Goal: Task Accomplishment & Management: Use online tool/utility

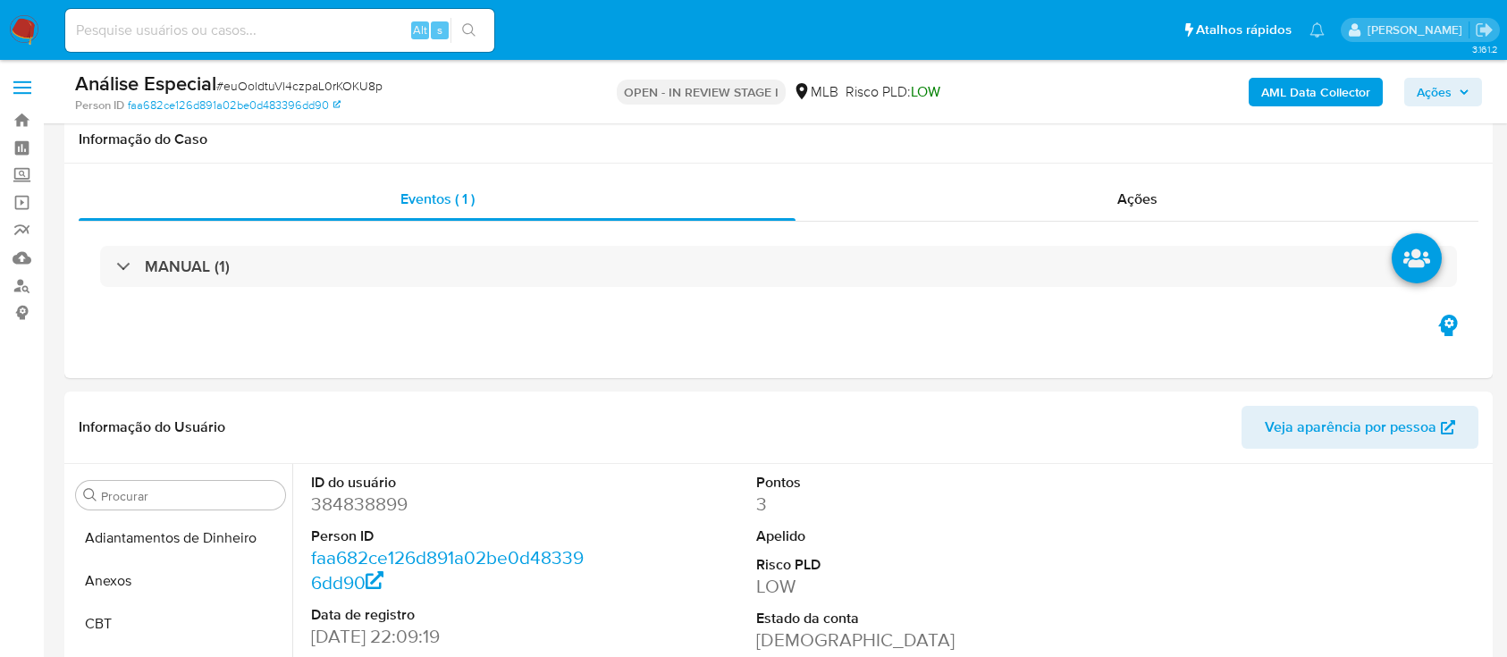
select select "10"
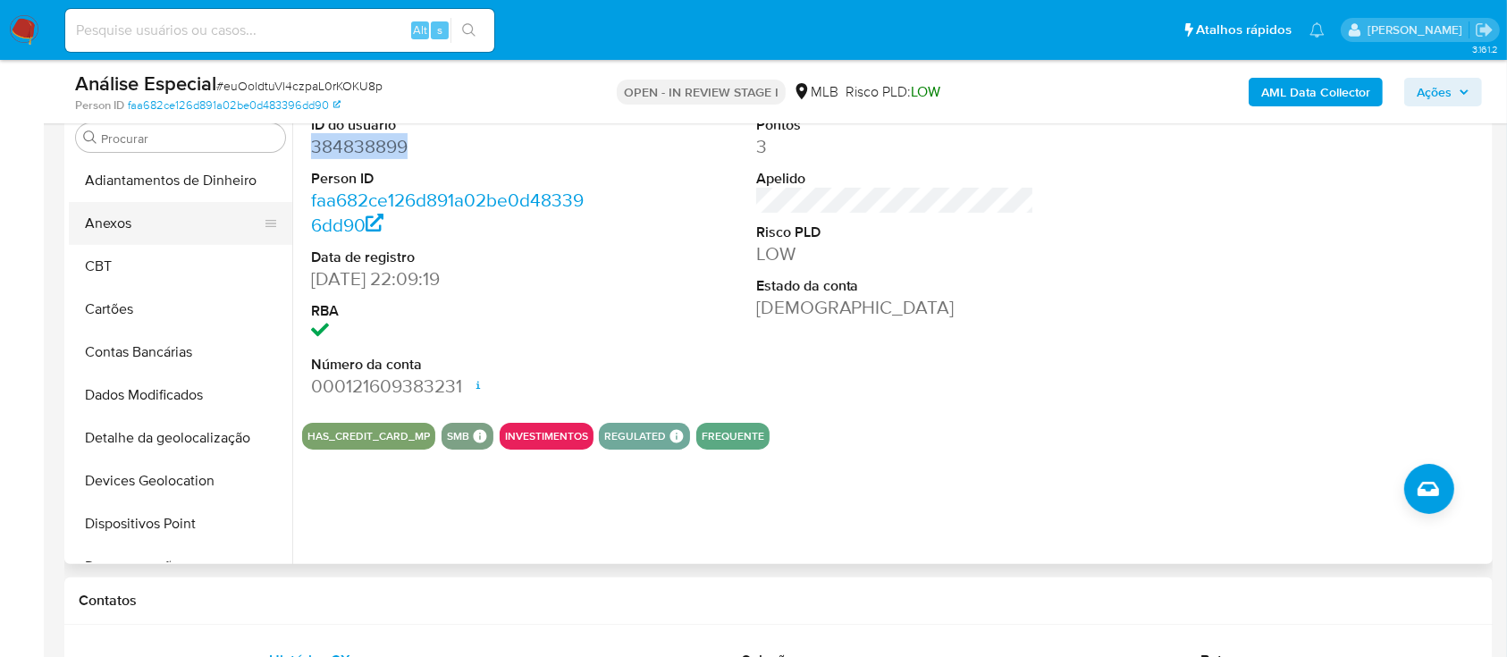
click at [198, 219] on button "Anexos" at bounding box center [173, 223] width 209 height 43
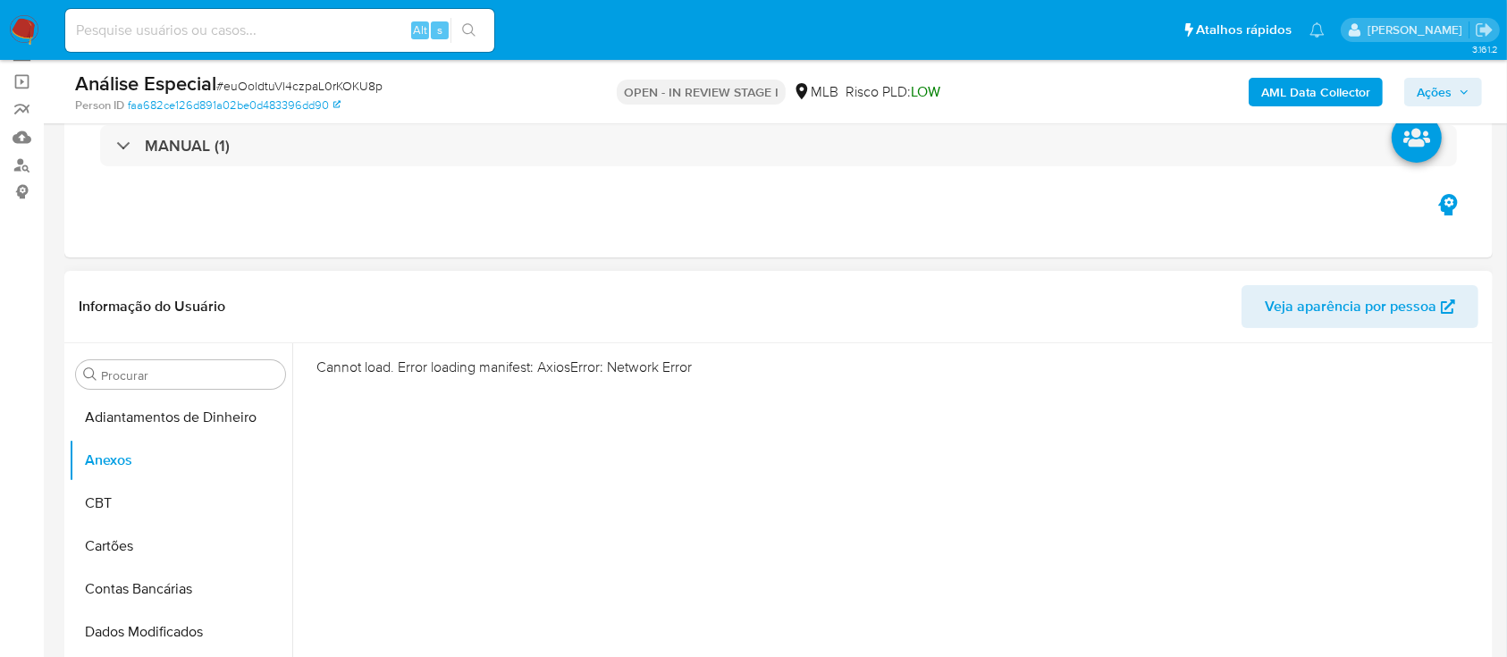
scroll to position [119, 0]
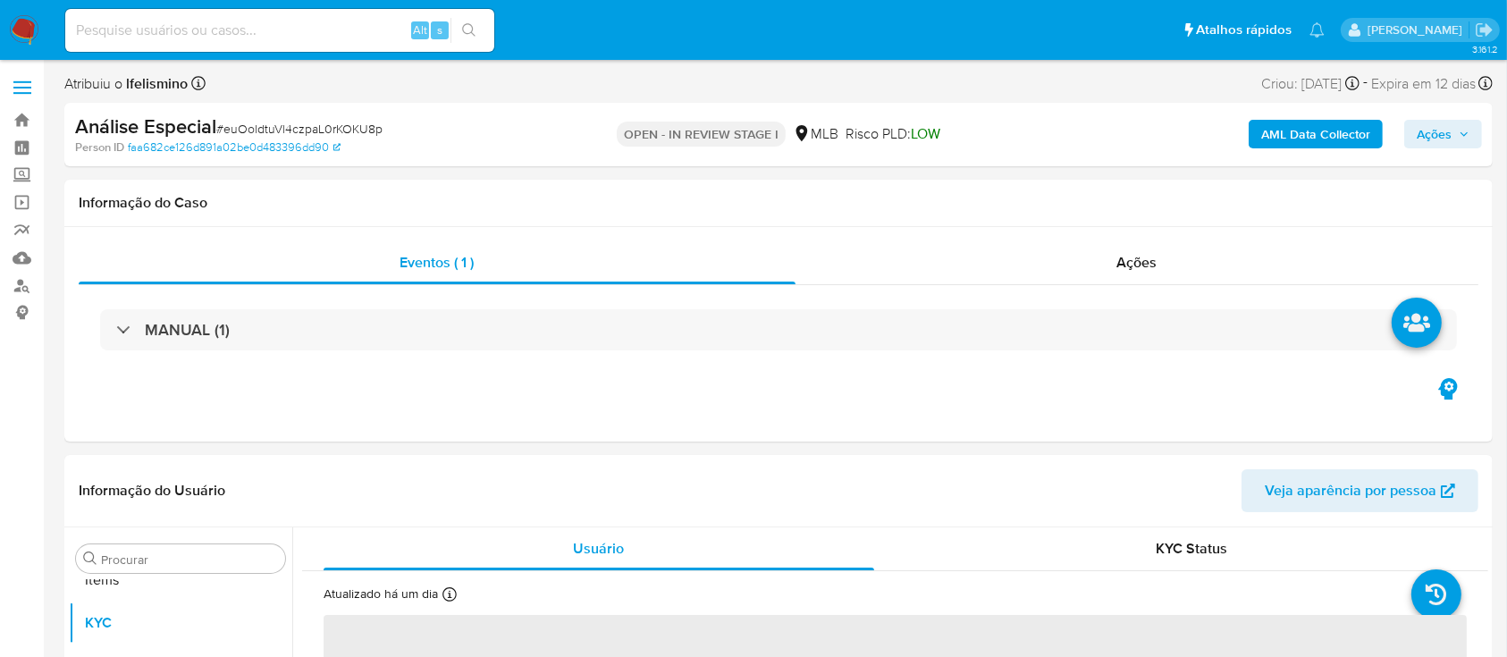
scroll to position [927, 0]
select select "10"
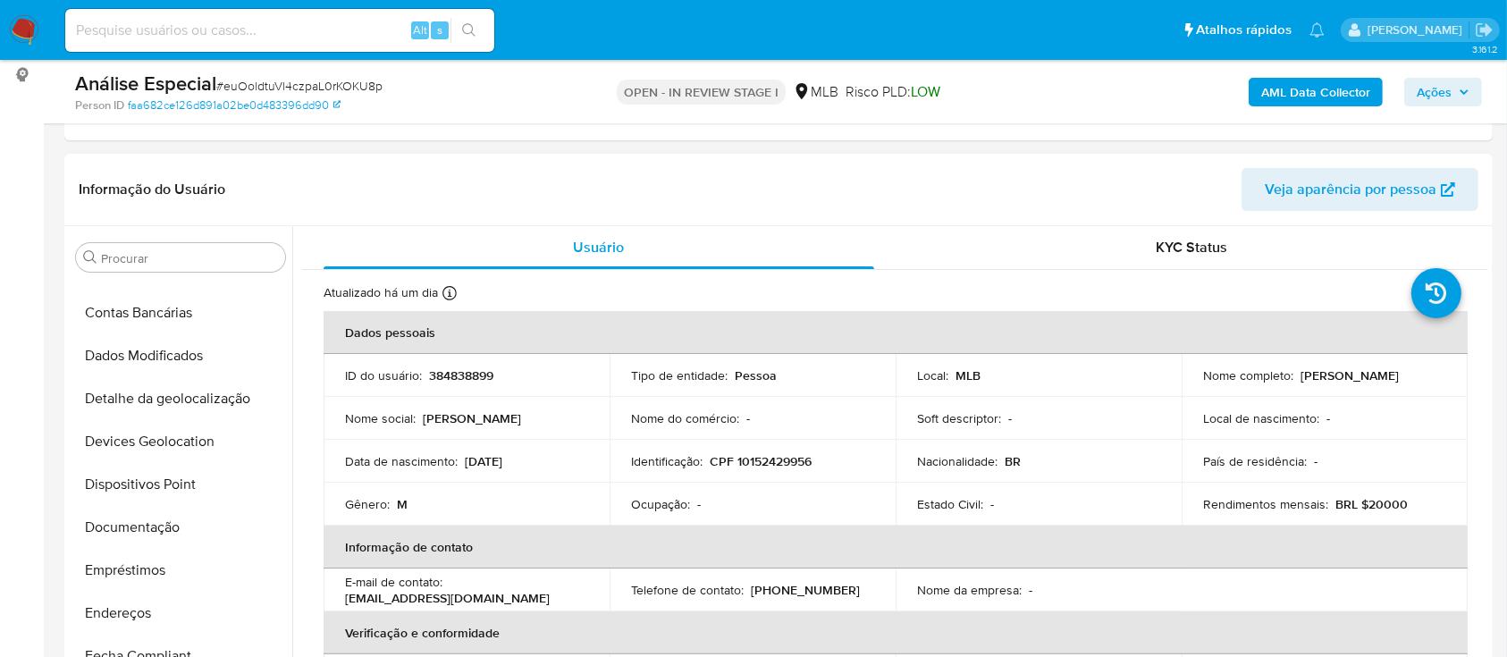
scroll to position [0, 0]
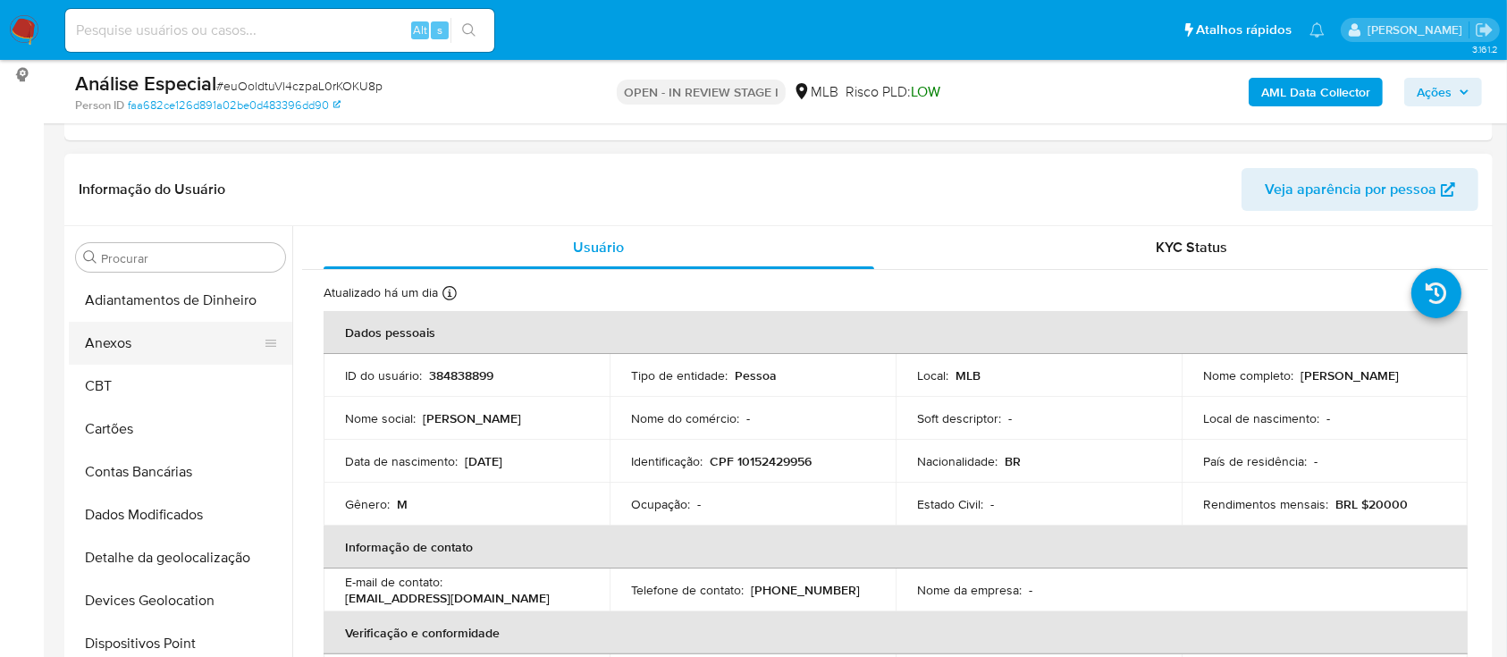
click at [167, 348] on button "Anexos" at bounding box center [173, 343] width 209 height 43
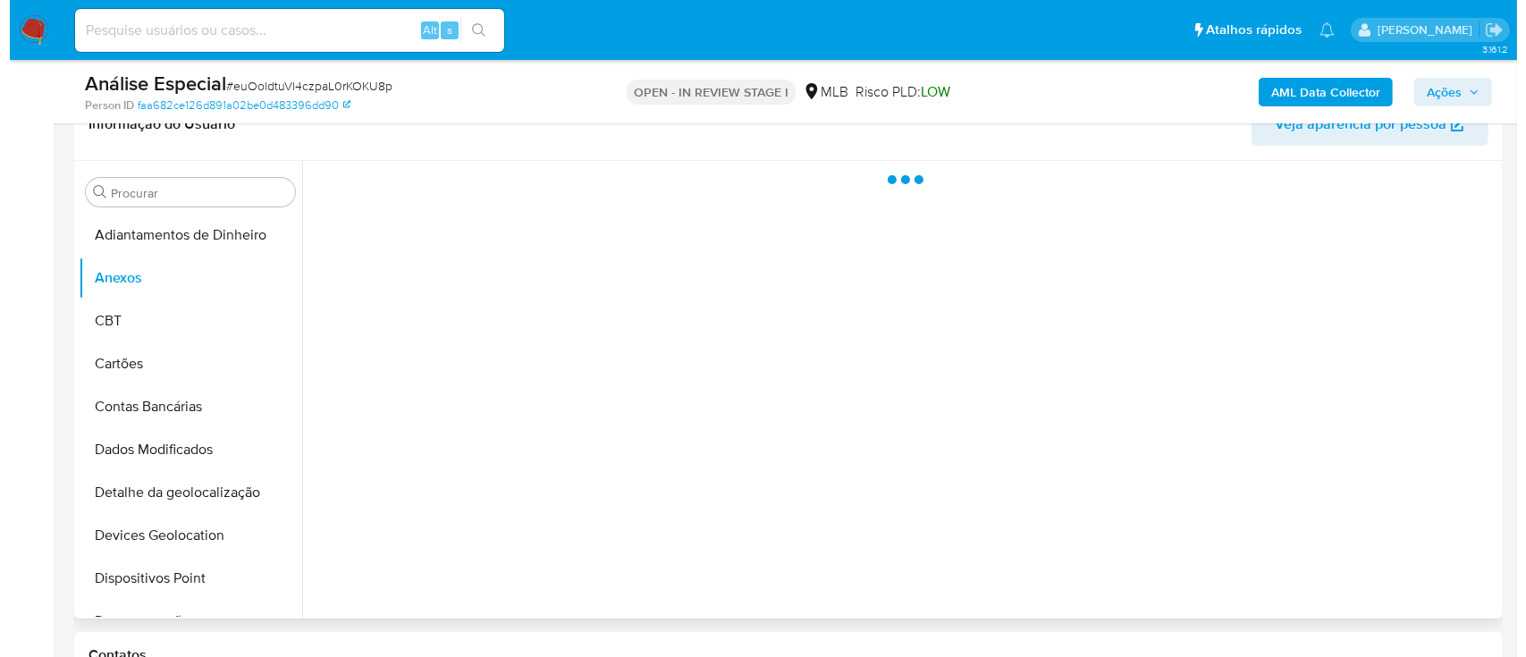
scroll to position [358, 0]
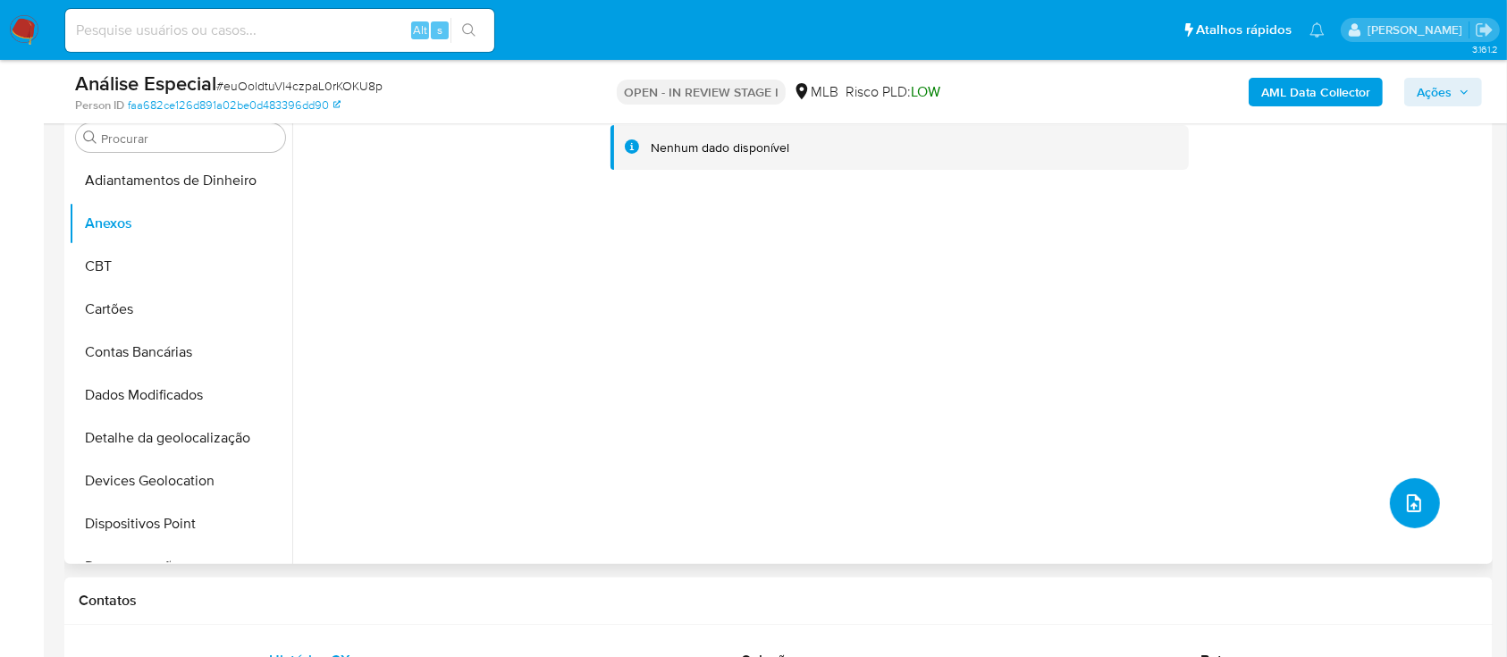
click at [1423, 495] on button "upload-file" at bounding box center [1415, 503] width 50 height 50
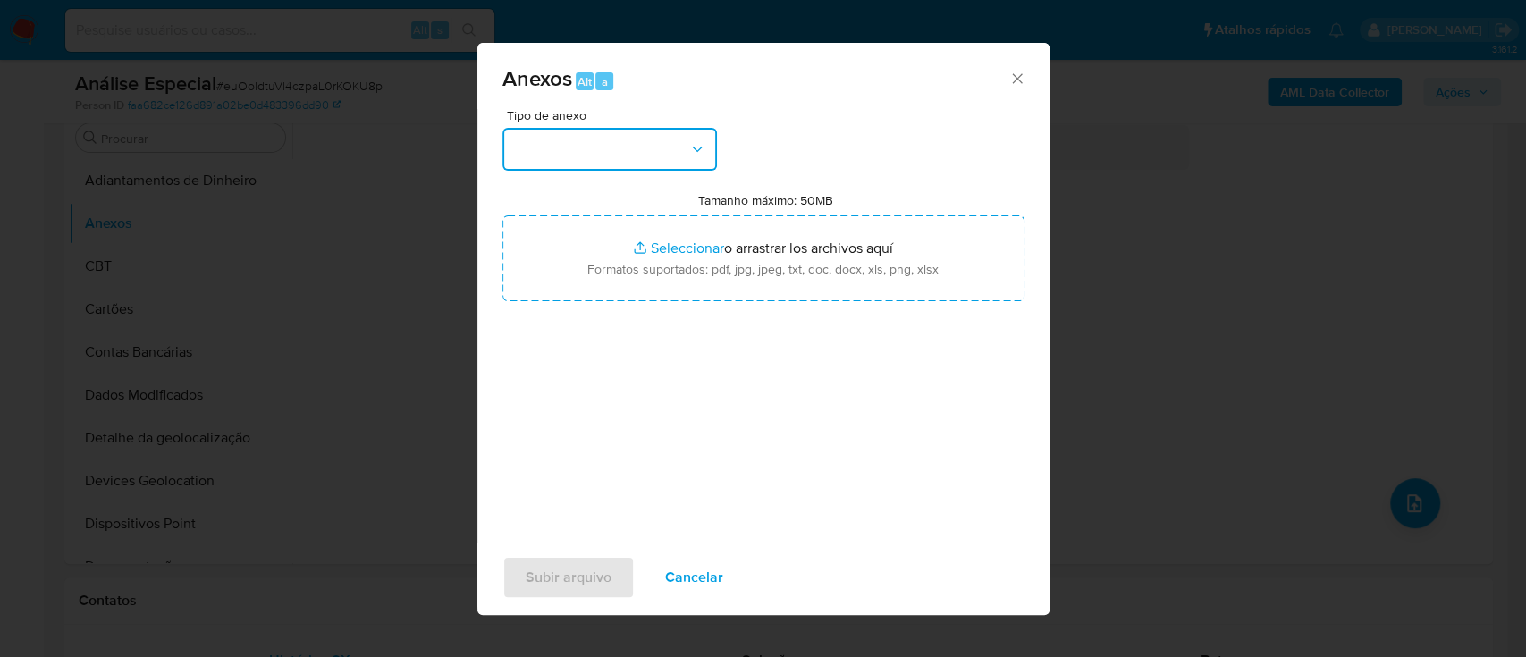
click at [634, 154] on button "button" at bounding box center [609, 149] width 215 height 43
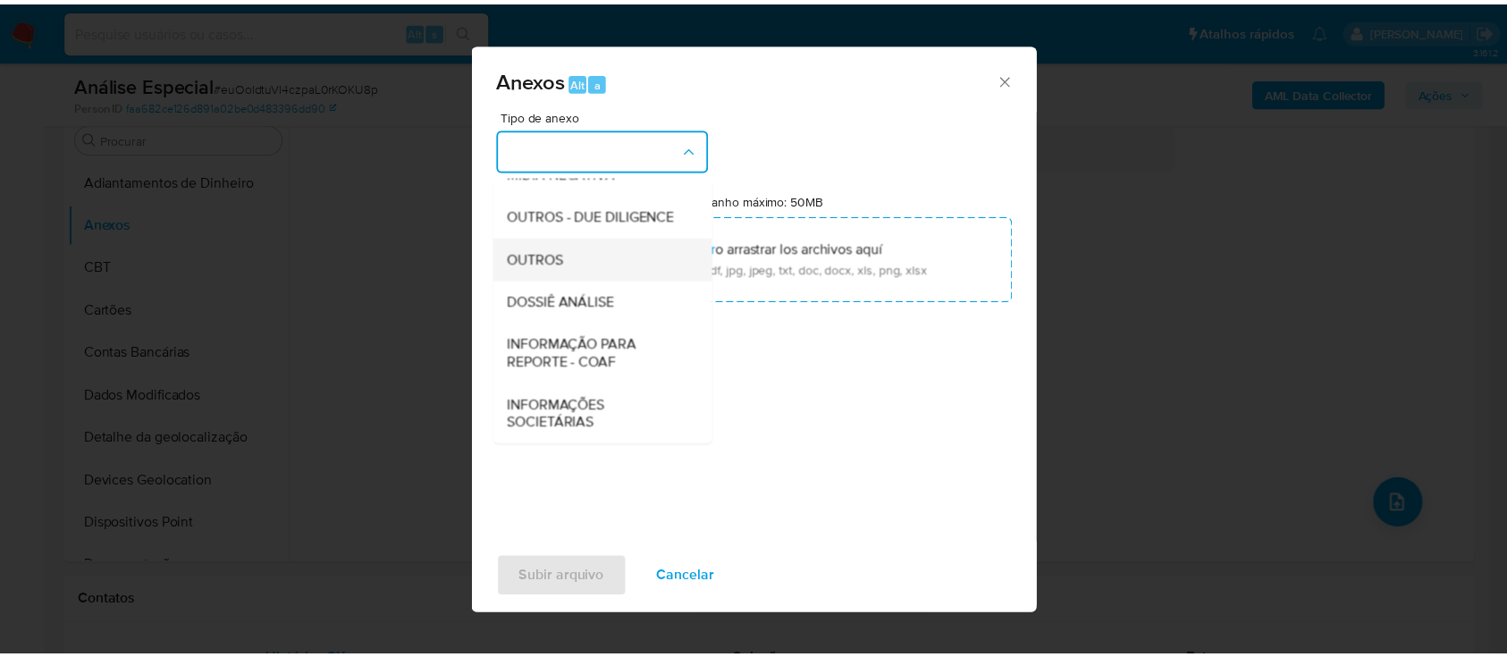
scroll to position [274, 0]
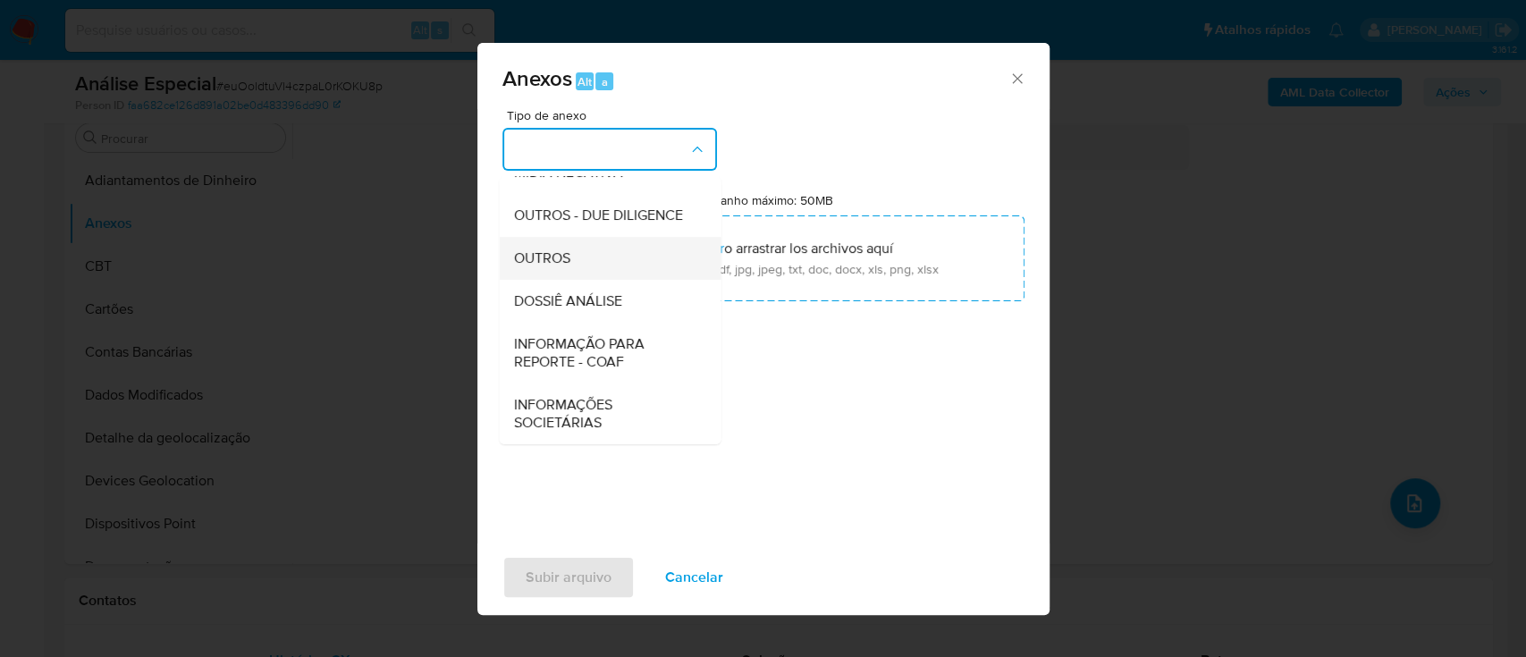
click at [629, 260] on div "OUTROS" at bounding box center [604, 258] width 182 height 43
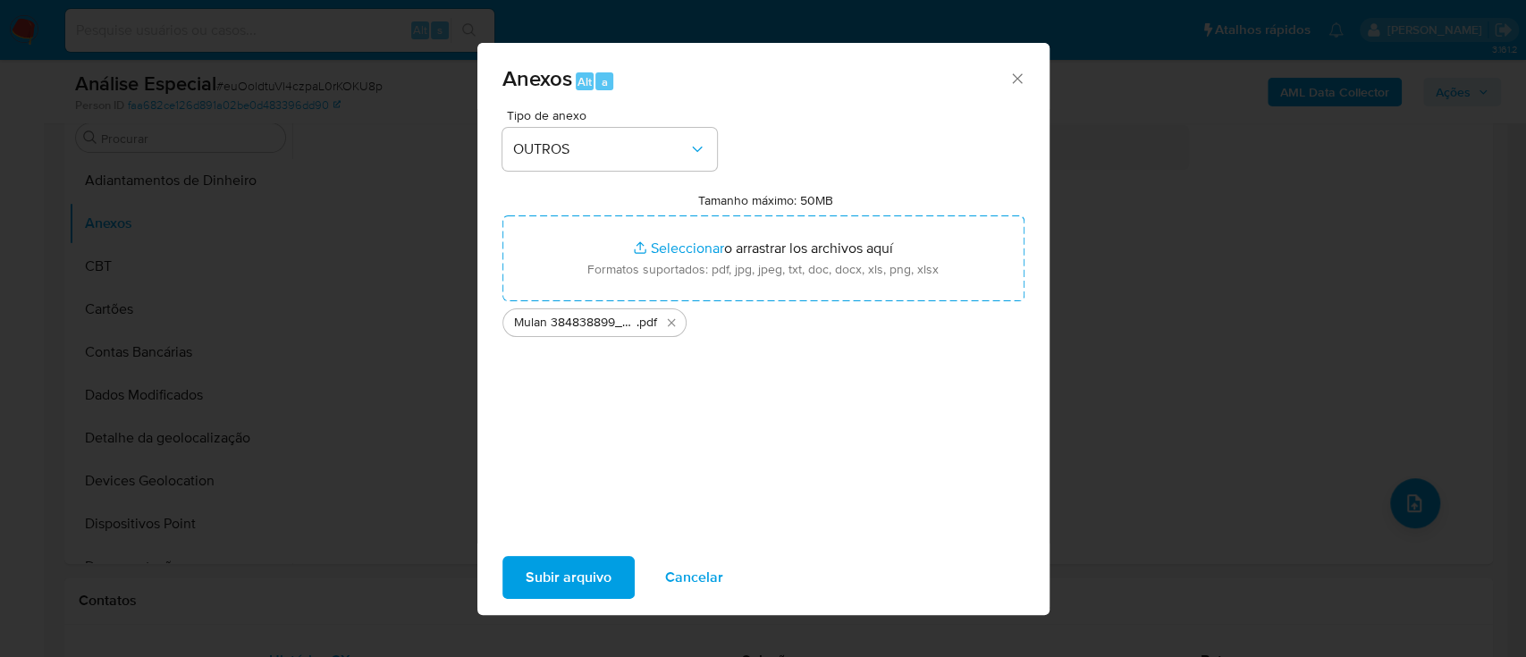
click at [564, 576] on span "Subir arquivo" at bounding box center [569, 577] width 86 height 39
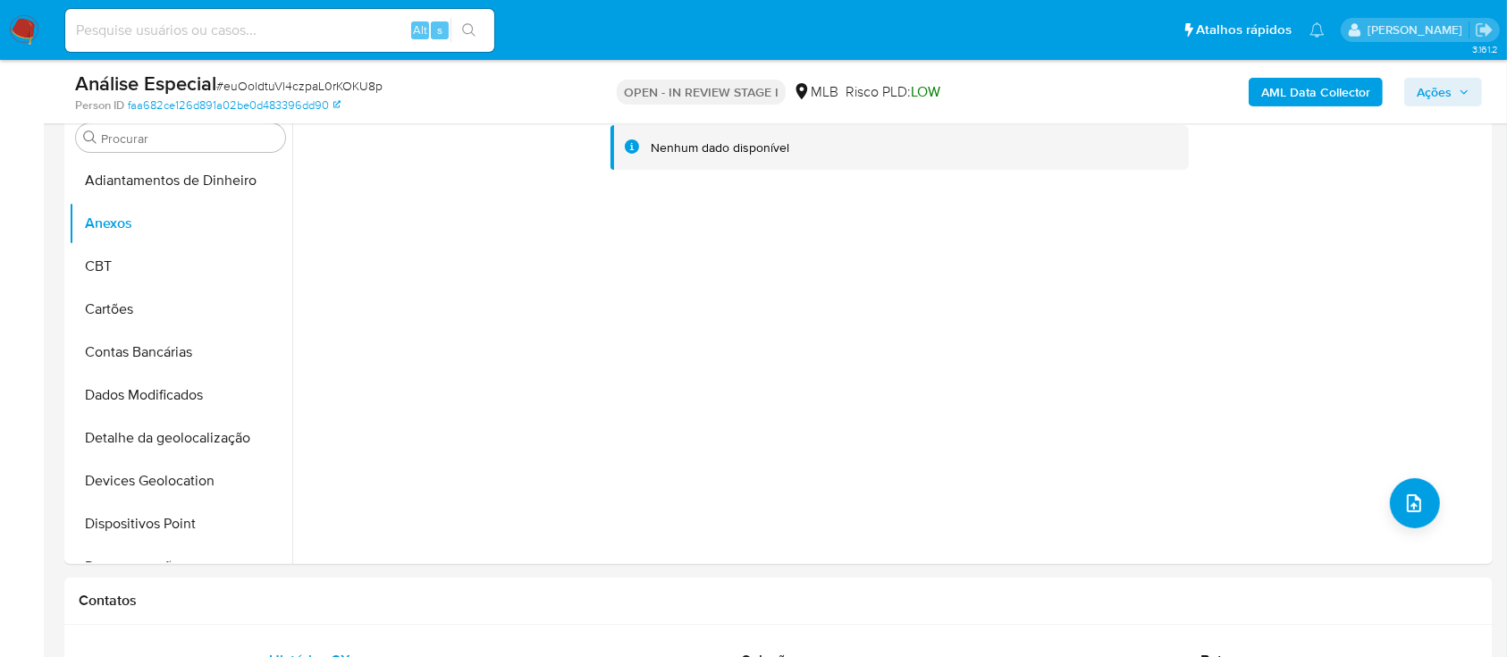
click at [1293, 79] on b "AML Data Collector" at bounding box center [1315, 92] width 109 height 29
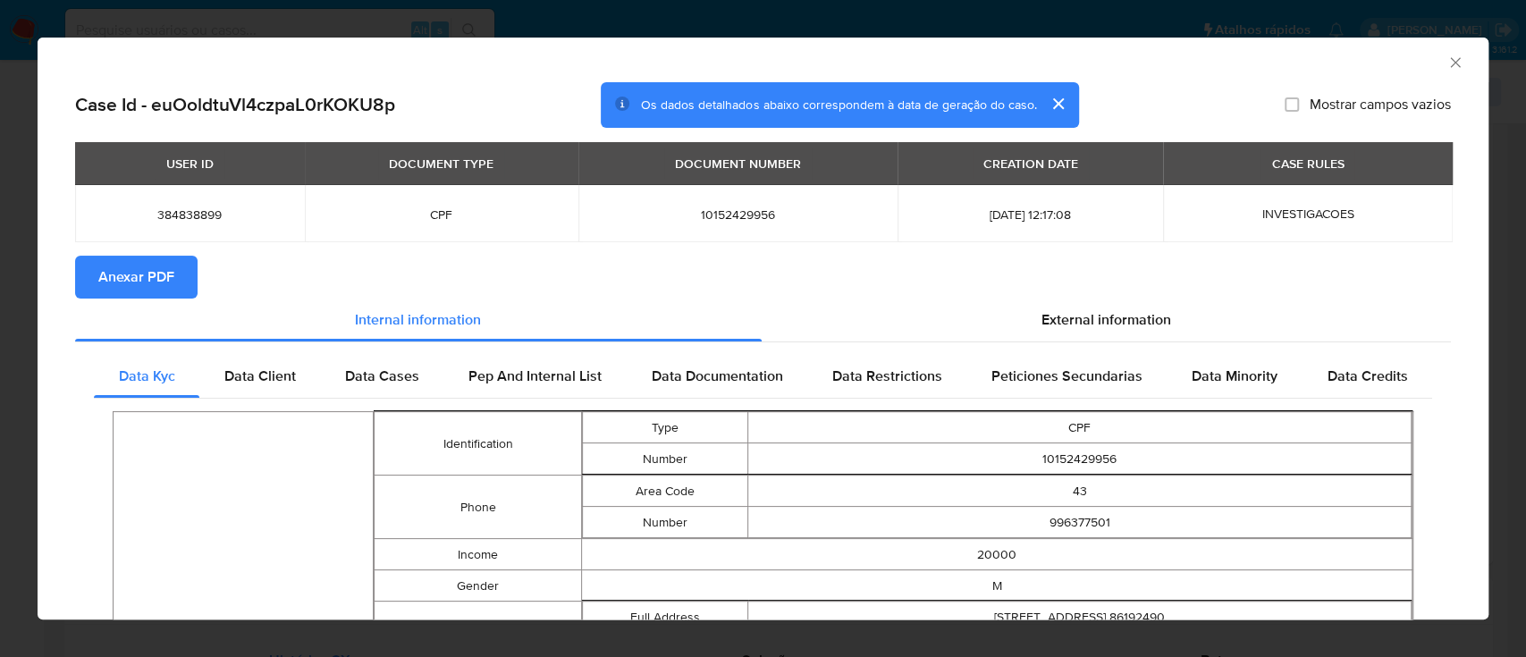
click at [148, 264] on span "Anexar PDF" at bounding box center [136, 276] width 76 height 39
click at [697, 36] on div "AML Data Collector Case Id - euOoldtuVl4czpaL0rKOKU8p Os dados detalhados abaix…" at bounding box center [763, 328] width 1526 height 657
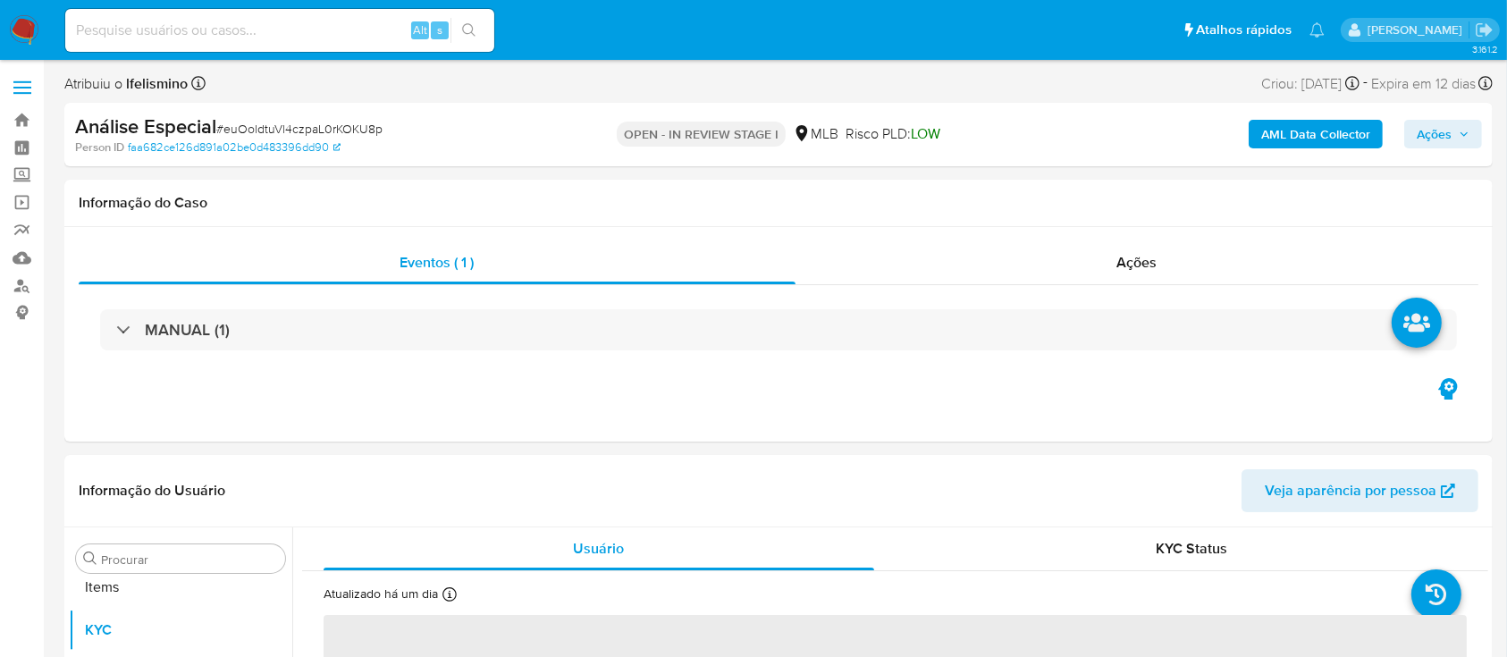
scroll to position [927, 0]
select select "10"
click at [317, 131] on span "# euOoldtuVl4czpaL0rKOKU8p" at bounding box center [299, 129] width 166 height 18
copy span "euOoldtuVl4czpaL0rKOKU8p"
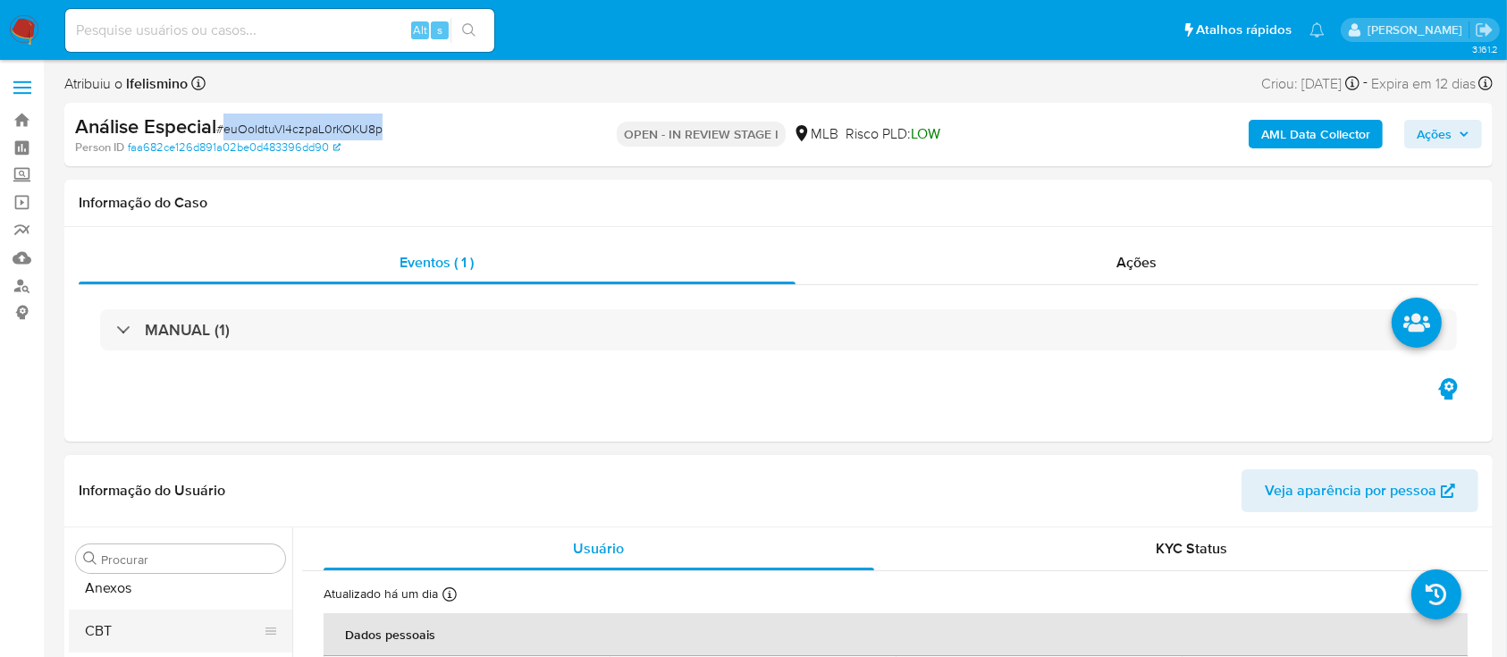
scroll to position [0, 0]
click at [177, 600] on button "Adiantamentos de Dinheiro" at bounding box center [173, 601] width 209 height 43
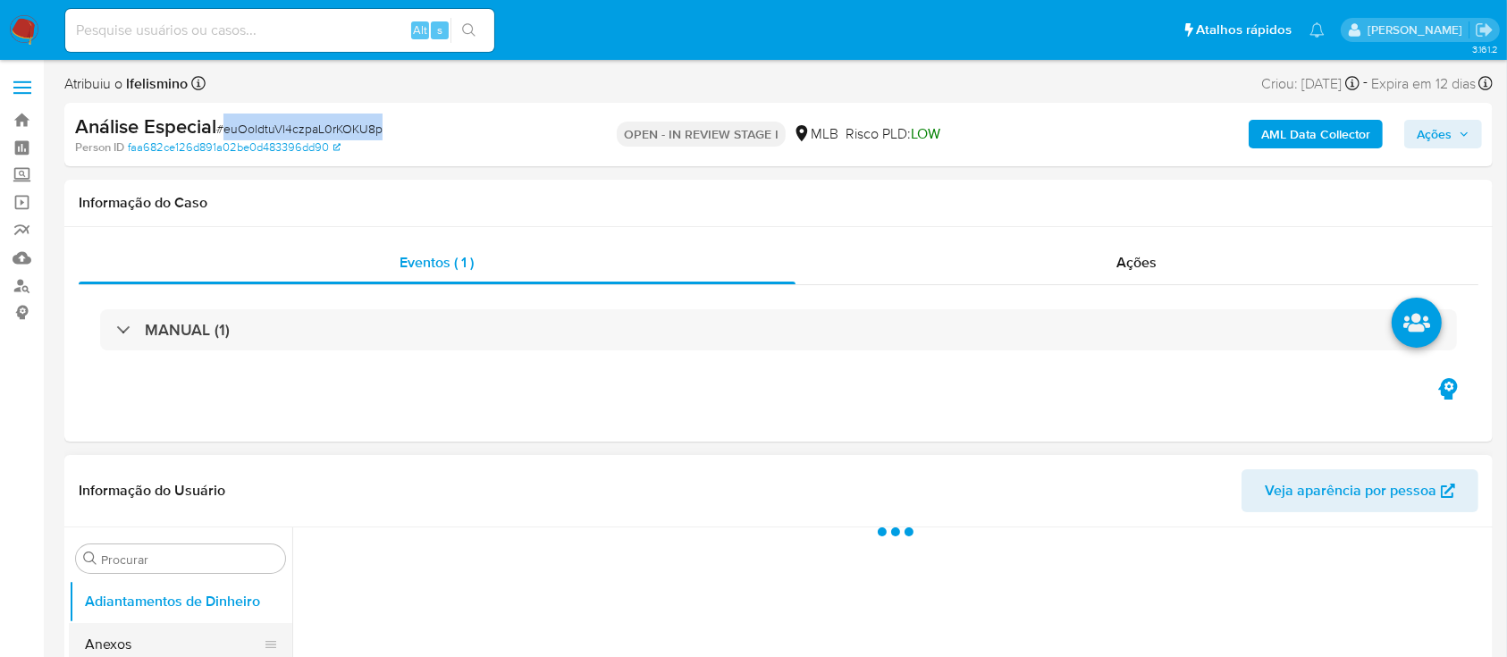
click at [148, 634] on button "Anexos" at bounding box center [173, 644] width 209 height 43
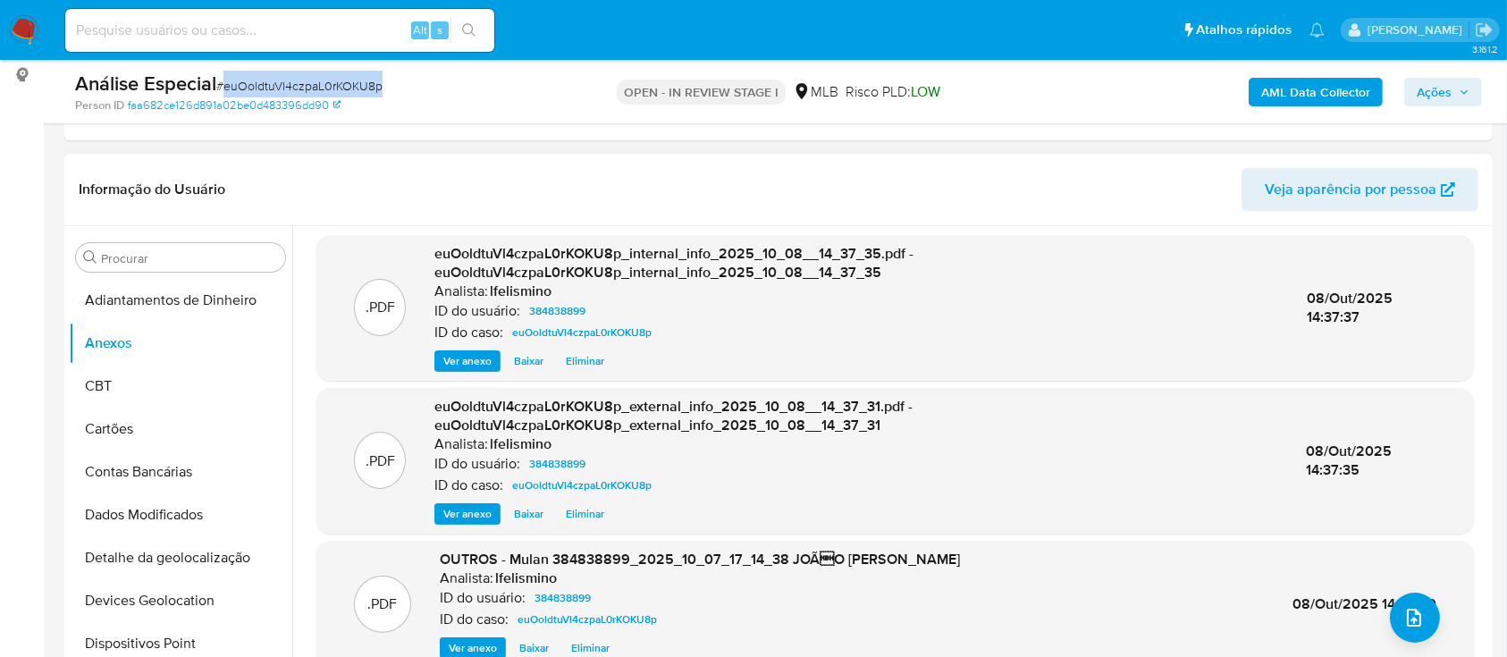
scroll to position [476, 0]
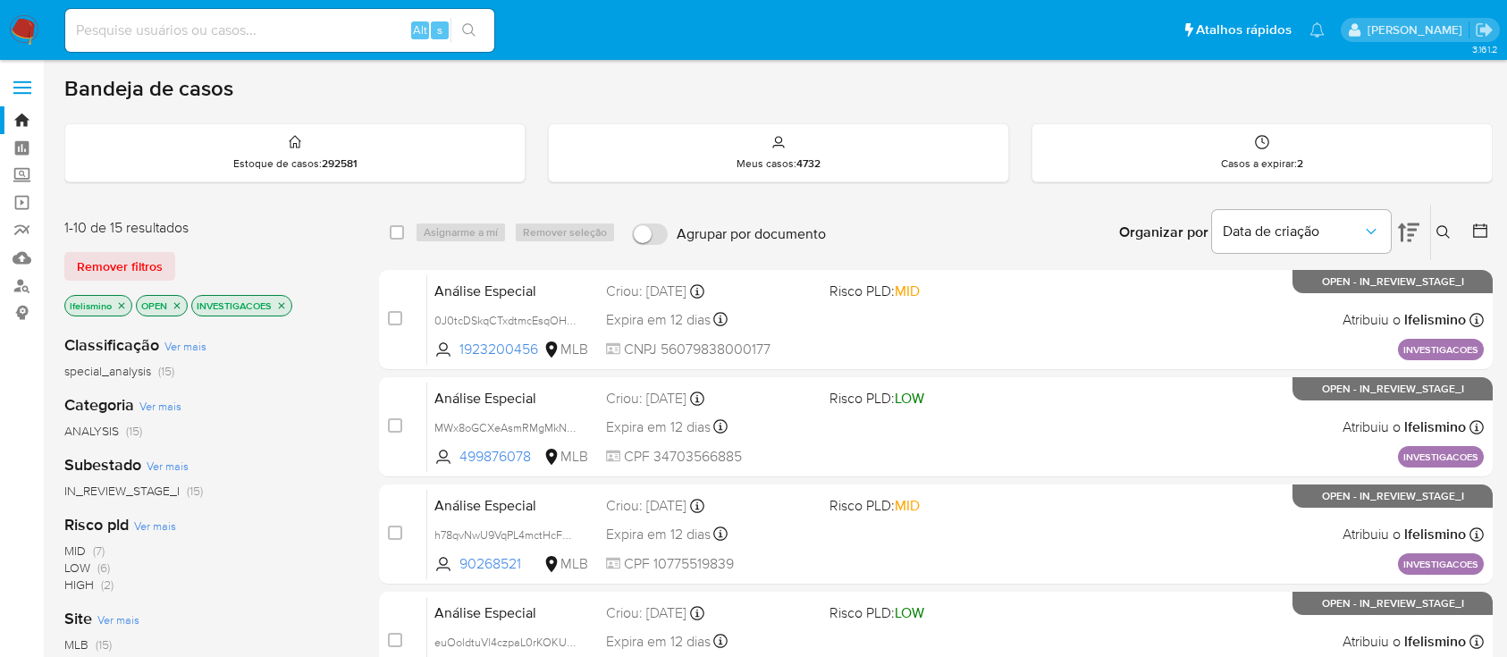
scroll to position [358, 0]
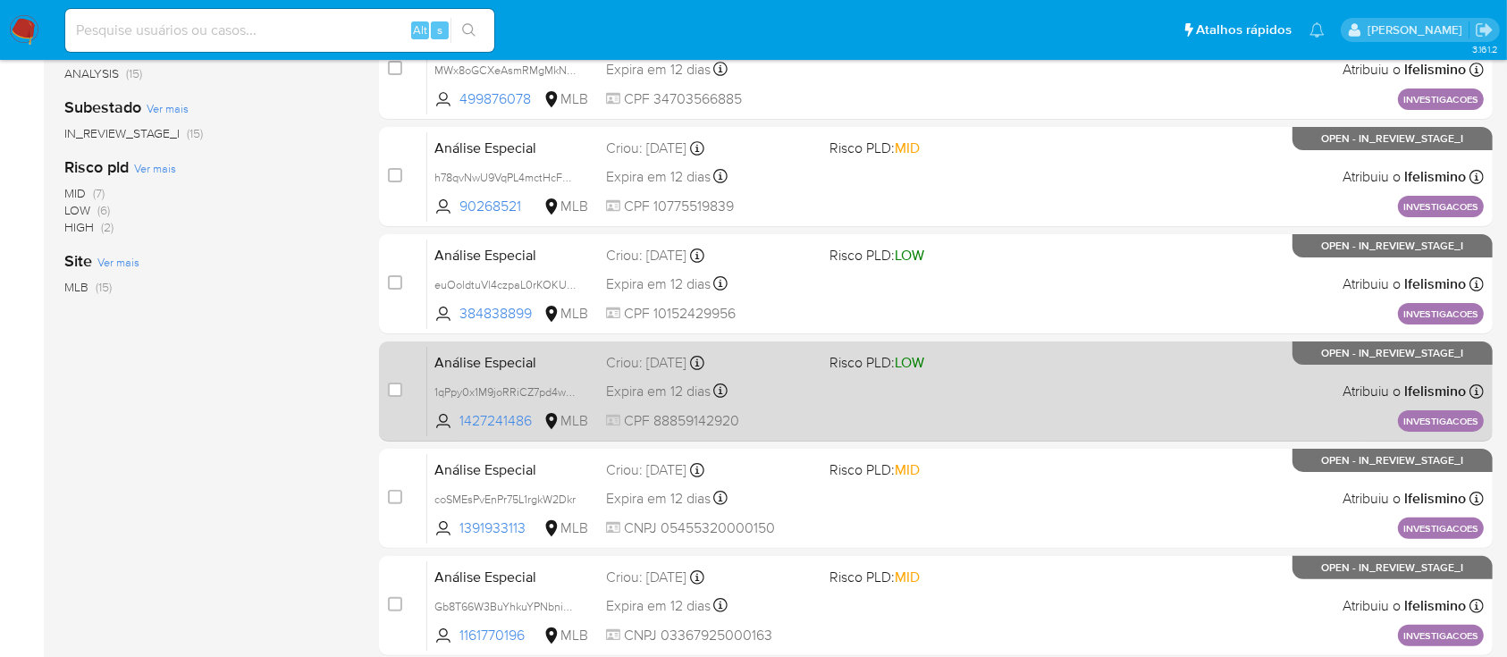
click at [1008, 402] on div "Análise Especial 1qPpy0x1M9joRRiCZ7pd4wBp 1427241486 MLB Risco PLD: LOW Criou: …" at bounding box center [955, 391] width 1056 height 90
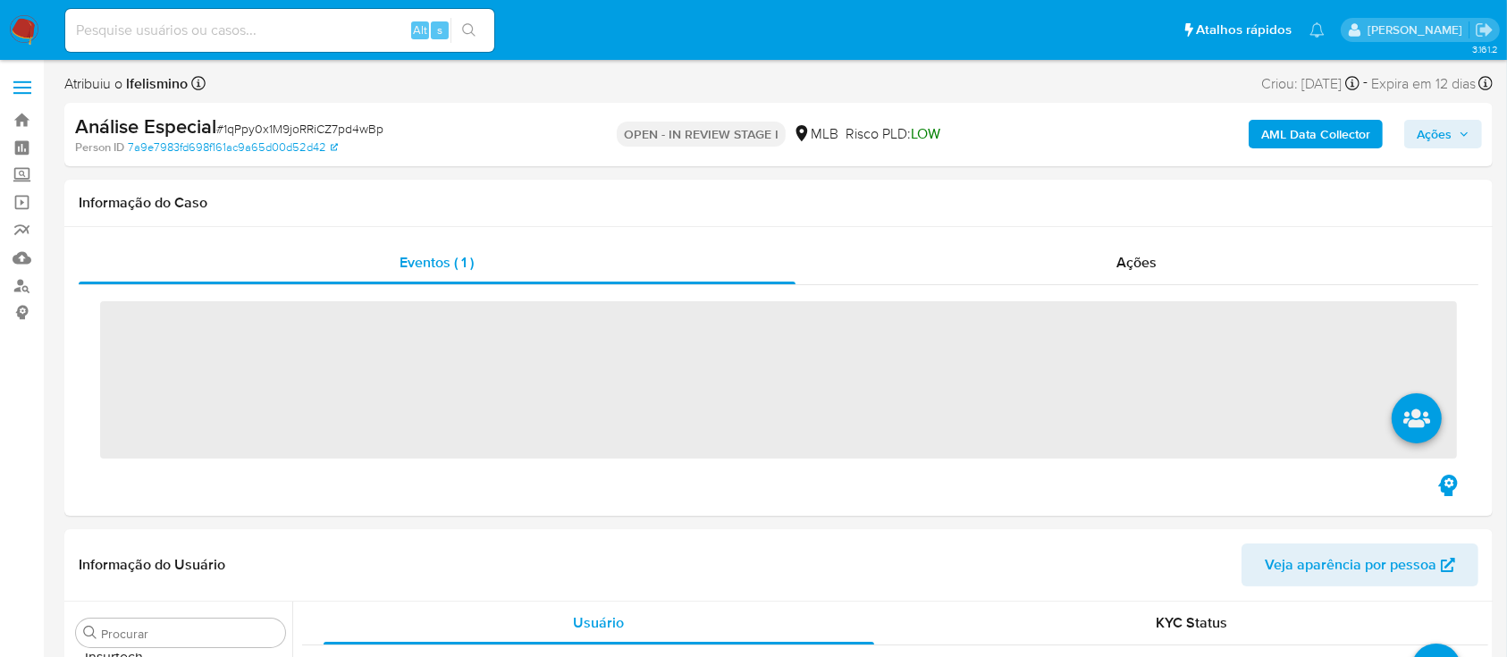
scroll to position [927, 0]
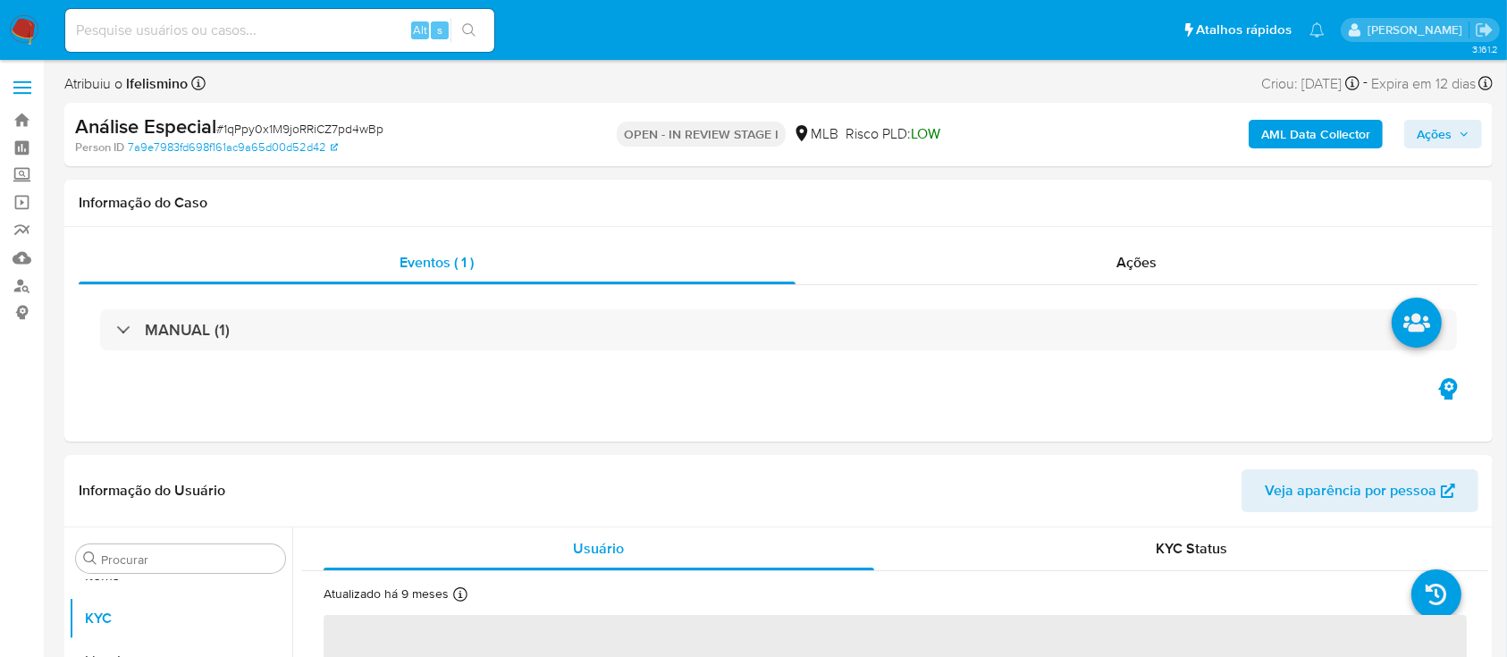
select select "10"
click at [315, 129] on span "# 1qPpy0x1M9joRRiCZ7pd4wBp" at bounding box center [299, 129] width 167 height 18
copy span "1qPpy0x1M9joRRiCZ7pd4wBp"
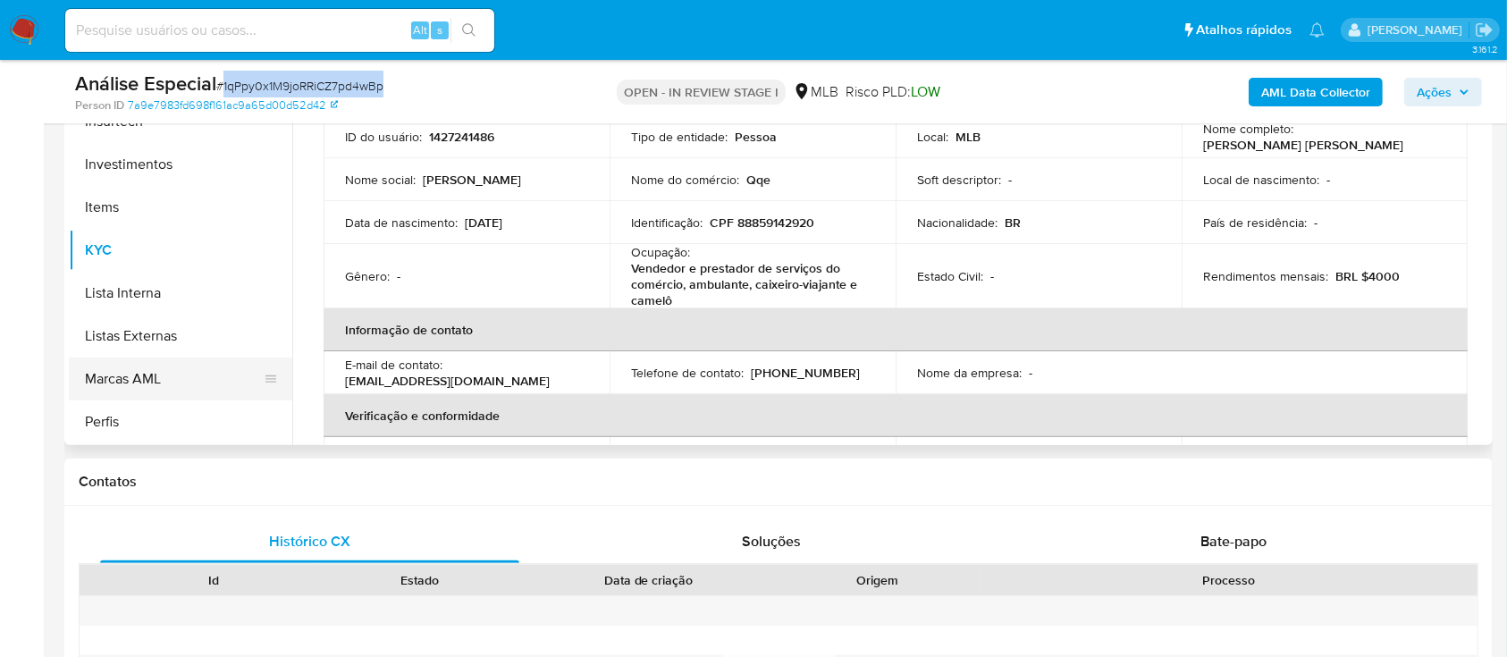
scroll to position [450, 0]
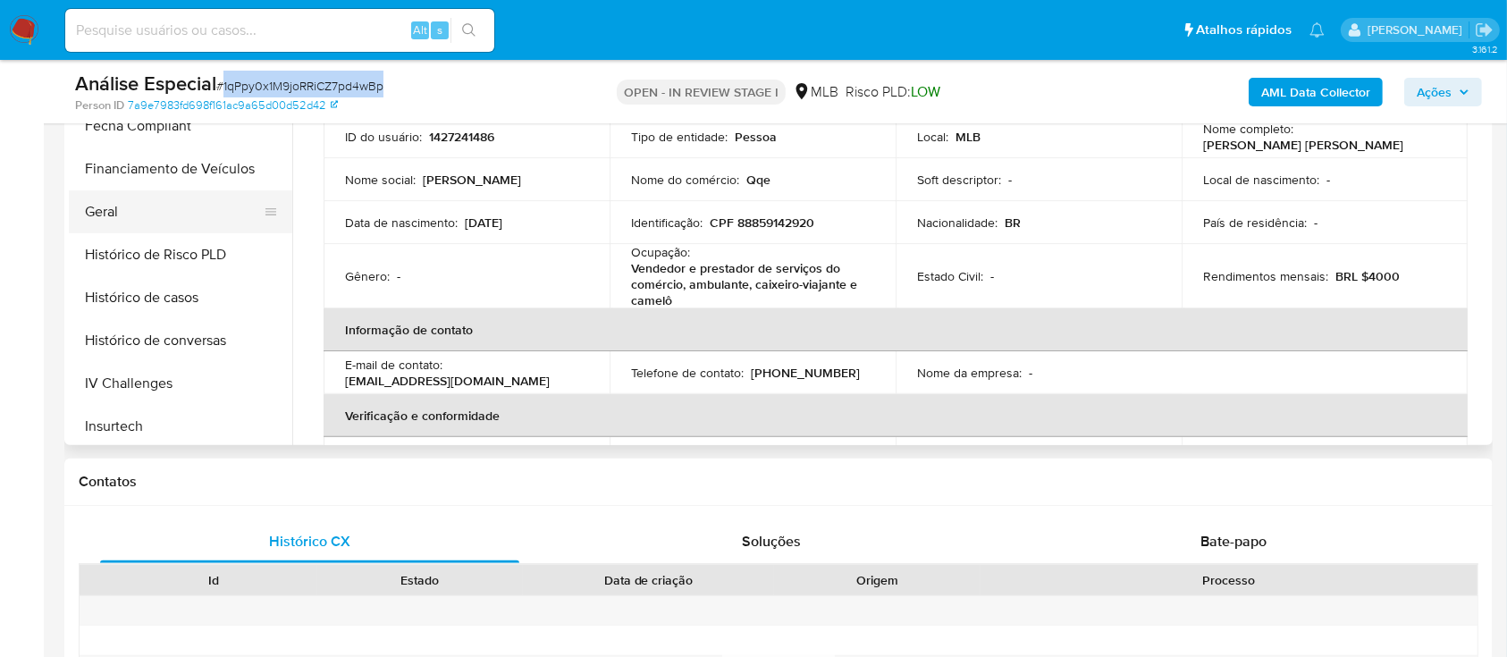
click at [199, 204] on button "Geral" at bounding box center [173, 211] width 209 height 43
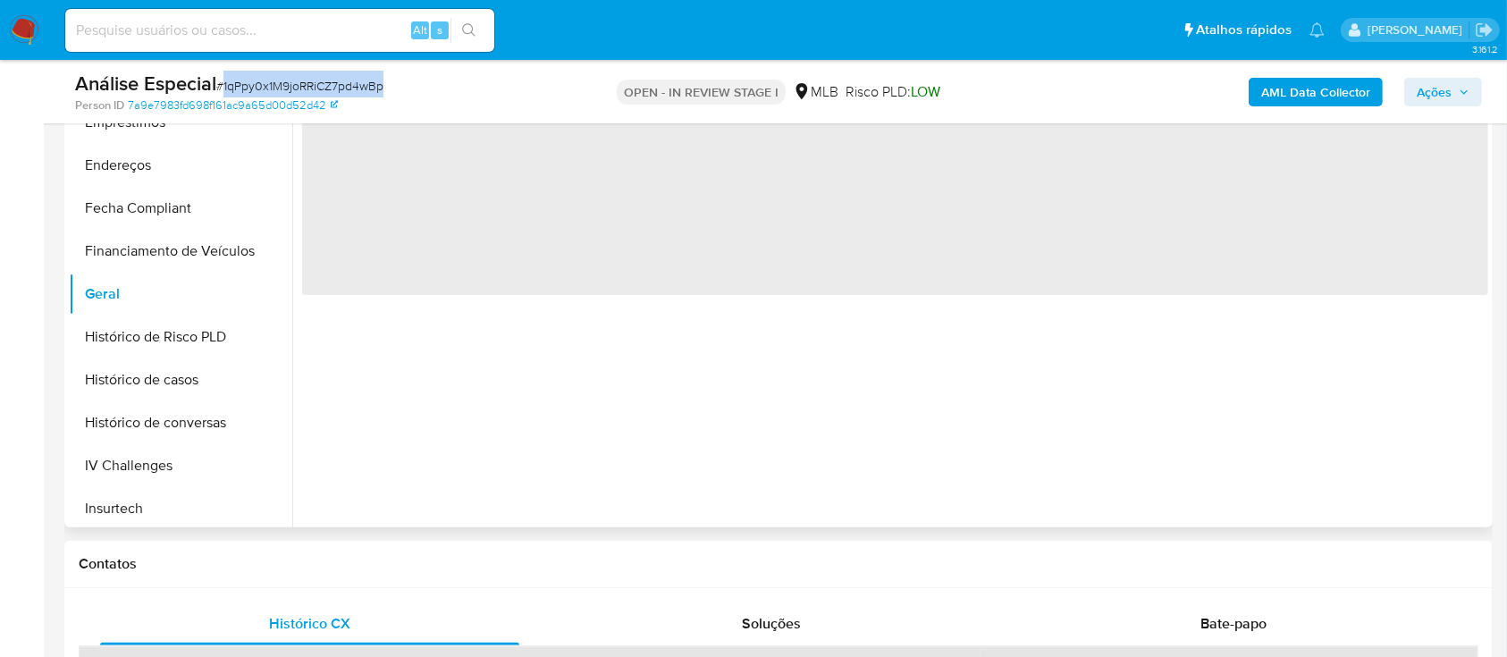
scroll to position [358, 0]
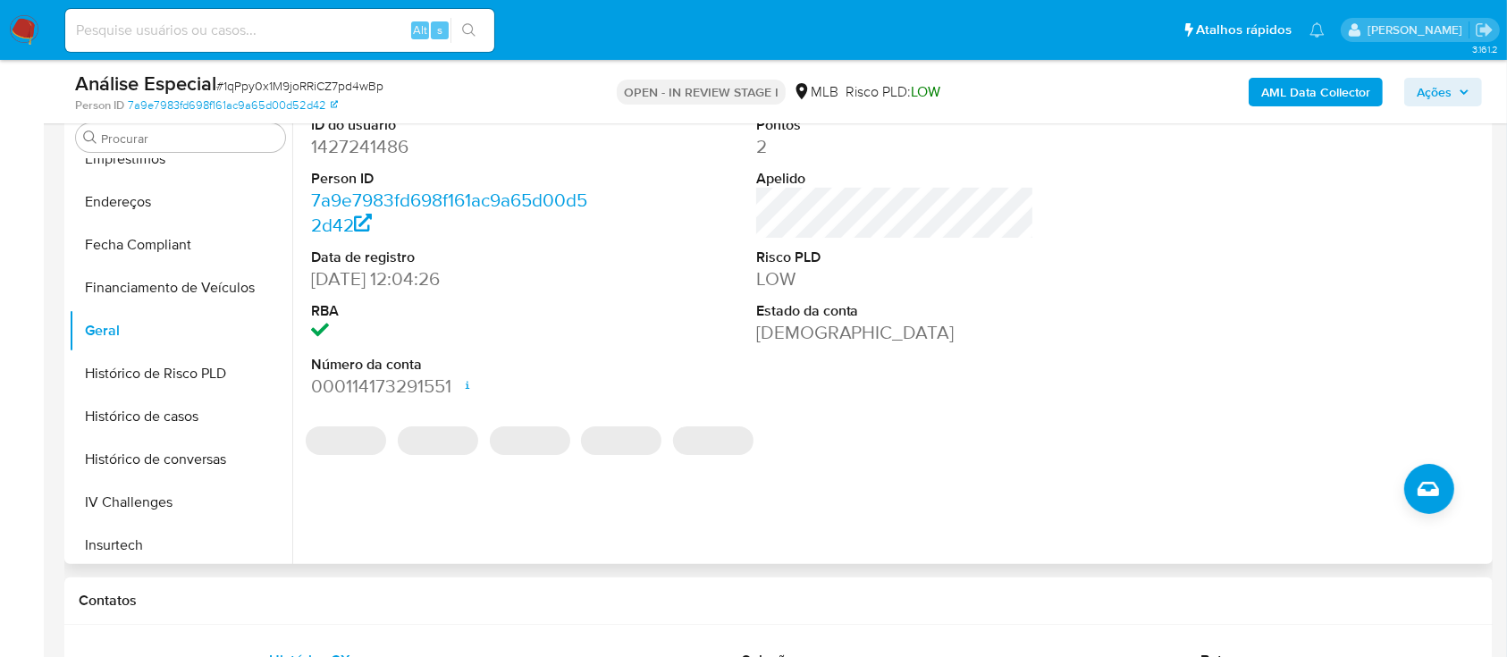
click at [397, 153] on dd "1427241486" at bounding box center [450, 146] width 279 height 25
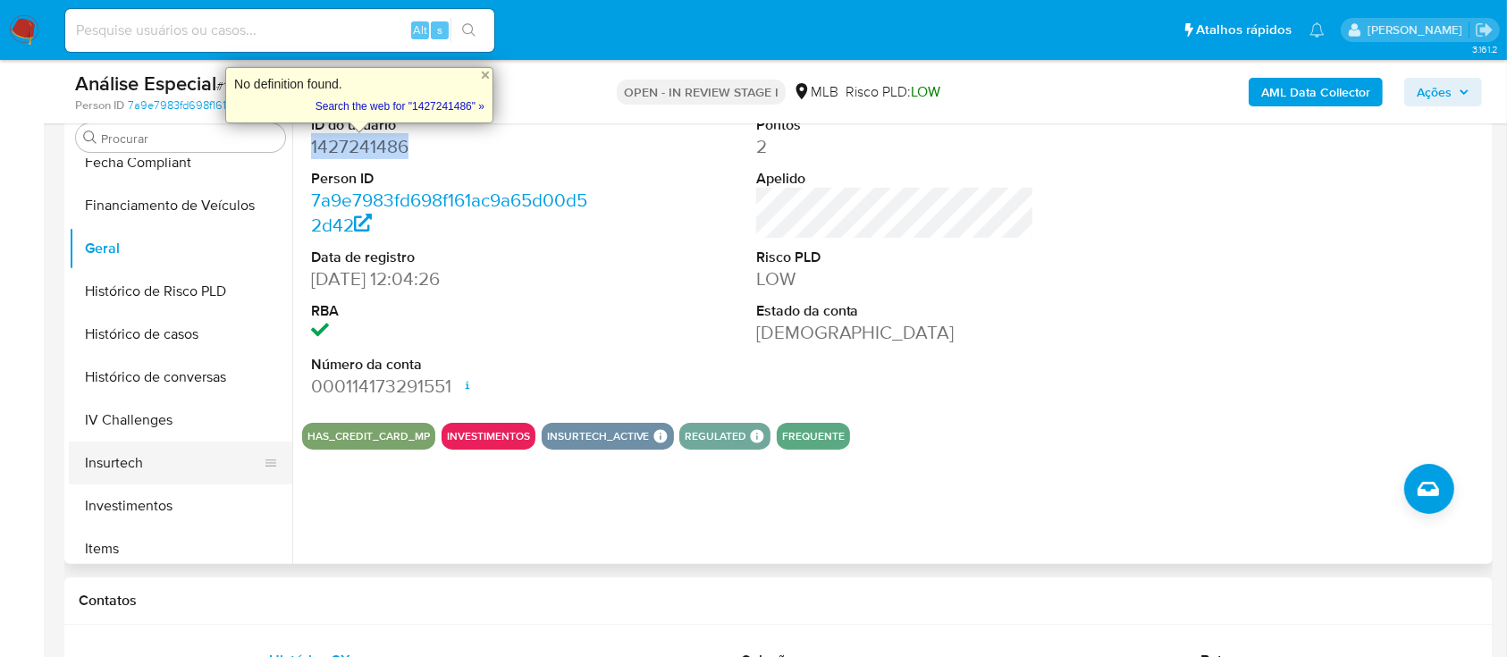
scroll to position [569, 0]
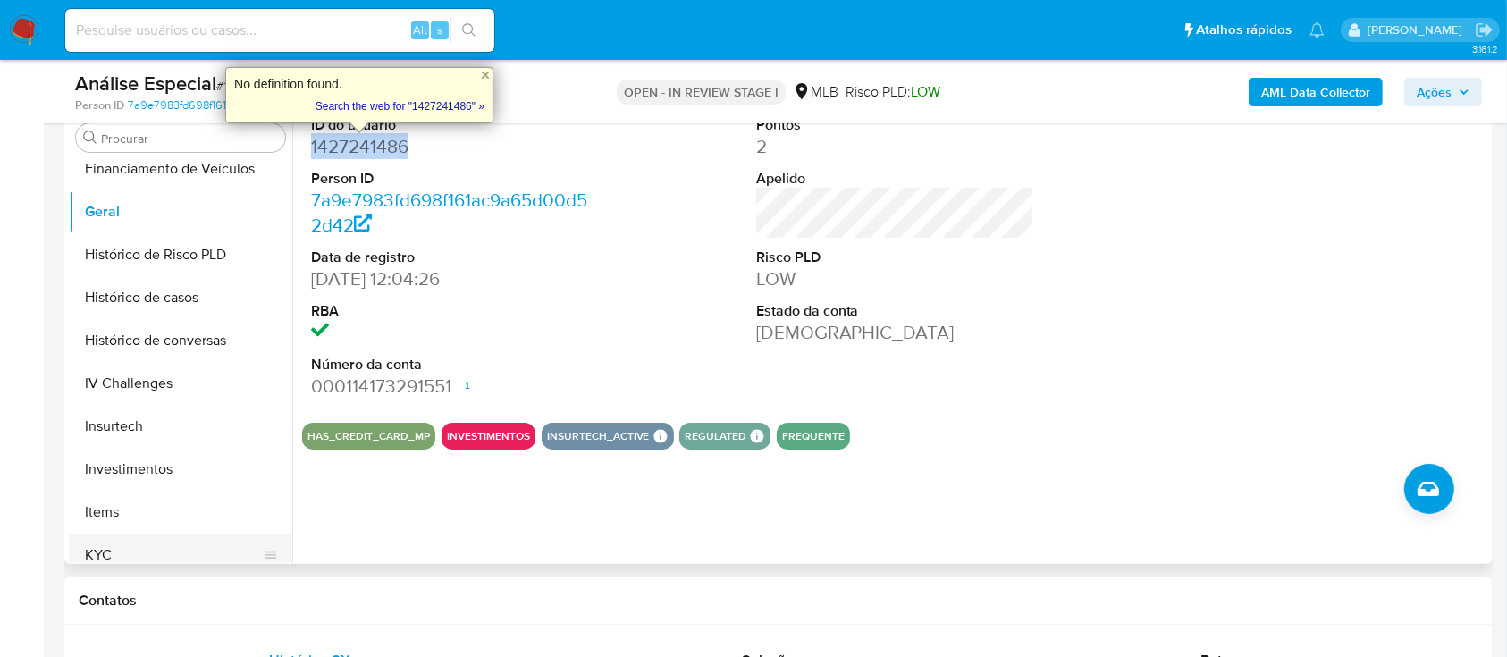
click at [129, 553] on button "KYC" at bounding box center [173, 555] width 209 height 43
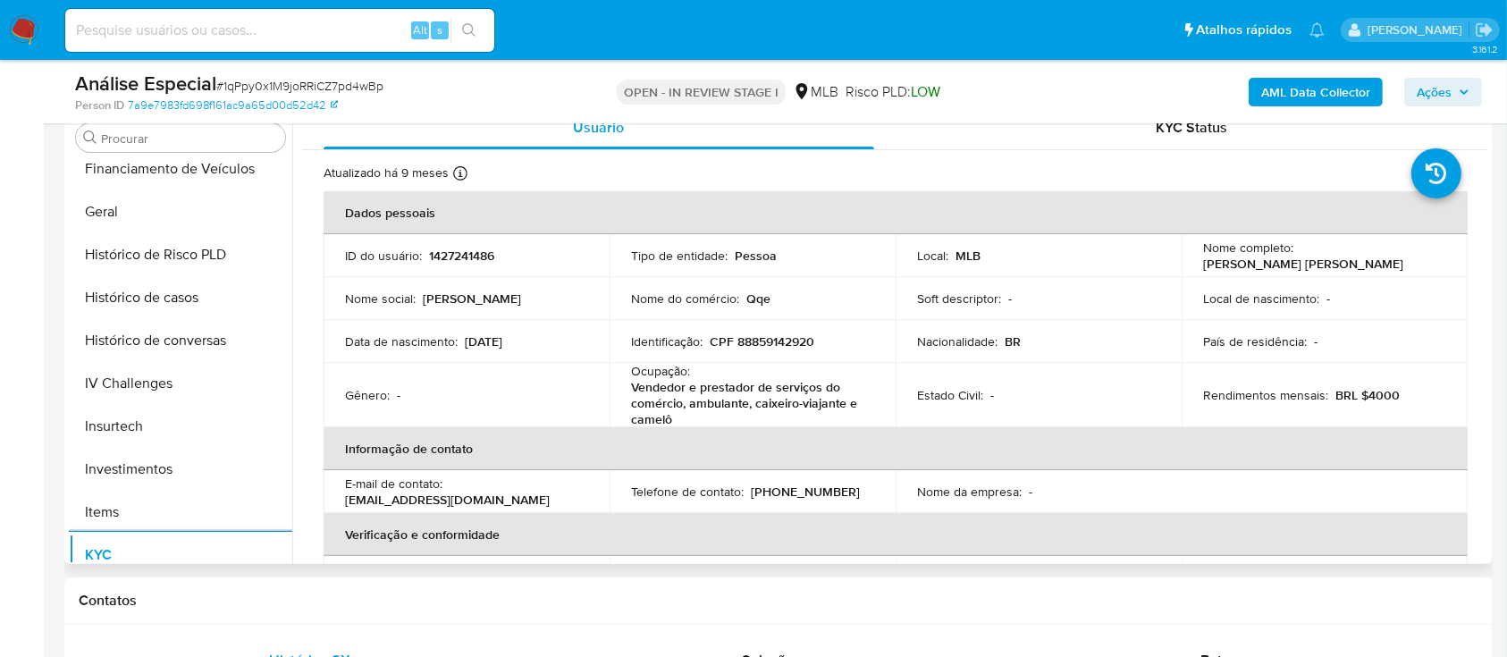
click at [748, 337] on p "CPF 88859142920" at bounding box center [762, 341] width 105 height 16
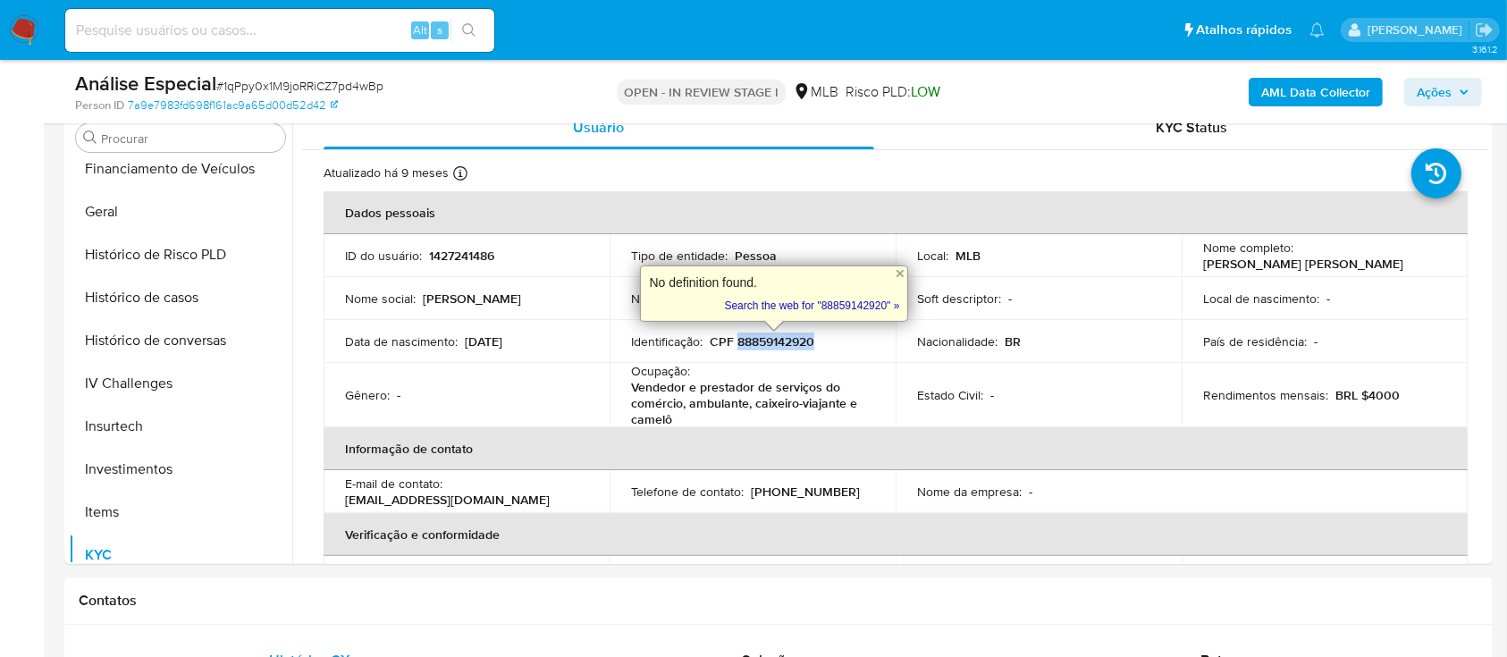
copy p "88859142920"
click at [167, 204] on button "Geral" at bounding box center [173, 211] width 209 height 43
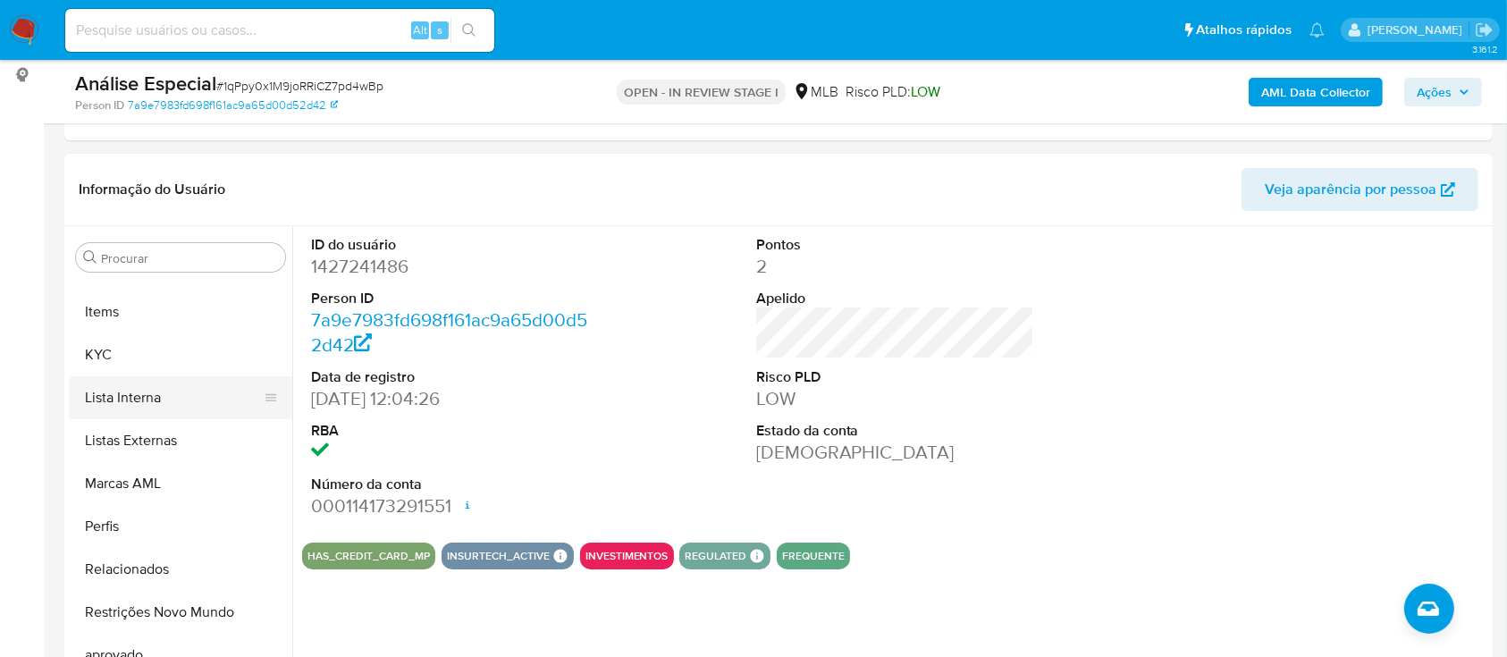
scroll to position [927, 0]
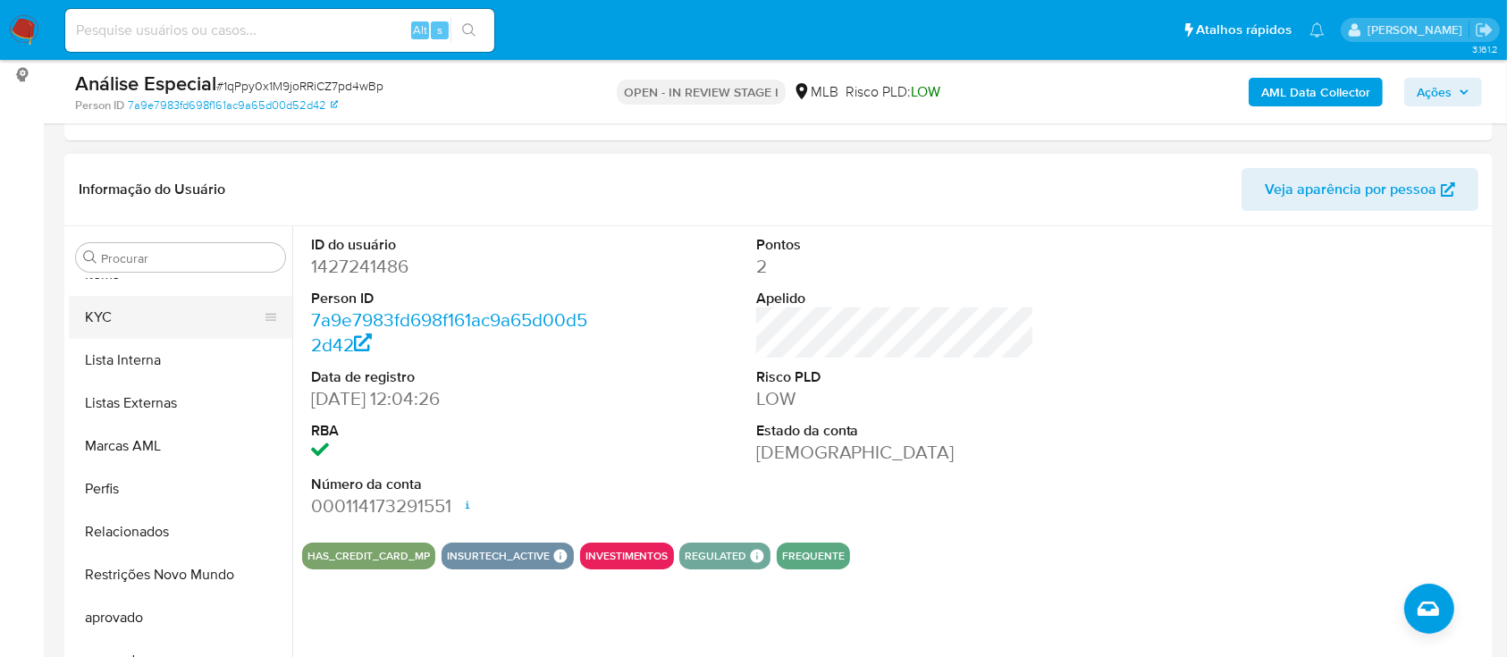
click at [191, 318] on button "KYC" at bounding box center [173, 317] width 209 height 43
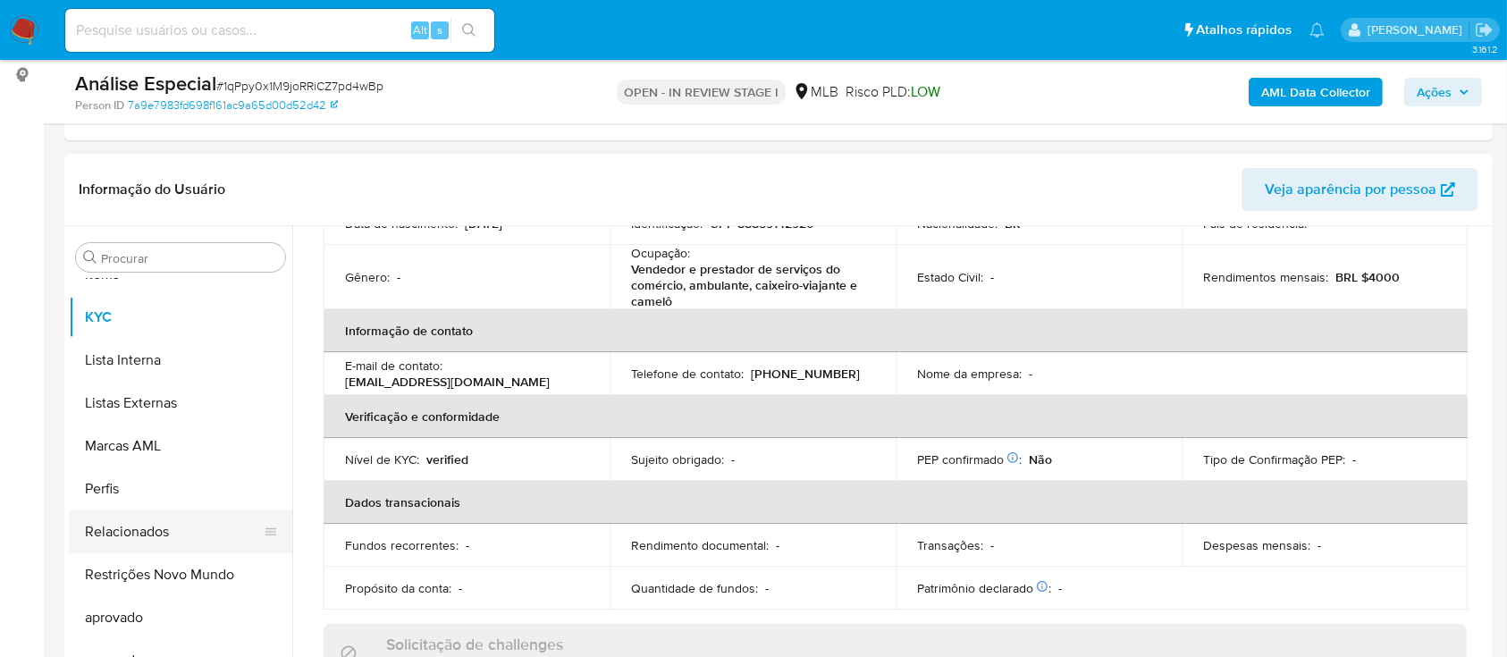
scroll to position [595, 0]
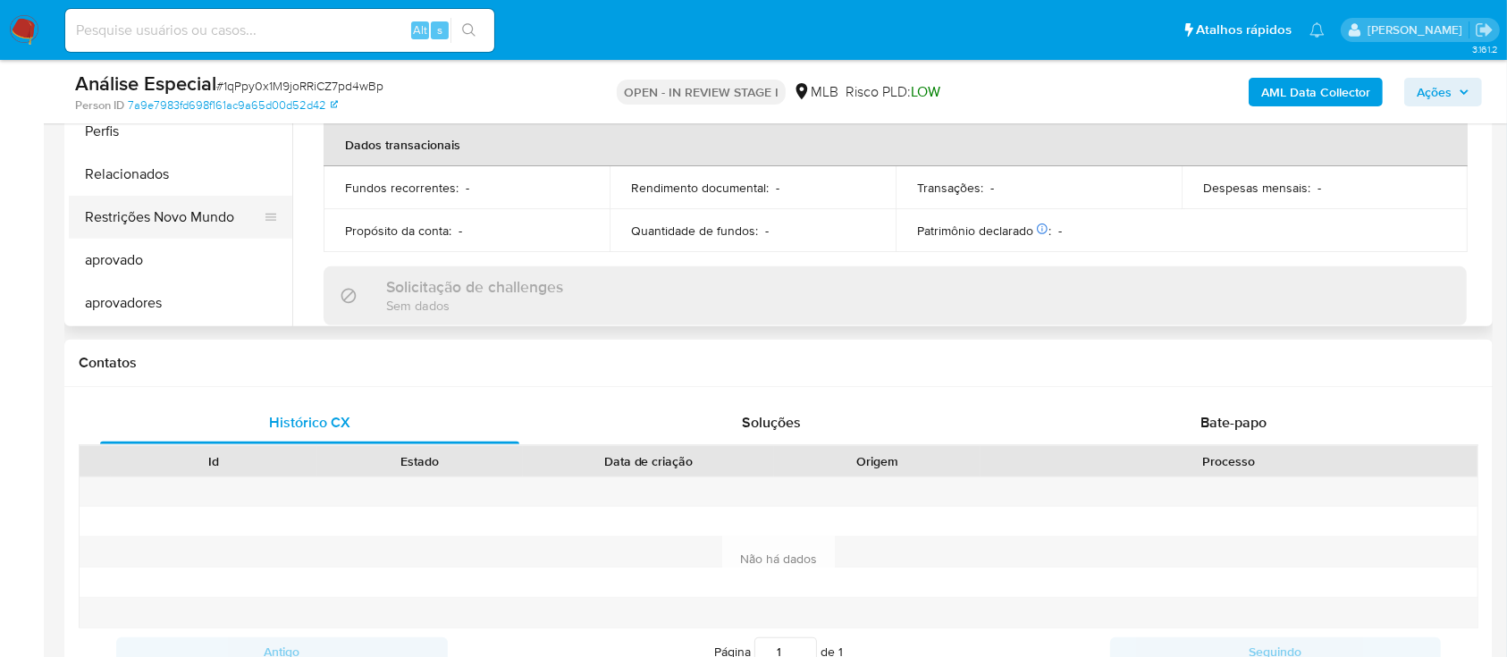
click at [126, 221] on button "Restrições Novo Mundo" at bounding box center [173, 217] width 209 height 43
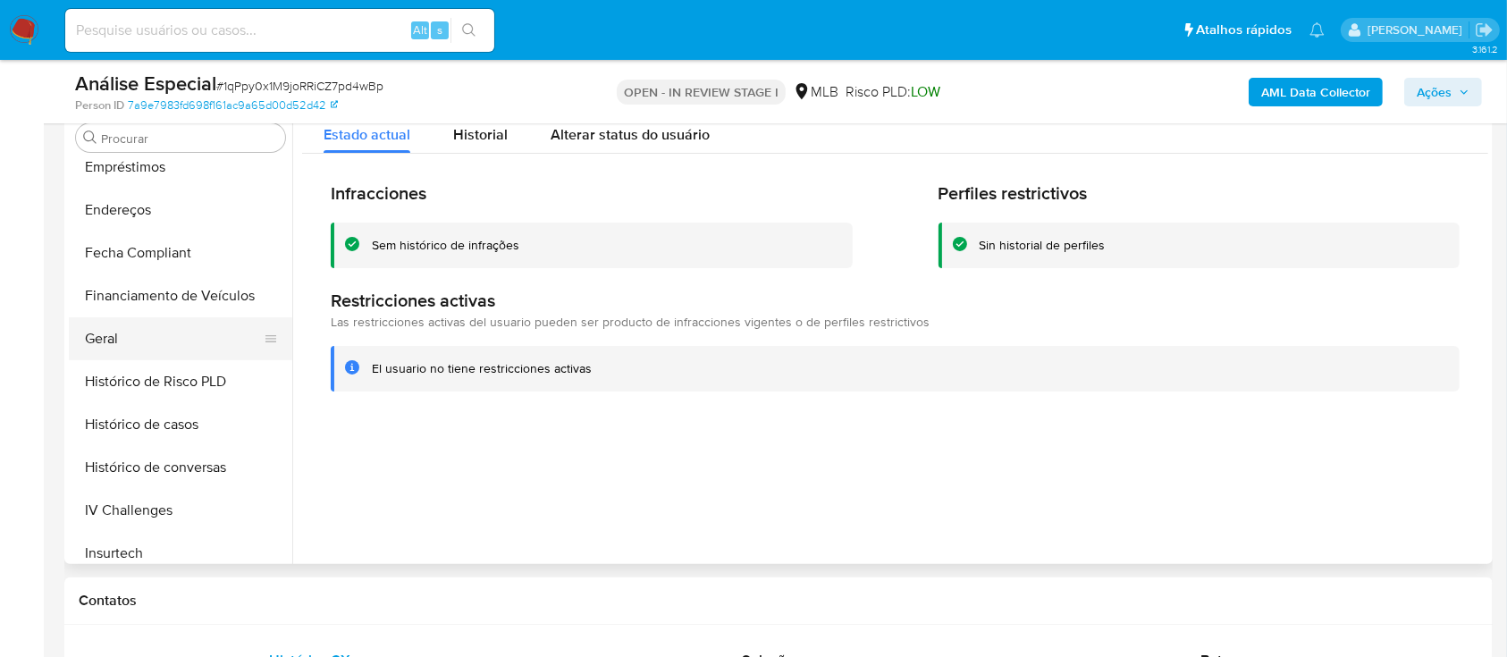
scroll to position [331, 0]
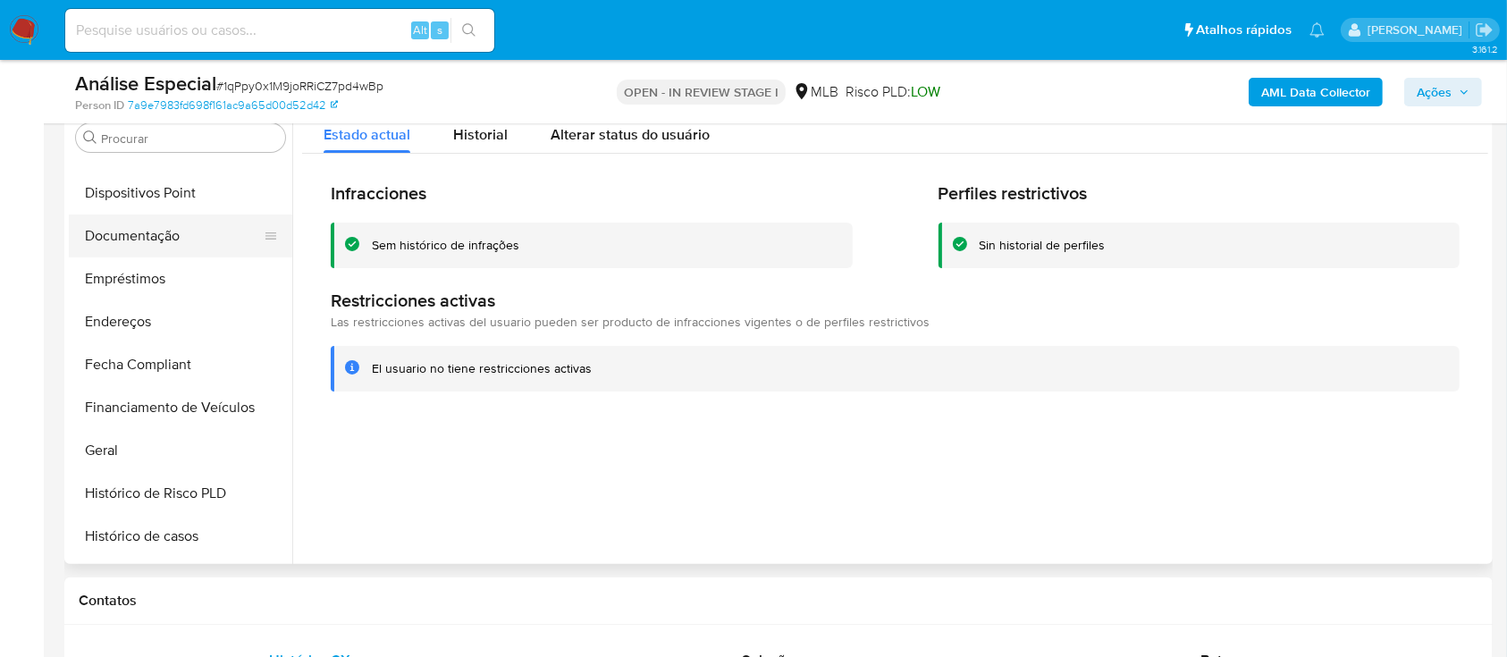
click at [211, 239] on button "Documentação" at bounding box center [173, 236] width 209 height 43
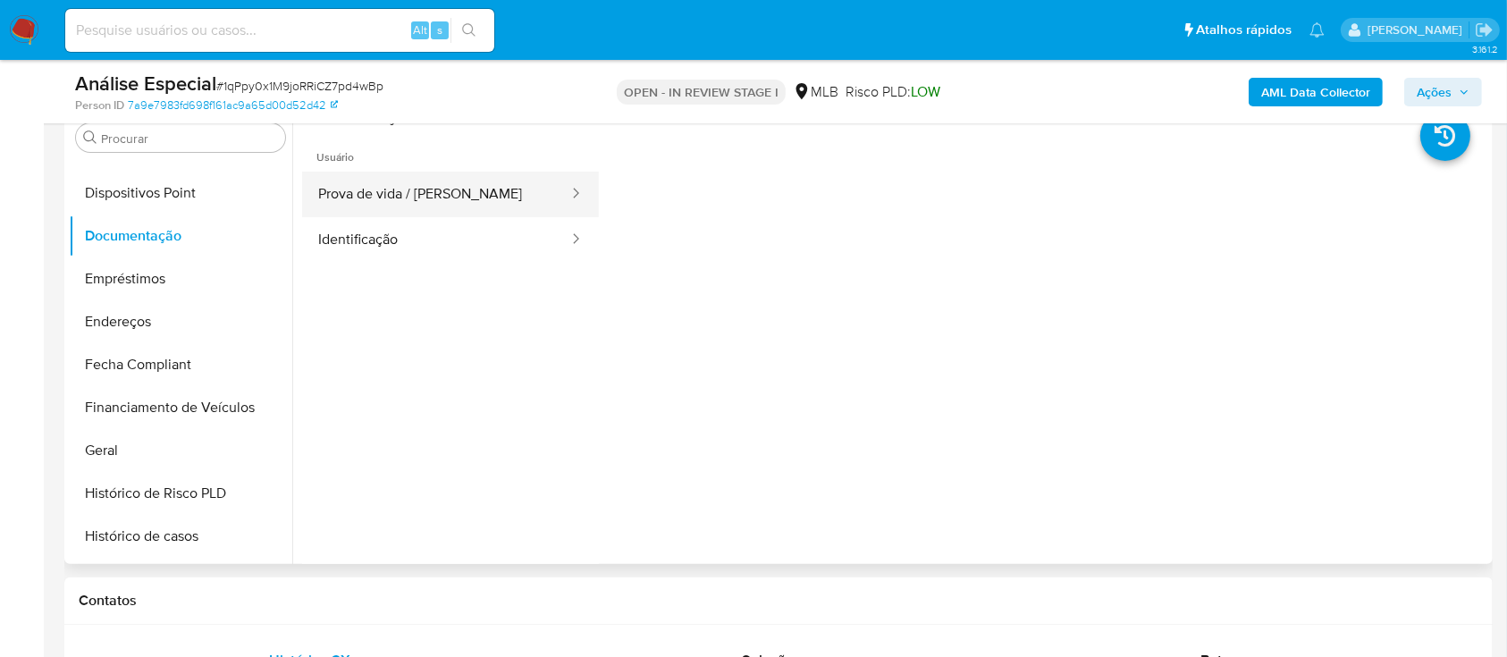
click at [374, 197] on button "Prova de vida / [PERSON_NAME]" at bounding box center [436, 195] width 268 height 46
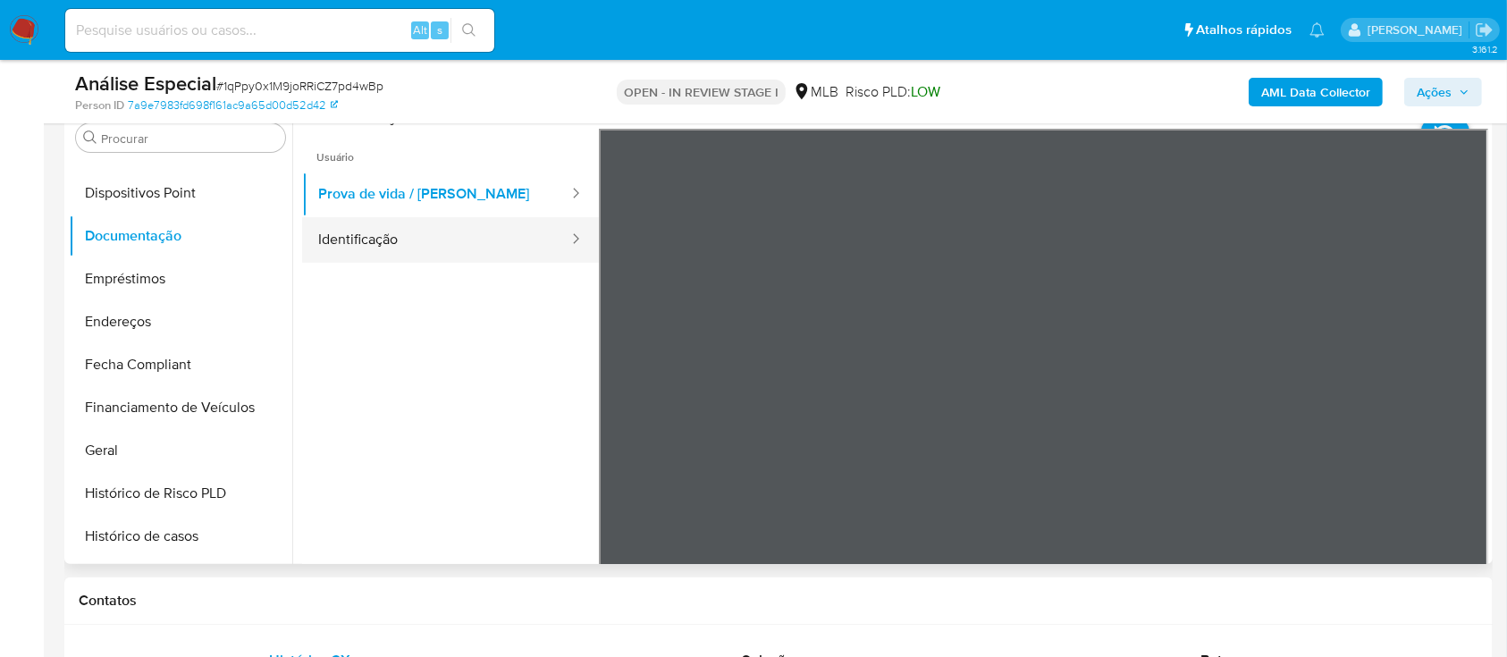
click at [442, 237] on button "Identificação" at bounding box center [436, 240] width 268 height 46
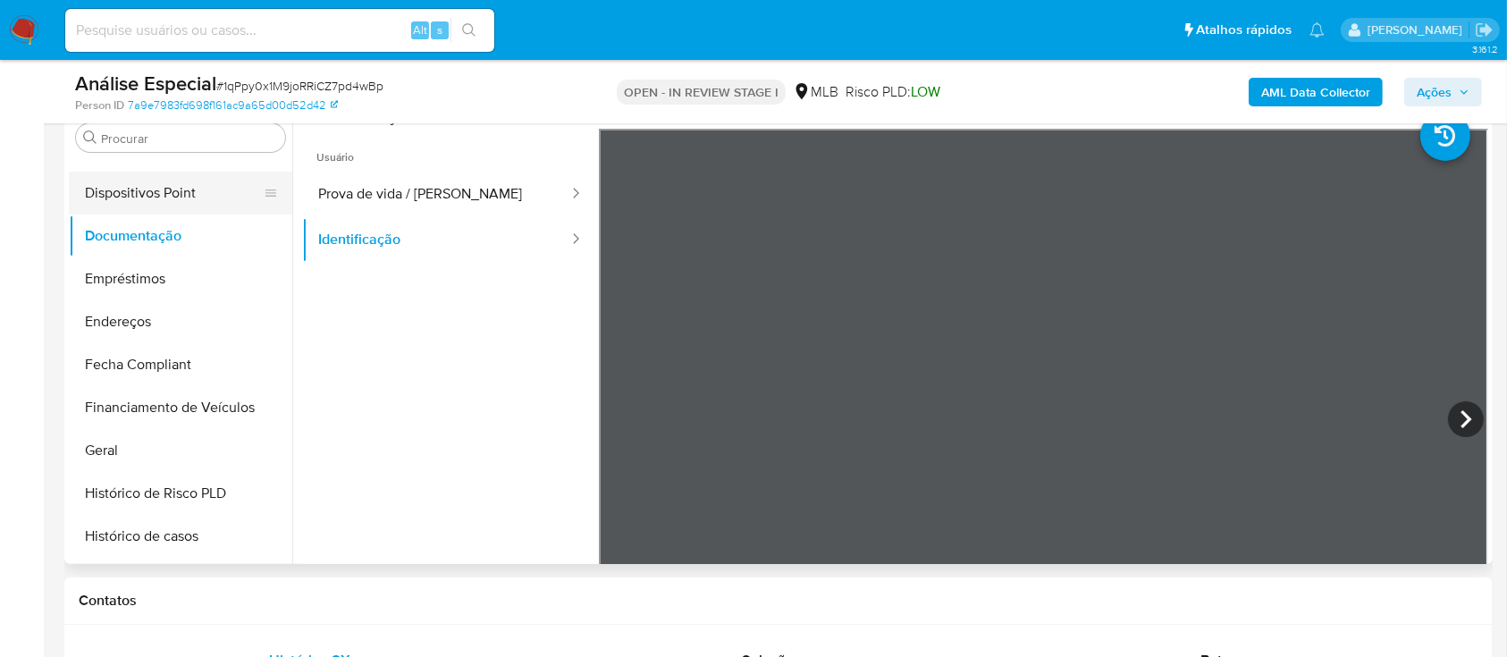
click at [216, 206] on button "Dispositivos Point" at bounding box center [173, 193] width 209 height 43
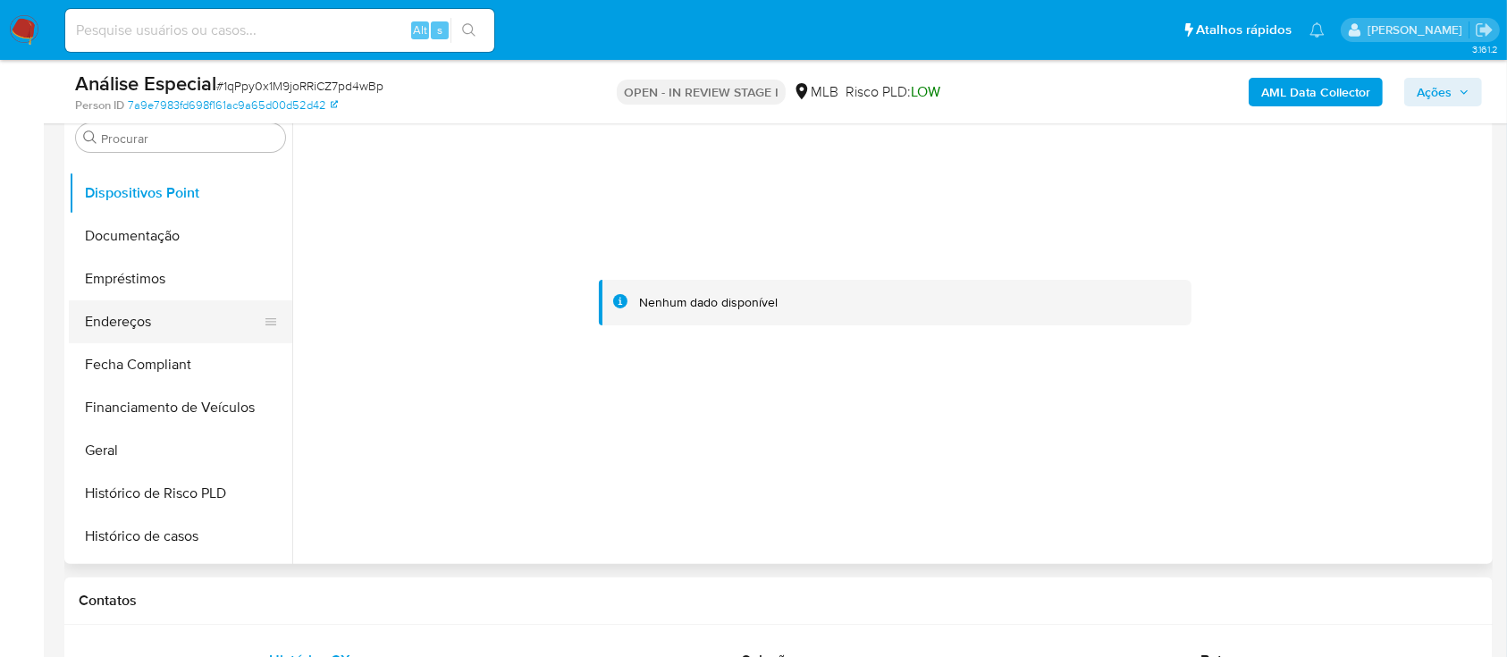
click at [139, 317] on button "Endereços" at bounding box center [173, 321] width 209 height 43
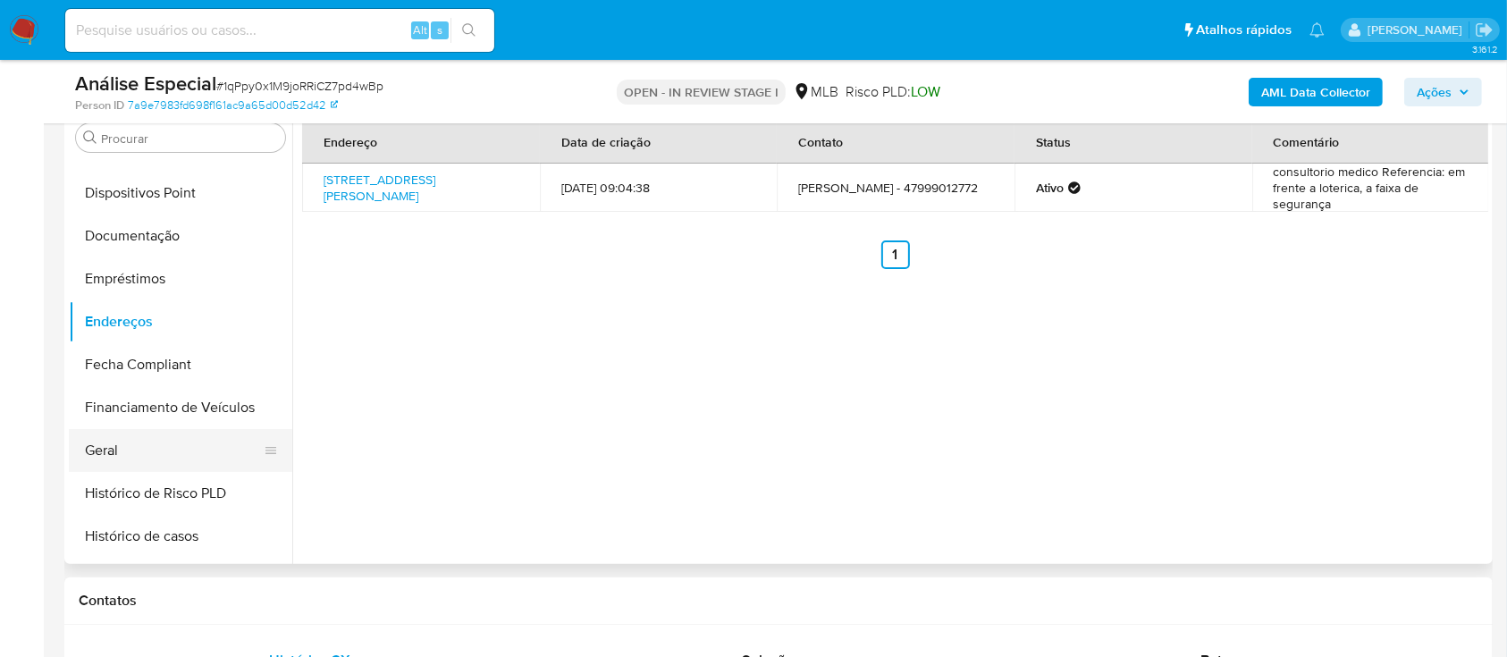
click at [86, 429] on button "Geral" at bounding box center [173, 450] width 209 height 43
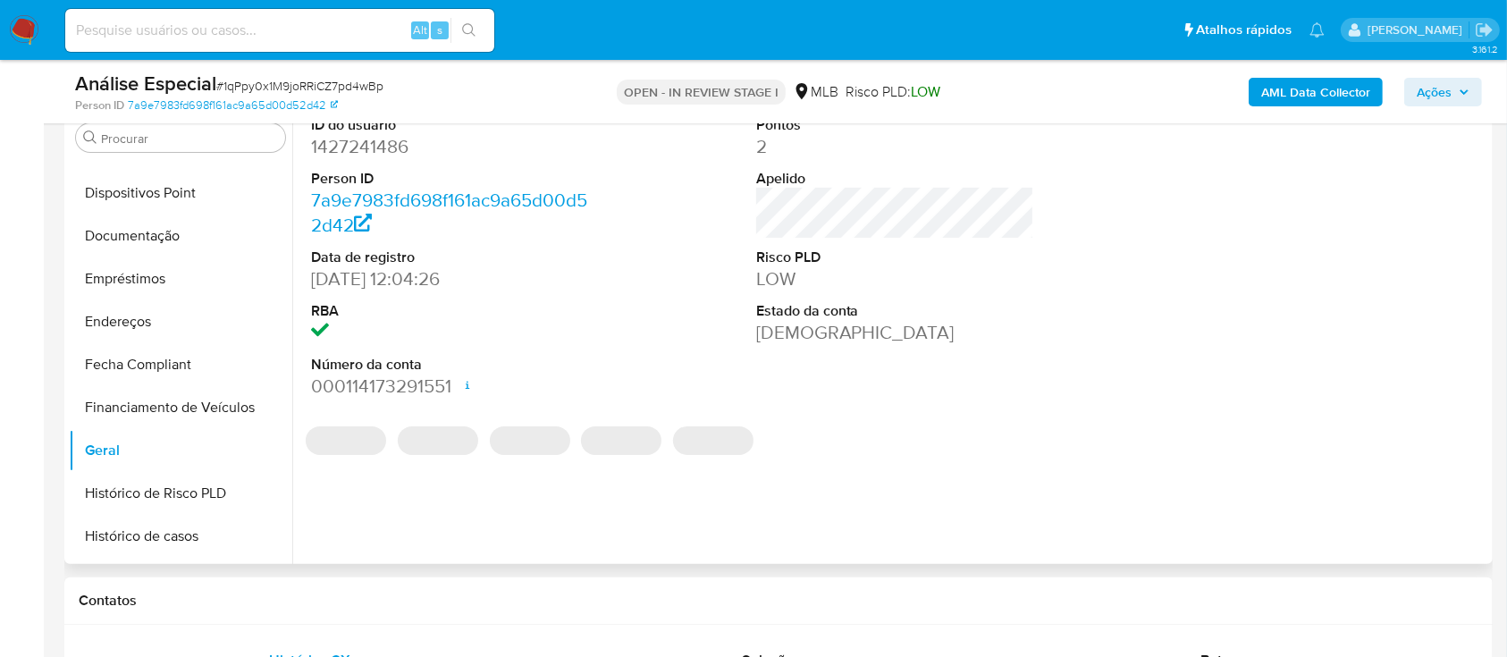
click at [357, 141] on dd "1427241486" at bounding box center [450, 146] width 279 height 25
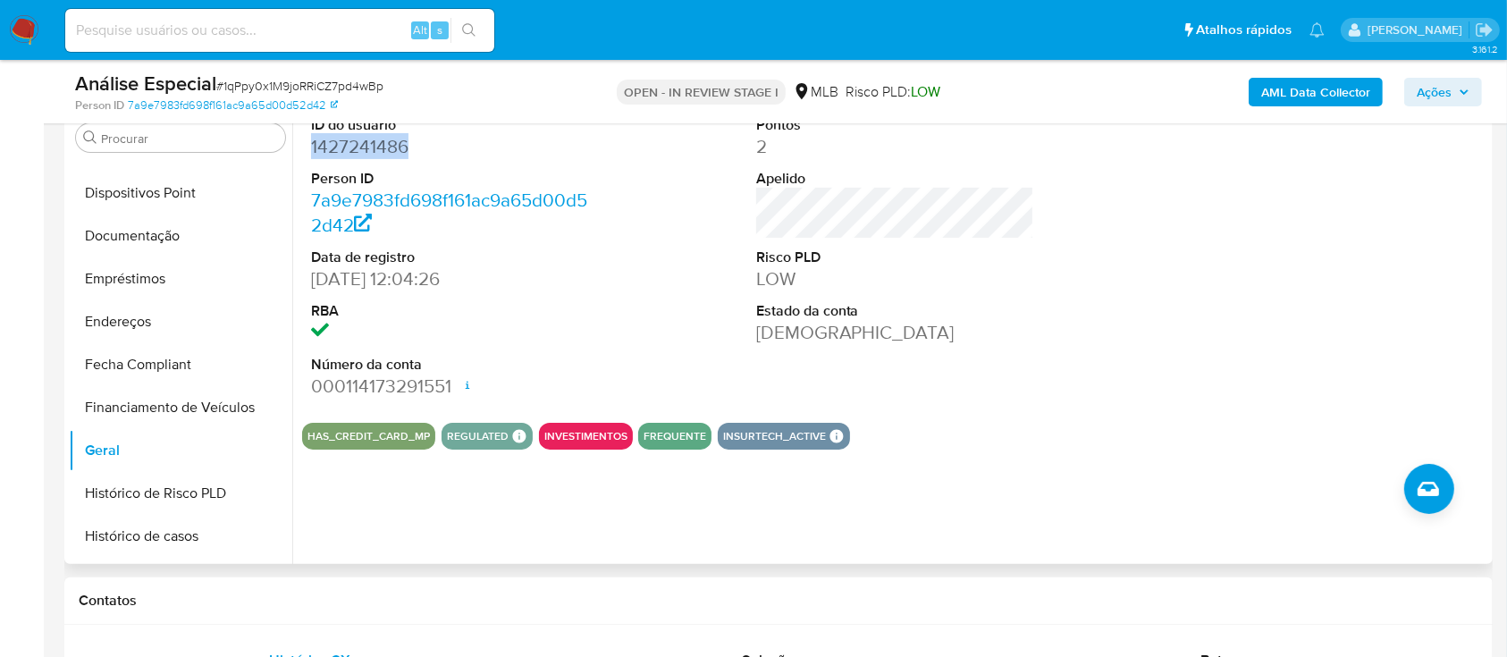
copy dd "1427241486"
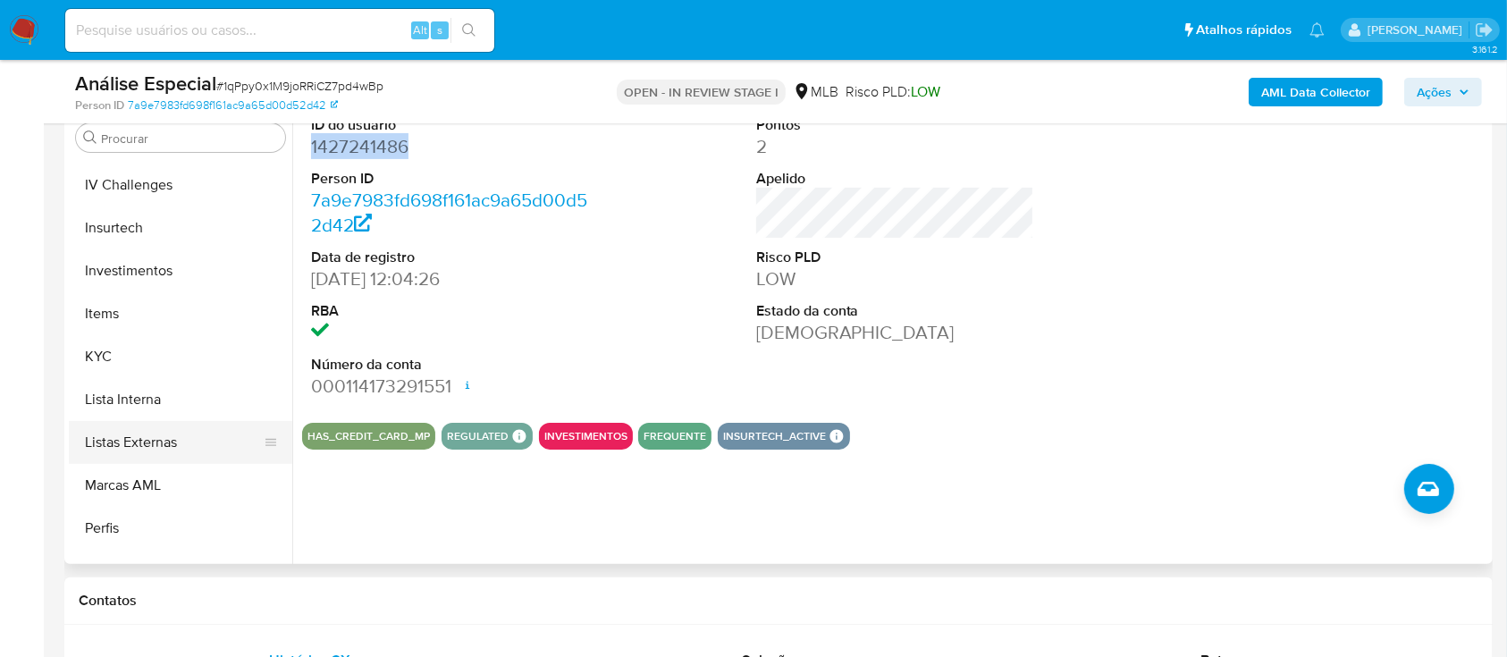
scroll to position [808, 0]
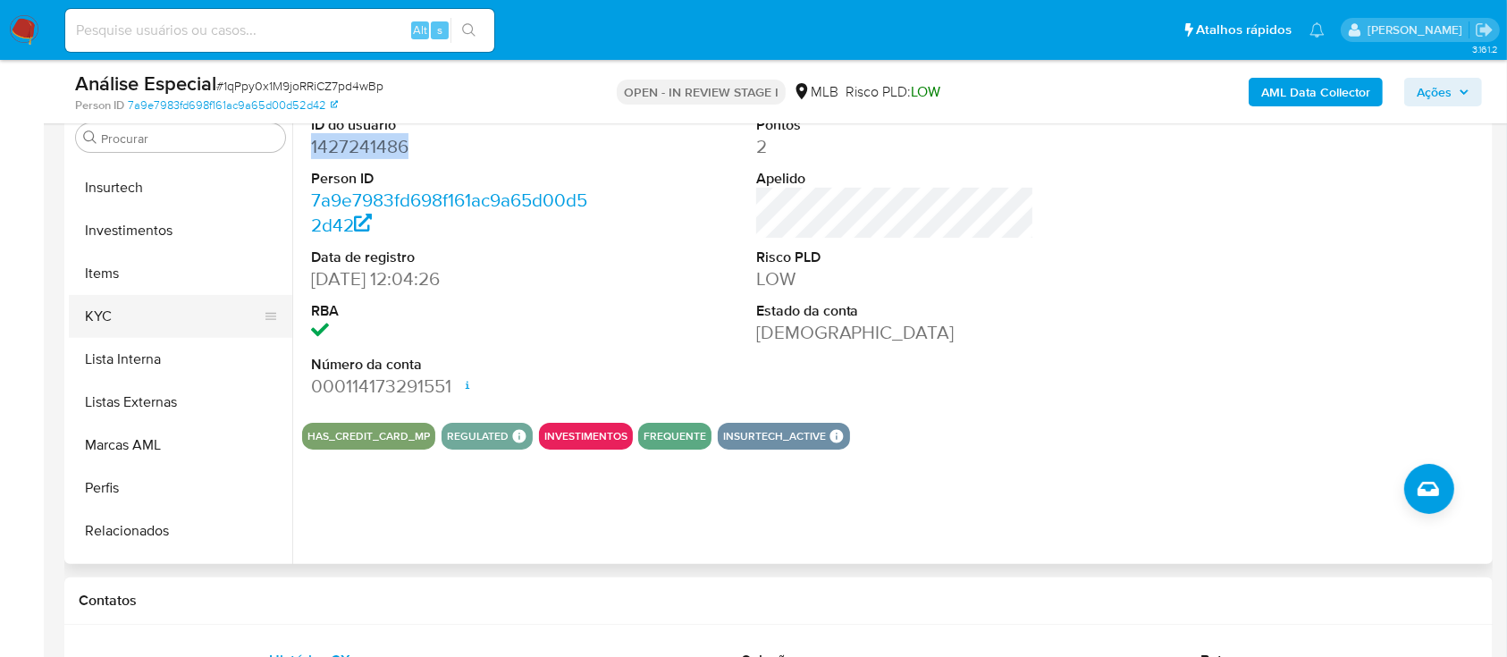
click at [121, 321] on button "KYC" at bounding box center [173, 316] width 209 height 43
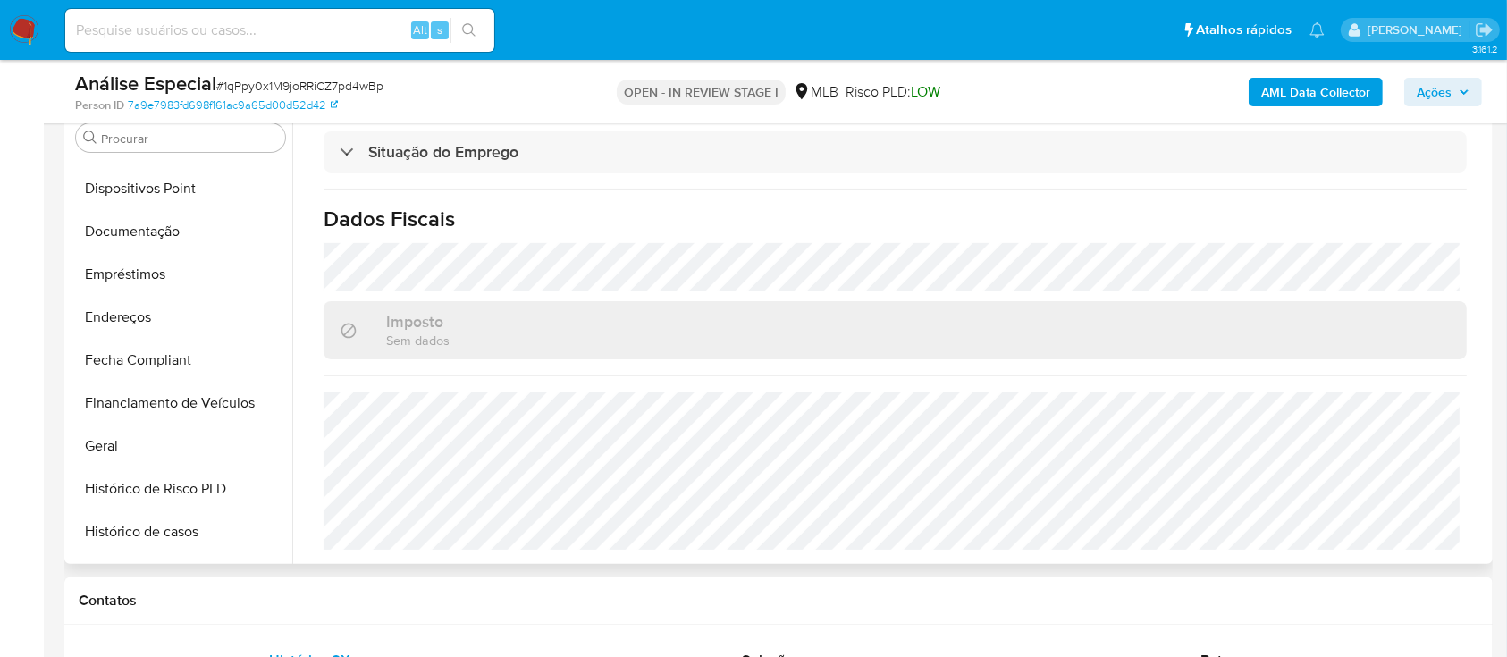
scroll to position [0, 0]
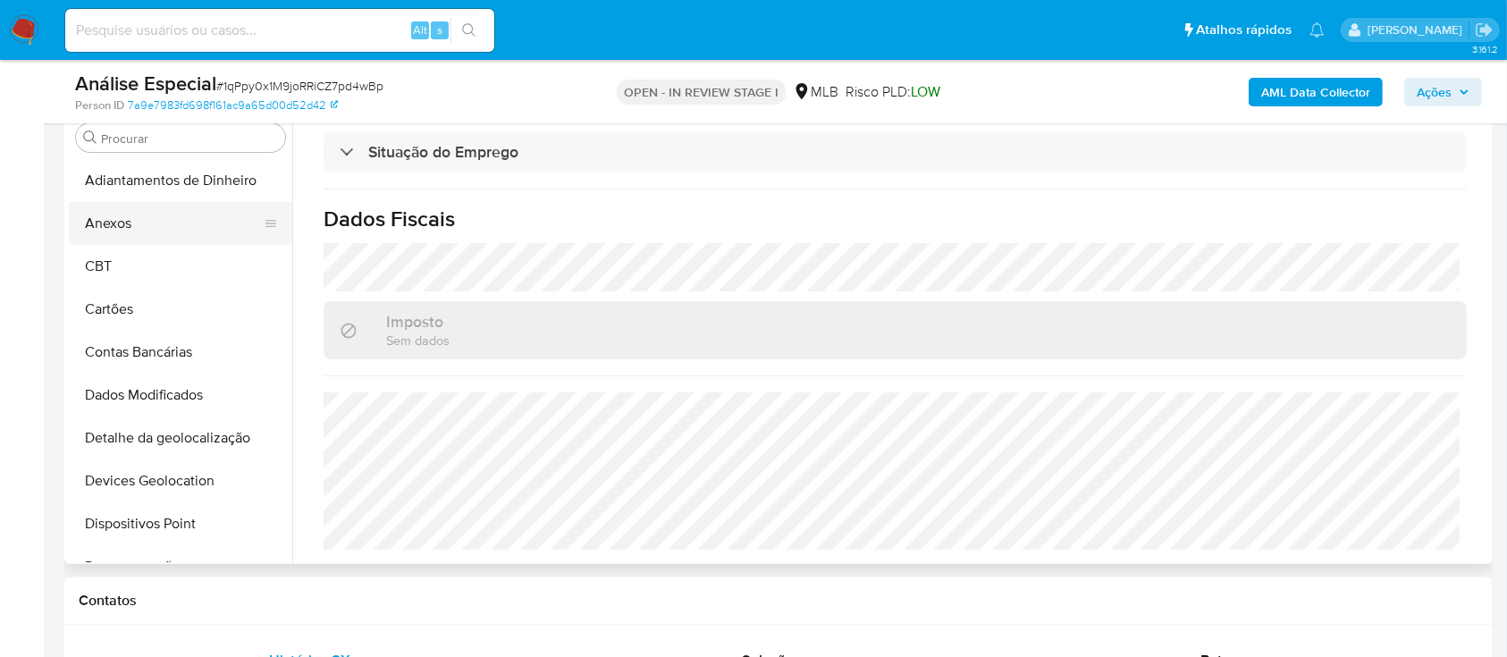
click at [96, 222] on button "Anexos" at bounding box center [173, 223] width 209 height 43
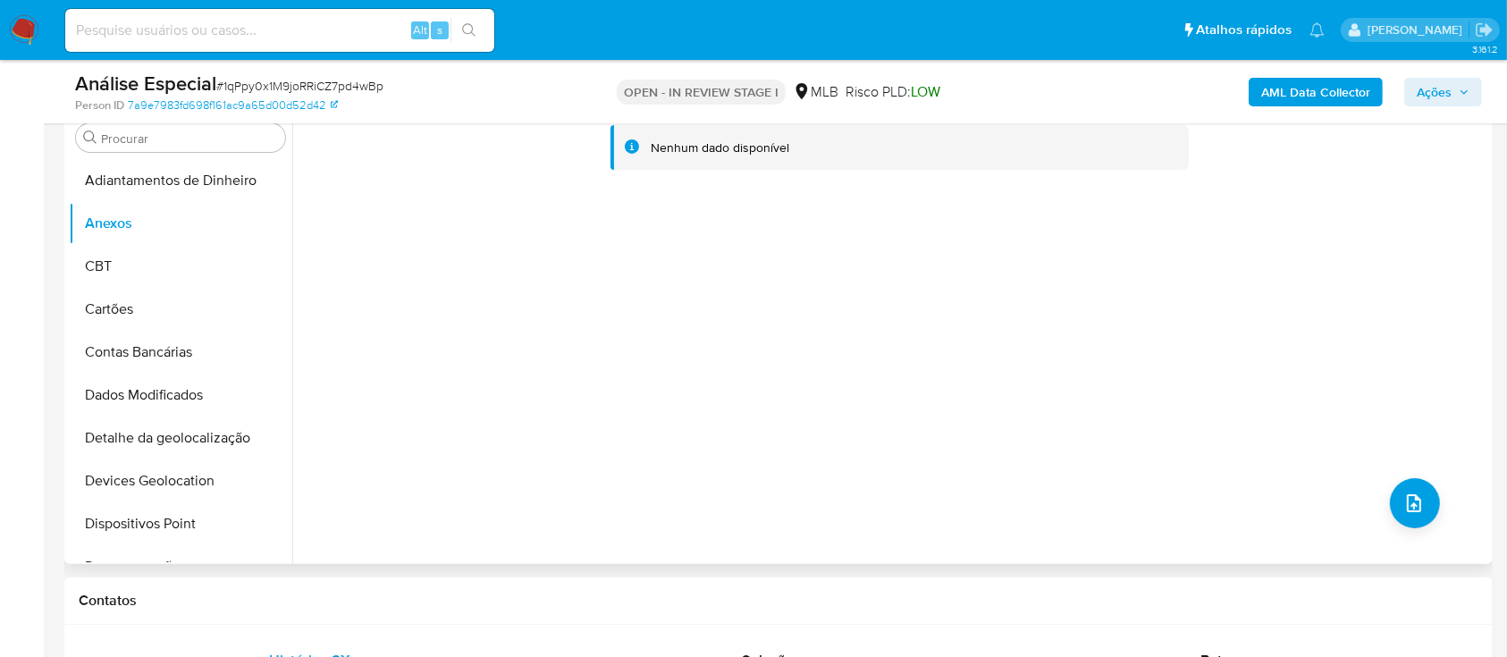
click at [1430, 511] on div "Nenhum dado disponível" at bounding box center [890, 335] width 1196 height 458
click at [1418, 509] on button "upload-file" at bounding box center [1415, 503] width 50 height 50
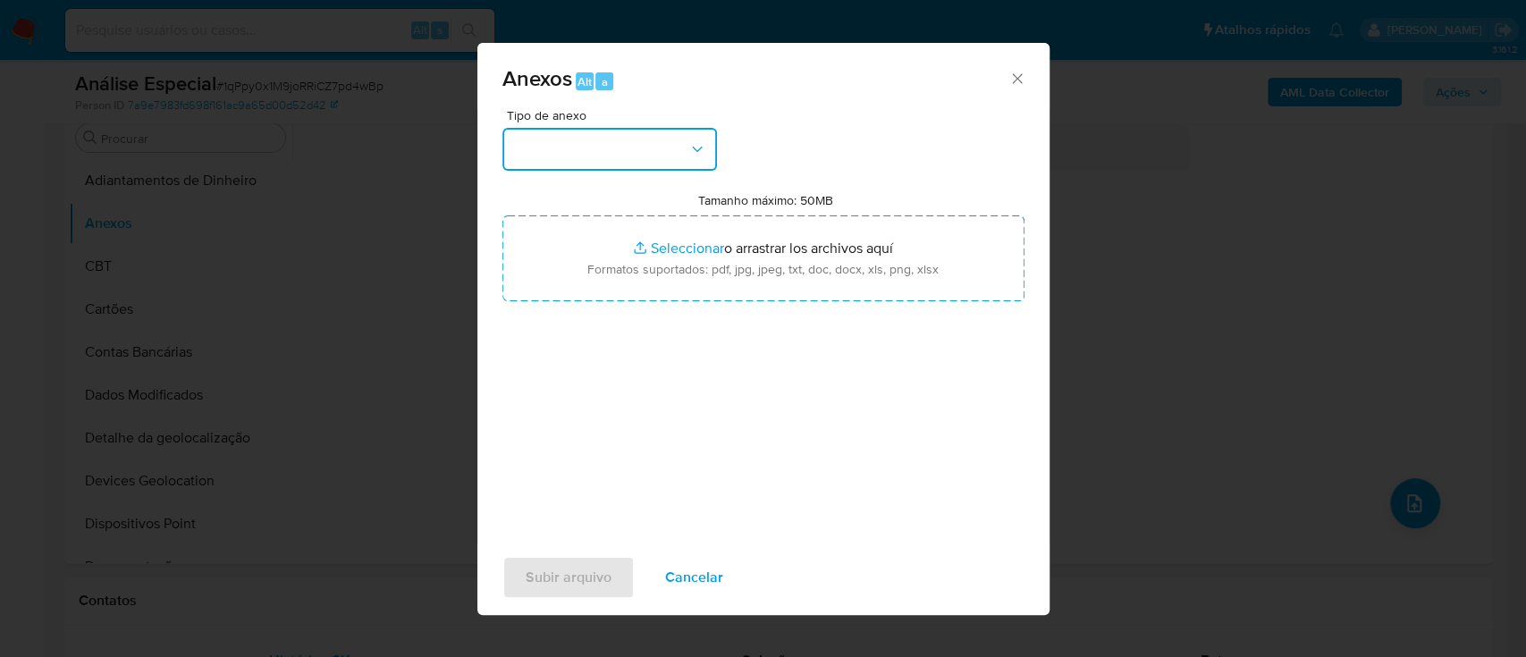
drag, startPoint x: 614, startPoint y: 152, endPoint x: 615, endPoint y: 167, distance: 15.2
click at [614, 152] on button "button" at bounding box center [609, 149] width 215 height 43
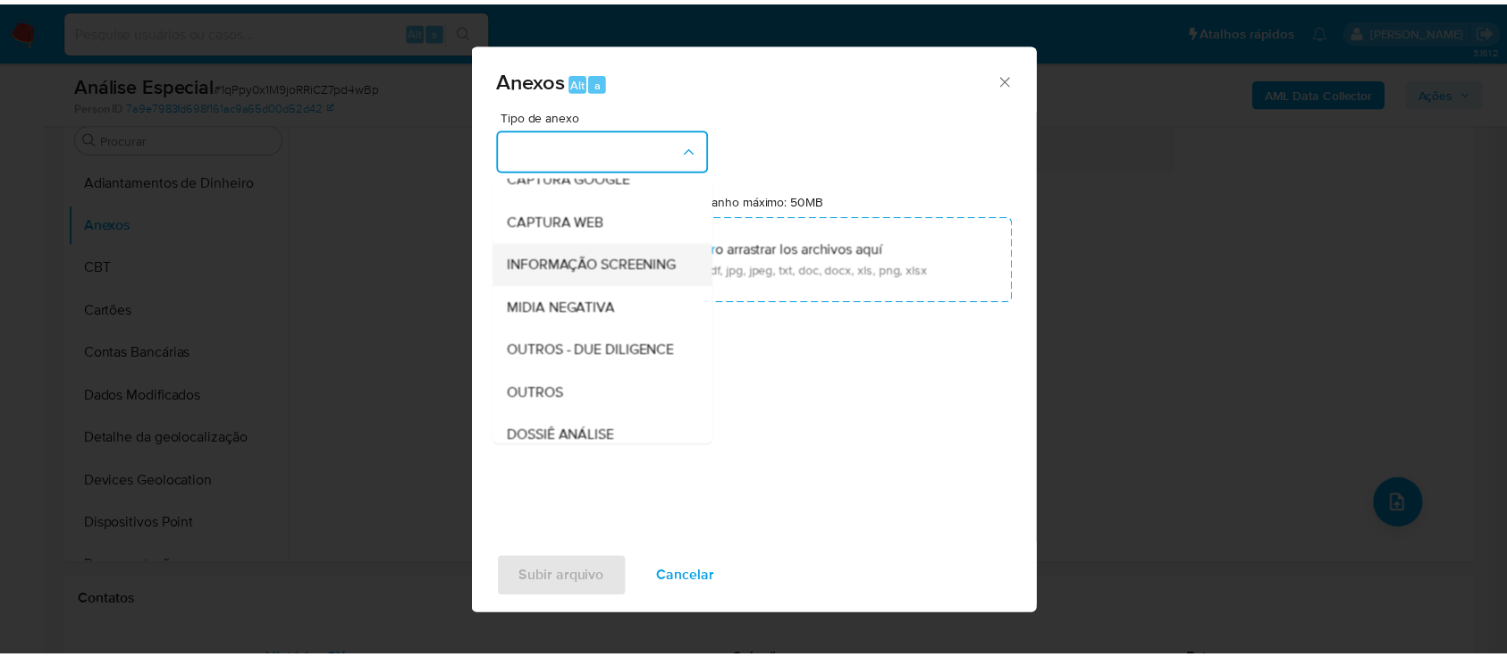
scroll to position [238, 0]
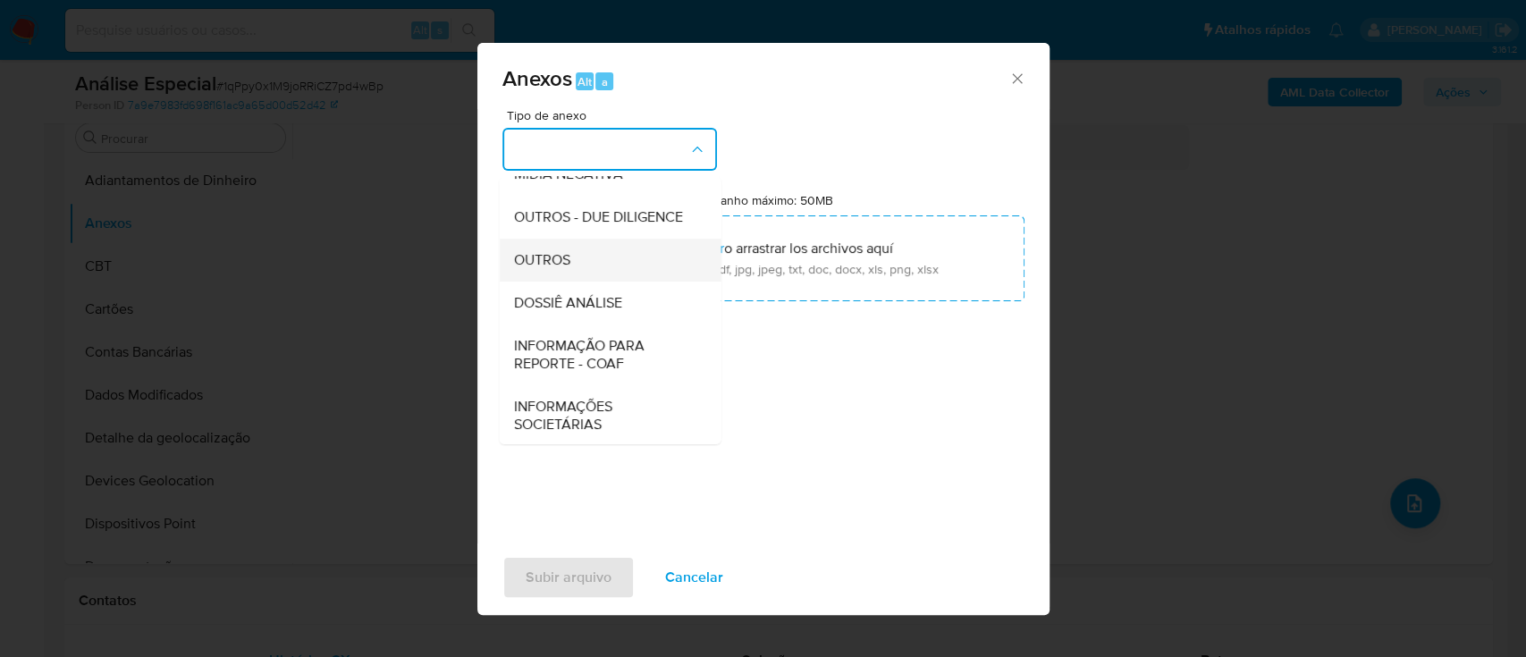
click at [580, 282] on div "OUTROS" at bounding box center [604, 260] width 182 height 43
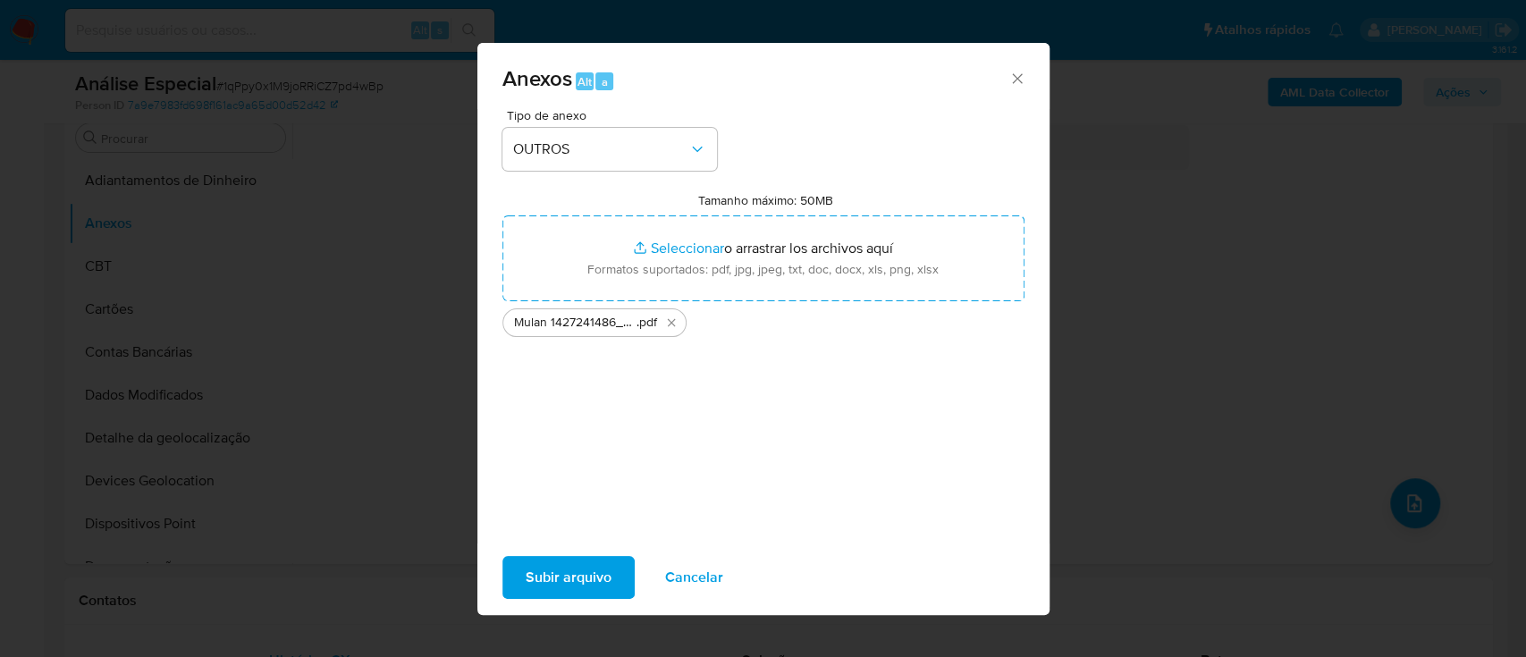
click at [583, 554] on div "Subir arquivo Cancelar" at bounding box center [763, 577] width 572 height 68
click at [576, 570] on span "Subir arquivo" at bounding box center [569, 577] width 86 height 39
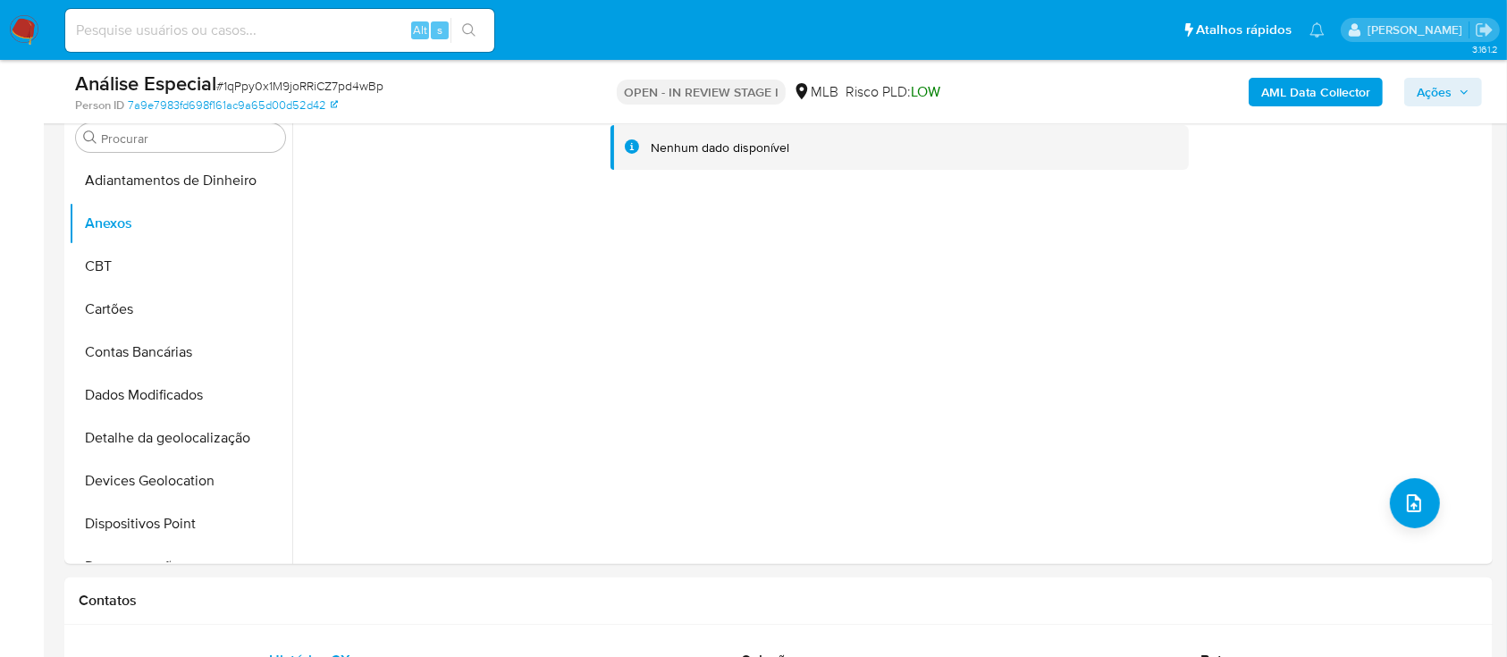
click at [1330, 90] on b "AML Data Collector" at bounding box center [1315, 92] width 109 height 29
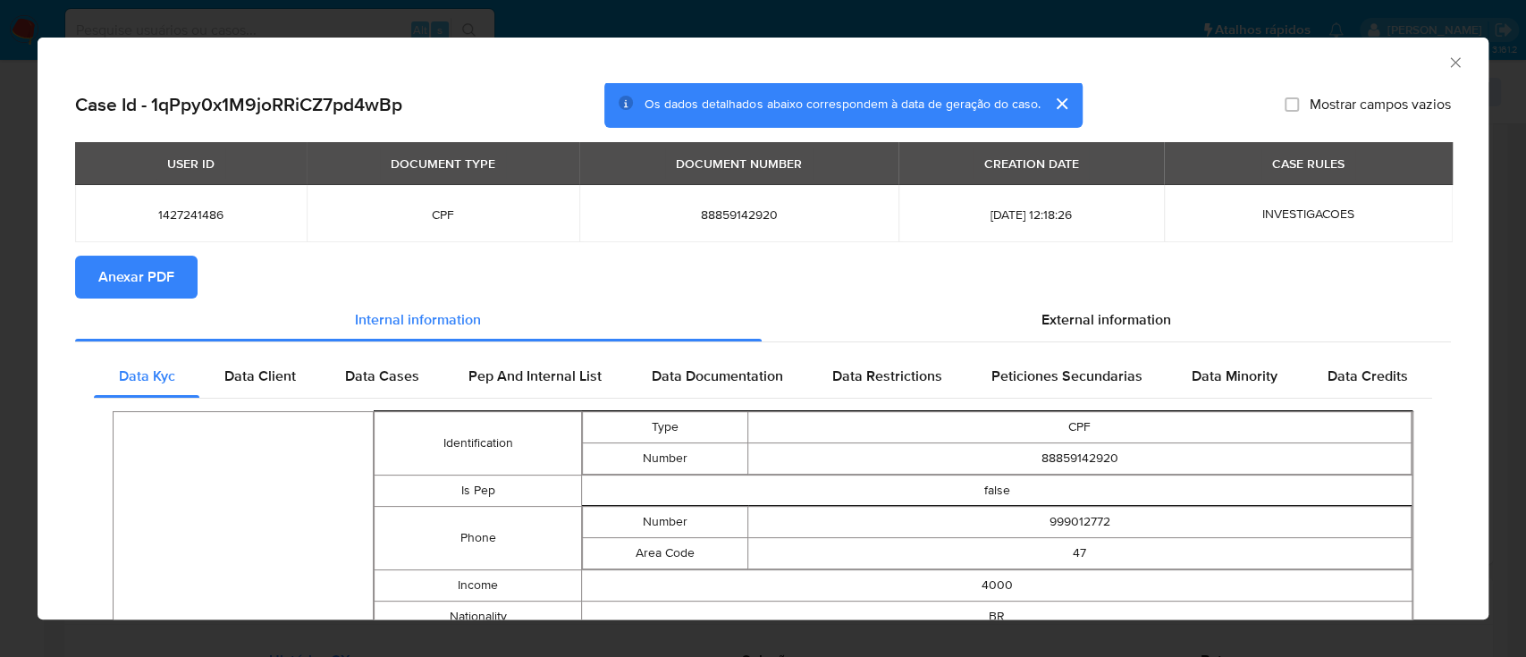
click at [135, 282] on span "Anexar PDF" at bounding box center [136, 276] width 76 height 39
click at [796, 273] on section "Anexar PDF" at bounding box center [763, 277] width 1376 height 43
click at [795, 273] on section "Anexar PDF" at bounding box center [763, 277] width 1376 height 43
click at [754, 16] on div "AML Data Collector Case Id - 1qPpy0x1M9joRRiCZ7pd4wBp Os dados detalhados abaix…" at bounding box center [763, 328] width 1526 height 657
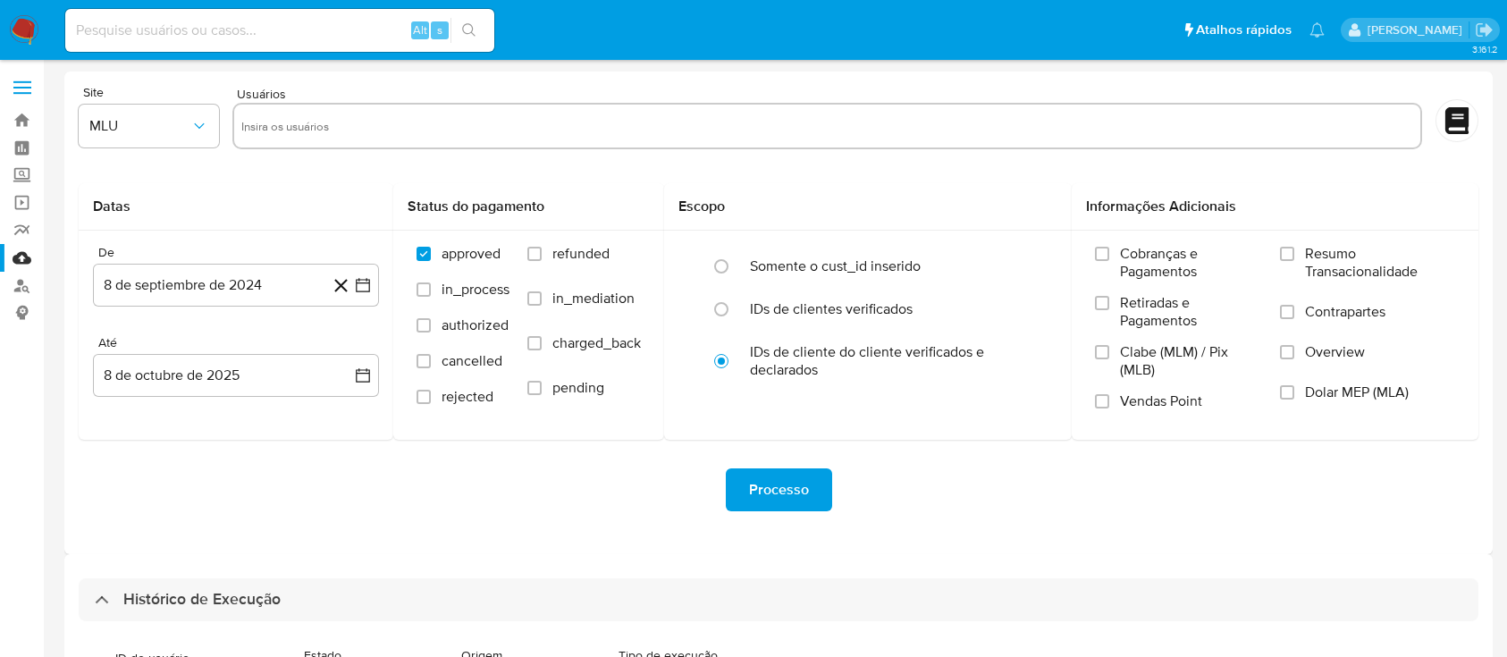
select select "50"
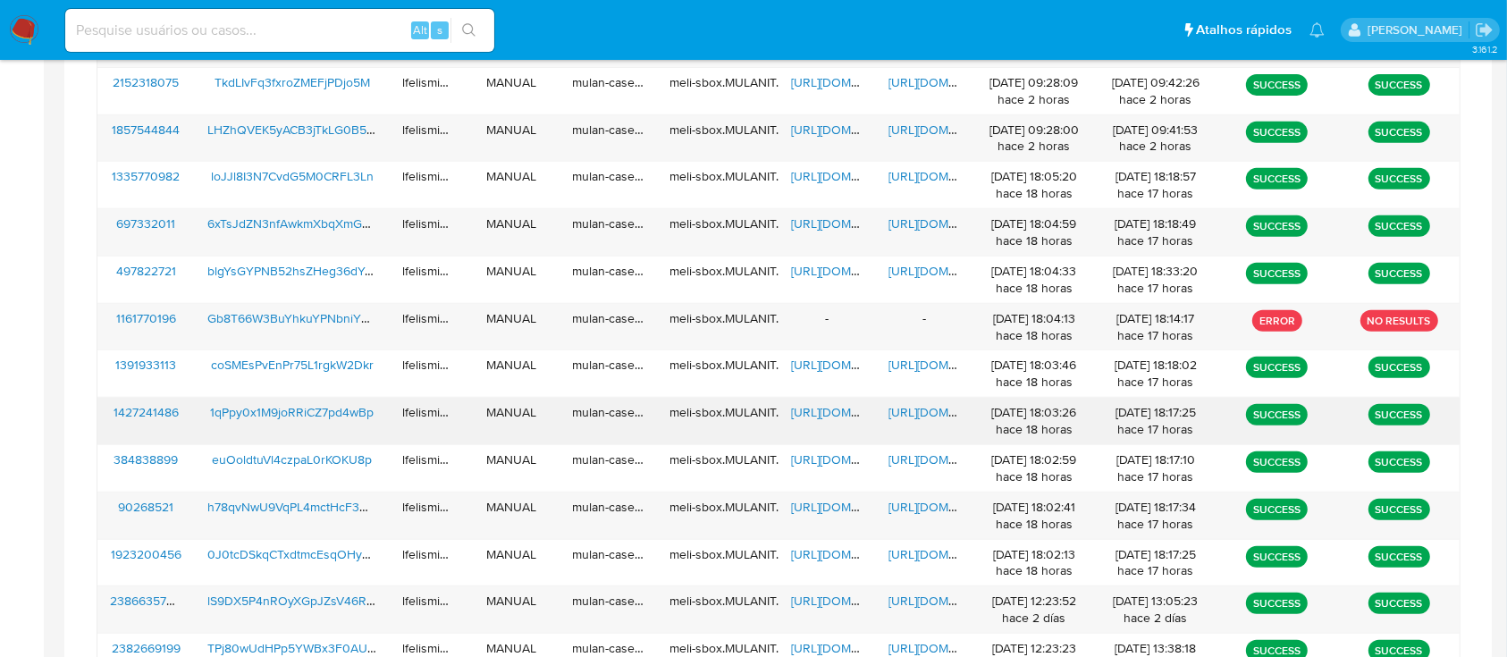
click at [917, 415] on span "[URL][DOMAIN_NAME]" at bounding box center [949, 412] width 123 height 18
click at [808, 411] on span "[URL][DOMAIN_NAME]" at bounding box center [852, 412] width 123 height 18
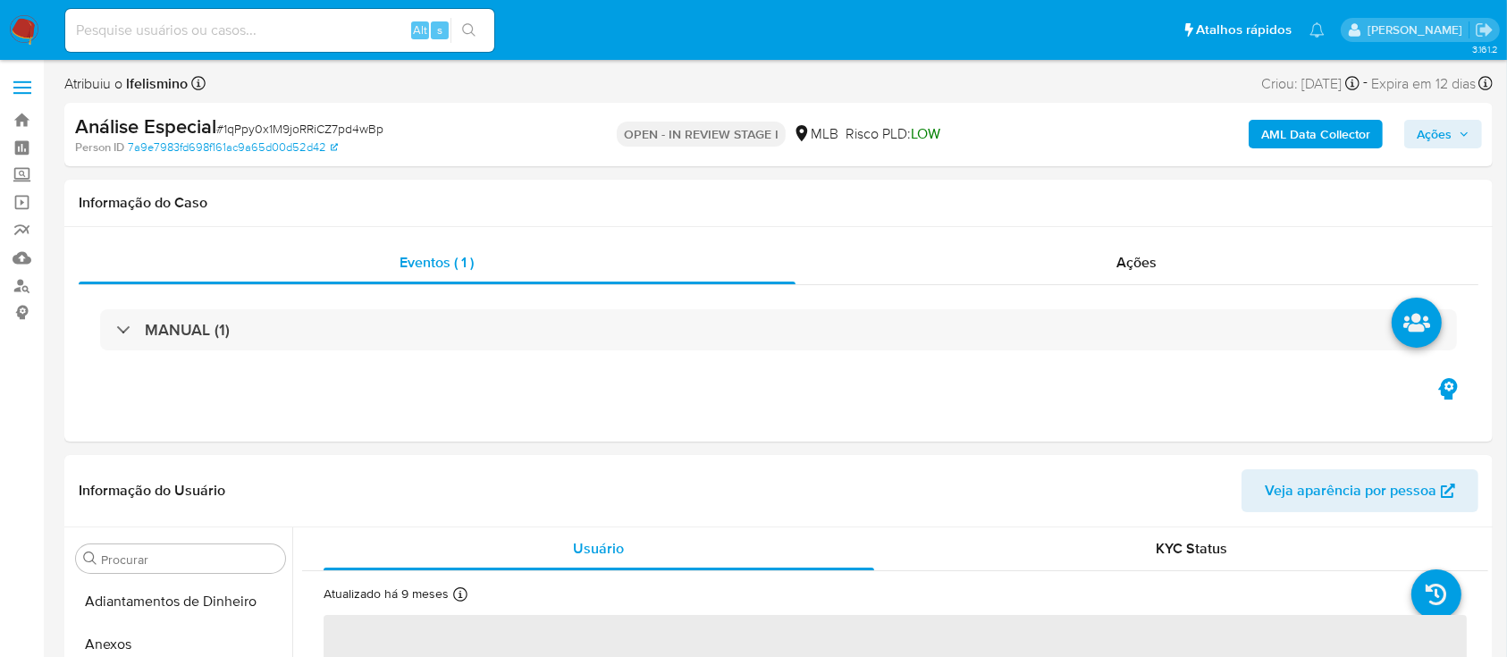
select select "10"
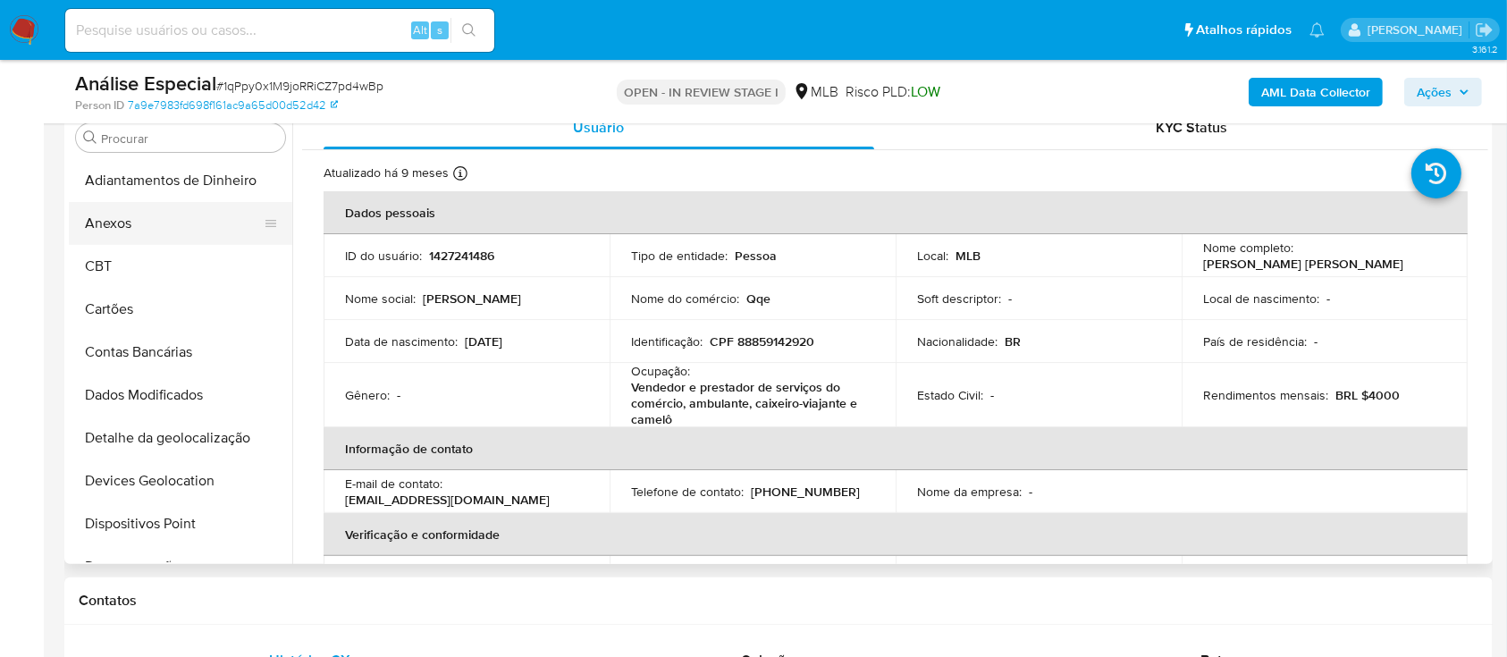
click at [208, 222] on button "Anexos" at bounding box center [173, 223] width 209 height 43
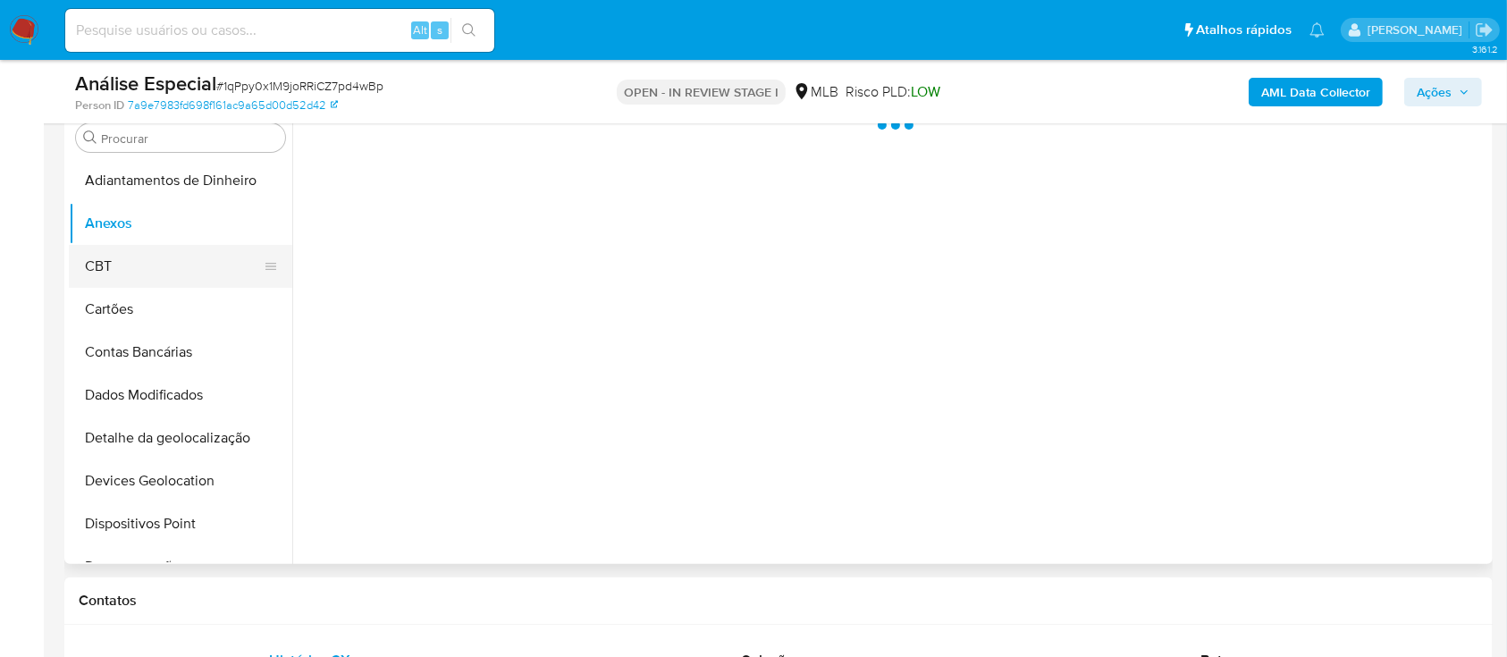
click at [196, 265] on button "CBT" at bounding box center [173, 266] width 209 height 43
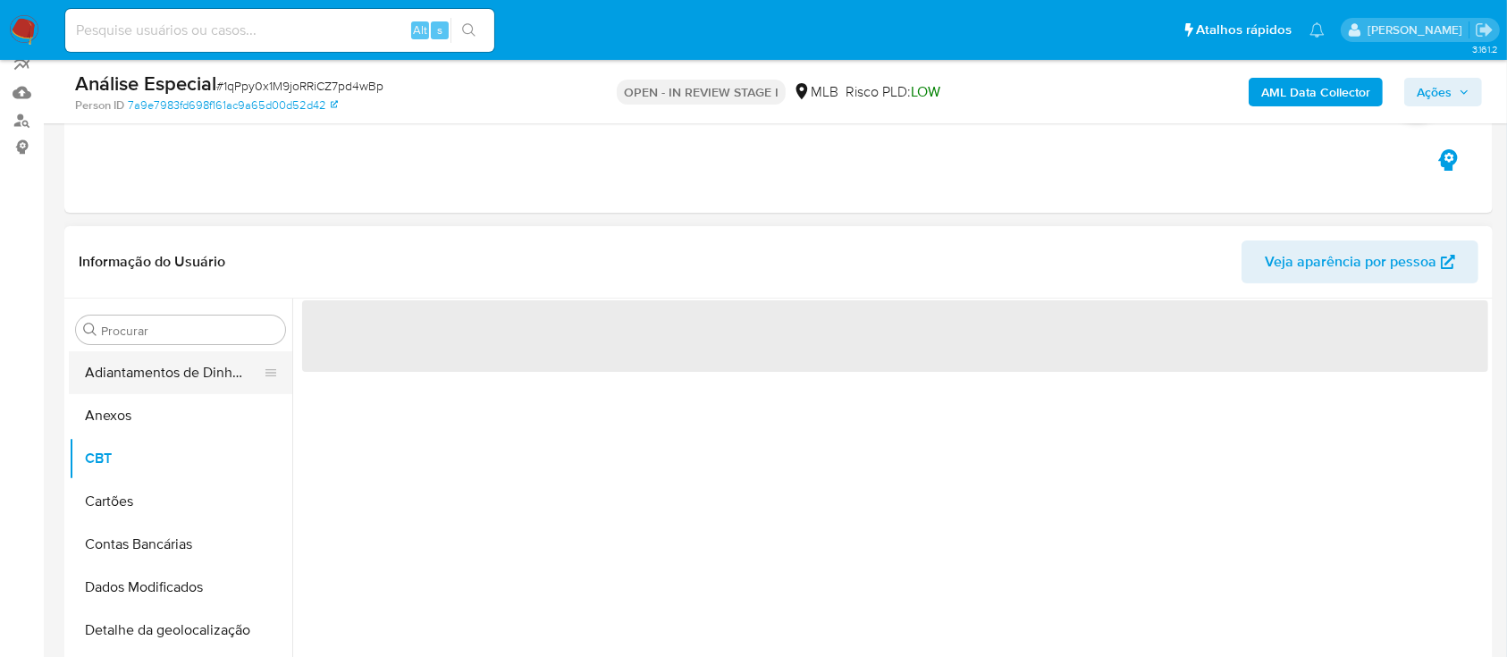
scroll to position [238, 0]
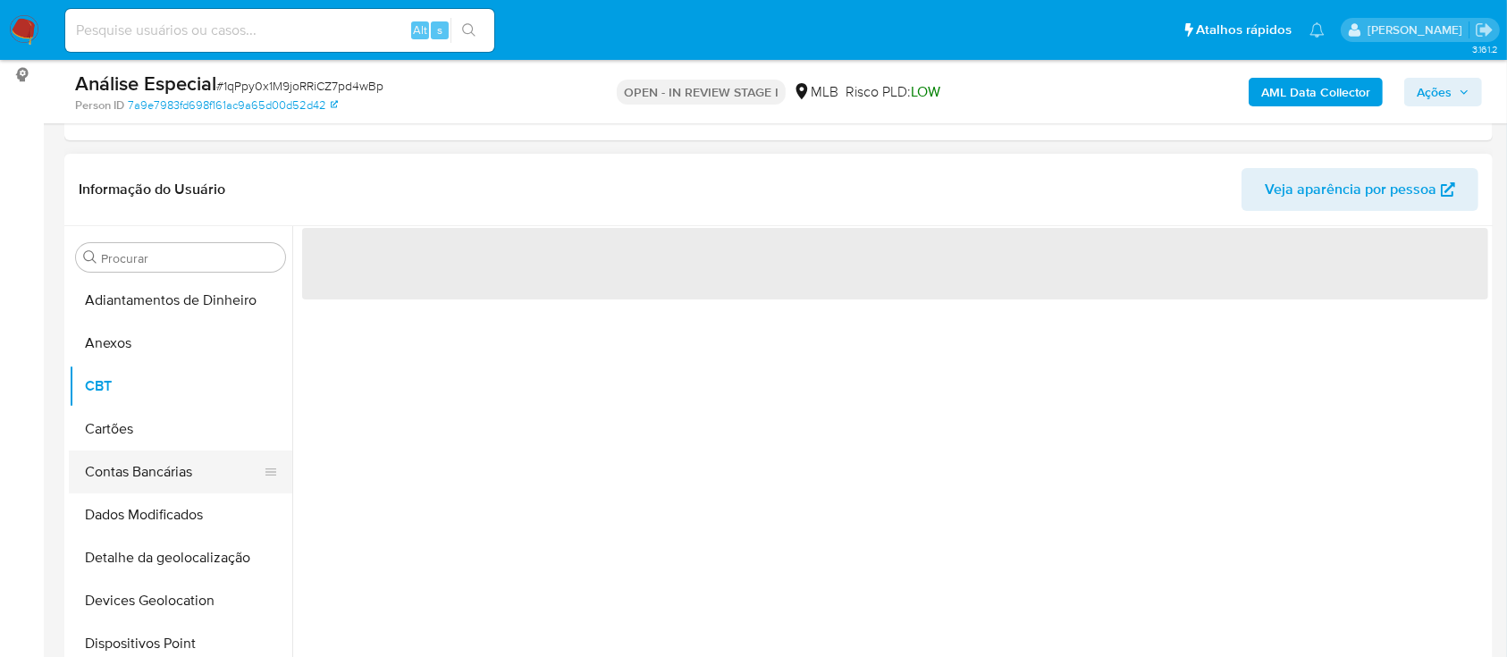
click at [122, 450] on button "Contas Bancárias" at bounding box center [173, 471] width 209 height 43
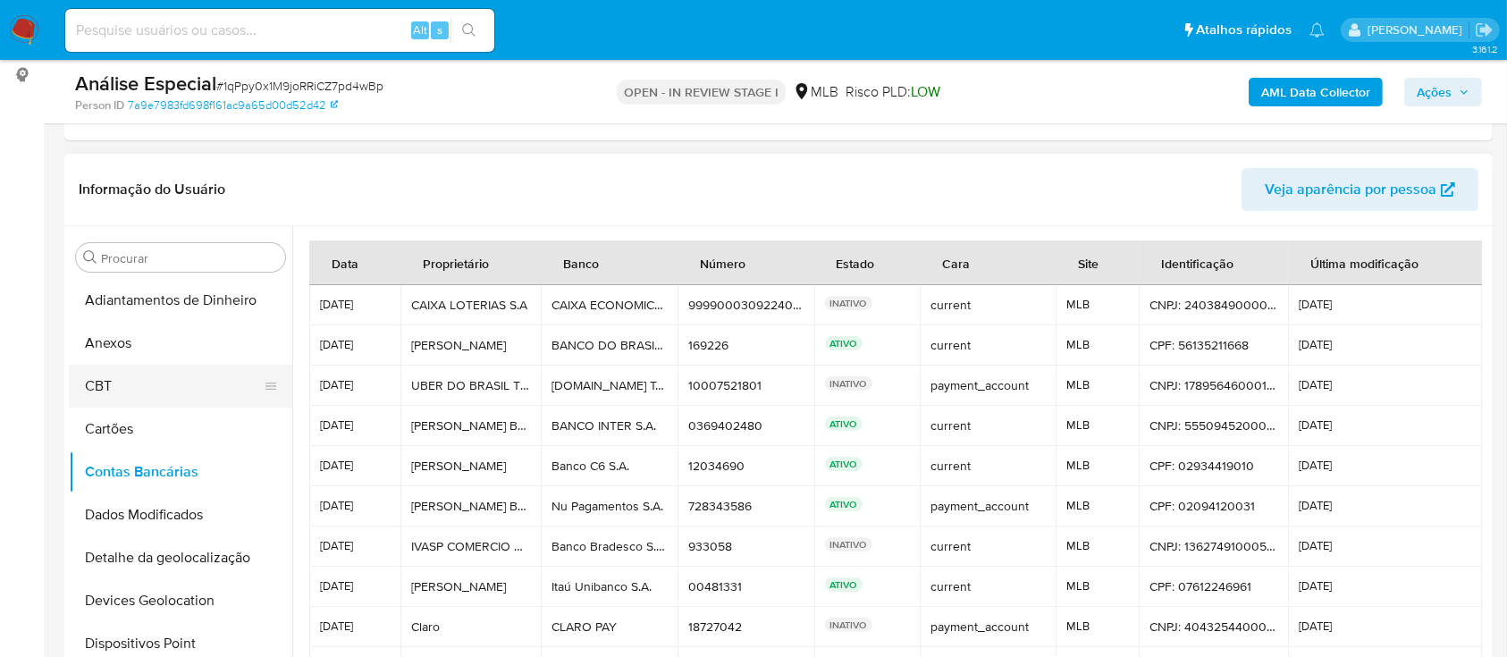
click at [136, 389] on button "CBT" at bounding box center [173, 386] width 209 height 43
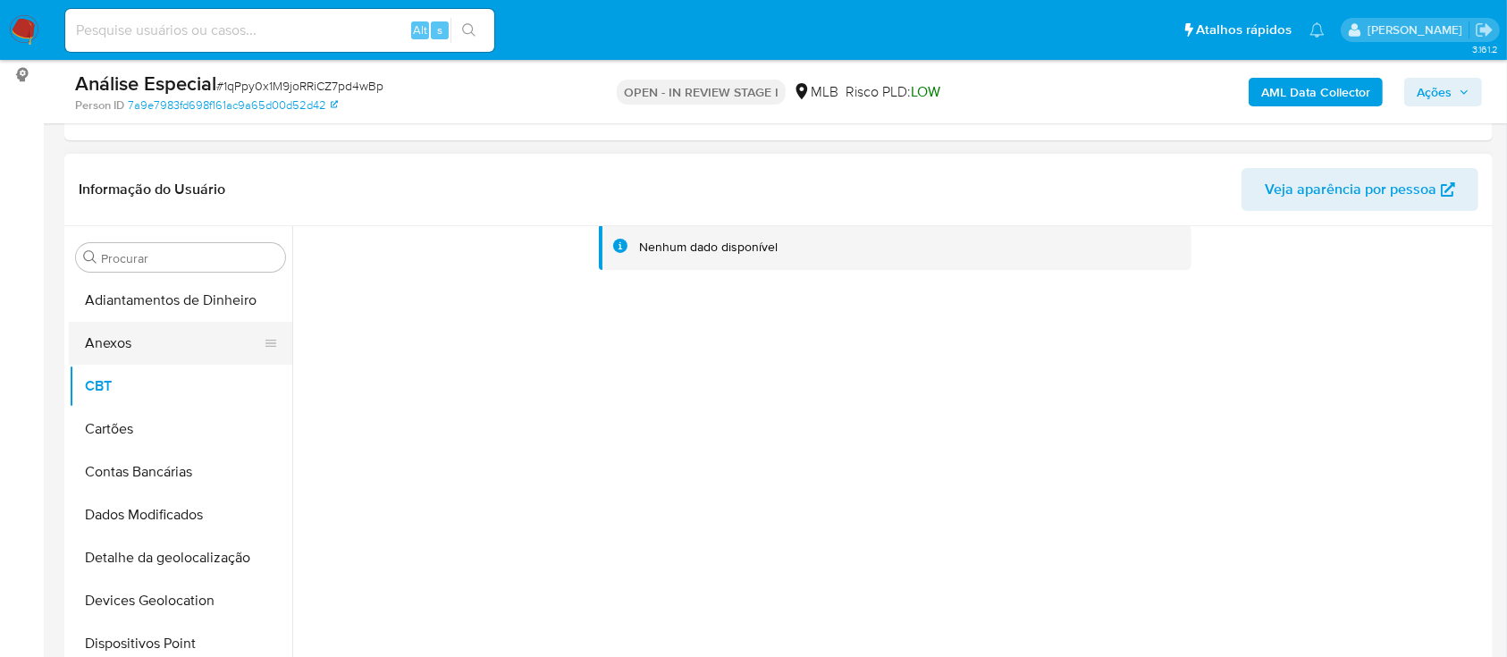
click at [156, 340] on button "Anexos" at bounding box center [173, 343] width 209 height 43
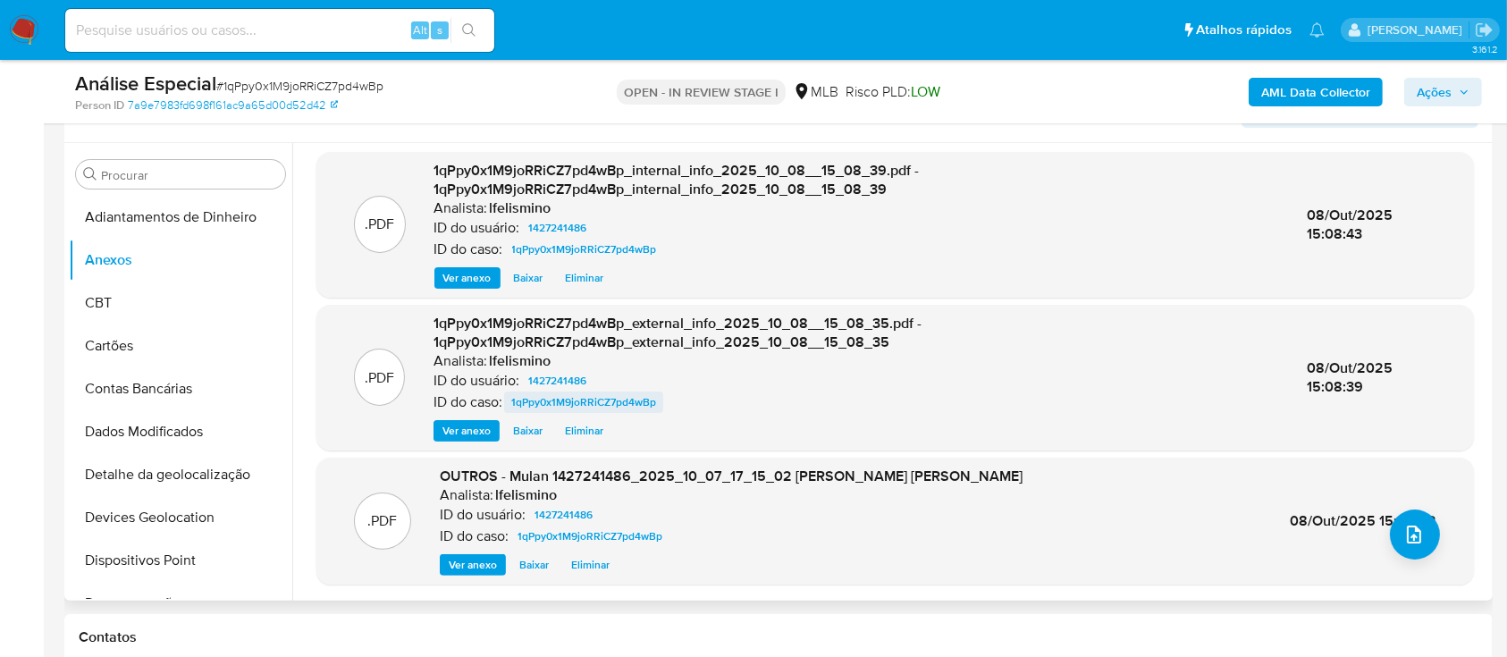
scroll to position [358, 0]
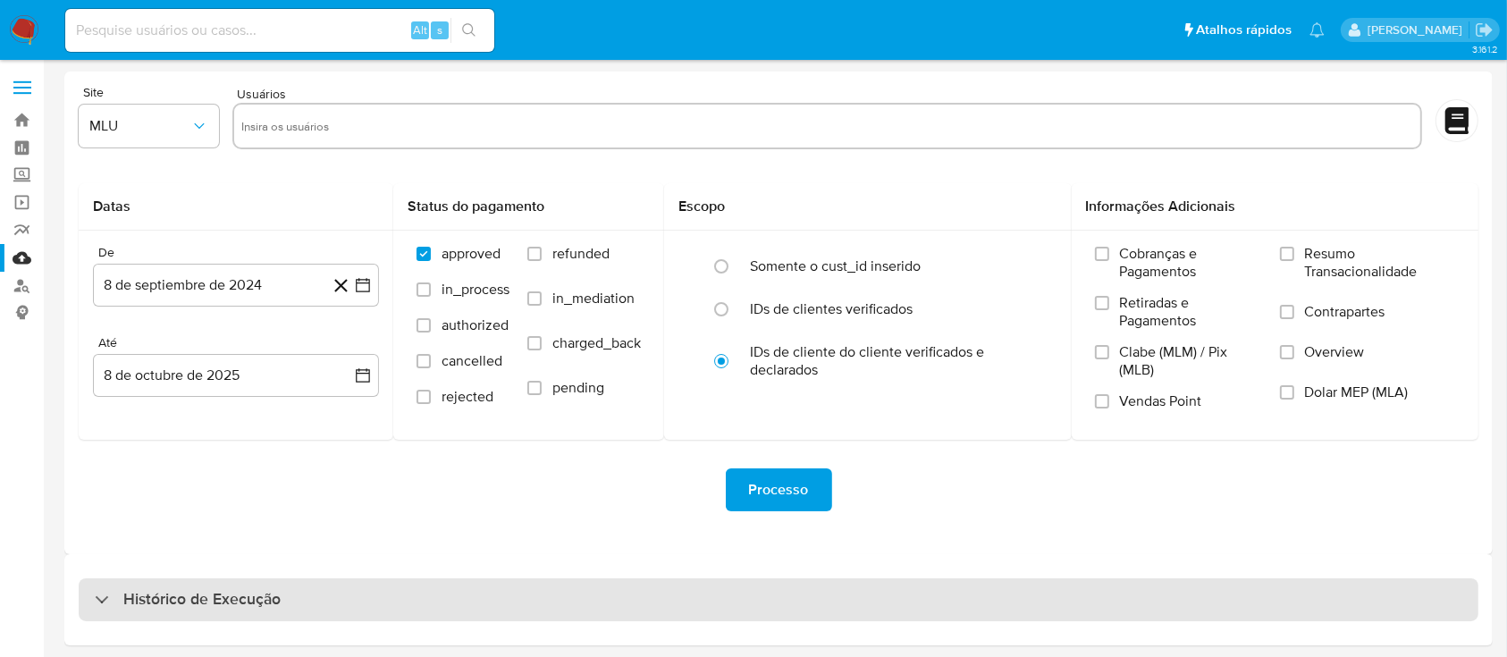
click at [367, 619] on div "Histórico de Execução" at bounding box center [779, 599] width 1400 height 43
select select "10"
click at [377, 599] on div "Histórico de Execução" at bounding box center [779, 599] width 1400 height 43
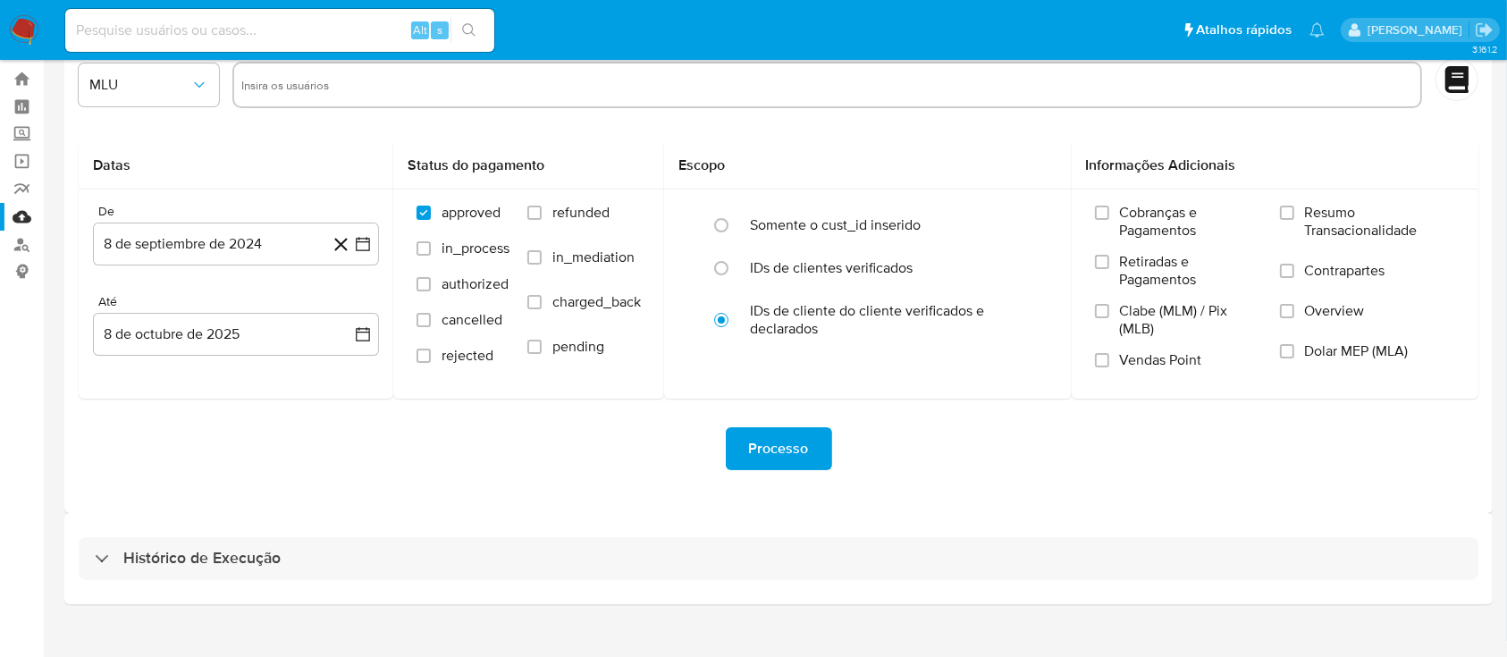
scroll to position [64, 0]
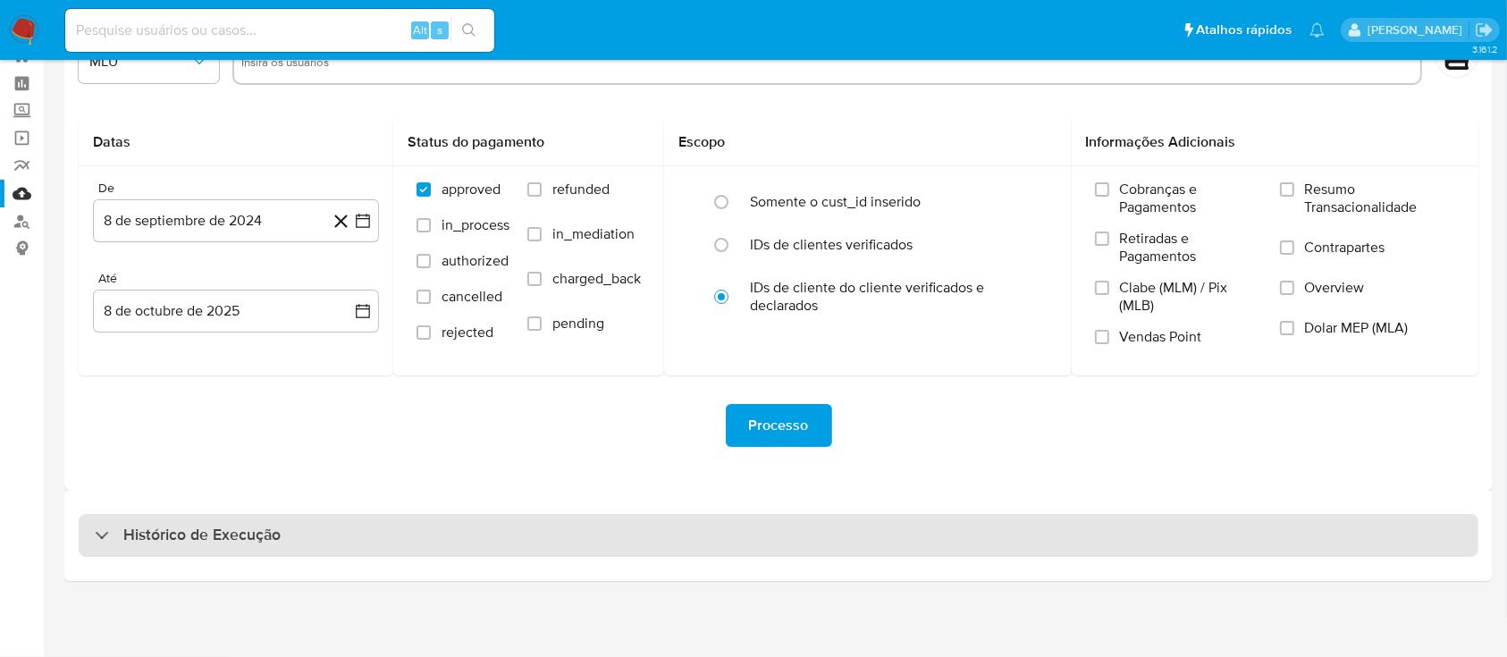
click at [610, 518] on div "Histórico de Execução" at bounding box center [779, 535] width 1400 height 43
select select "10"
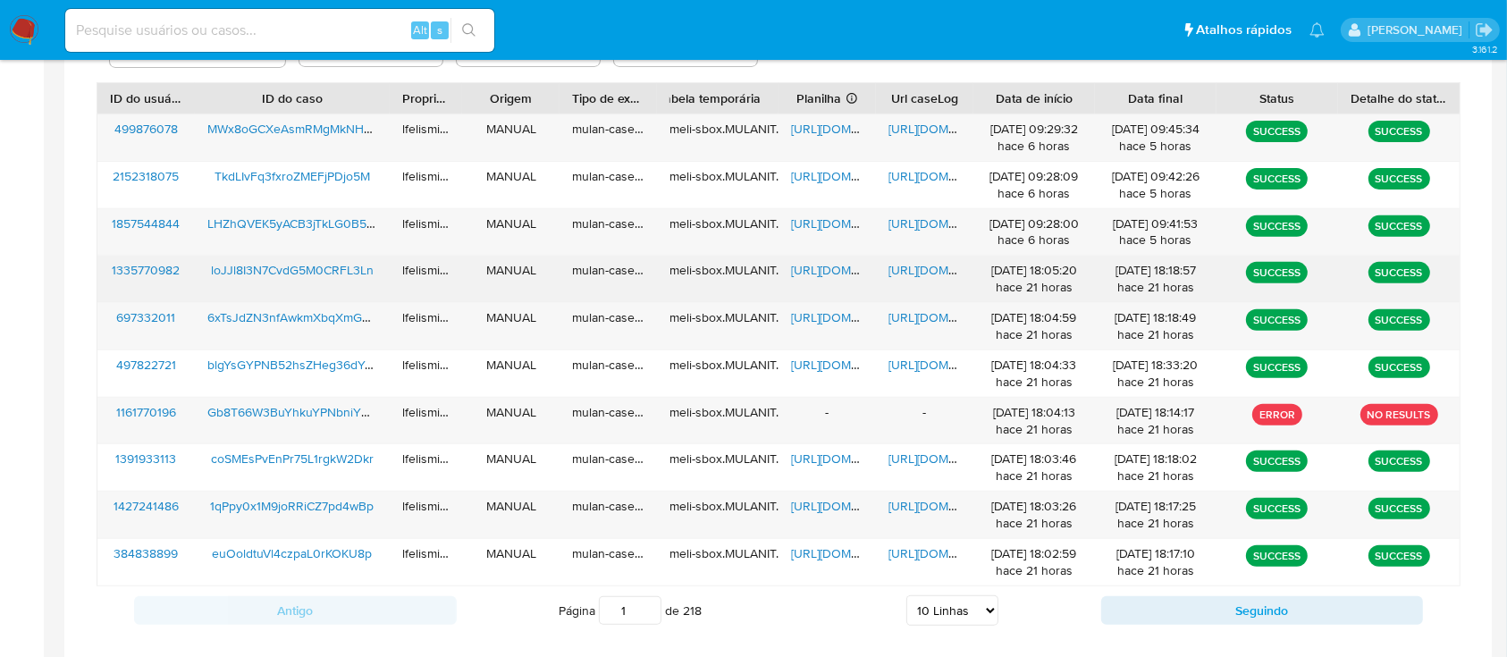
scroll to position [611, 0]
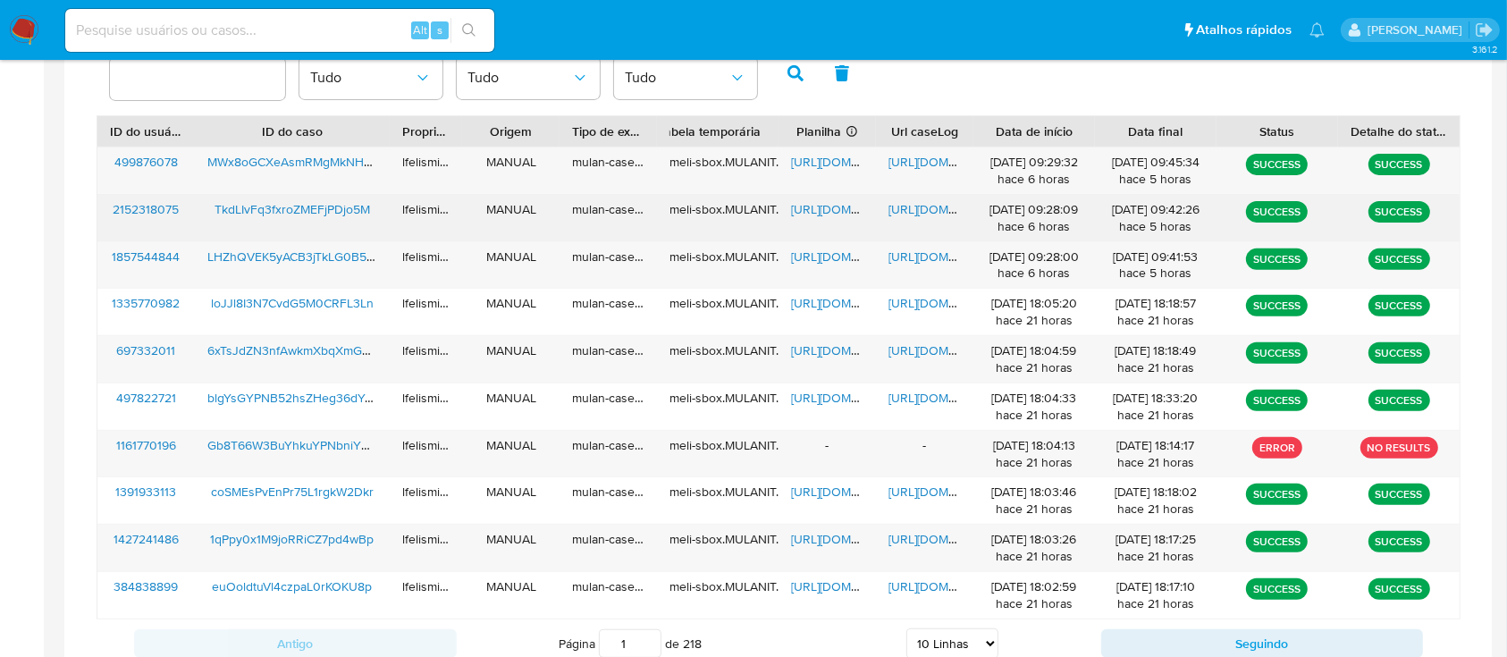
click at [921, 204] on span "[URL][DOMAIN_NAME]" at bounding box center [949, 209] width 123 height 18
click at [844, 210] on span "[URL][DOMAIN_NAME]" at bounding box center [852, 209] width 123 height 18
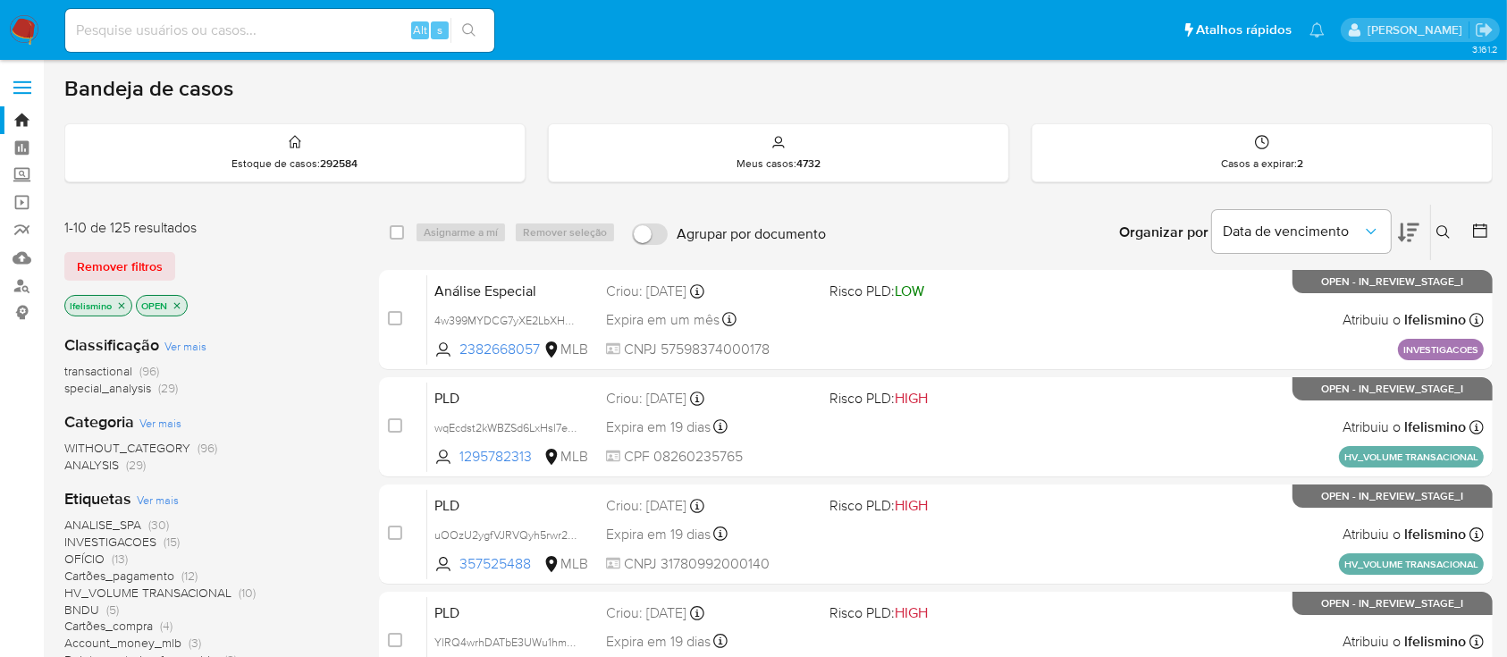
drag, startPoint x: 325, startPoint y: 27, endPoint x: 182, endPoint y: 32, distance: 143.1
paste input "TkdLIvFq3fxroZMEFjPDjo5M"
type input "TkdLIvFq3fxroZMEFjPDjo5M"
click at [466, 25] on icon "search-icon" at bounding box center [469, 30] width 14 height 14
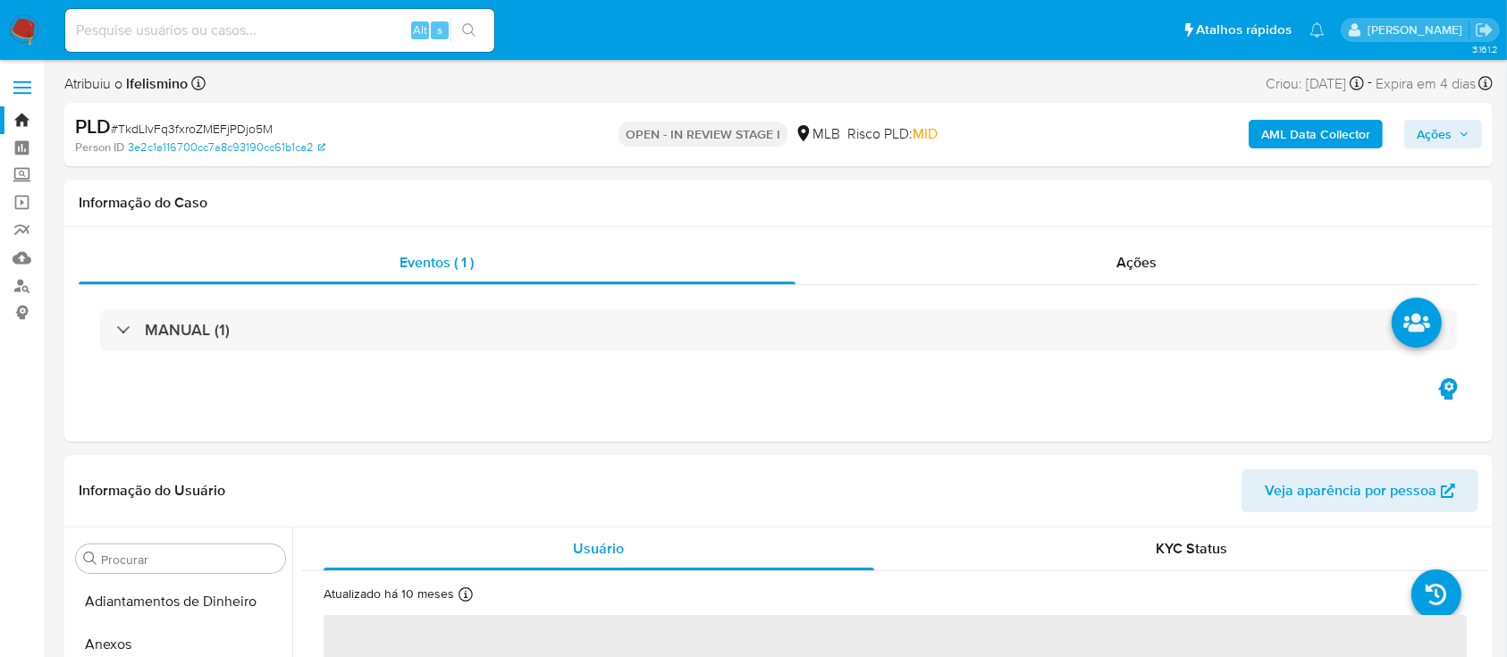
select select "10"
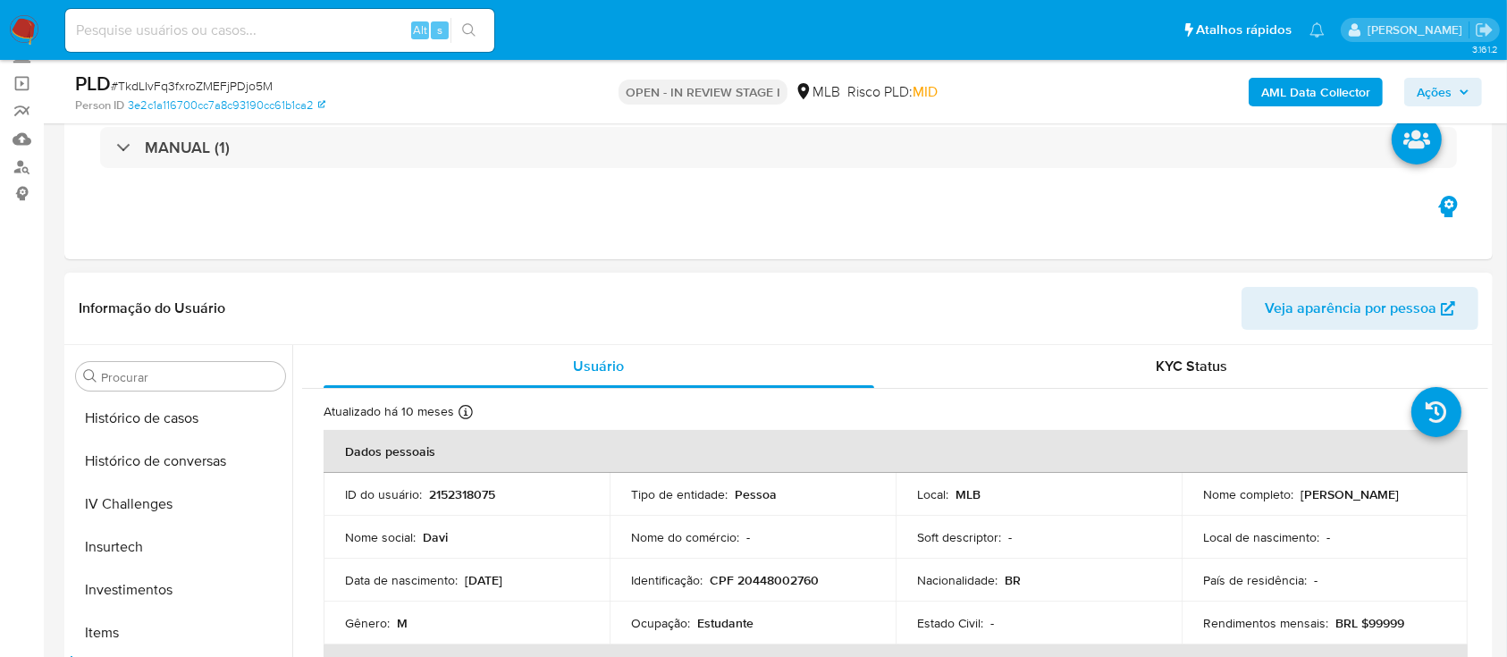
scroll to position [569, 0]
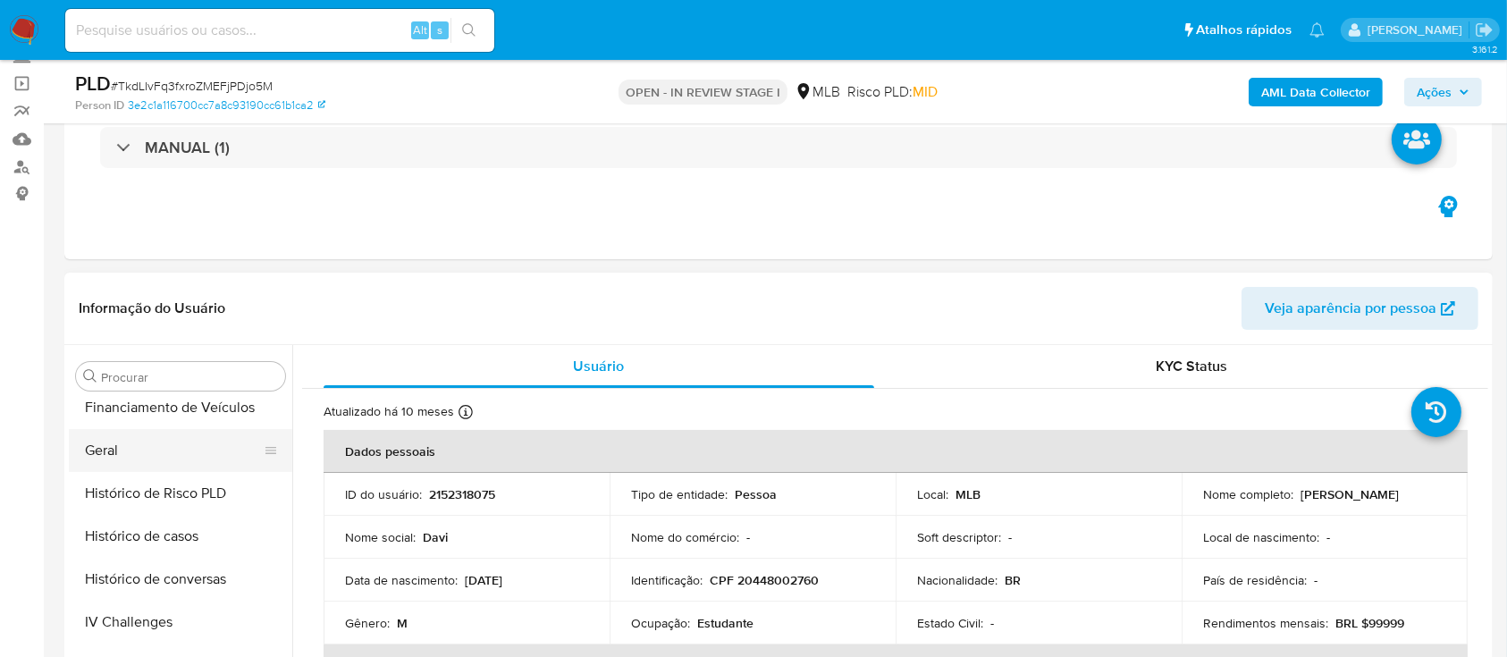
click at [184, 459] on button "Geral" at bounding box center [173, 450] width 209 height 43
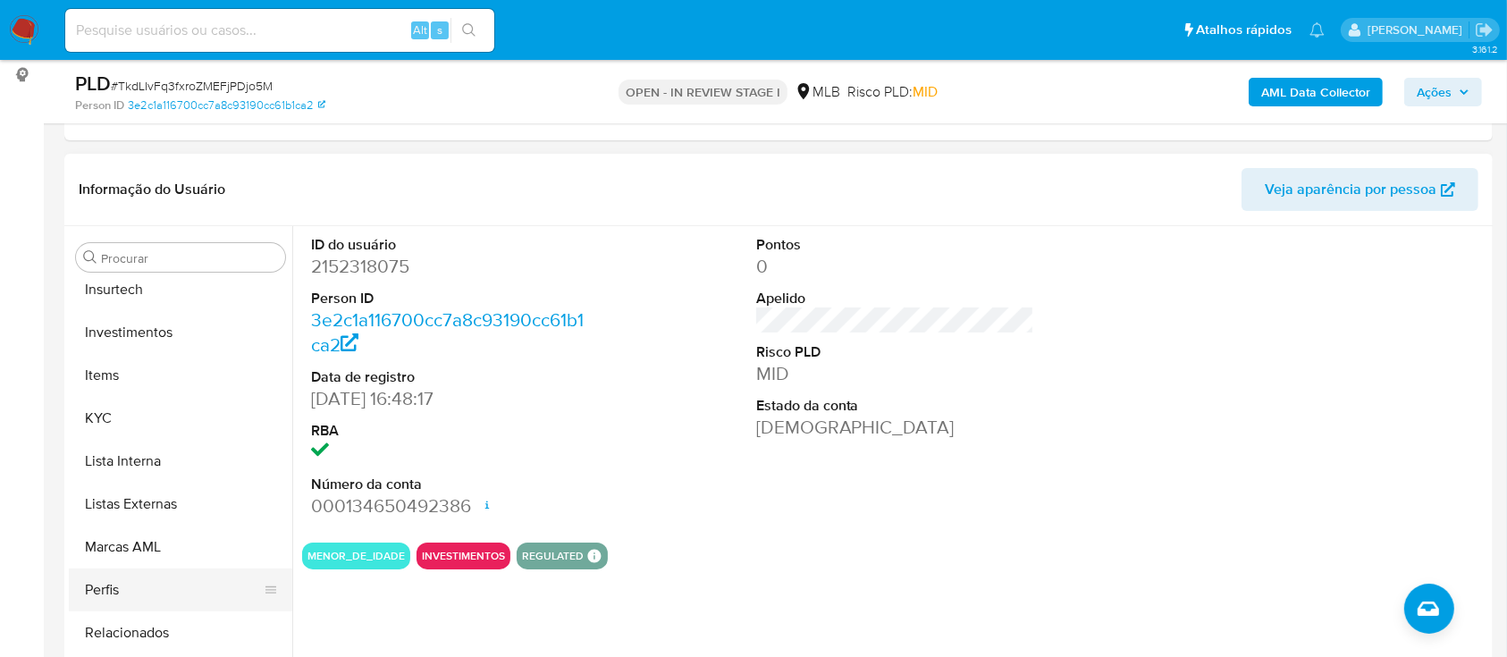
scroll to position [927, 0]
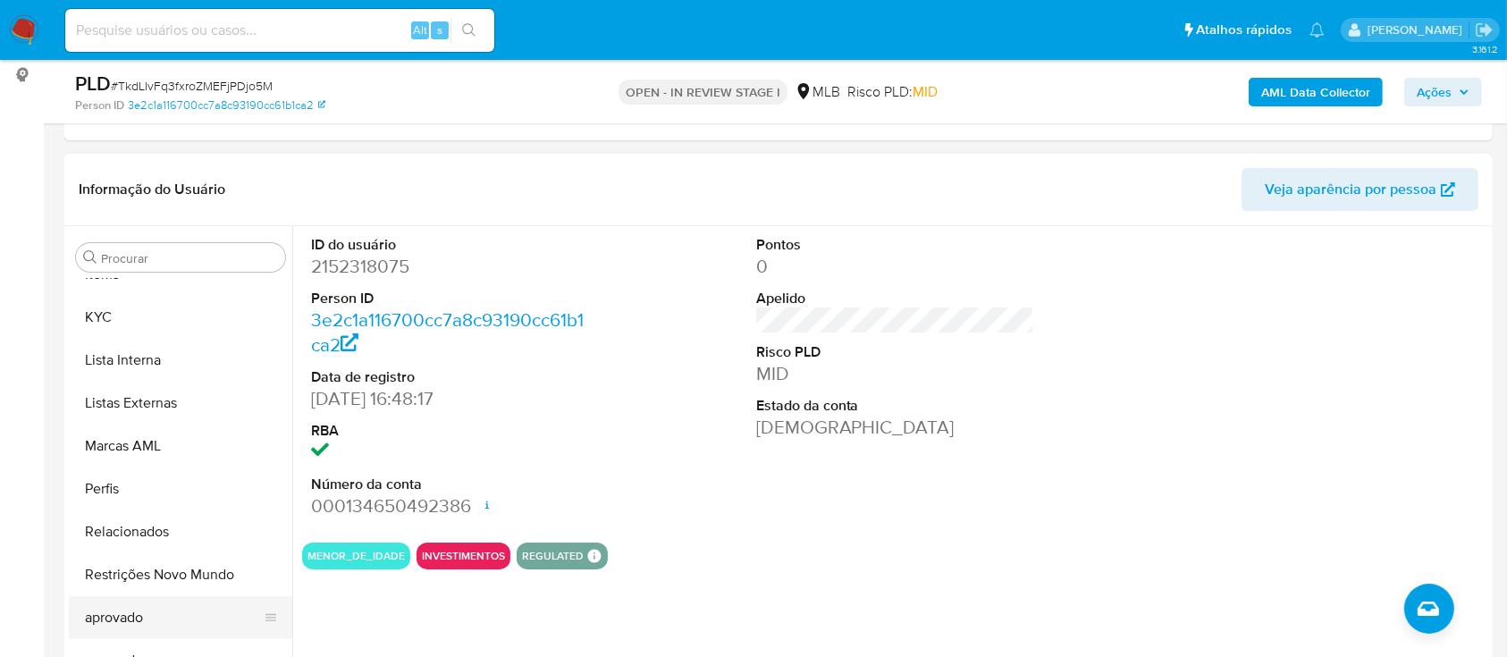
click at [148, 610] on button "aprovado" at bounding box center [173, 617] width 209 height 43
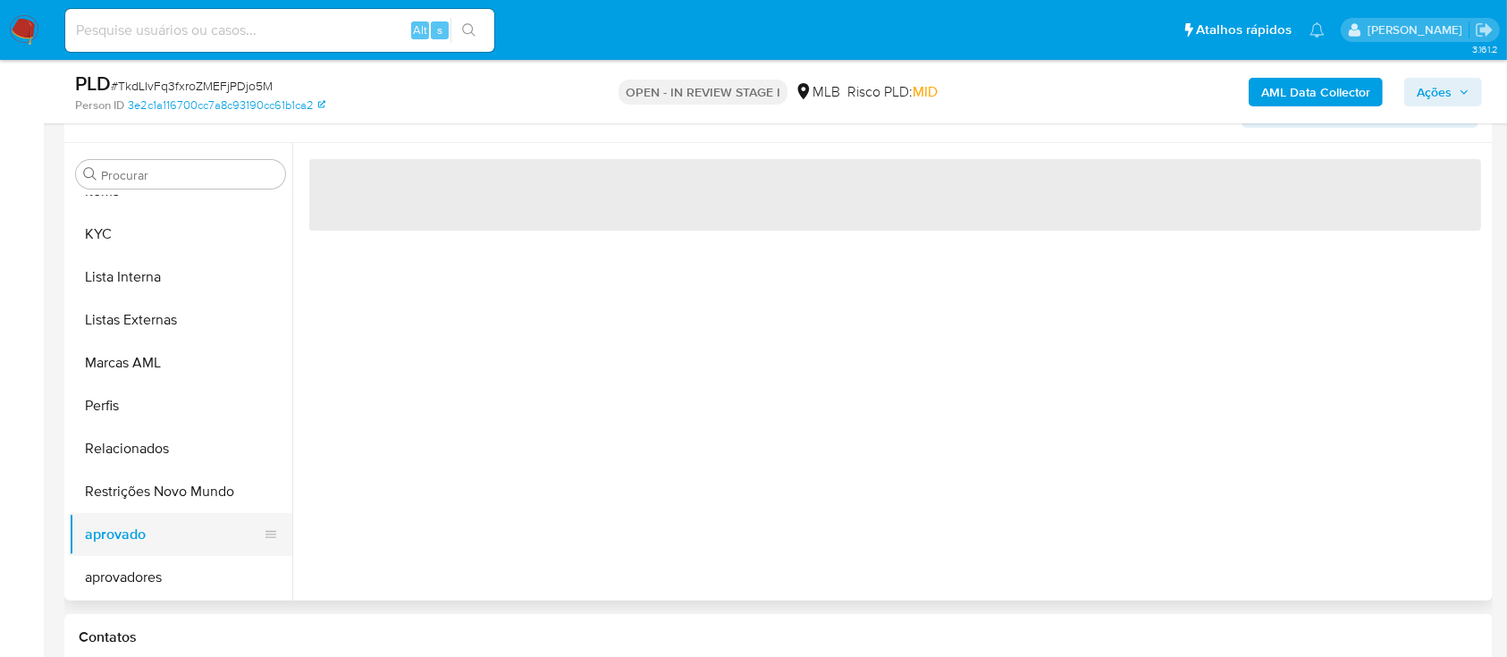
scroll to position [358, 0]
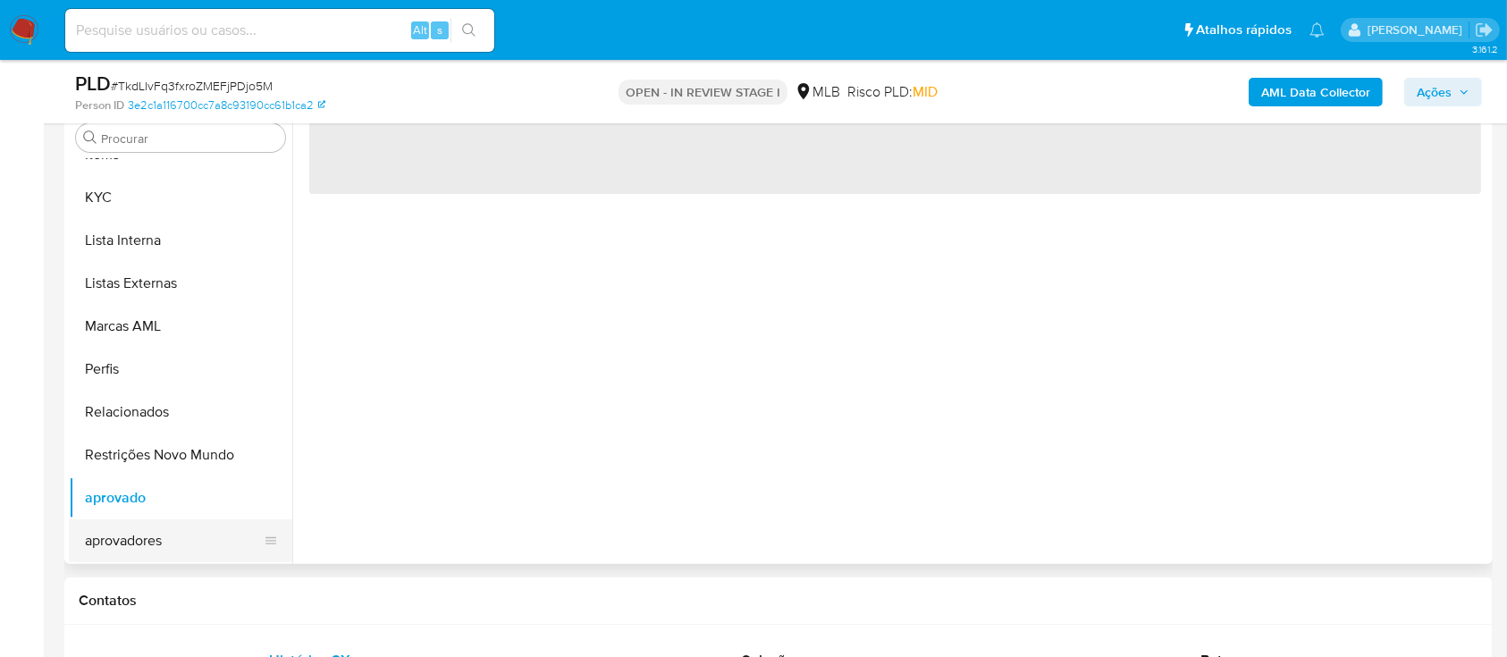
click at [172, 545] on button "aprovadores" at bounding box center [173, 540] width 209 height 43
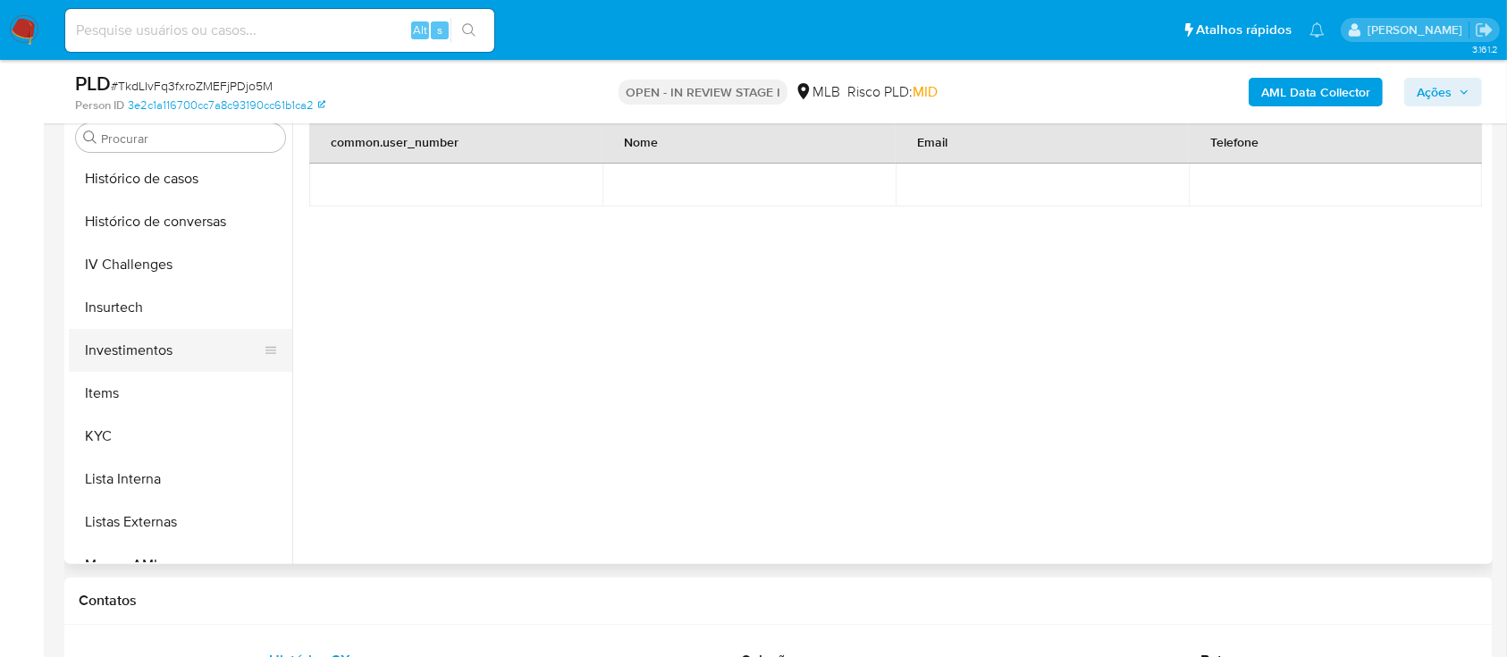
scroll to position [569, 0]
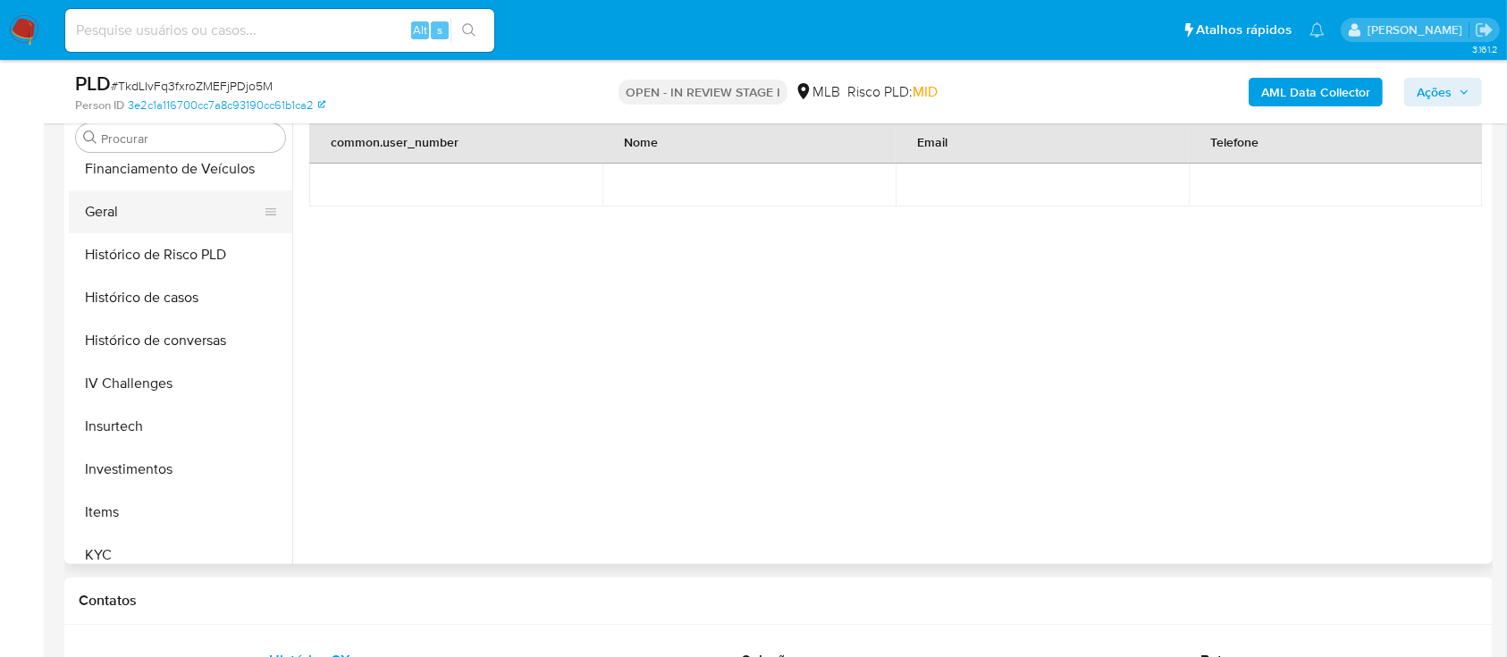
click at [192, 198] on button "Geral" at bounding box center [173, 211] width 209 height 43
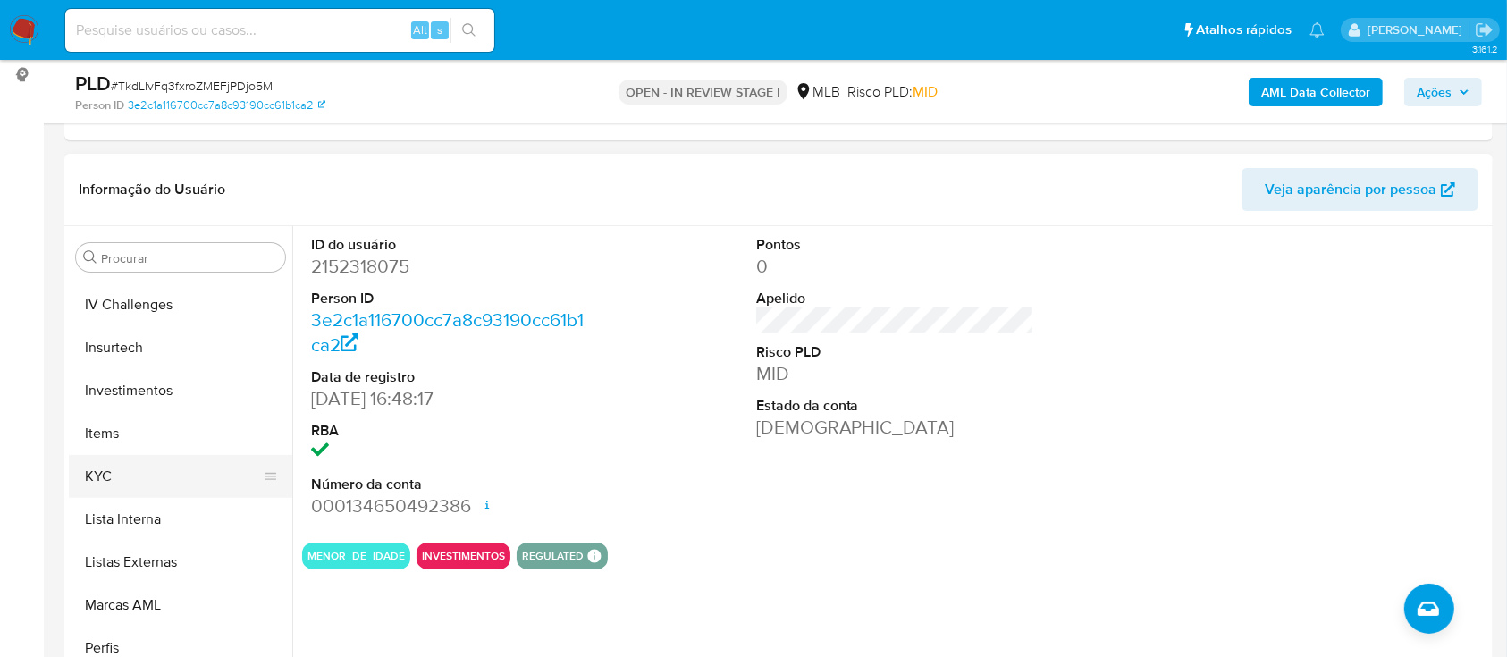
scroll to position [808, 0]
click at [157, 431] on button "KYC" at bounding box center [173, 436] width 209 height 43
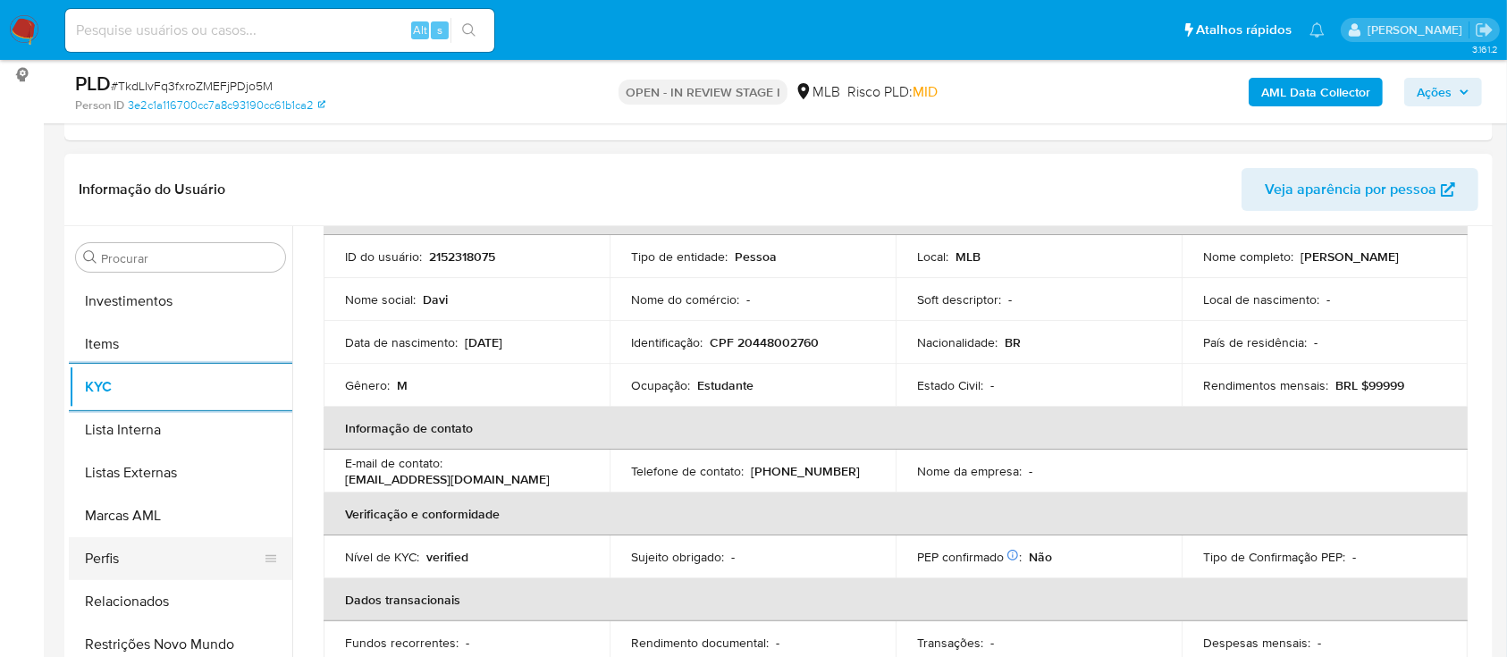
scroll to position [927, 0]
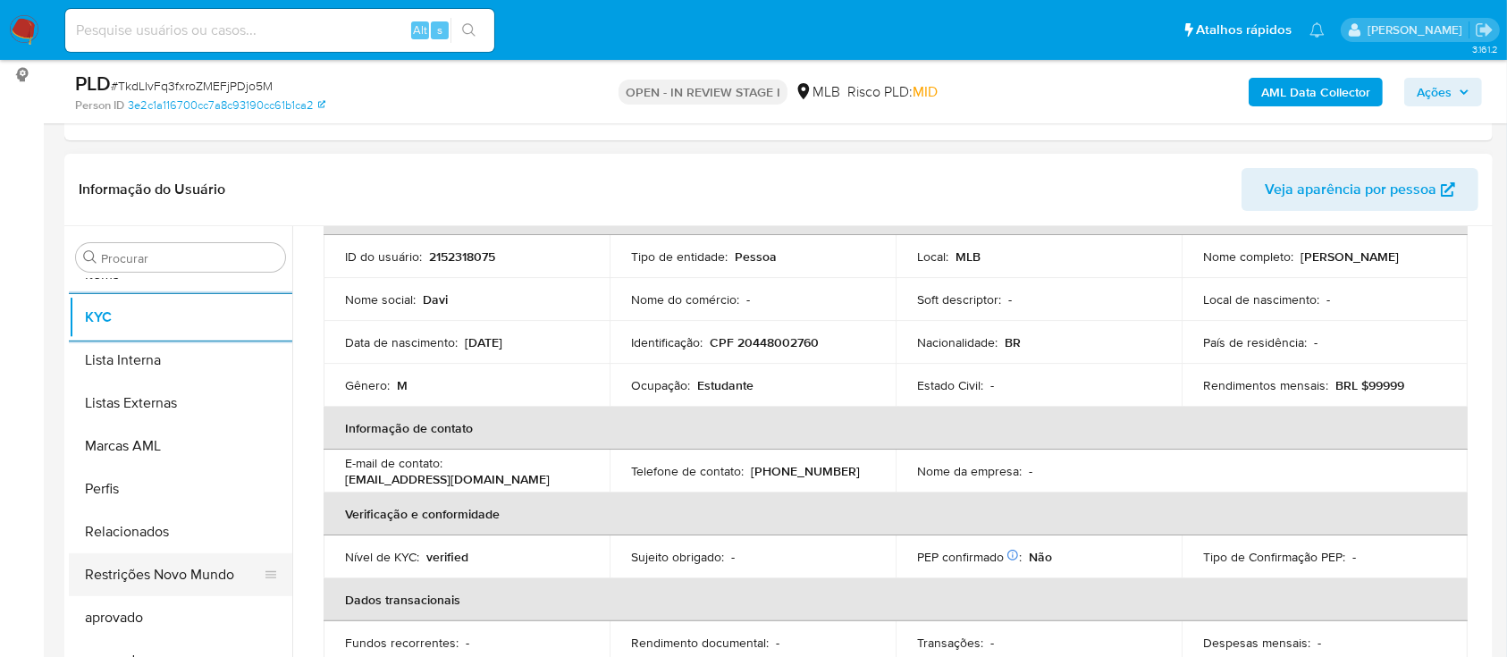
click at [170, 580] on button "Restrições Novo Mundo" at bounding box center [173, 574] width 209 height 43
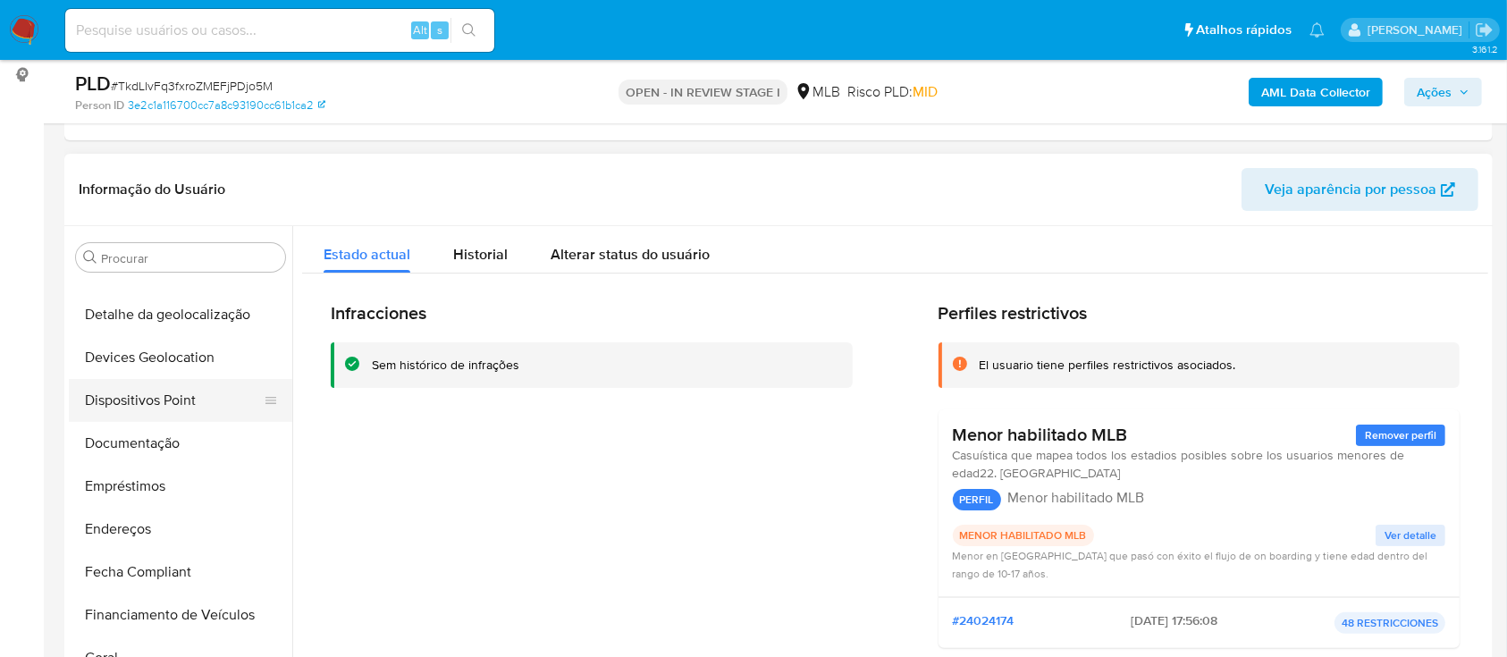
scroll to position [212, 0]
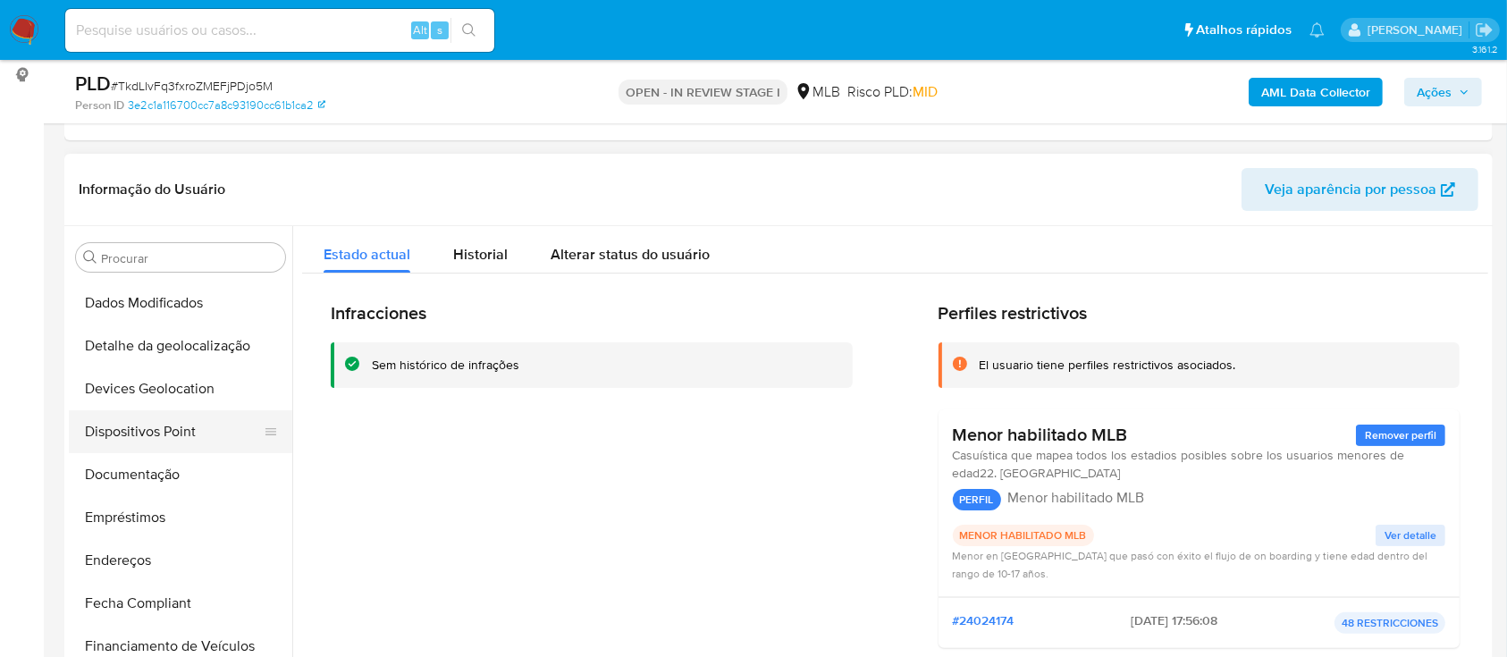
click at [164, 417] on button "Dispositivos Point" at bounding box center [173, 431] width 209 height 43
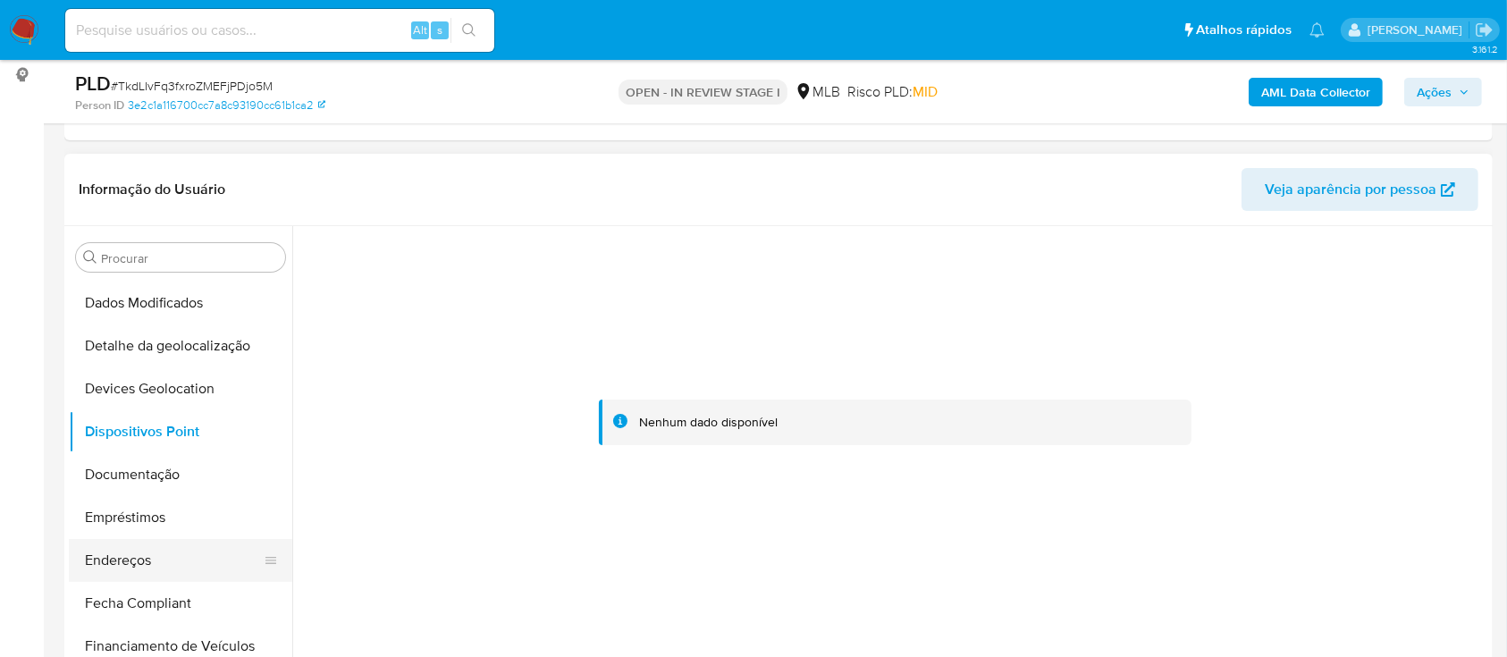
click at [170, 554] on button "Endereços" at bounding box center [173, 560] width 209 height 43
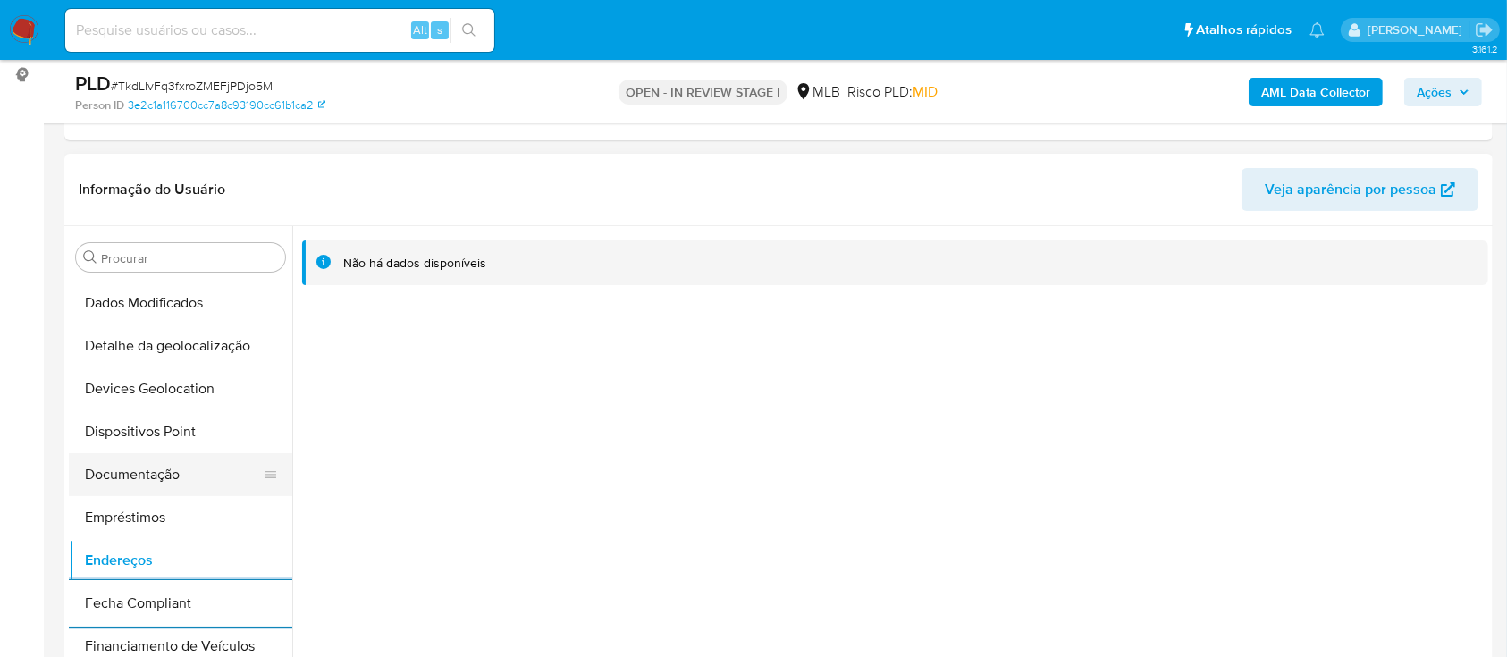
click at [211, 474] on button "Documentação" at bounding box center [173, 474] width 209 height 43
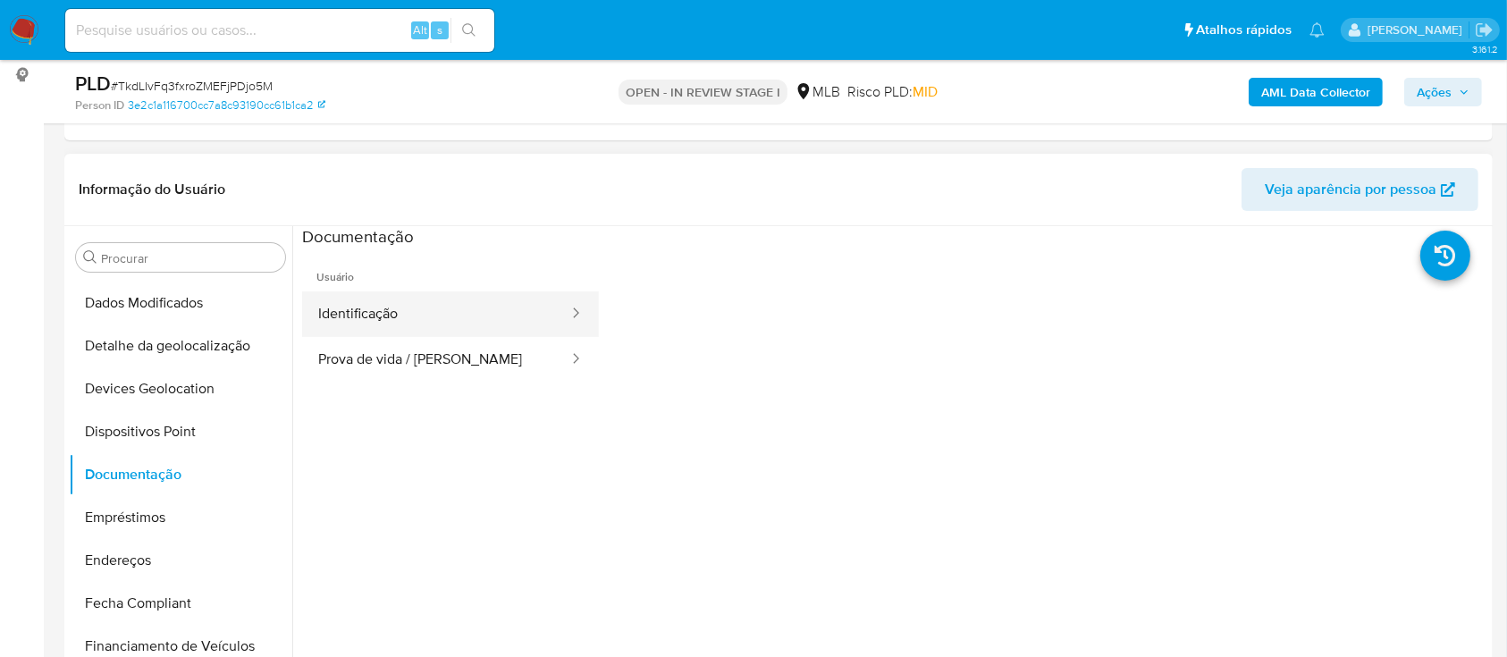
click at [570, 299] on button "Identificação" at bounding box center [436, 314] width 268 height 46
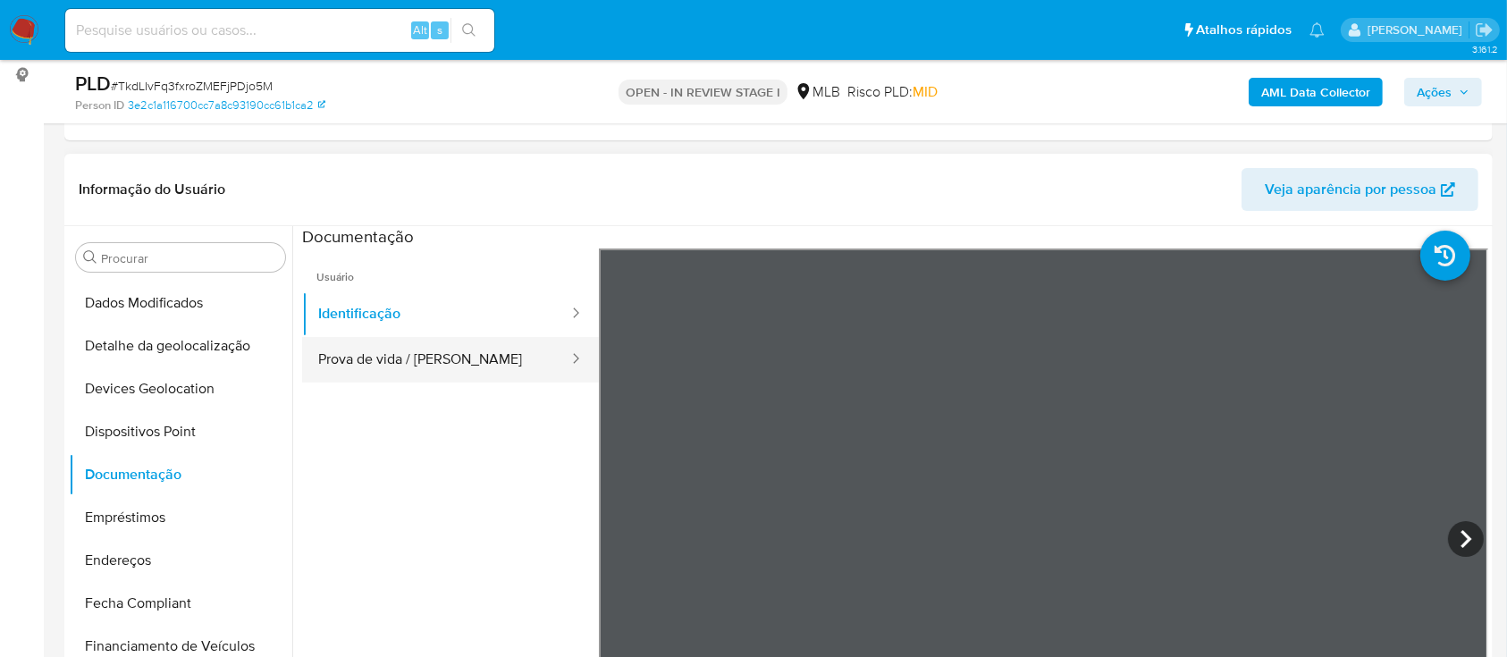
click at [435, 332] on button "Identificação" at bounding box center [436, 314] width 268 height 46
click at [432, 358] on button "Prova de vida / [PERSON_NAME]" at bounding box center [436, 360] width 268 height 46
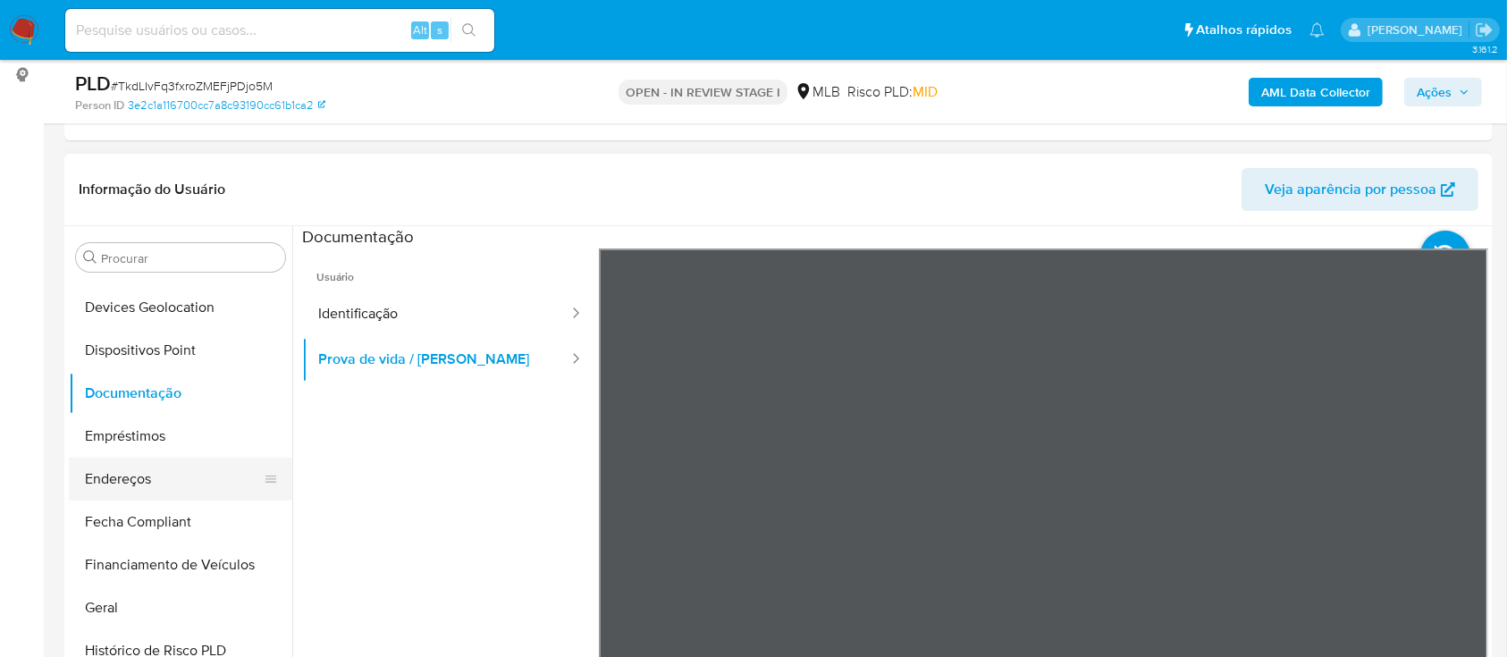
scroll to position [331, 0]
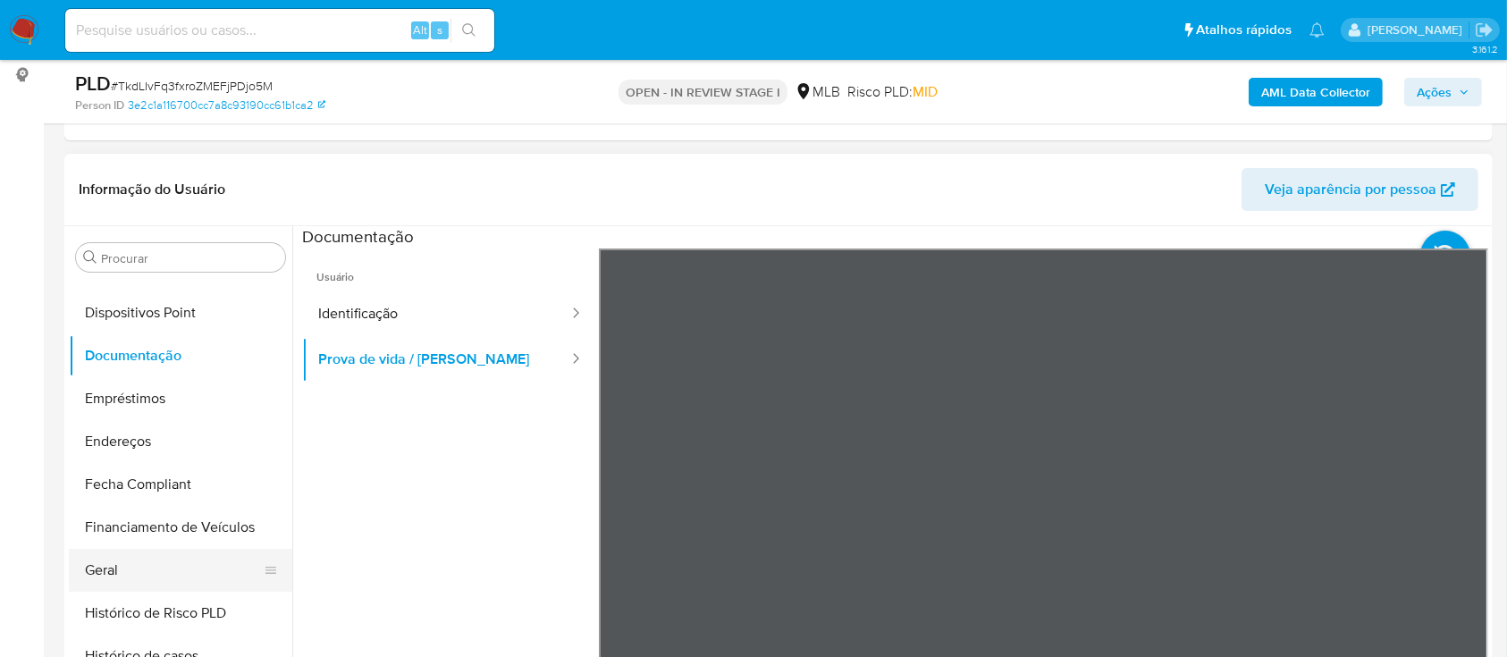
click at [129, 568] on button "Geral" at bounding box center [173, 570] width 209 height 43
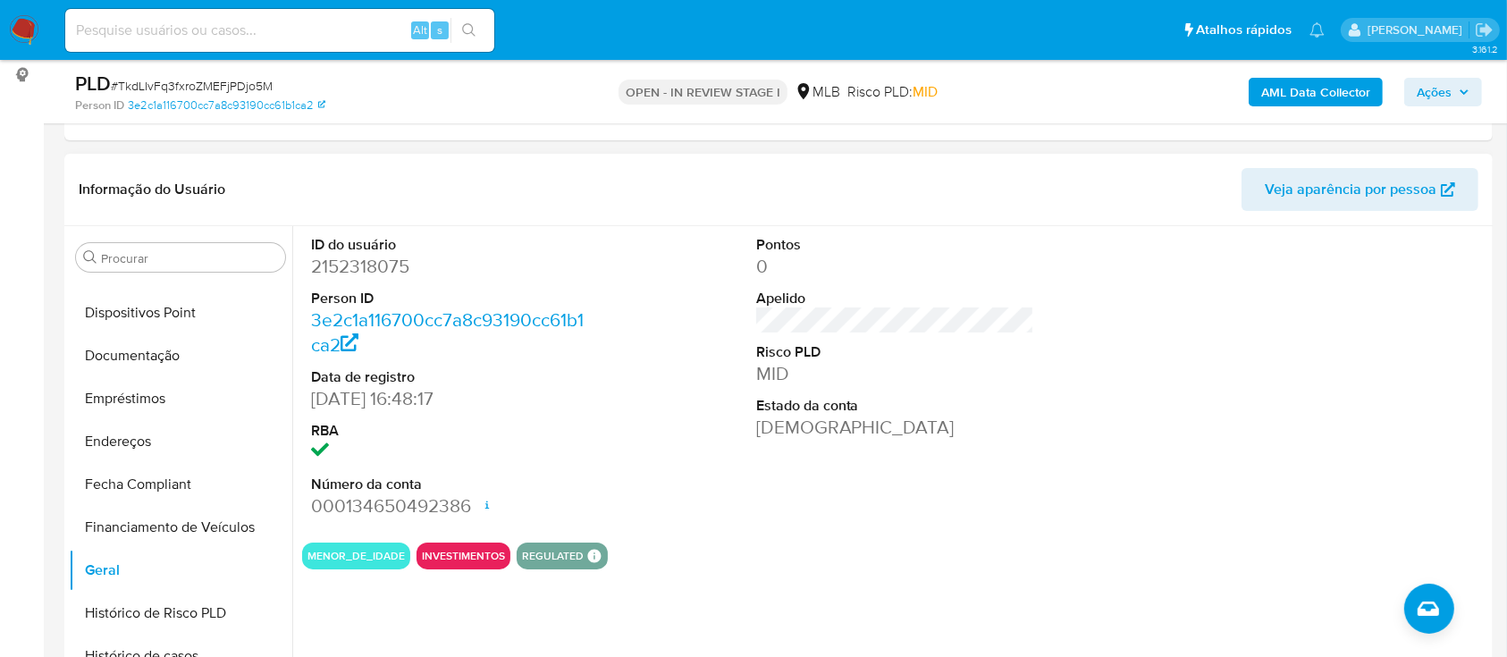
click at [361, 273] on dd "2152318075" at bounding box center [450, 266] width 279 height 25
copy dd "2152318075"
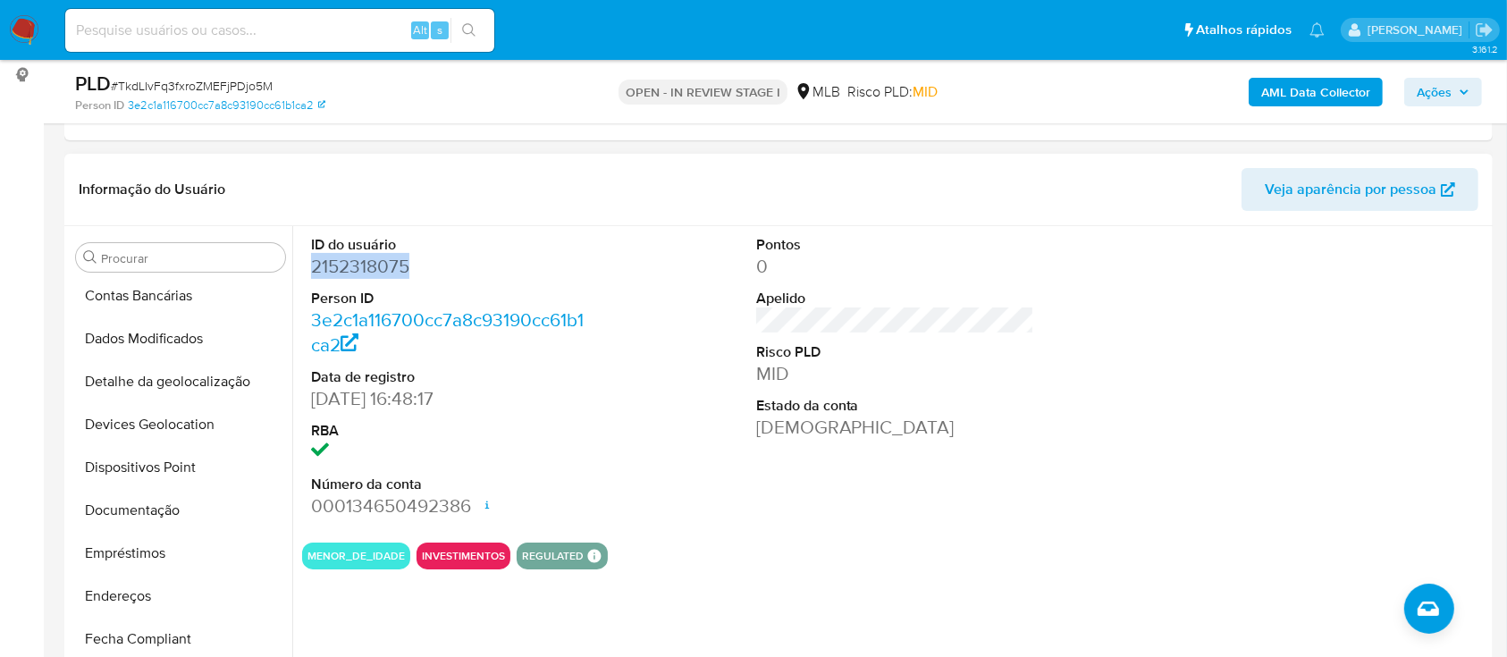
scroll to position [0, 0]
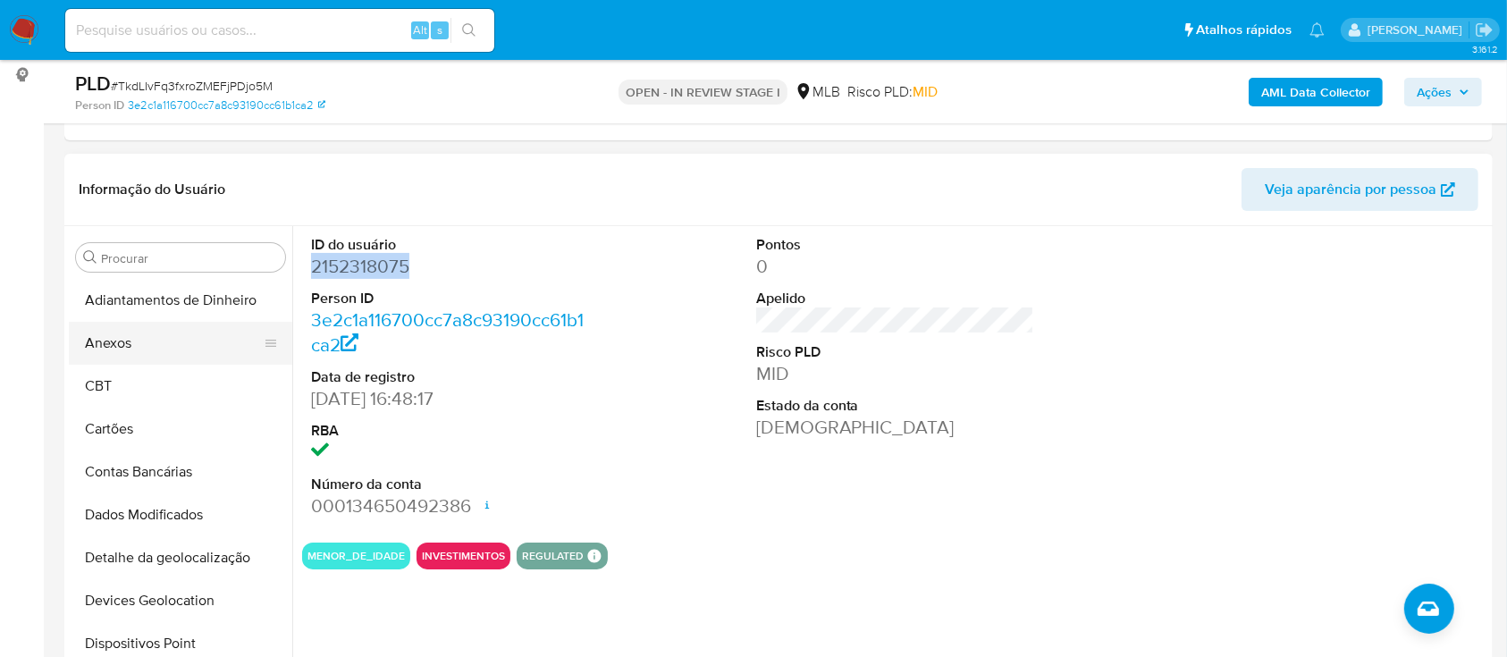
click at [180, 349] on button "Anexos" at bounding box center [173, 343] width 209 height 43
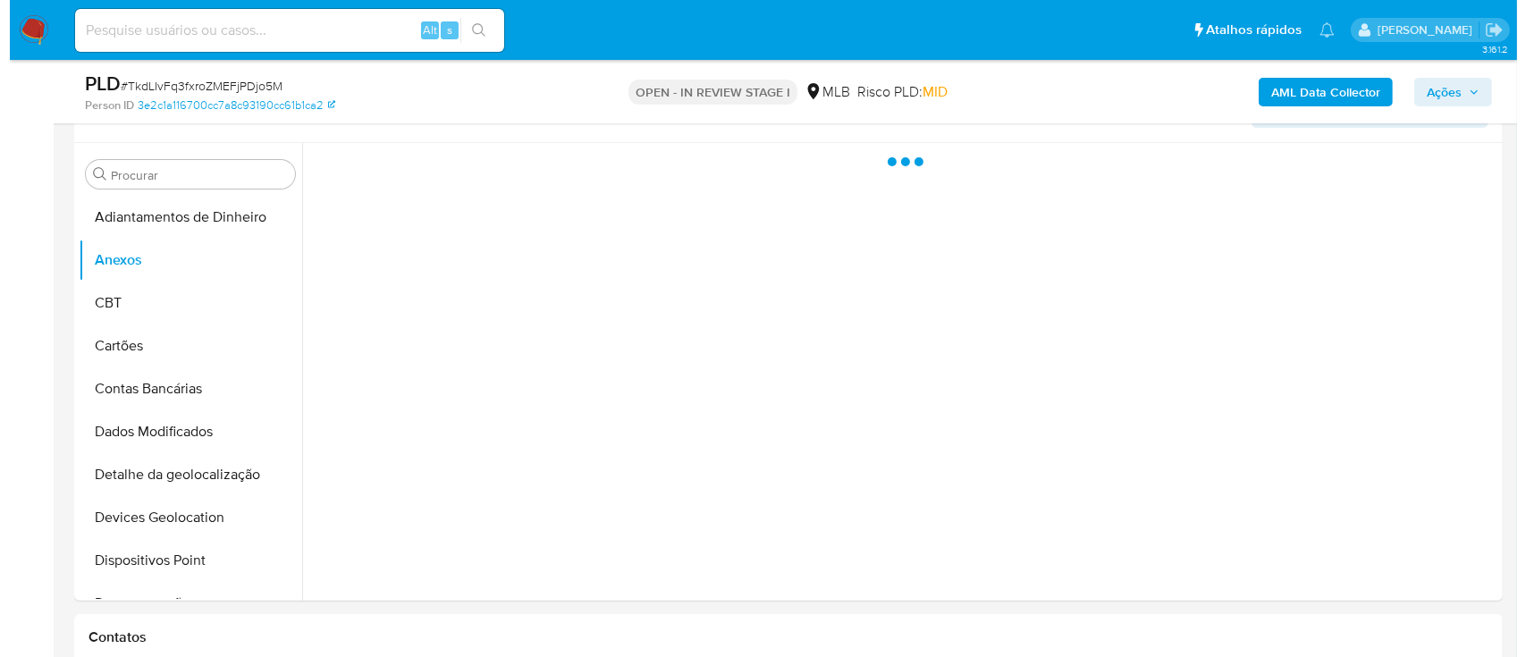
scroll to position [358, 0]
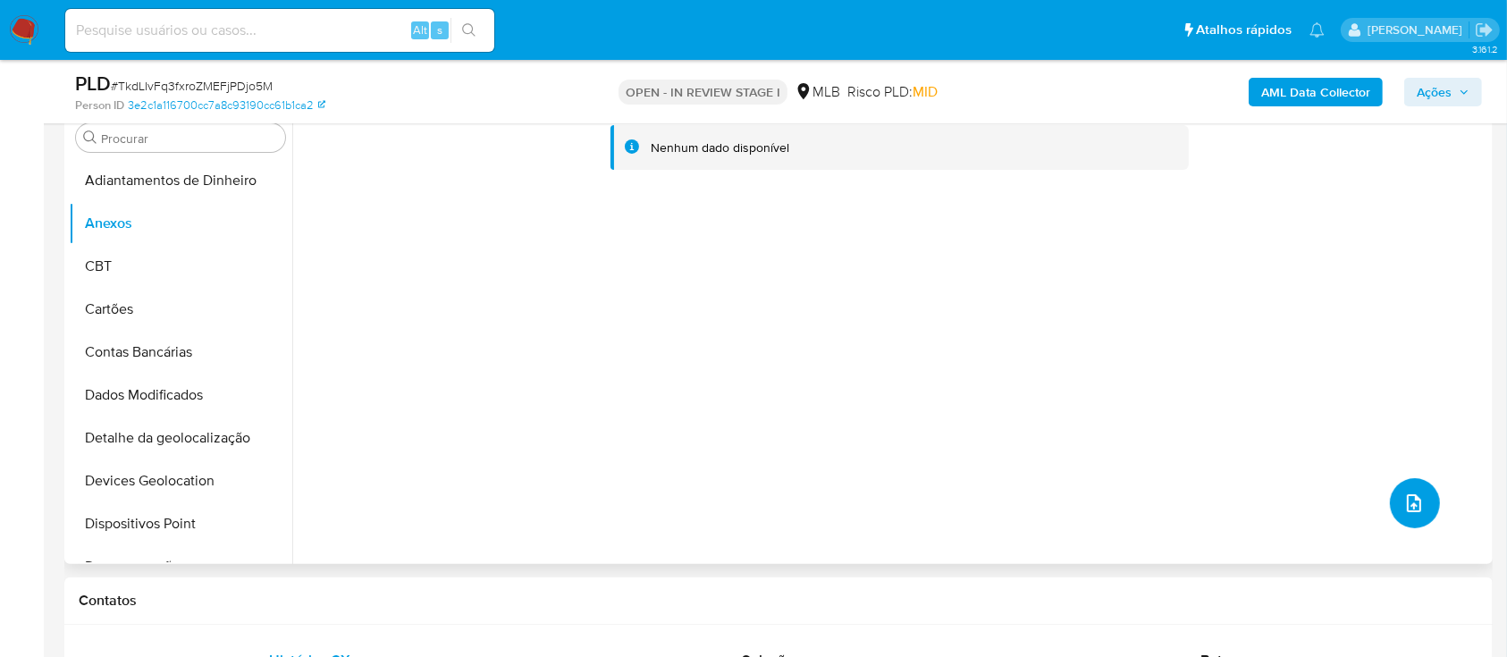
click at [1414, 496] on icon "upload-file" at bounding box center [1414, 503] width 14 height 18
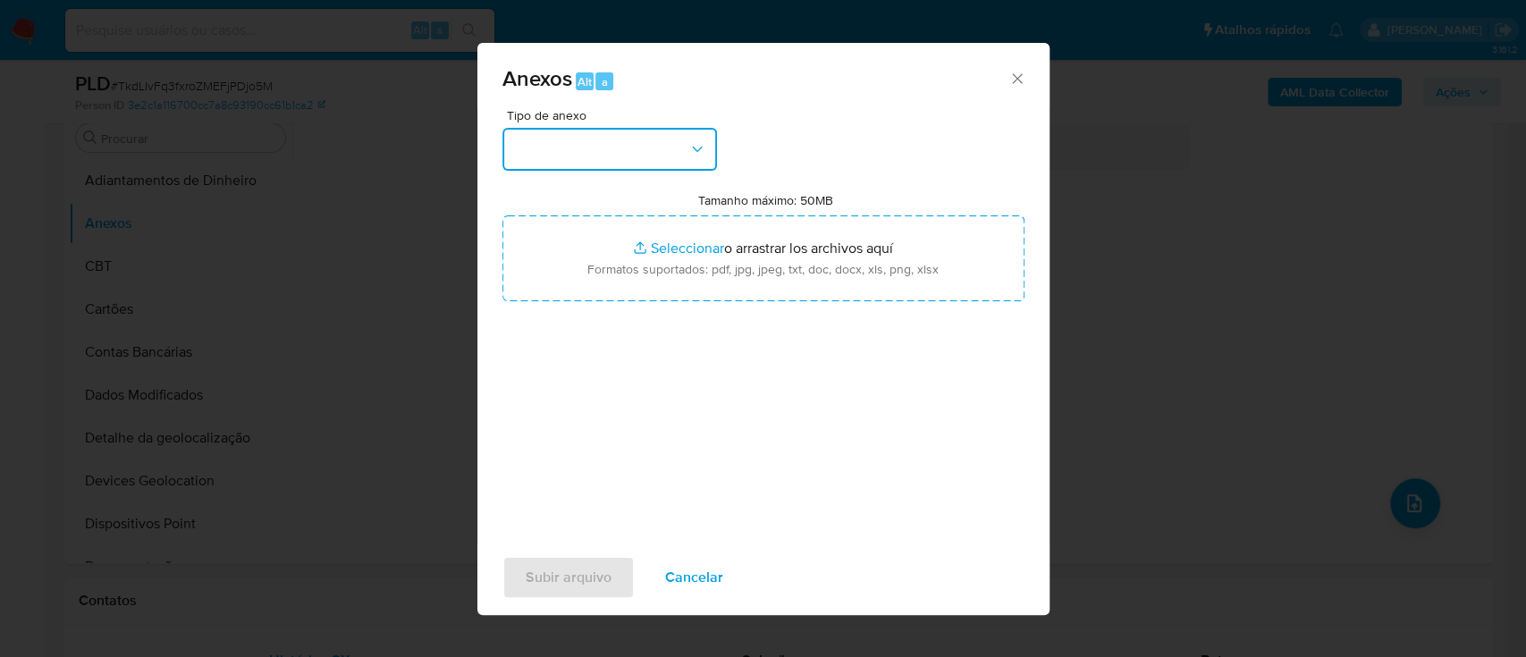
drag, startPoint x: 636, startPoint y: 138, endPoint x: 641, endPoint y: 150, distance: 13.3
click at [636, 137] on button "button" at bounding box center [609, 149] width 215 height 43
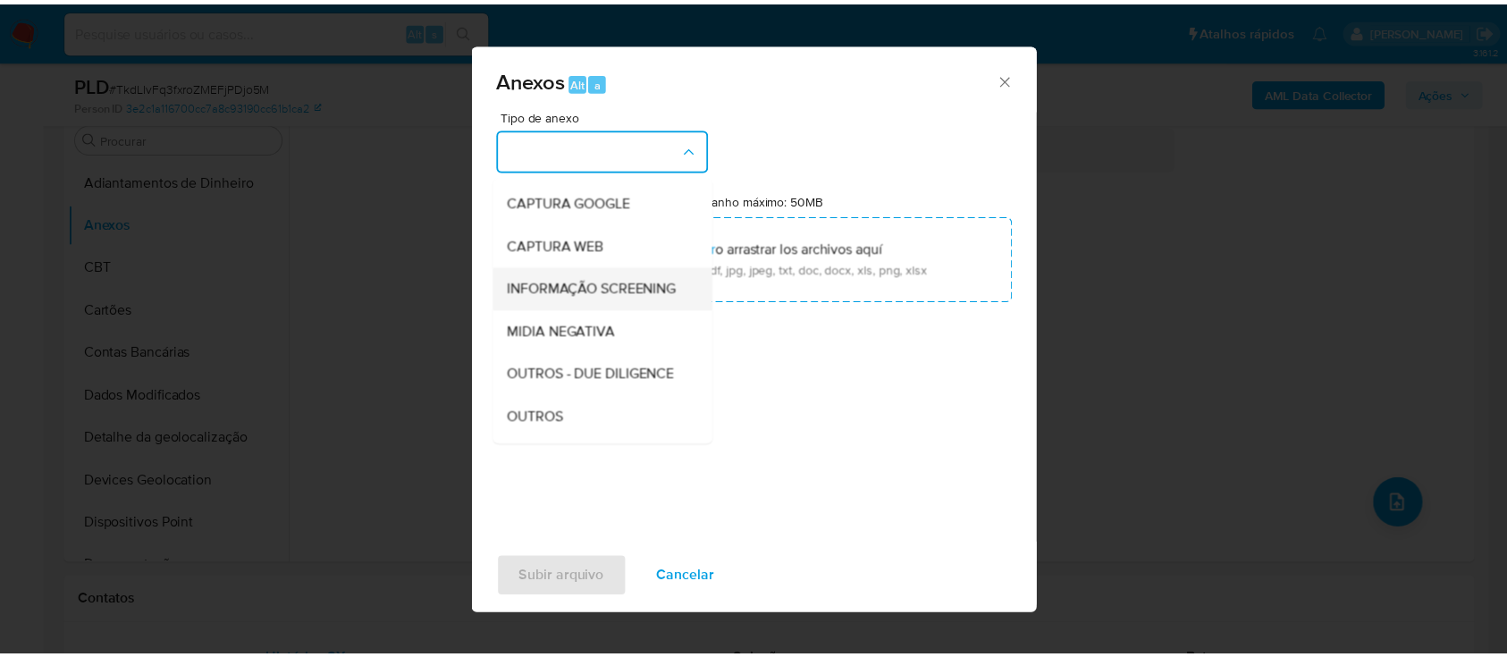
scroll to position [119, 0]
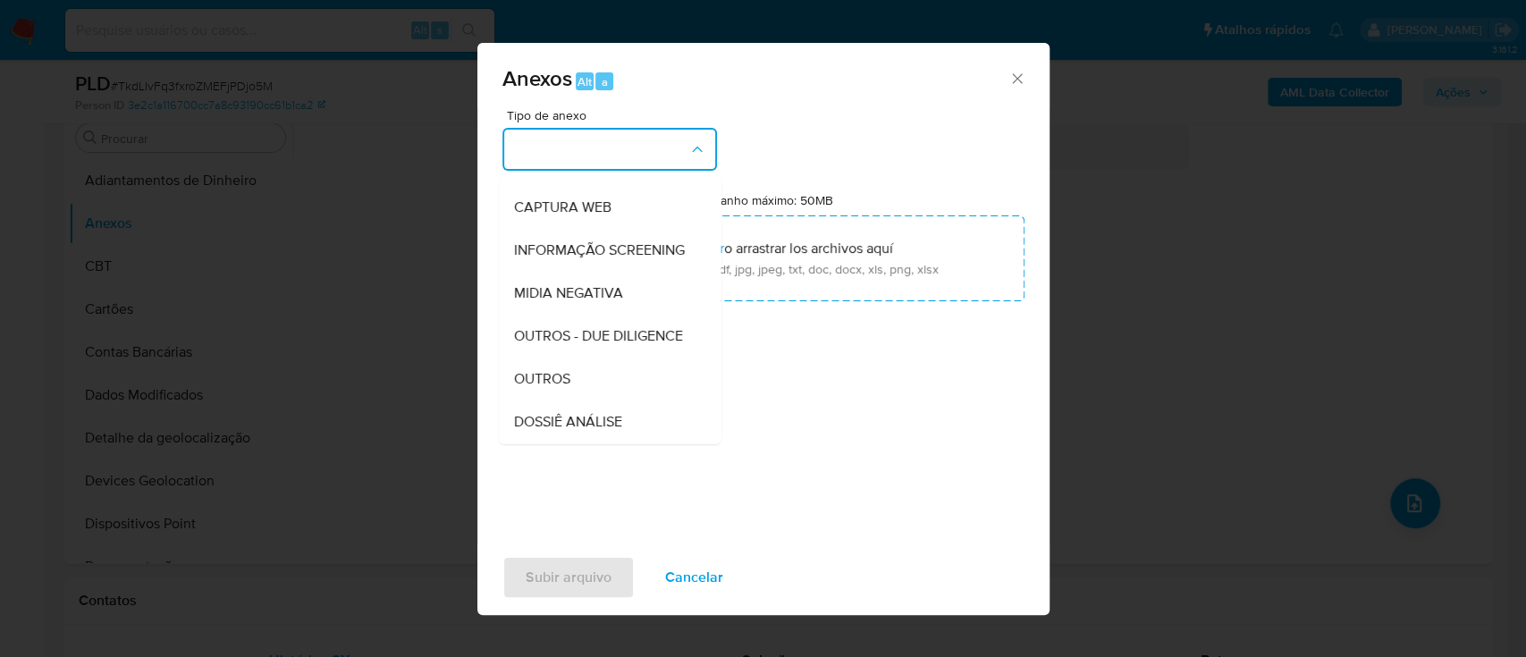
drag, startPoint x: 583, startPoint y: 401, endPoint x: 682, endPoint y: 356, distance: 109.2
click at [583, 400] on div "OUTROS" at bounding box center [604, 379] width 182 height 43
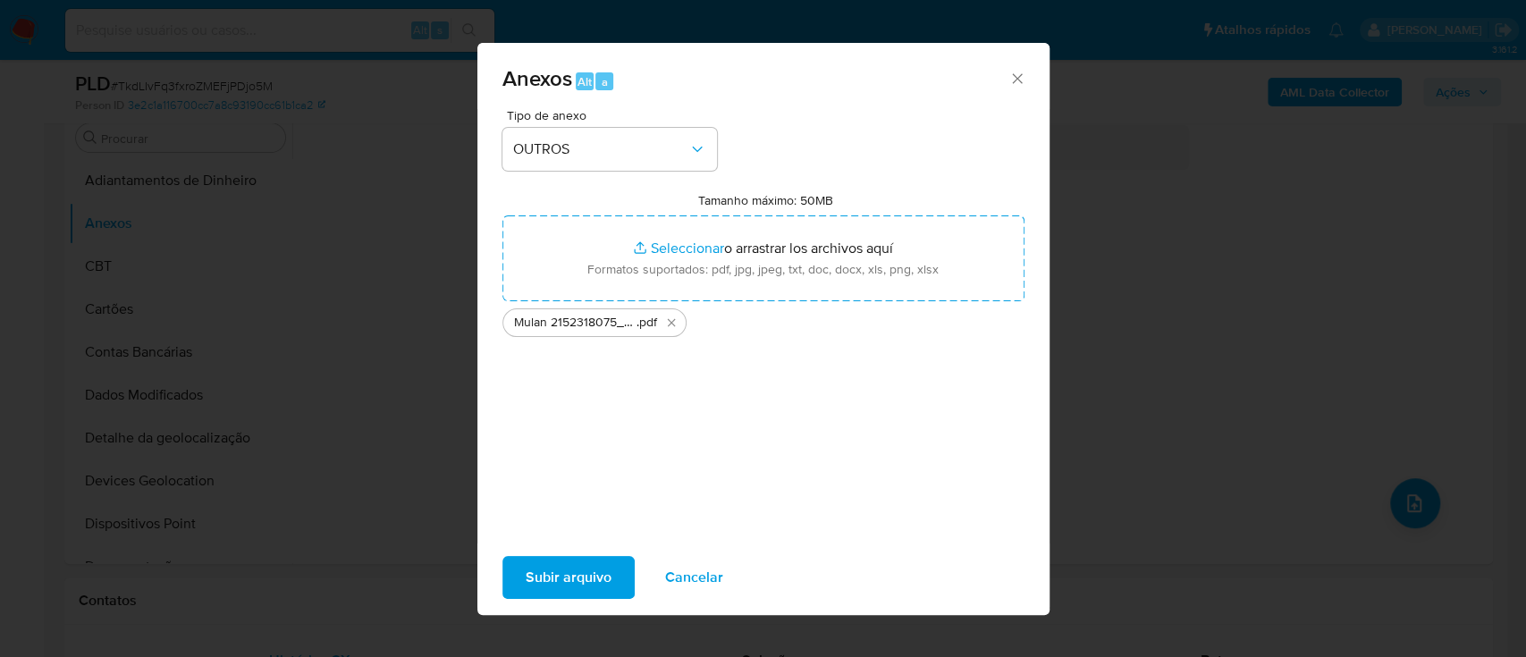
click at [562, 585] on span "Subir arquivo" at bounding box center [569, 577] width 86 height 39
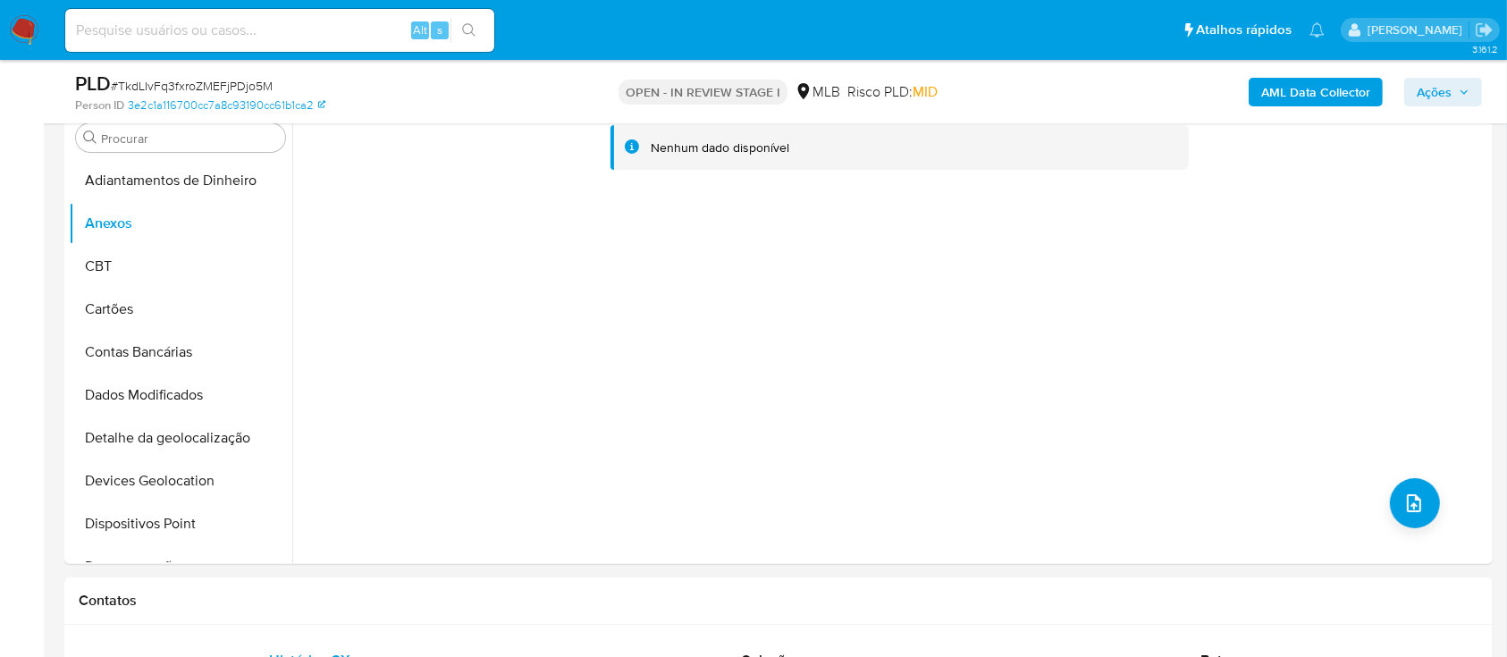
click at [1287, 84] on b "AML Data Collector" at bounding box center [1315, 92] width 109 height 29
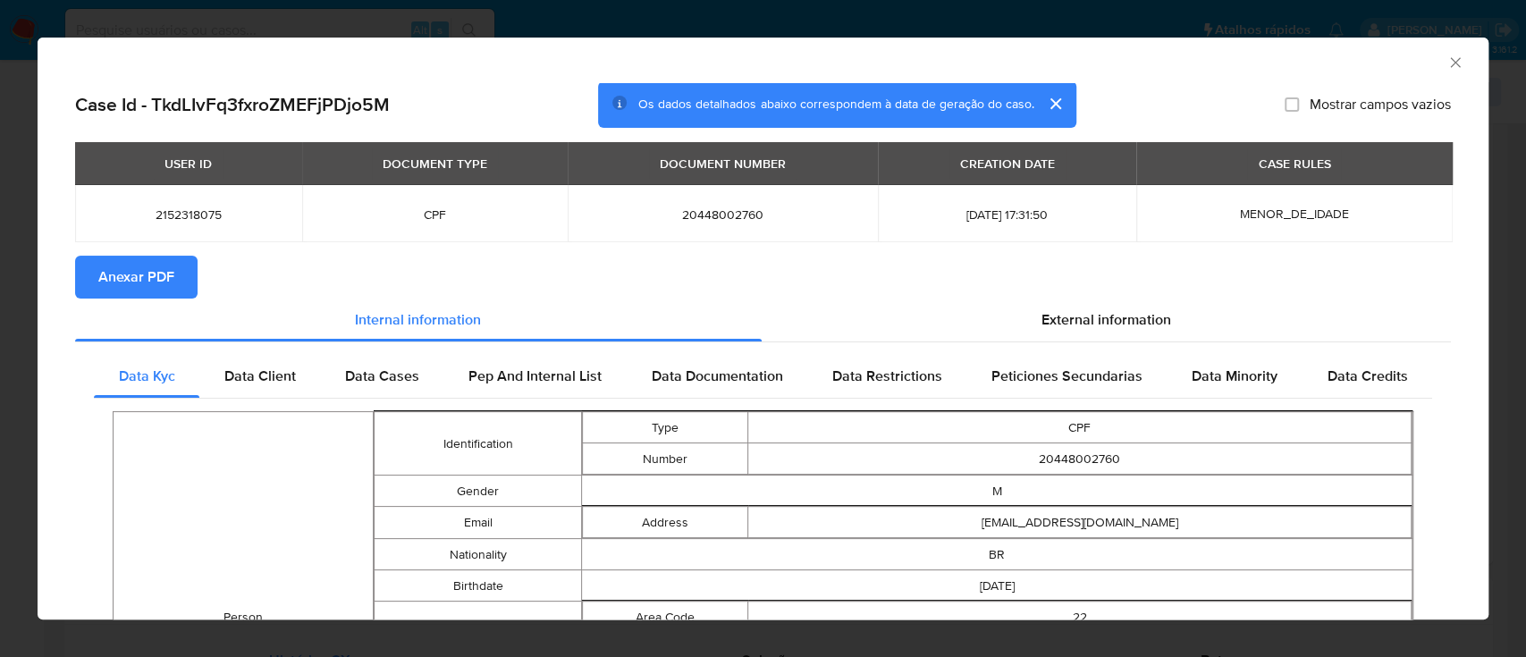
click at [123, 276] on span "Anexar PDF" at bounding box center [136, 276] width 76 height 39
click at [565, 27] on div "AML Data Collector Case Id - TkdLIvFq3fxroZMEFjPDjo5M Os dados detalhados abaix…" at bounding box center [763, 328] width 1526 height 657
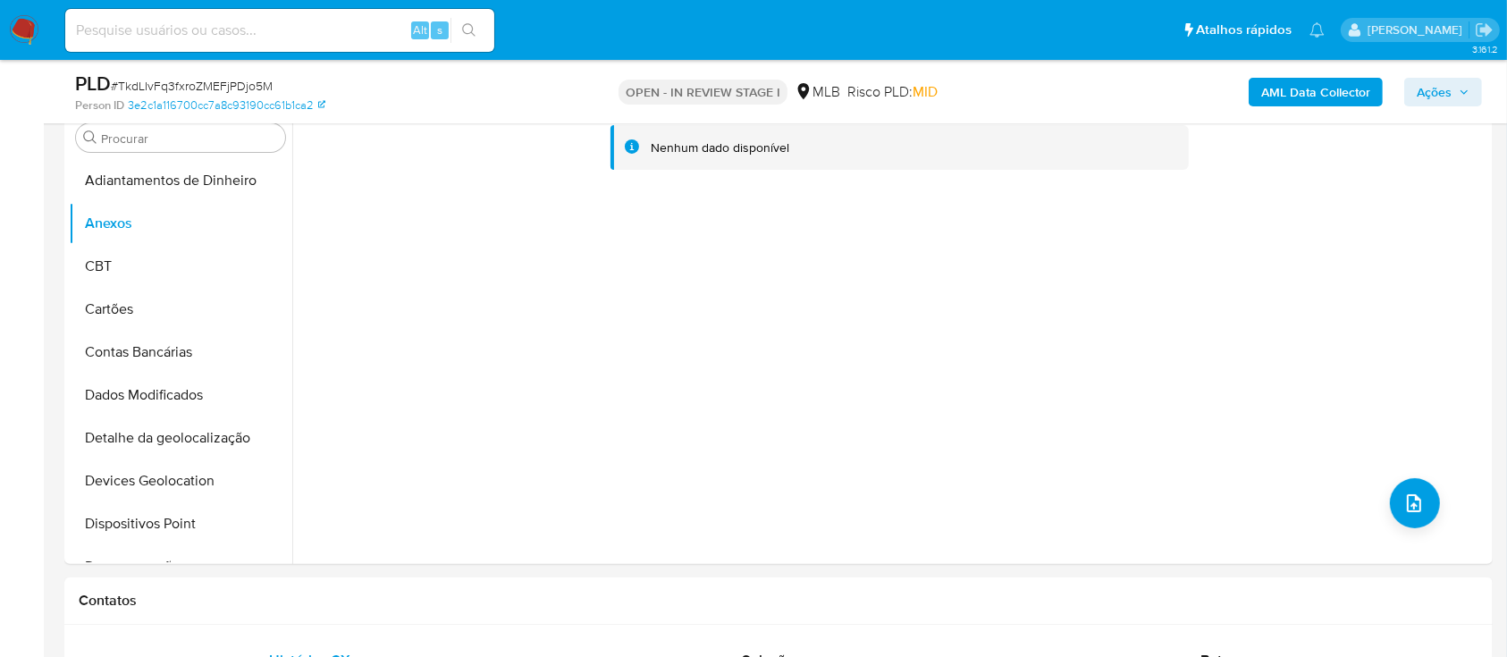
click at [275, 27] on input at bounding box center [279, 30] width 429 height 23
paste input "LHZhQVEK5yACB3jTkLG0B5NM"
type input "LHZhQVEK5yACB3jTkLG0B5NM"
click at [459, 33] on button "search-icon" at bounding box center [468, 30] width 37 height 25
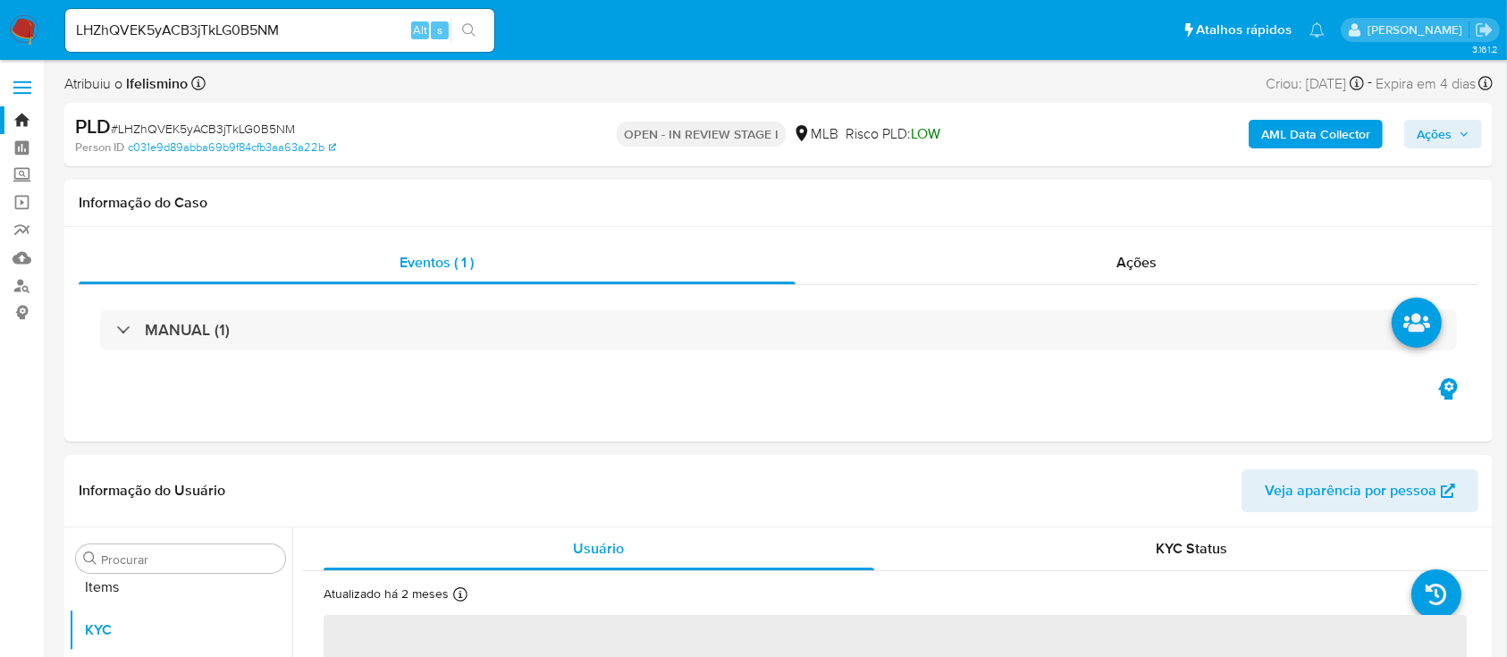
scroll to position [927, 0]
select select "10"
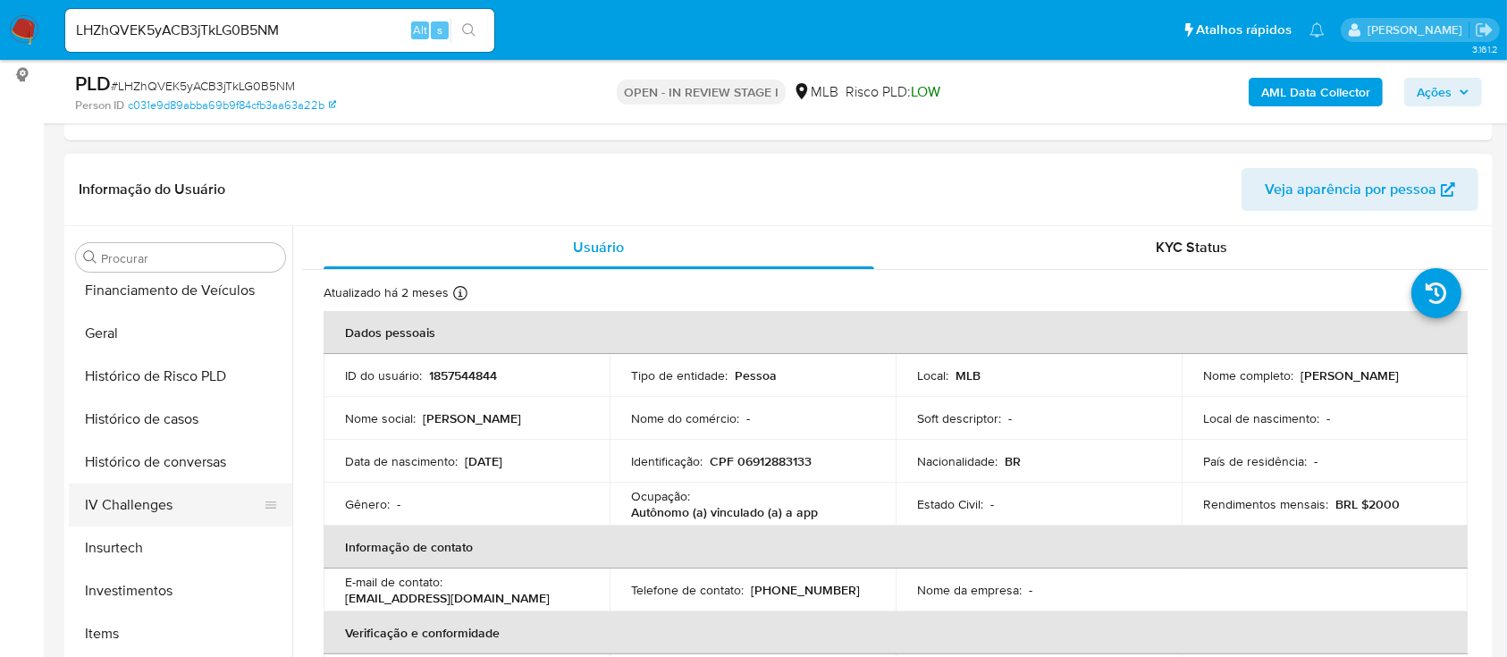
scroll to position [450, 0]
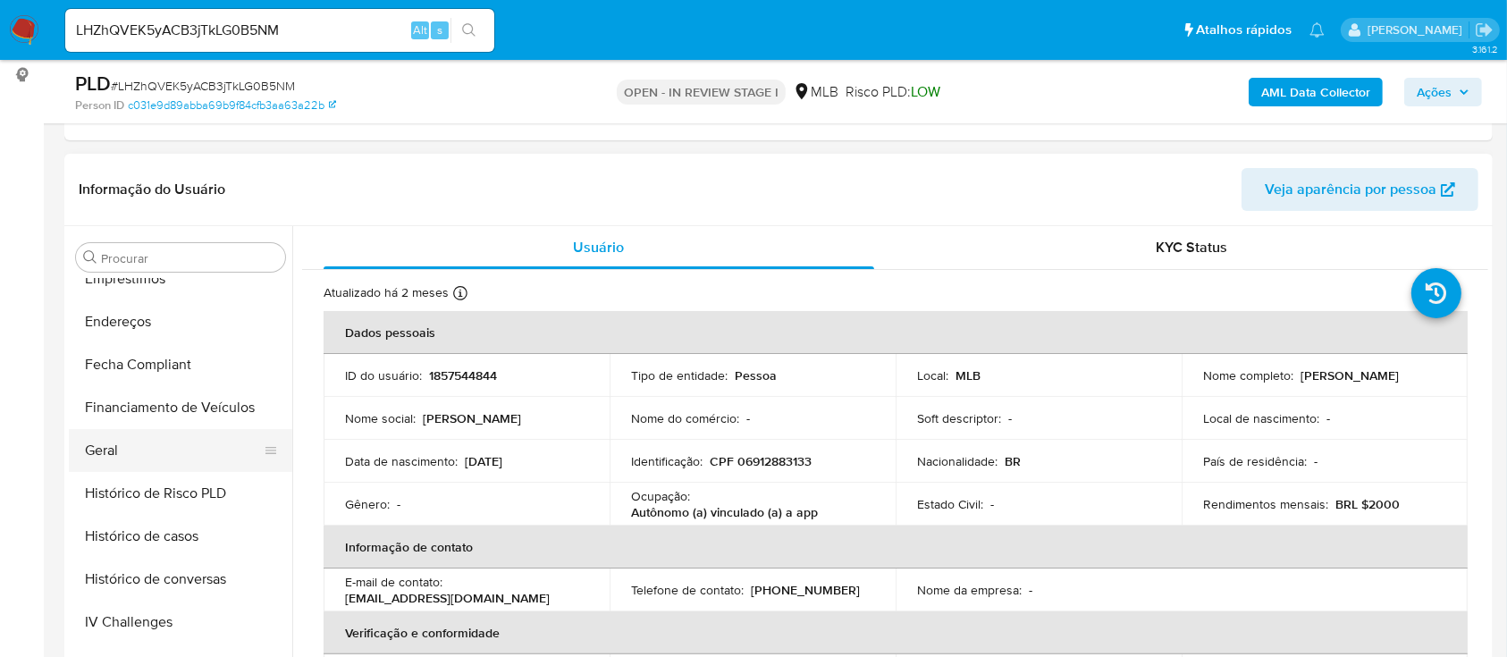
click at [150, 452] on button "Geral" at bounding box center [173, 450] width 209 height 43
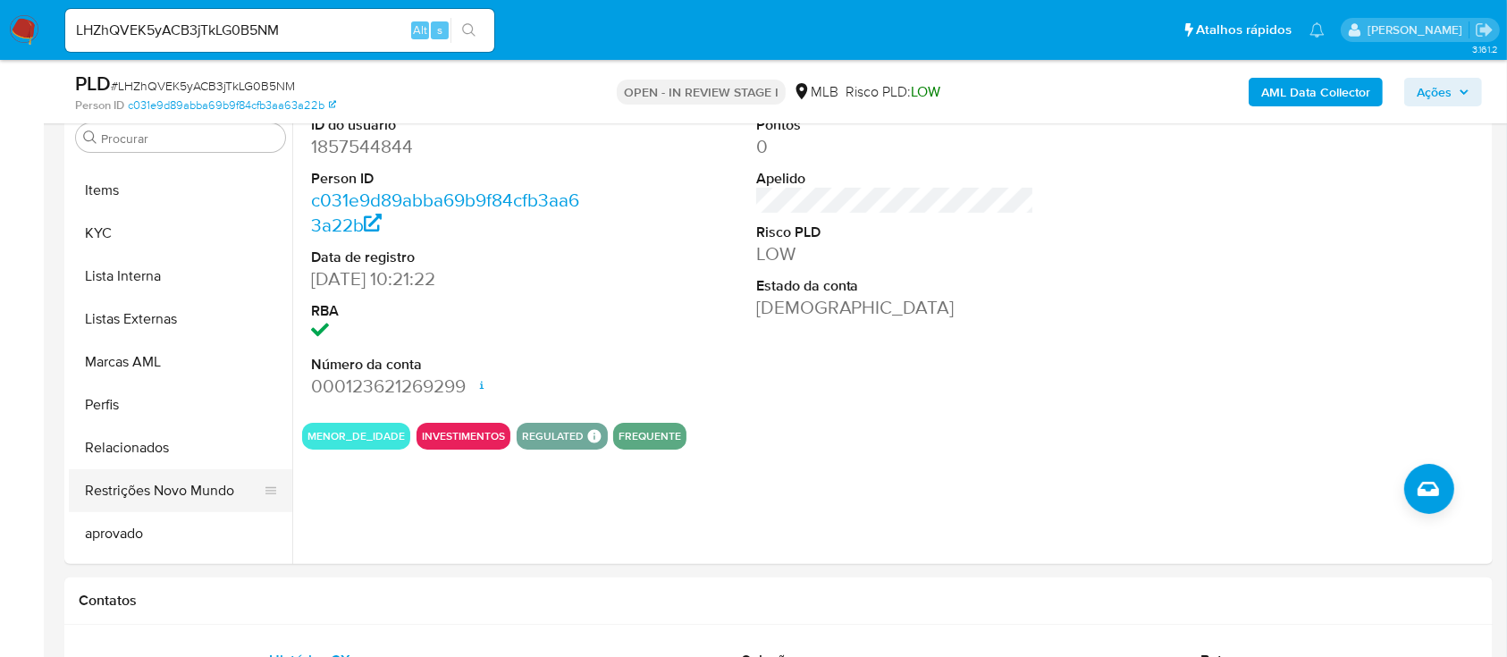
scroll to position [927, 0]
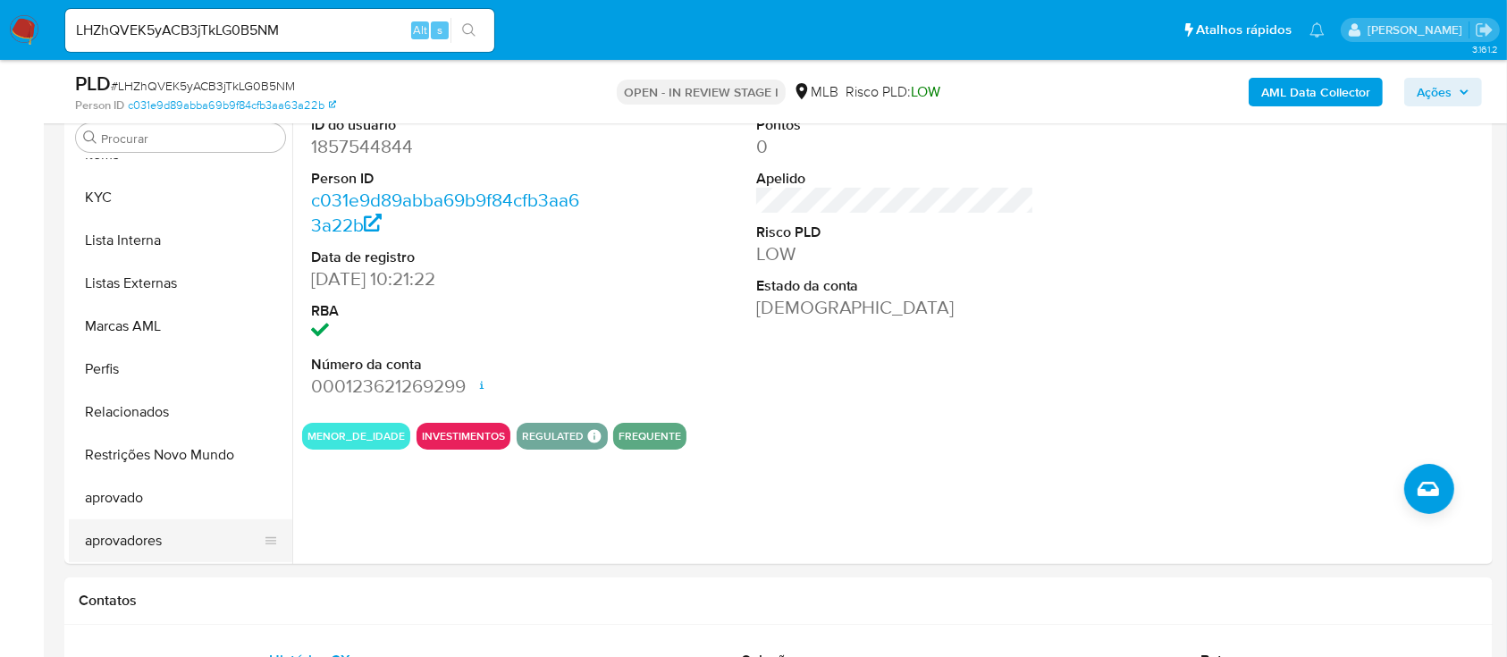
click at [130, 531] on button "aprovadores" at bounding box center [173, 540] width 209 height 43
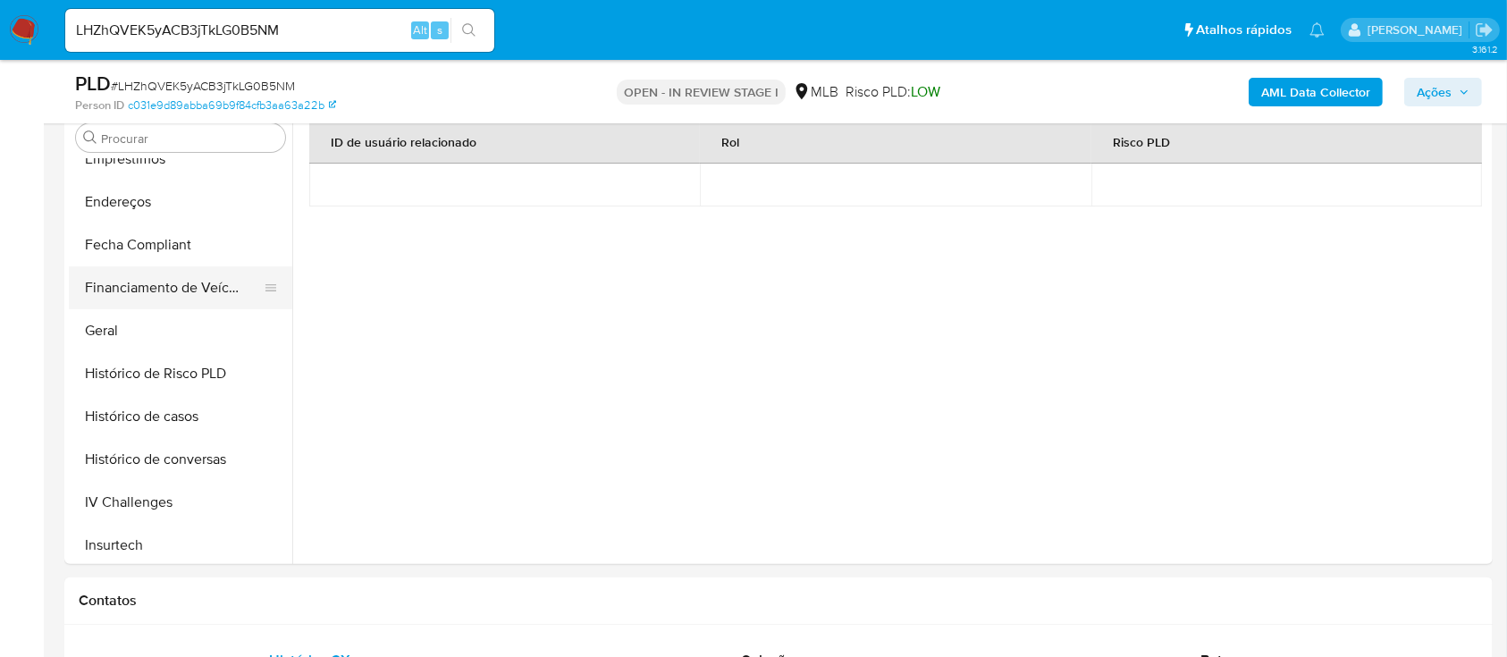
scroll to position [331, 0]
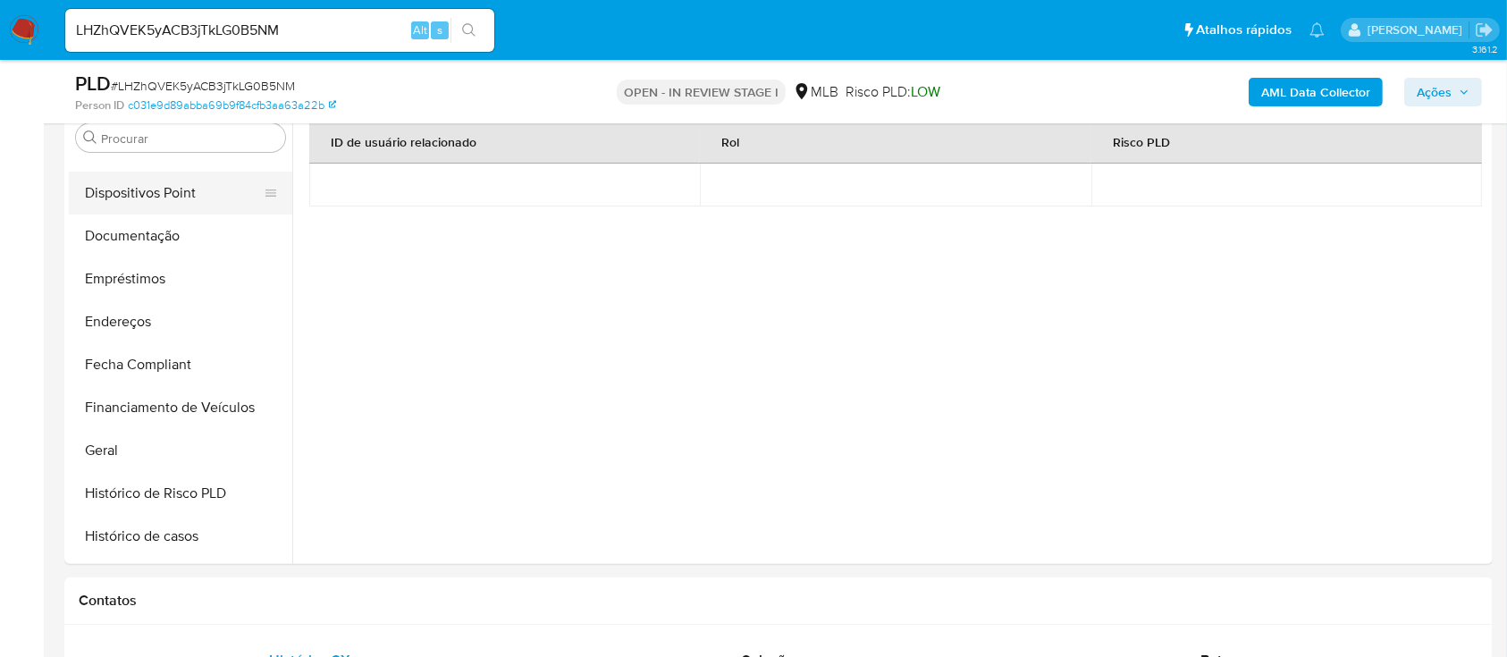
drag, startPoint x: 214, startPoint y: 223, endPoint x: 226, endPoint y: 206, distance: 21.1
click at [213, 220] on button "Documentação" at bounding box center [180, 236] width 223 height 43
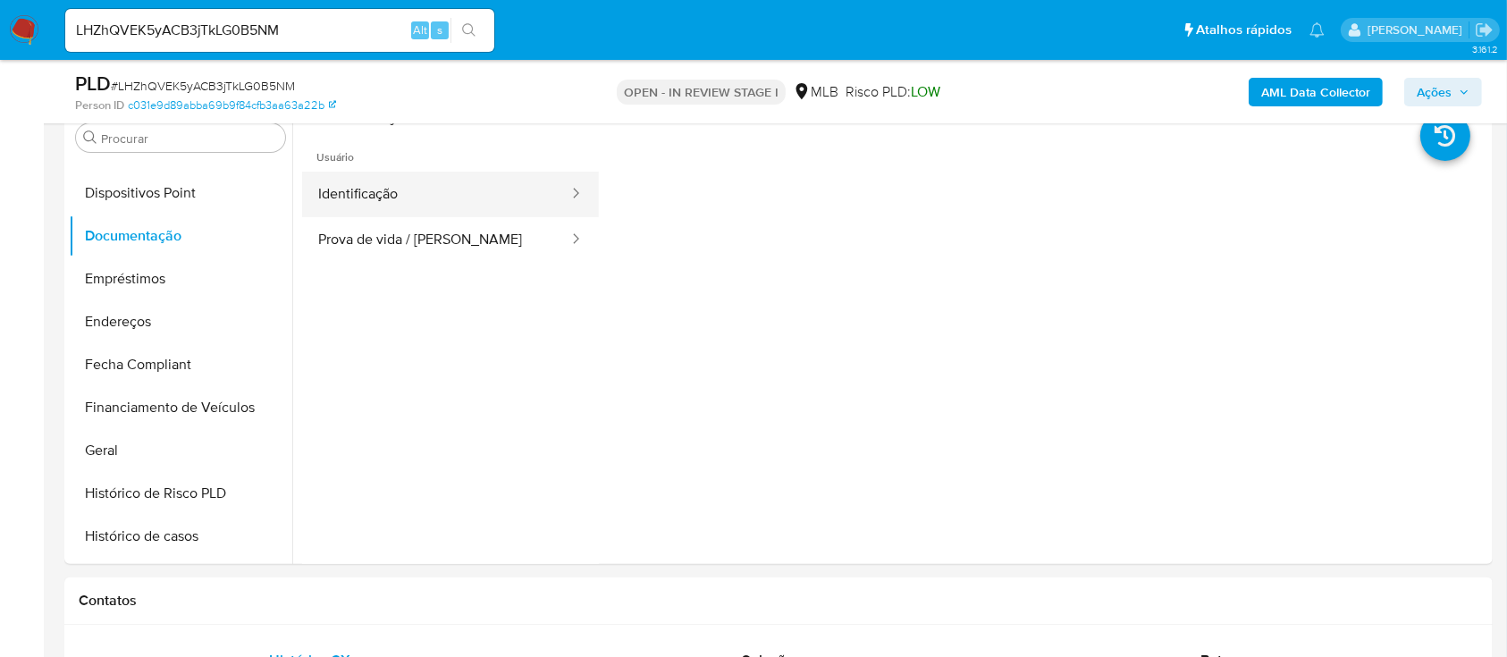
click at [363, 177] on button "Identificação" at bounding box center [436, 195] width 268 height 46
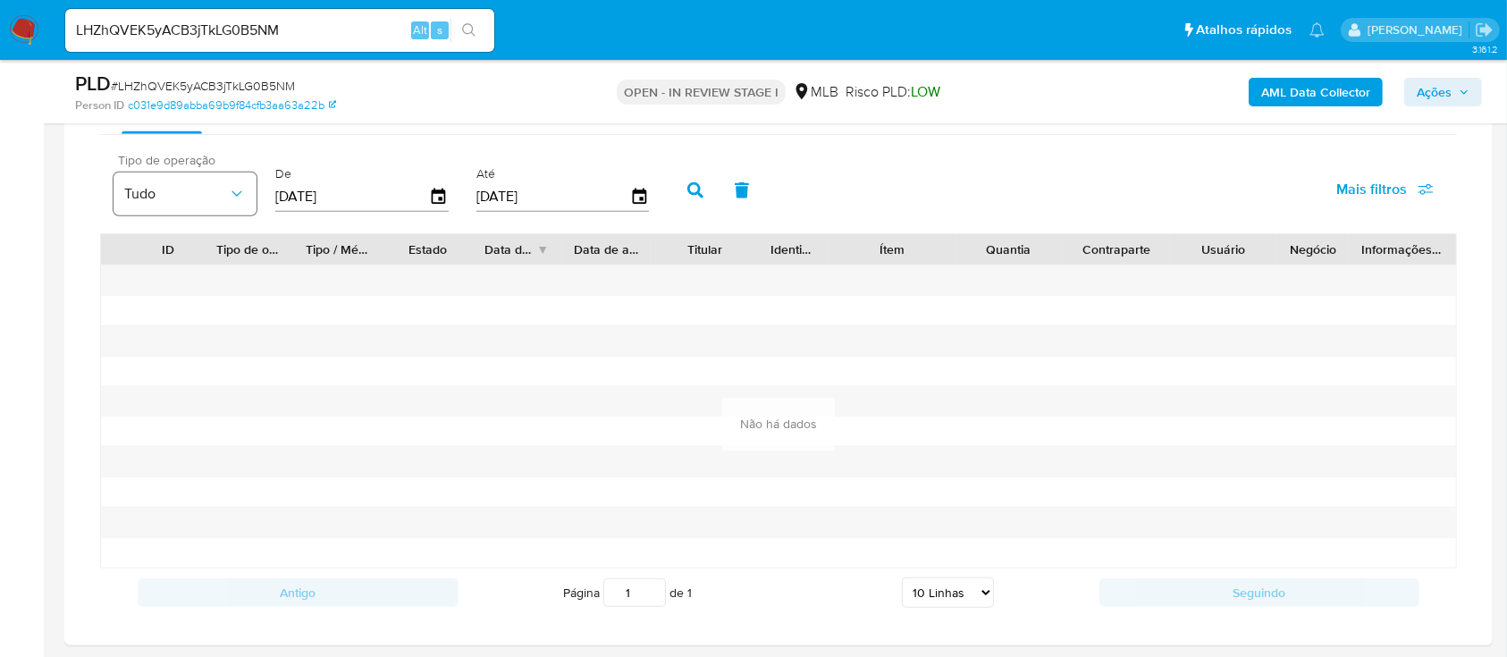
scroll to position [1430, 0]
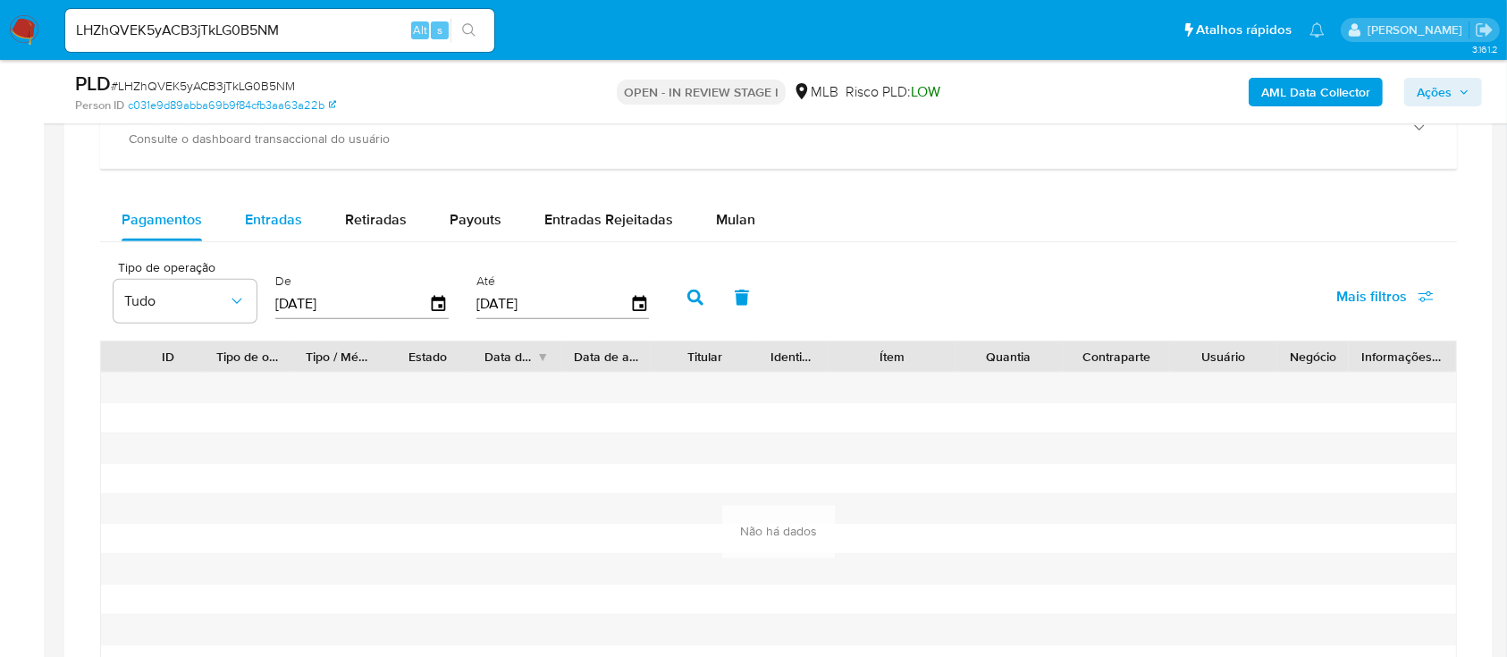
click at [269, 206] on div "Entradas" at bounding box center [273, 219] width 57 height 43
select select "10"
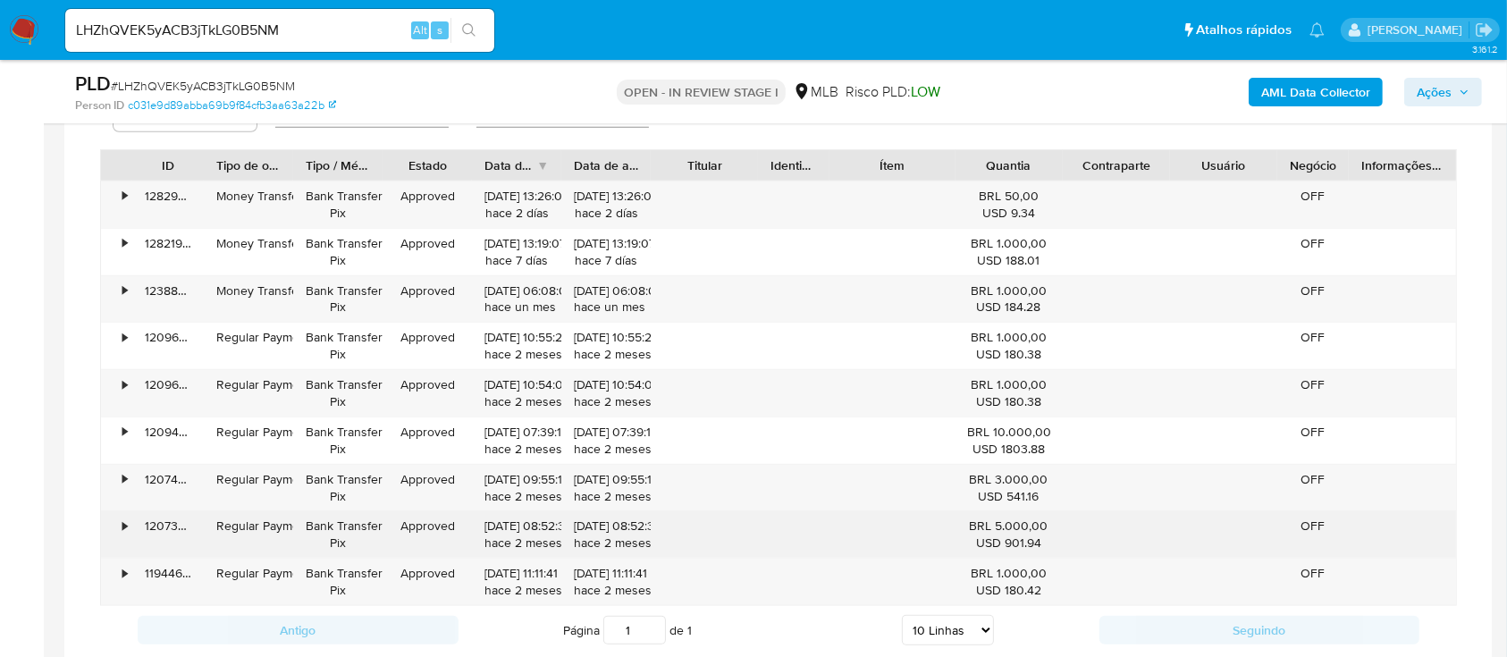
scroll to position [1668, 0]
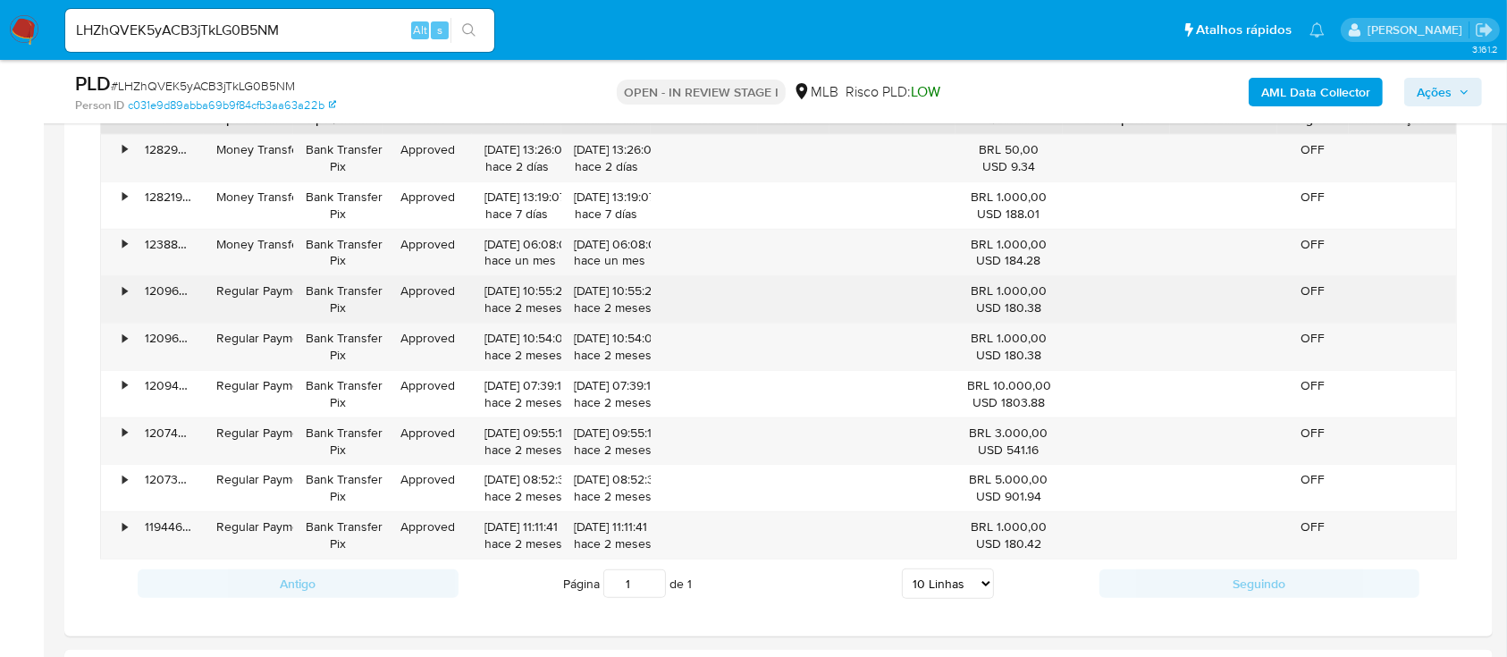
click at [121, 290] on div "•" at bounding box center [116, 299] width 31 height 46
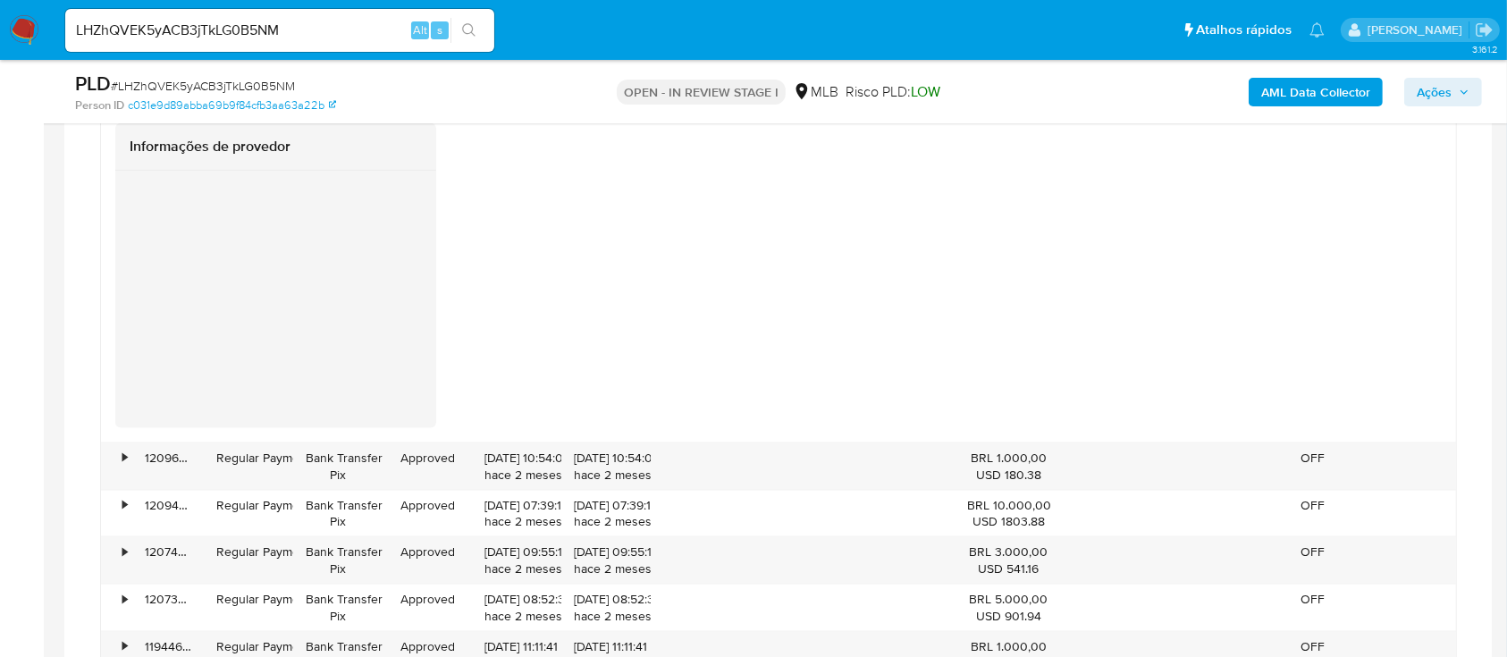
scroll to position [2383, 0]
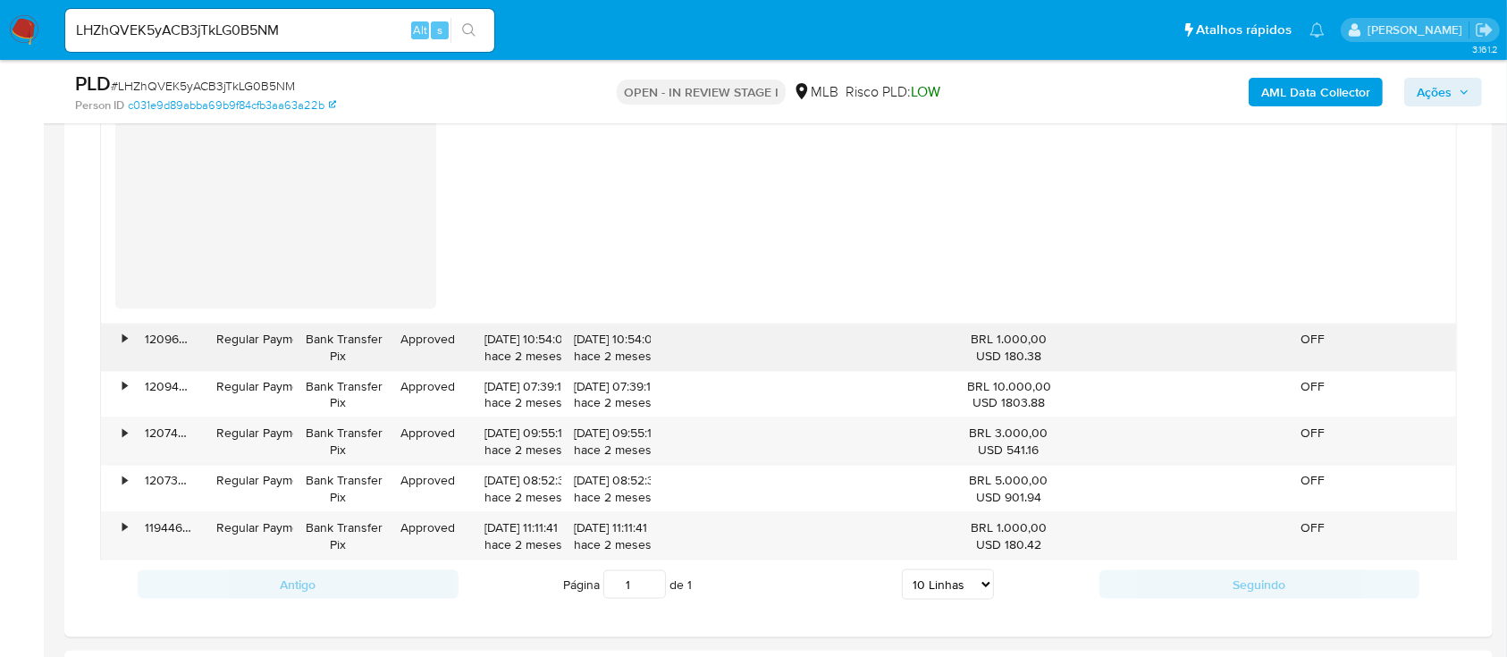
click at [114, 337] on div "•" at bounding box center [116, 347] width 31 height 46
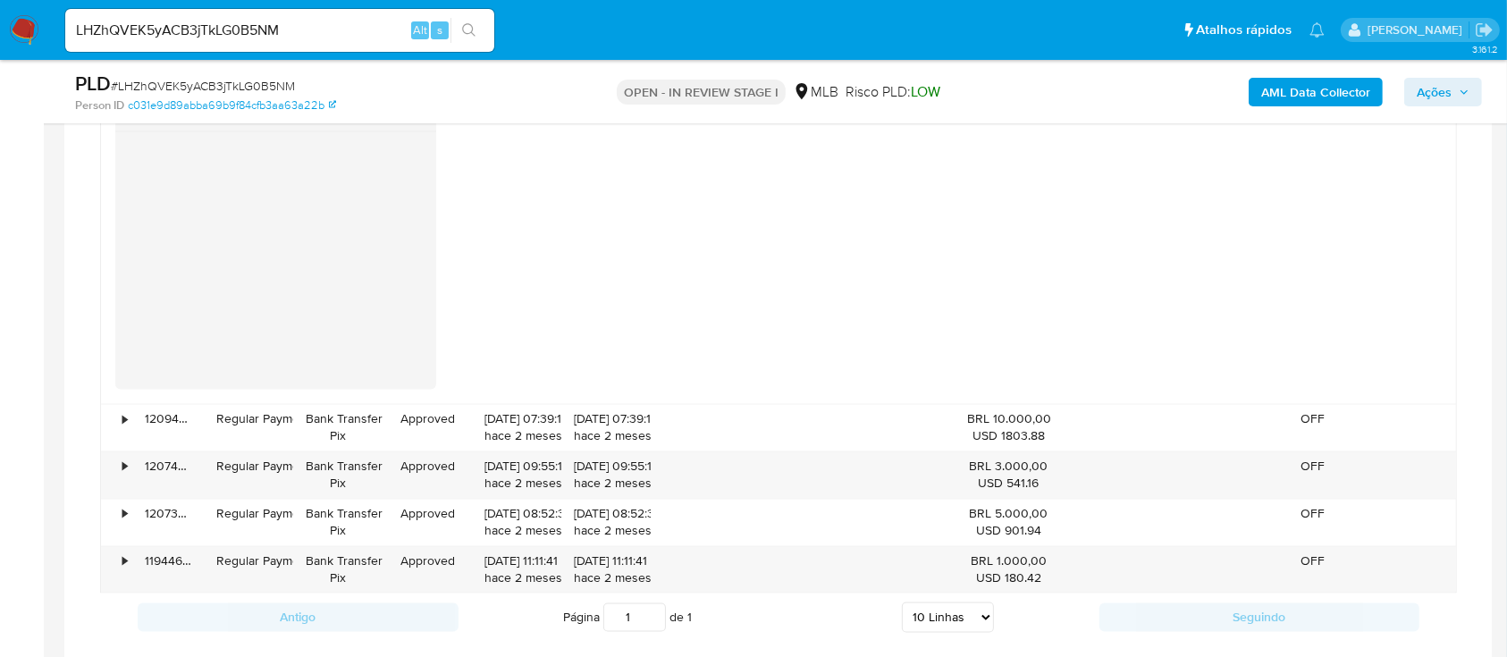
scroll to position [3098, 0]
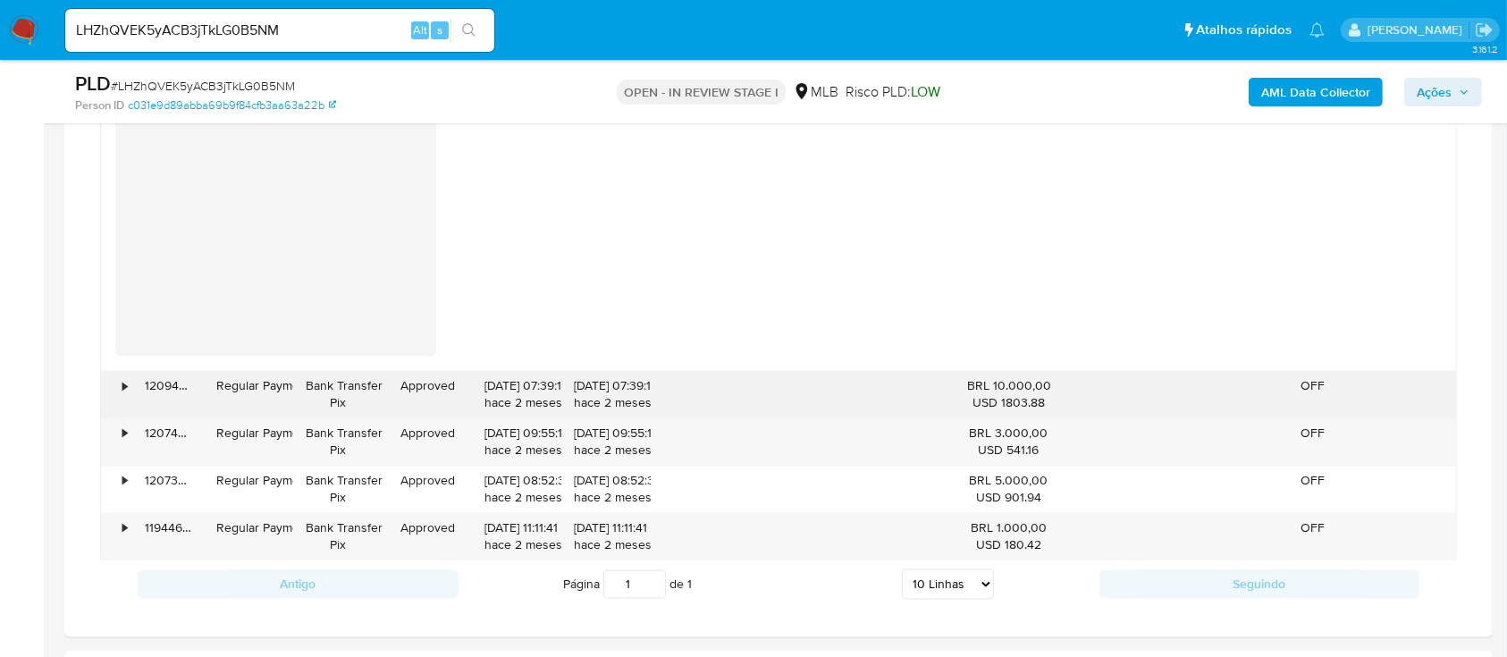
click at [120, 382] on div "•" at bounding box center [116, 395] width 31 height 46
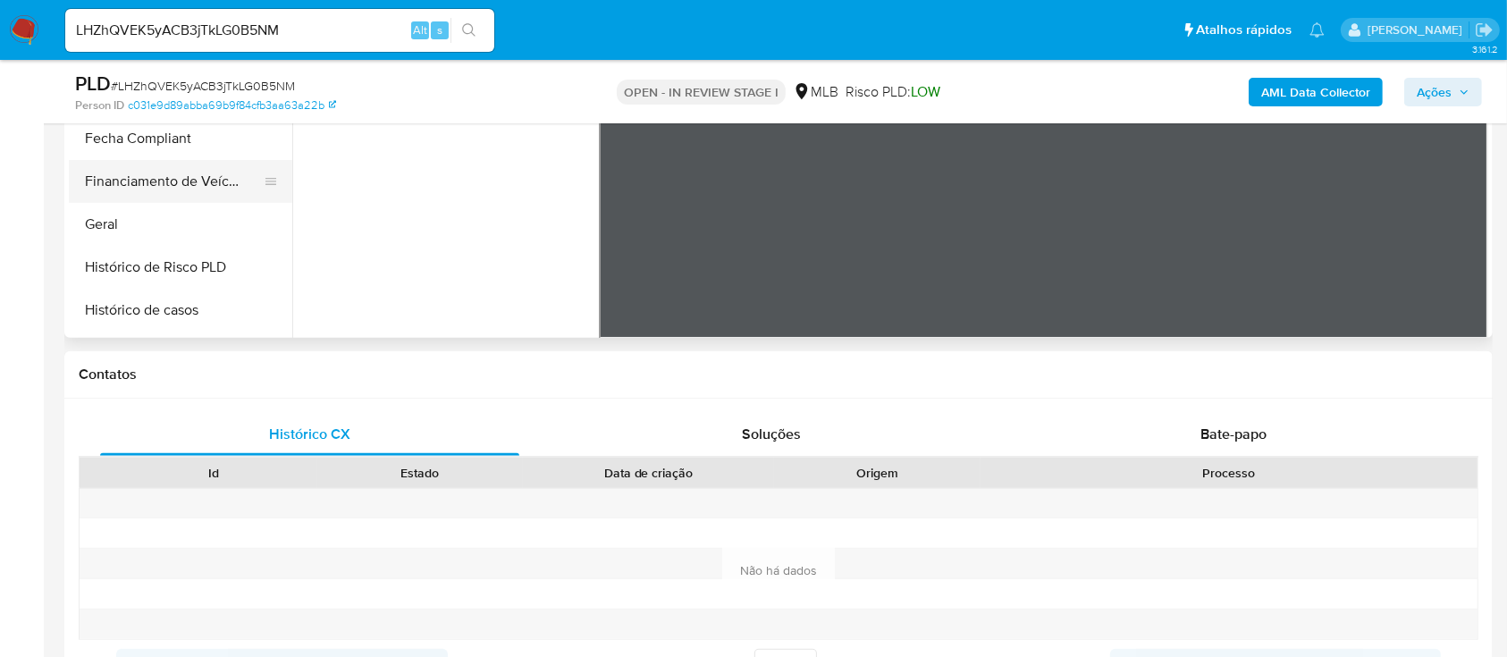
scroll to position [476, 0]
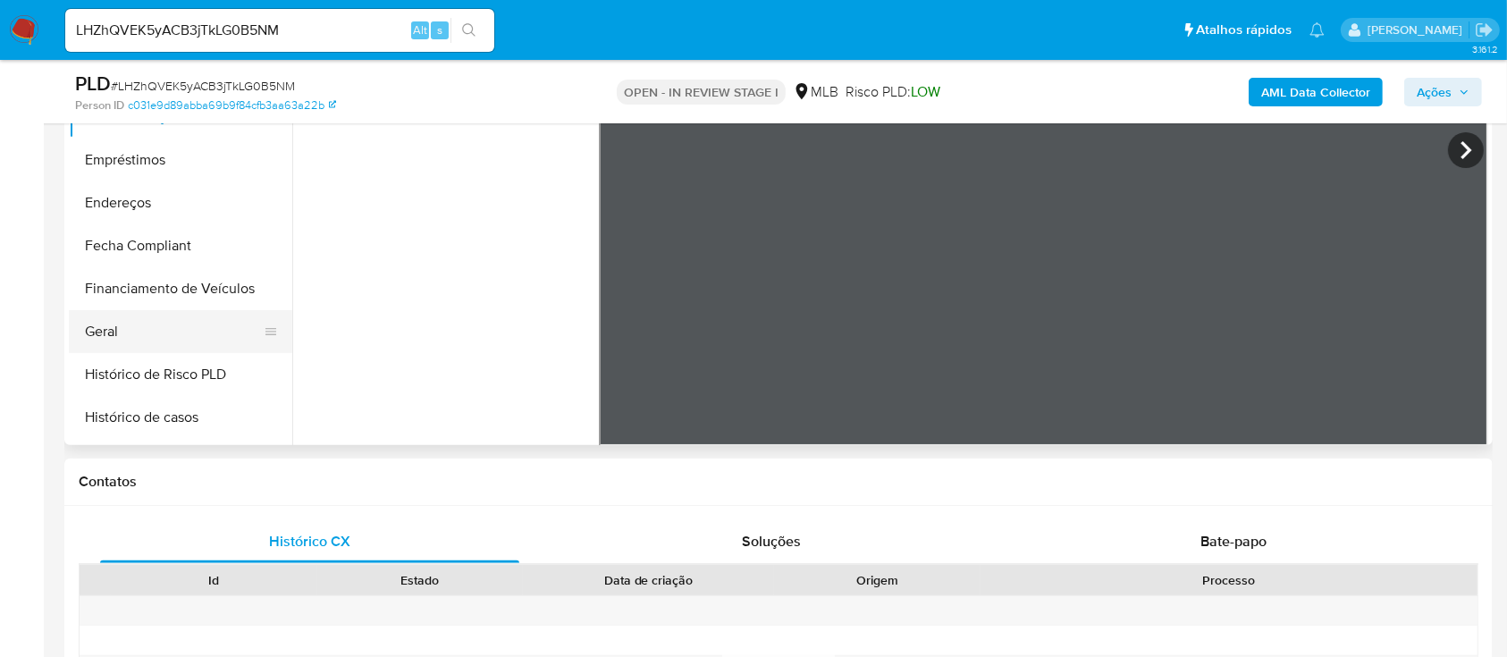
drag, startPoint x: 171, startPoint y: 342, endPoint x: 249, endPoint y: 338, distance: 78.8
click at [171, 342] on button "Geral" at bounding box center [173, 331] width 209 height 43
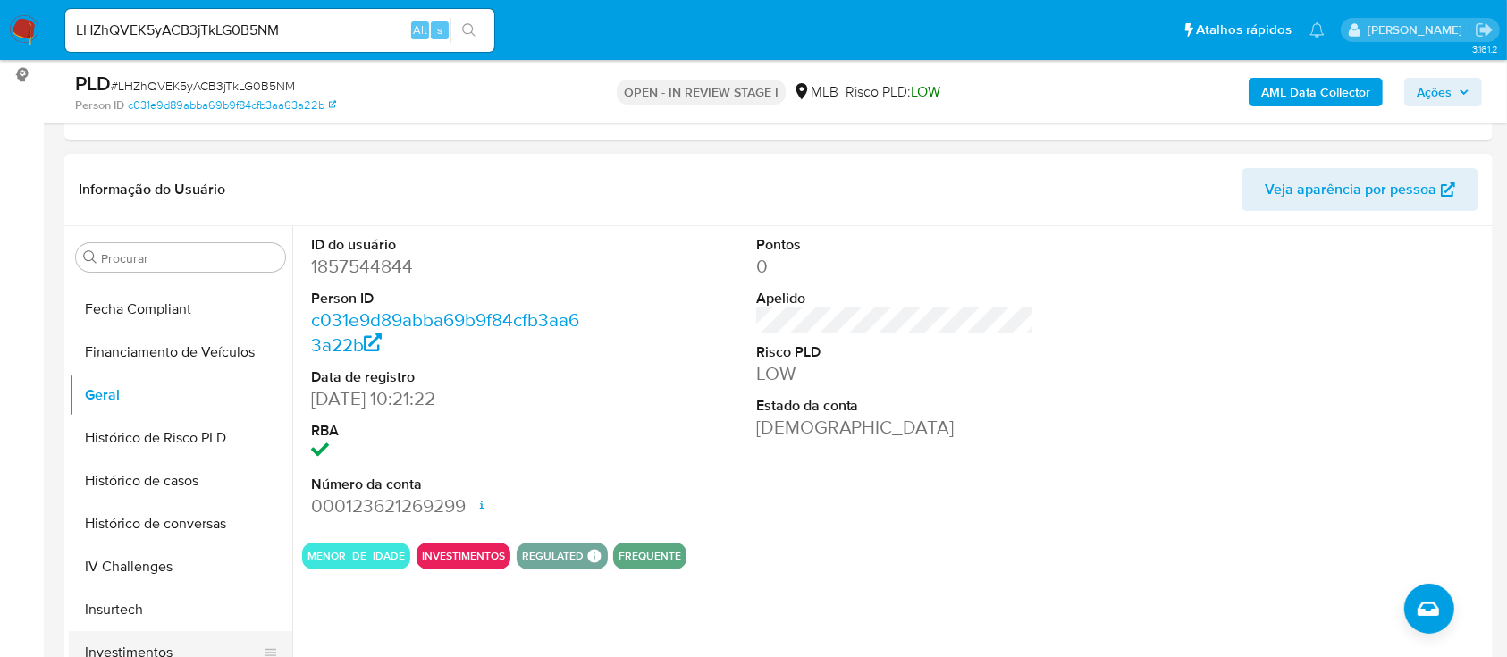
scroll to position [808, 0]
click at [164, 433] on button "KYC" at bounding box center [173, 436] width 209 height 43
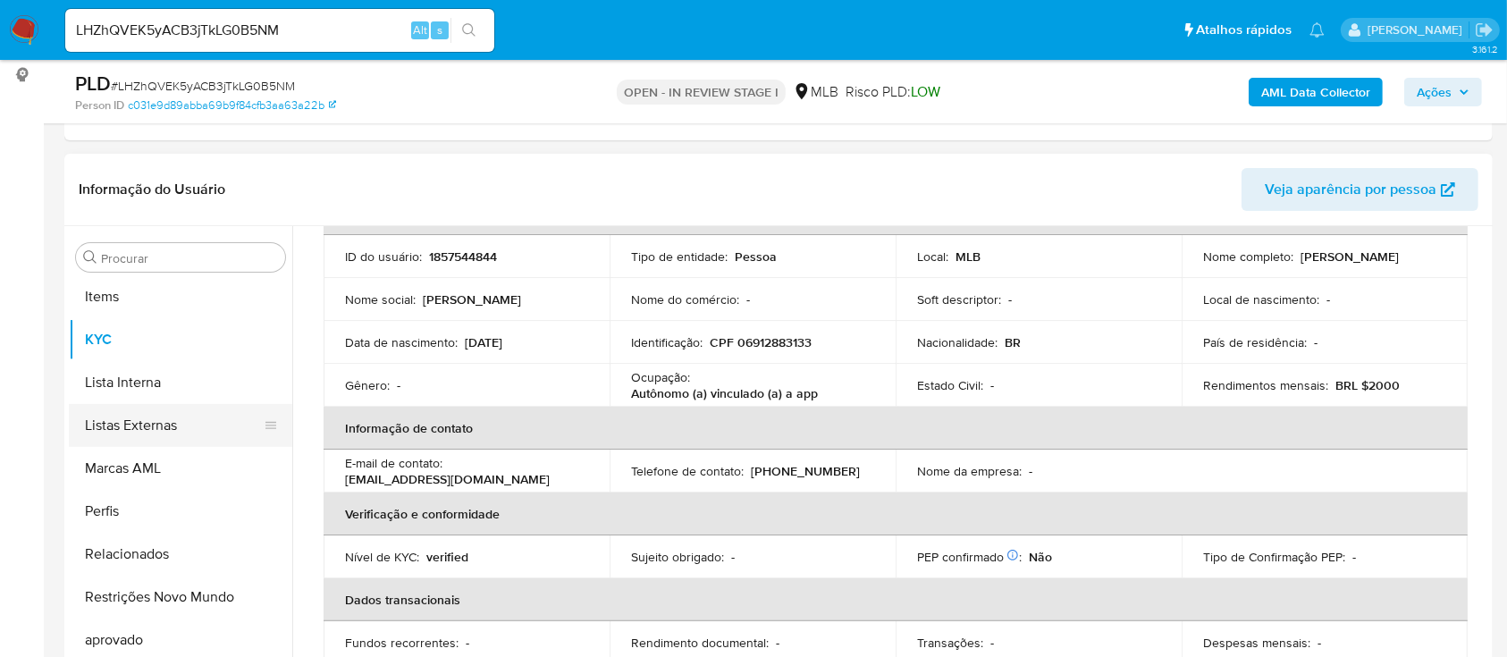
scroll to position [927, 0]
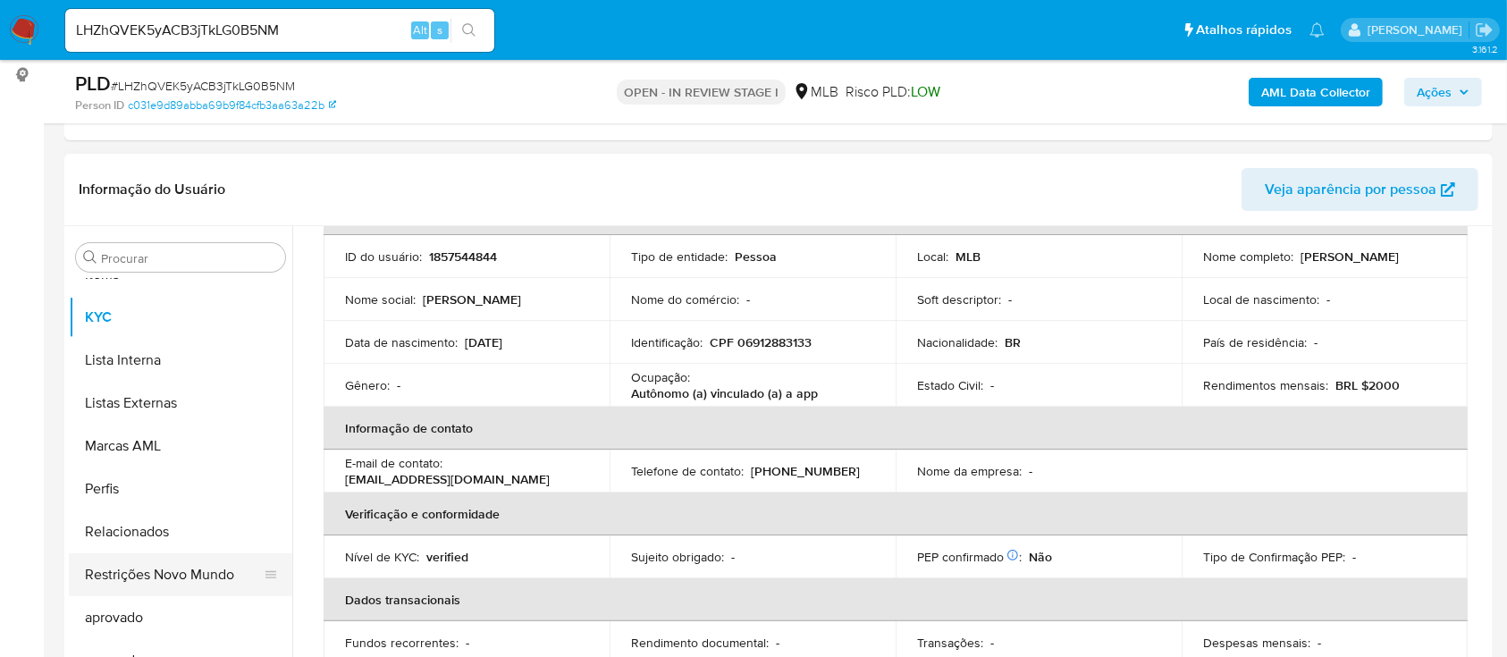
drag, startPoint x: 180, startPoint y: 582, endPoint x: 186, endPoint y: 566, distance: 17.3
click at [182, 583] on button "Restrições Novo Mundo" at bounding box center [173, 574] width 209 height 43
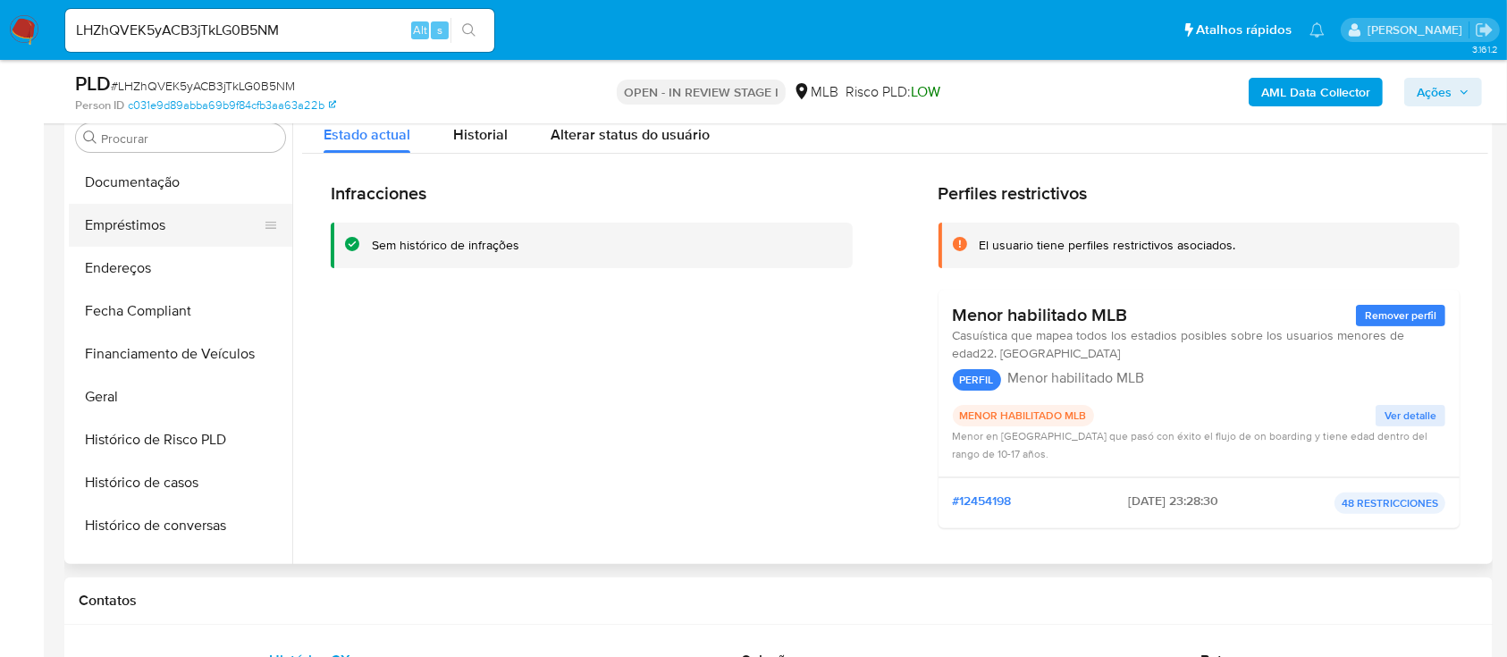
scroll to position [331, 0]
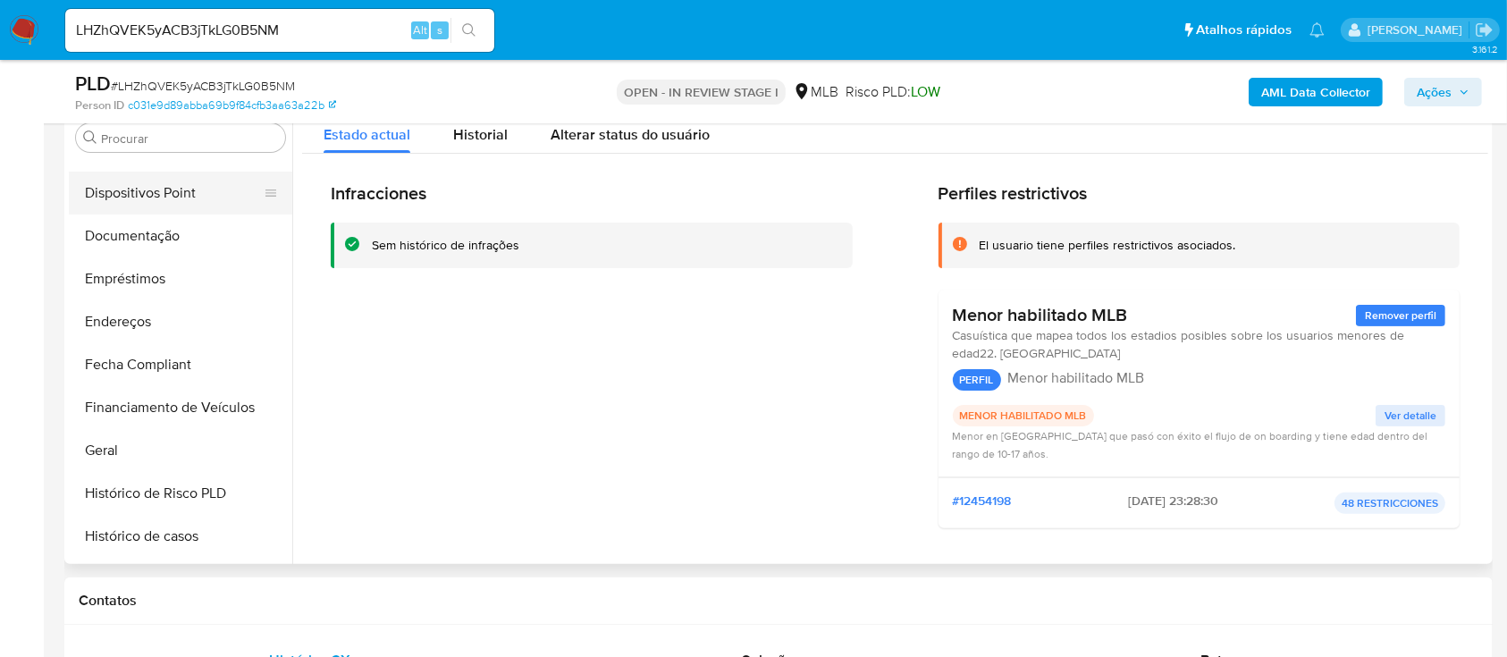
click at [187, 197] on button "Dispositivos Point" at bounding box center [173, 193] width 209 height 43
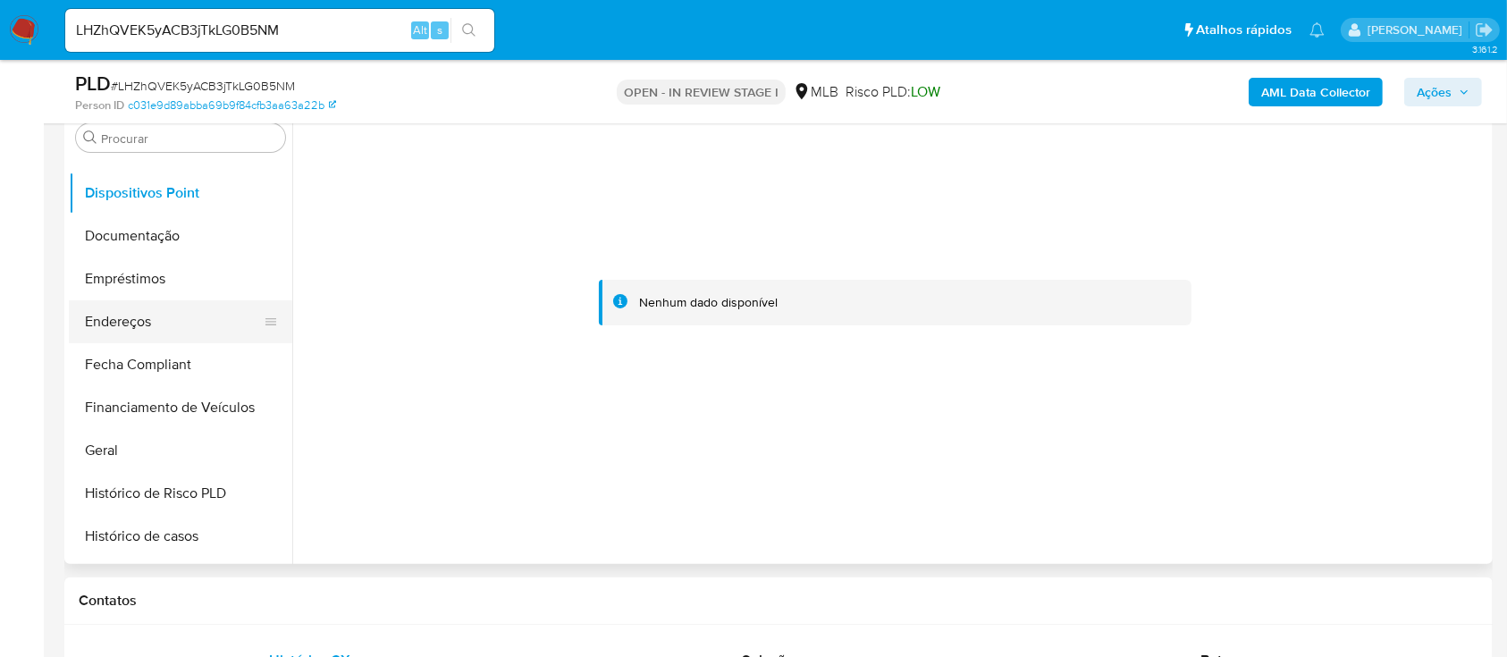
click at [189, 324] on button "Endereços" at bounding box center [173, 321] width 209 height 43
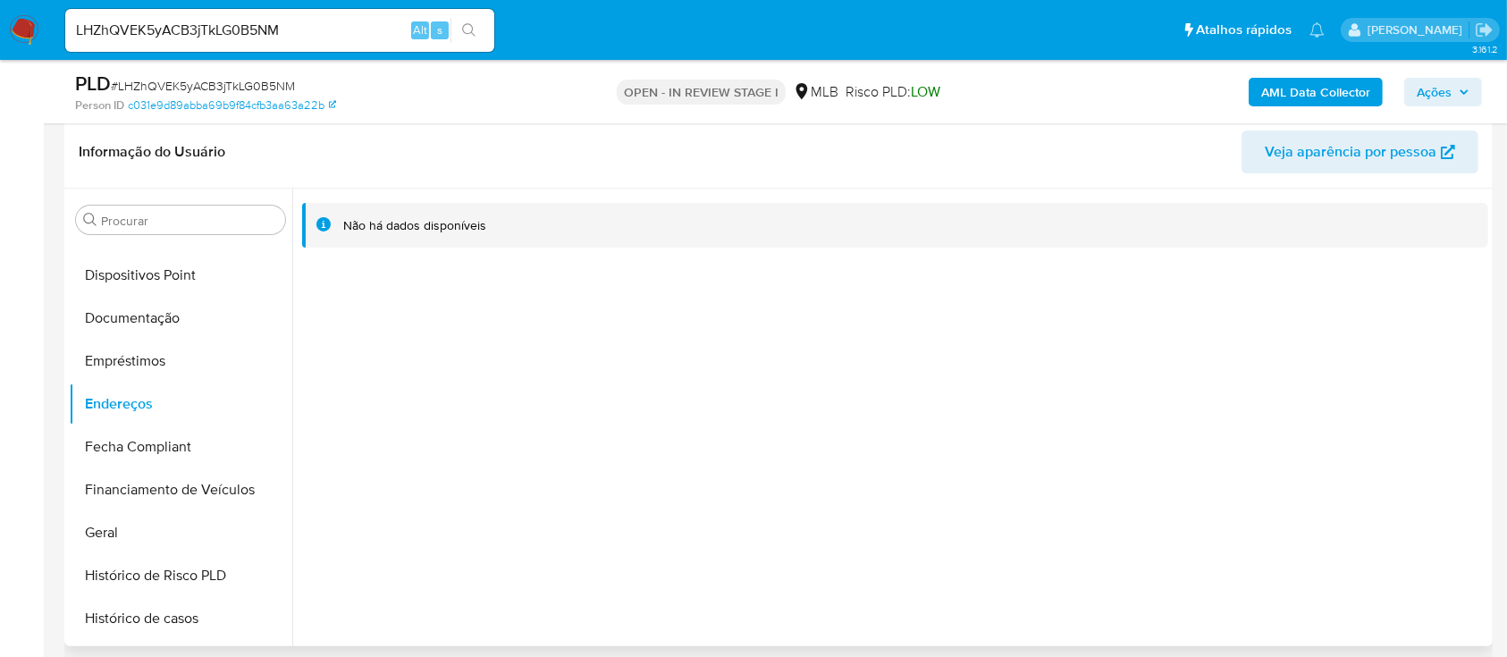
scroll to position [238, 0]
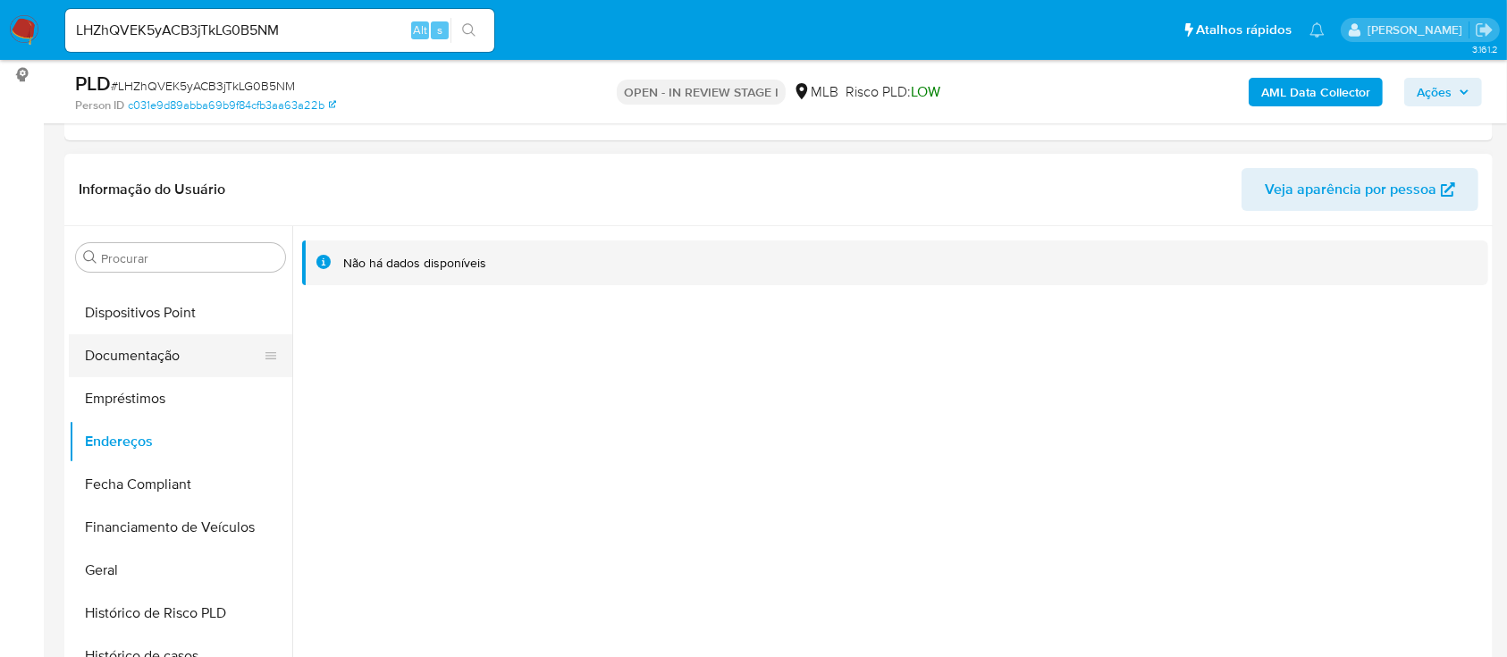
click at [135, 349] on button "Documentação" at bounding box center [173, 355] width 209 height 43
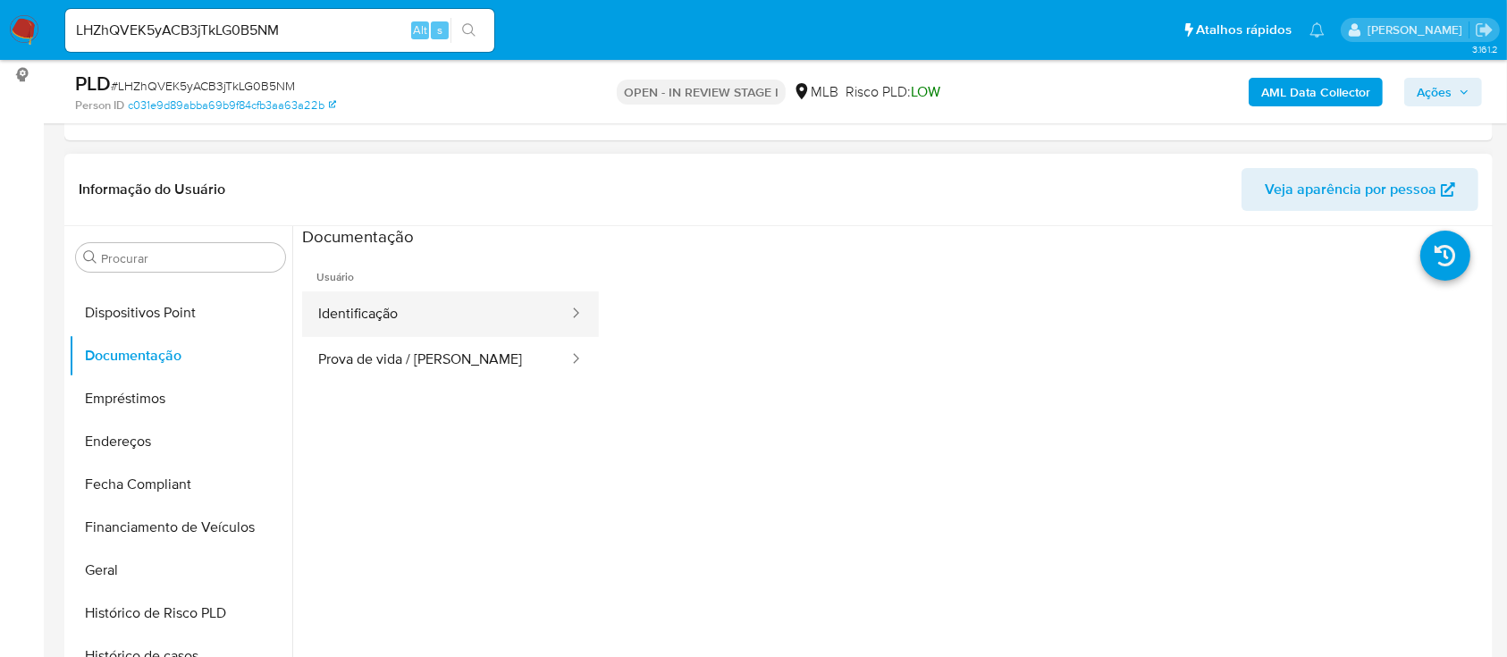
click at [570, 328] on button "Identificação" at bounding box center [436, 314] width 268 height 46
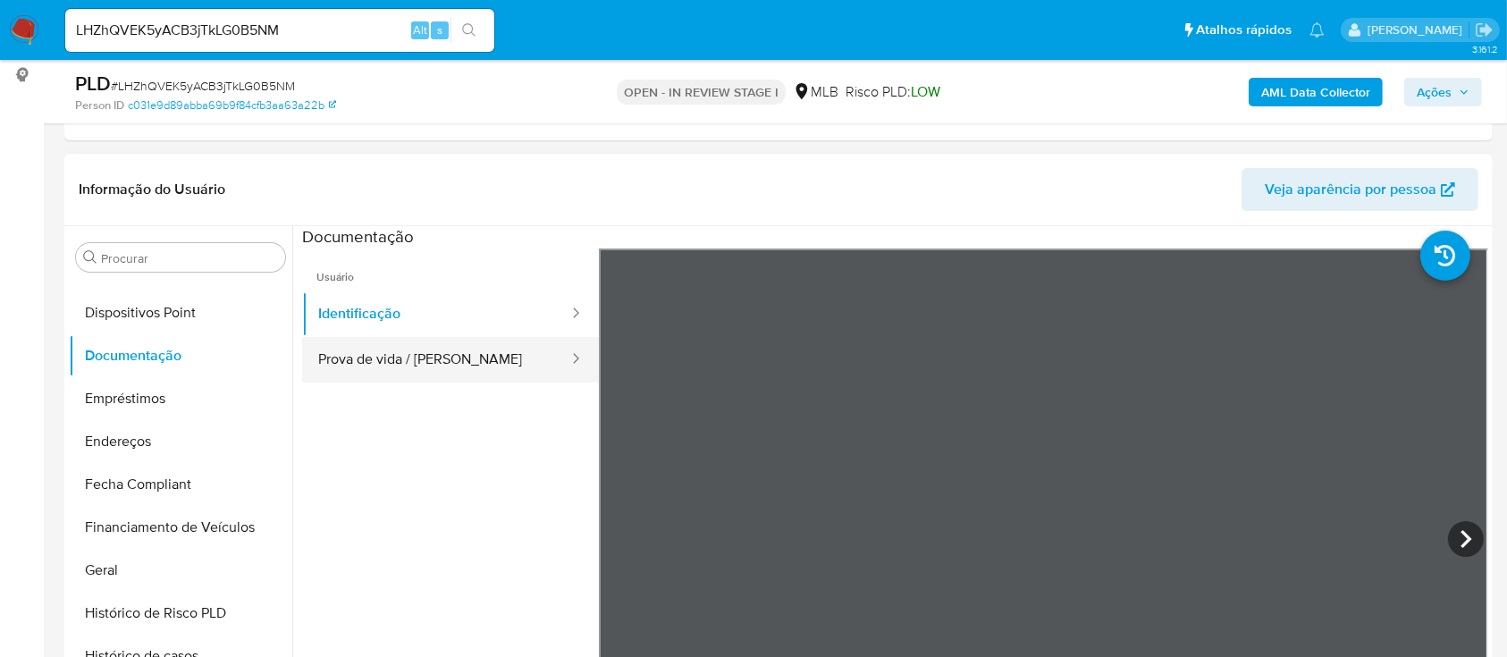
click at [487, 375] on button "Prova de vida / Selfie" at bounding box center [436, 360] width 268 height 46
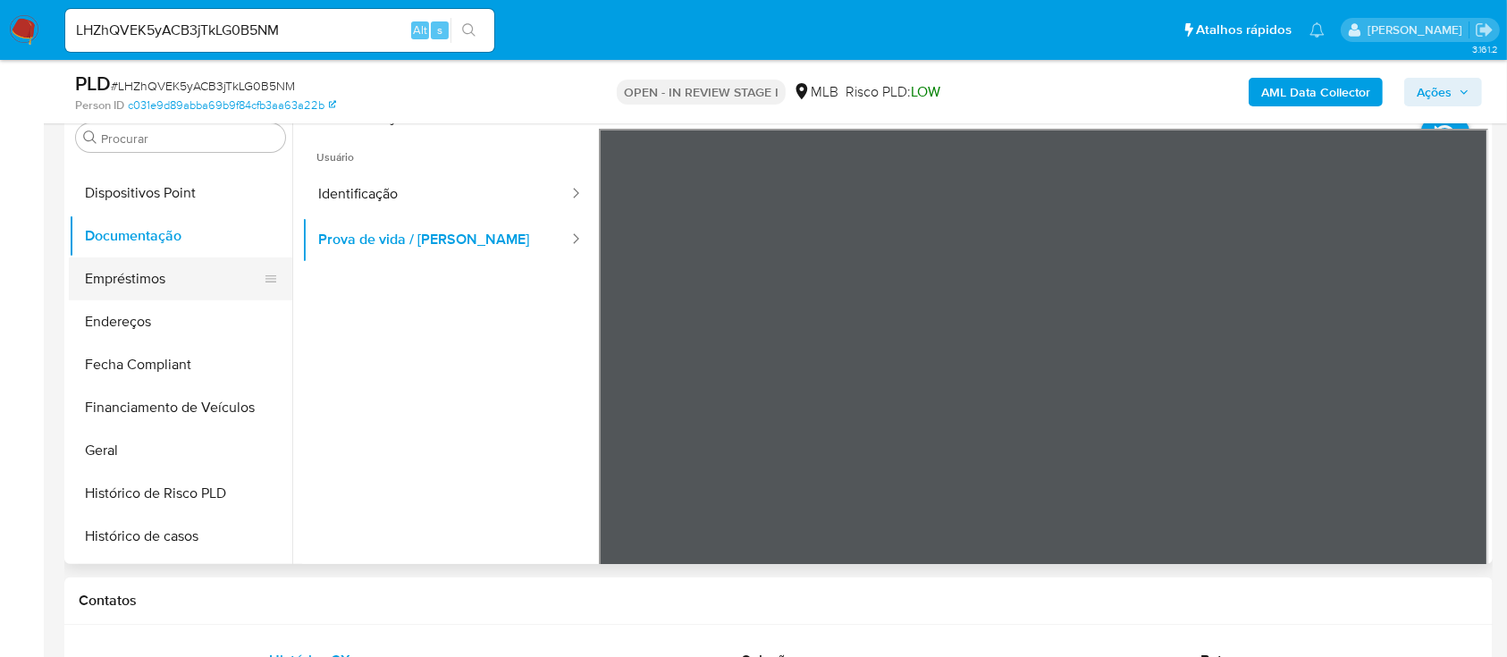
scroll to position [0, 0]
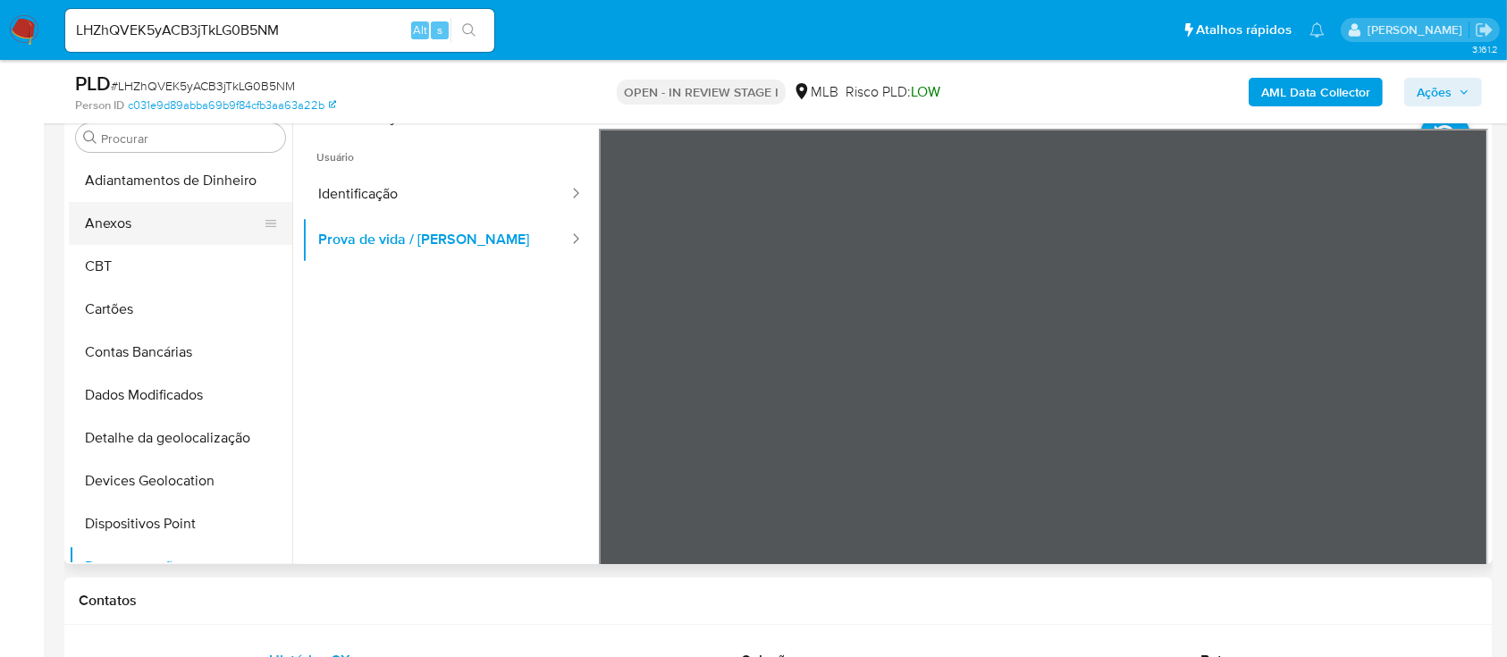
click at [189, 229] on button "Anexos" at bounding box center [173, 223] width 209 height 43
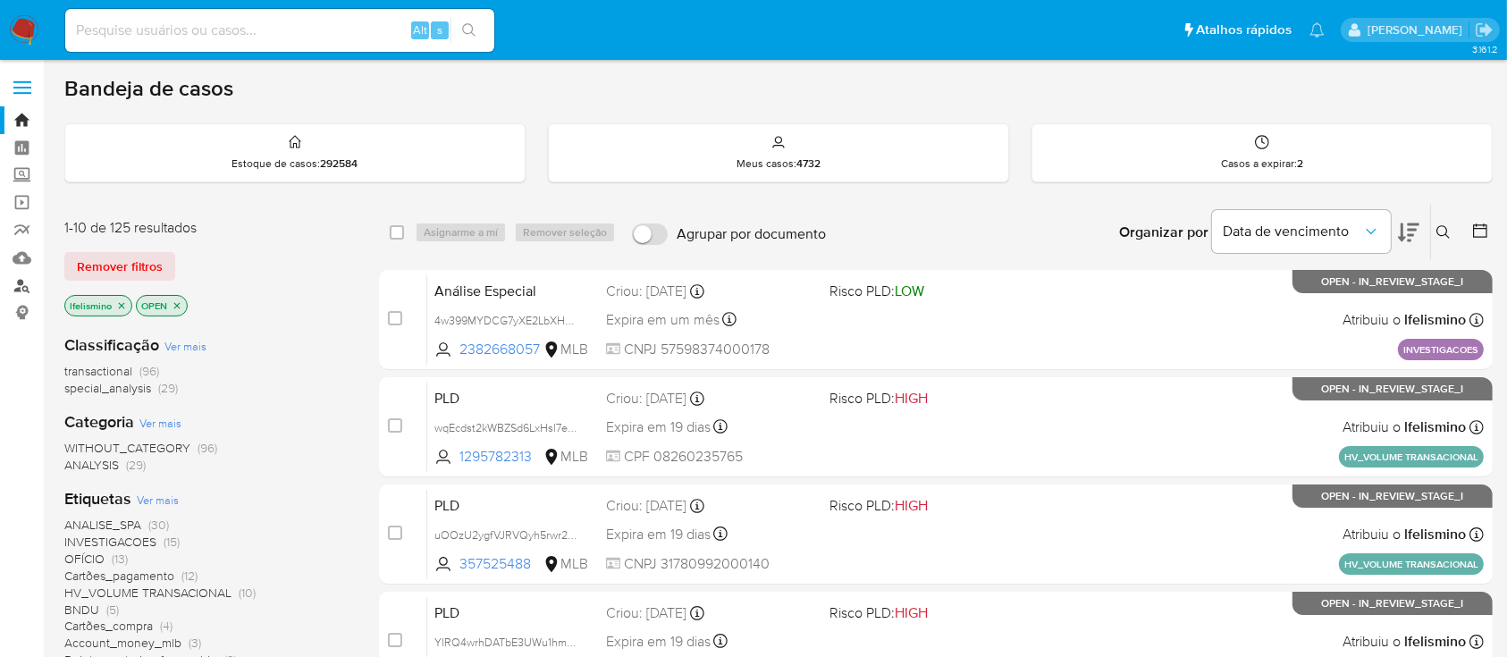
click at [21, 290] on link "Localizador de pessoas" at bounding box center [106, 286] width 213 height 28
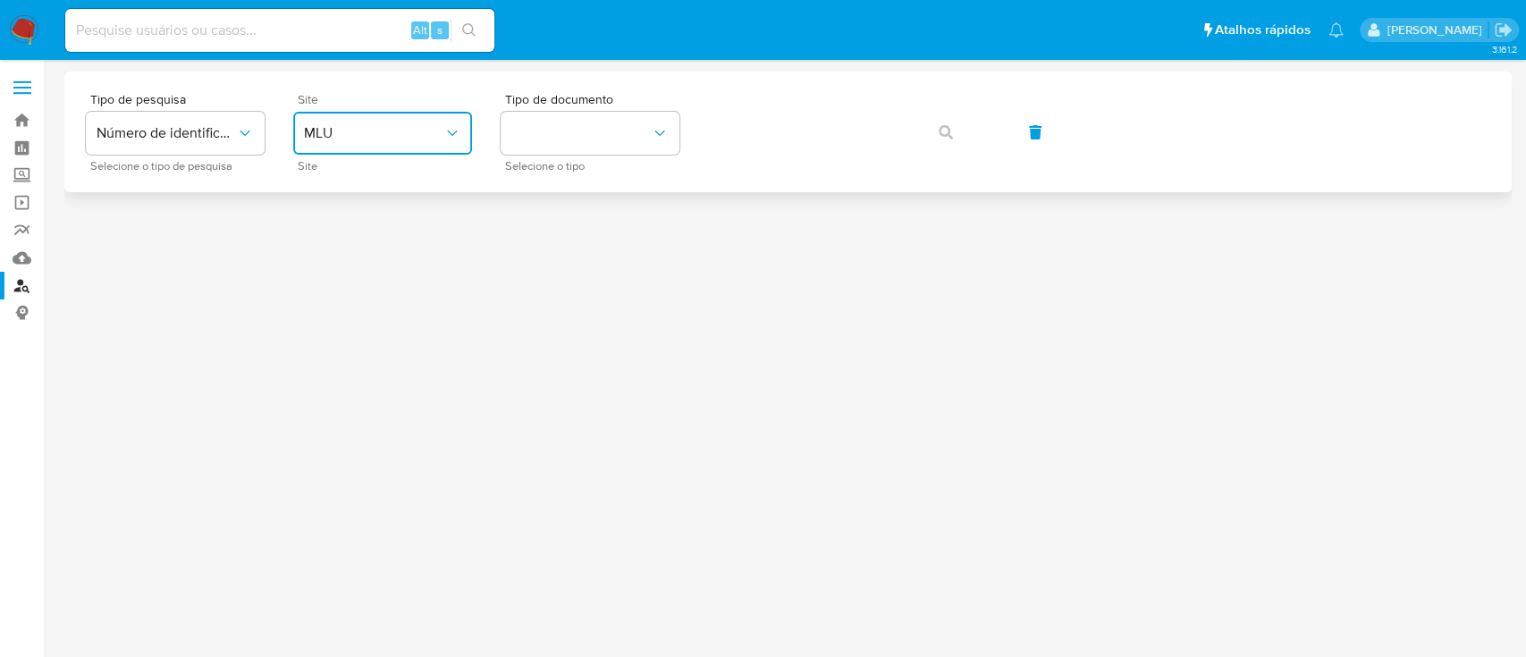
click at [390, 127] on span "MLU" at bounding box center [373, 133] width 139 height 18
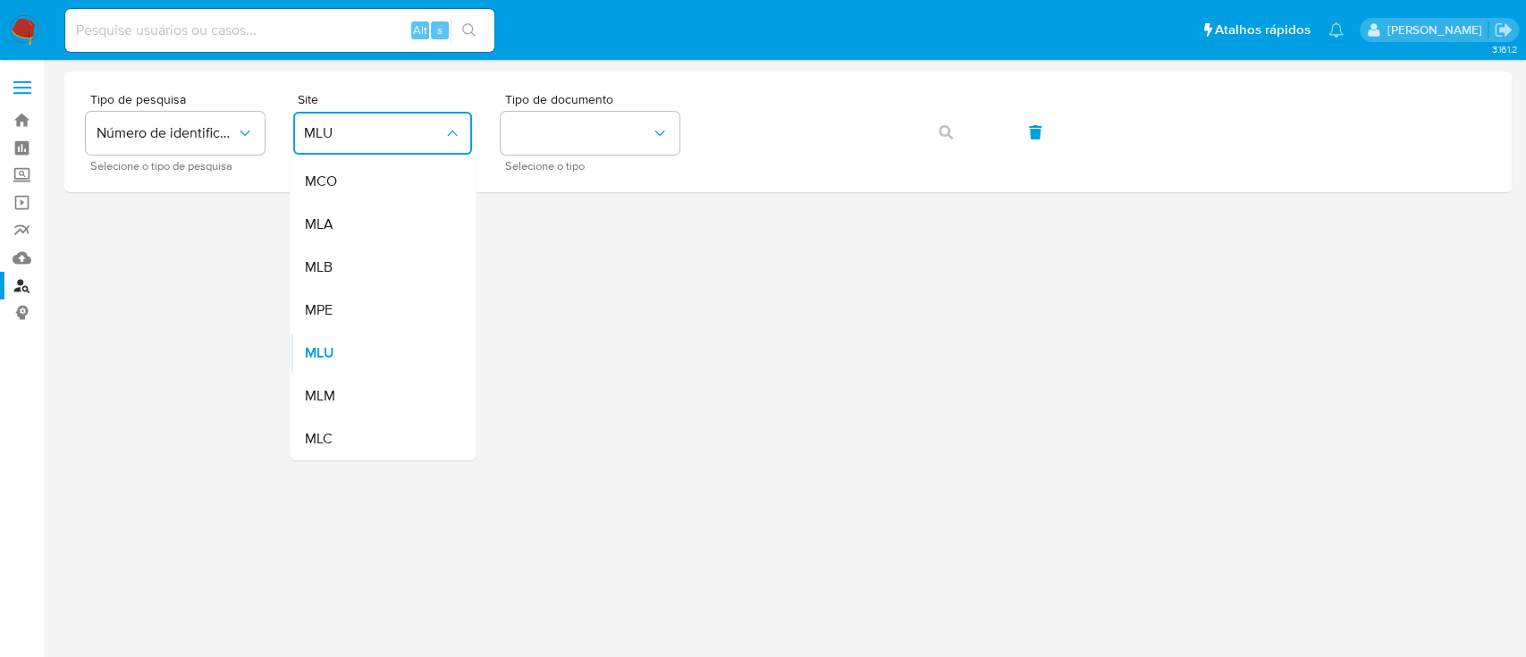
drag, startPoint x: 363, startPoint y: 253, endPoint x: 484, endPoint y: 202, distance: 131.8
click at [362, 254] on div "MLB" at bounding box center [377, 267] width 147 height 43
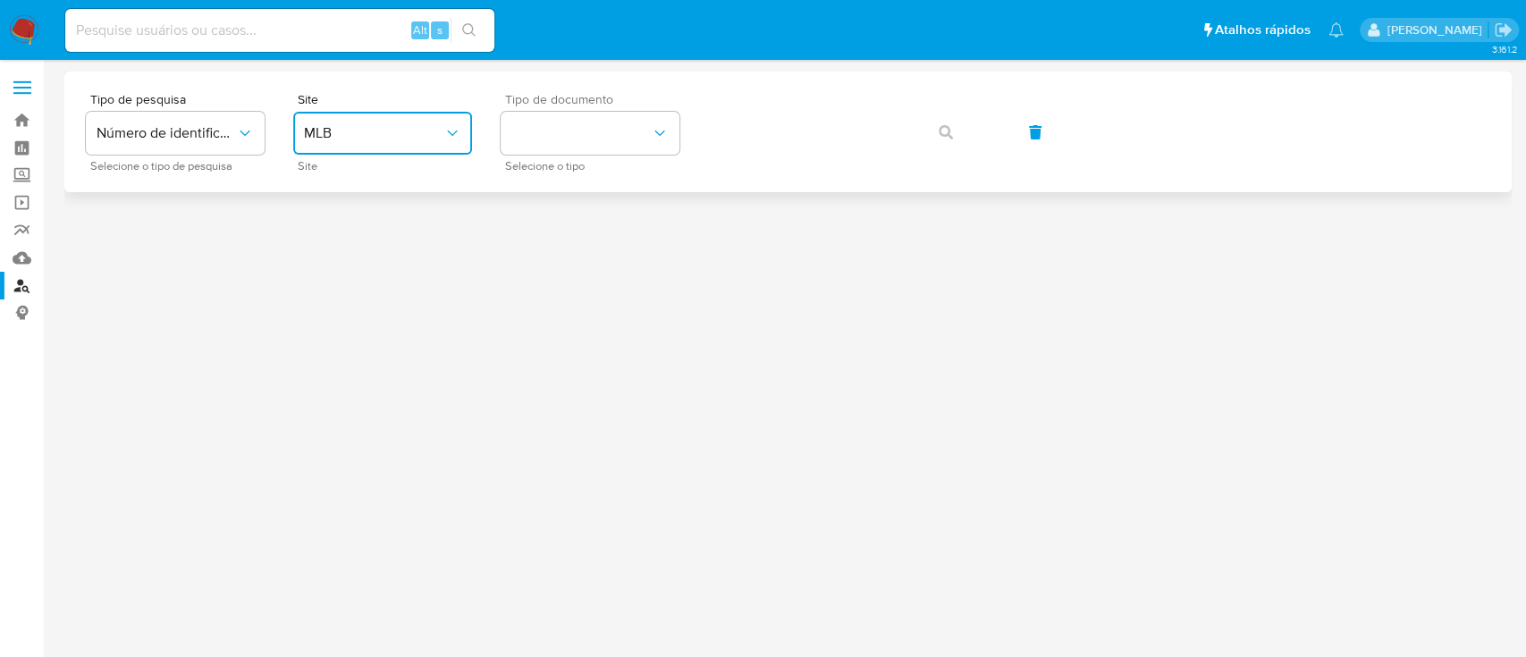
drag, startPoint x: 595, startPoint y: 132, endPoint x: 595, endPoint y: 158, distance: 25.9
click at [595, 147] on button "identificationType" at bounding box center [590, 133] width 179 height 43
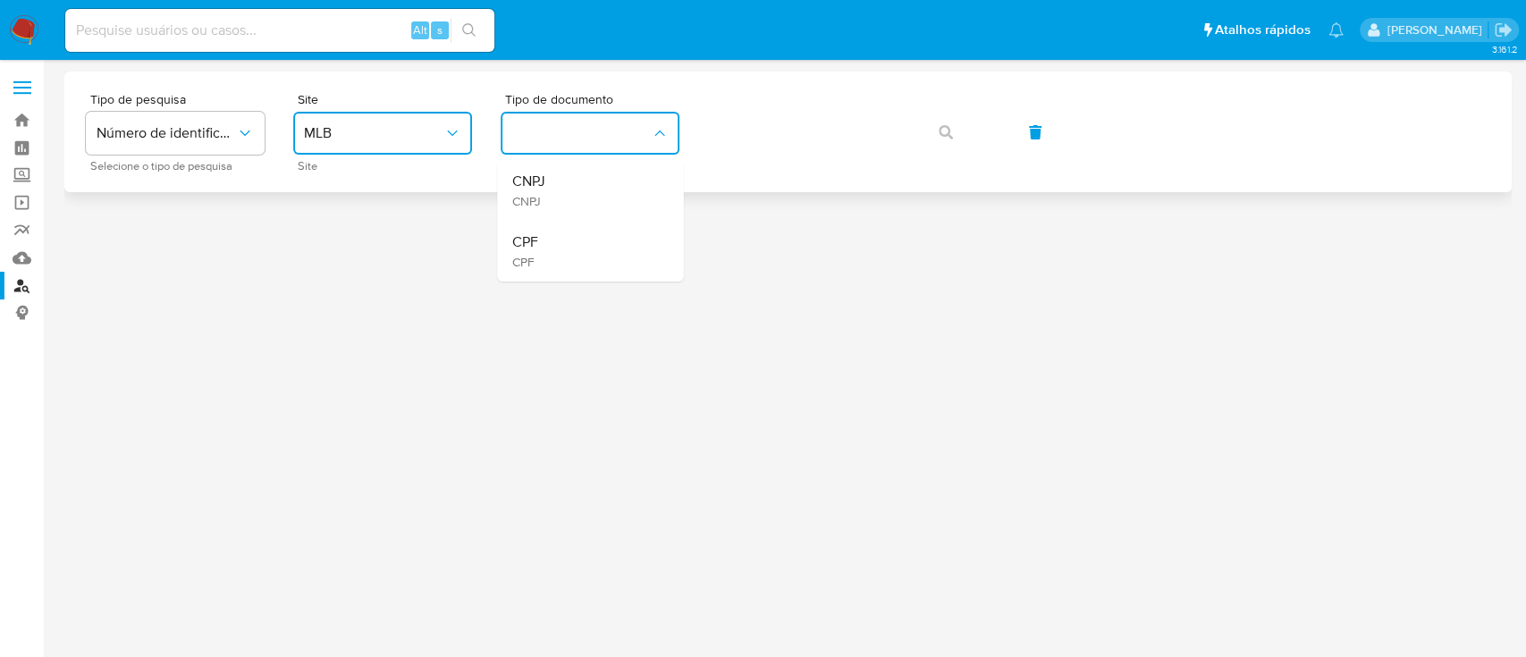
click at [588, 248] on div "CPF CPF" at bounding box center [584, 251] width 147 height 61
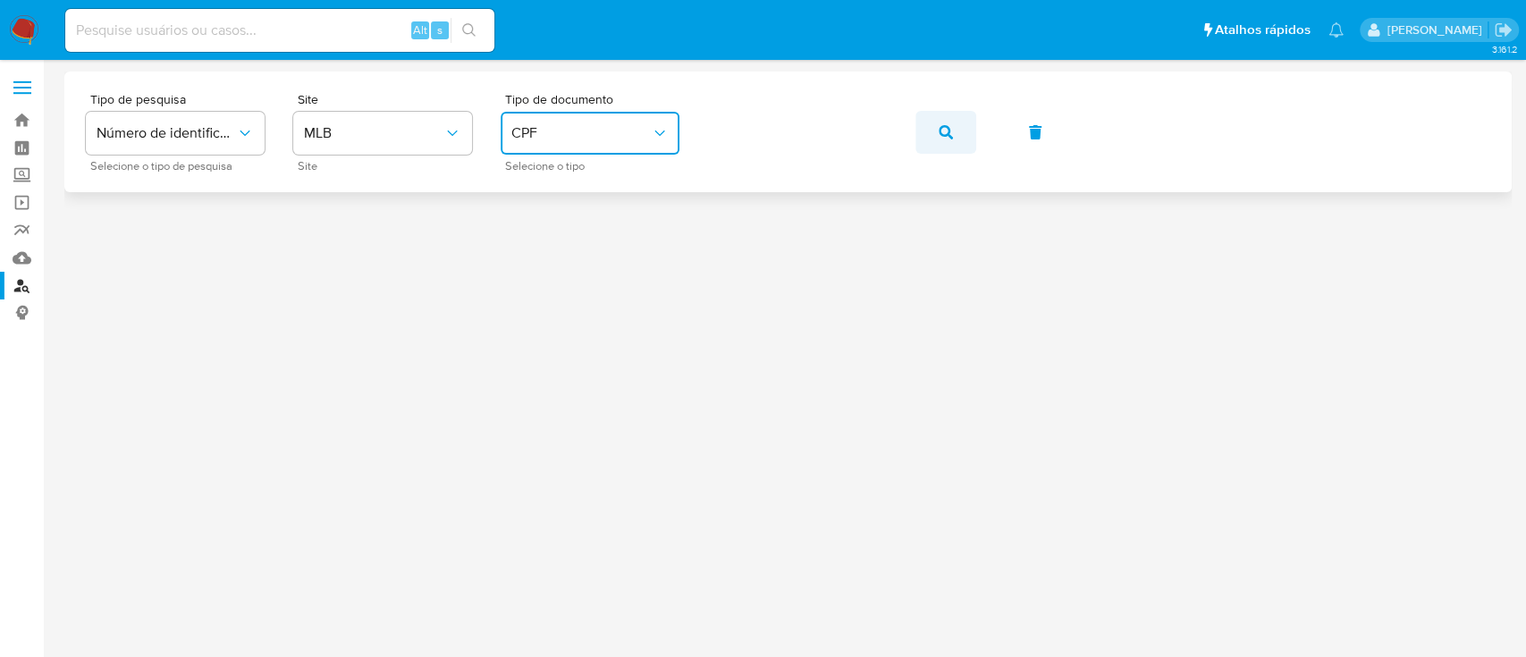
drag, startPoint x: 964, startPoint y: 122, endPoint x: 951, endPoint y: 130, distance: 15.2
click at [963, 122] on button "button" at bounding box center [945, 132] width 61 height 43
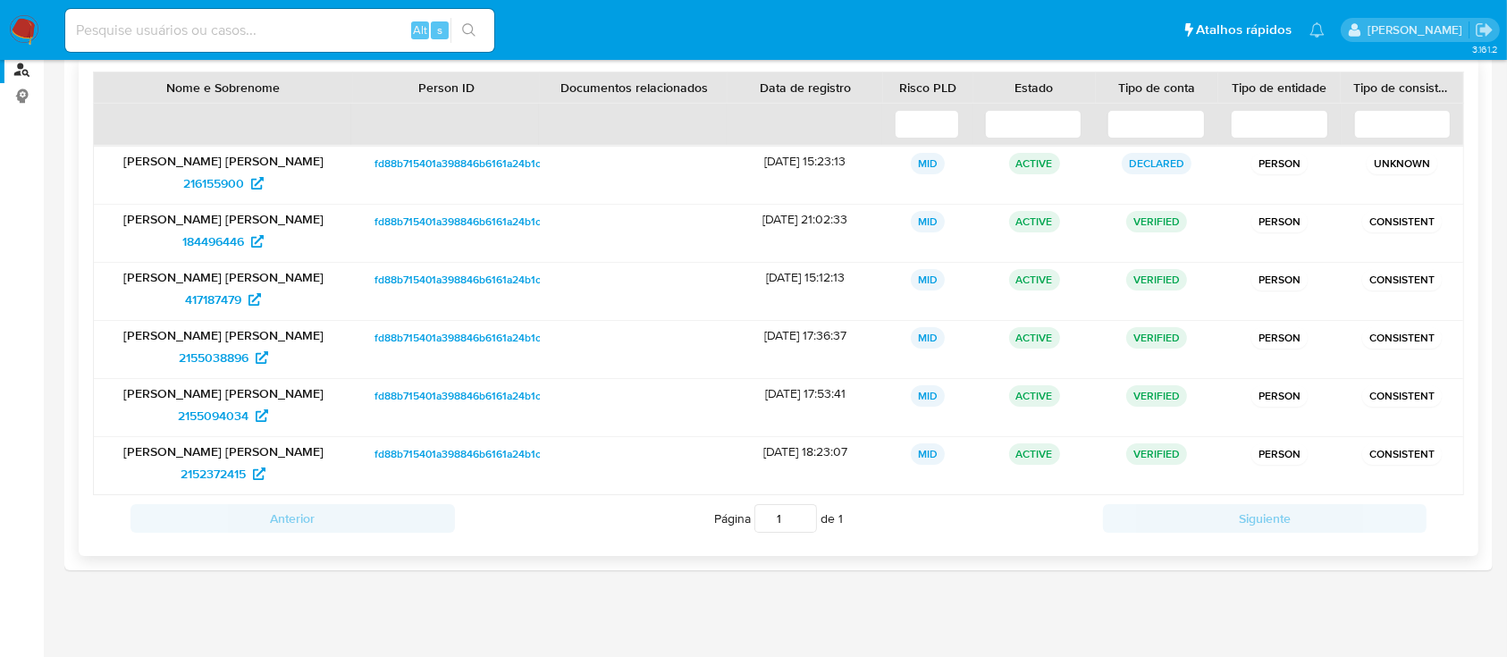
scroll to position [219, 0]
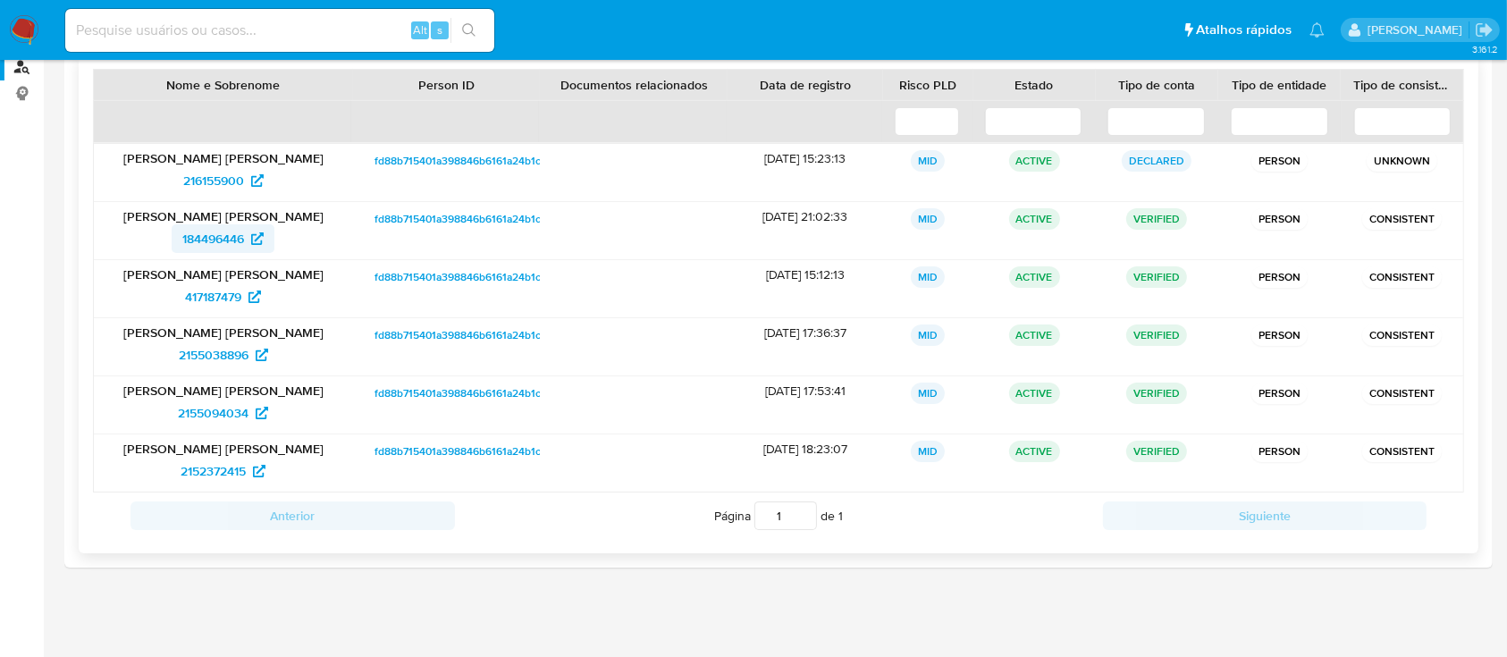
click at [222, 240] on span "184496446" at bounding box center [213, 238] width 62 height 29
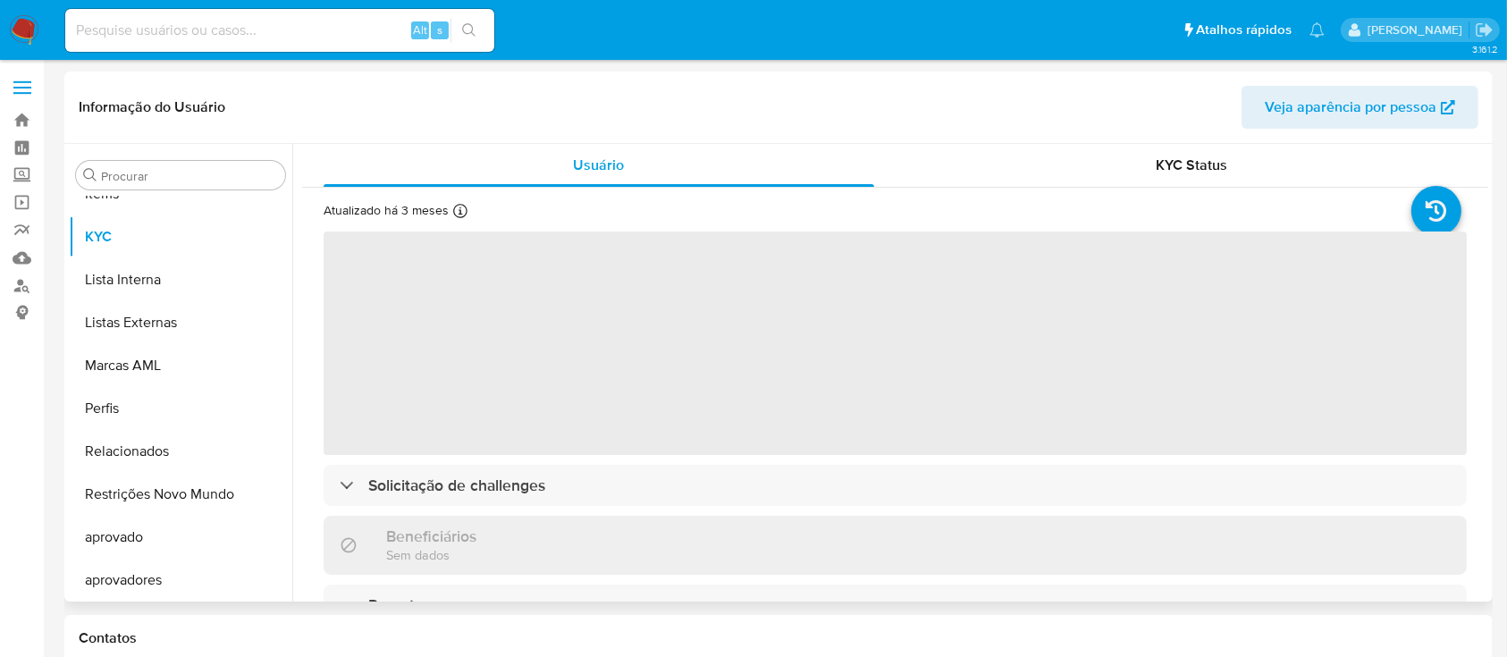
scroll to position [927, 0]
select select "10"
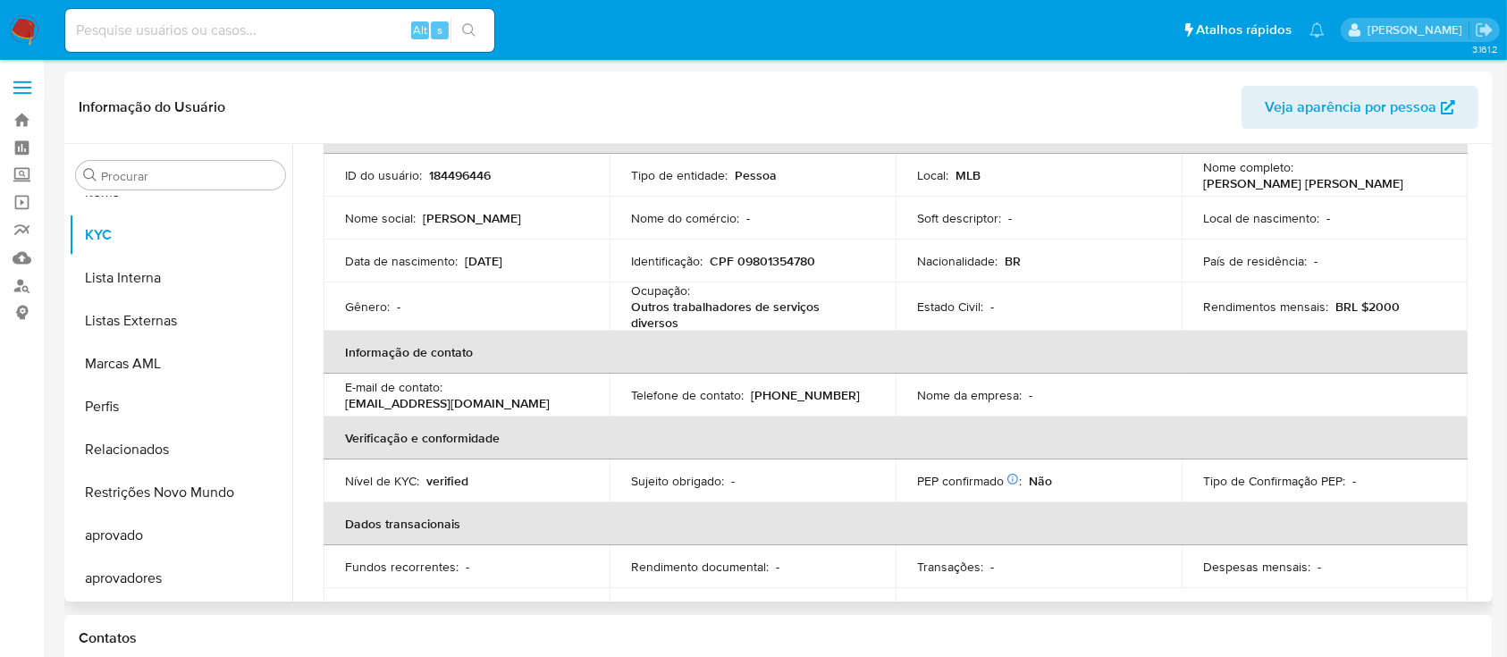
scroll to position [0, 0]
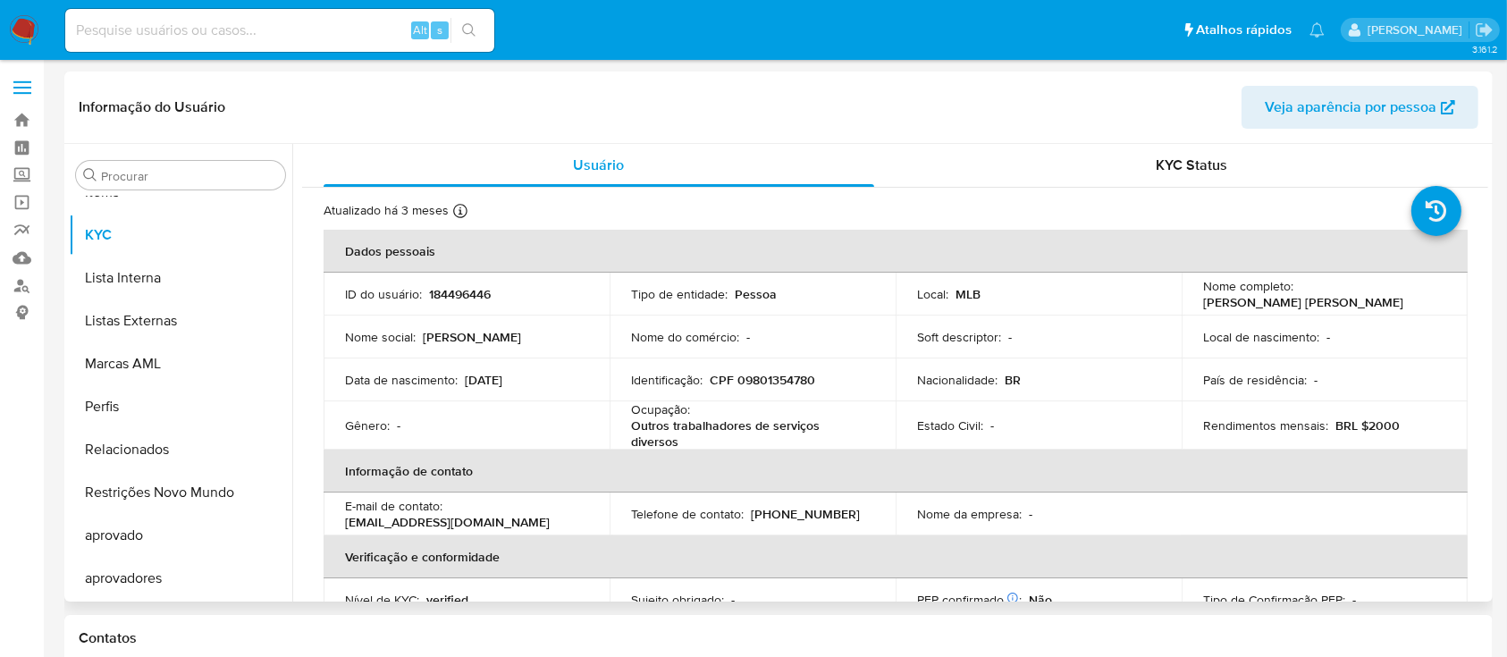
drag, startPoint x: 470, startPoint y: 376, endPoint x: 509, endPoint y: 373, distance: 39.5
click at [502, 373] on p "02/06/1985" at bounding box center [484, 380] width 38 height 16
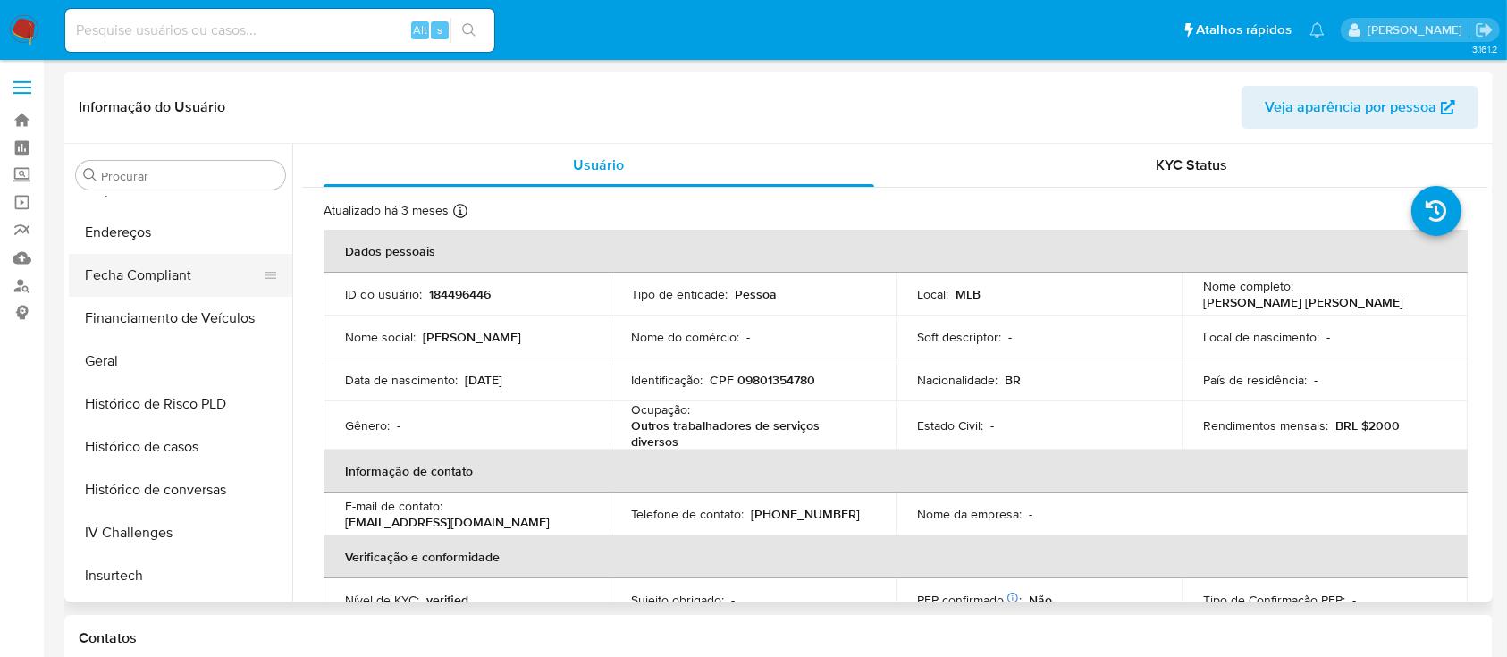
scroll to position [450, 0]
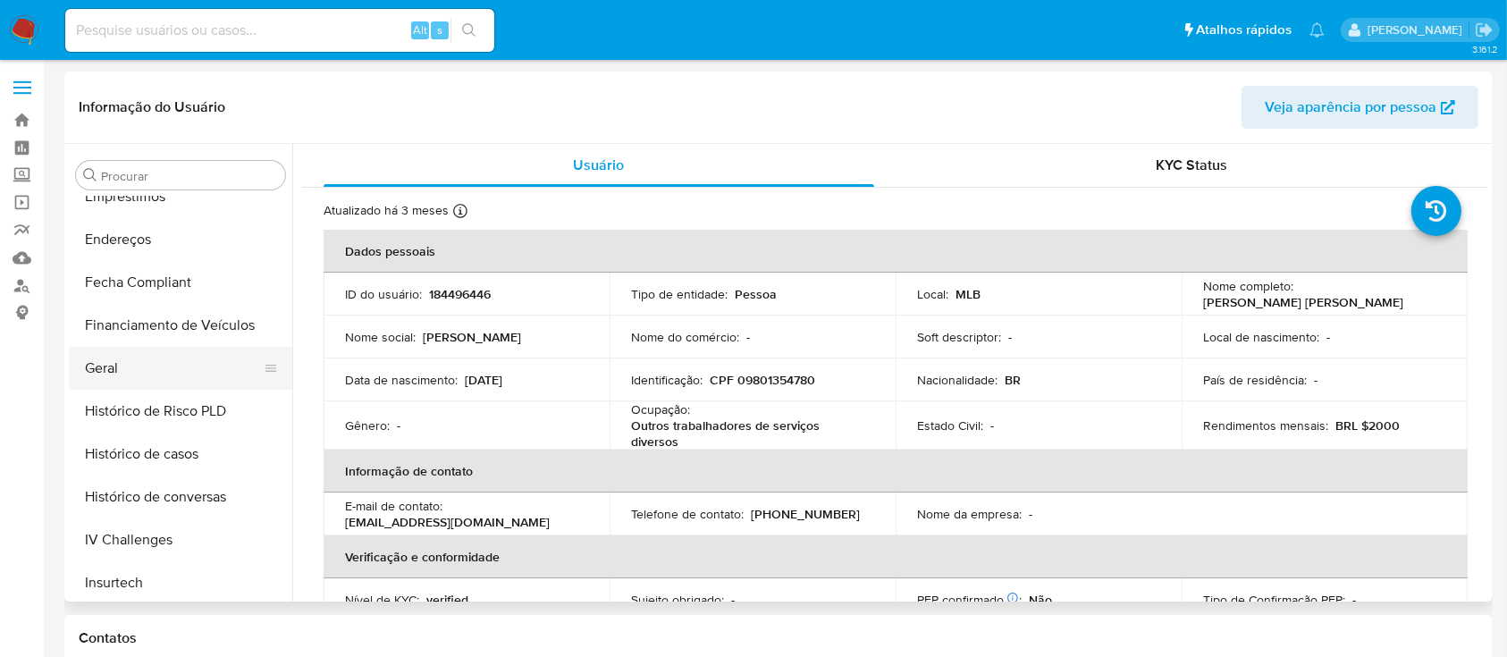
click at [142, 366] on button "Geral" at bounding box center [173, 368] width 209 height 43
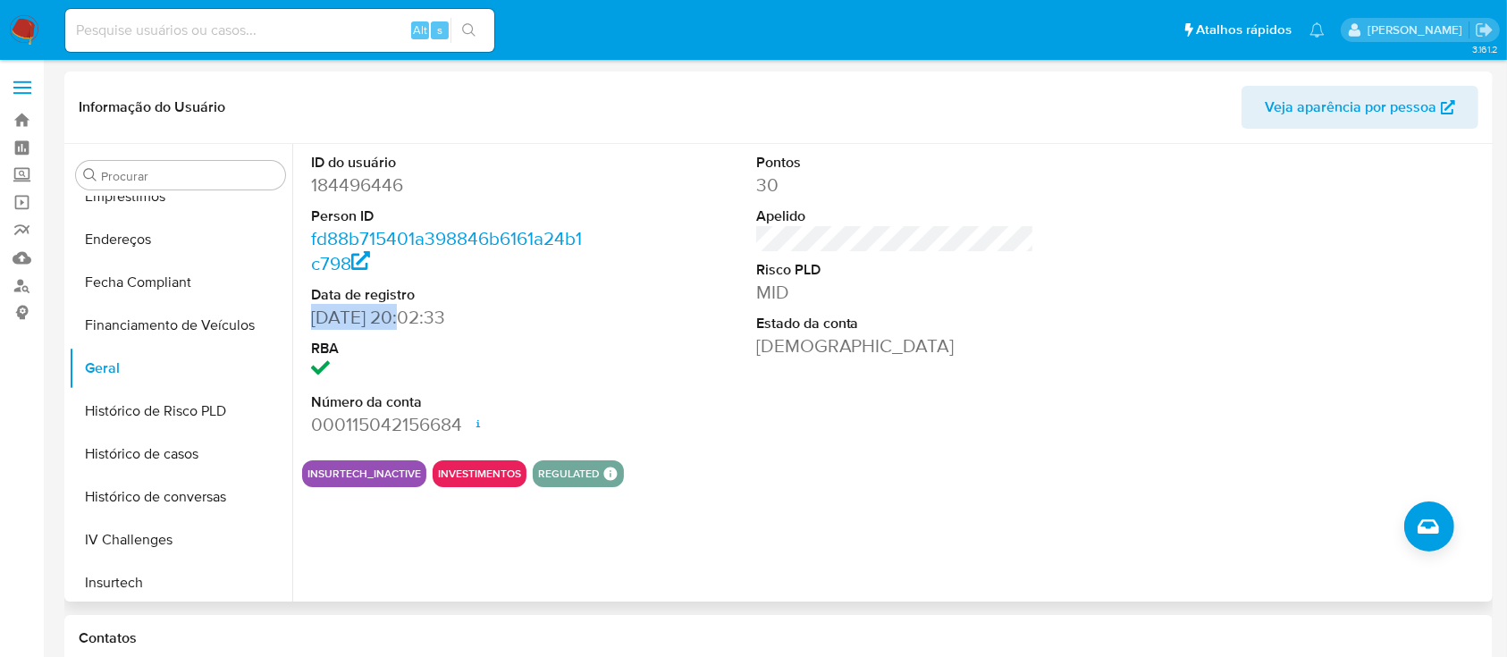
drag, startPoint x: 307, startPoint y: 322, endPoint x: 408, endPoint y: 323, distance: 100.1
click at [408, 323] on div "ID do usuário 184496446 Person ID fd88b715401a398846b6161a24b1c798 Data de regi…" at bounding box center [450, 295] width 297 height 302
copy dd "30/05/2015"
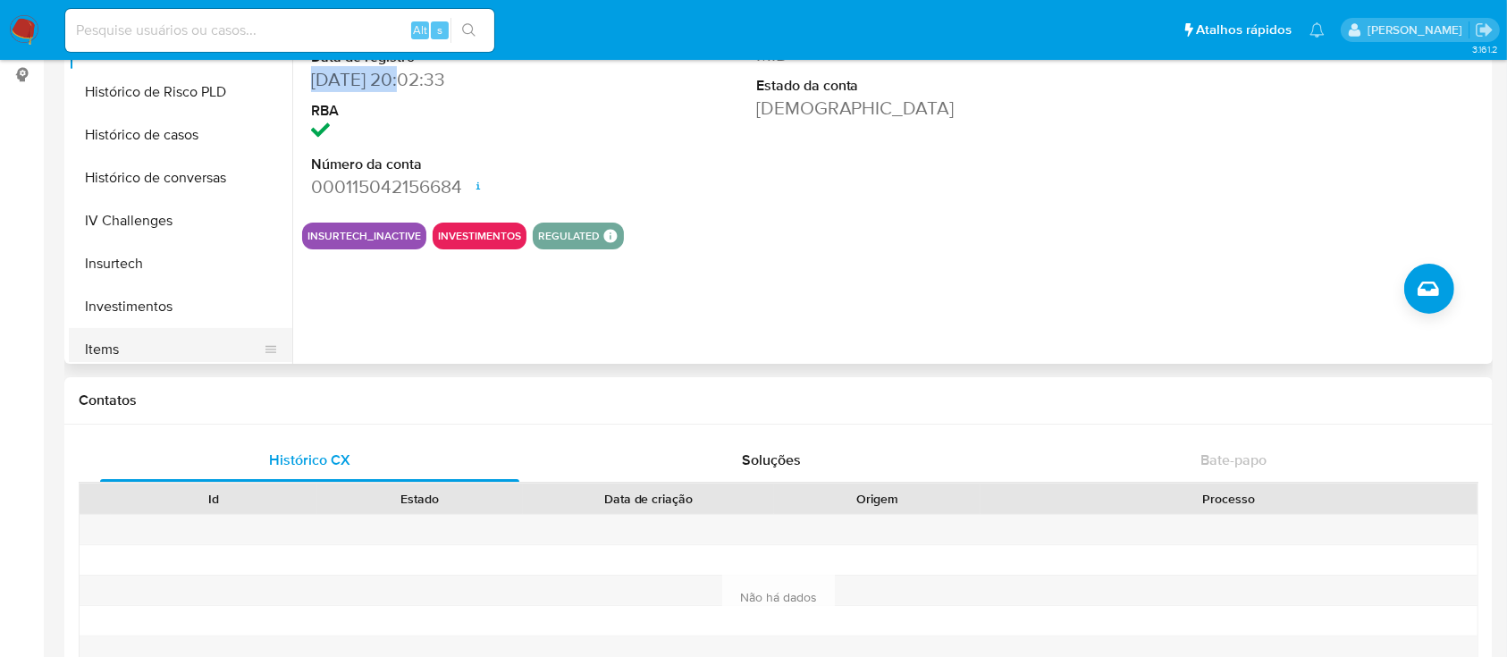
scroll to position [569, 0]
click at [125, 340] on button "KYC" at bounding box center [173, 354] width 209 height 43
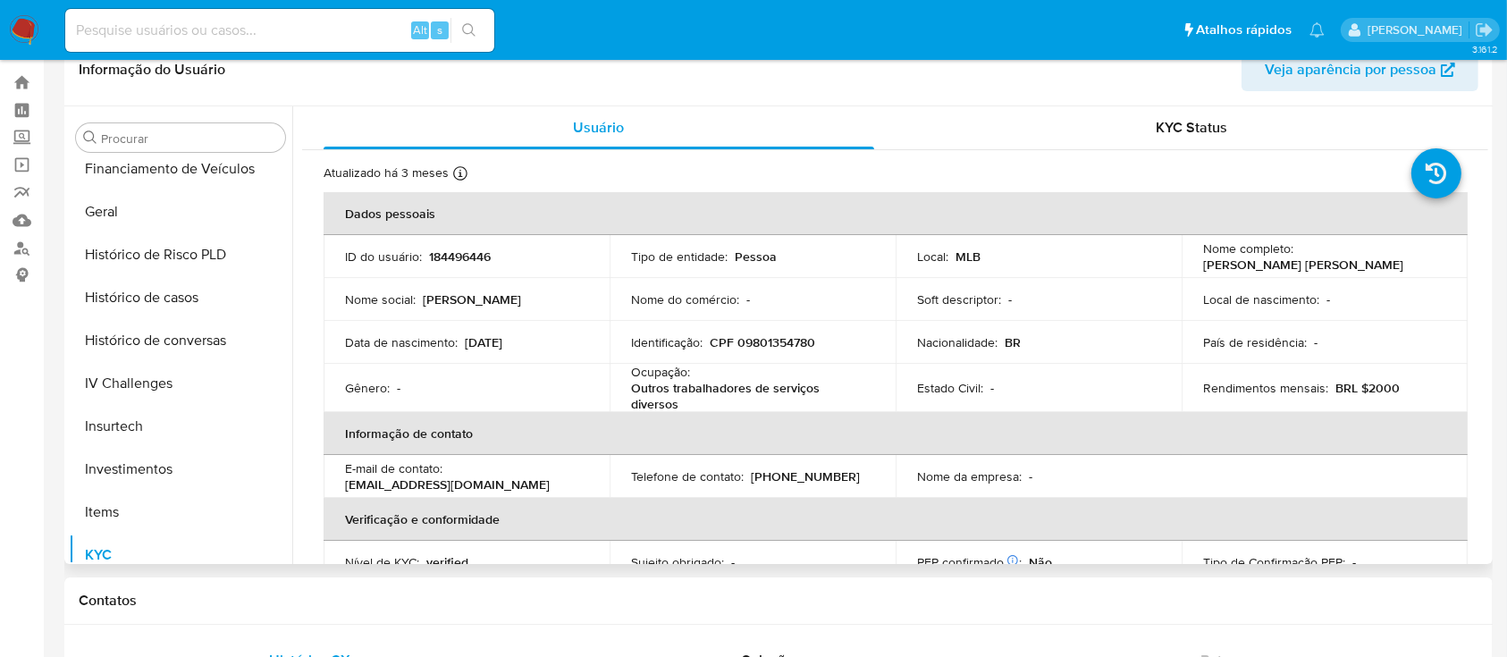
scroll to position [0, 0]
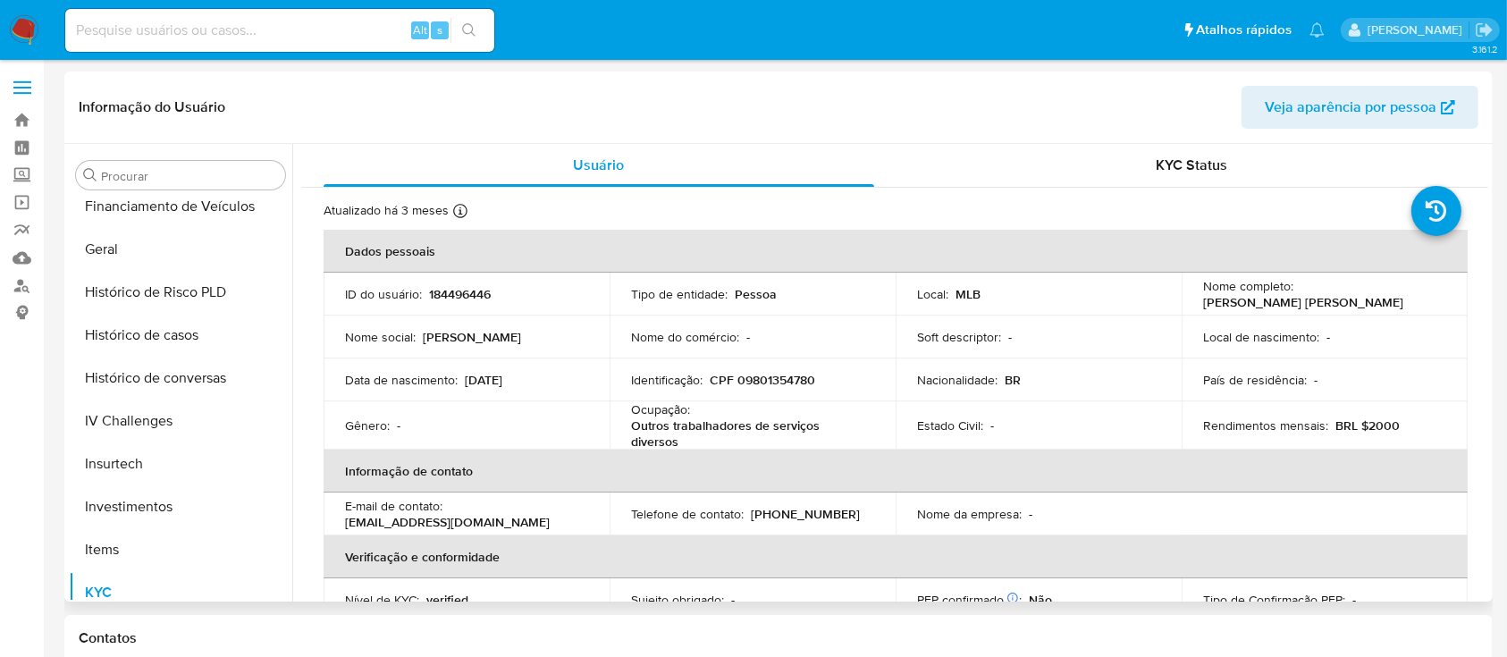
click at [771, 377] on p "CPF 09801354780" at bounding box center [762, 380] width 105 height 16
copy p "09801354780"
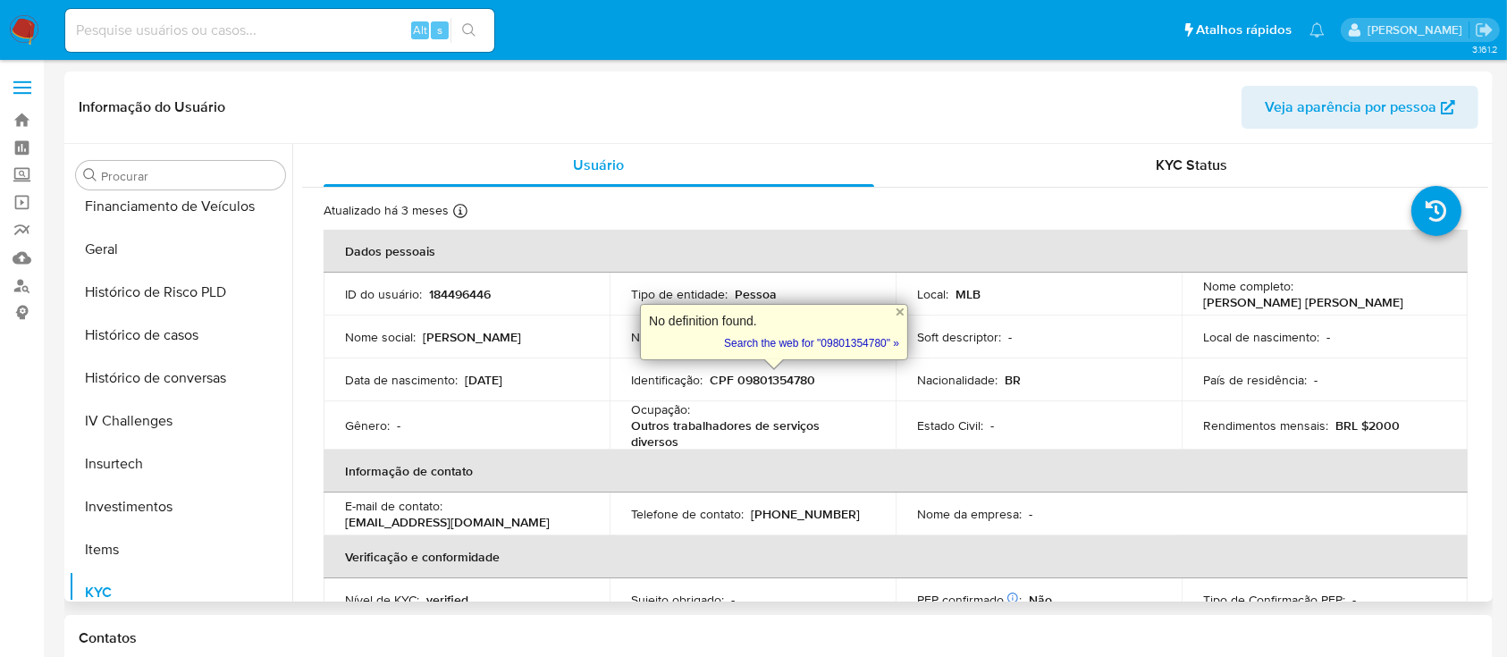
click at [981, 461] on th "Informação de contato" at bounding box center [896, 471] width 1144 height 43
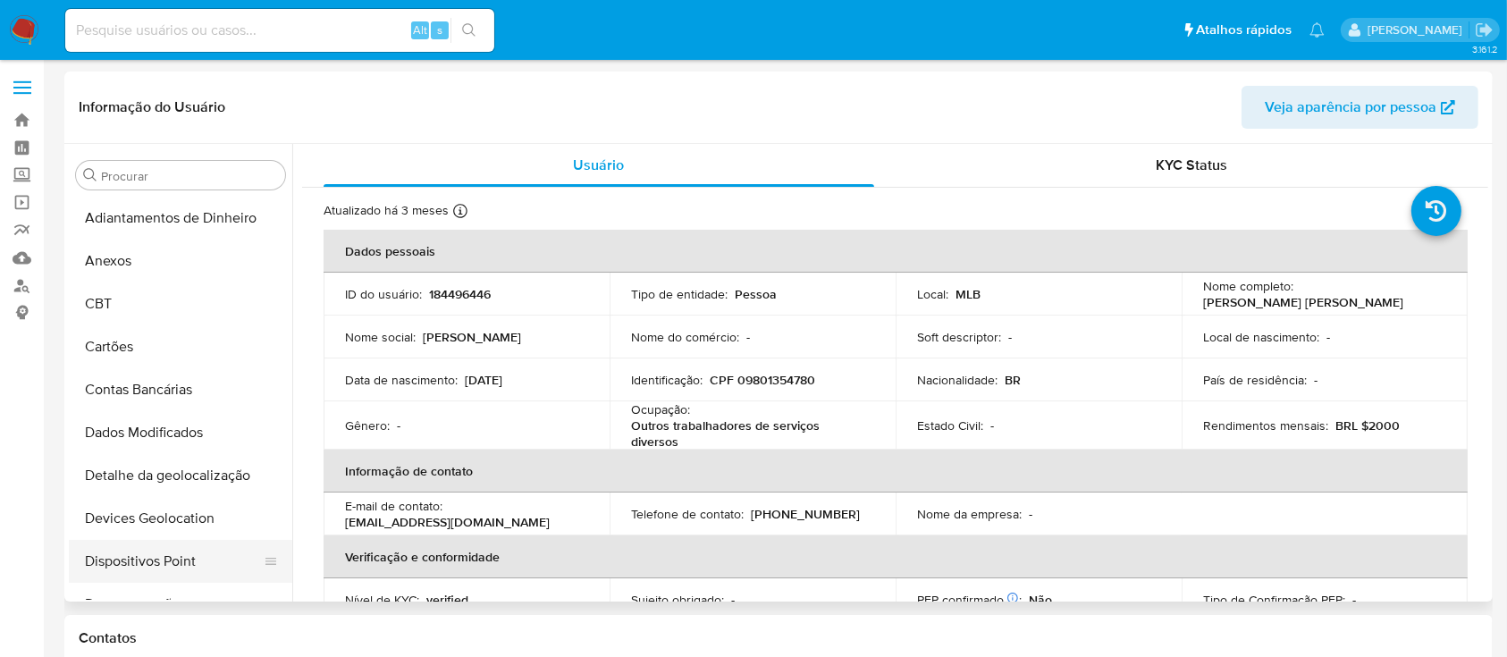
scroll to position [119, 0]
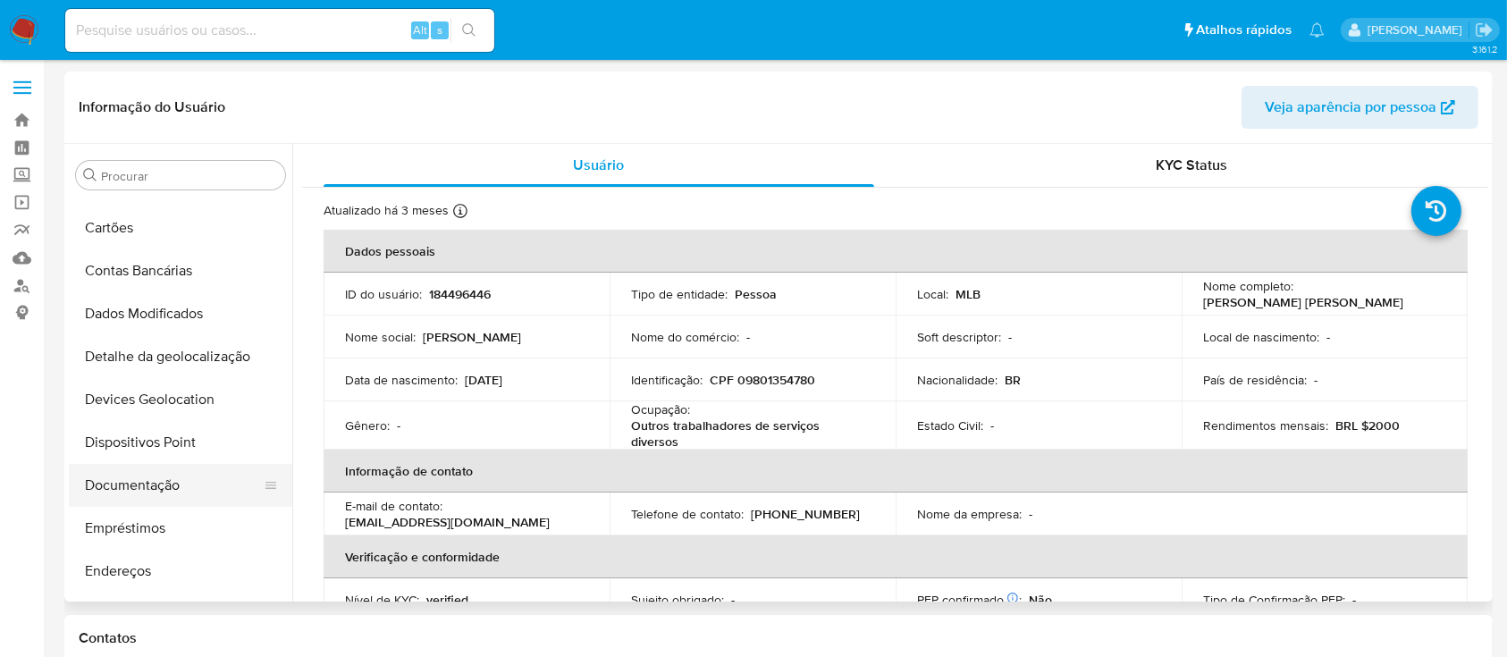
click at [116, 482] on button "Documentação" at bounding box center [173, 485] width 209 height 43
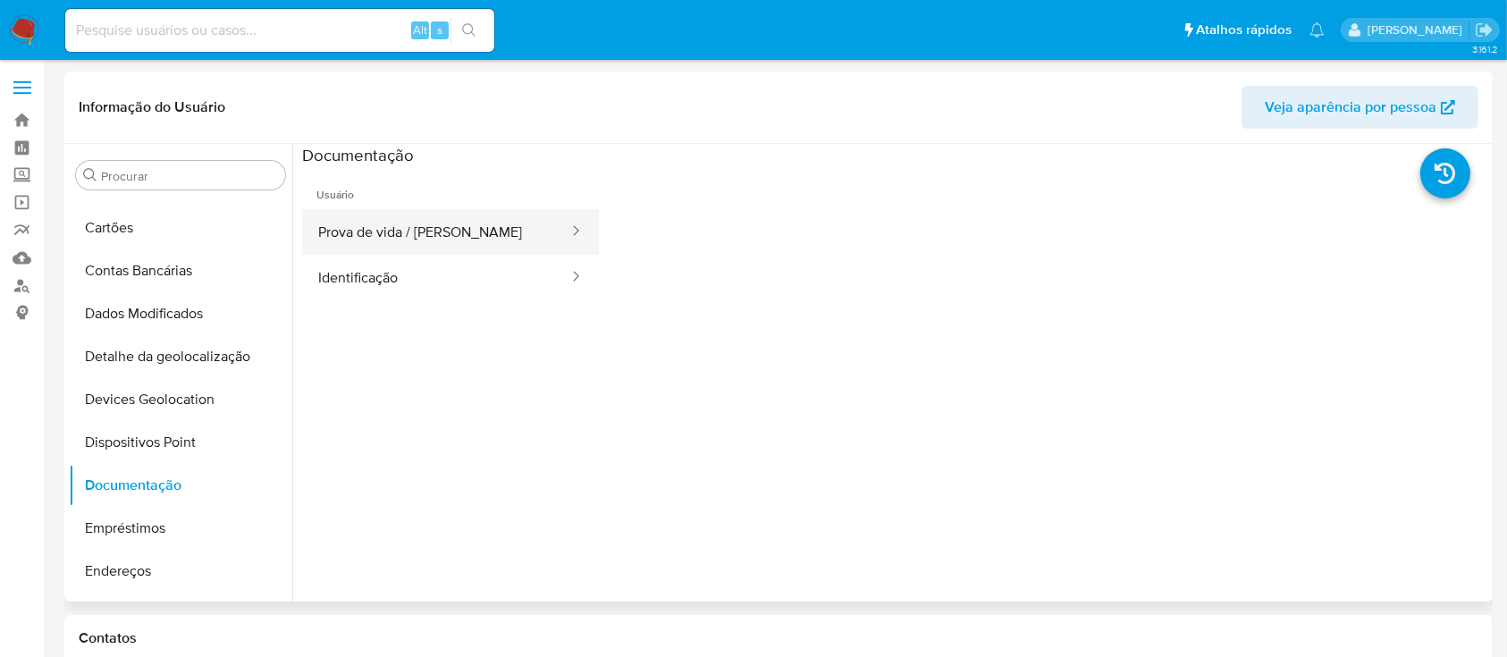
click at [472, 247] on button "Prova de vida / Selfie" at bounding box center [436, 232] width 268 height 46
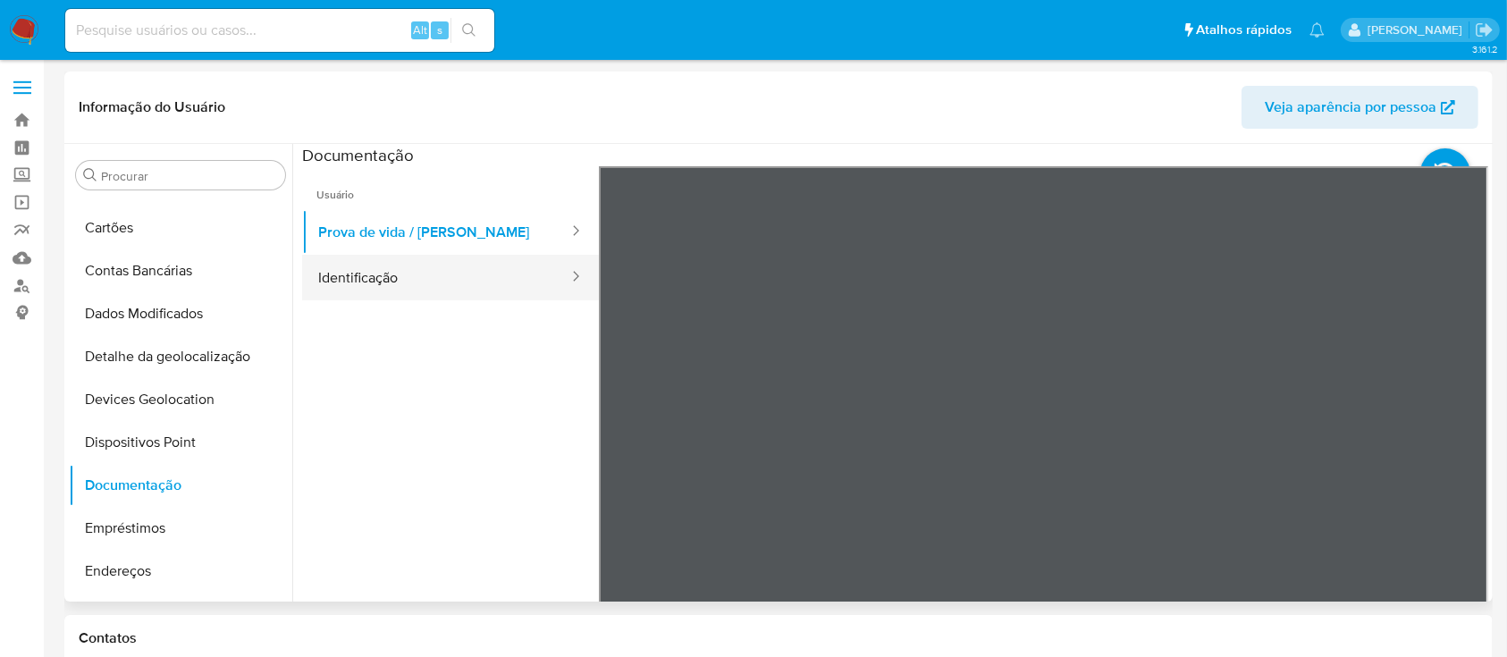
click at [408, 290] on button "Identificação" at bounding box center [436, 278] width 268 height 46
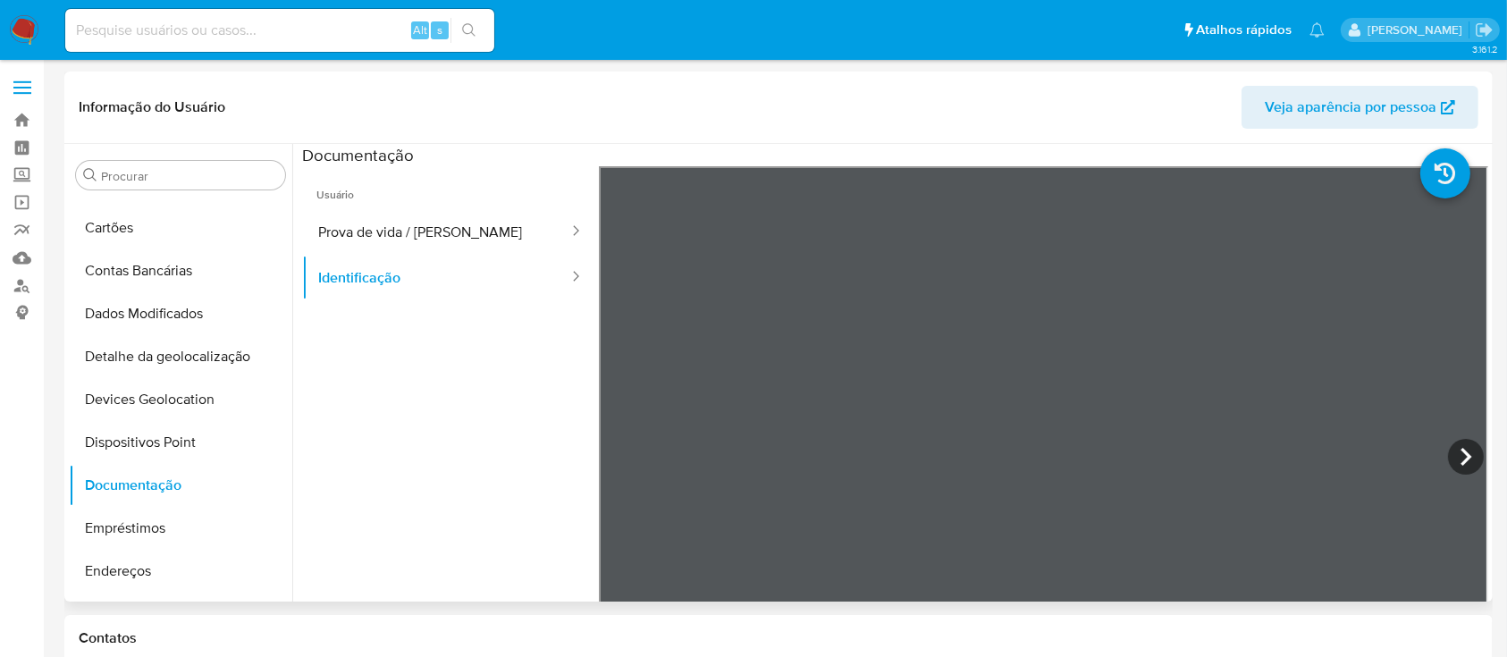
scroll to position [61, 0]
click at [1449, 459] on icon at bounding box center [1466, 457] width 36 height 36
click at [620, 448] on icon at bounding box center [621, 457] width 36 height 36
click at [393, 240] on button "Prova de vida / Selfie" at bounding box center [436, 232] width 268 height 46
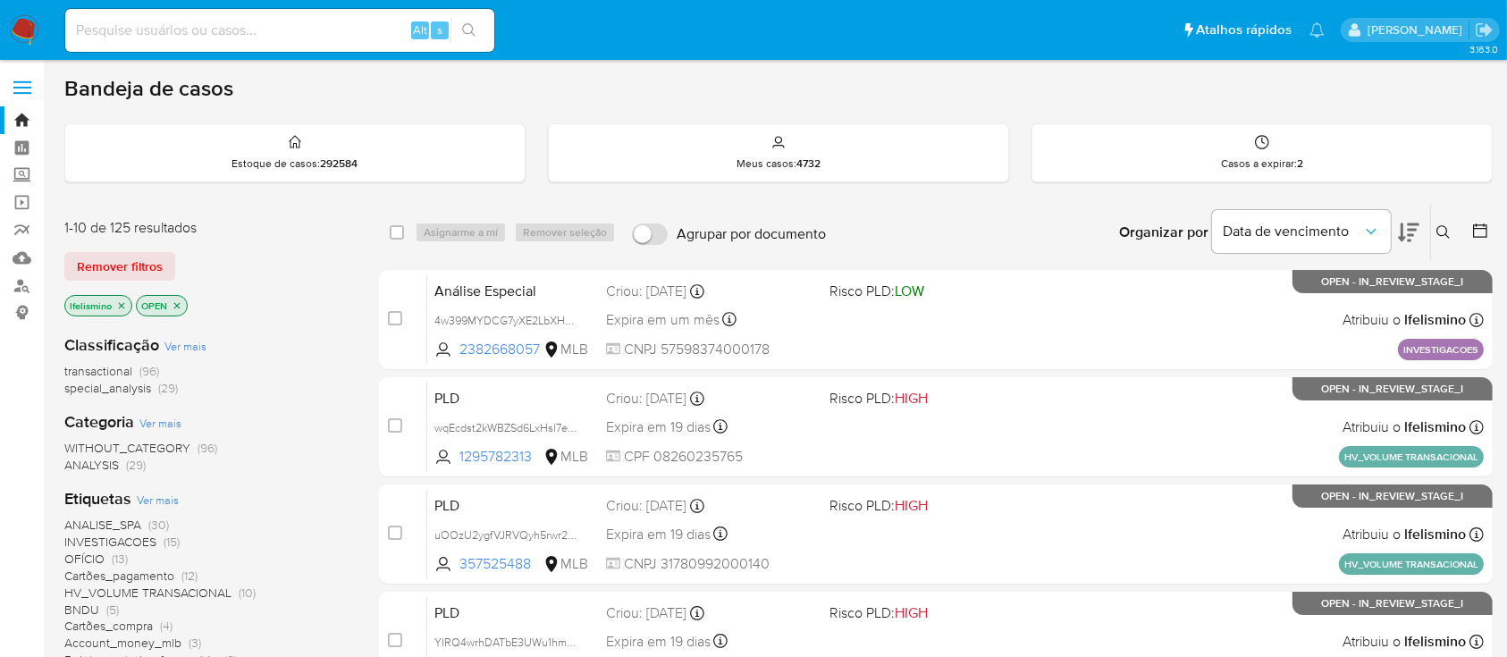
click at [29, 84] on label at bounding box center [22, 88] width 45 height 38
click at [0, 0] on input "checkbox" at bounding box center [0, 0] width 0 height 0
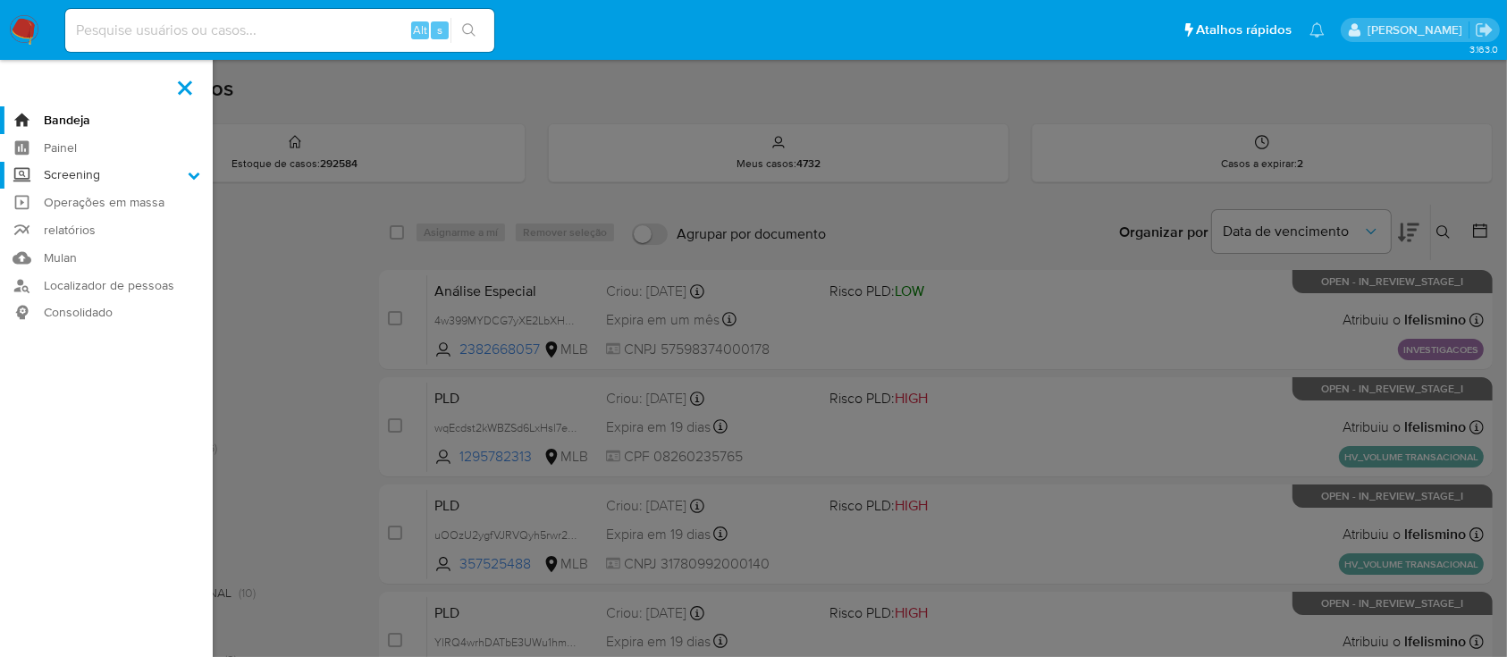
click at [68, 177] on label "Screening" at bounding box center [106, 176] width 213 height 28
click at [0, 0] on input "Screening" at bounding box center [0, 0] width 0 height 0
click at [51, 219] on link "Watchlist" at bounding box center [106, 223] width 213 height 22
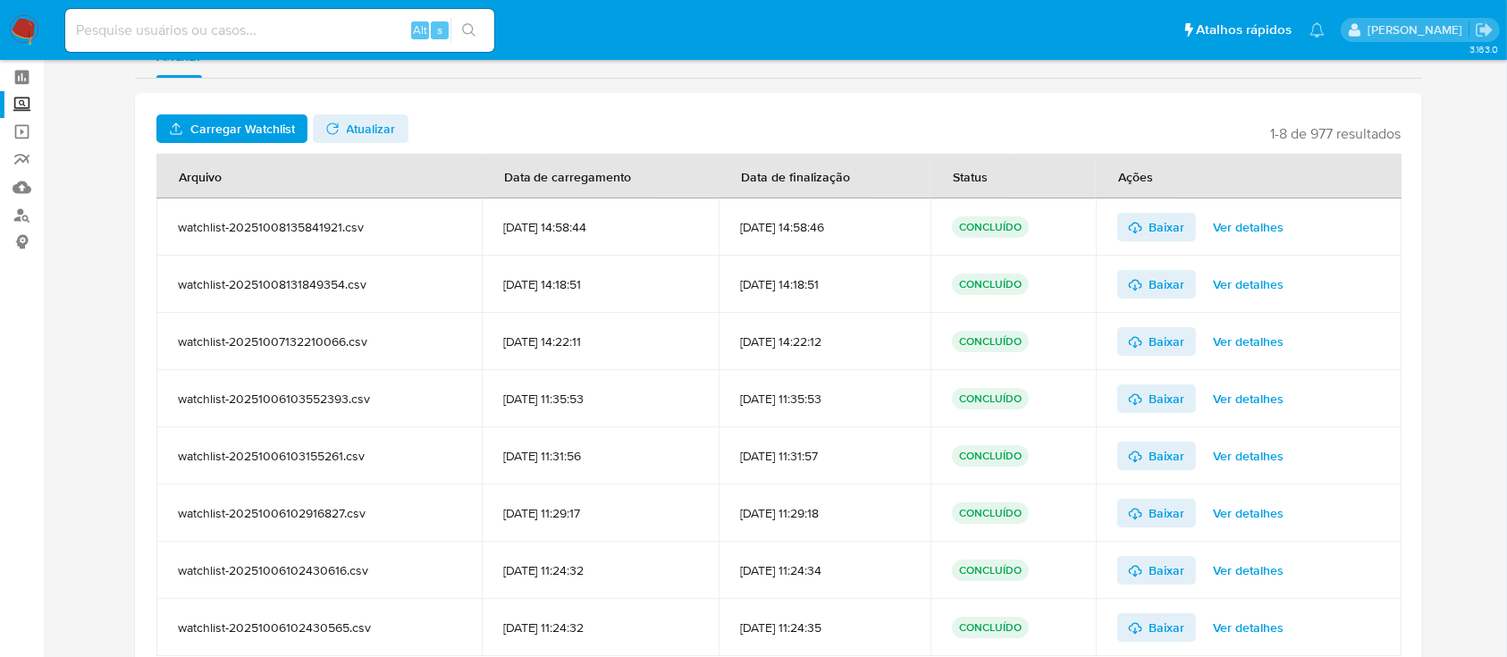
scroll to position [181, 0]
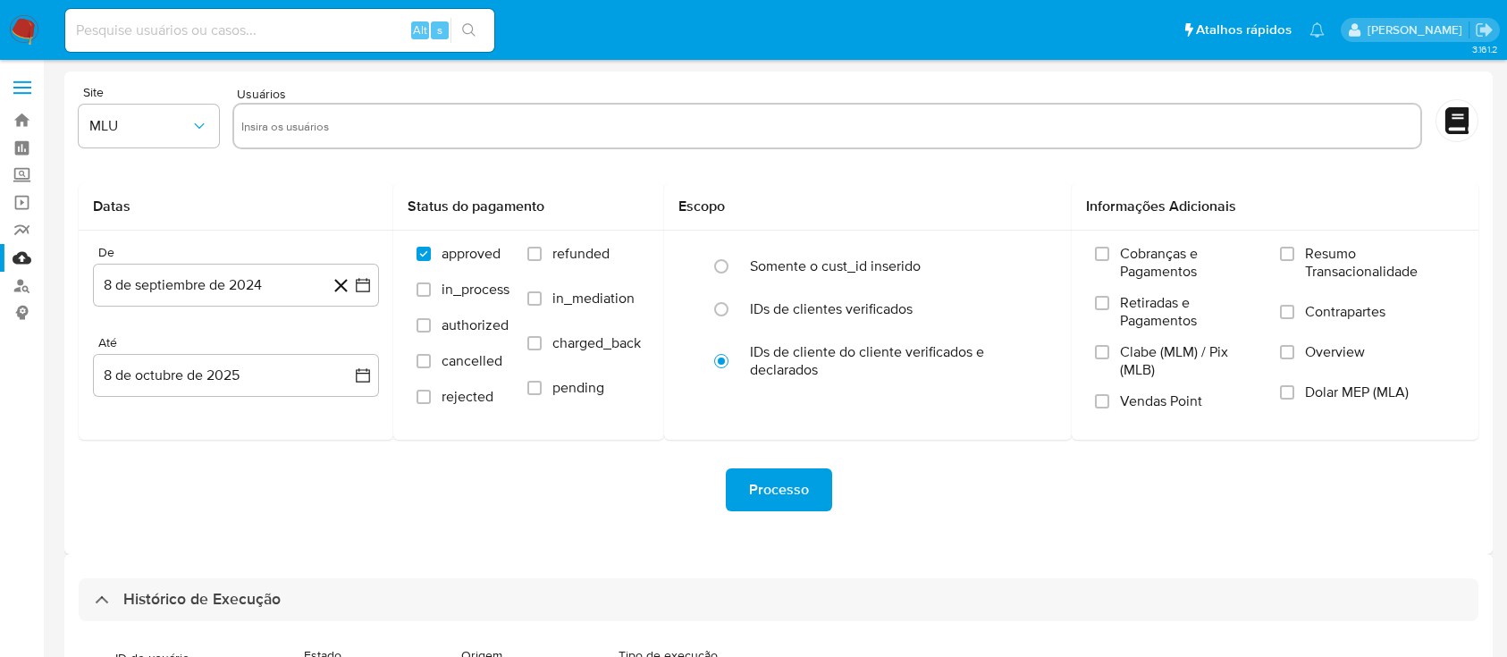
select select "10"
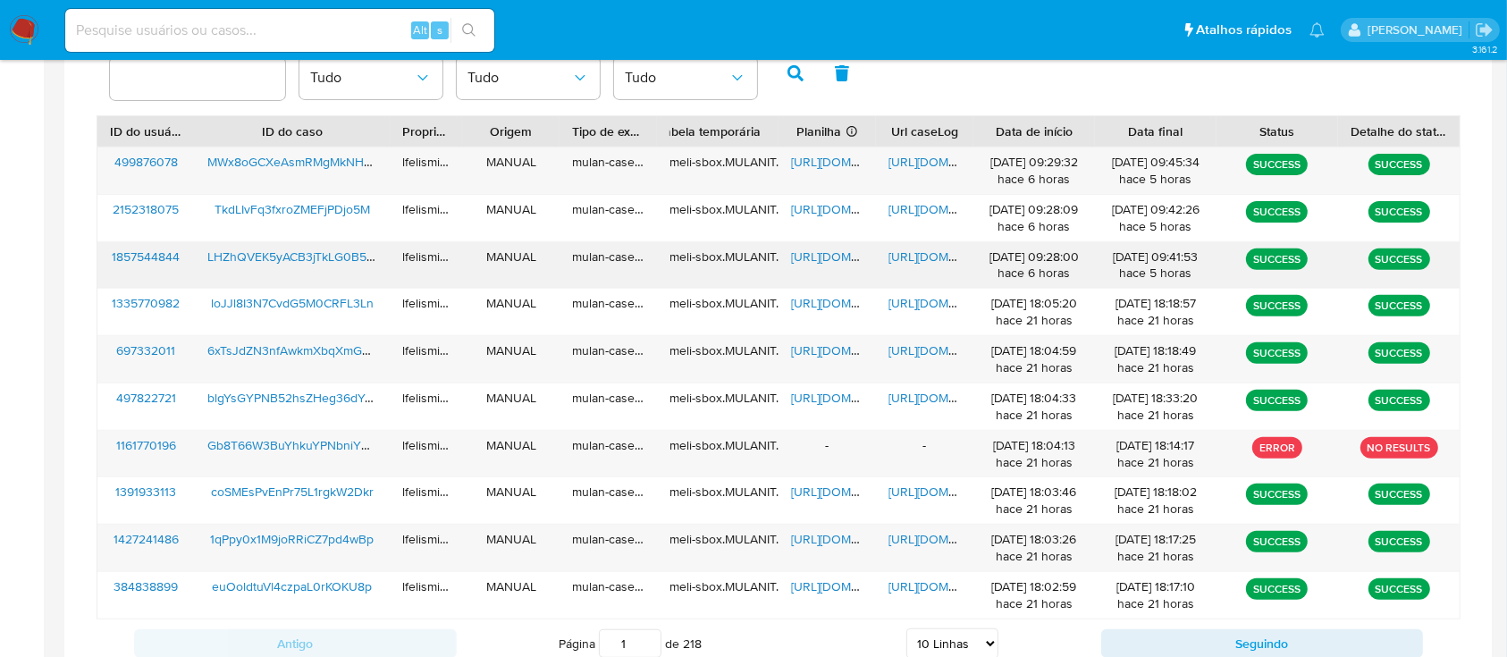
click at [920, 257] on span "[URL][DOMAIN_NAME]" at bounding box center [949, 257] width 123 height 18
click at [811, 257] on span "[URL][DOMAIN_NAME]" at bounding box center [852, 257] width 123 height 18
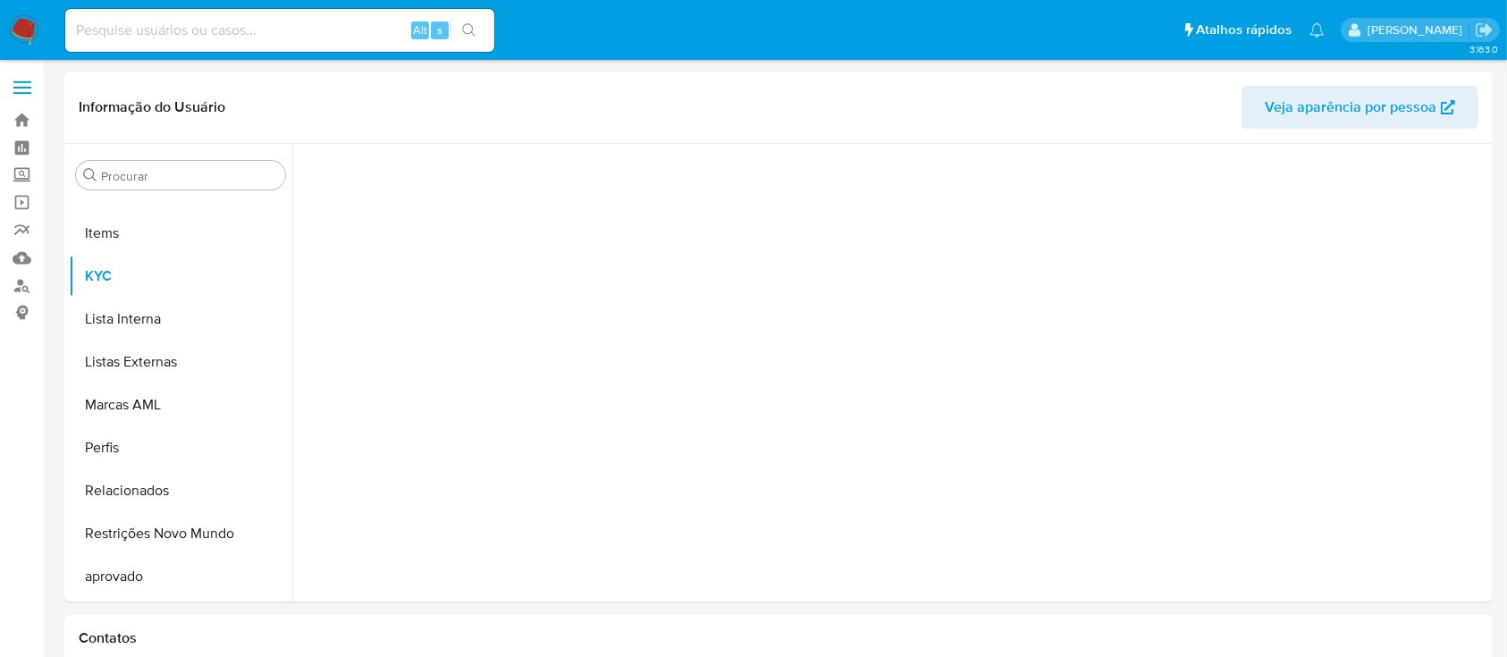
scroll to position [970, 0]
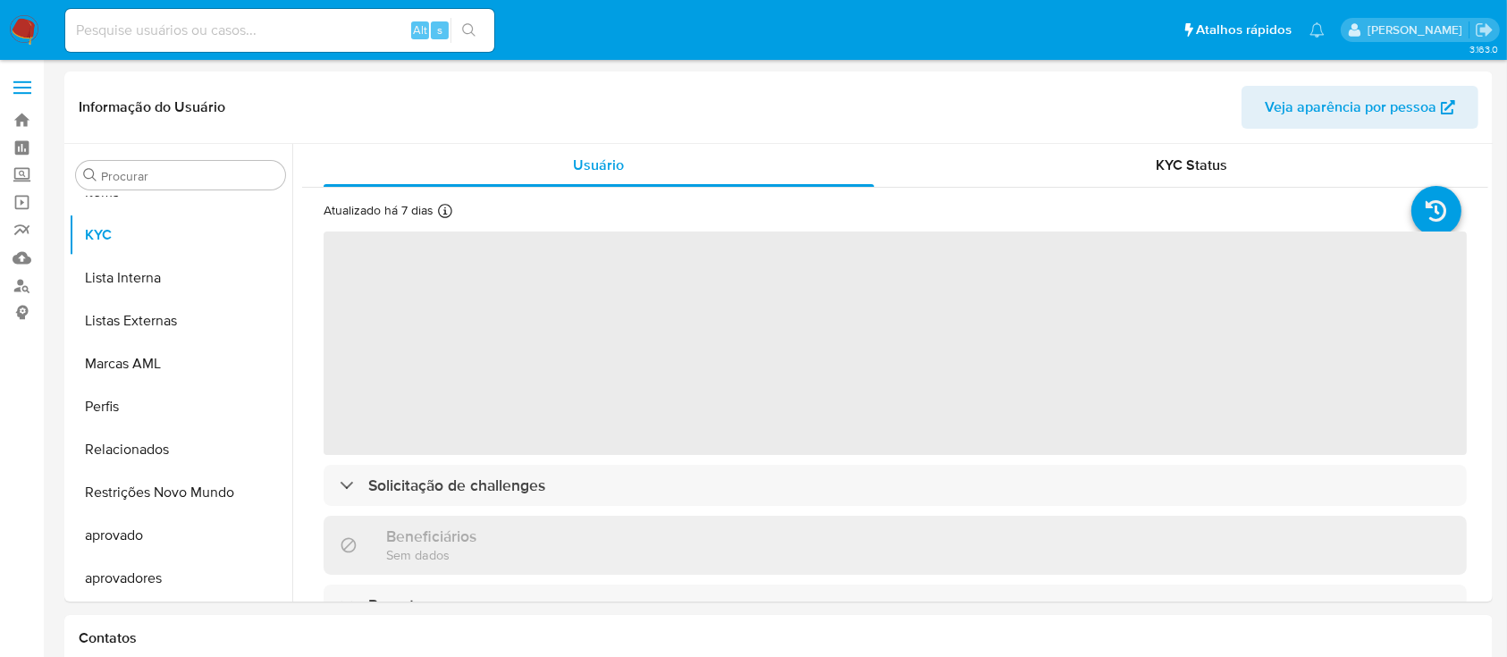
select select "10"
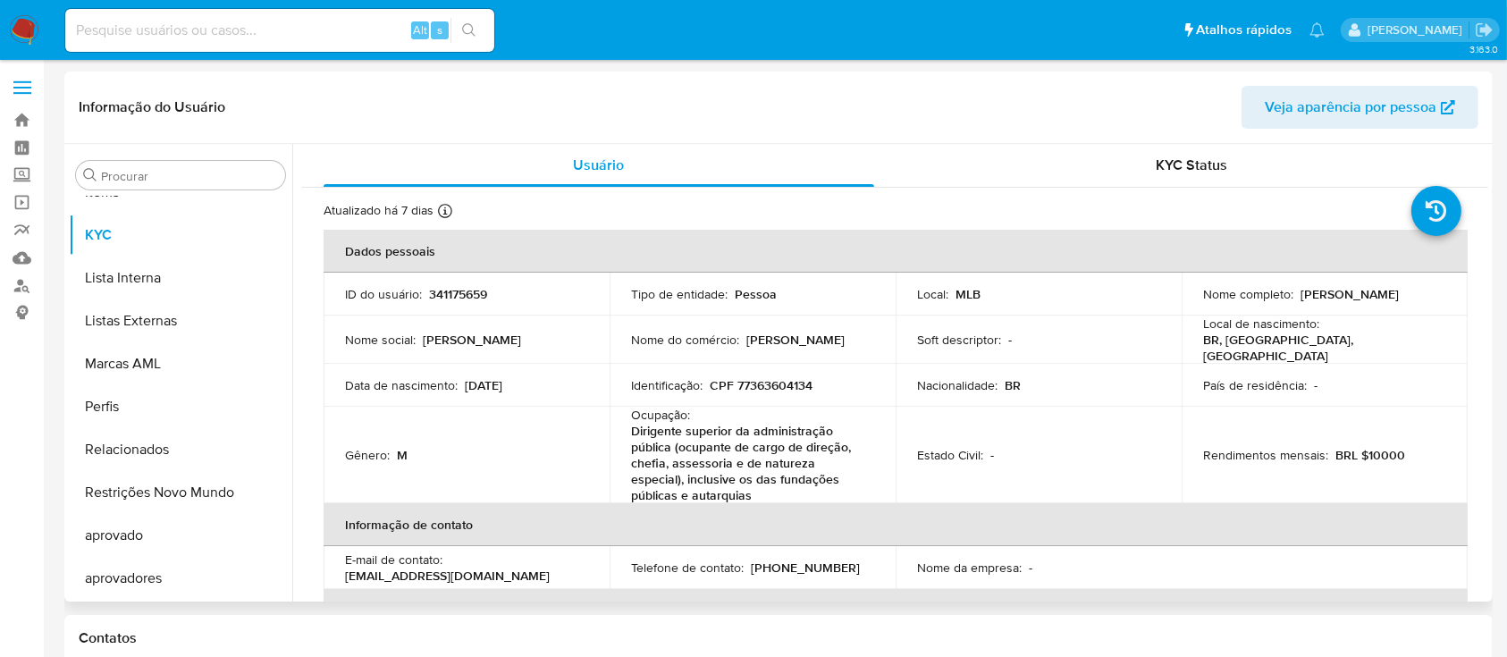
click at [1340, 302] on p "[PERSON_NAME]" at bounding box center [1349, 294] width 98 height 16
click at [1341, 302] on p "[PERSON_NAME]" at bounding box center [1349, 294] width 98 height 16
click at [1358, 302] on div "Nome completo : [PERSON_NAME]" at bounding box center [1324, 294] width 243 height 16
click at [1359, 302] on div "Nome completo : [PERSON_NAME]" at bounding box center [1324, 294] width 243 height 16
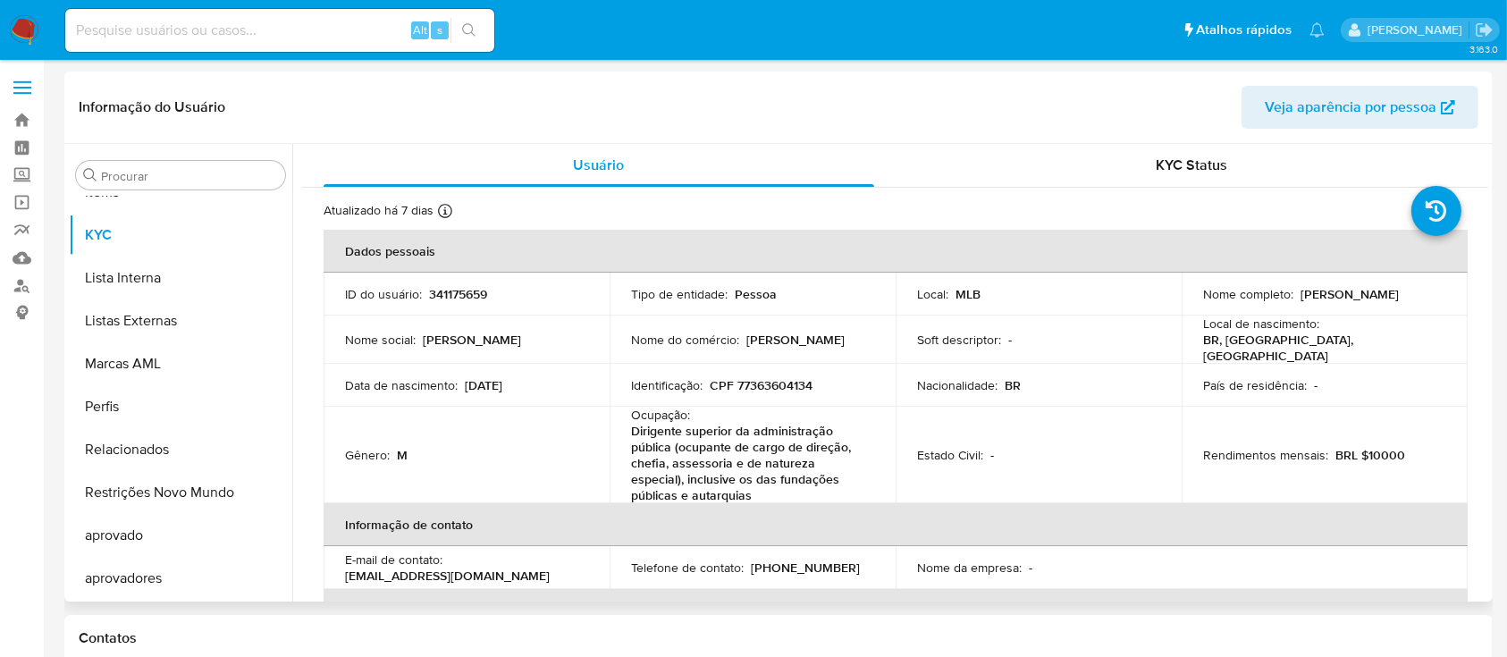
drag, startPoint x: 1359, startPoint y: 303, endPoint x: 1187, endPoint y: 304, distance: 171.6
click at [1187, 304] on td "Nome completo : [PERSON_NAME]" at bounding box center [1325, 294] width 286 height 43
copy p "[PERSON_NAME]"
click at [778, 377] on p "CPF 77363604134" at bounding box center [761, 385] width 103 height 16
click at [779, 377] on p "CPF 77363604134" at bounding box center [761, 385] width 103 height 16
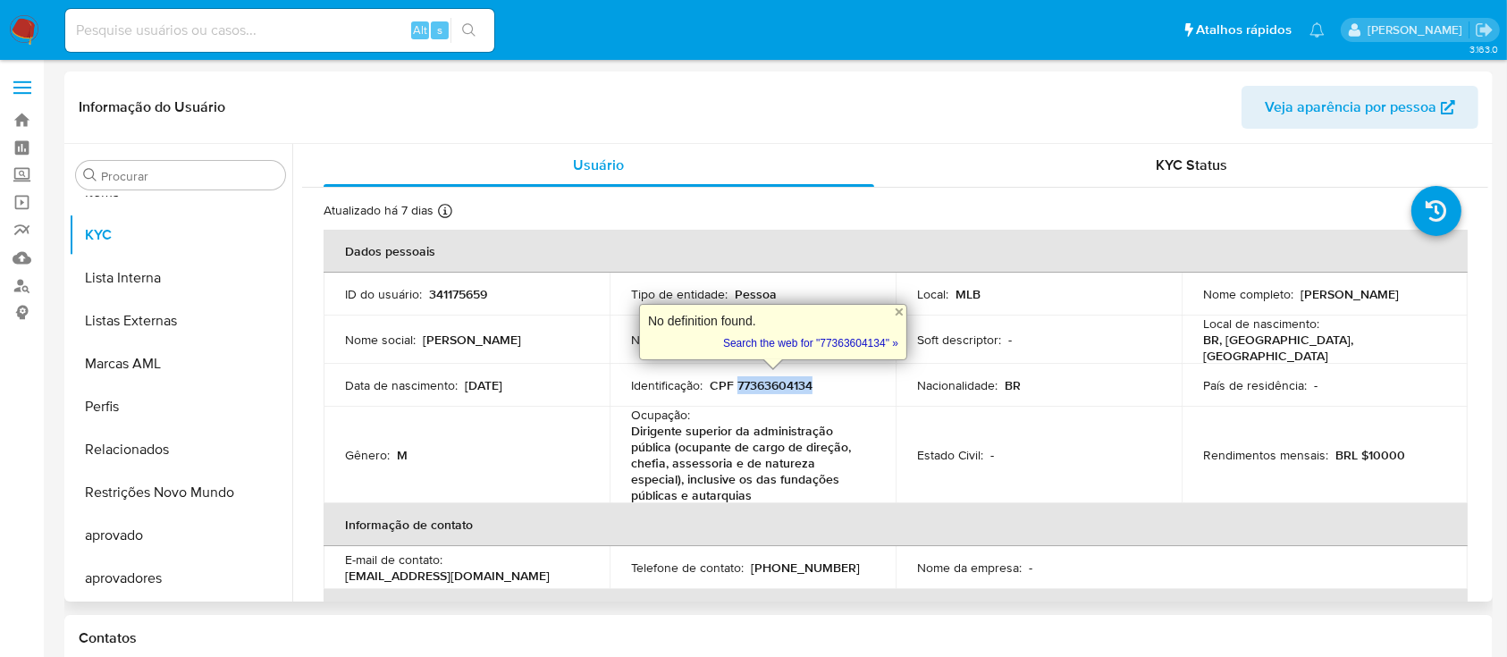
copy p "77363604134"
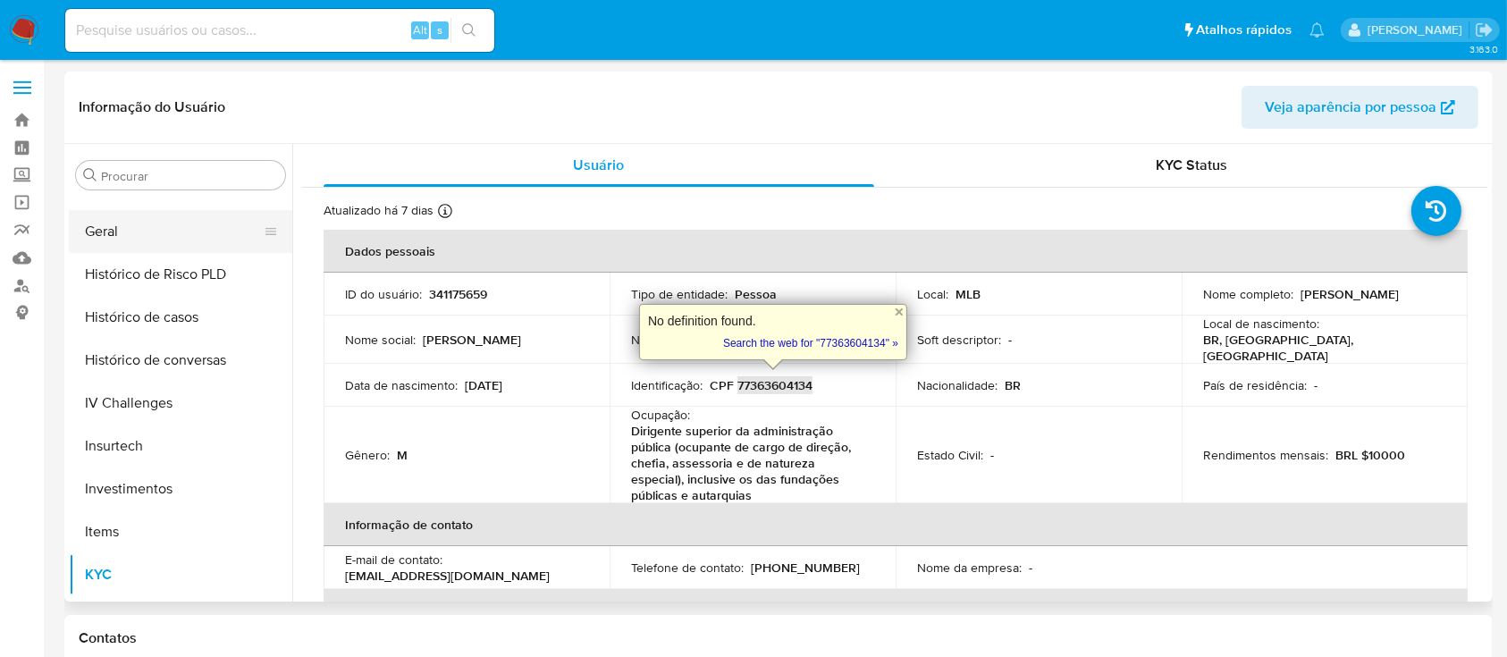
scroll to position [493, 0]
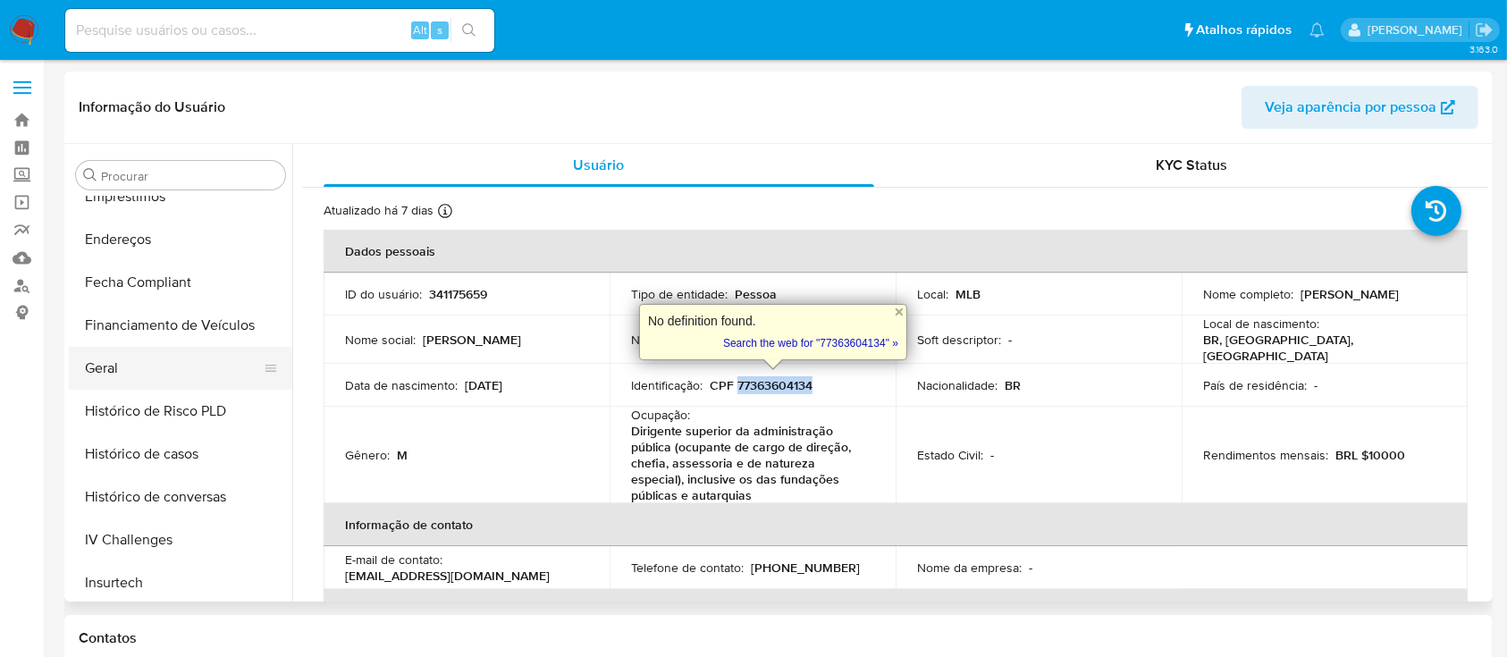
click at [186, 361] on button "Geral" at bounding box center [173, 368] width 209 height 43
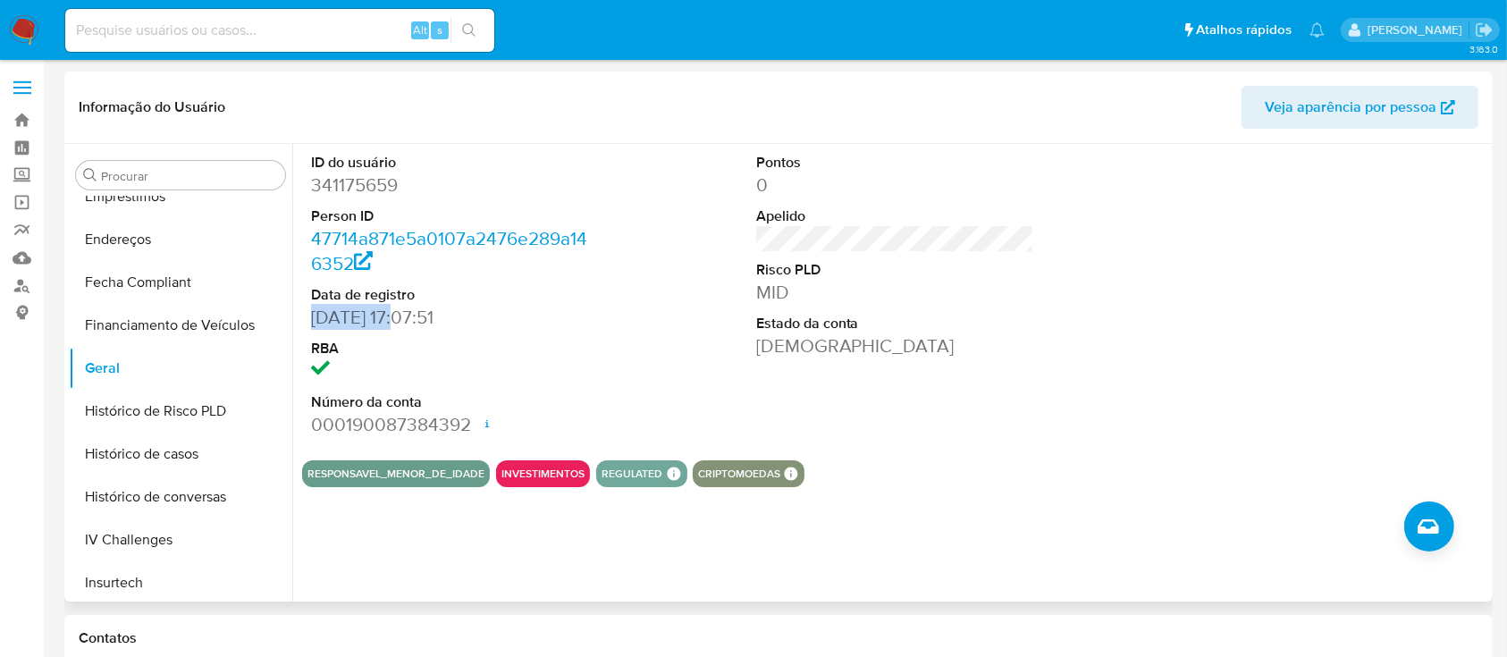
copy dd "[DATE]"
drag, startPoint x: 392, startPoint y: 318, endPoint x: 308, endPoint y: 325, distance: 84.3
click at [308, 325] on div "ID do usuário 341175659 Person ID 47714a871e5a0107a2476e289a146352 Data de regi…" at bounding box center [450, 295] width 297 height 302
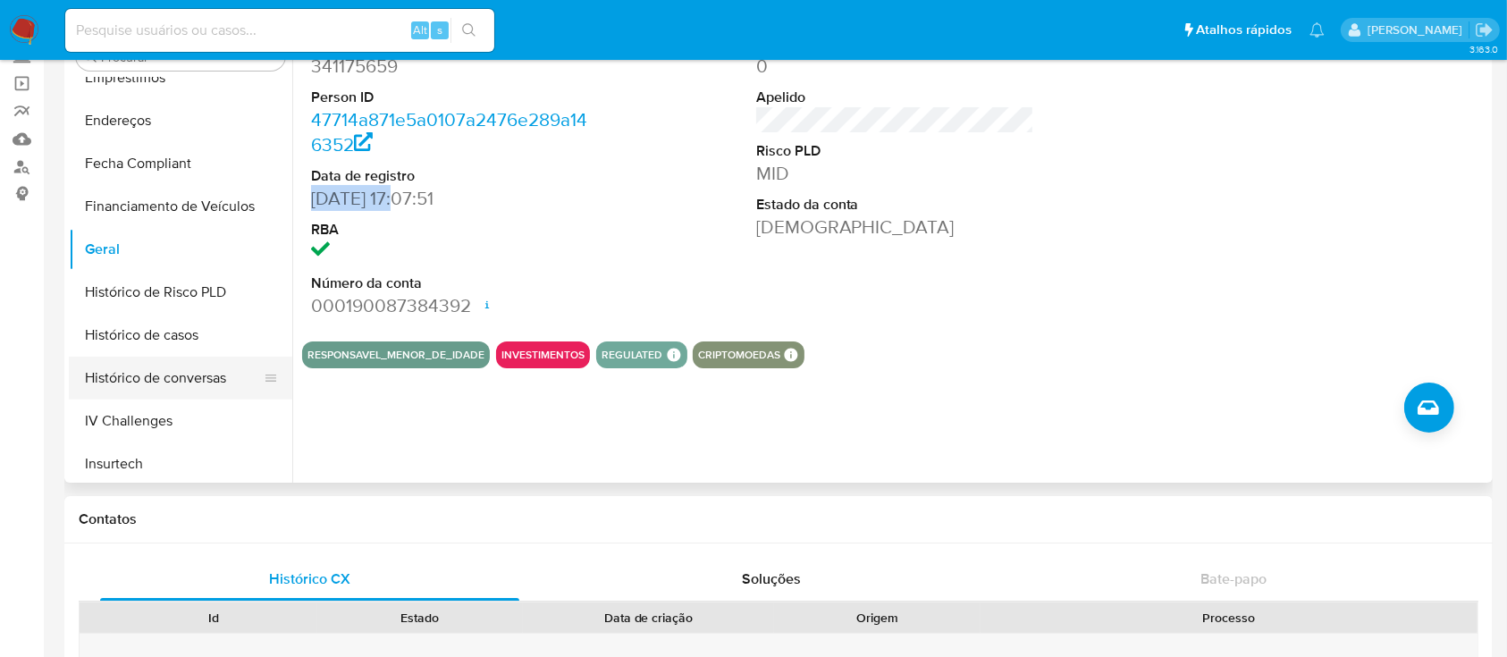
scroll to position [851, 0]
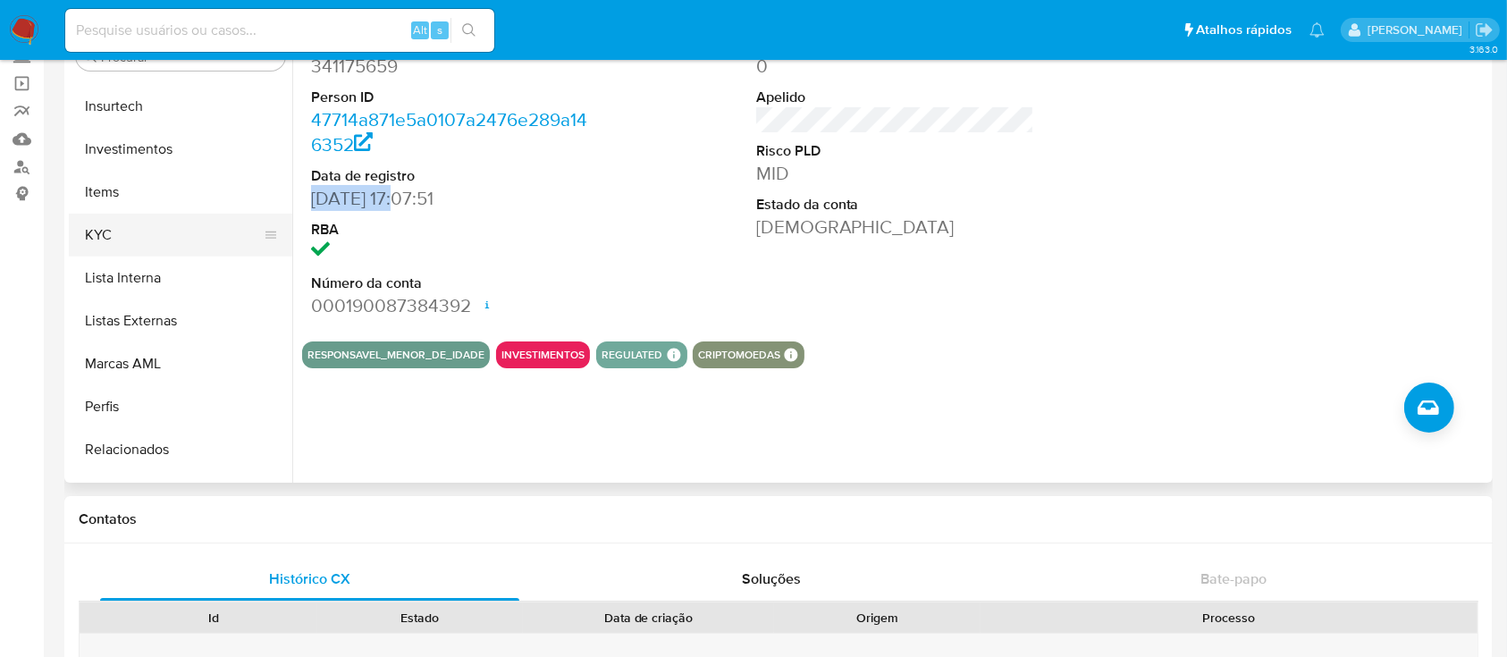
click at [182, 233] on button "KYC" at bounding box center [173, 235] width 209 height 43
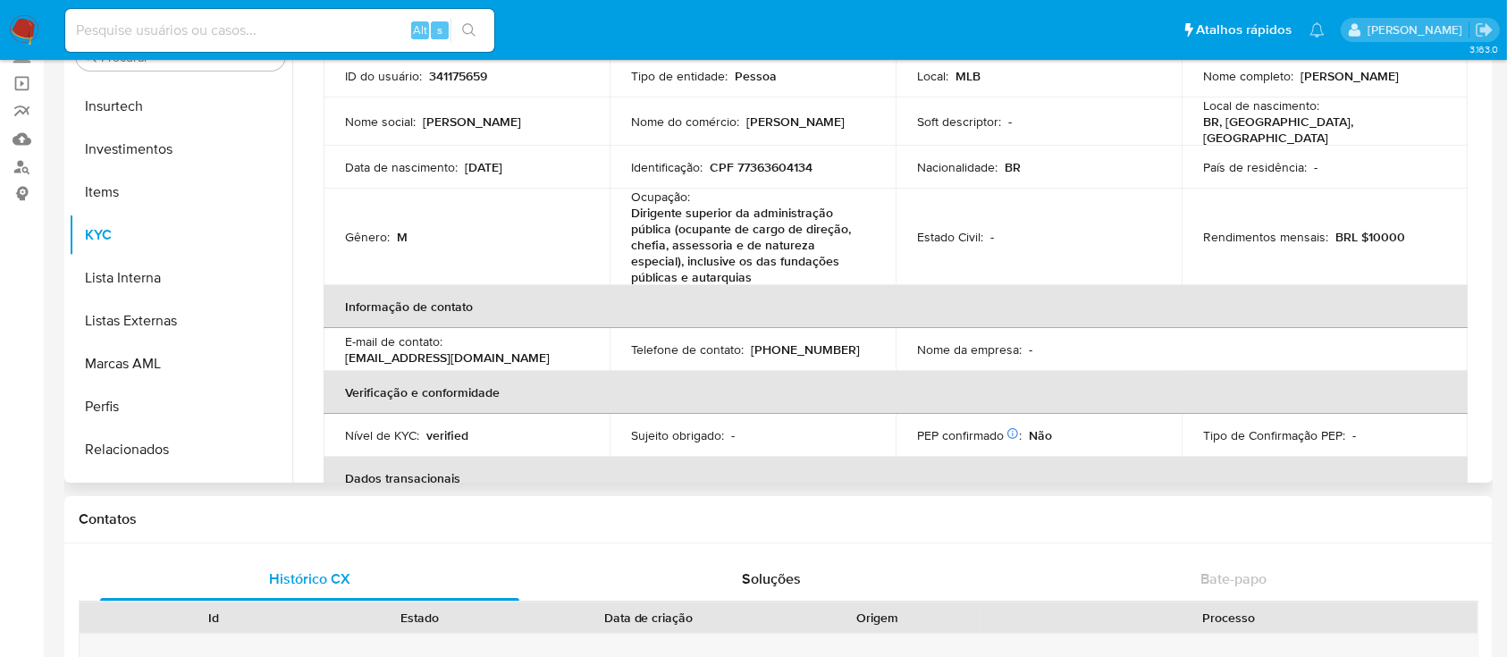
scroll to position [0, 0]
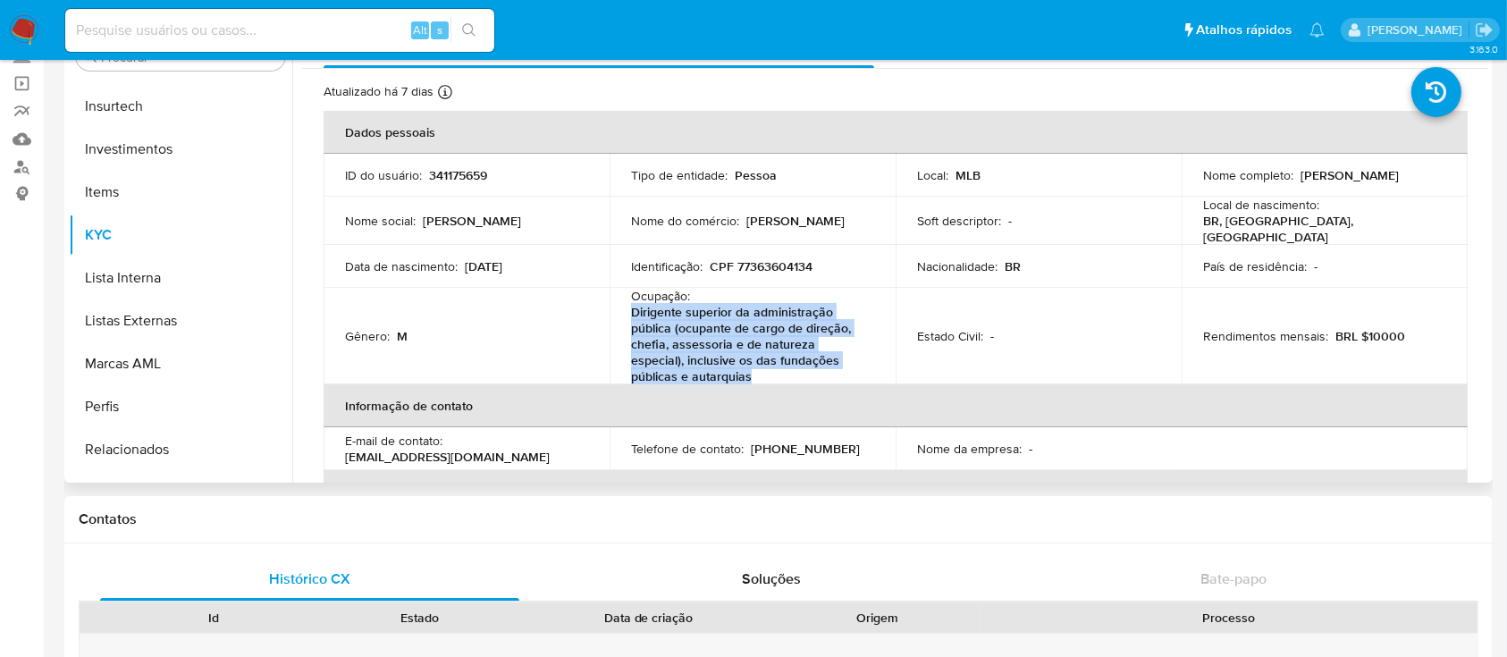
drag, startPoint x: 708, startPoint y: 365, endPoint x: 616, endPoint y: 310, distance: 107.0
click at [615, 316] on td "Ocupação : Dirigente superior da administração pública (ocupante de cargo de di…" at bounding box center [753, 336] width 286 height 97
copy p "Dirigente superior da administração pública (ocupante de cargo de direção, chef…"
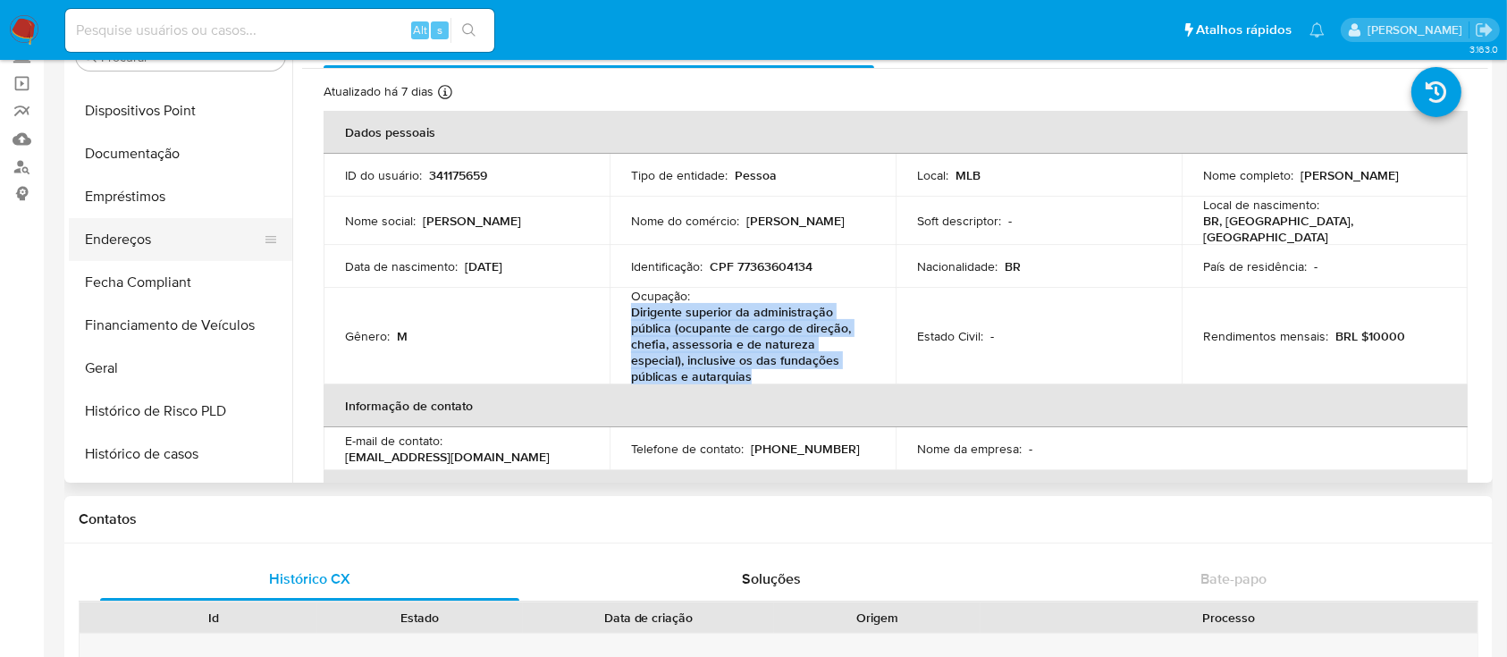
scroll to position [374, 0]
click at [230, 147] on button "Documentação" at bounding box center [173, 154] width 209 height 43
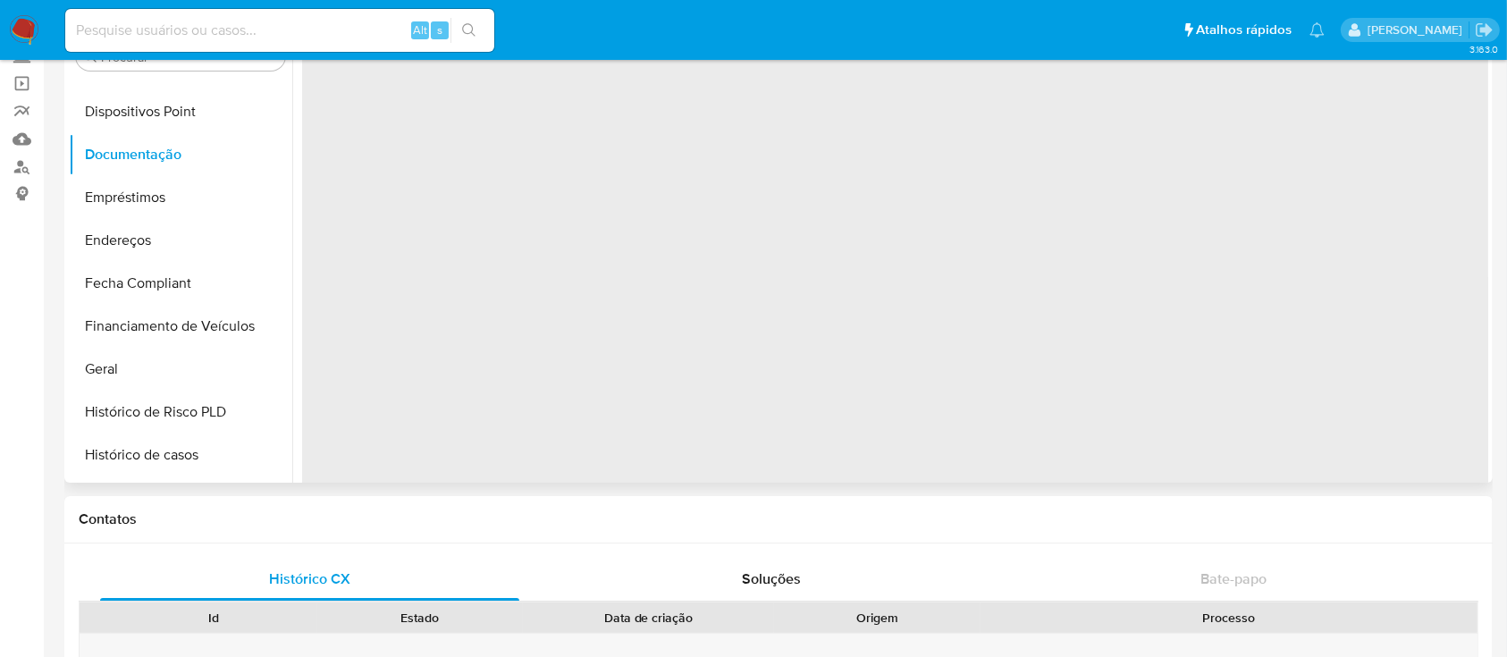
scroll to position [0, 0]
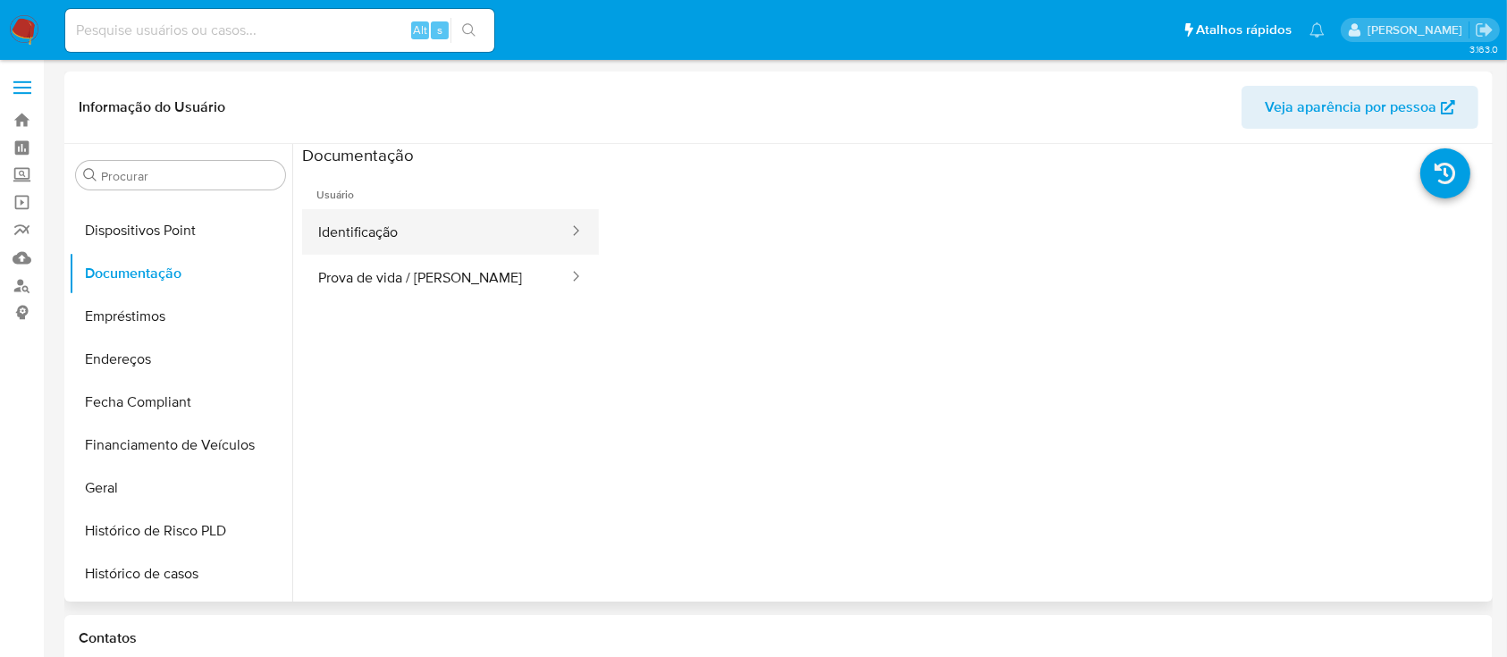
click at [436, 230] on button "Identificação" at bounding box center [436, 232] width 268 height 46
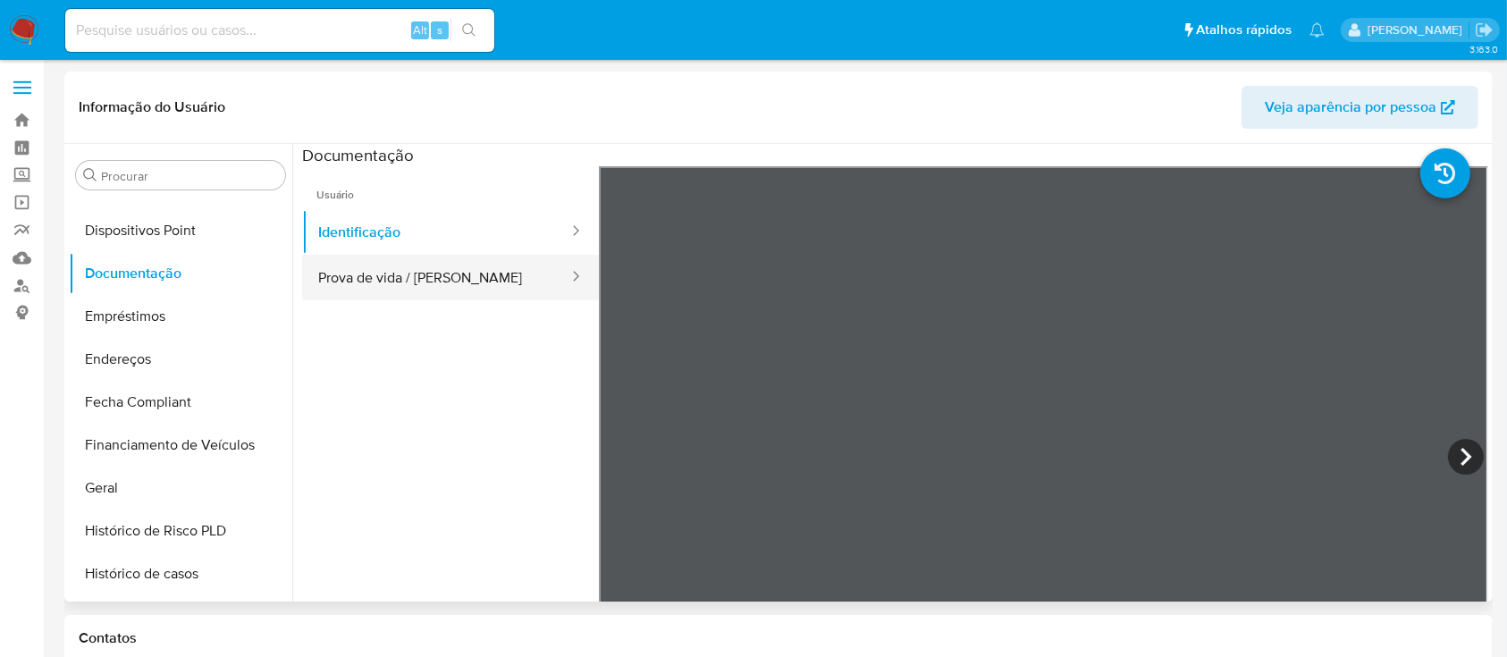
click at [473, 290] on button "Prova de vida / [PERSON_NAME]" at bounding box center [436, 278] width 268 height 46
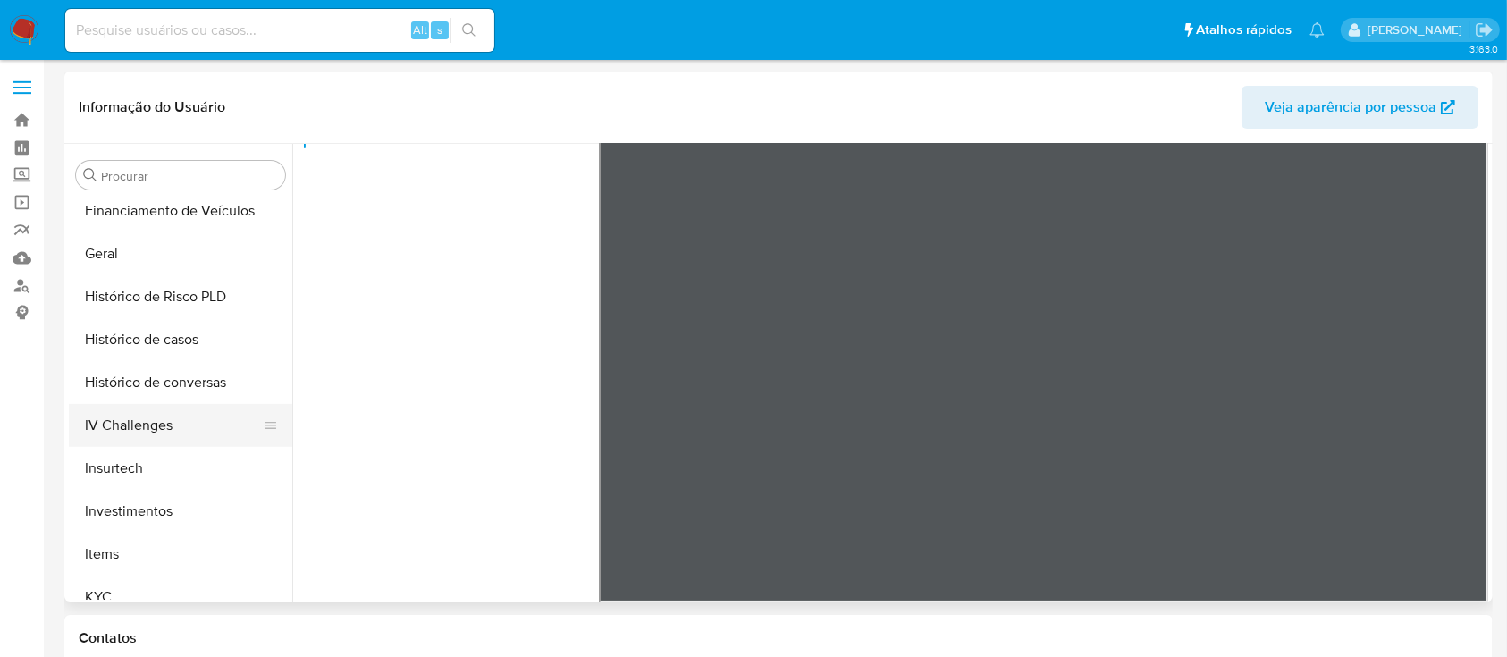
scroll to position [612, 0]
click at [116, 587] on button "KYC" at bounding box center [173, 592] width 209 height 43
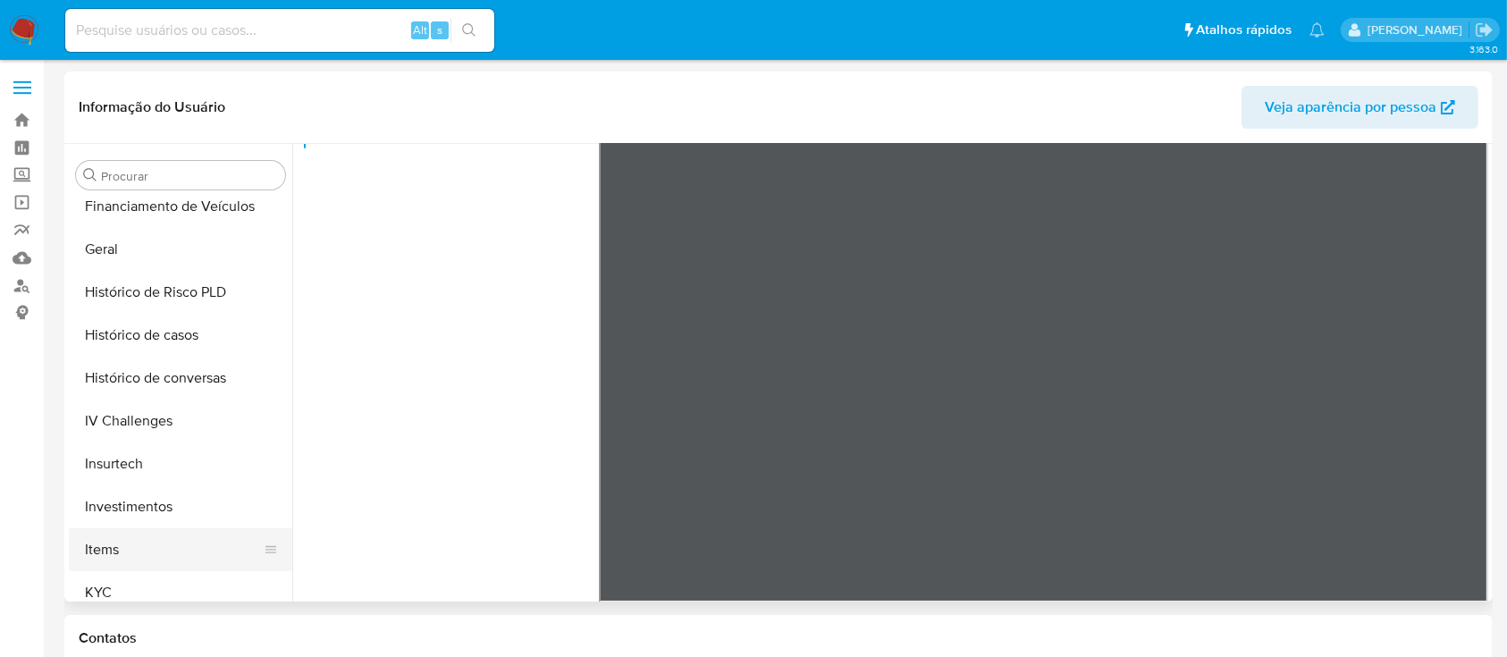
scroll to position [0, 0]
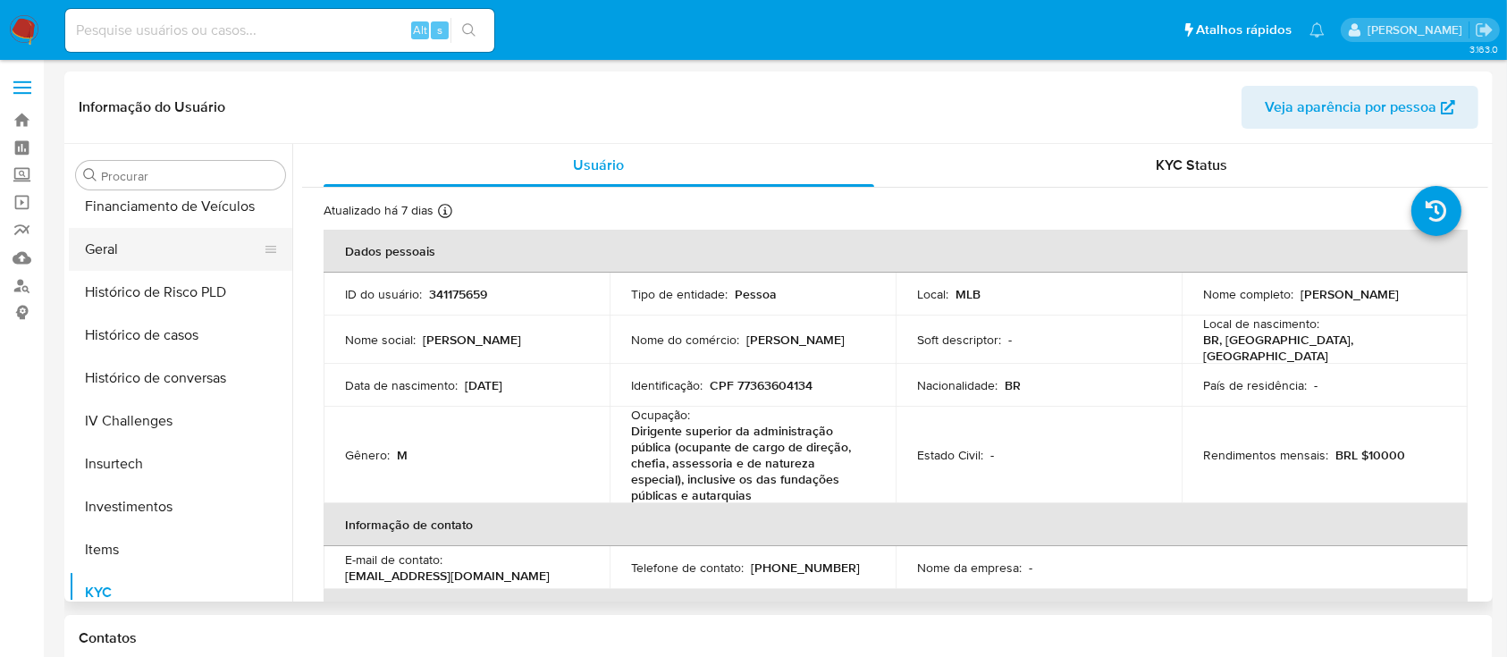
click at [192, 247] on button "Geral" at bounding box center [173, 249] width 209 height 43
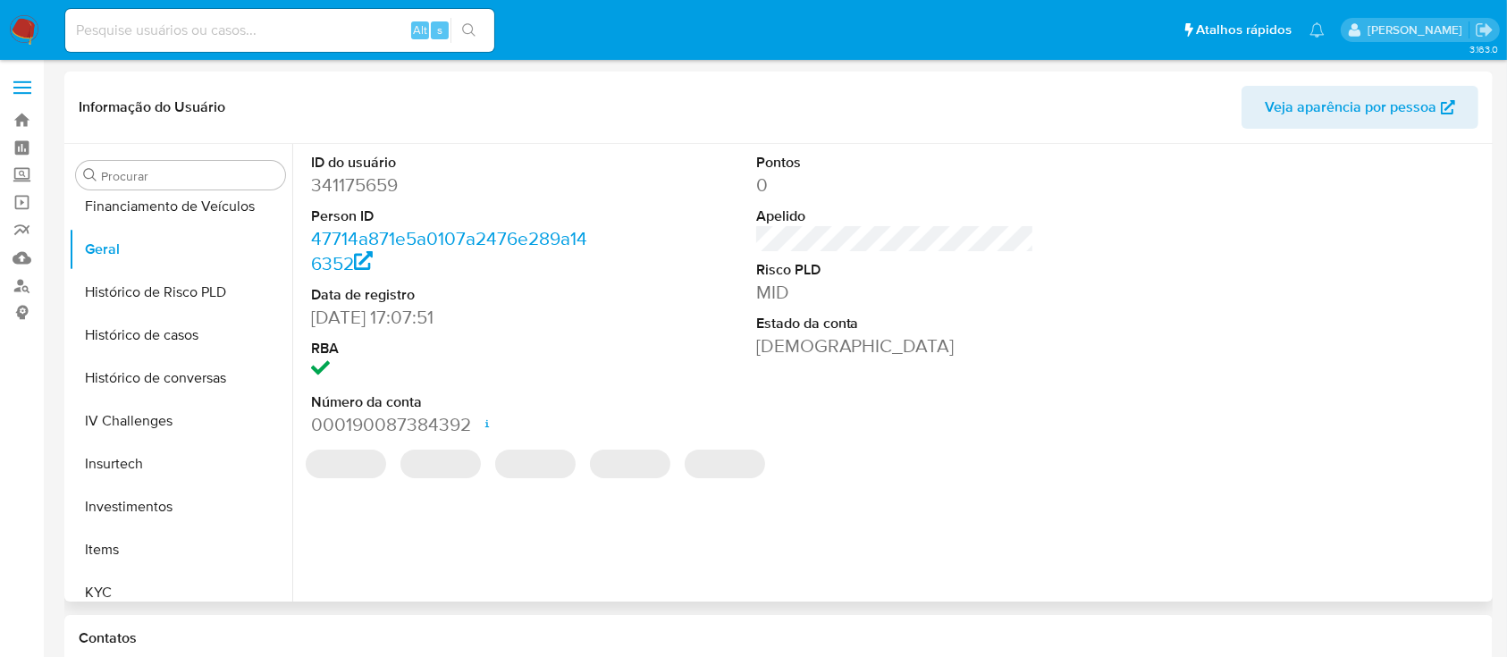
click at [377, 178] on dd "341175659" at bounding box center [450, 184] width 279 height 25
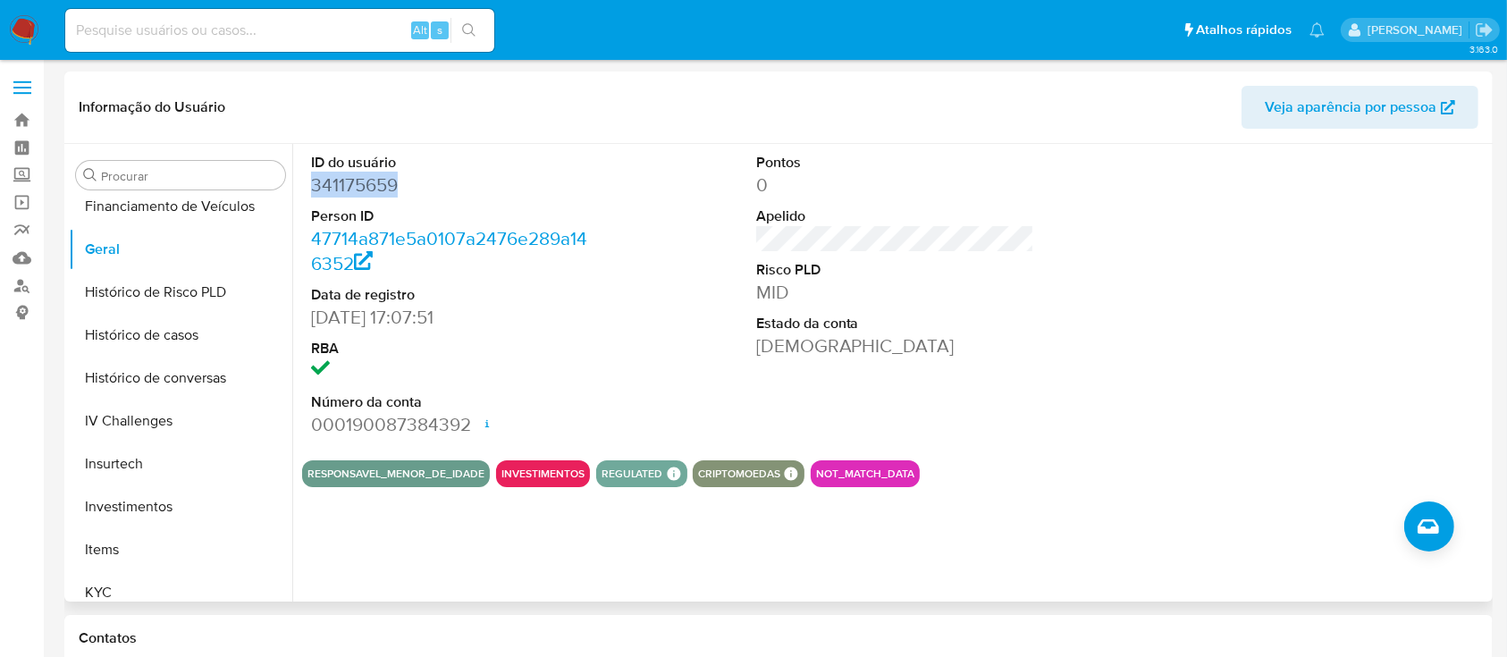
copy dd "341175659"
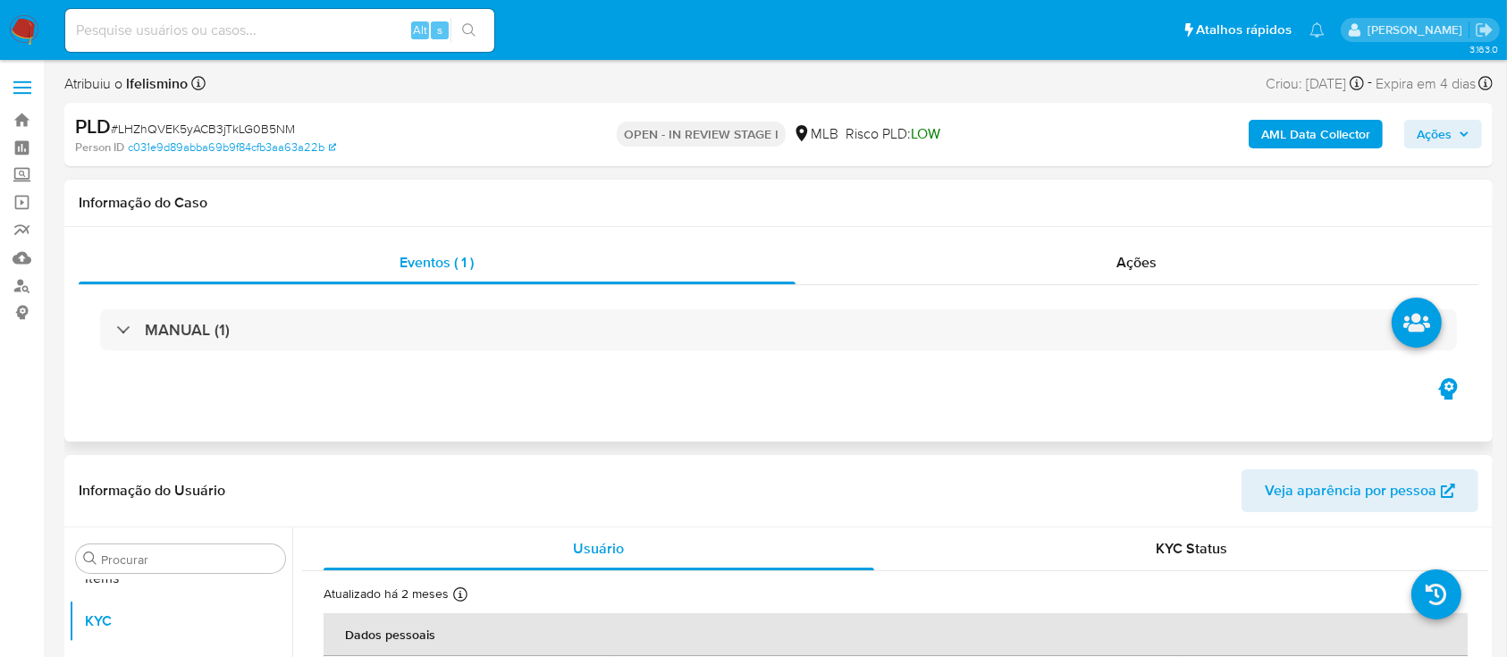
select select "10"
click at [164, 632] on button "Anexos" at bounding box center [173, 644] width 209 height 43
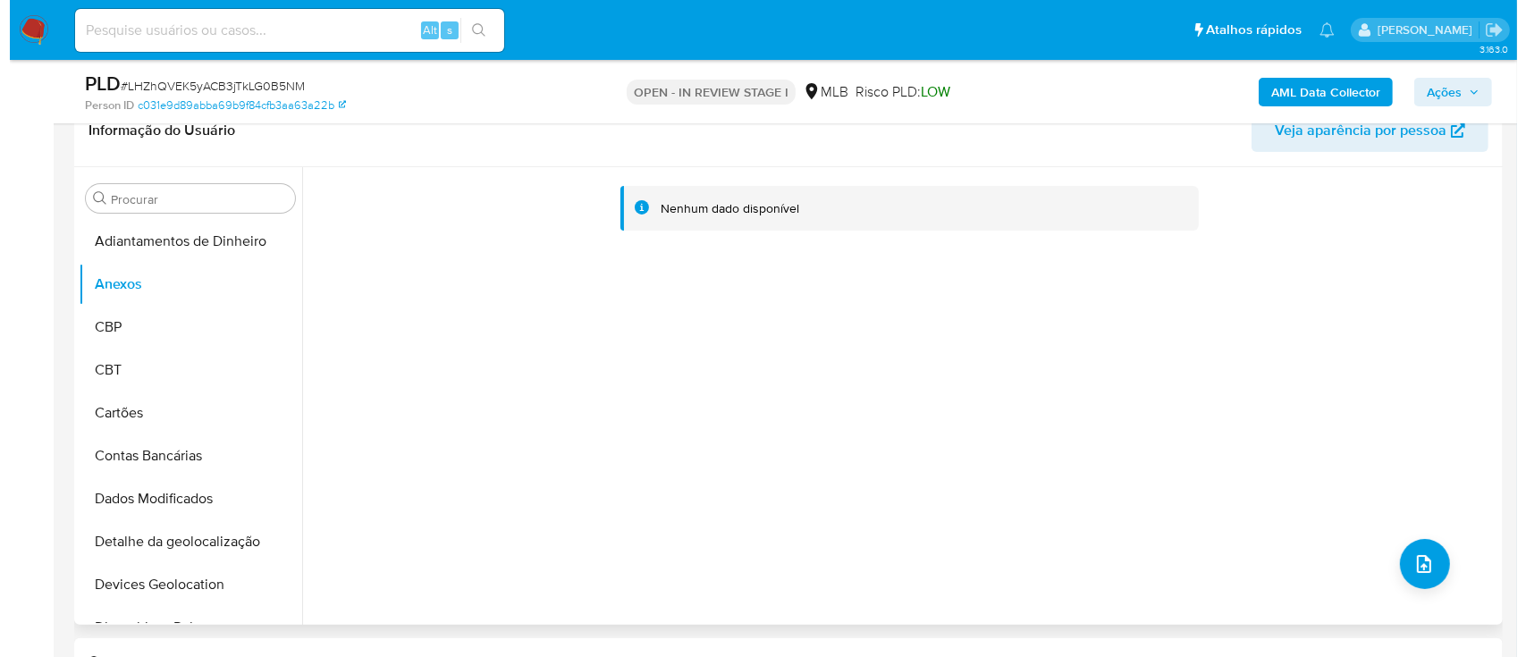
scroll to position [358, 0]
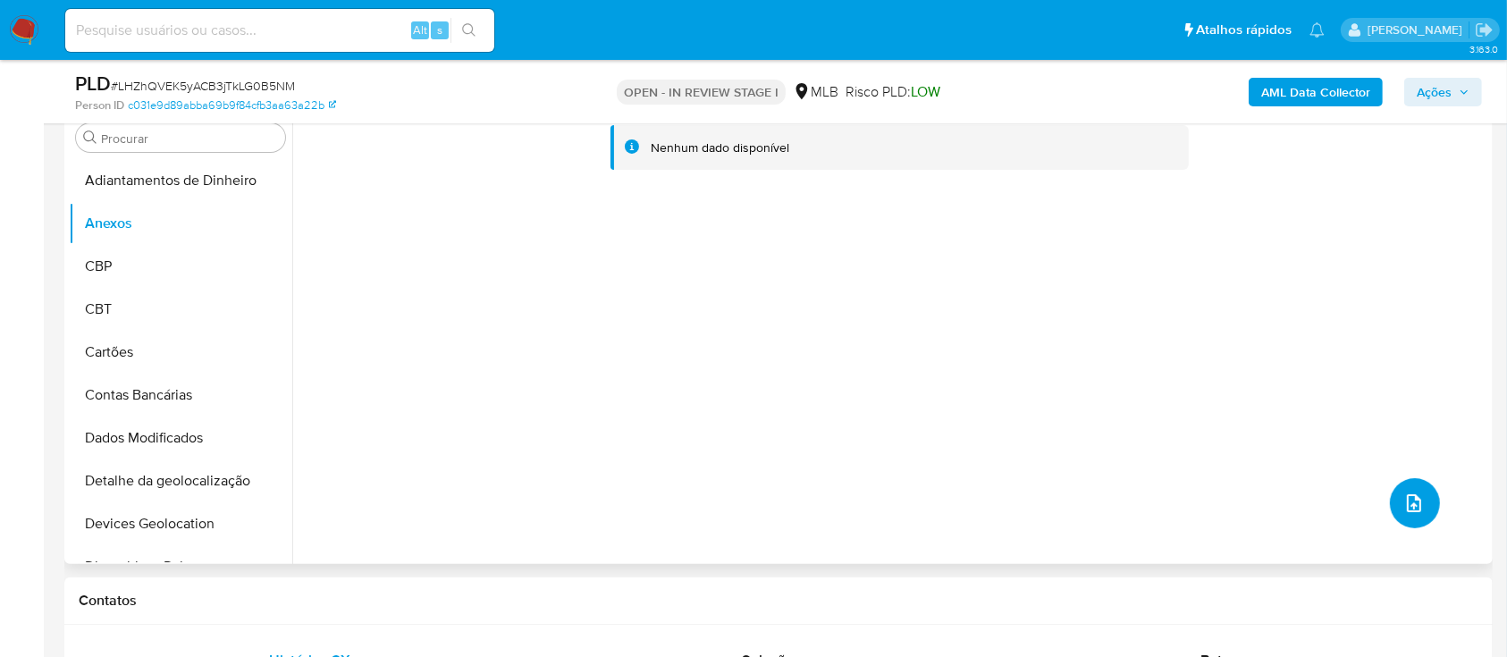
click at [1393, 503] on button "upload-file" at bounding box center [1415, 503] width 50 height 50
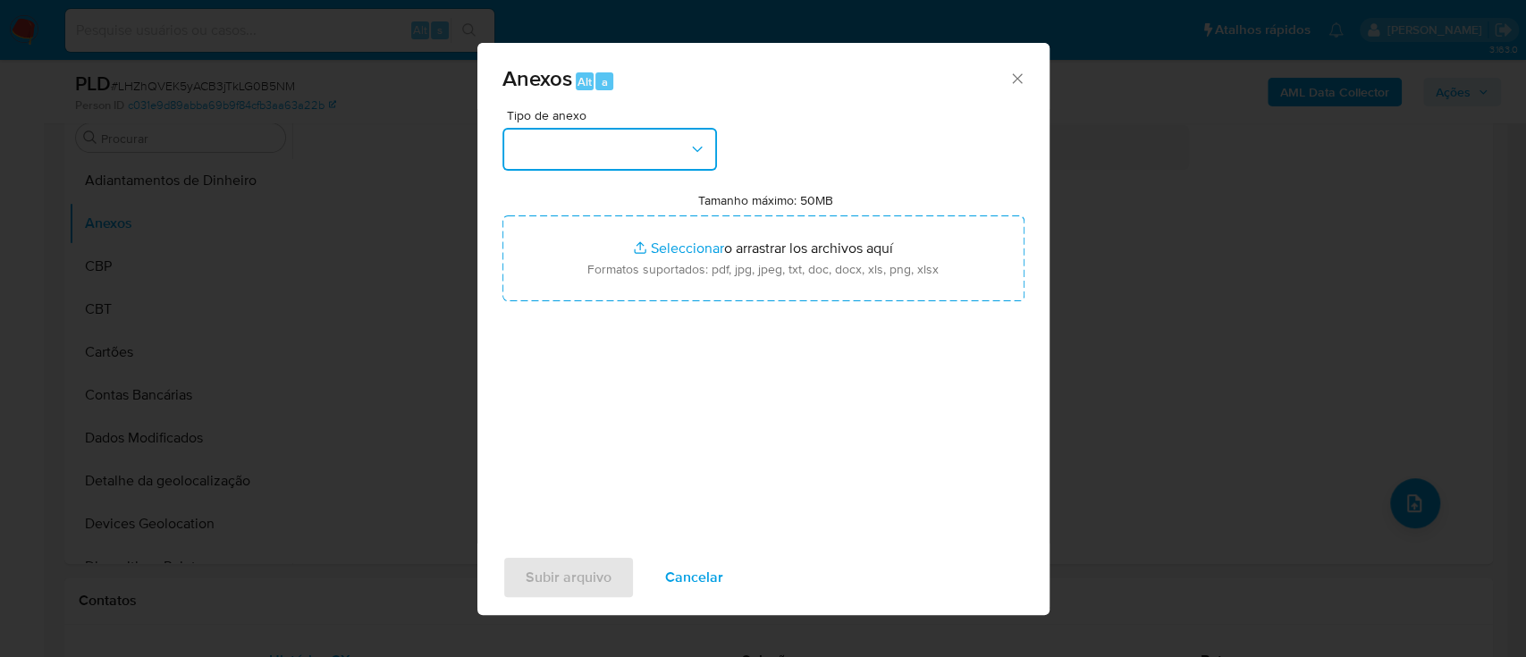
click at [652, 148] on button "button" at bounding box center [609, 149] width 215 height 43
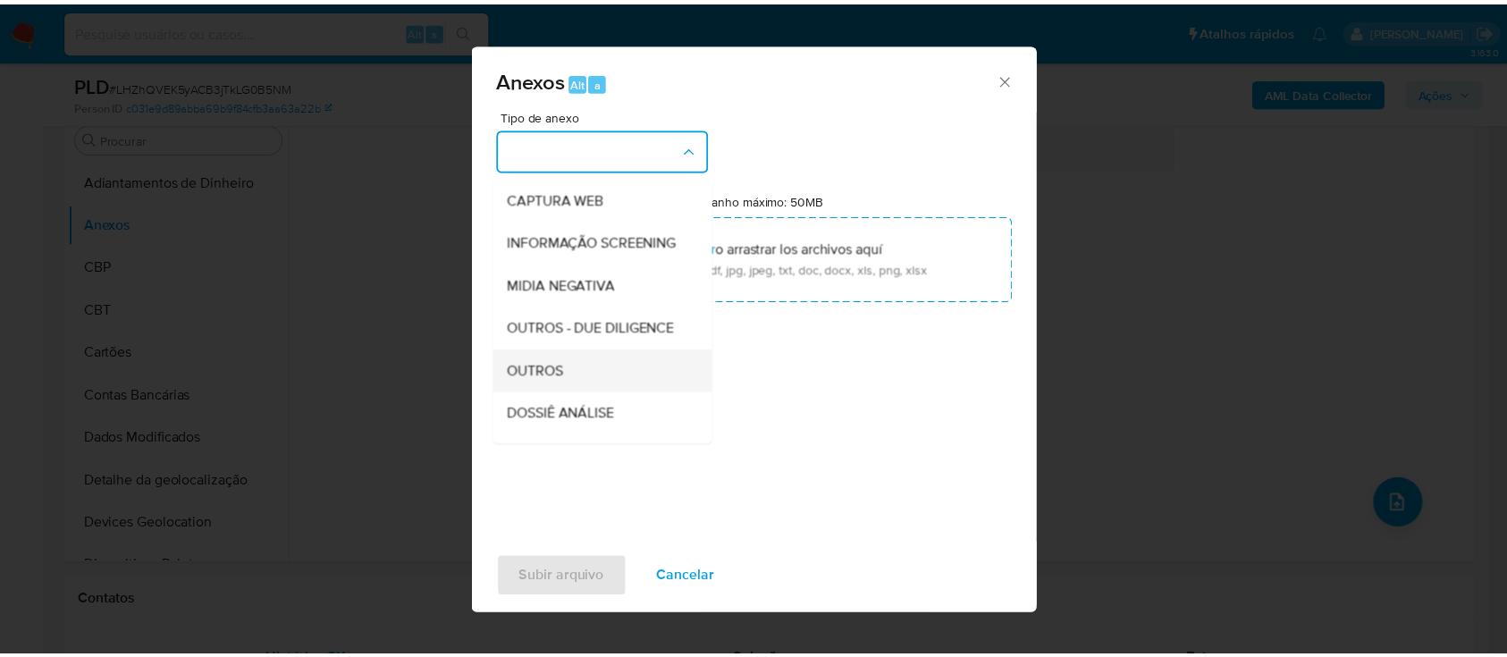
scroll to position [238, 0]
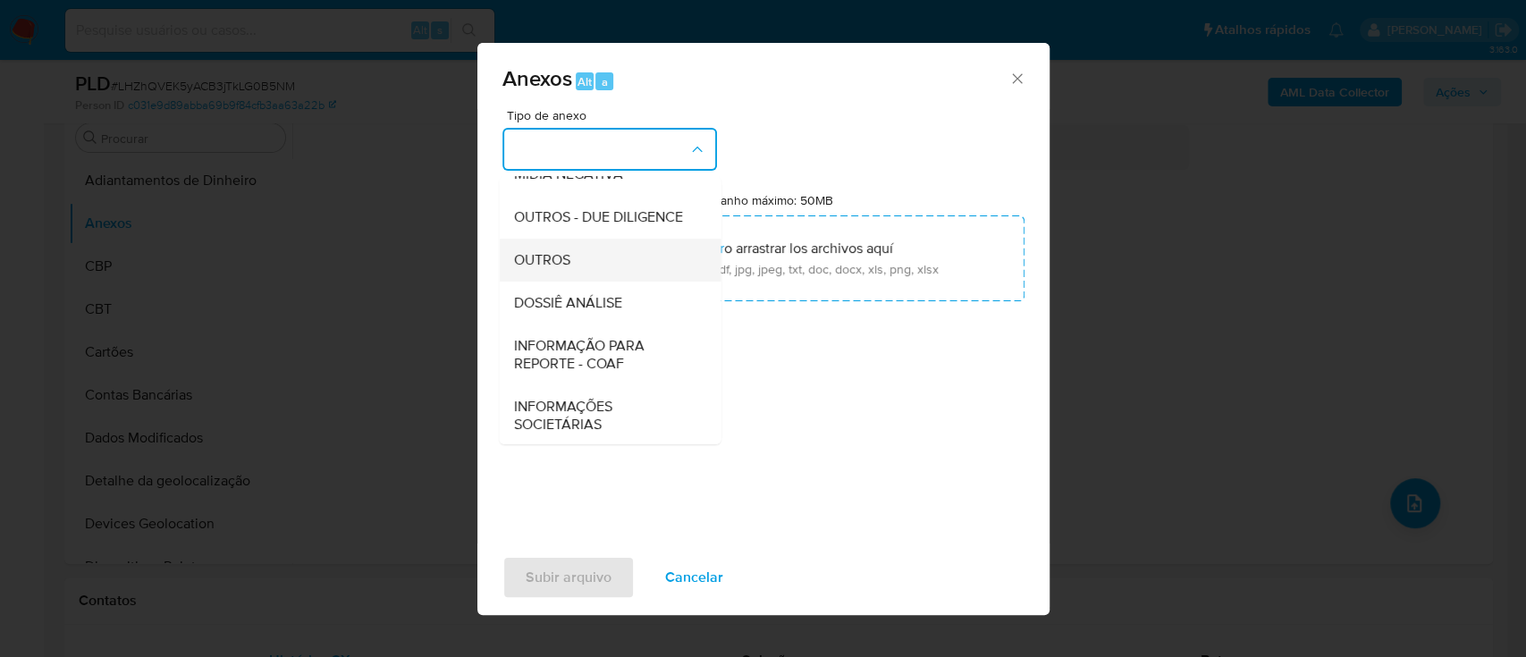
click at [558, 269] on span "OUTROS" at bounding box center [541, 260] width 56 height 18
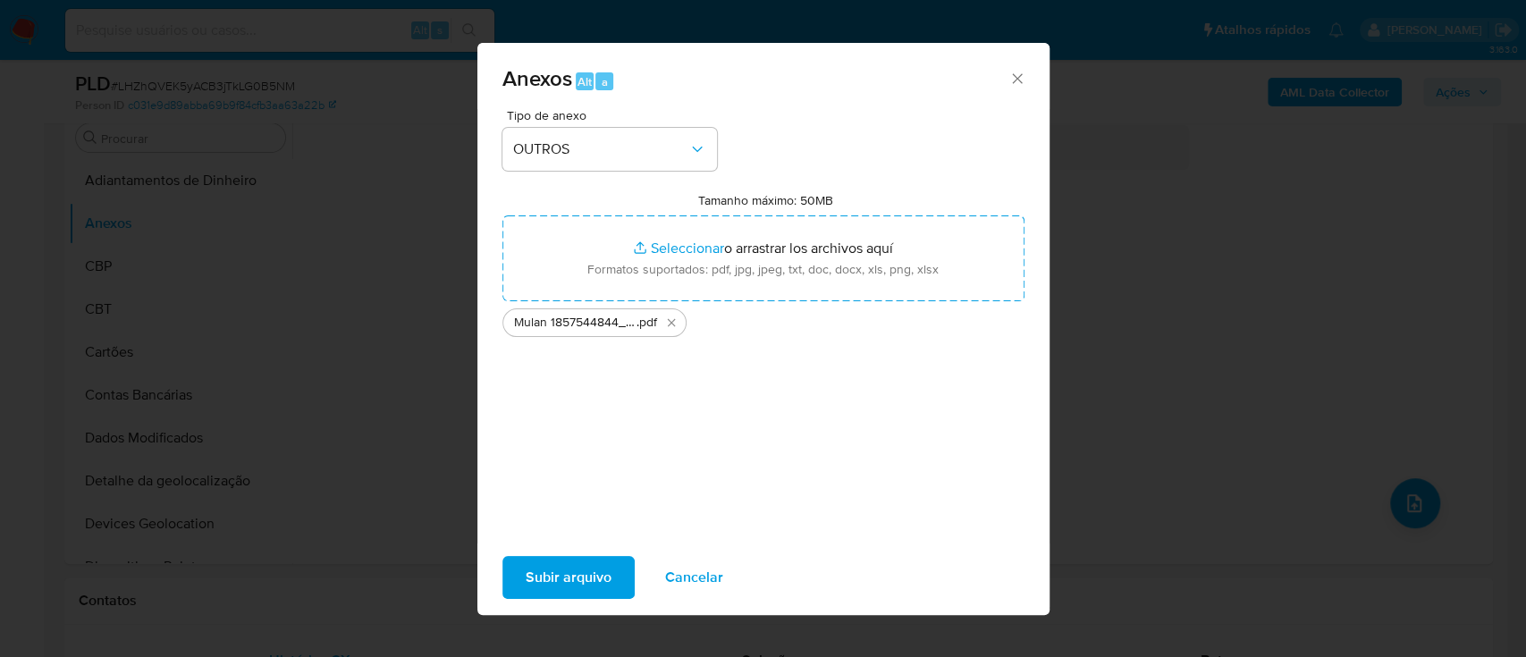
click at [543, 584] on span "Subir arquivo" at bounding box center [569, 577] width 86 height 39
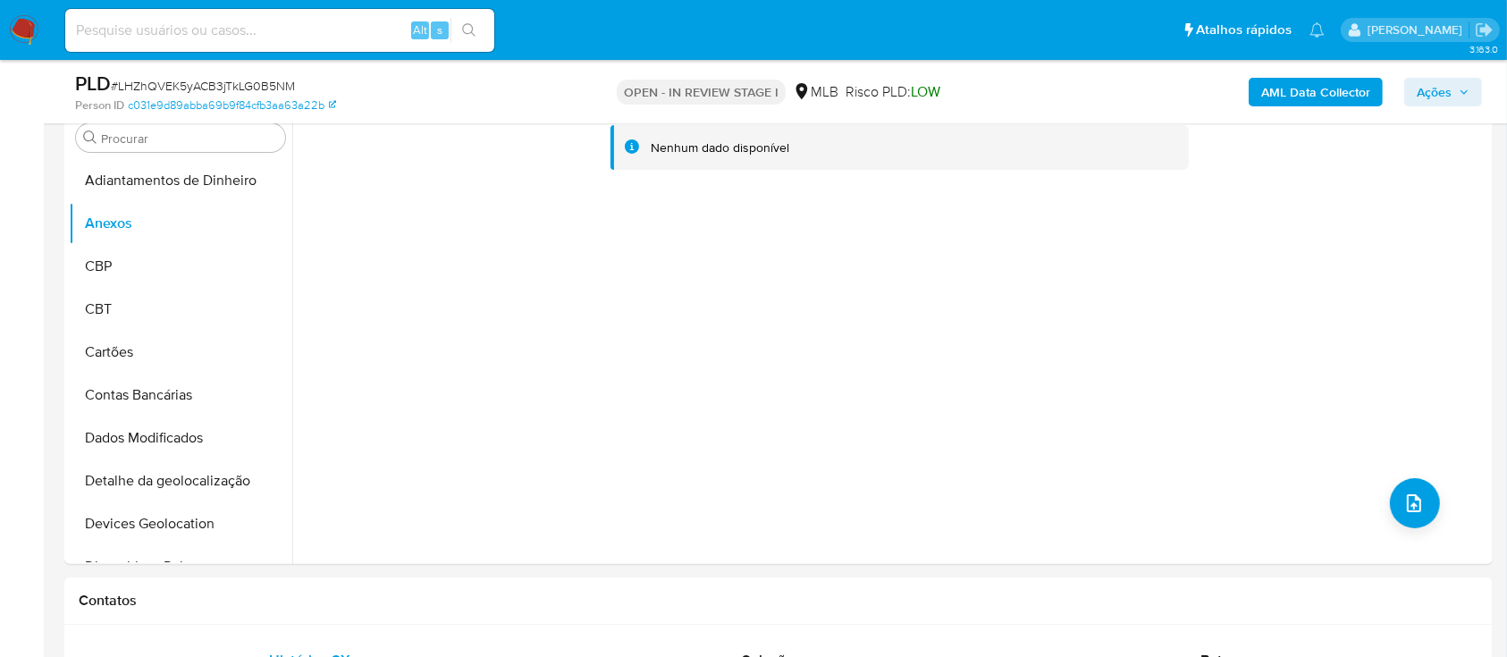
click at [1293, 98] on b "AML Data Collector" at bounding box center [1315, 92] width 109 height 29
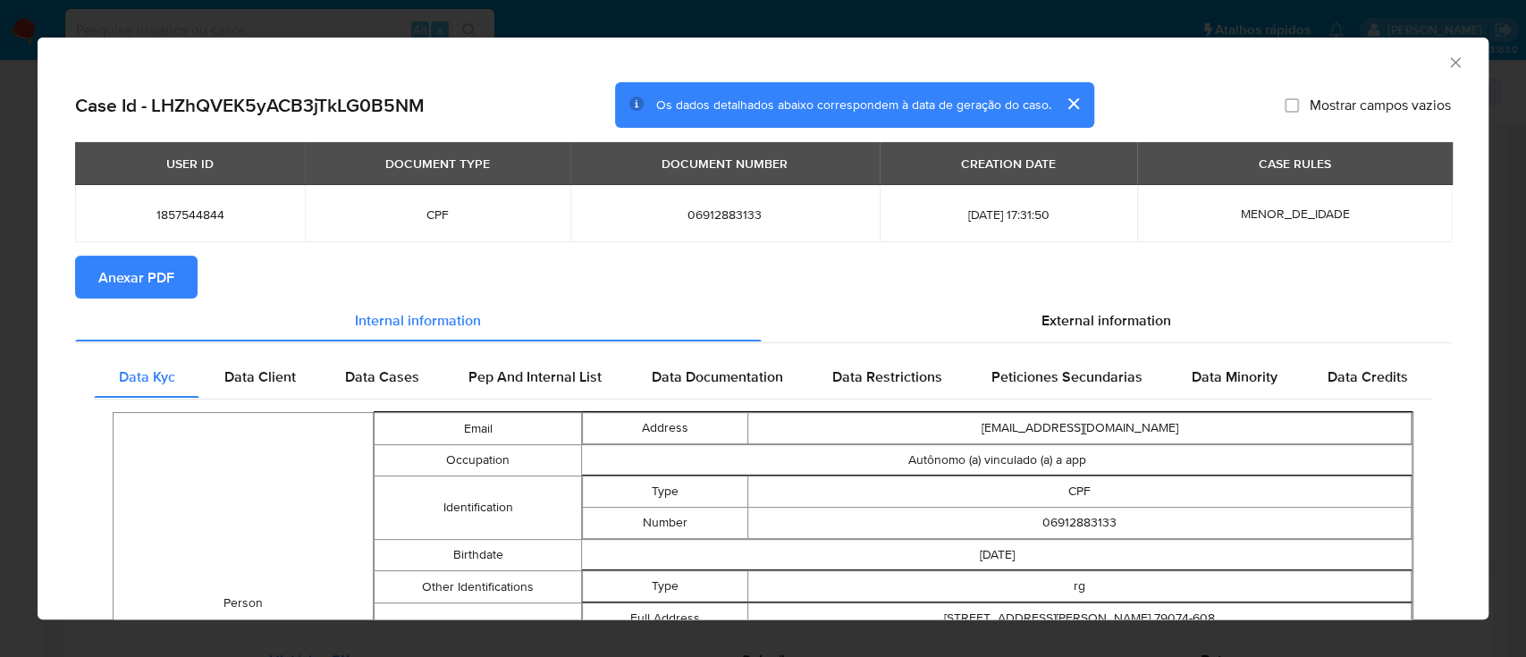
click at [184, 272] on button "Anexar PDF" at bounding box center [136, 277] width 122 height 43
click at [398, 21] on div "AML Data Collector Case Id - LHZhQVEK5yACB3jTkLG0B5NM Os dados detalhados abaix…" at bounding box center [763, 328] width 1526 height 657
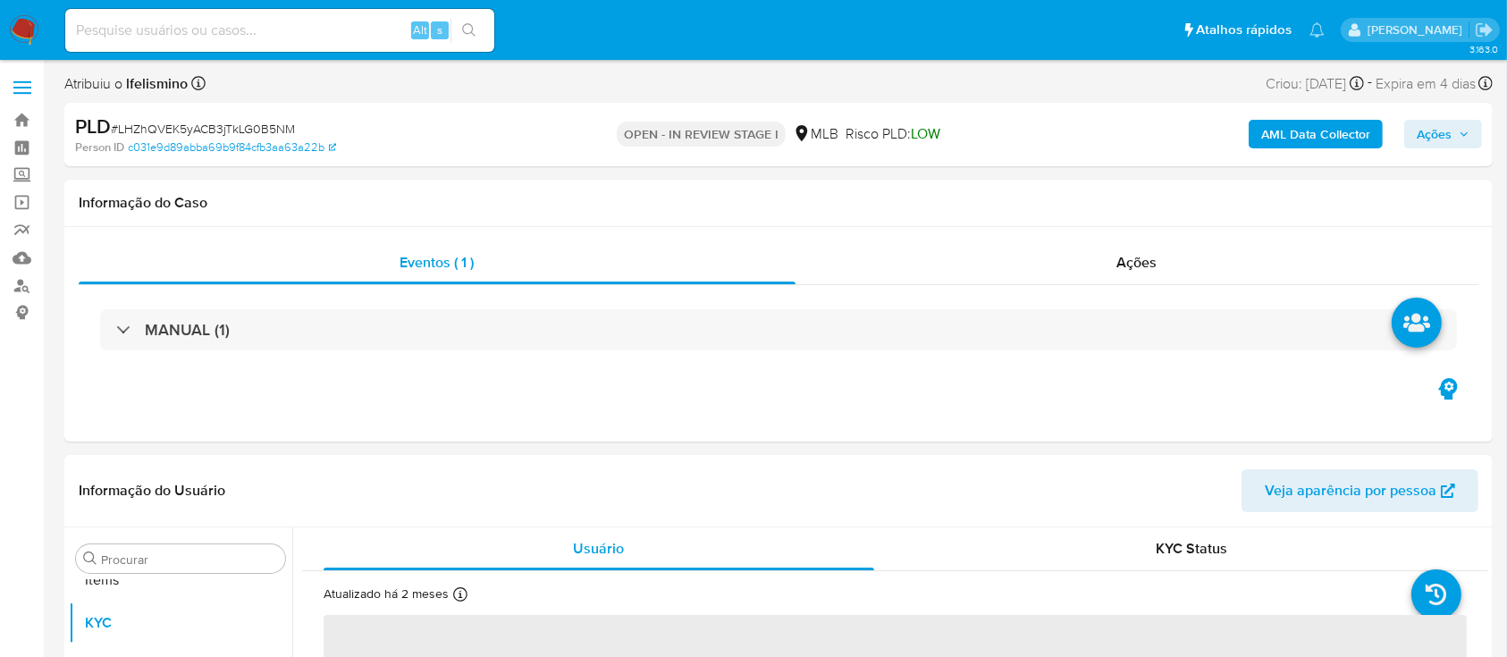
scroll to position [970, 0]
select select "10"
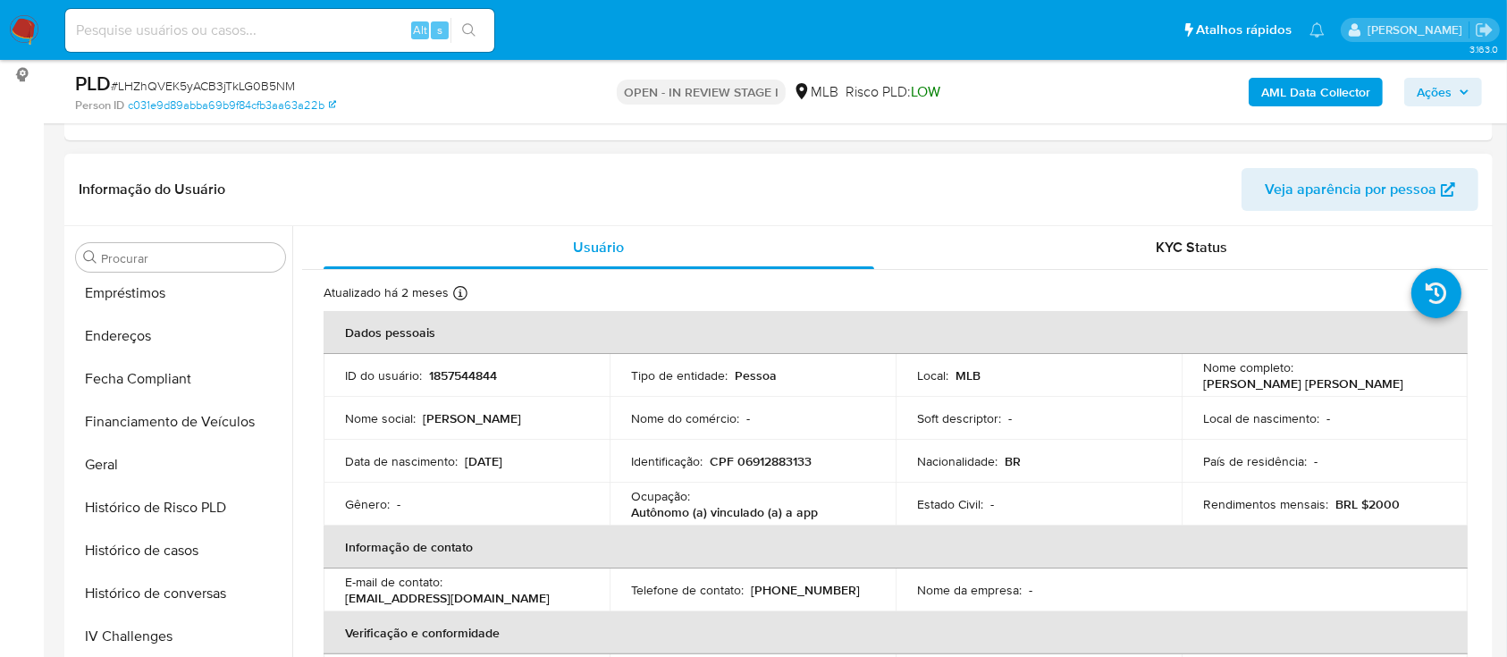
scroll to position [16, 0]
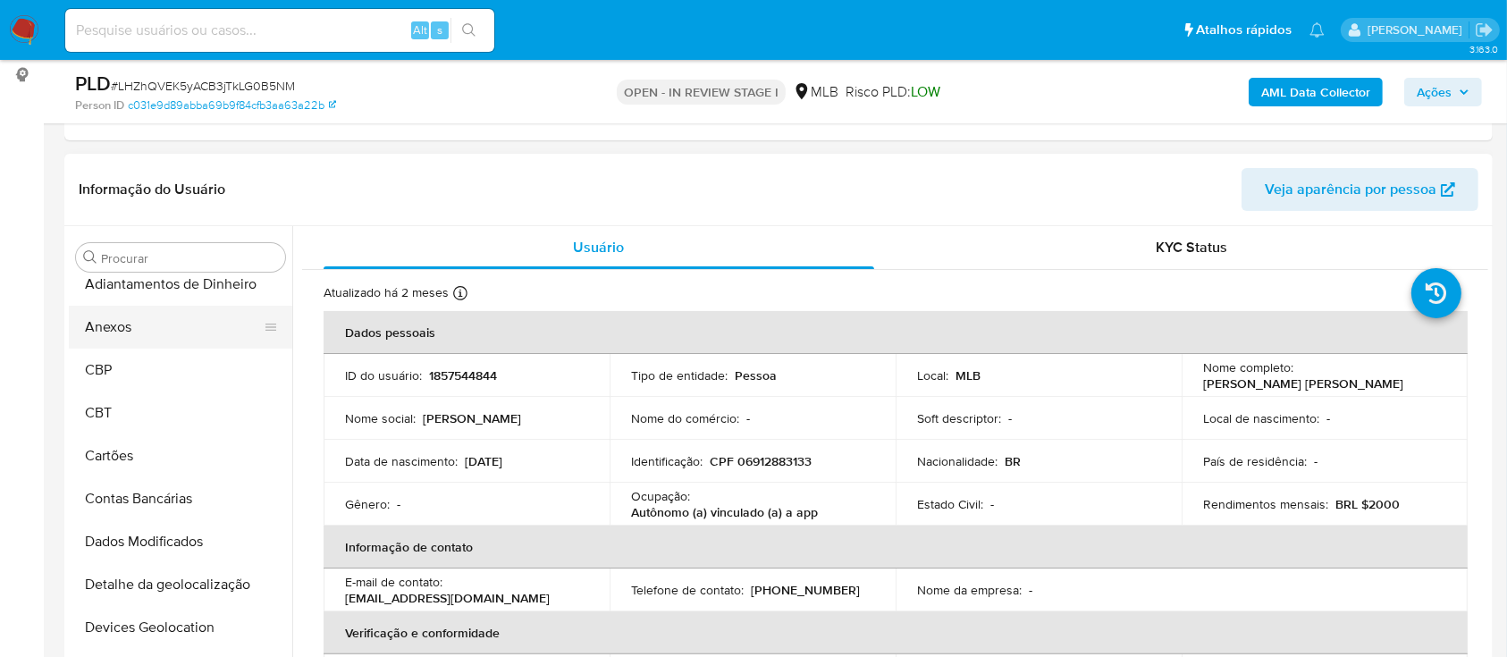
click at [197, 337] on button "Anexos" at bounding box center [173, 327] width 209 height 43
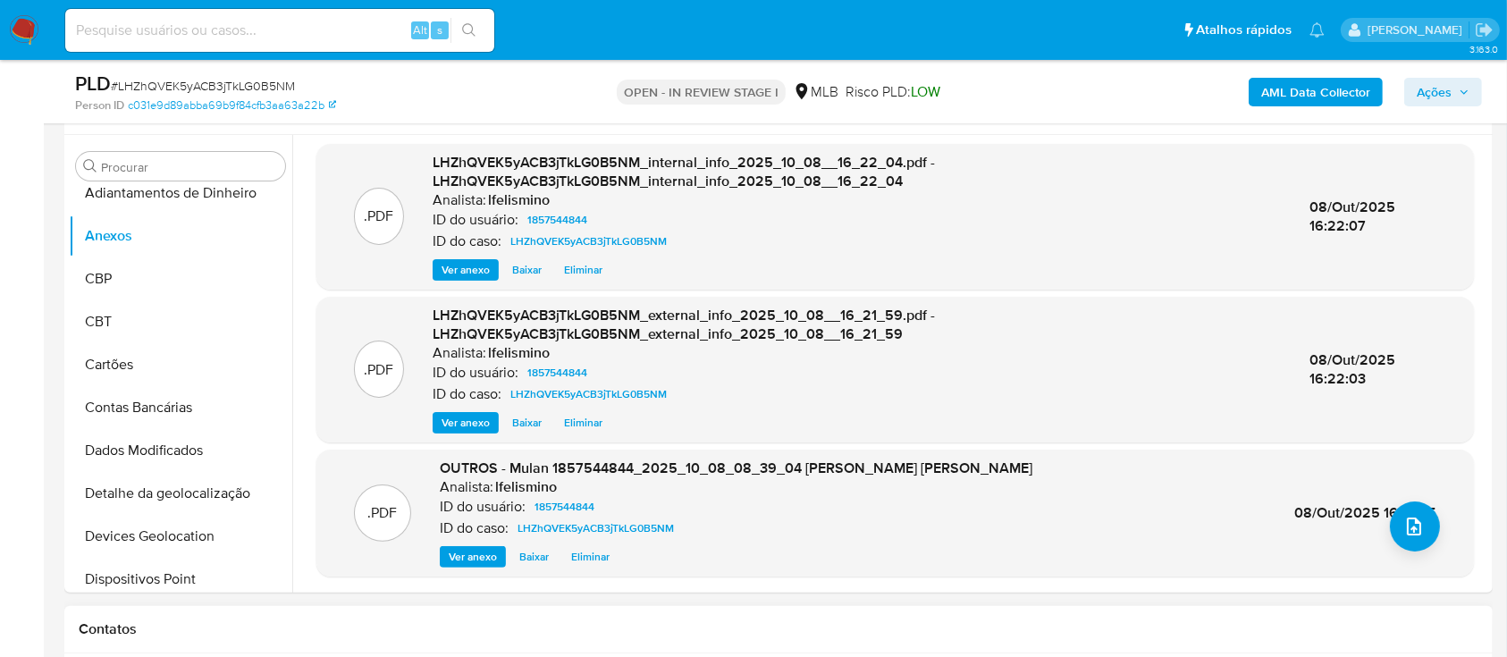
scroll to position [358, 0]
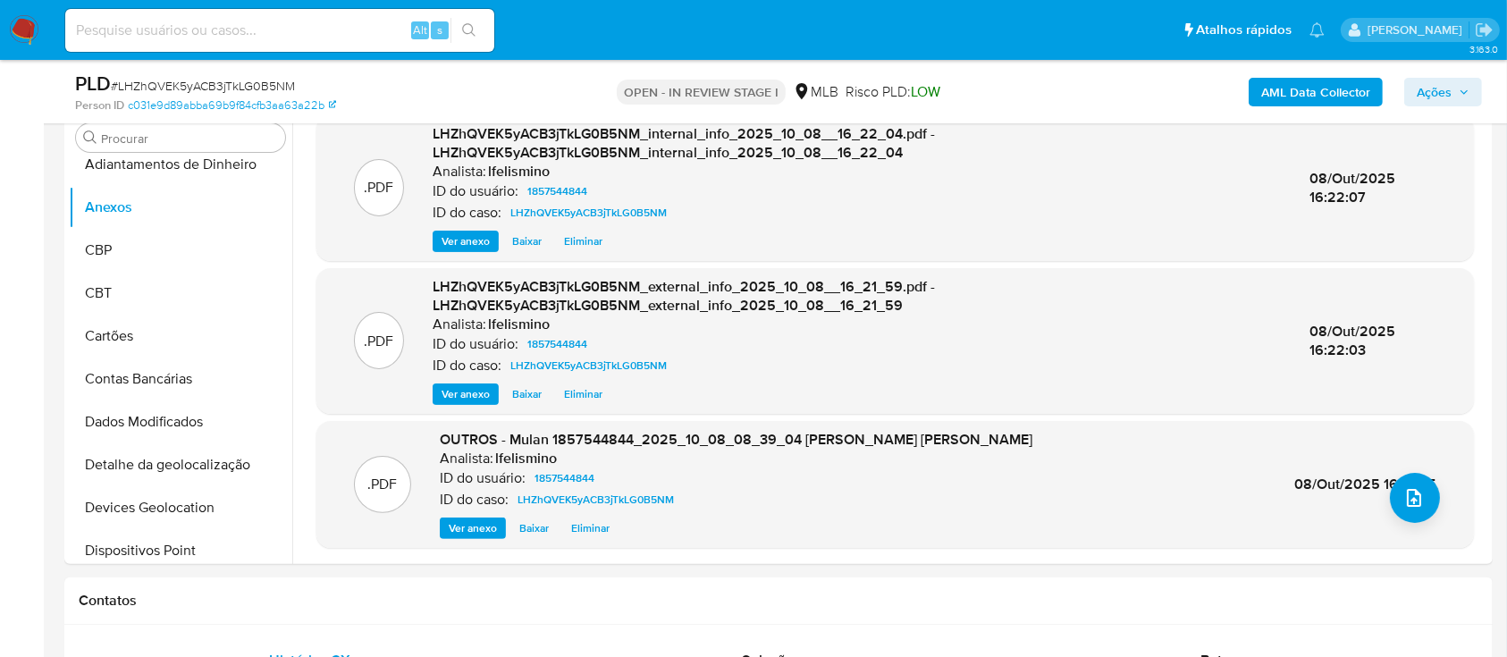
click at [268, 84] on span "# LHZhQVEK5yACB3jTkLG0B5NM" at bounding box center [203, 86] width 184 height 18
copy span "LHZhQVEK5yACB3jTkLG0B5NM"
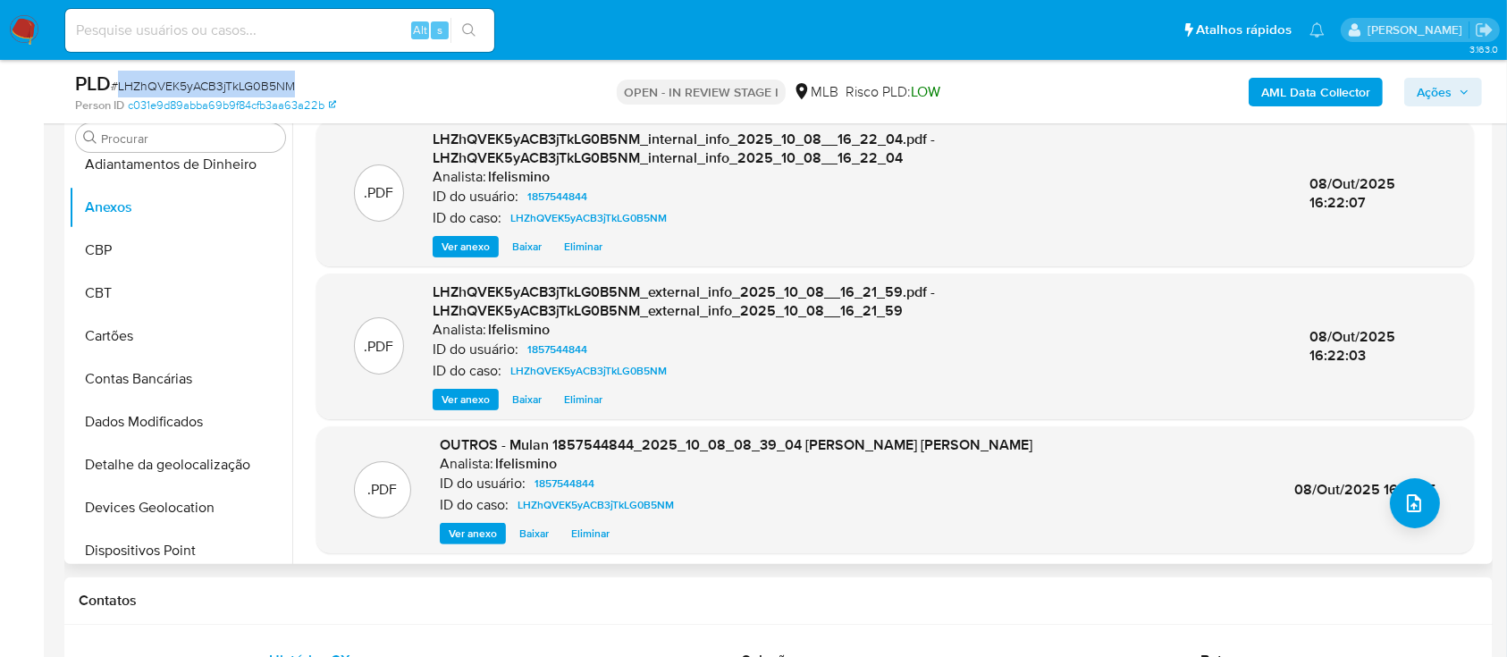
scroll to position [0, 0]
click at [237, 28] on input at bounding box center [279, 30] width 429 height 23
paste input "TkdLIvFq3fxroZMEFjPDjo5M"
type input "TkdLIvFq3fxroZMEFjPDjo5M"
click at [472, 33] on icon "search-icon" at bounding box center [468, 29] width 13 height 13
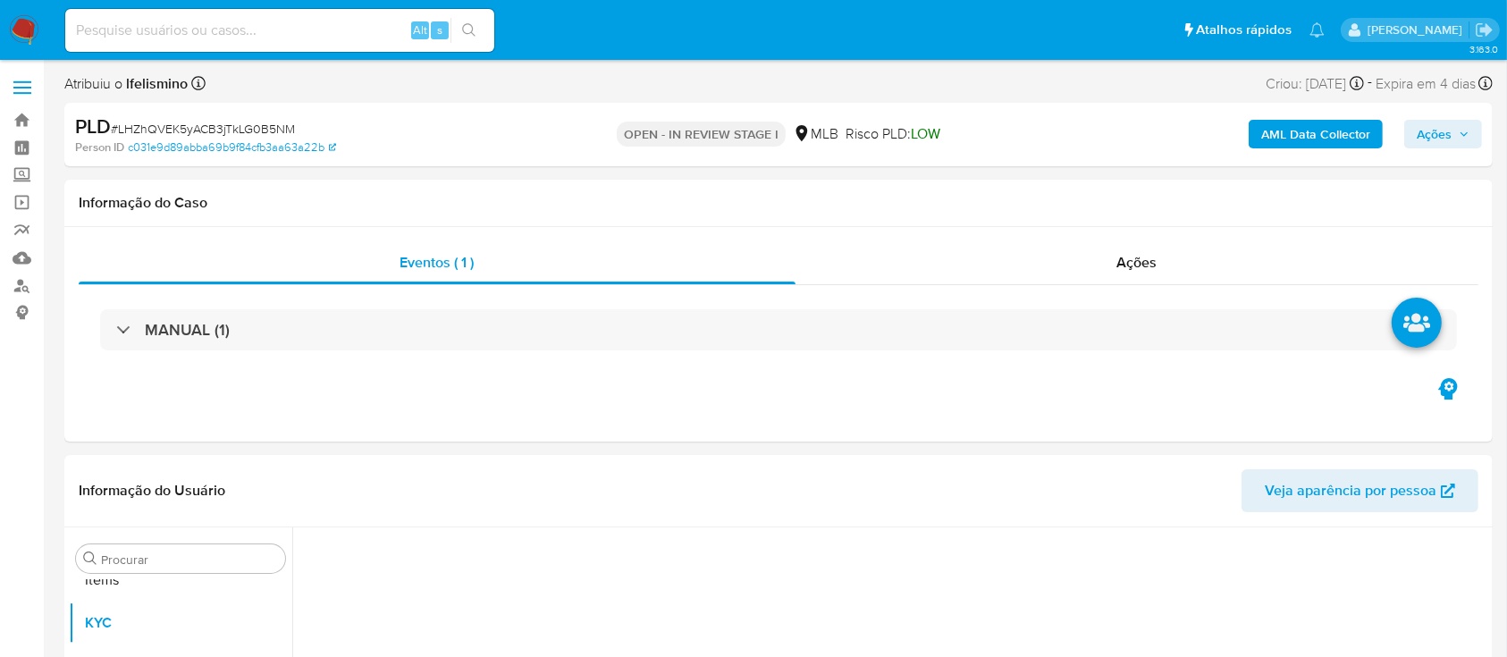
scroll to position [970, 0]
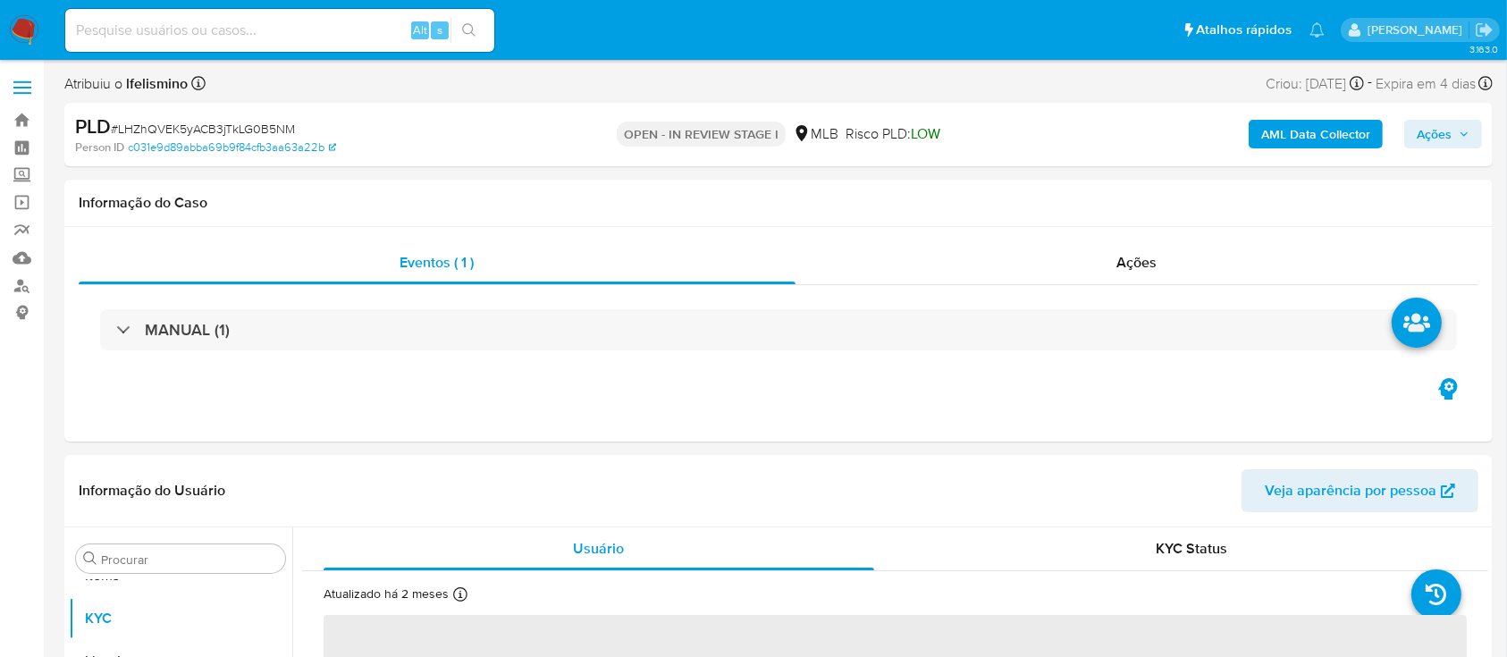
select select "10"
paste input "TkdLIvFq3fxroZMEFjPDjo5M"
type input "TkdLIvFq3fxroZMEFjPDjo5M"
click at [463, 19] on button "search-icon" at bounding box center [468, 30] width 37 height 25
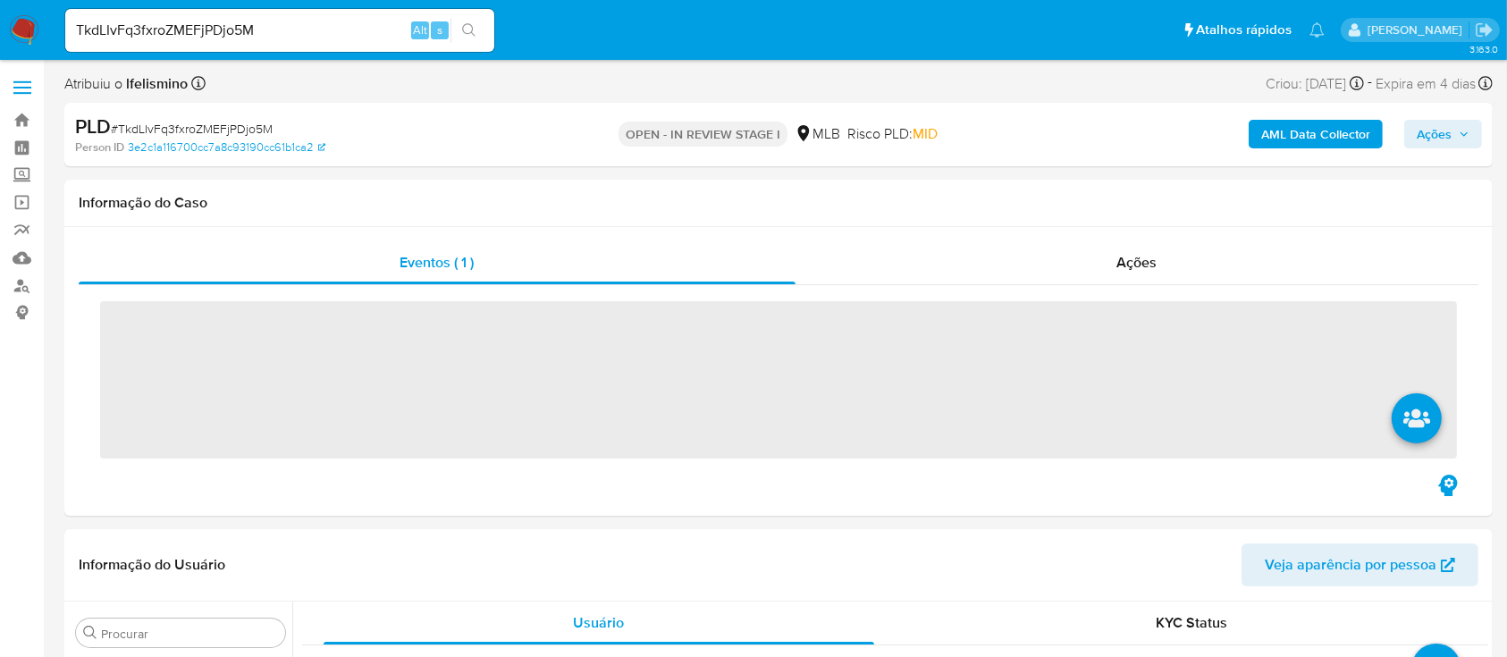
scroll to position [970, 0]
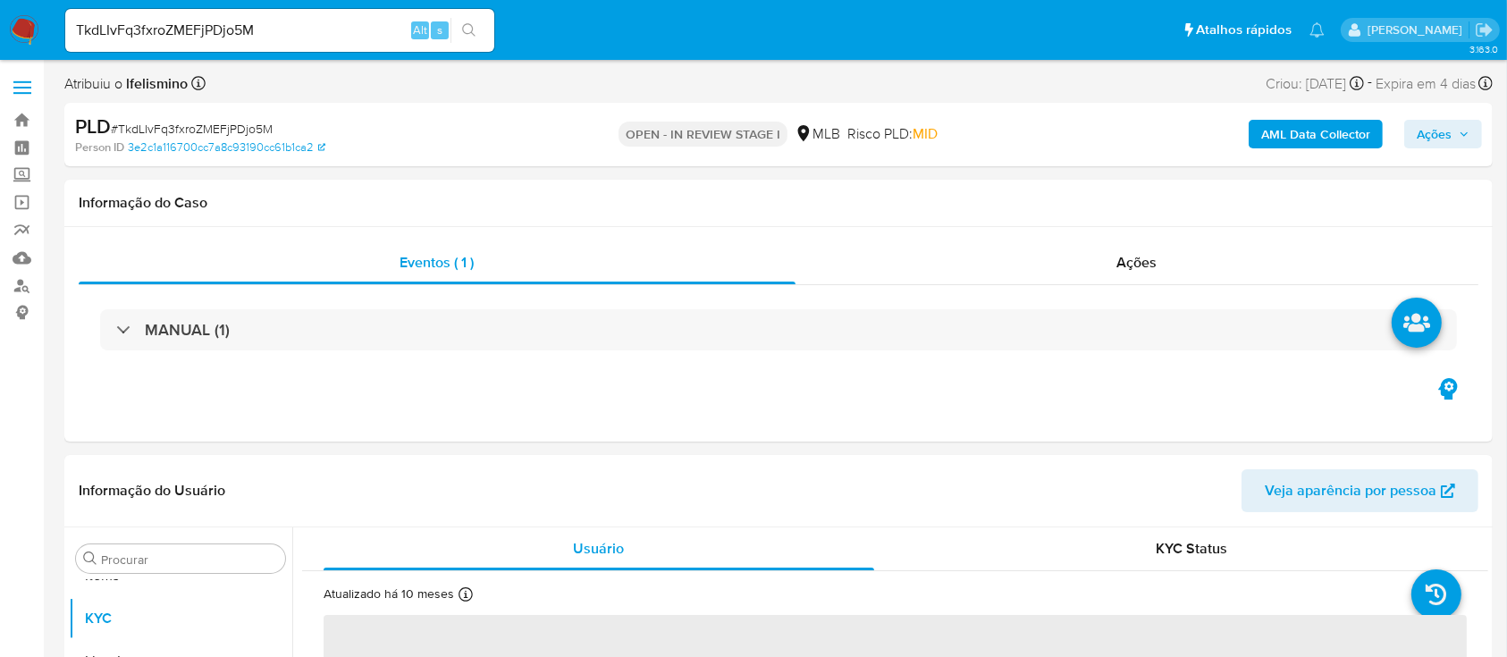
select select "10"
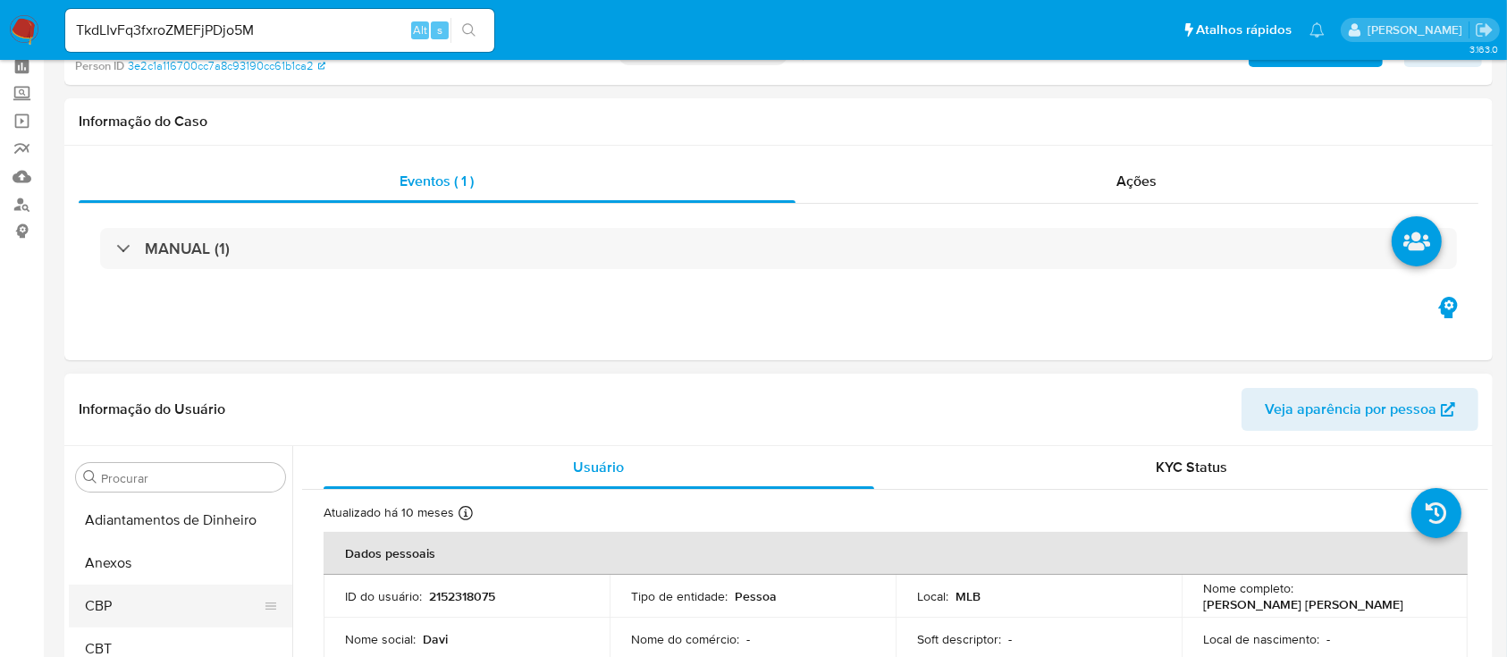
scroll to position [119, 0]
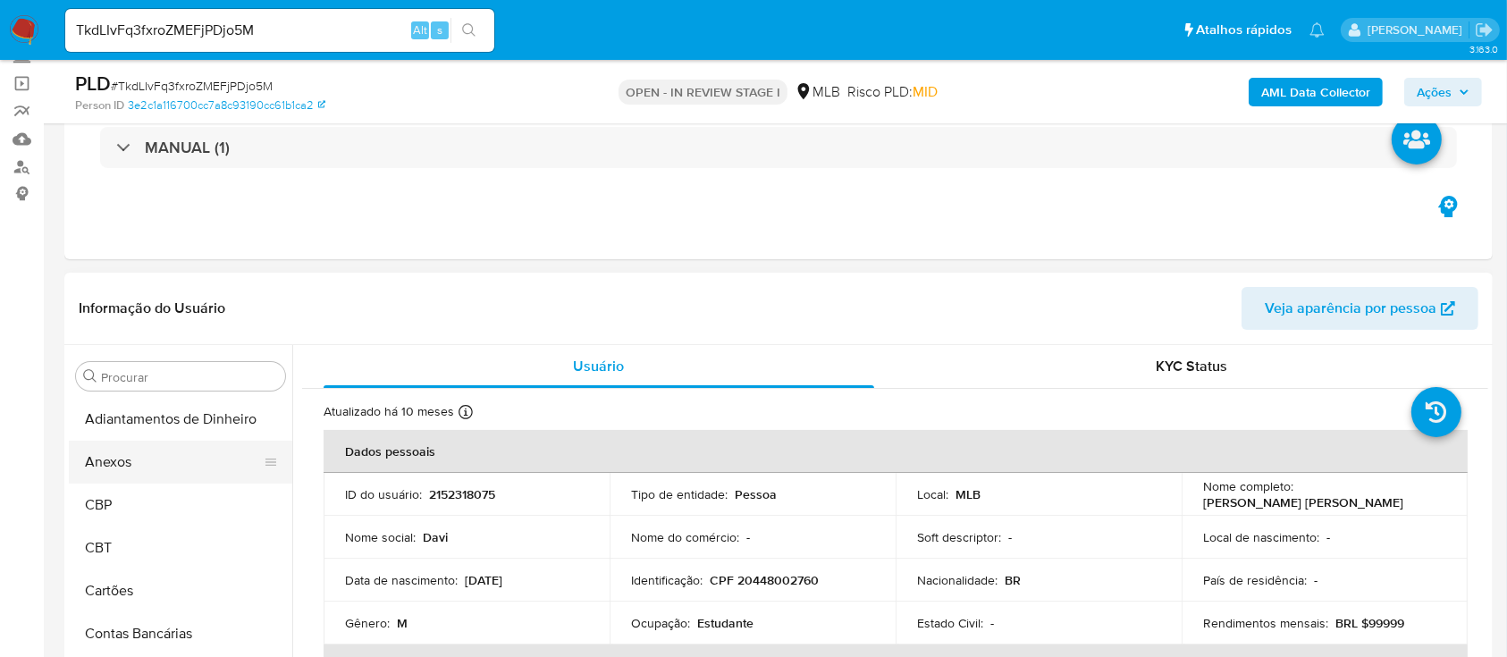
click at [156, 475] on button "Anexos" at bounding box center [173, 462] width 209 height 43
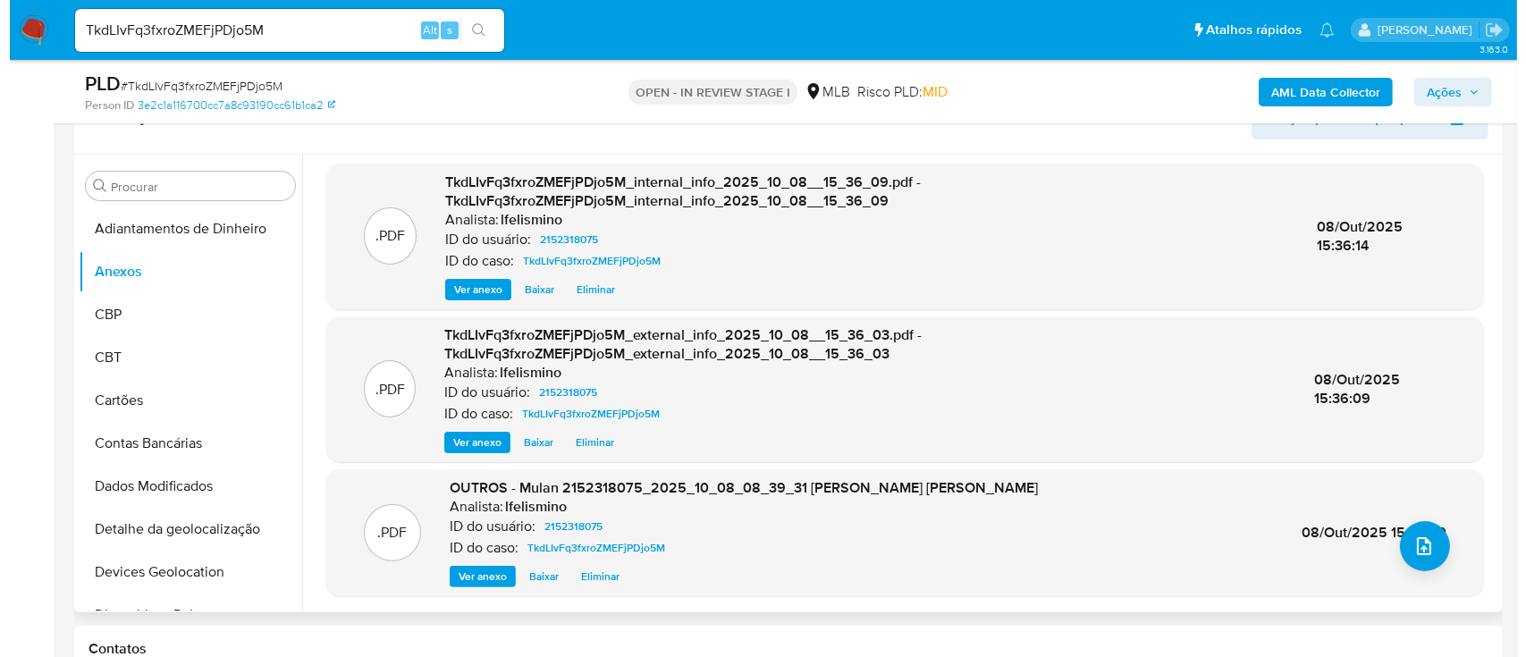
scroll to position [358, 0]
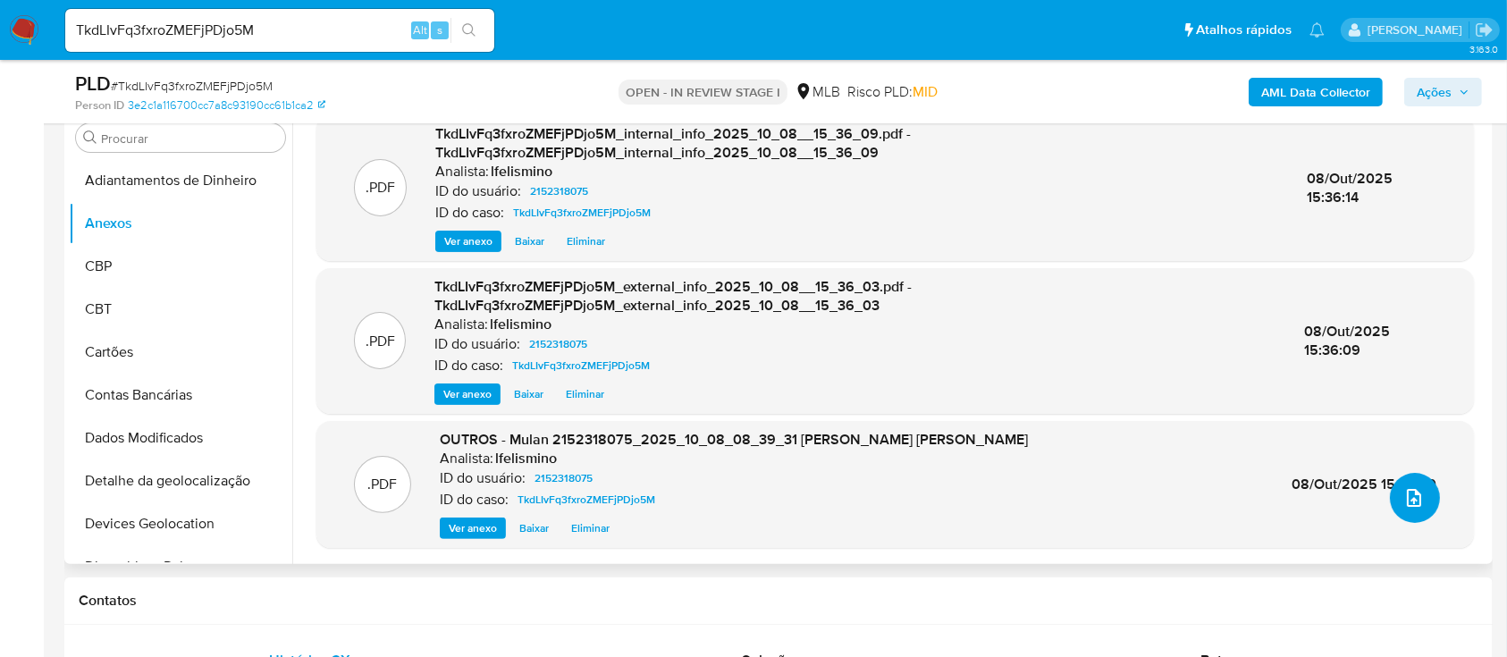
click at [1394, 497] on button "upload-file" at bounding box center [1415, 498] width 50 height 50
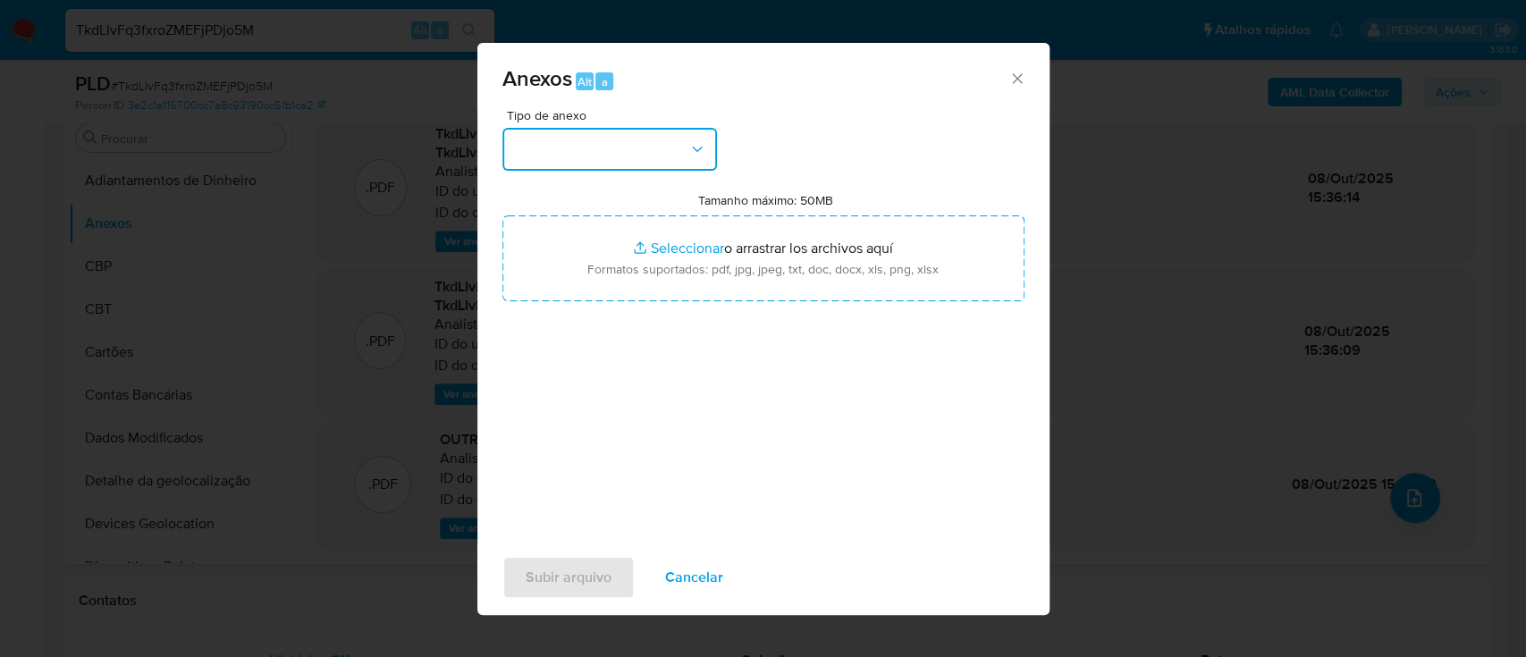
click at [636, 160] on button "button" at bounding box center [609, 149] width 215 height 43
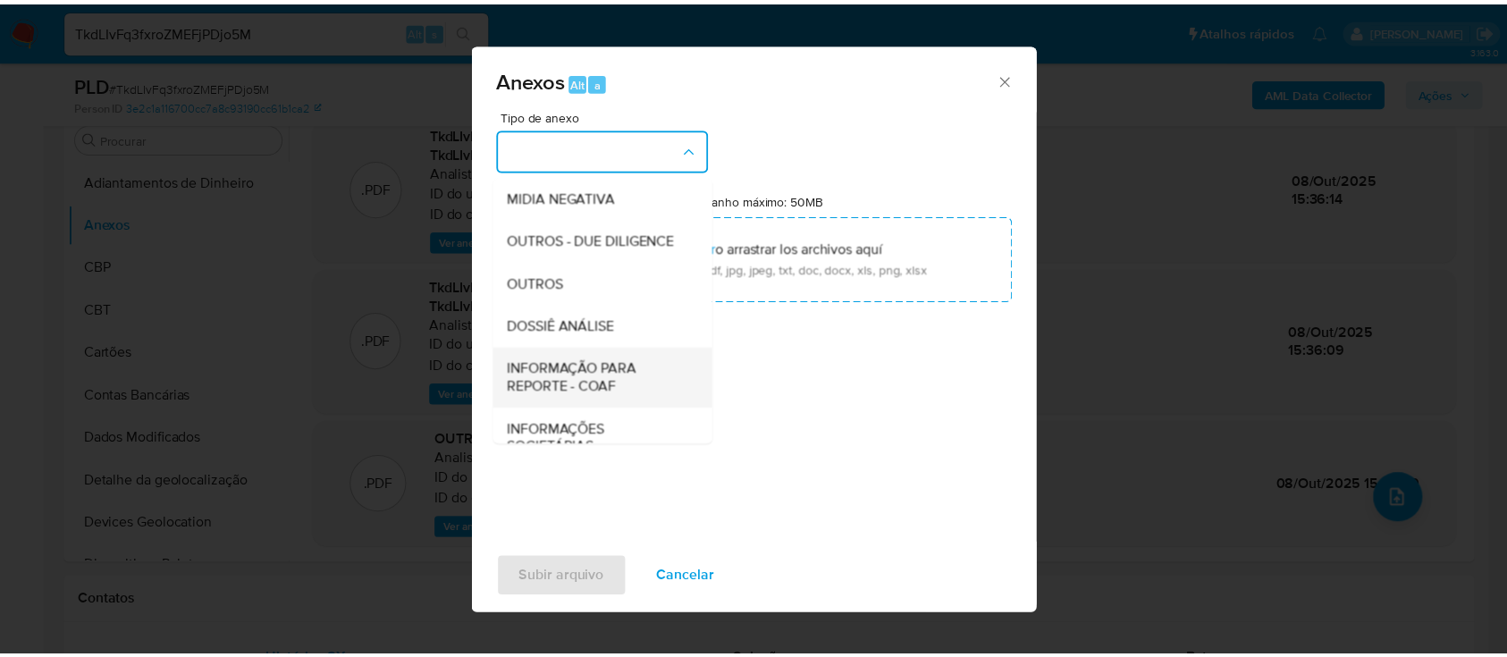
scroll to position [274, 0]
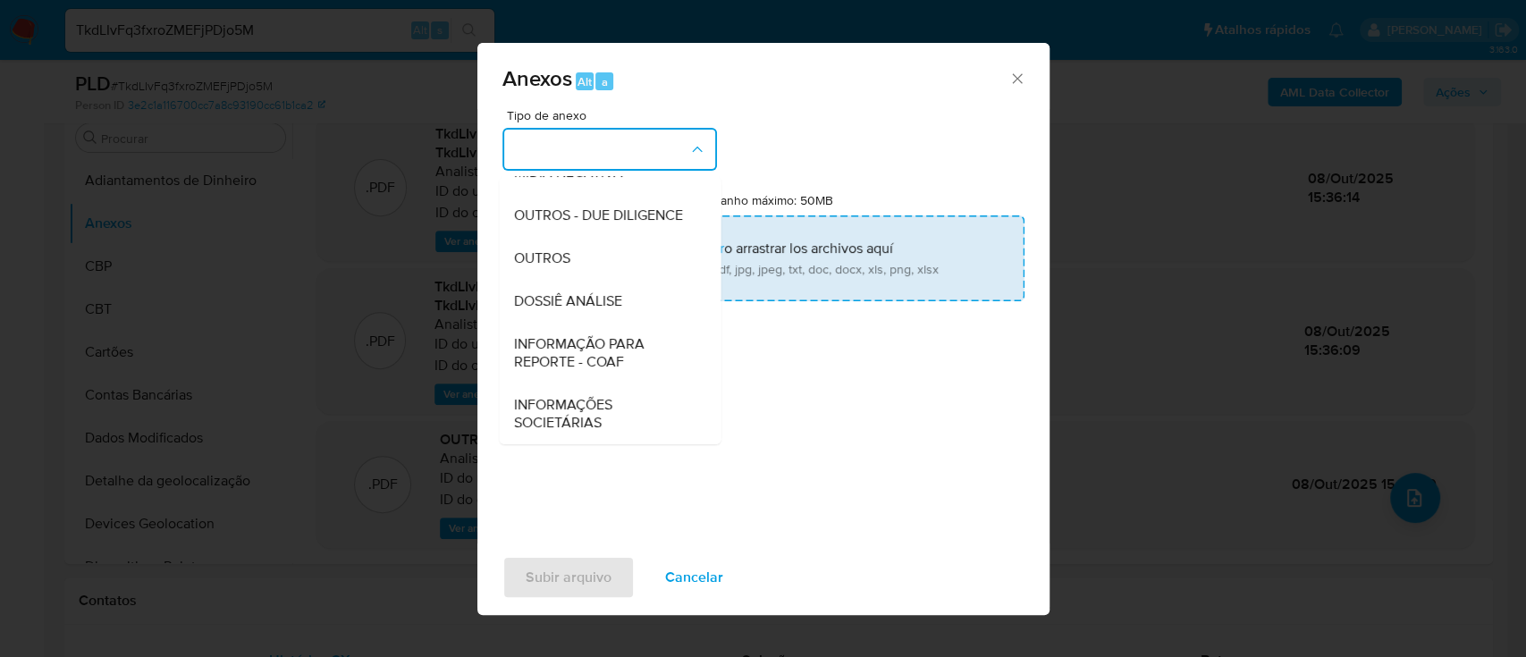
drag, startPoint x: 612, startPoint y: 299, endPoint x: 604, endPoint y: 291, distance: 11.4
click at [612, 298] on span "DOSSIÊ ANÁLISE" at bounding box center [567, 301] width 108 height 18
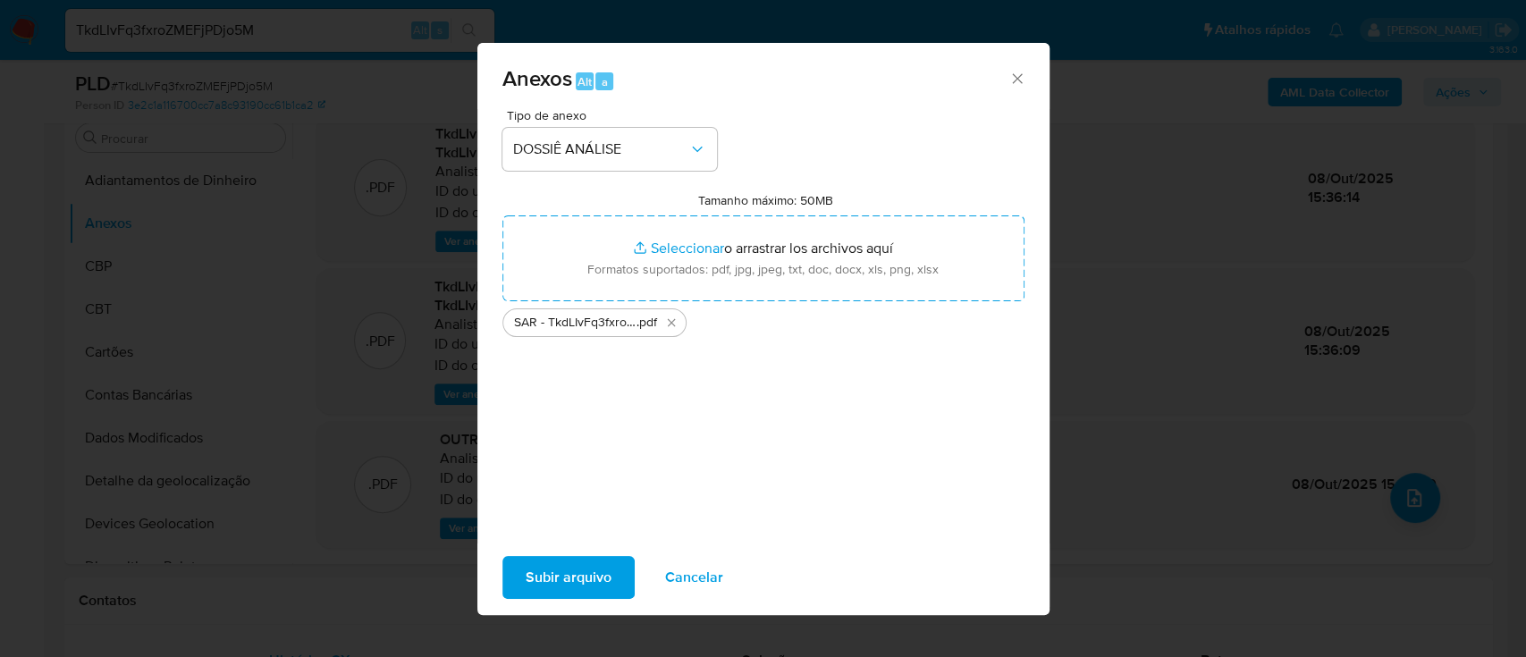
click at [568, 569] on span "Subir arquivo" at bounding box center [569, 577] width 86 height 39
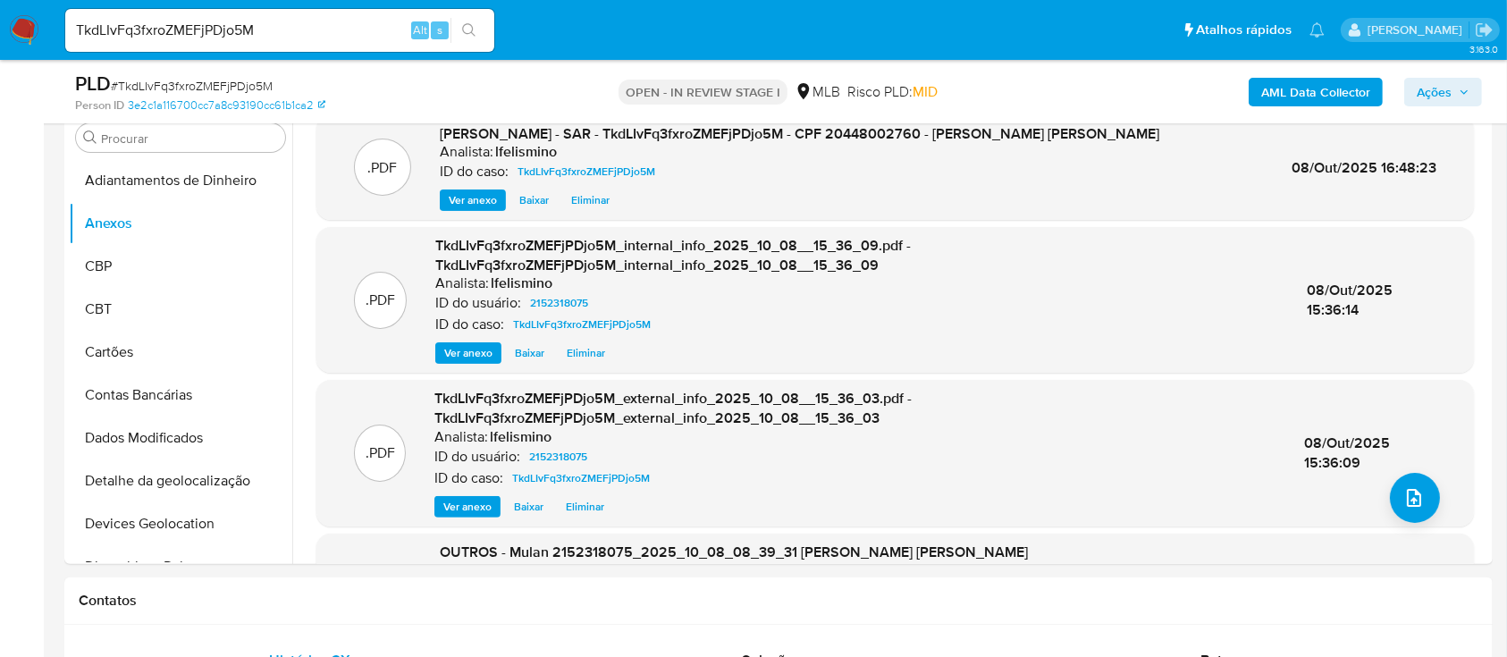
drag, startPoint x: 1426, startPoint y: 92, endPoint x: 1379, endPoint y: 108, distance: 50.0
click at [1427, 93] on span "Ações" at bounding box center [1434, 92] width 35 height 29
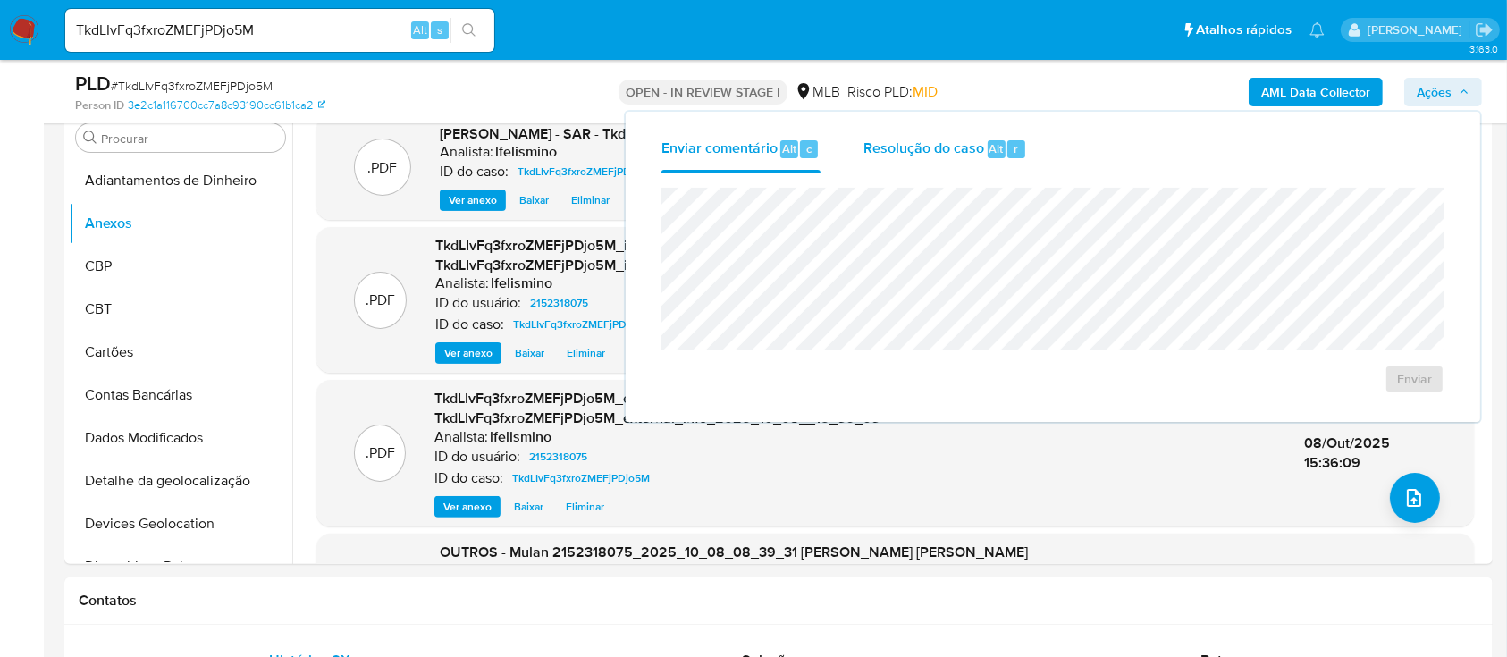
click at [976, 154] on span "Resolução do caso" at bounding box center [923, 148] width 121 height 21
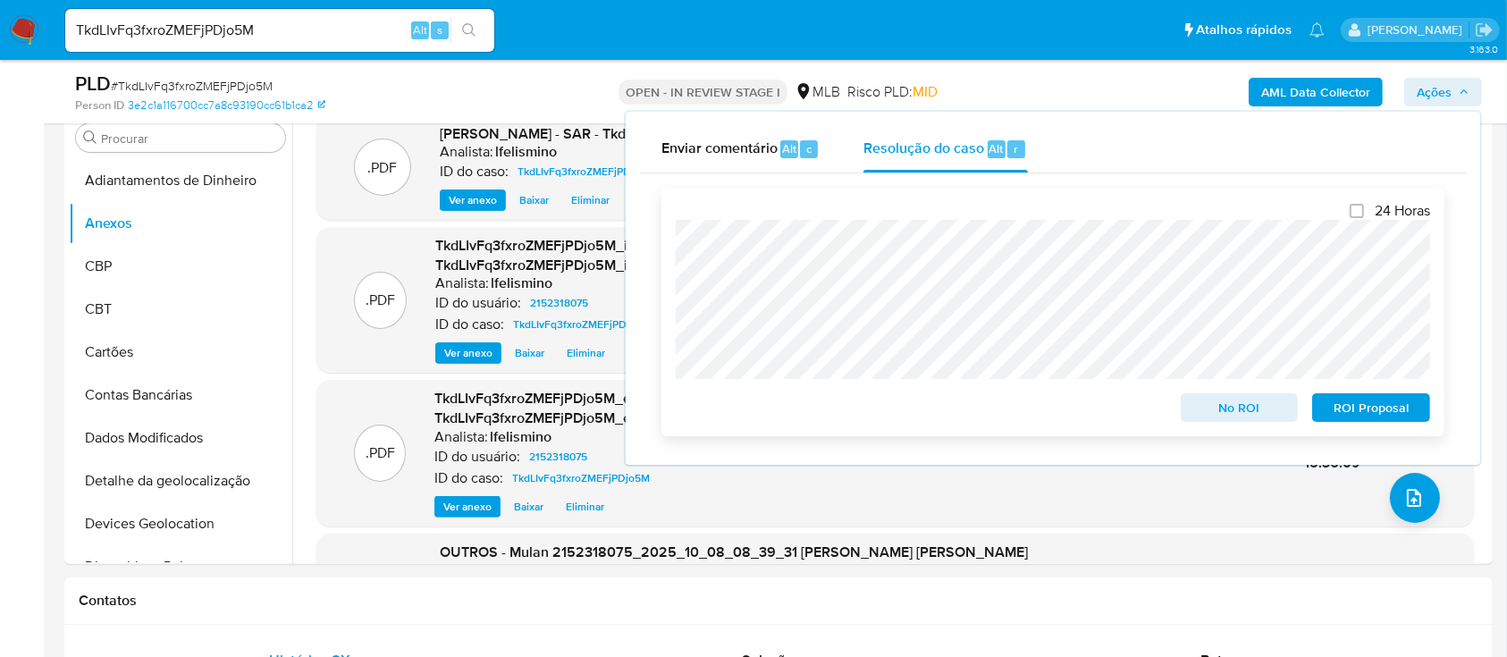
click at [1367, 418] on span "ROI Proposal" at bounding box center [1371, 407] width 93 height 25
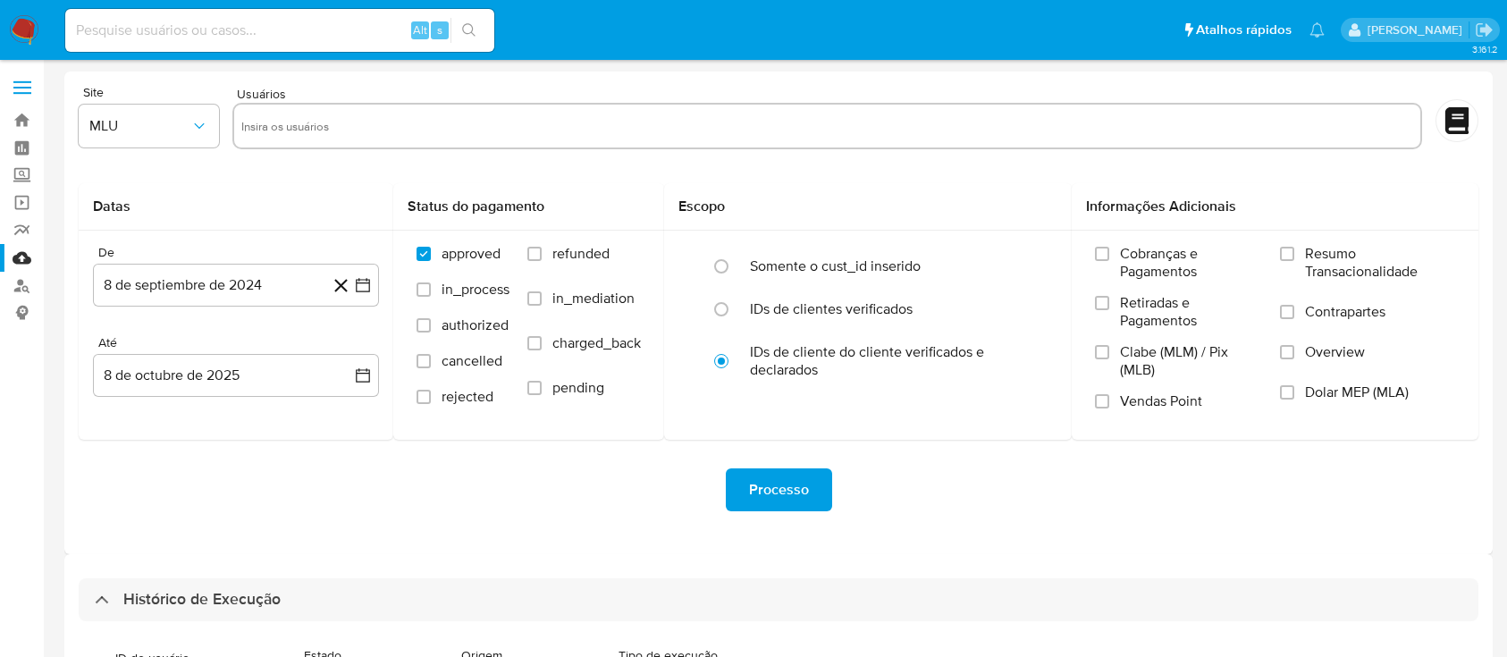
scroll to position [611, 0]
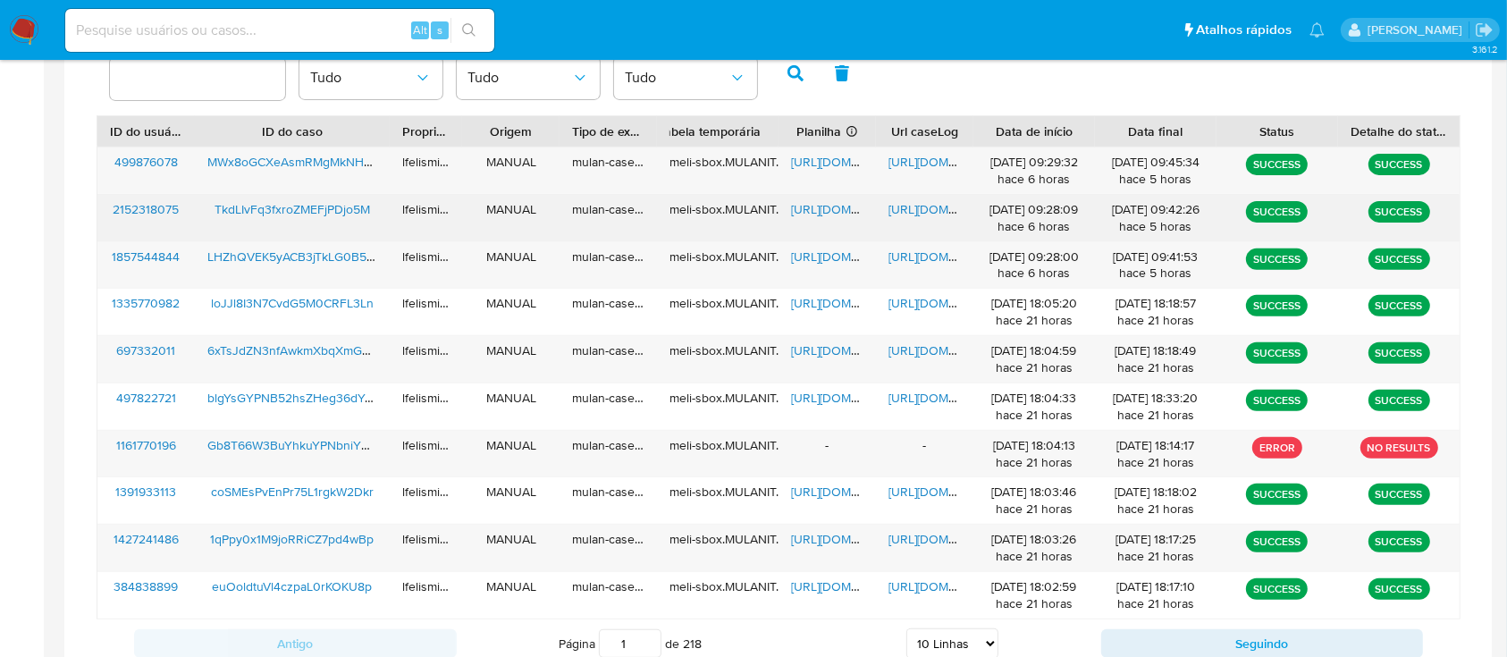
click at [905, 205] on span "[URL][DOMAIN_NAME]" at bounding box center [949, 209] width 123 height 18
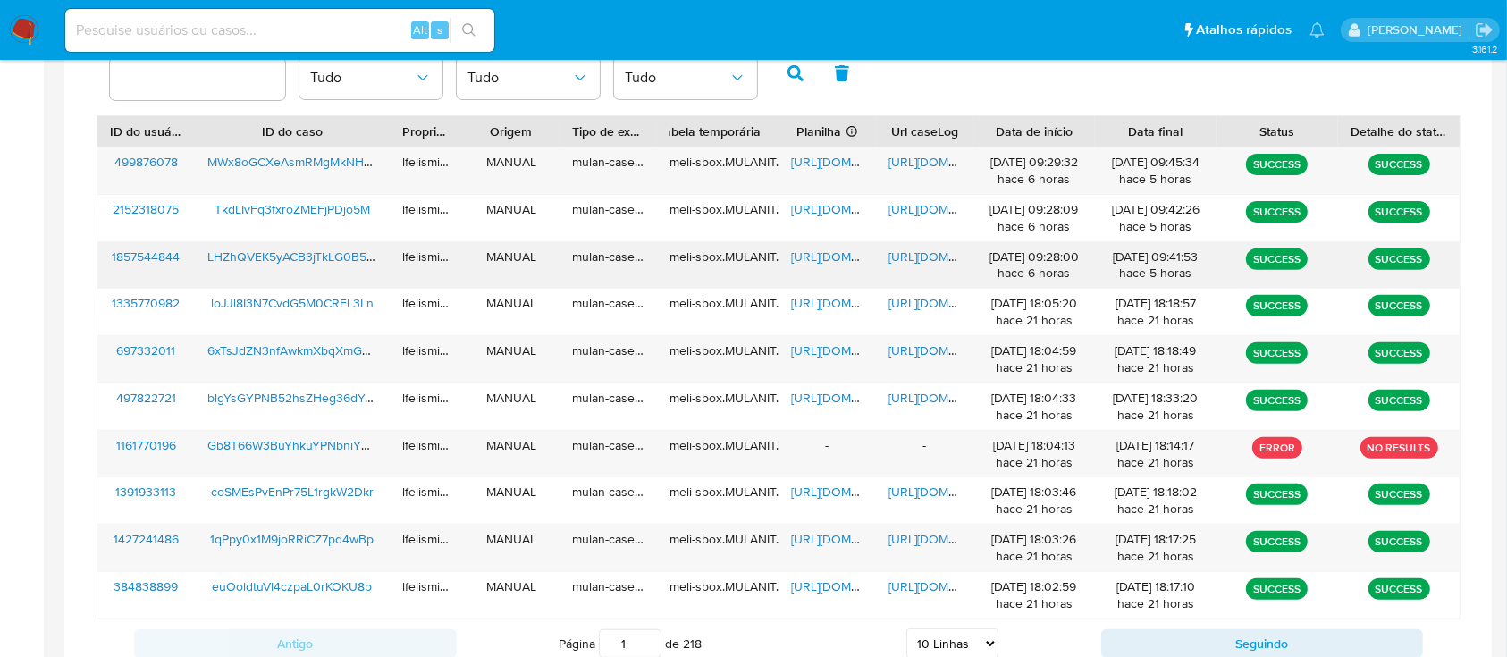
click at [921, 257] on span "[URL][DOMAIN_NAME]" at bounding box center [949, 257] width 123 height 18
click at [895, 158] on span "https://docs.google.com/document/d/1YWPsPLhiSnWSA7UdIZ0XWAMDzLdnQkYfVc82AdDq_V8…" at bounding box center [949, 162] width 123 height 18
click at [954, 645] on select "5 Linhas 10 Linhas 20 Linhas 25 Linhas 50 Linhas 100 Linhas" at bounding box center [952, 643] width 92 height 30
select select "20"
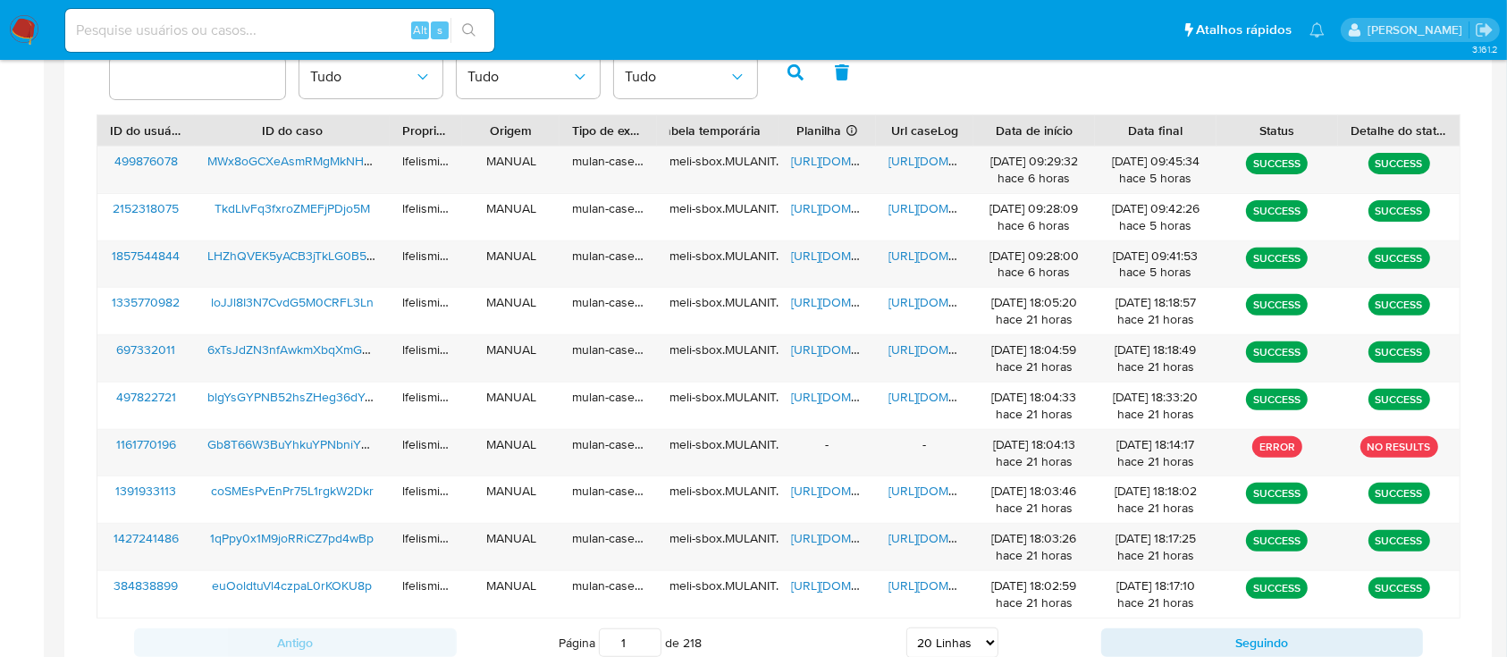
click at [906, 627] on select "5 Linhas 10 Linhas 20 Linhas 25 Linhas 50 Linhas 100 Linhas" at bounding box center [952, 642] width 92 height 30
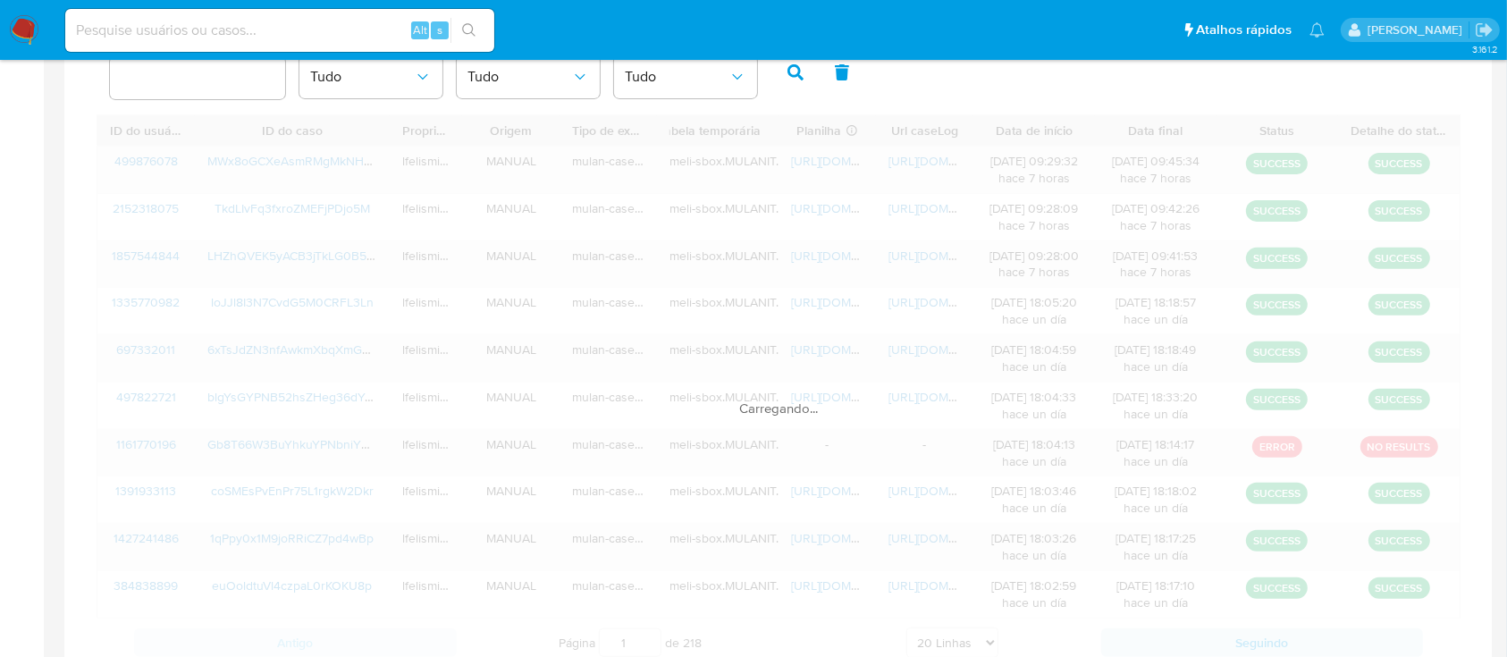
click at [951, 554] on div "ID do usuário ID do caso Proprietário Origem Tipo de execução Tabela temporária…" at bounding box center [779, 390] width 1364 height 552
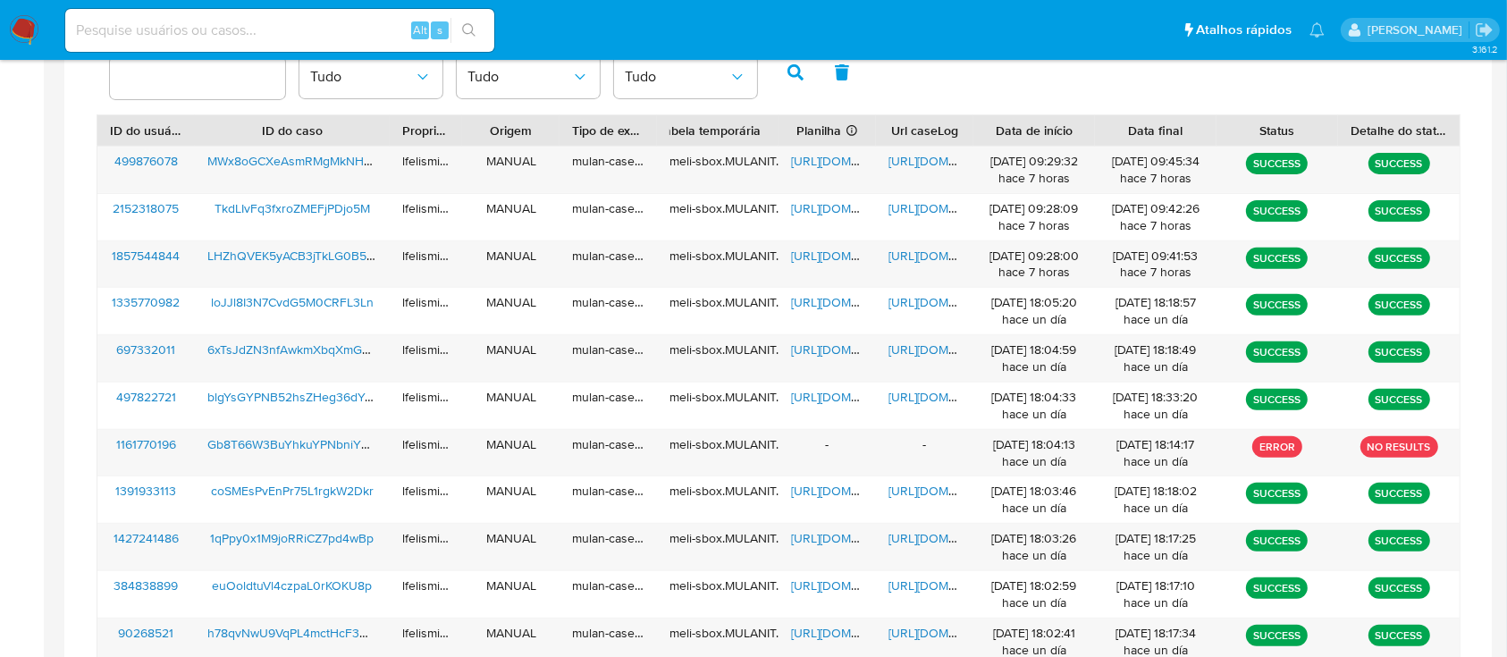
scroll to position [1151, 0]
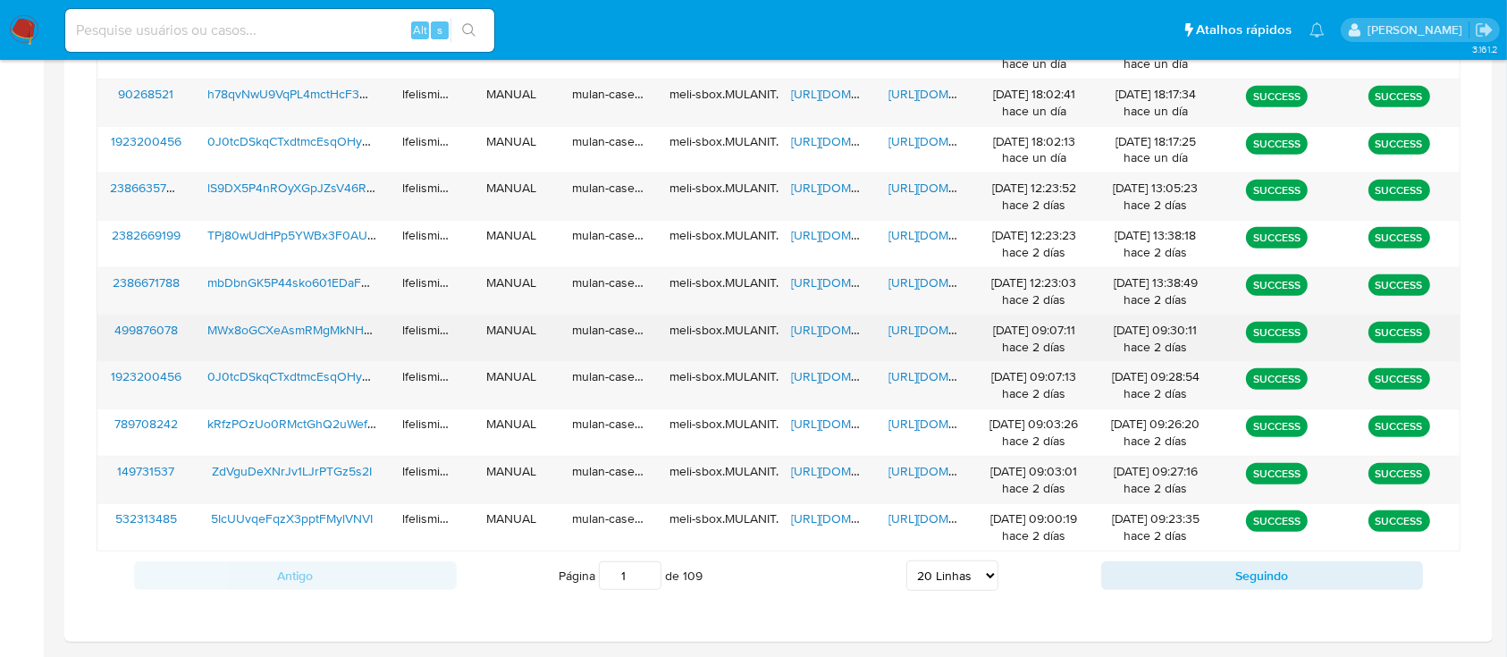
click at [917, 334] on span "https://docs.google.com/document/d/1CaZ3ZRK3eEexIXuna1r9BQb_2nrd3wNvEarJ0bbu2oA…" at bounding box center [949, 330] width 123 height 18
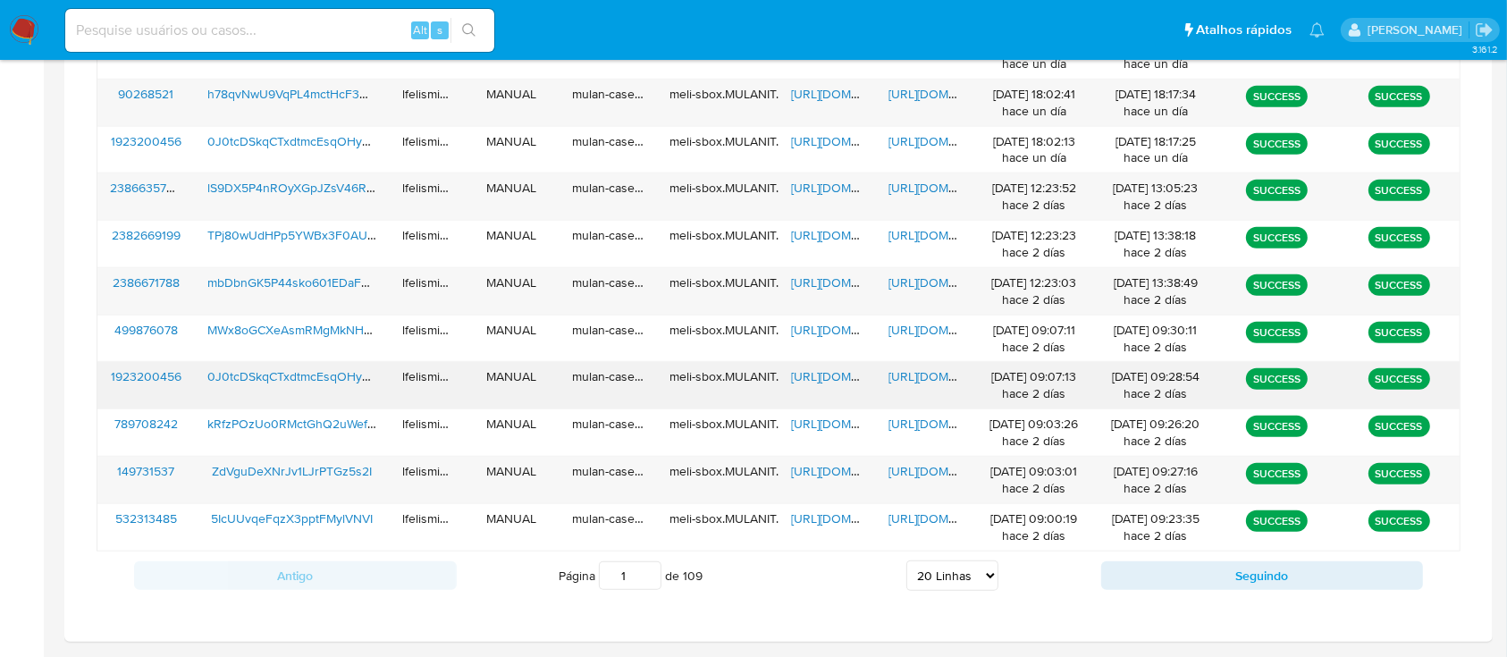
click at [938, 371] on span "https://docs.google.com/document/d/1tH3R3RMUAg2j-iAZma6OLO3rxZl05lBu9KX_2f8xu6c…" at bounding box center [949, 376] width 123 height 18
click at [918, 371] on span "https://docs.google.com/document/d/1tH3R3RMUAg2j-iAZma6OLO3rxZl05lBu9KX_2f8xu6c…" at bounding box center [949, 376] width 123 height 18
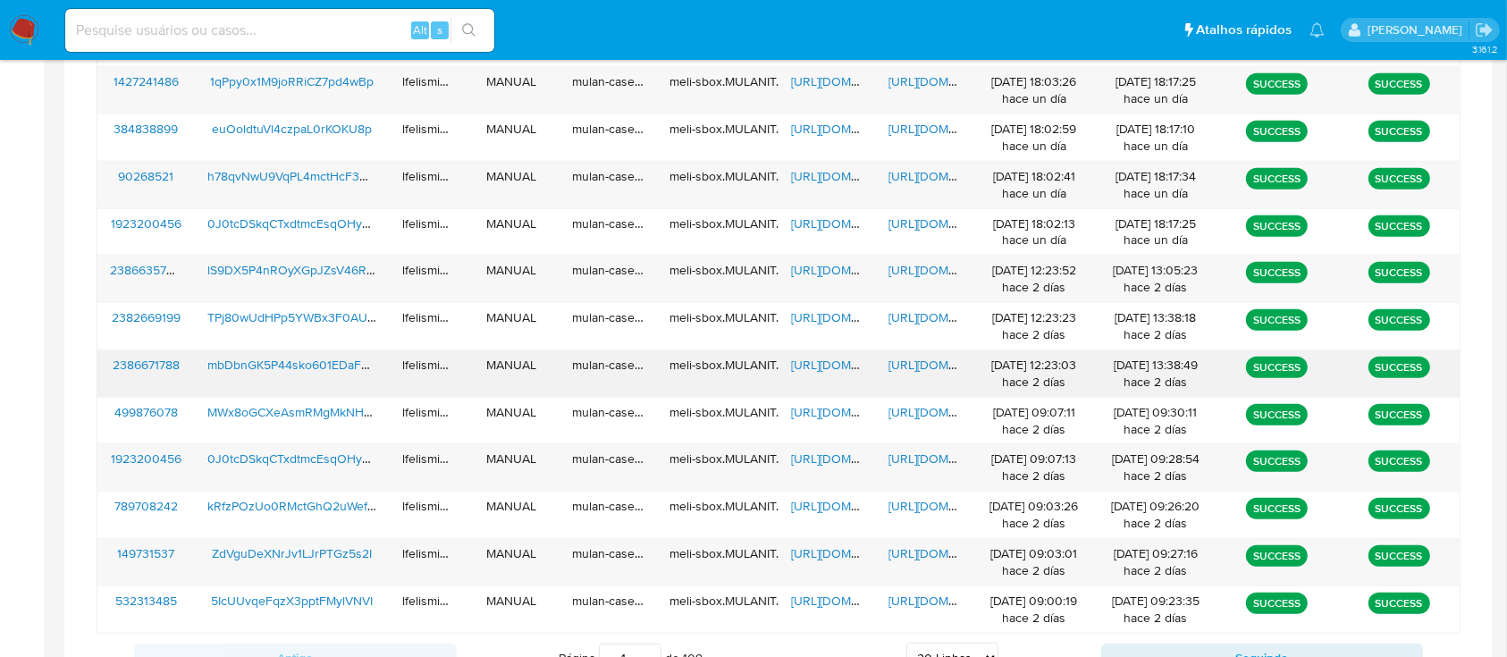
scroll to position [1032, 0]
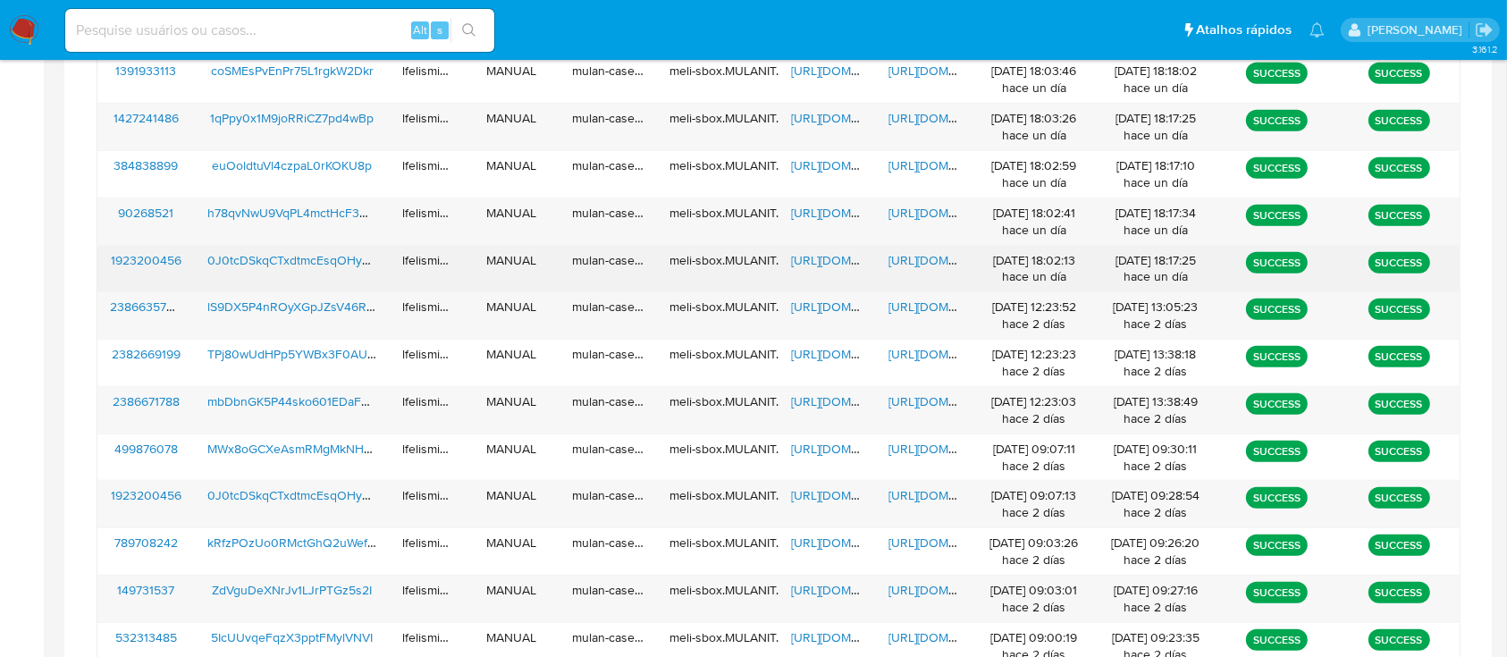
click at [914, 262] on span "https://docs.google.com/document/d/1VHi8dhr6jbKfAof4hi_ZLL7PwDbTXWi3z4Zka5qyhQM…" at bounding box center [949, 260] width 123 height 18
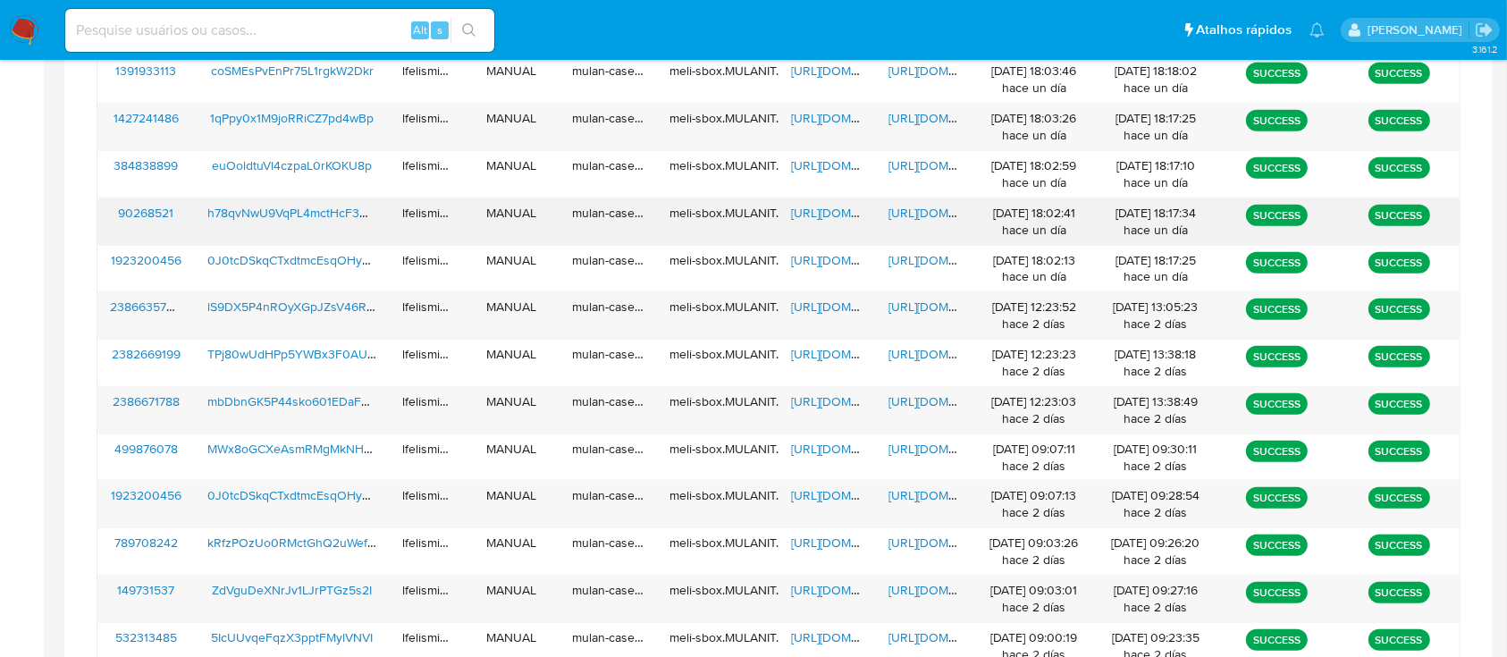
click at [930, 205] on span "https://docs.google.com/document/d/1T4aw_hAt9LgqFmhPW7Qt2EBzsnM-H3yXdmbuEUfHCpU…" at bounding box center [949, 213] width 123 height 18
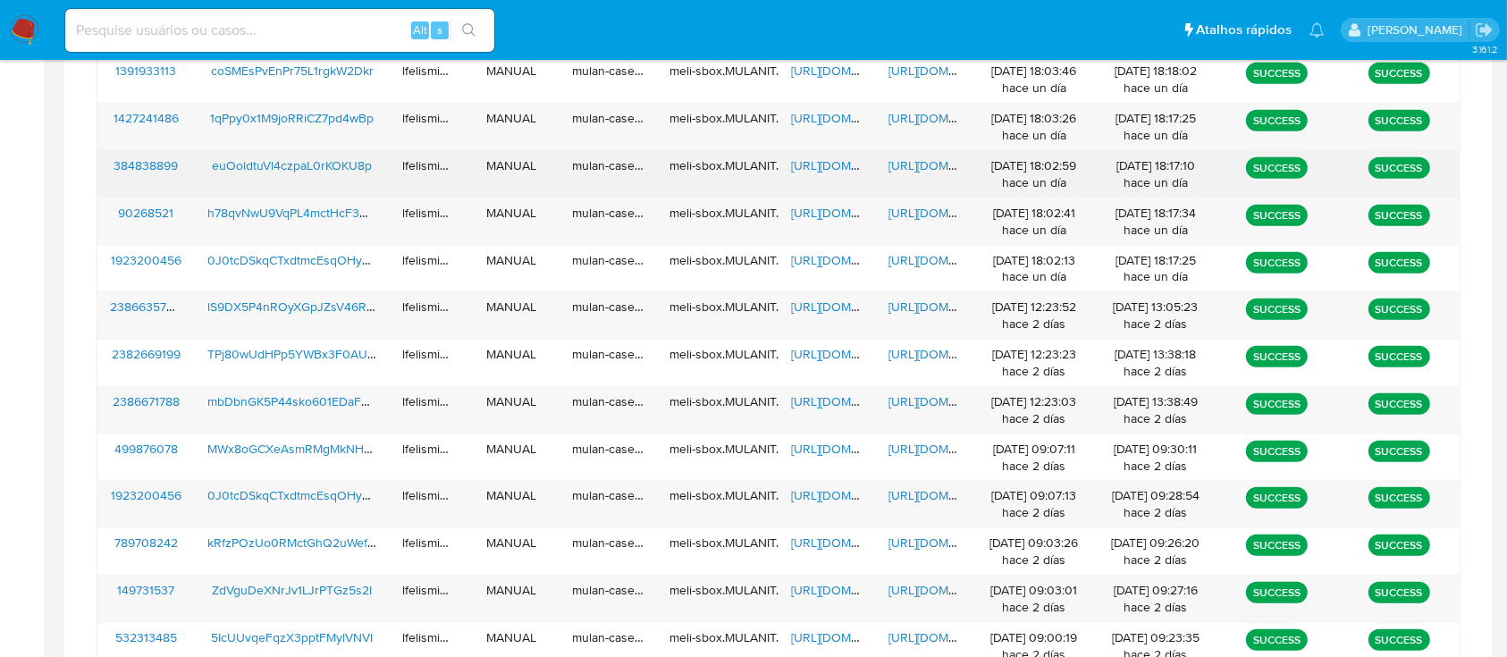
click at [896, 163] on span "https://docs.google.com/document/d/1UzBUfV1umMC5HslmTdGGigGcsbl8wS1mKQVPygBUV4c…" at bounding box center [949, 165] width 123 height 18
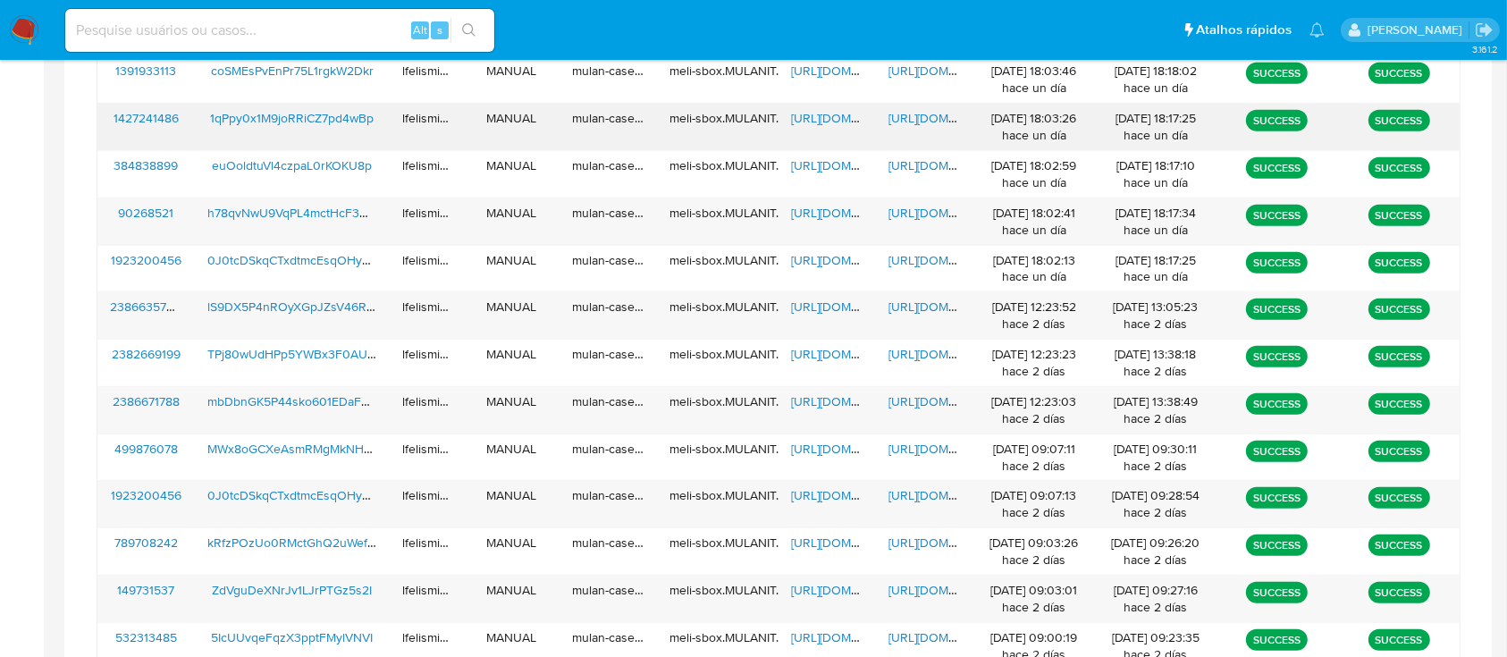
click at [930, 114] on span "https://docs.google.com/document/d/18ZpdodQEjMGID8601Q3t2s2V1Md8RUmz0Wl6-0yphxU…" at bounding box center [949, 118] width 123 height 18
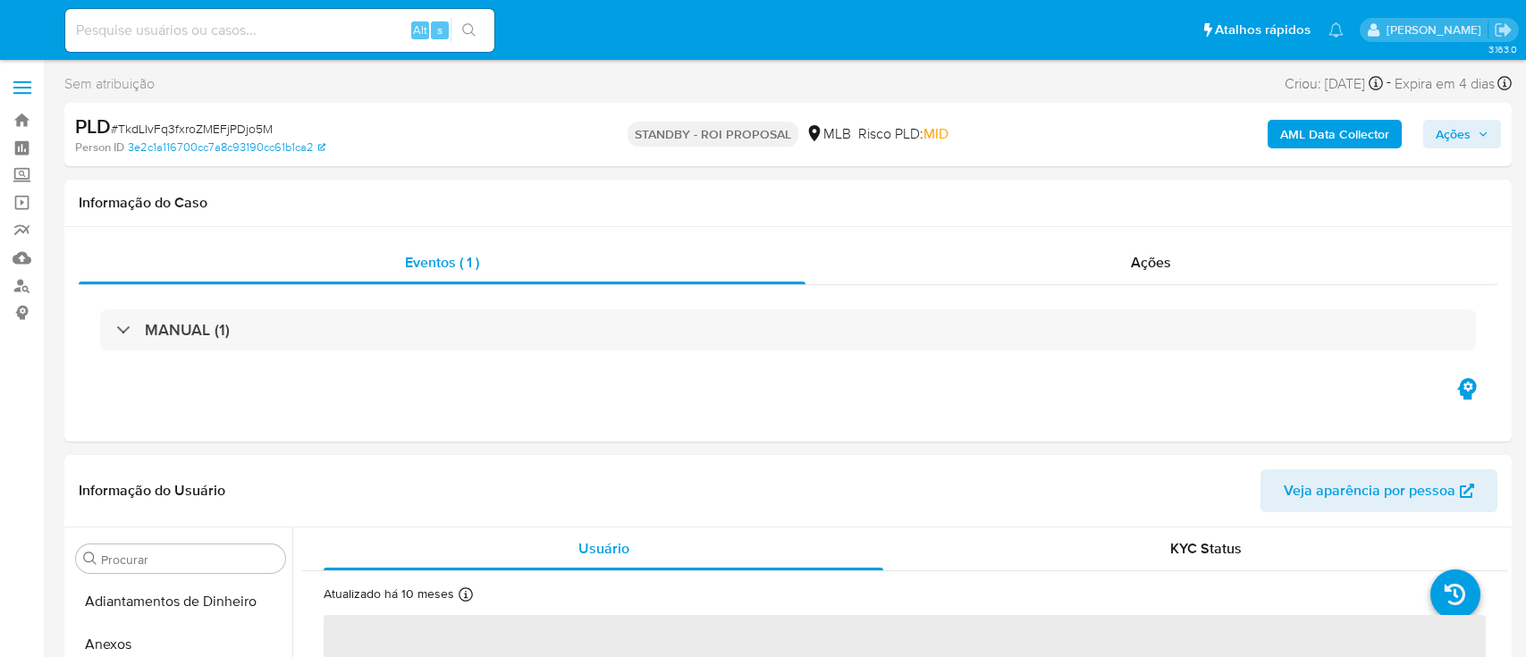
select select "10"
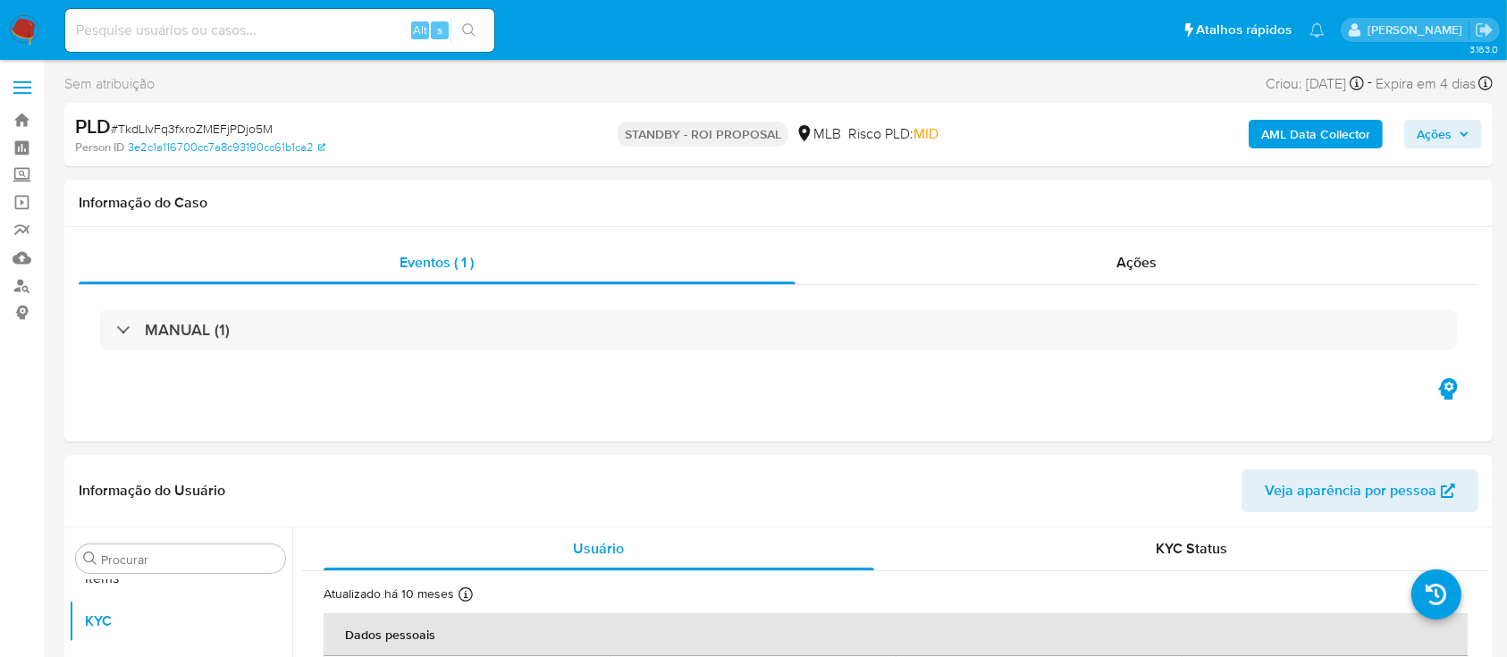
scroll to position [970, 0]
click at [289, 30] on input at bounding box center [279, 30] width 429 height 23
paste input "LHZhQVEK5yACB3jTkLG0B5NM"
type input "LHZhQVEK5yACB3jTkLG0B5NM"
click at [468, 23] on icon "search-icon" at bounding box center [469, 30] width 14 height 14
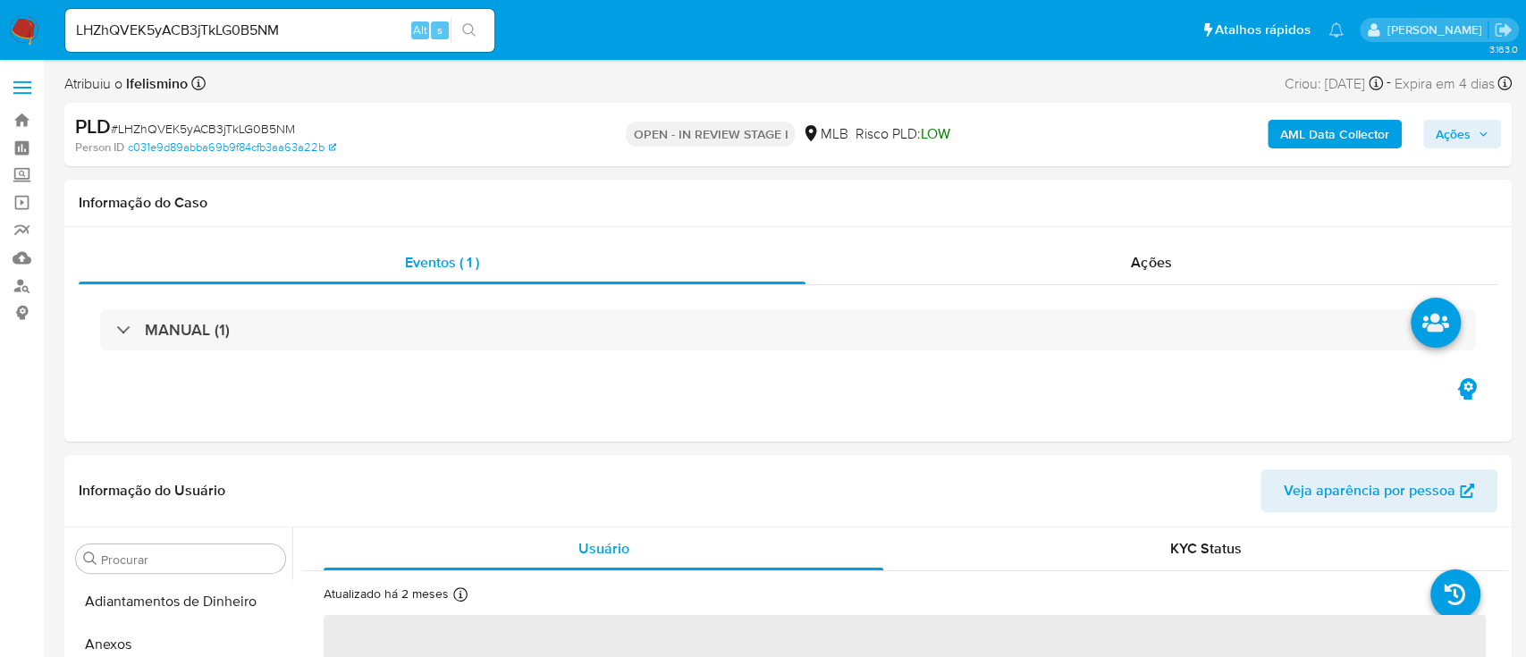
select select "10"
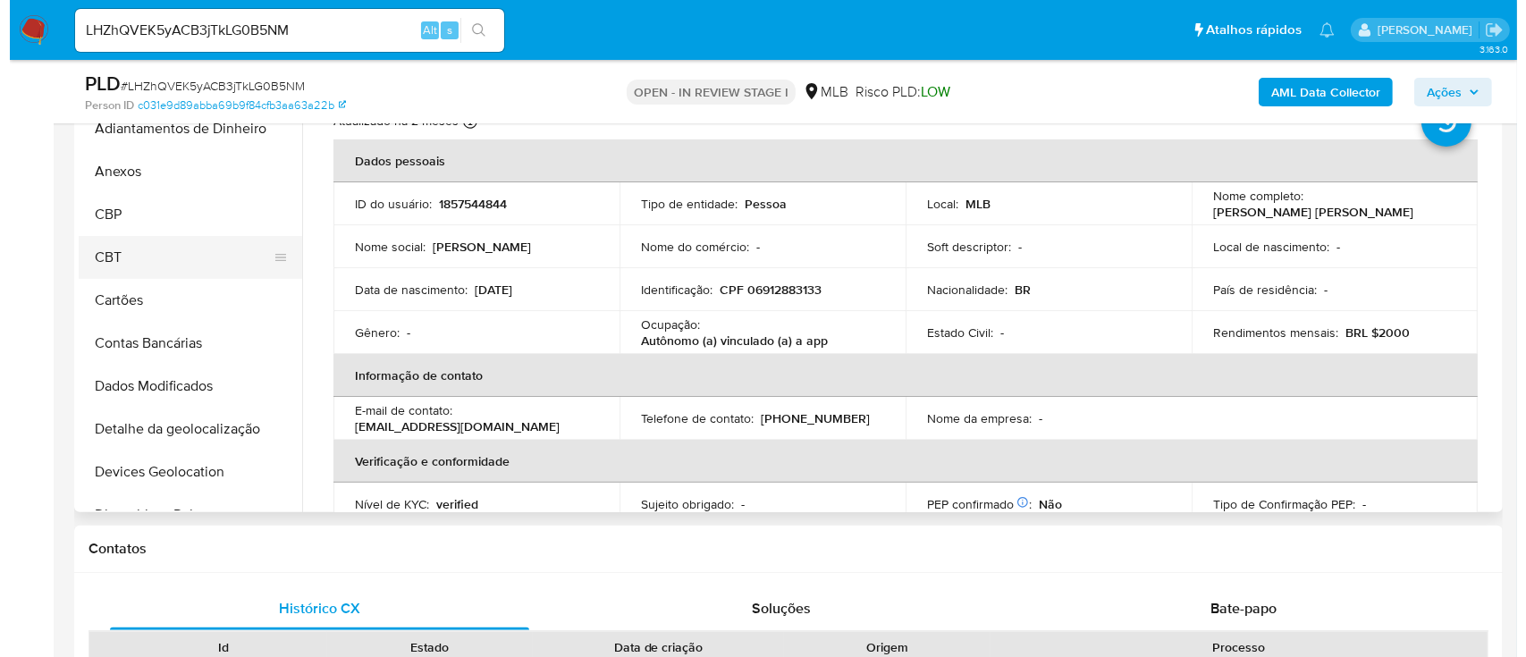
scroll to position [358, 0]
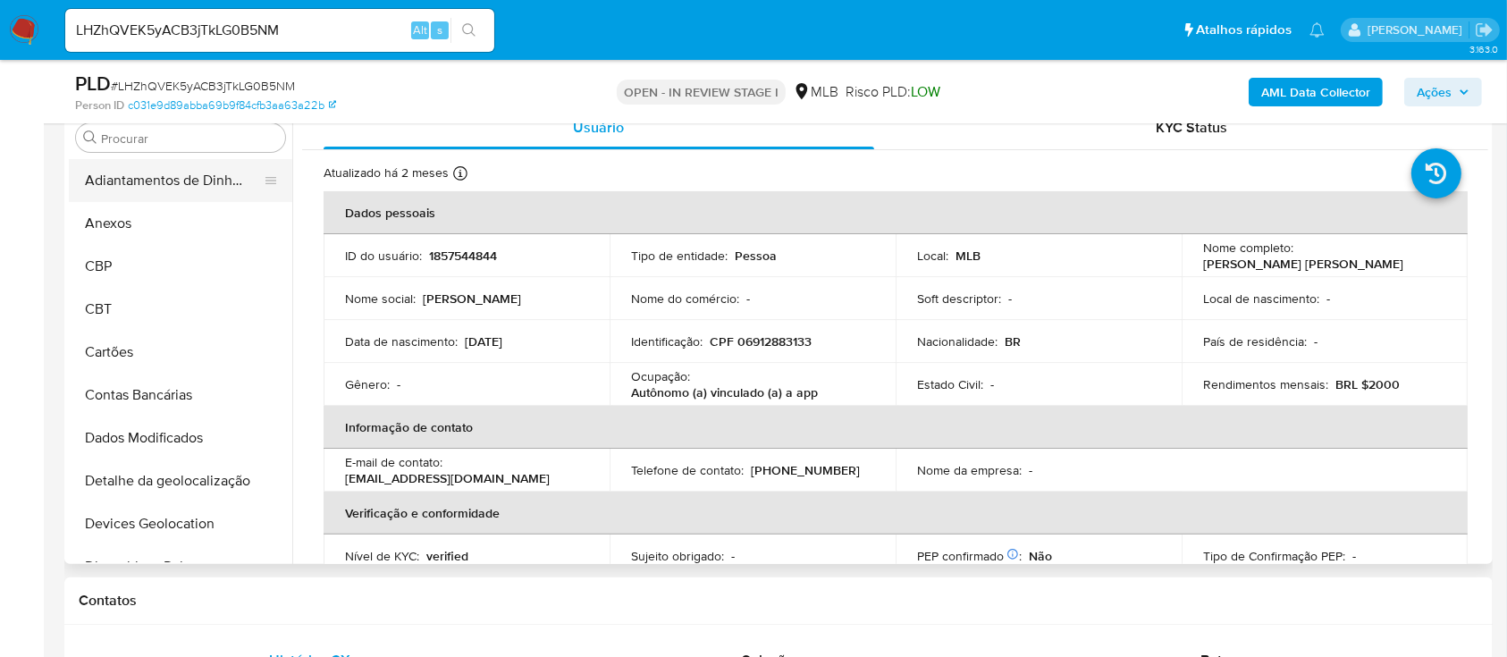
click at [170, 189] on button "Adiantamentos de Dinheiro" at bounding box center [173, 180] width 209 height 43
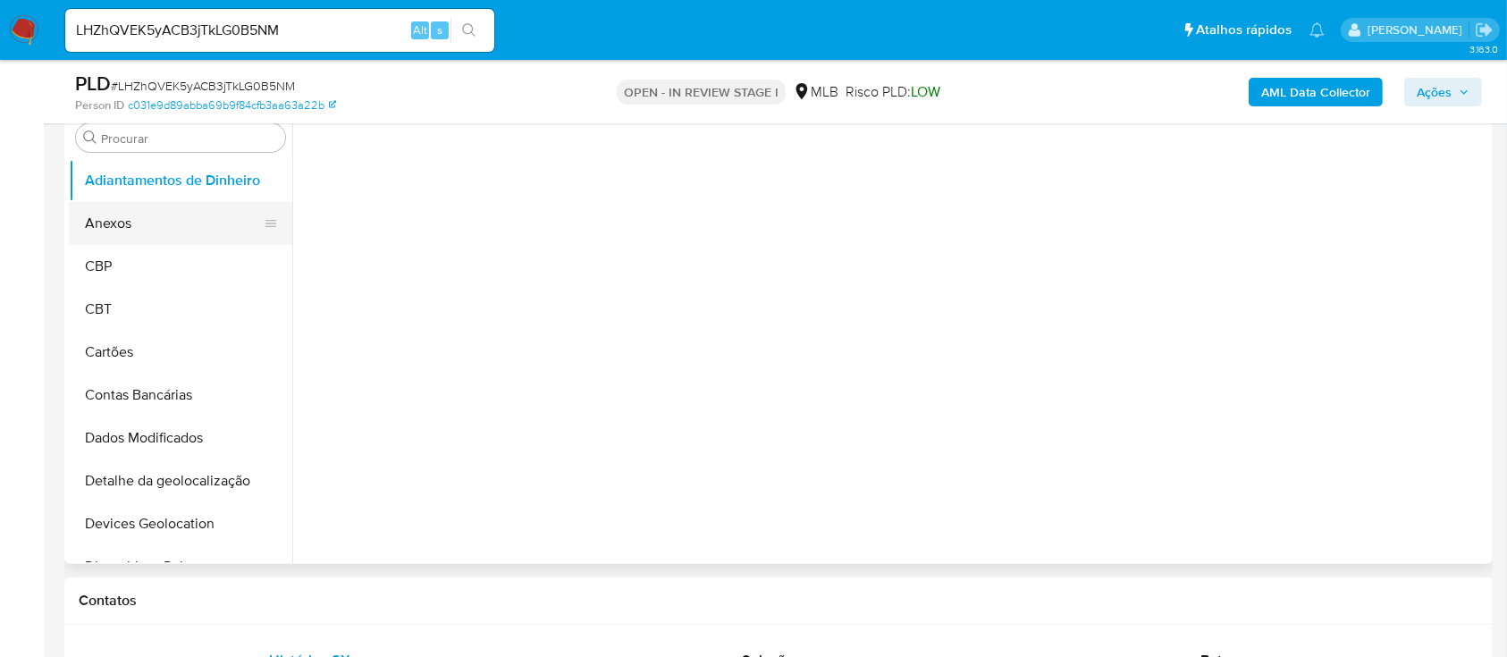
click at [155, 225] on button "Anexos" at bounding box center [173, 223] width 209 height 43
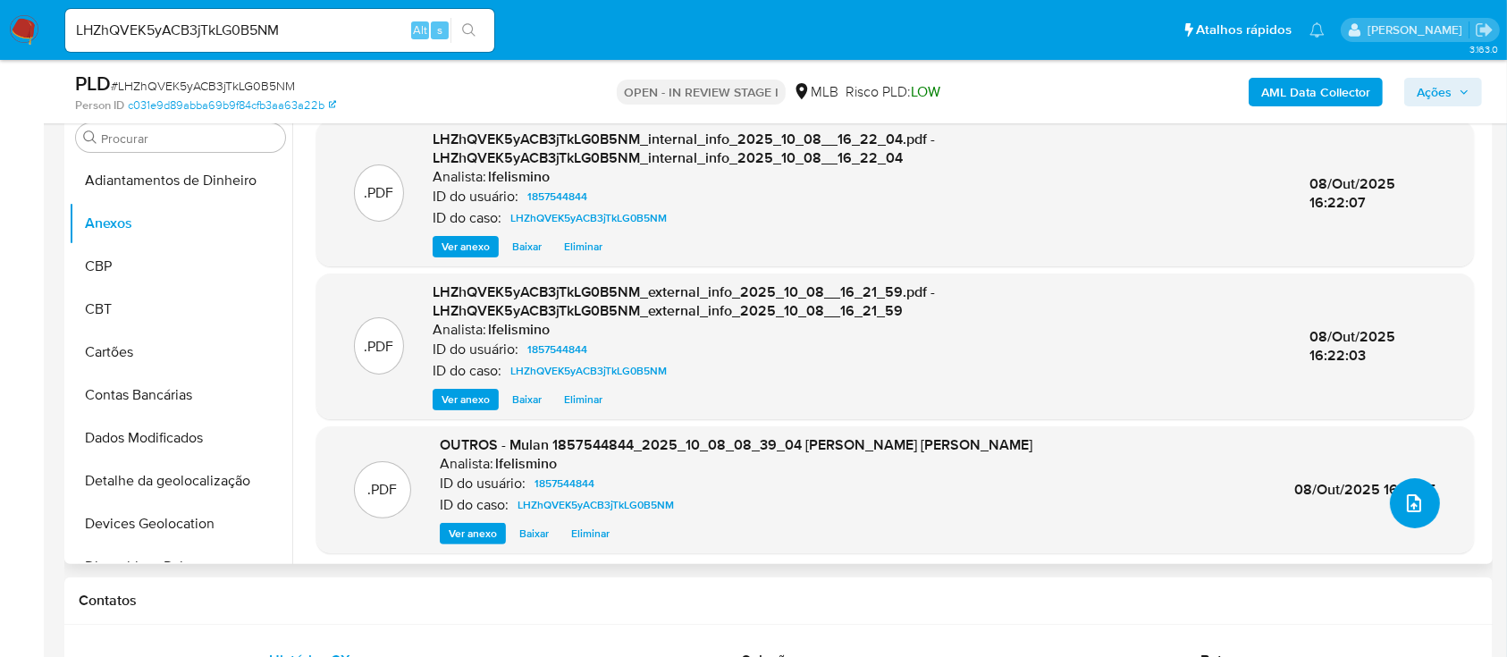
click at [1409, 498] on icon "upload-file" at bounding box center [1413, 502] width 21 height 21
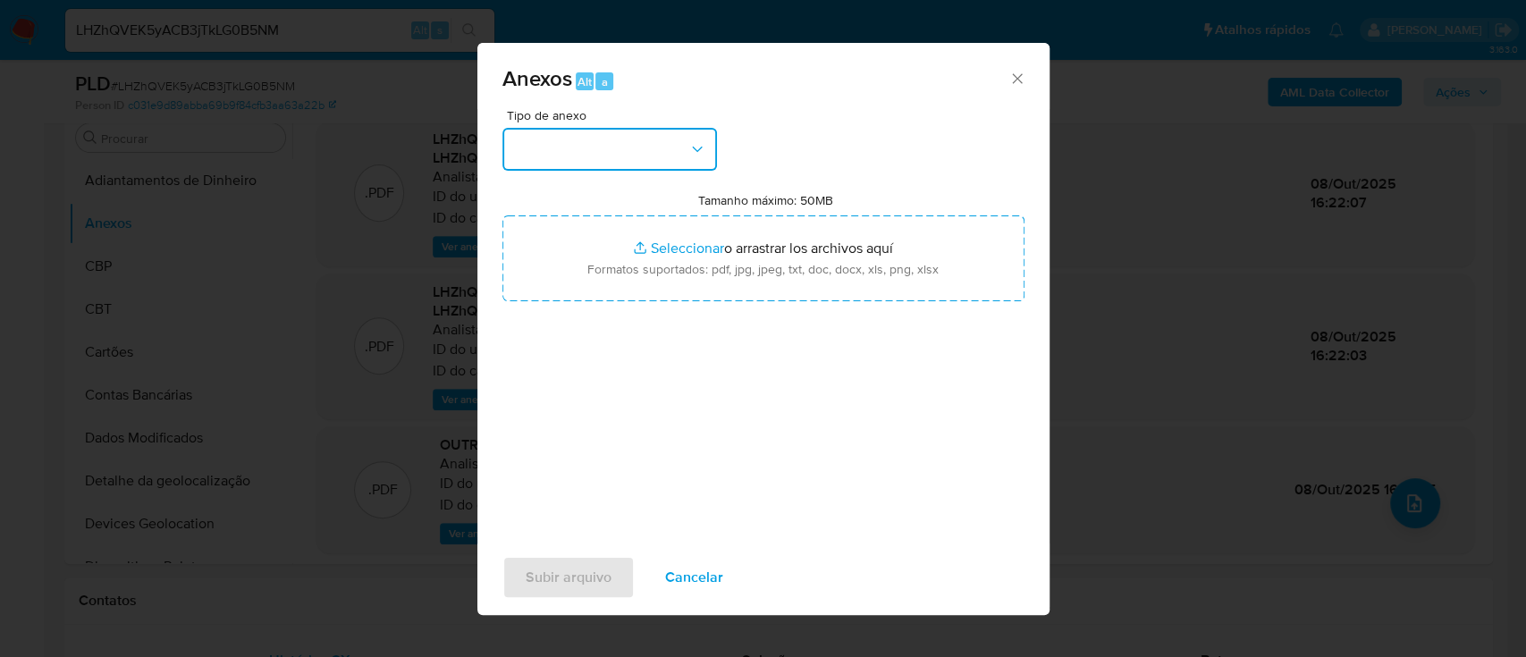
click at [614, 147] on button "button" at bounding box center [609, 149] width 215 height 43
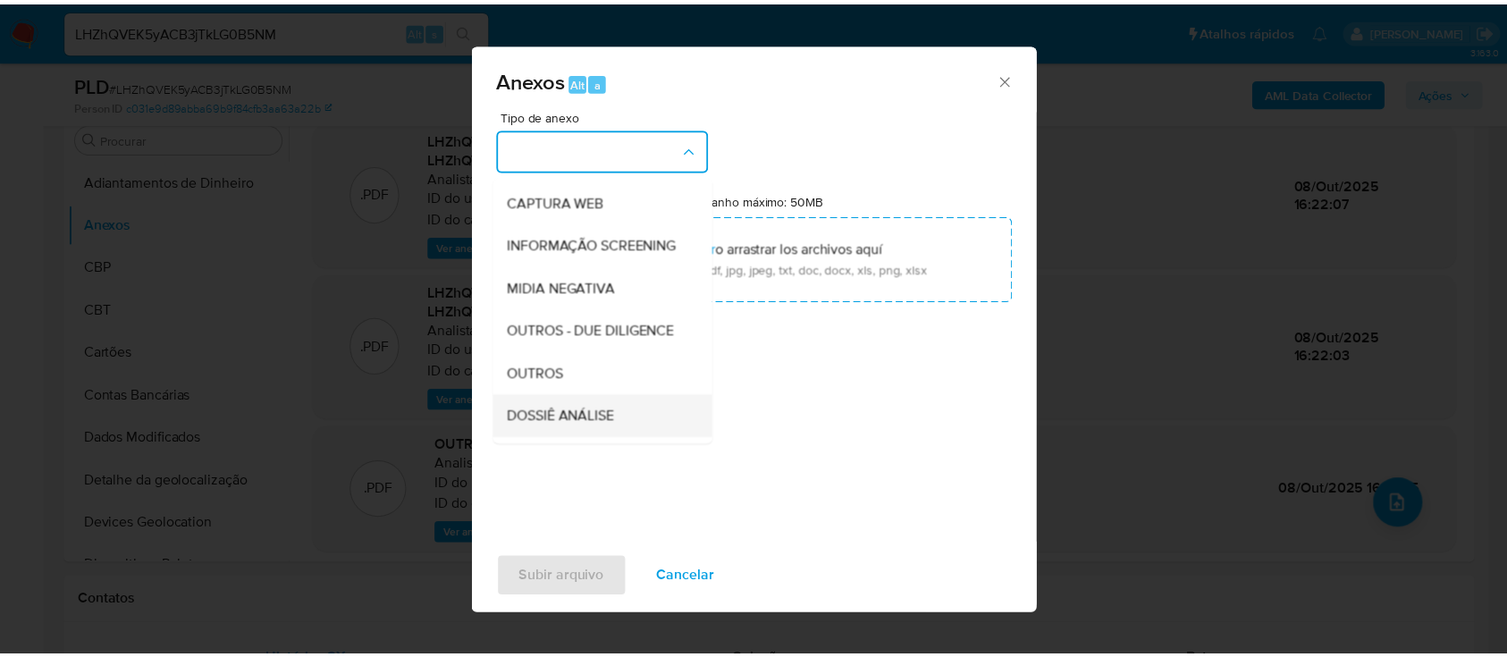
scroll to position [238, 0]
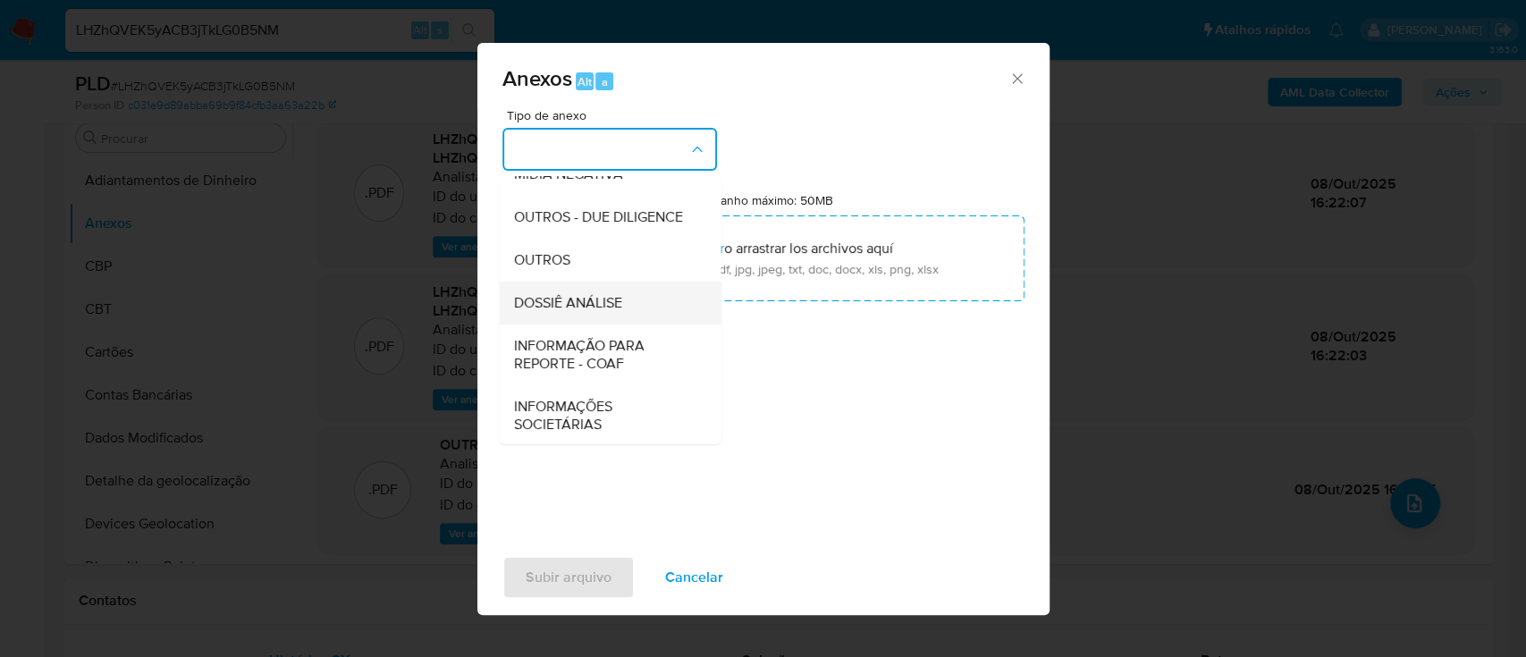
click at [608, 318] on div "DOSSIÊ ANÁLISE" at bounding box center [604, 303] width 182 height 43
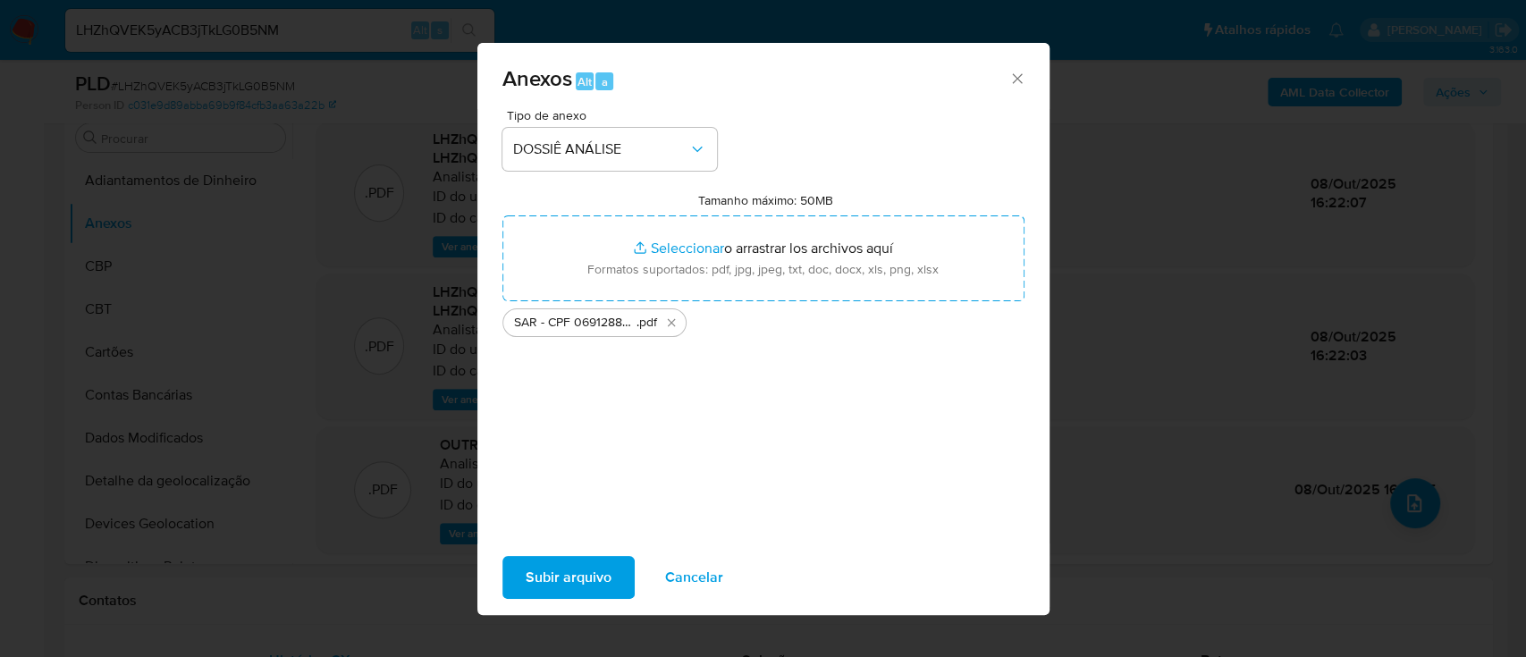
drag, startPoint x: 580, startPoint y: 561, endPoint x: 415, endPoint y: 437, distance: 206.8
click at [581, 562] on span "Subir arquivo" at bounding box center [569, 577] width 86 height 39
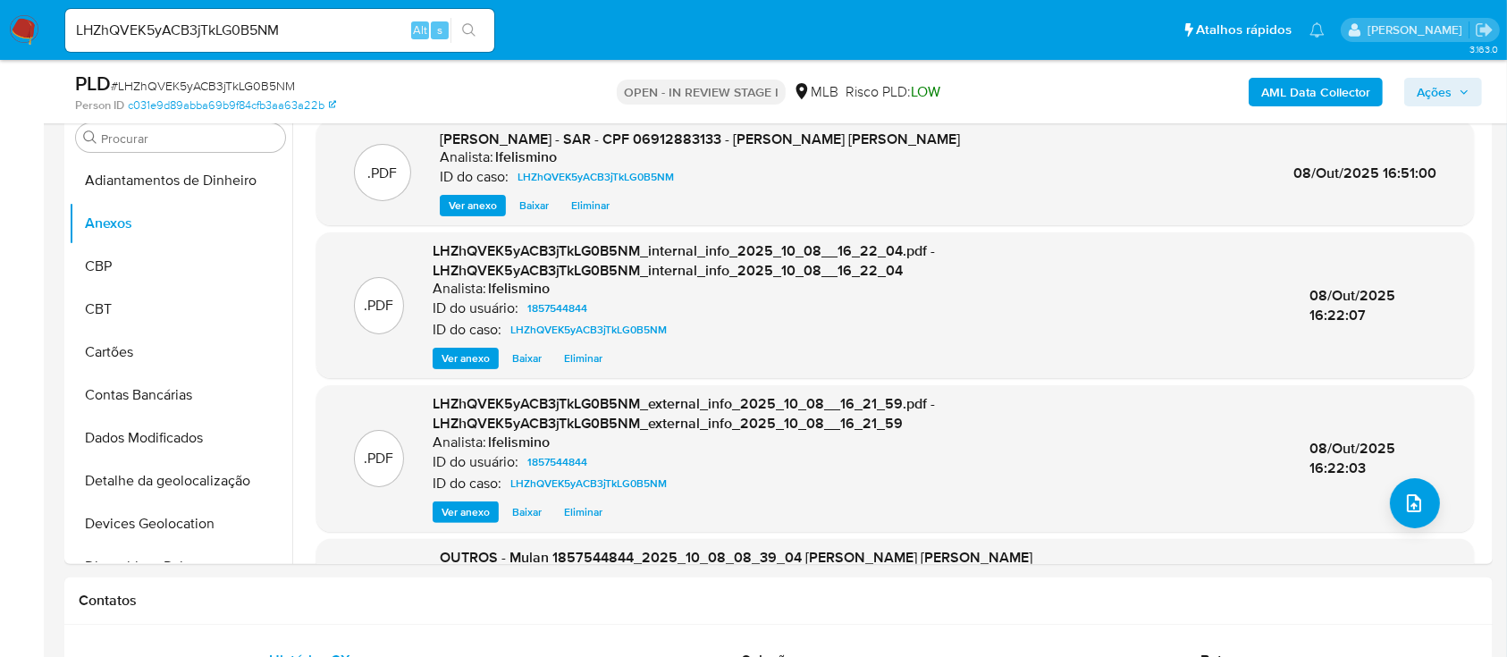
click at [1440, 87] on span "Ações" at bounding box center [1434, 92] width 35 height 29
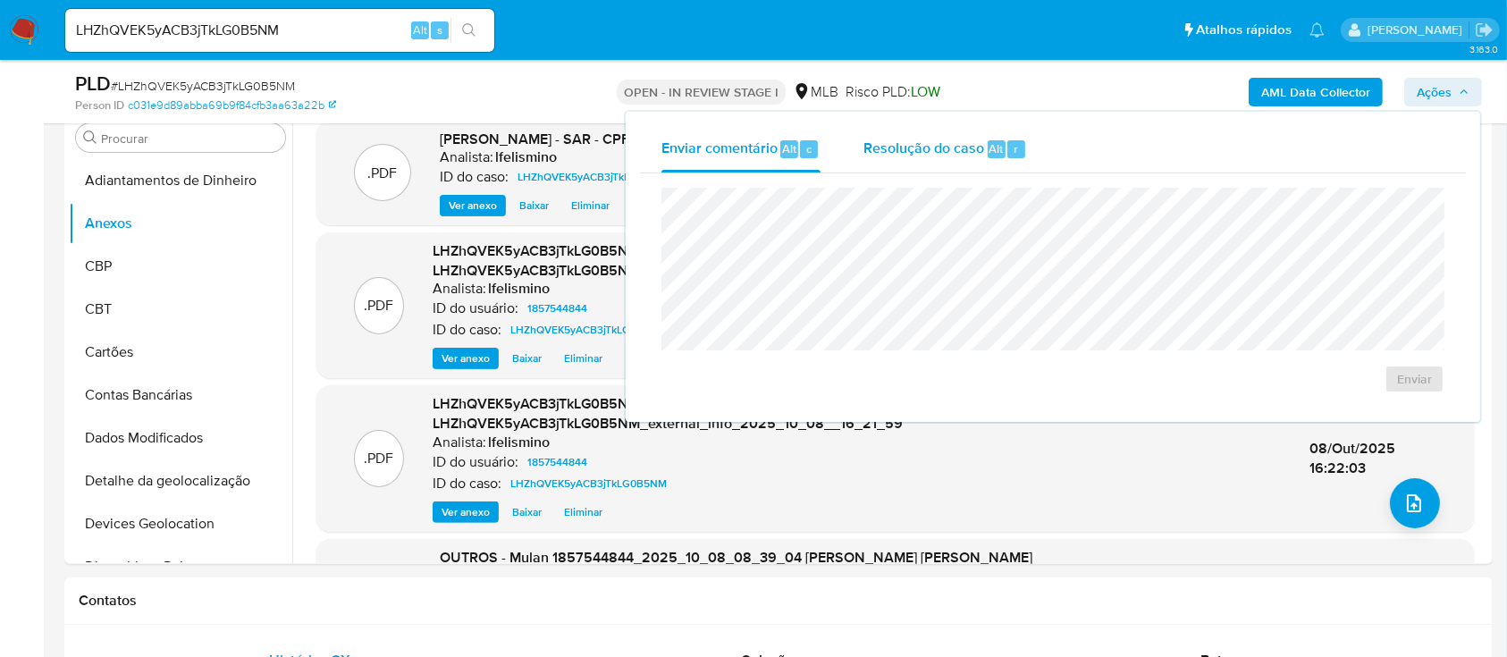
click at [1021, 166] on div "Resolução do caso Alt r" at bounding box center [945, 149] width 164 height 46
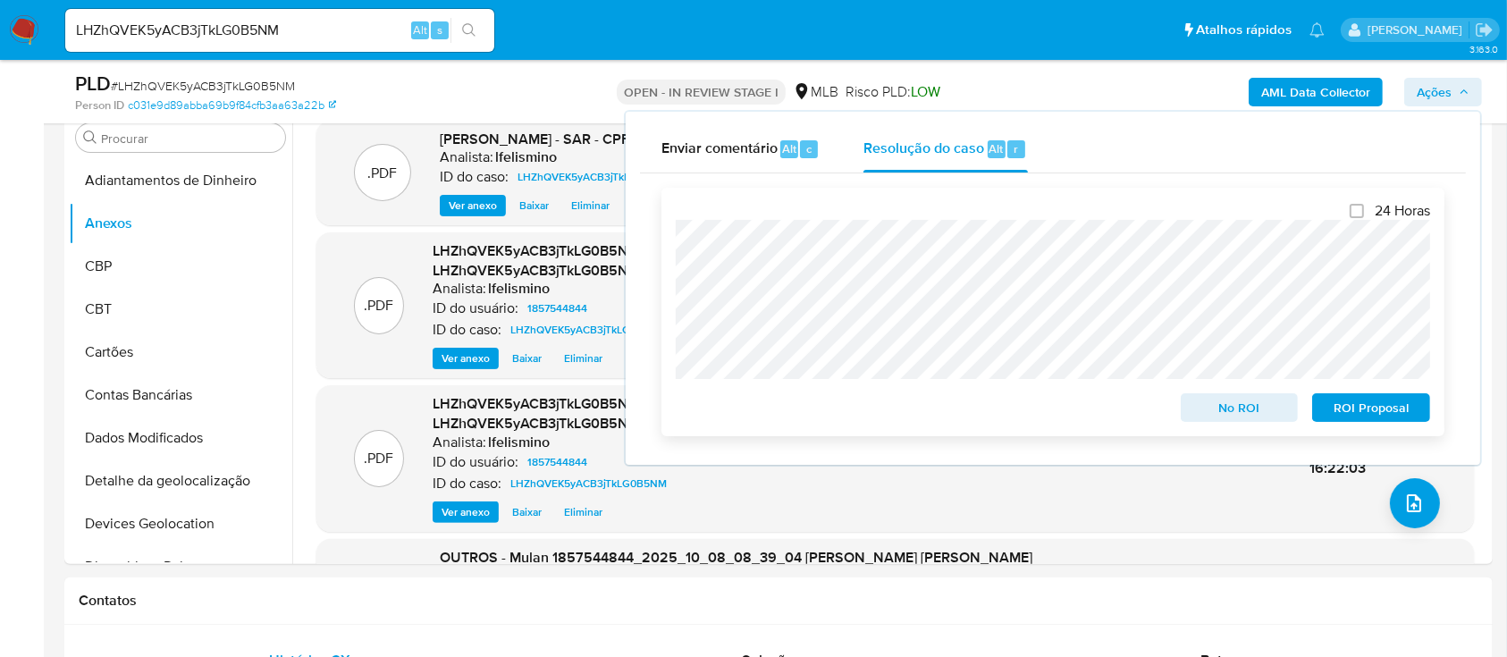
click at [1344, 412] on span "ROI Proposal" at bounding box center [1371, 407] width 93 height 25
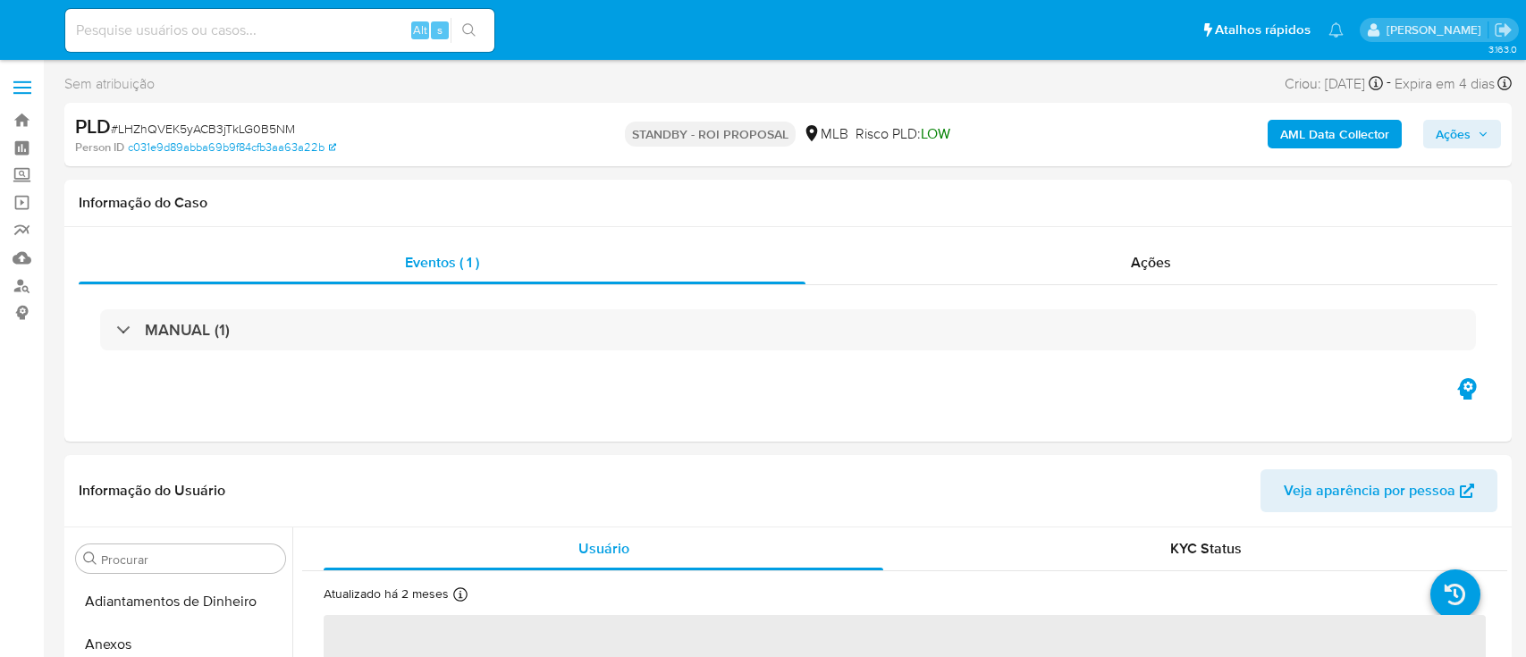
select select "10"
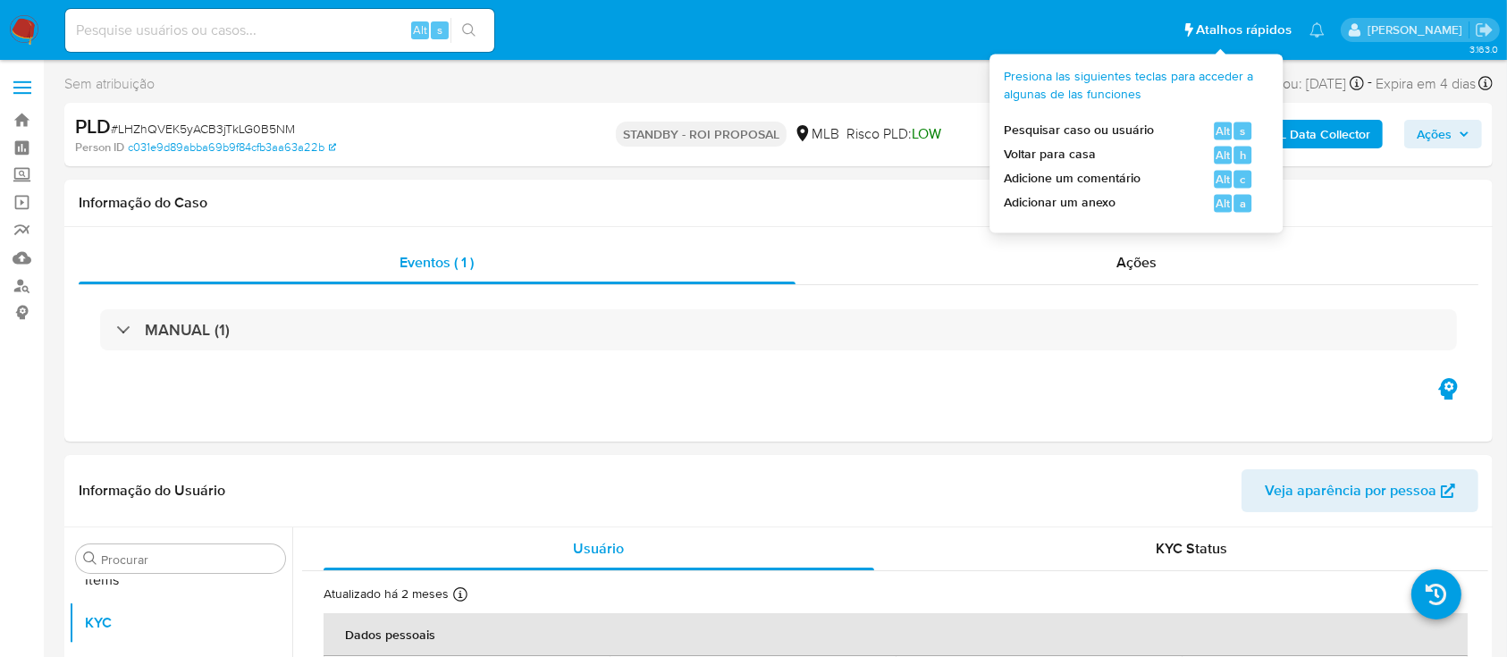
scroll to position [970, 0]
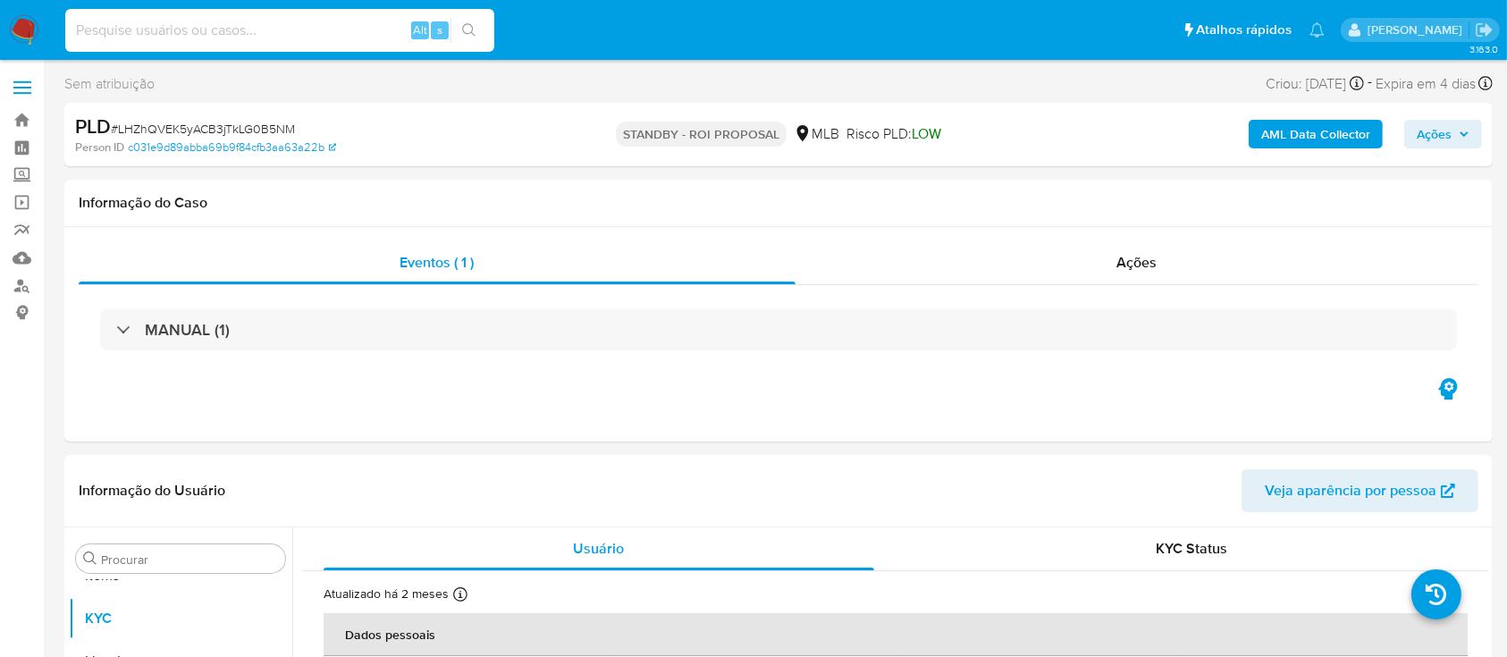
paste input "MWx8oGCXeAsmRMgMkNHuuXXH"
type input "MWx8oGCXeAsmRMgMkNHuuXXH"
click at [465, 33] on icon "search-icon" at bounding box center [469, 30] width 14 height 14
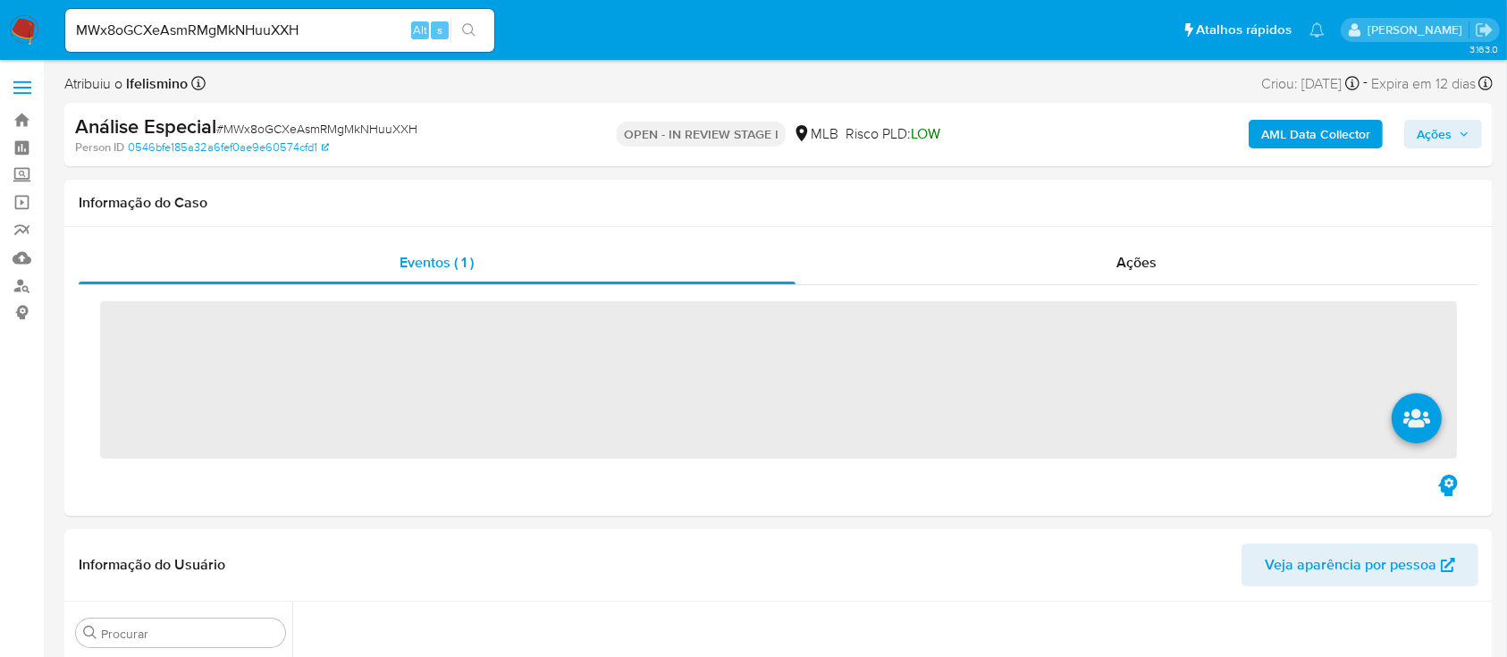
scroll to position [519, 0]
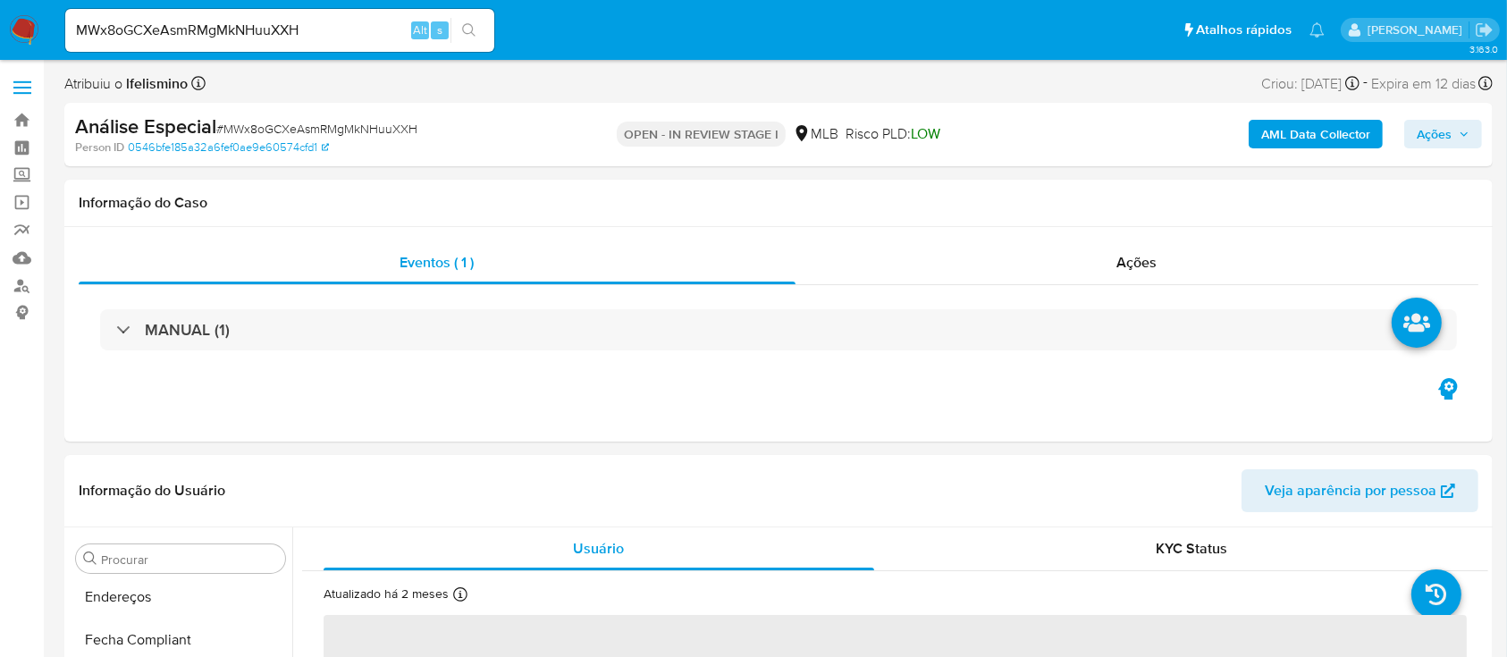
select select "10"
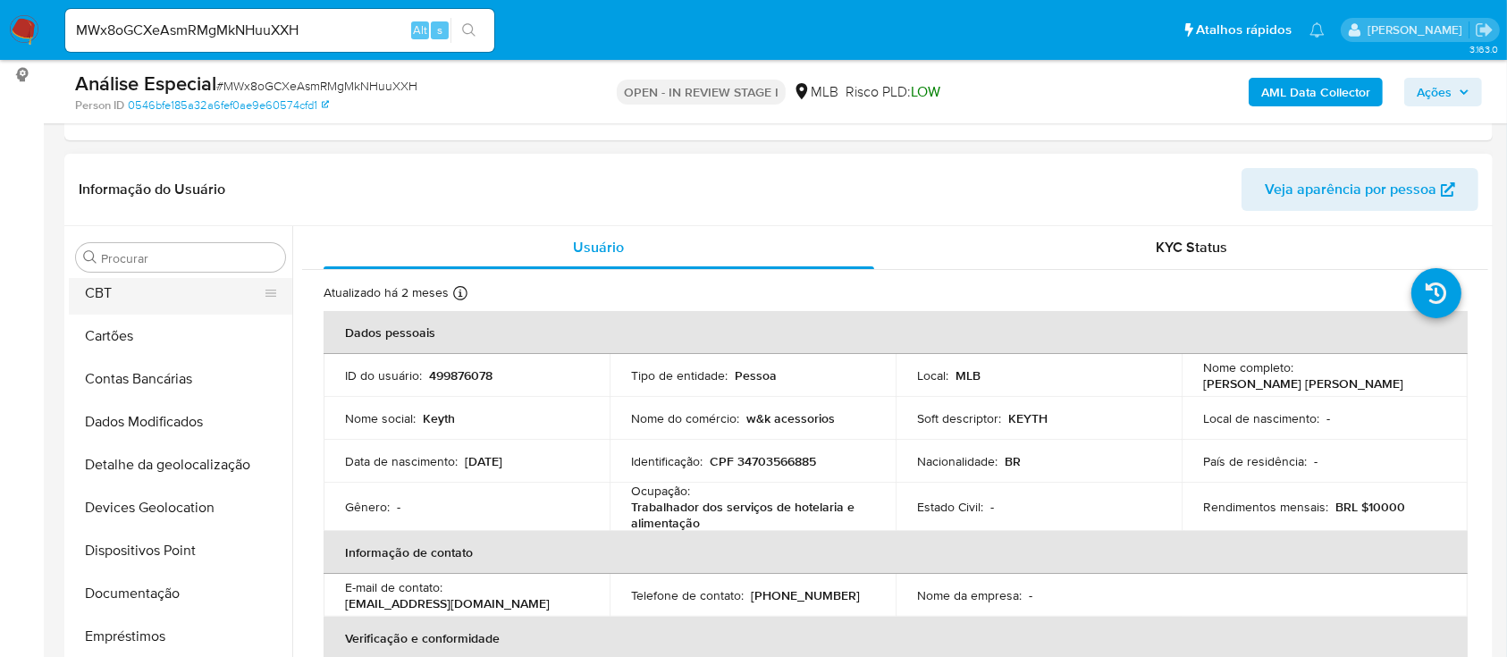
scroll to position [0, 0]
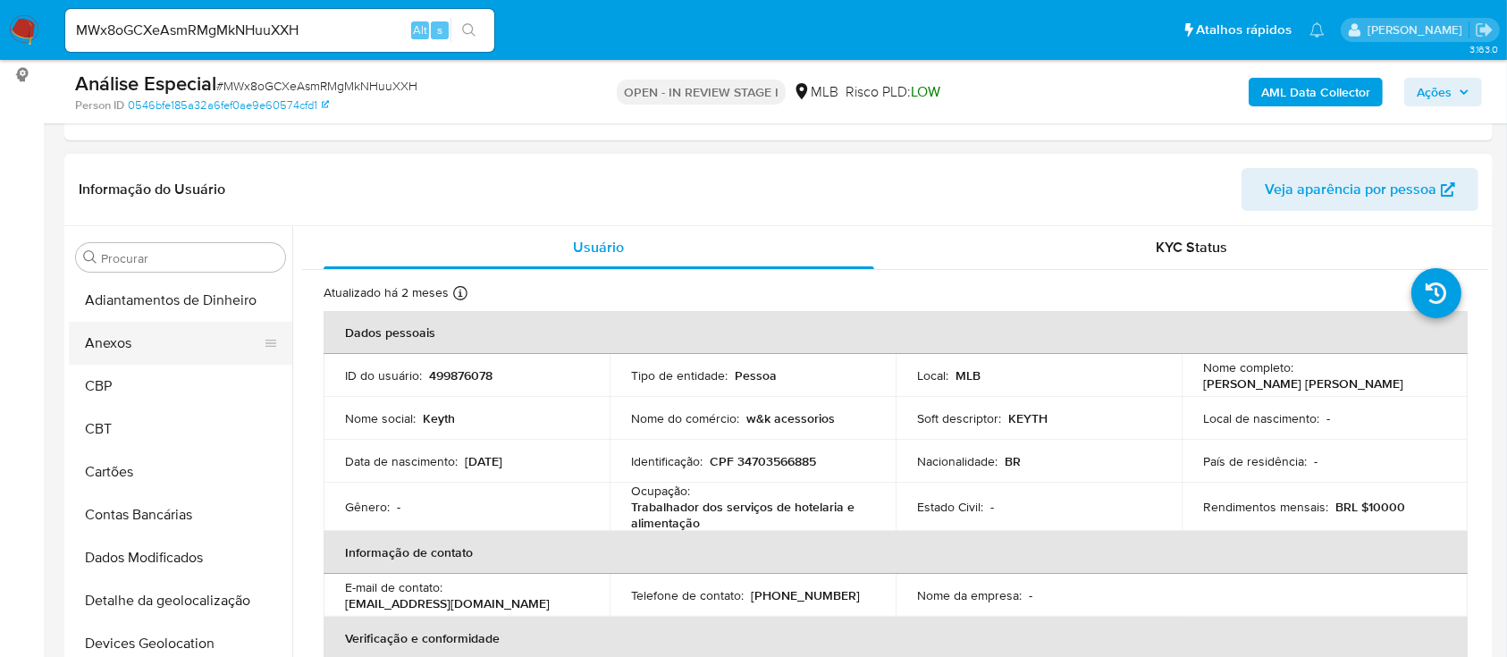
click at [155, 340] on button "Anexos" at bounding box center [173, 343] width 209 height 43
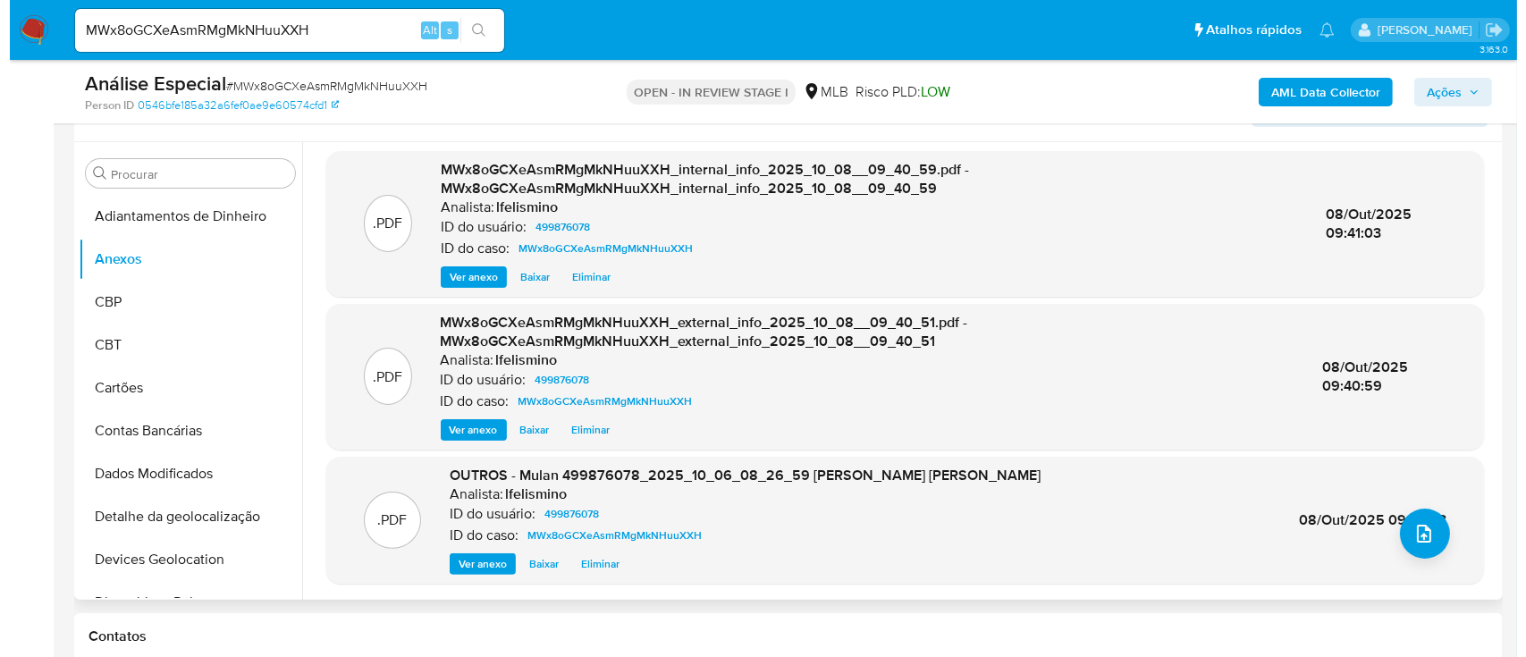
scroll to position [358, 0]
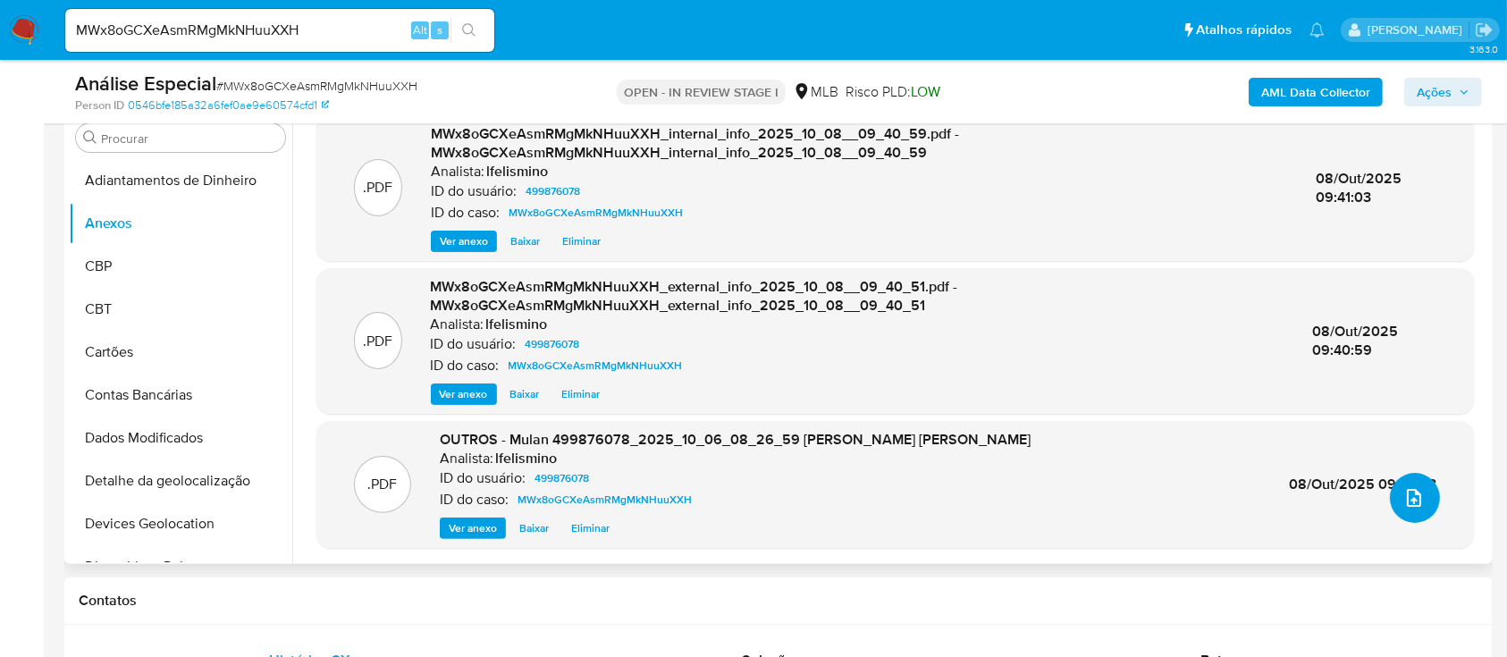
click at [1422, 490] on button "upload-file" at bounding box center [1415, 498] width 50 height 50
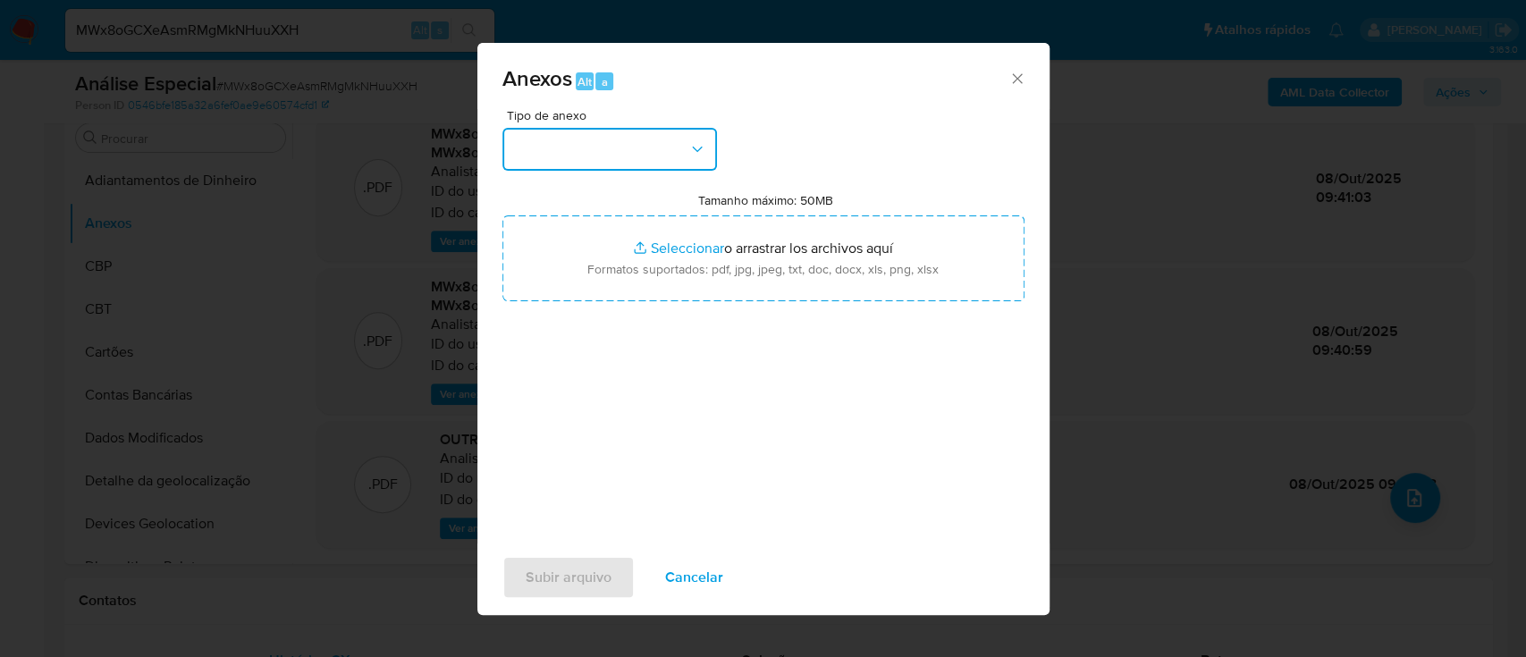
click at [622, 136] on button "button" at bounding box center [609, 149] width 215 height 43
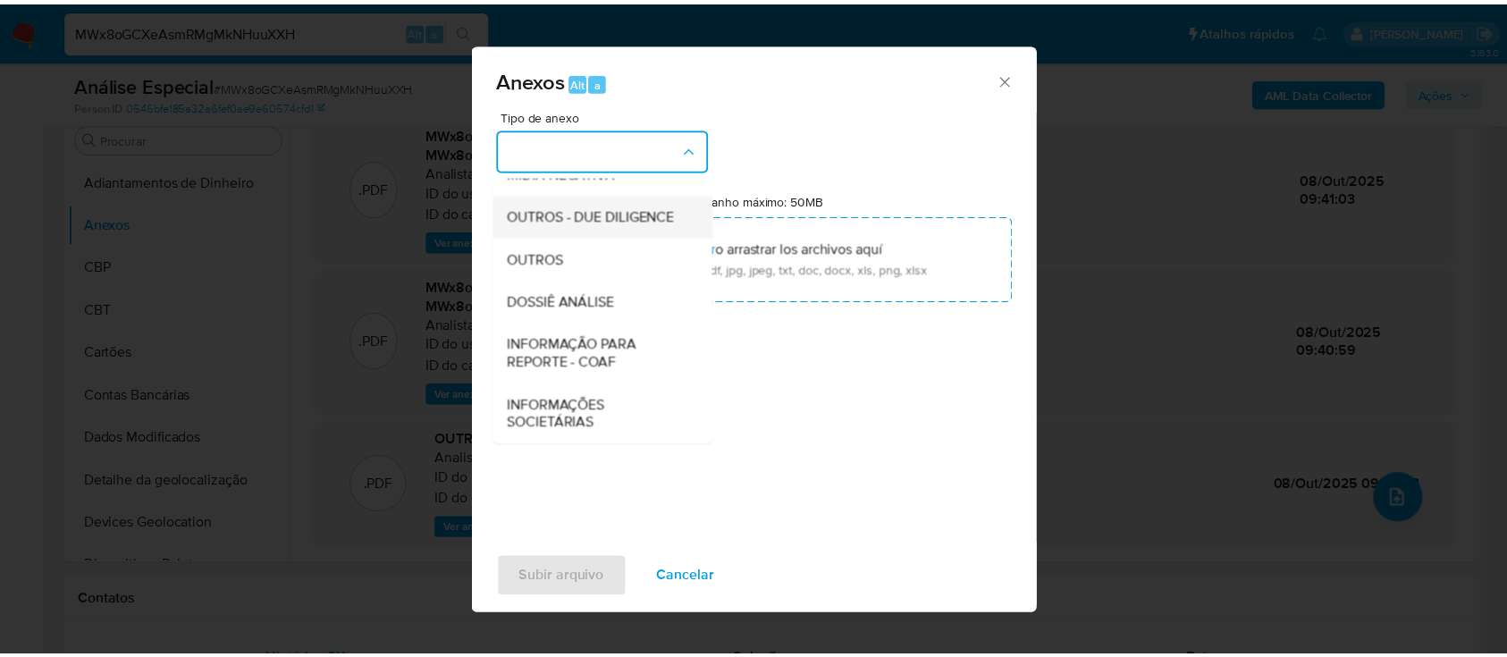
scroll to position [274, 0]
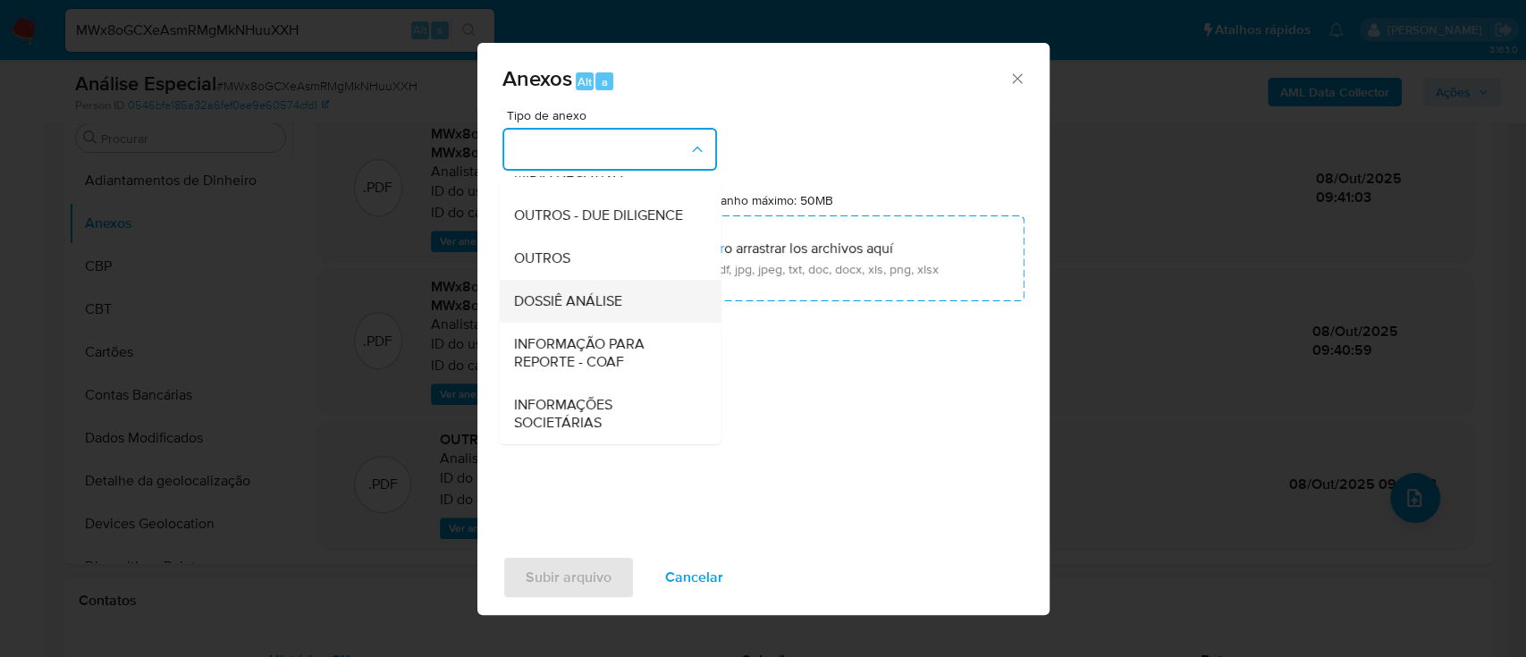
click at [591, 301] on span "DOSSIÊ ANÁLISE" at bounding box center [567, 301] width 108 height 18
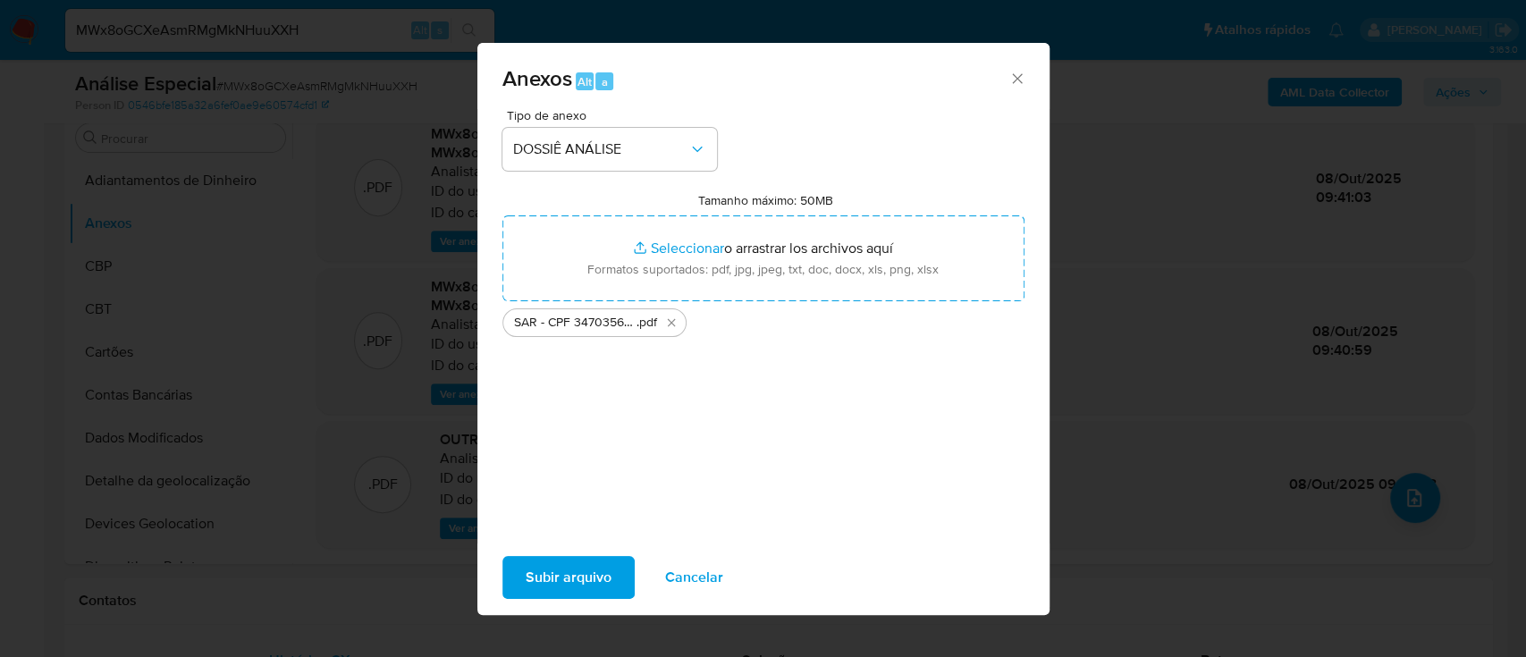
click at [517, 582] on button "Subir arquivo" at bounding box center [568, 577] width 132 height 43
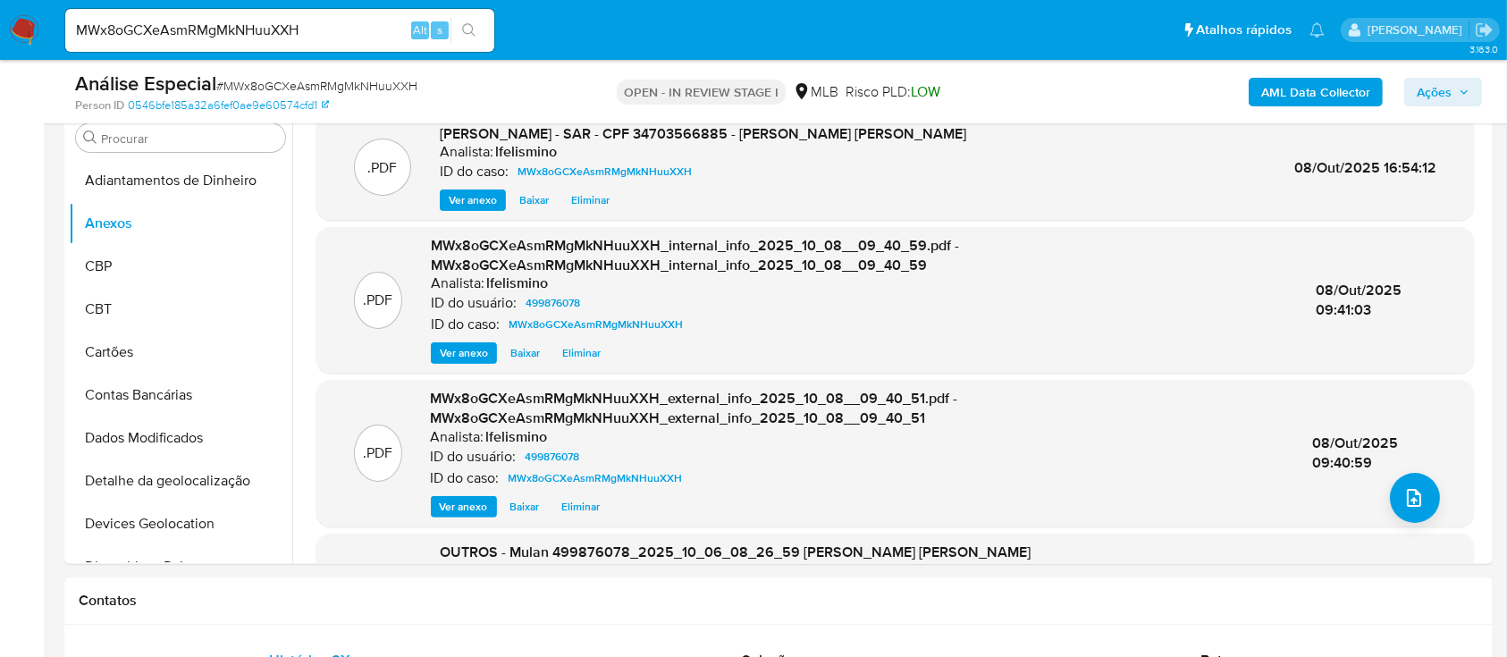
click at [1425, 86] on span "Ações" at bounding box center [1434, 92] width 35 height 29
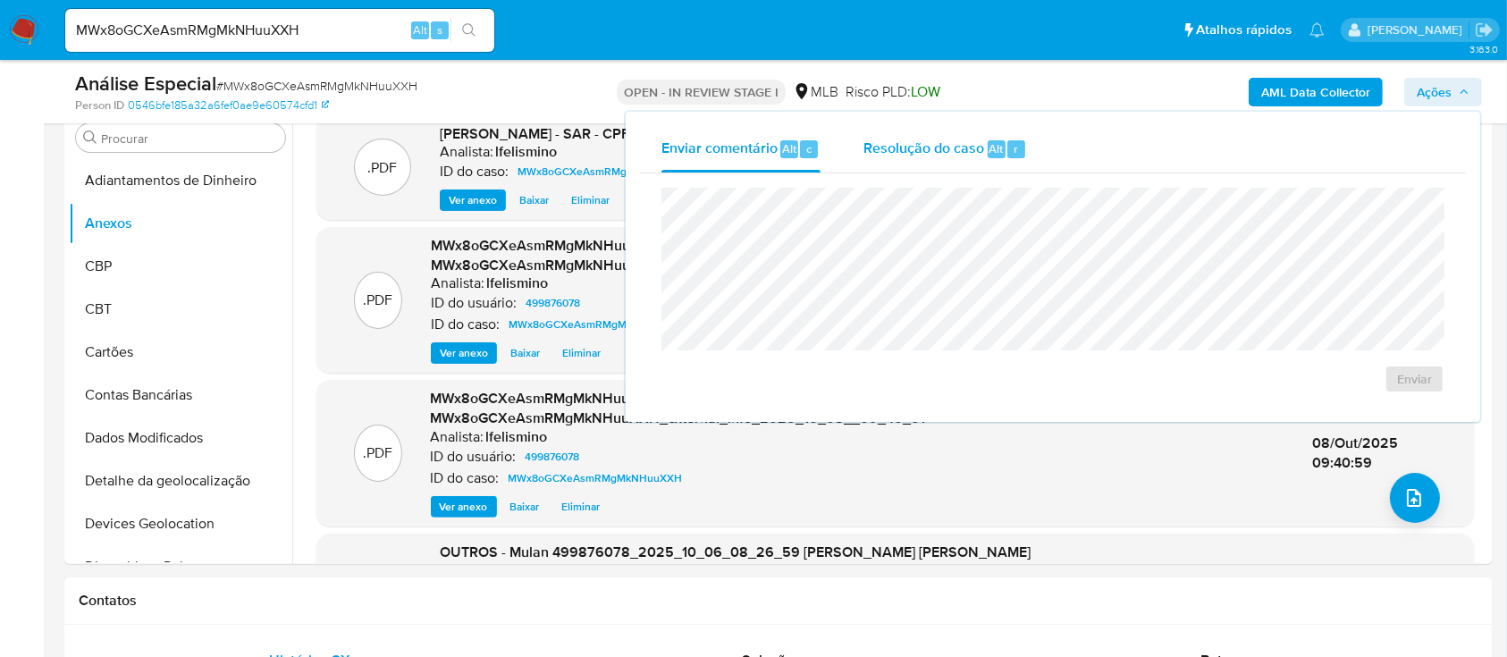
click at [970, 139] on span "Resolução do caso" at bounding box center [923, 148] width 121 height 21
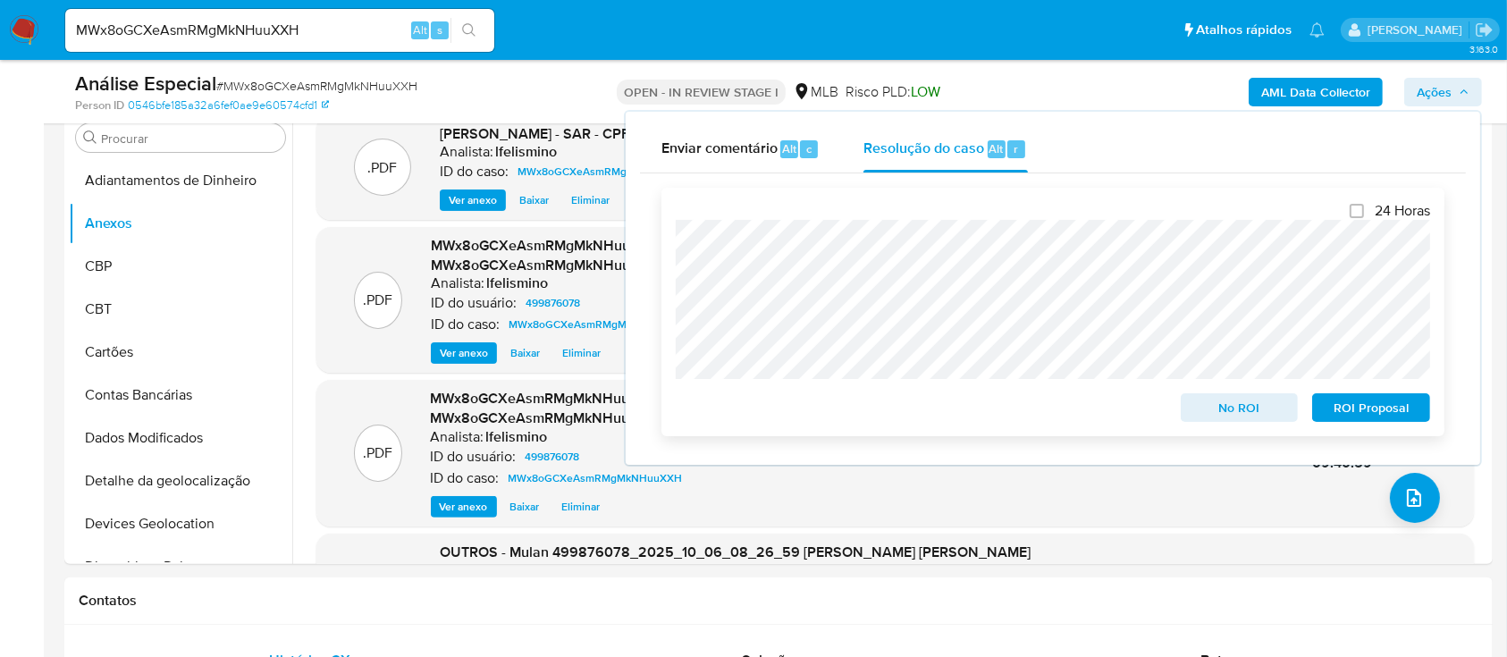
click at [1417, 419] on span "ROI Proposal" at bounding box center [1371, 407] width 93 height 25
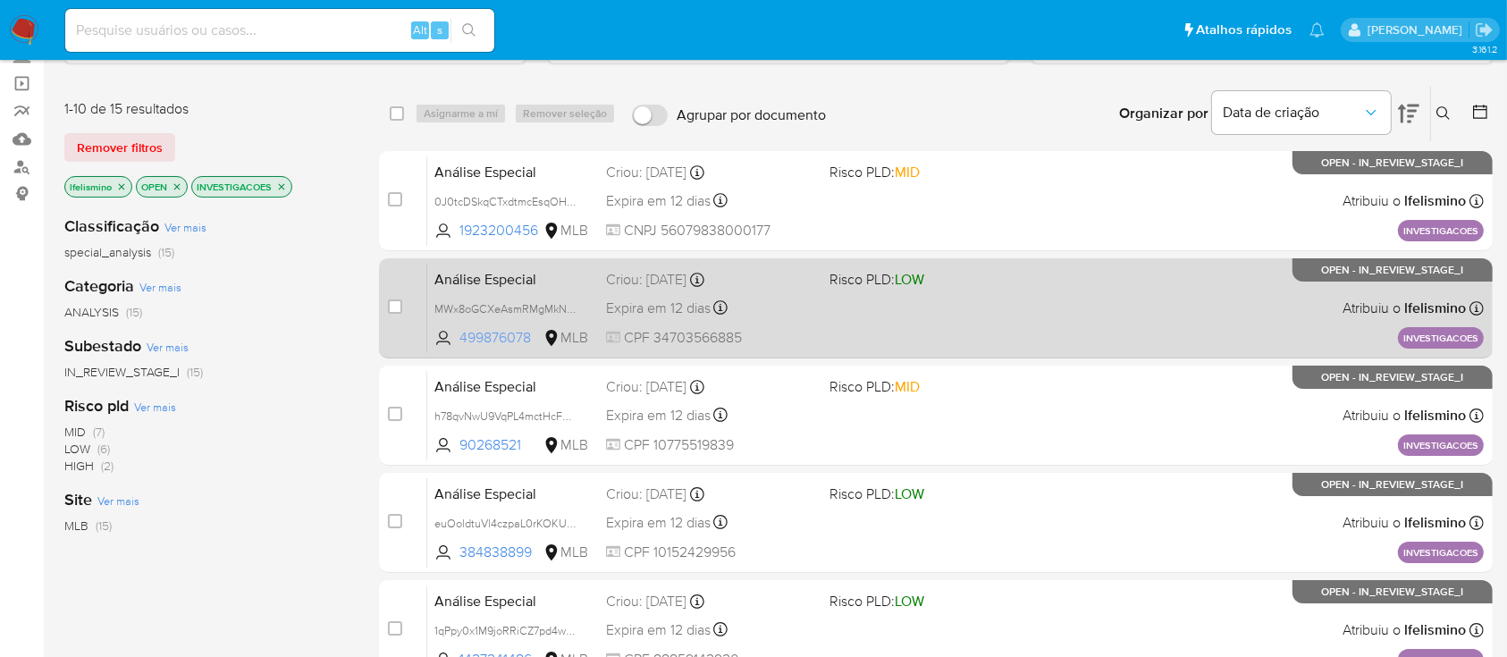
scroll to position [238, 0]
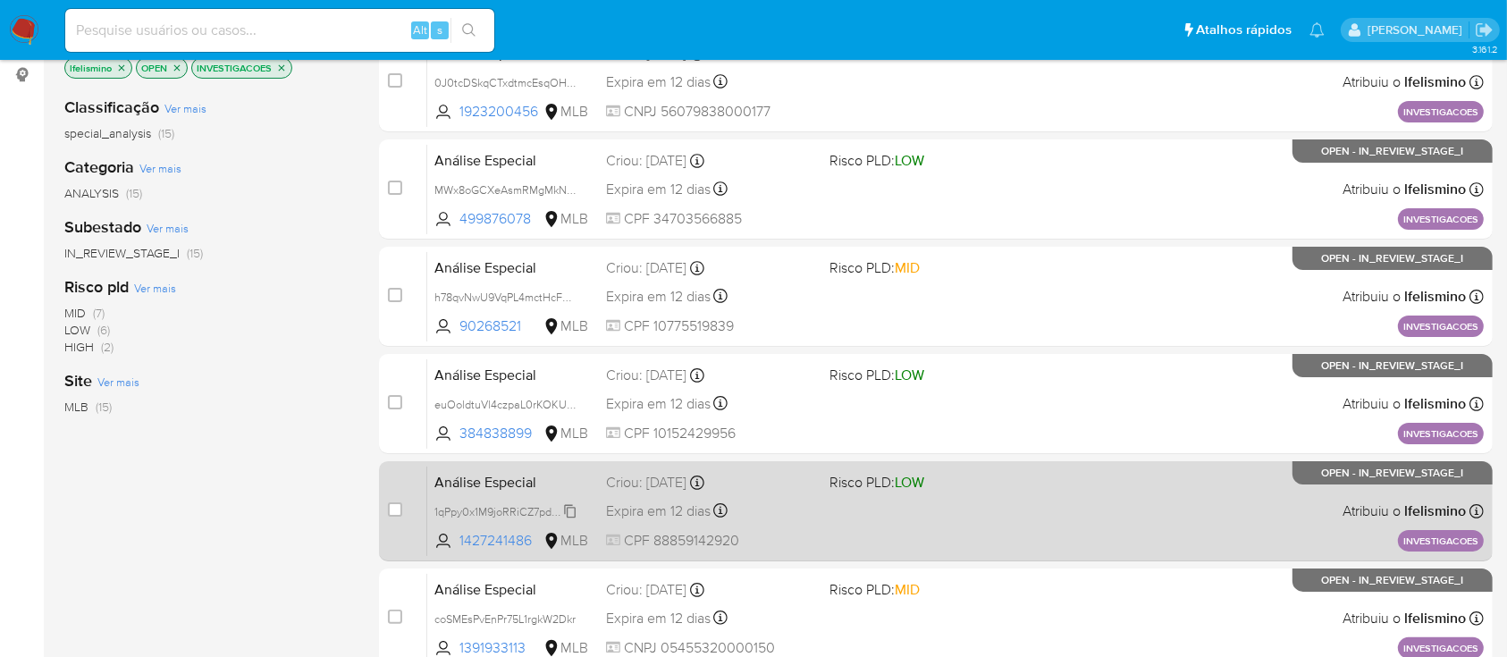
click at [509, 508] on span "1qPpy0x1M9joRRiCZ7pd4wBp" at bounding box center [506, 511] width 145 height 20
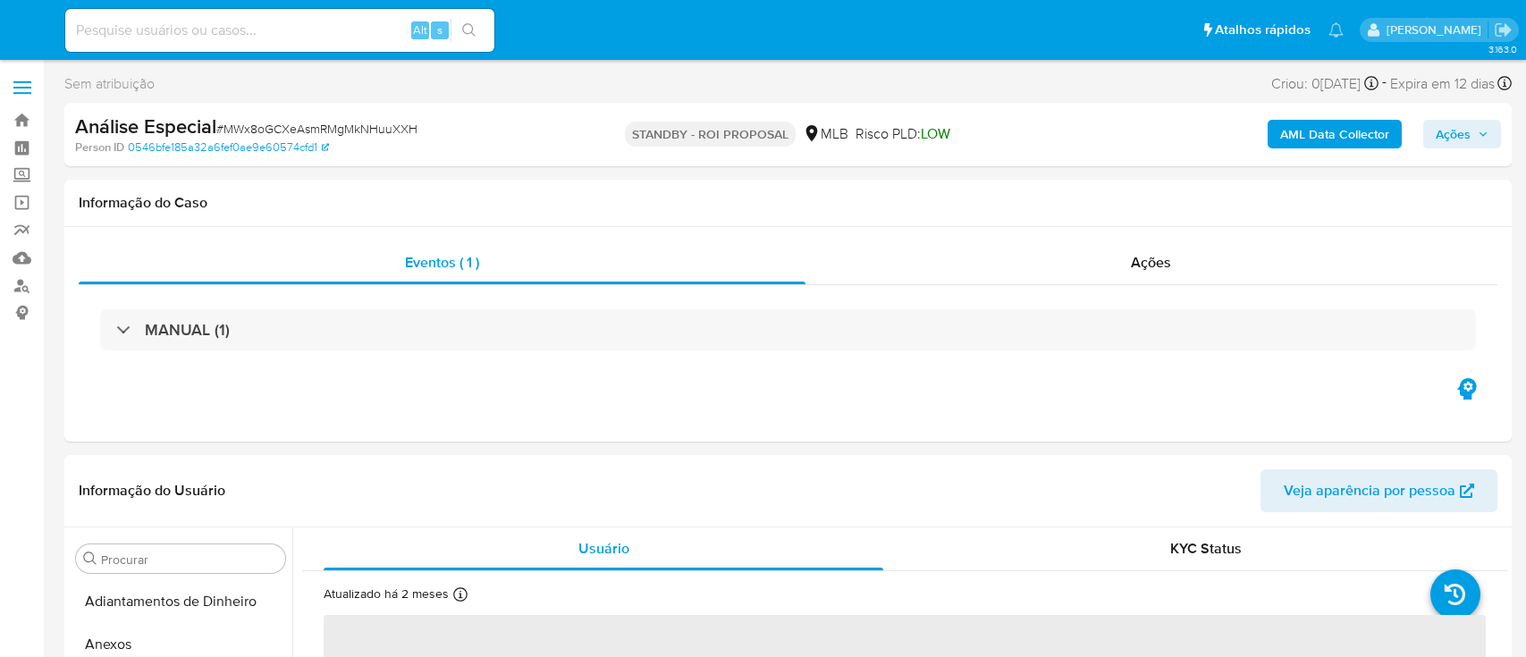
select select "10"
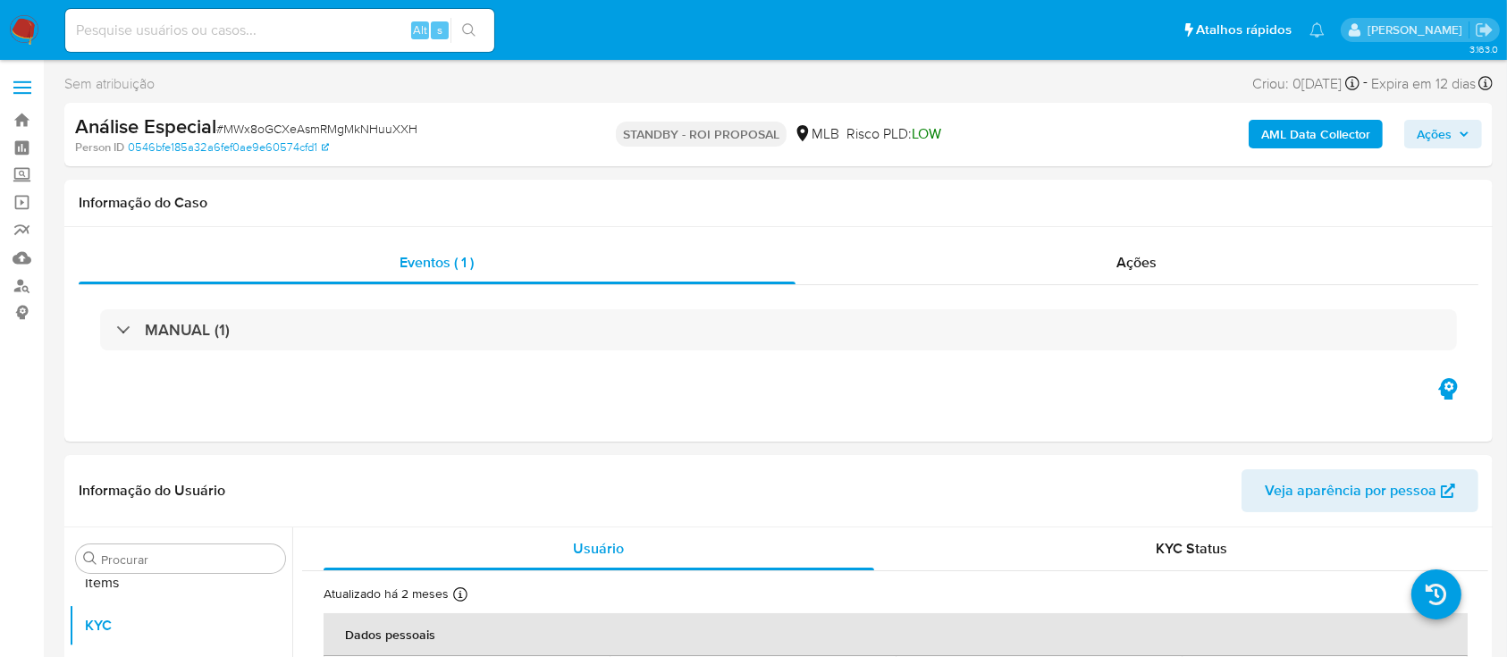
scroll to position [970, 0]
paste input "0J0tcDSkqCTxdtmcEsqOHyEG"
type input "0J0tcDSkqCTxdtmcEsqOHyEG"
click at [472, 26] on icon "search-icon" at bounding box center [468, 29] width 13 height 13
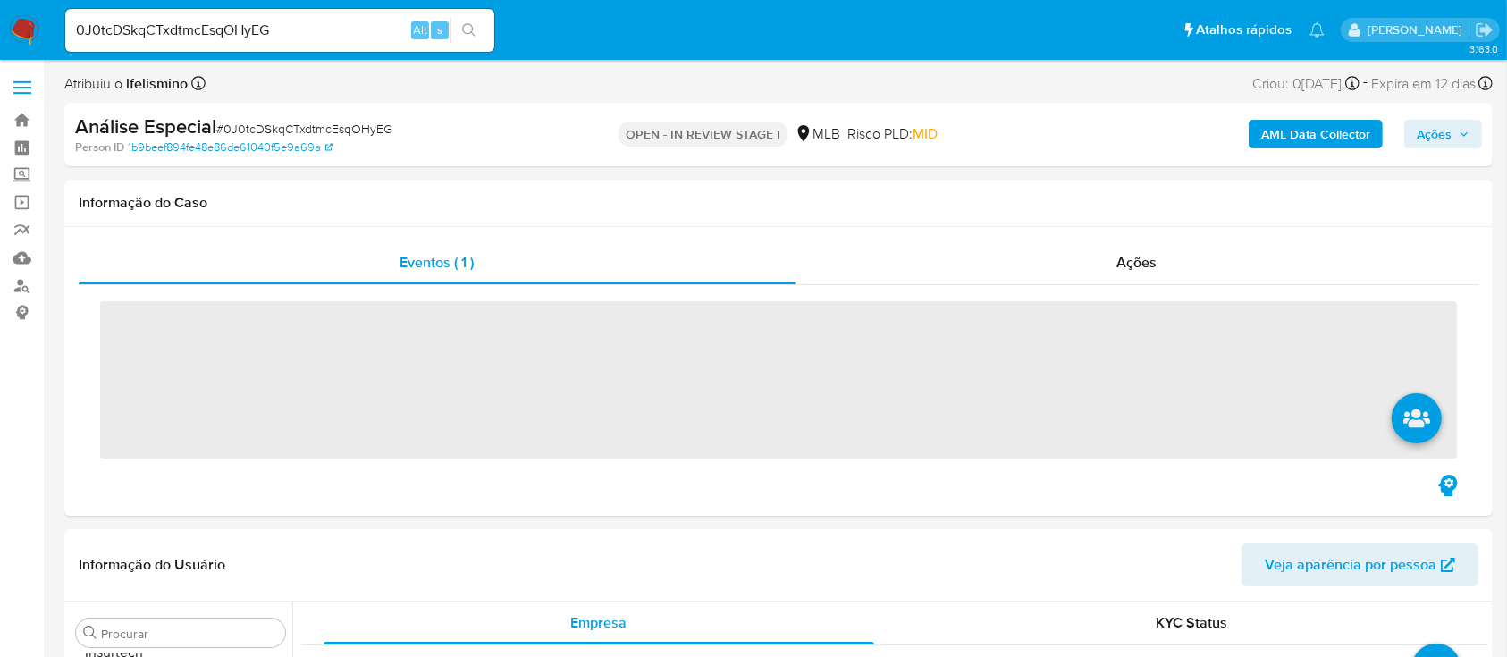
scroll to position [970, 0]
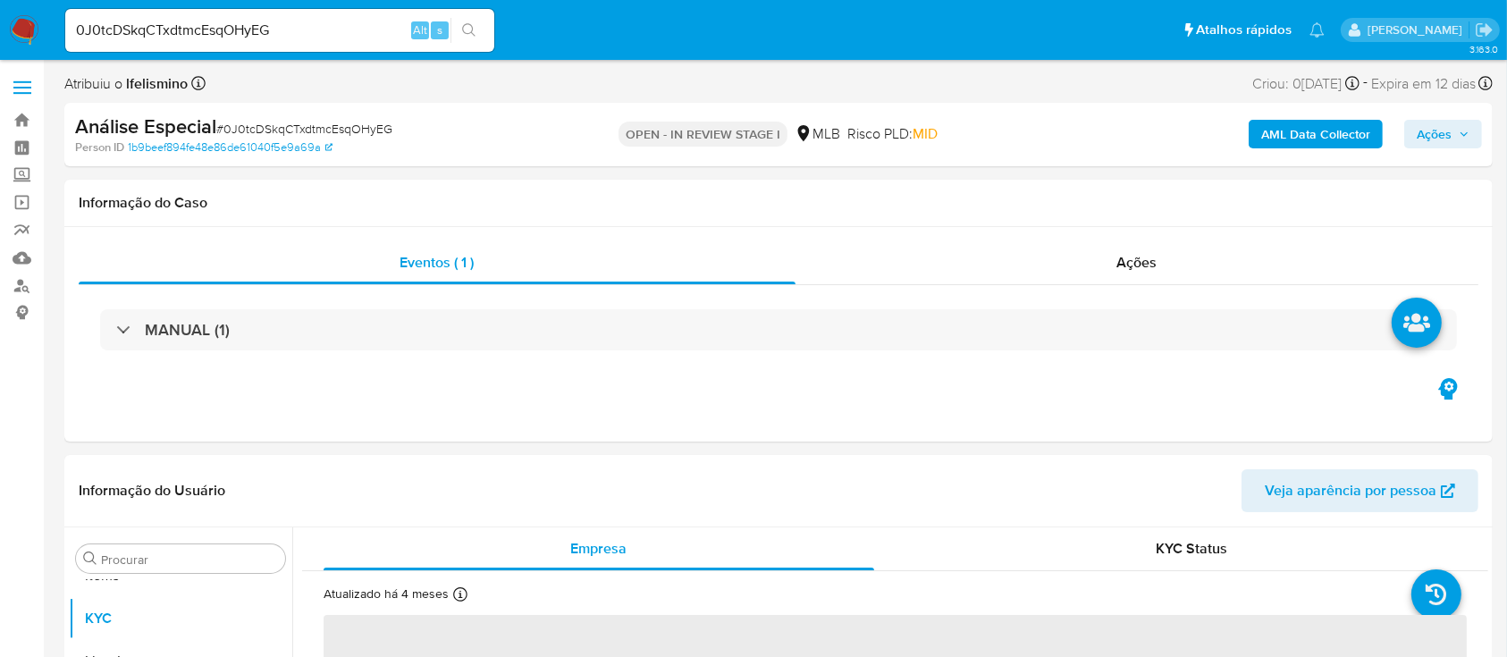
select select "10"
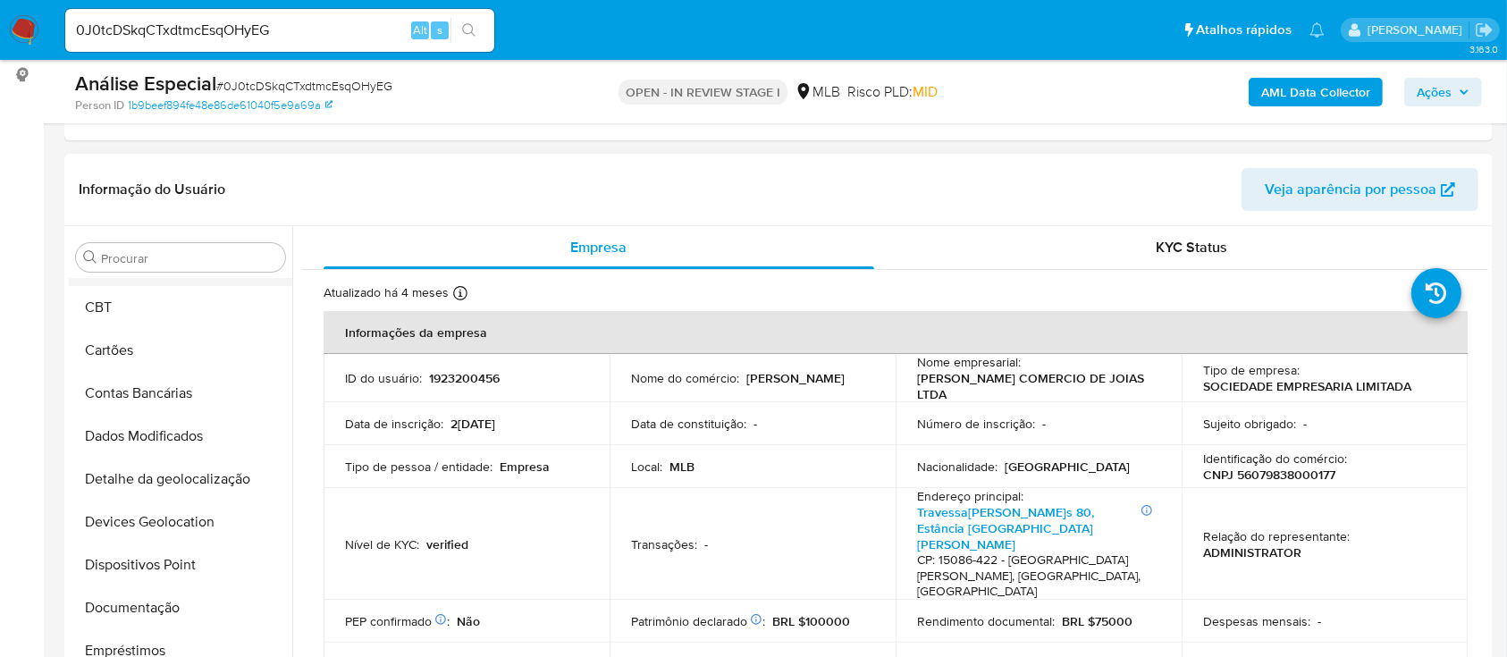
scroll to position [0, 0]
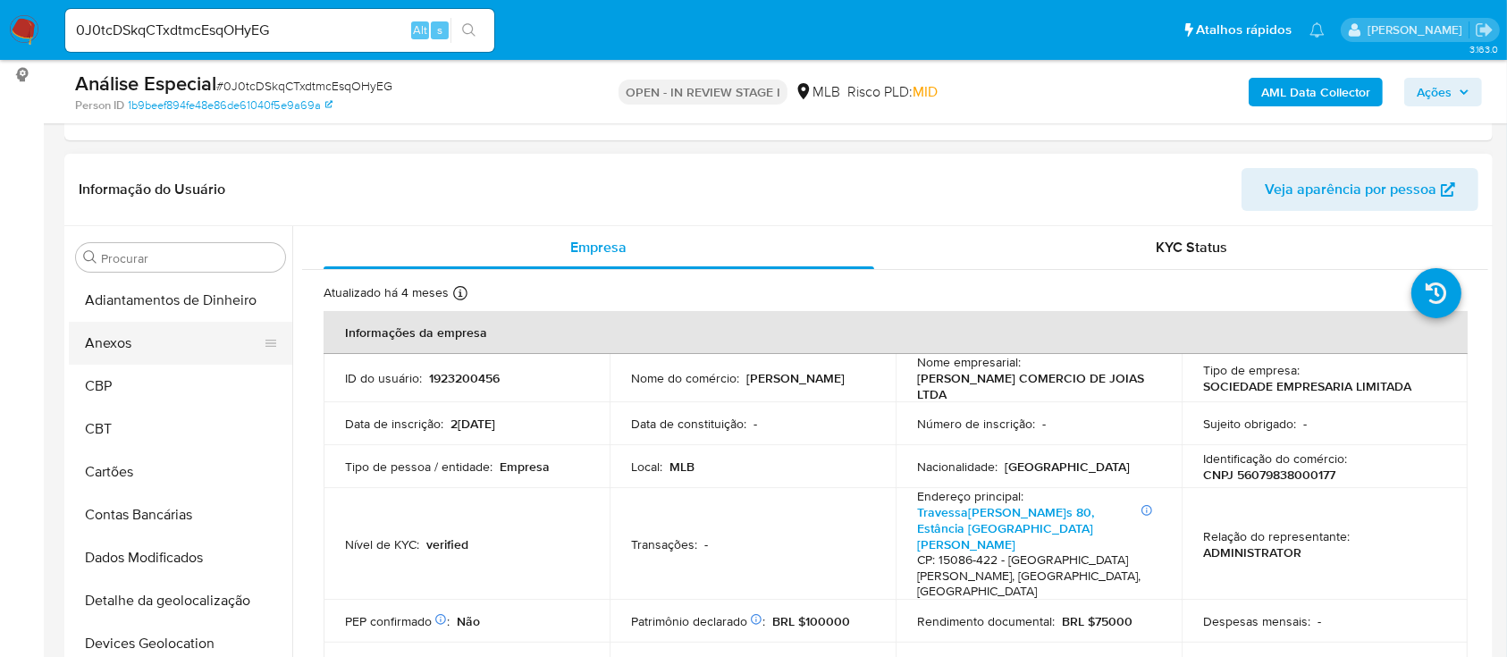
click at [193, 349] on button "Anexos" at bounding box center [173, 343] width 209 height 43
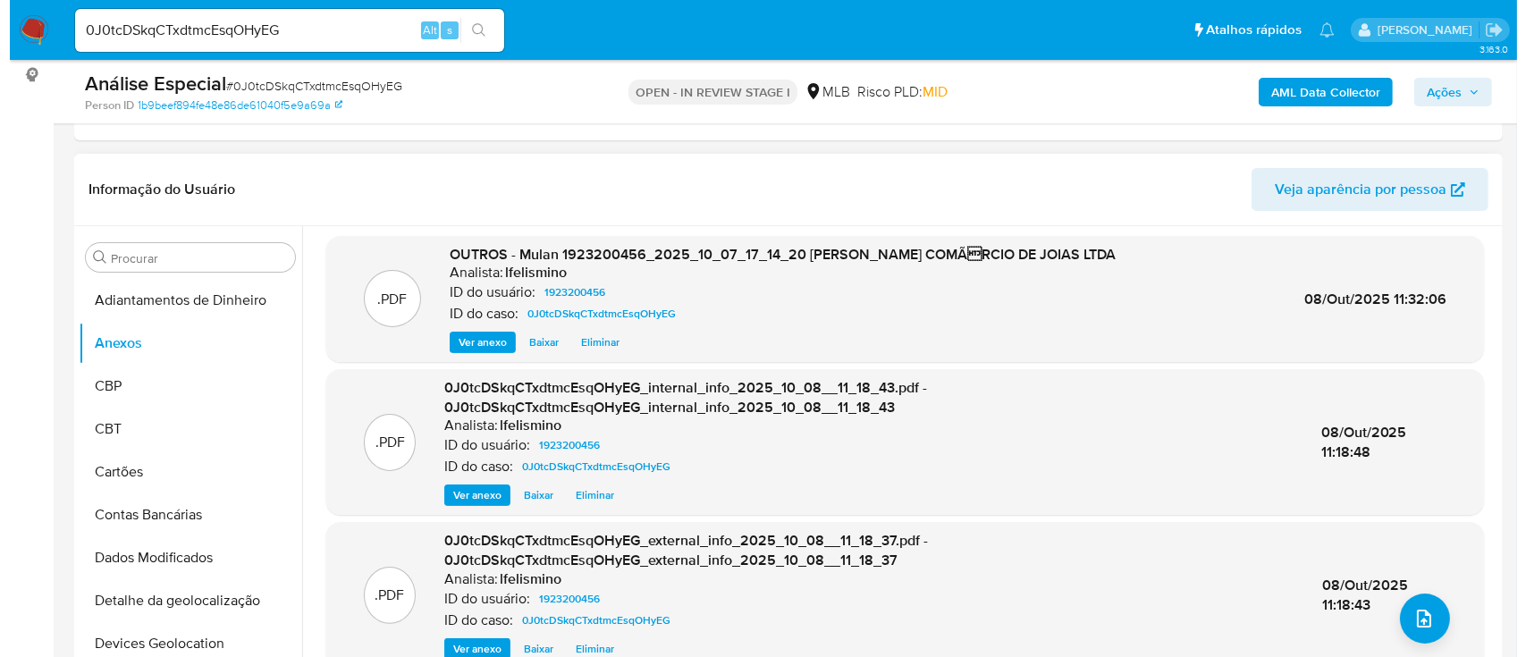
scroll to position [5, 0]
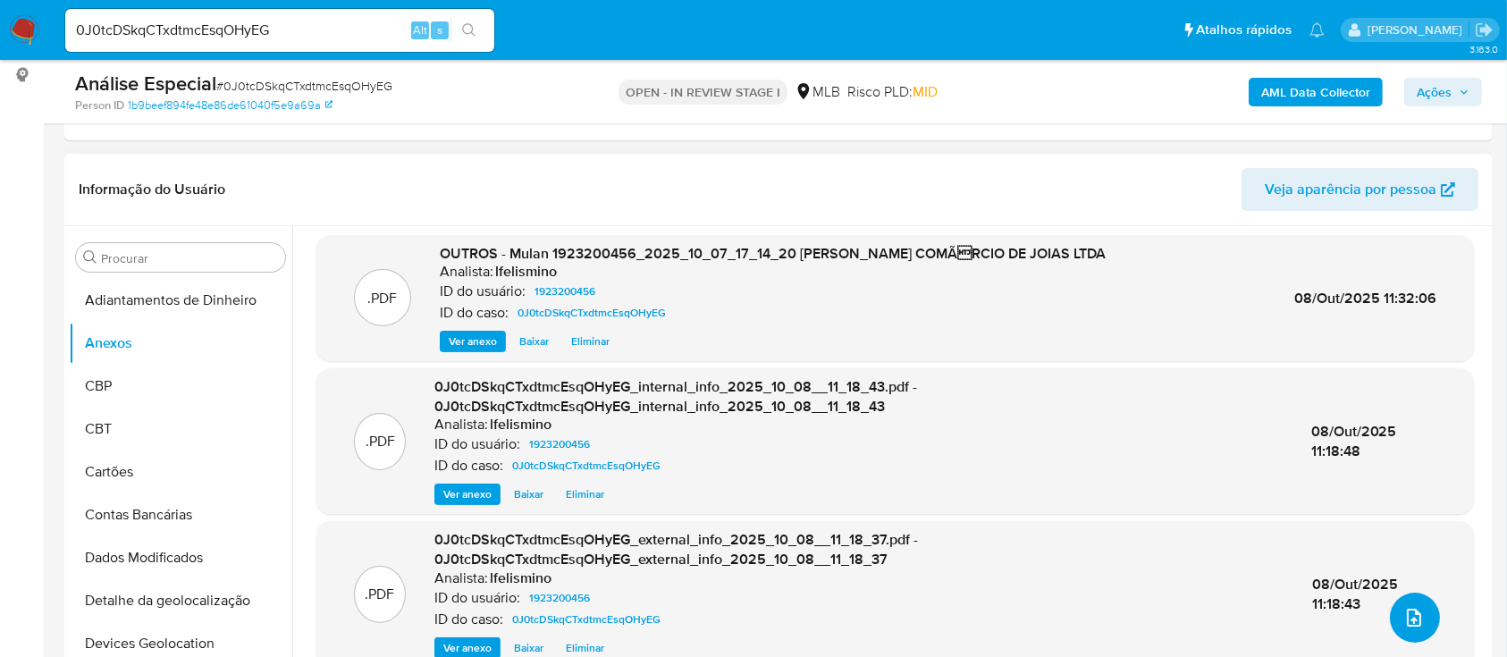
click at [1412, 630] on button "upload-file" at bounding box center [1415, 618] width 50 height 50
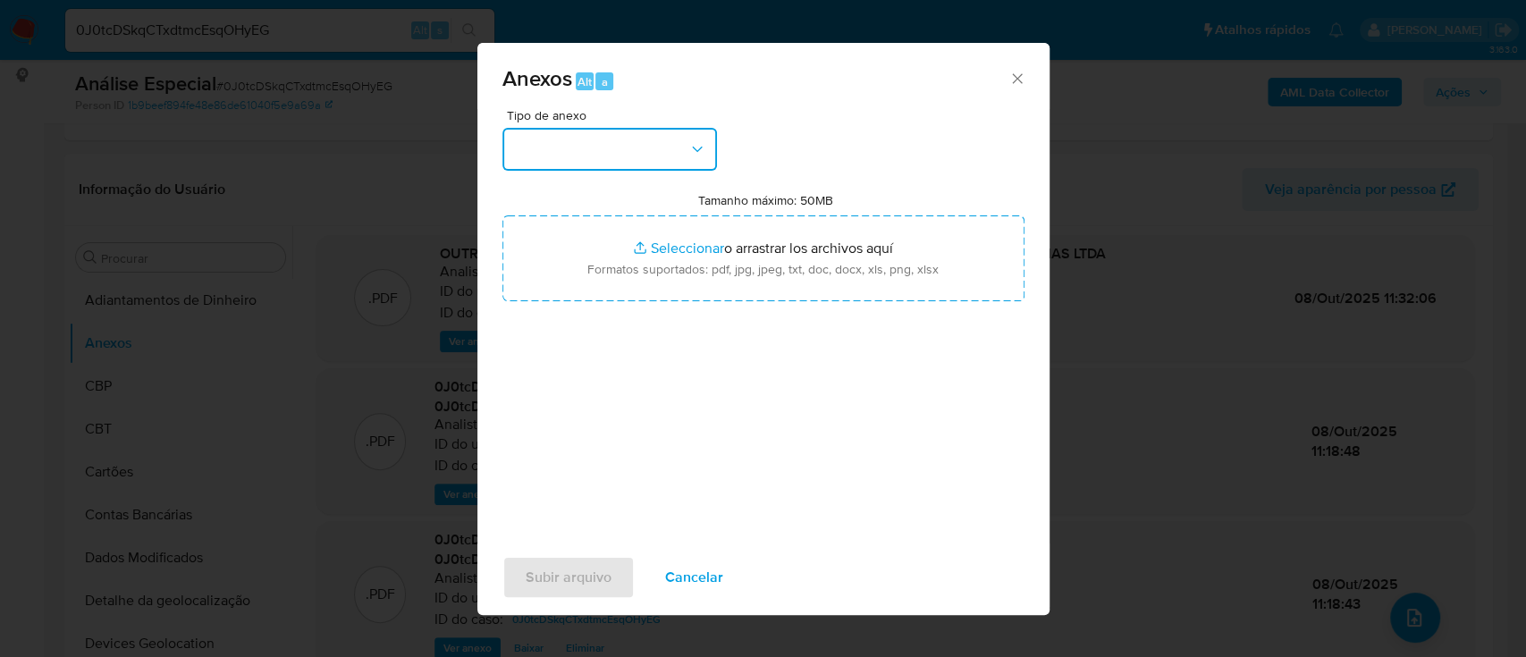
click at [554, 148] on button "button" at bounding box center [609, 149] width 215 height 43
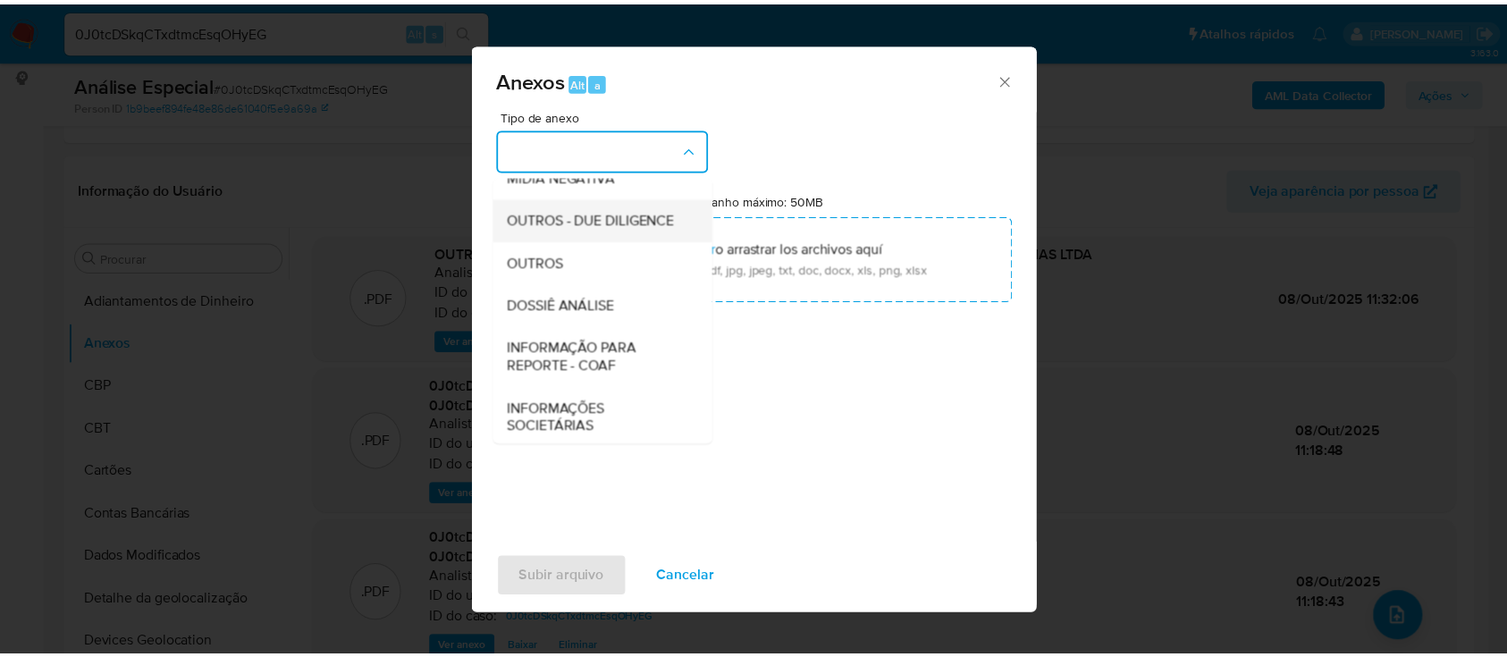
scroll to position [238, 0]
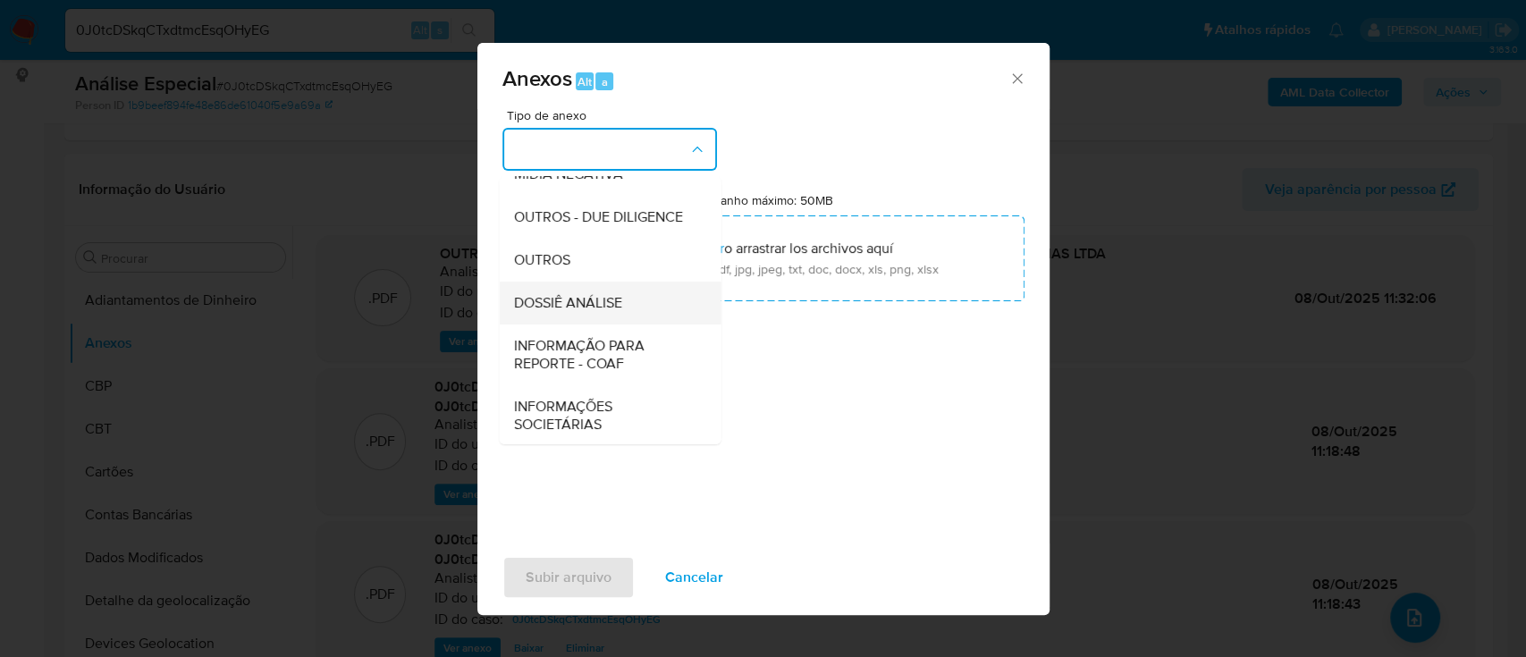
click at [629, 324] on div "DOSSIÊ ANÁLISE" at bounding box center [604, 303] width 182 height 43
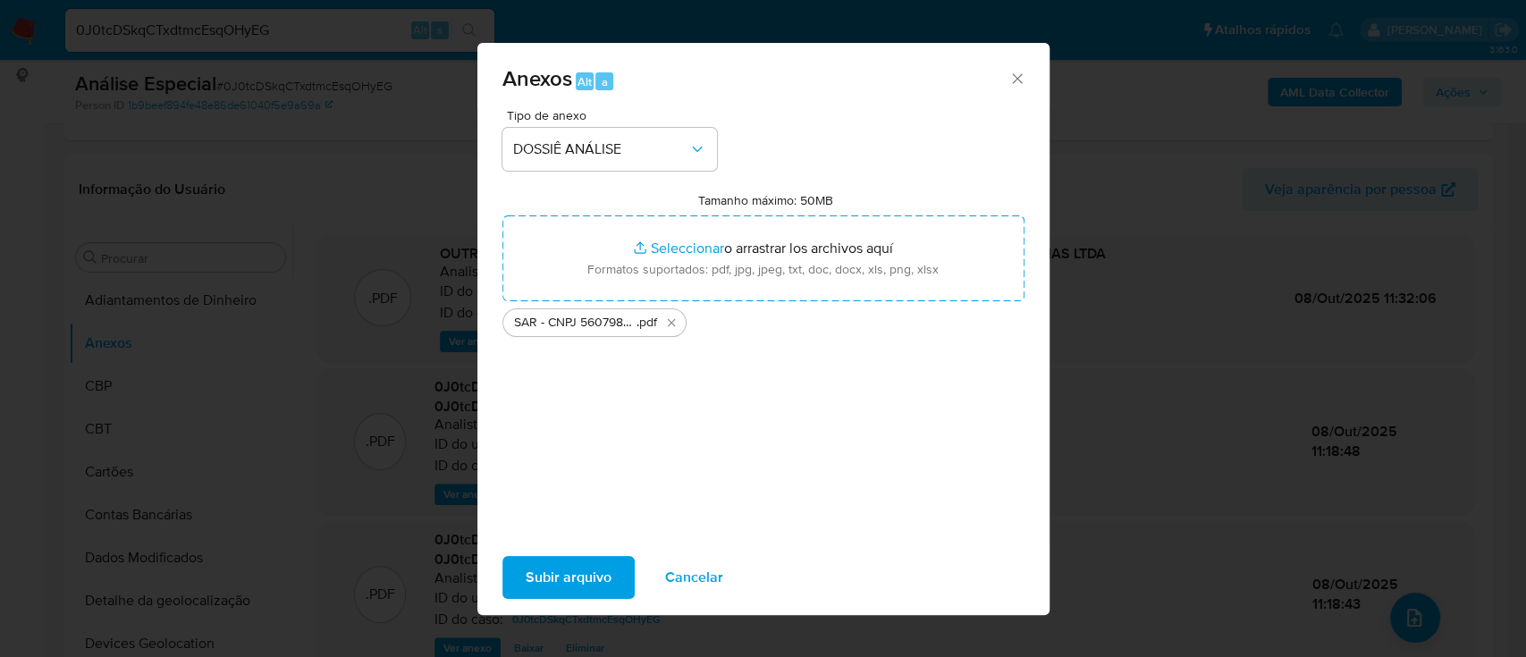
click at [522, 568] on button "Subir arquivo" at bounding box center [568, 577] width 132 height 43
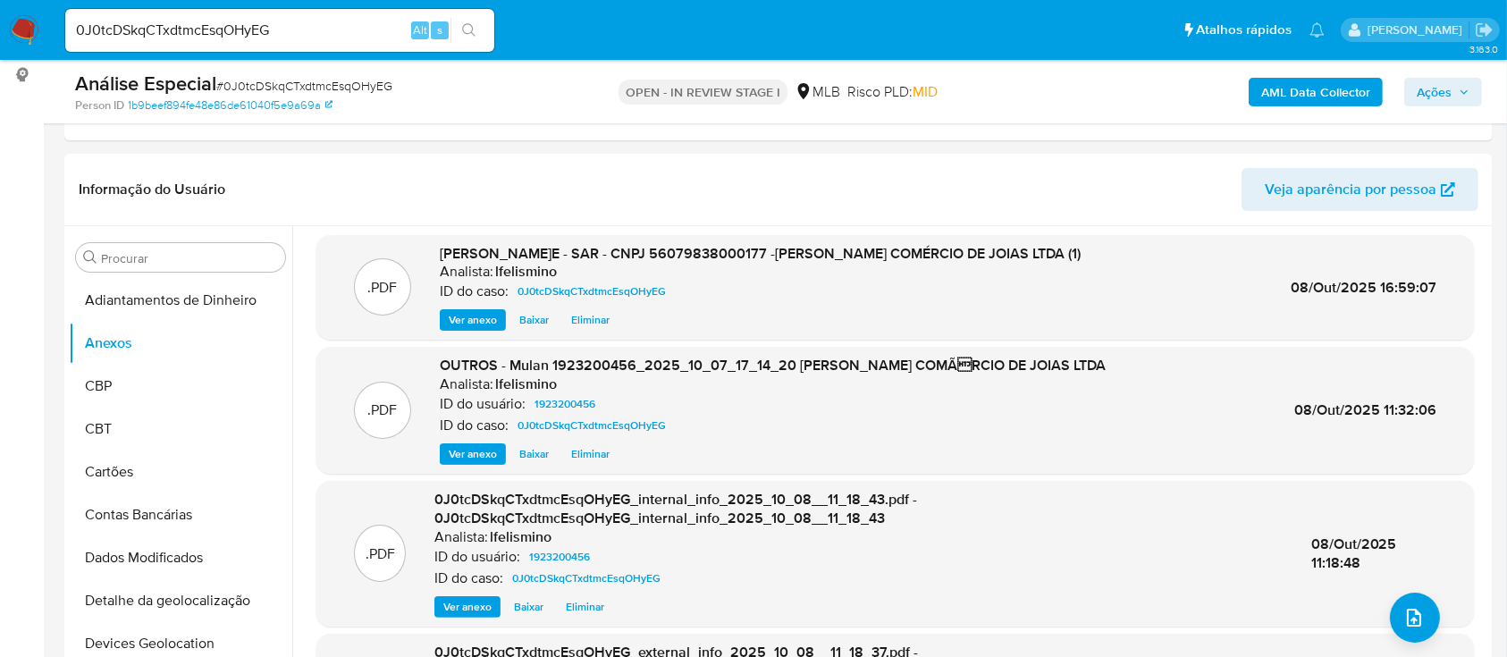
drag, startPoint x: 1447, startPoint y: 88, endPoint x: 1409, endPoint y: 106, distance: 42.4
click at [1446, 90] on span "Ações" at bounding box center [1434, 92] width 35 height 29
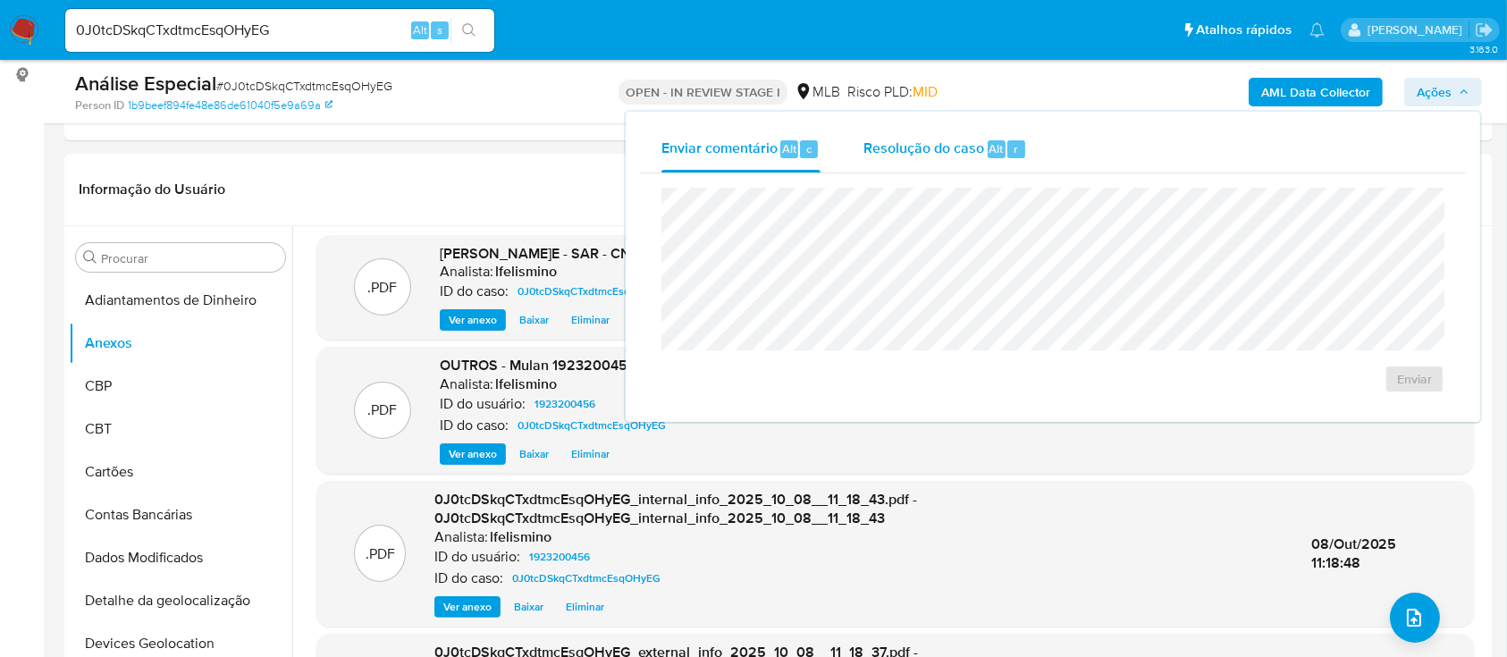
click at [958, 138] on div "Resolução do caso Alt r" at bounding box center [945, 149] width 164 height 46
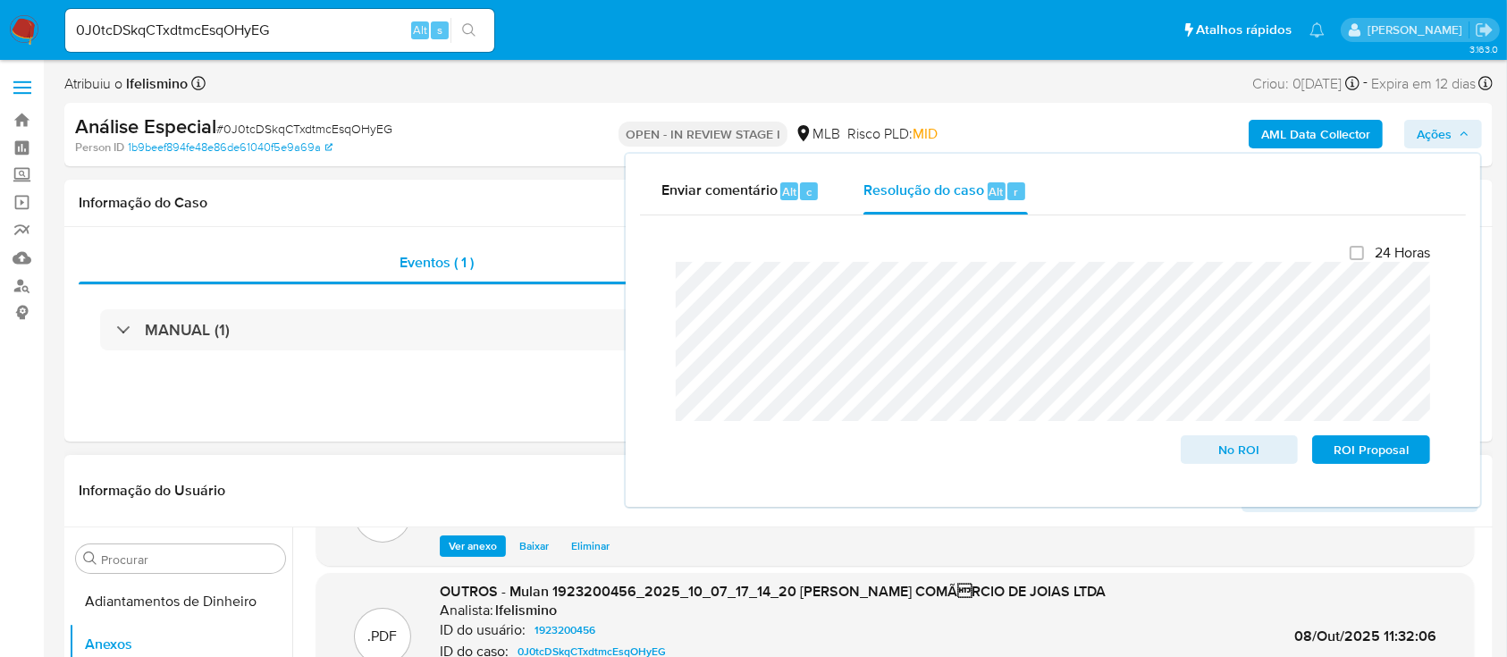
scroll to position [117, 0]
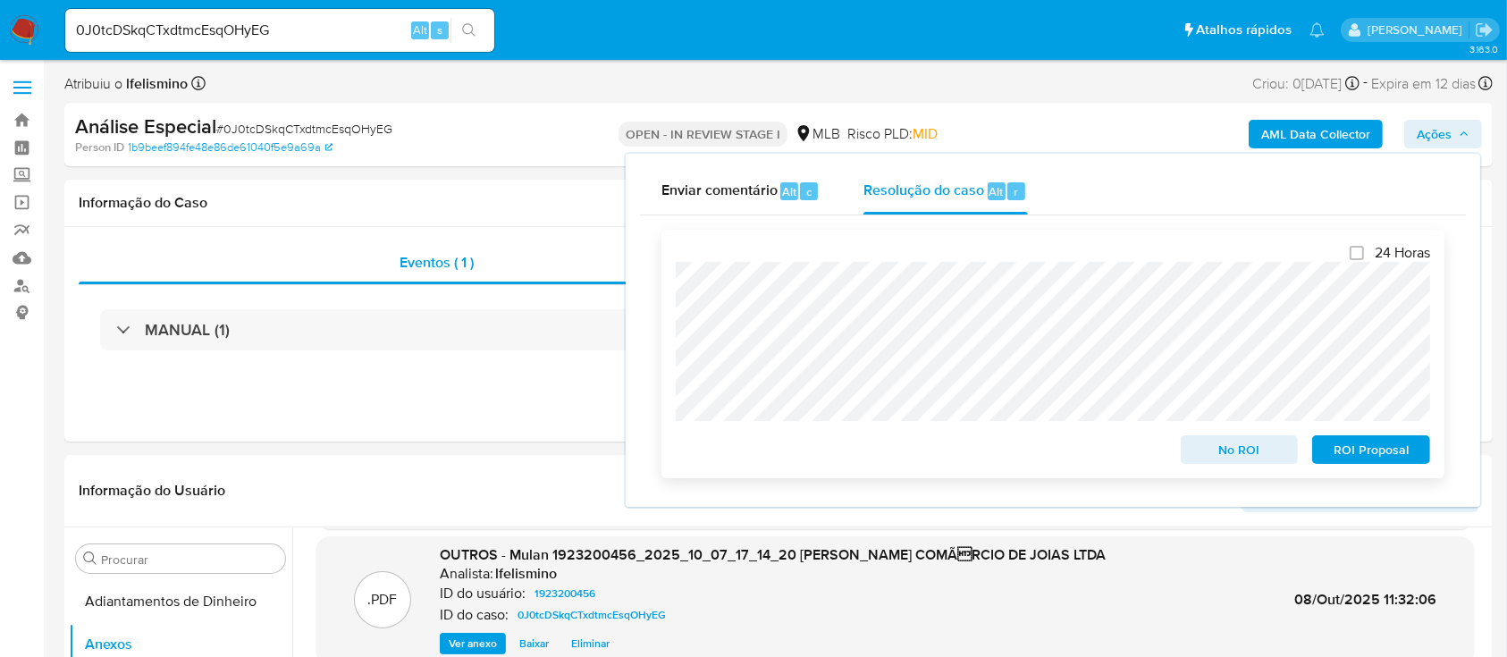
click at [1408, 461] on span "ROI Proposal" at bounding box center [1371, 449] width 93 height 25
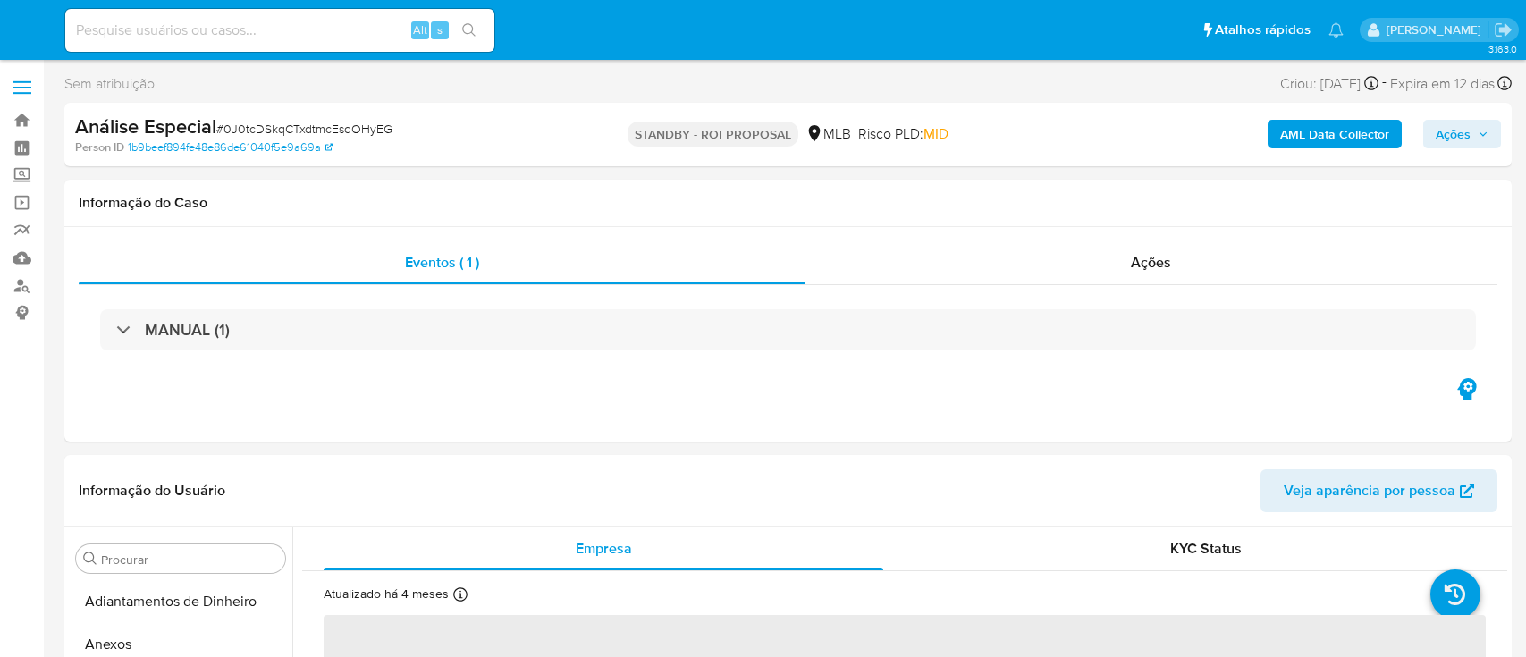
select select "10"
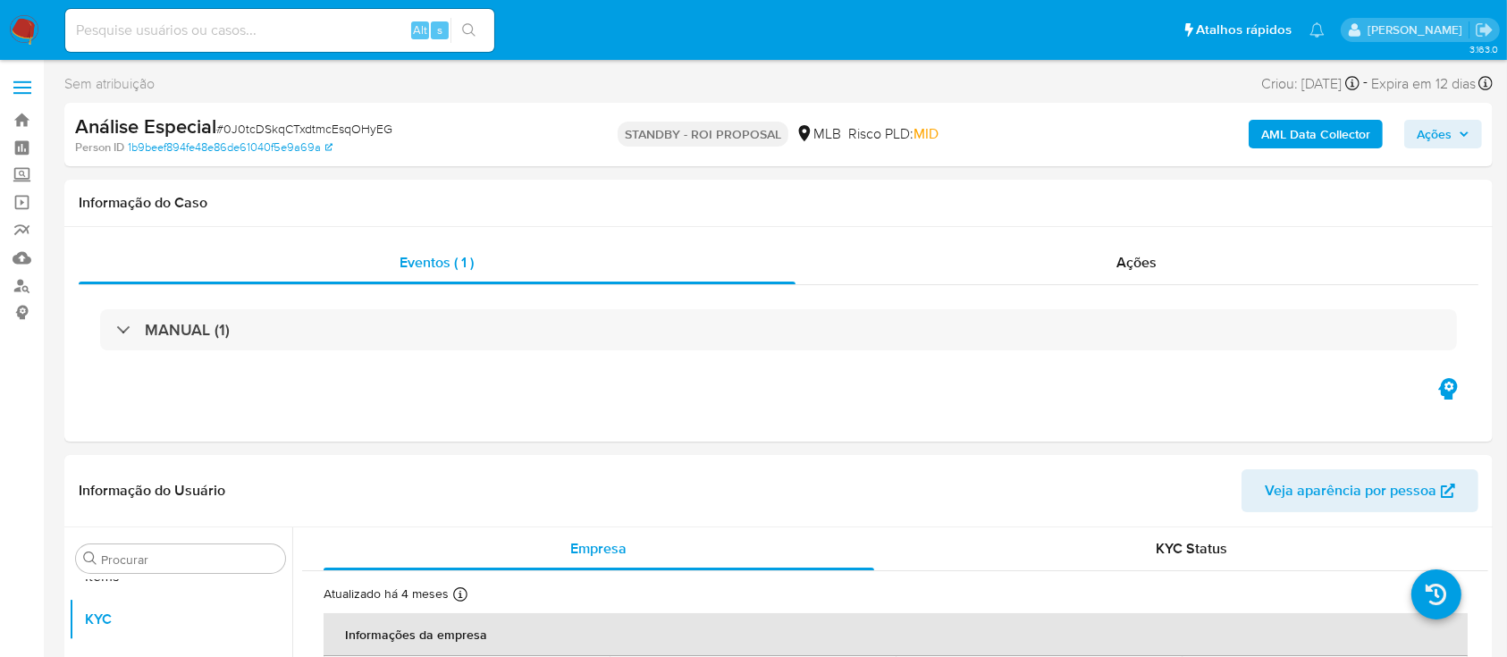
scroll to position [970, 0]
paste input "h78qvNwU9VqPL4mctHcF3m7k"
type input "h78qvNwU9VqPL4mctHcF3m7k"
click at [476, 35] on button "search-icon" at bounding box center [468, 30] width 37 height 25
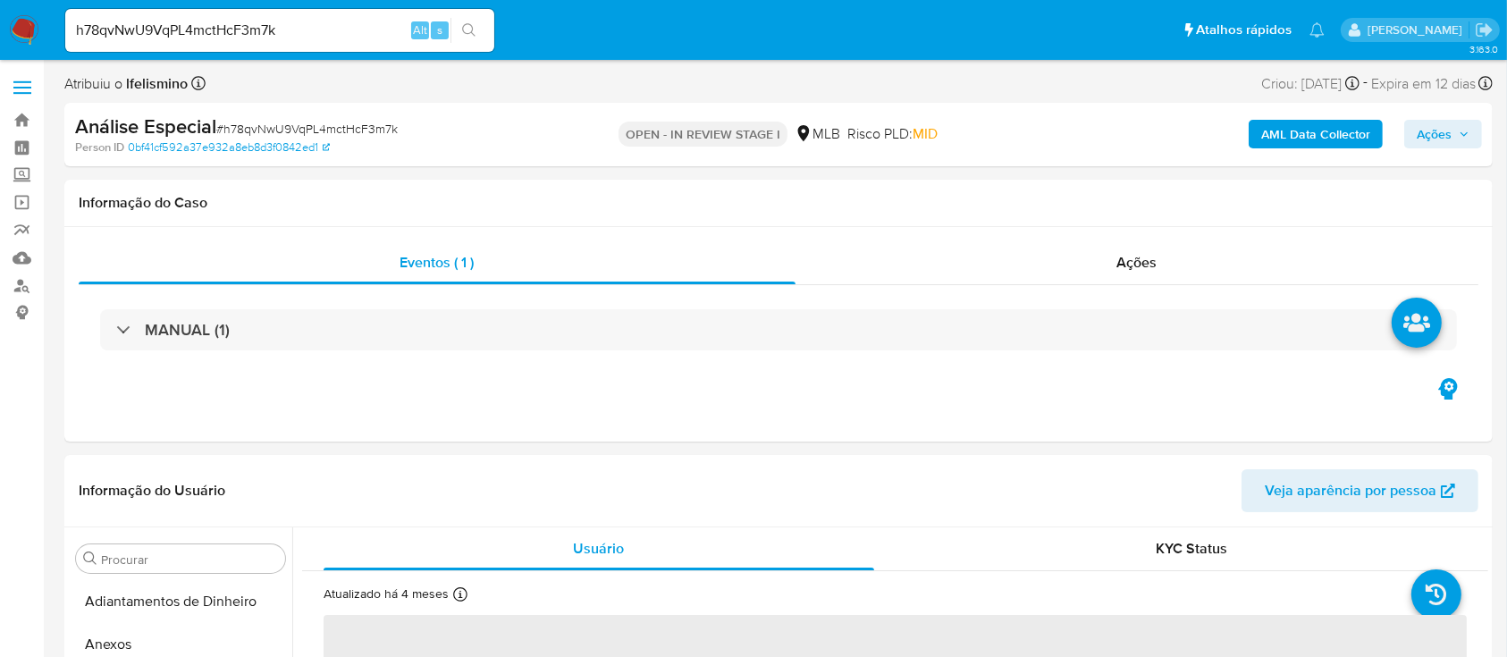
select select "10"
click at [138, 633] on button "Anexos" at bounding box center [173, 644] width 209 height 43
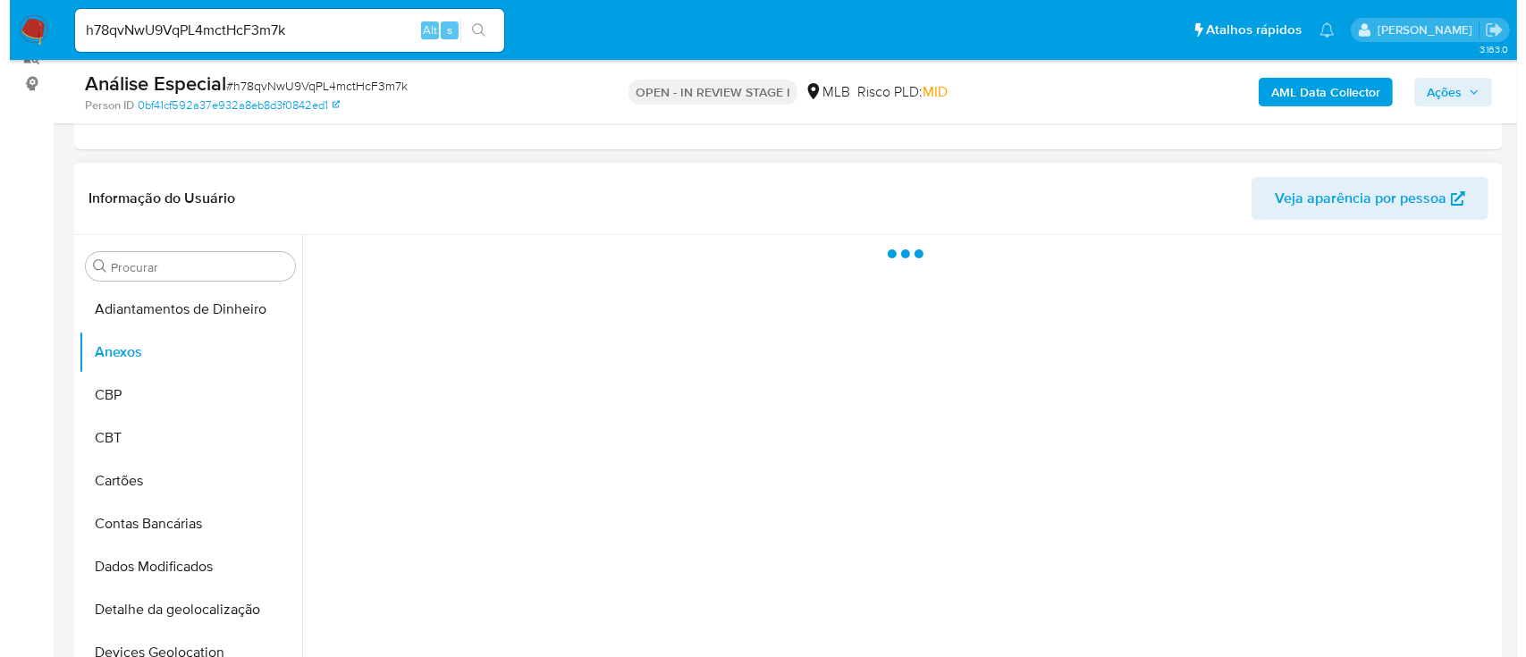
scroll to position [238, 0]
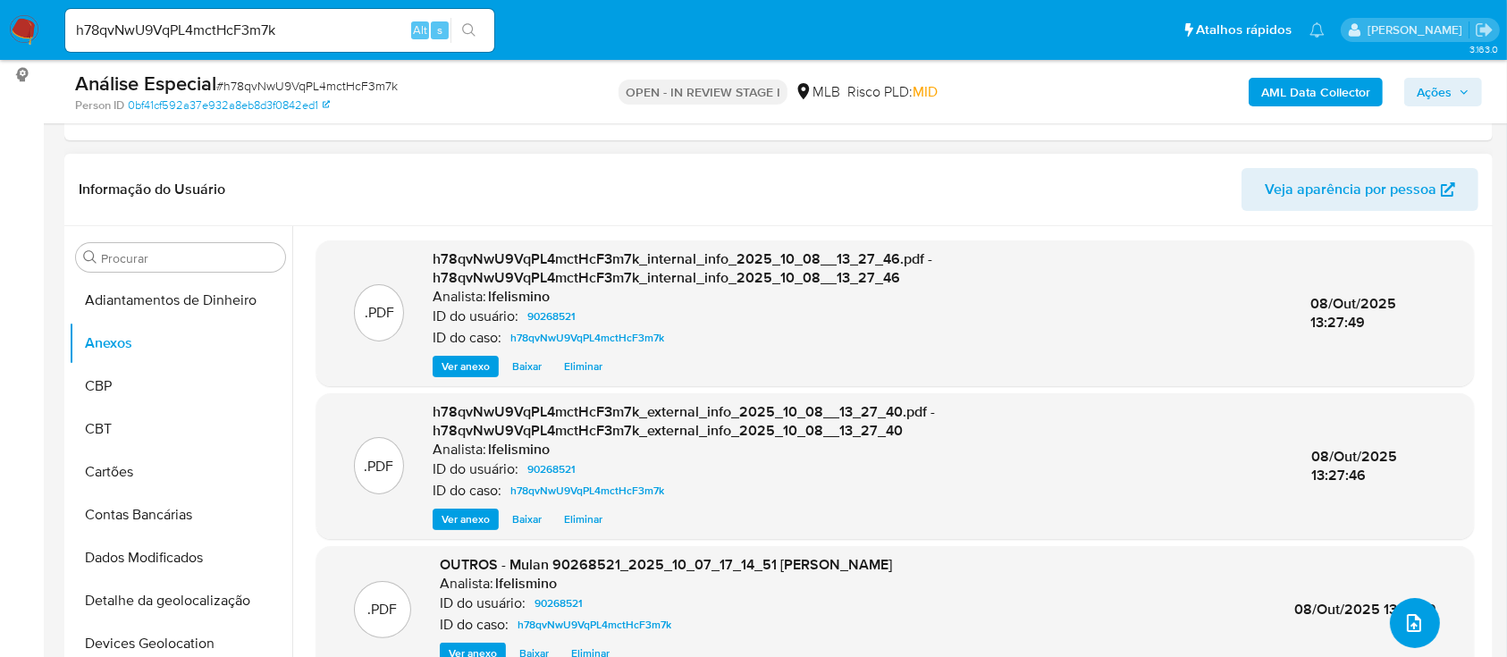
click at [1403, 619] on icon "upload-file" at bounding box center [1413, 622] width 21 height 21
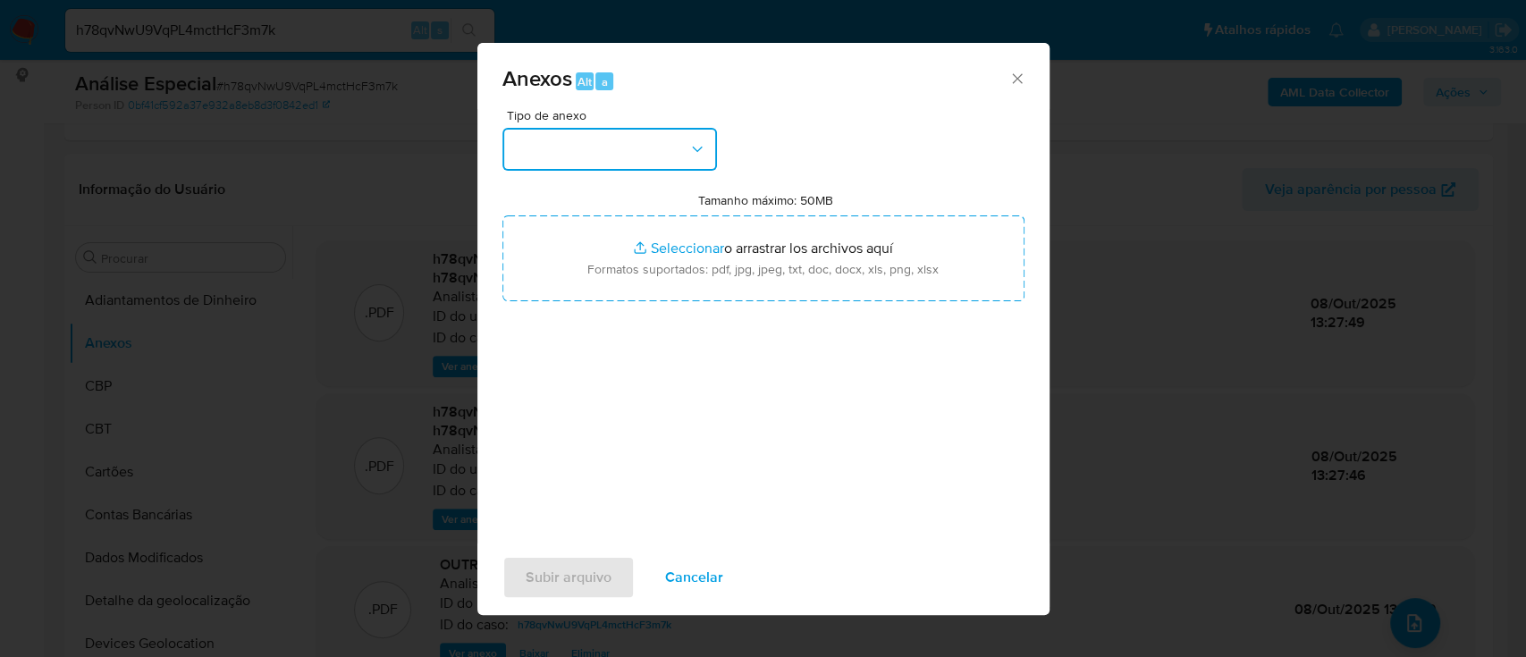
click at [612, 158] on button "button" at bounding box center [609, 149] width 215 height 43
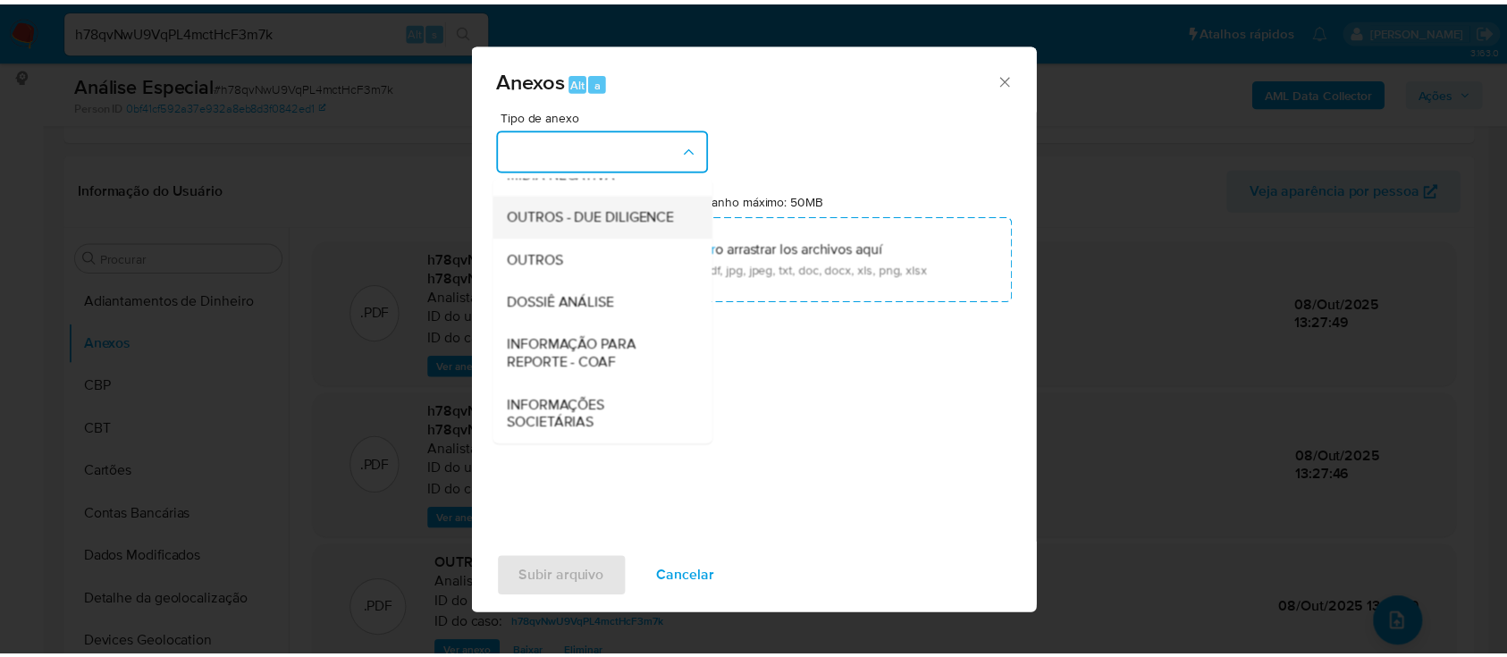
scroll to position [274, 0]
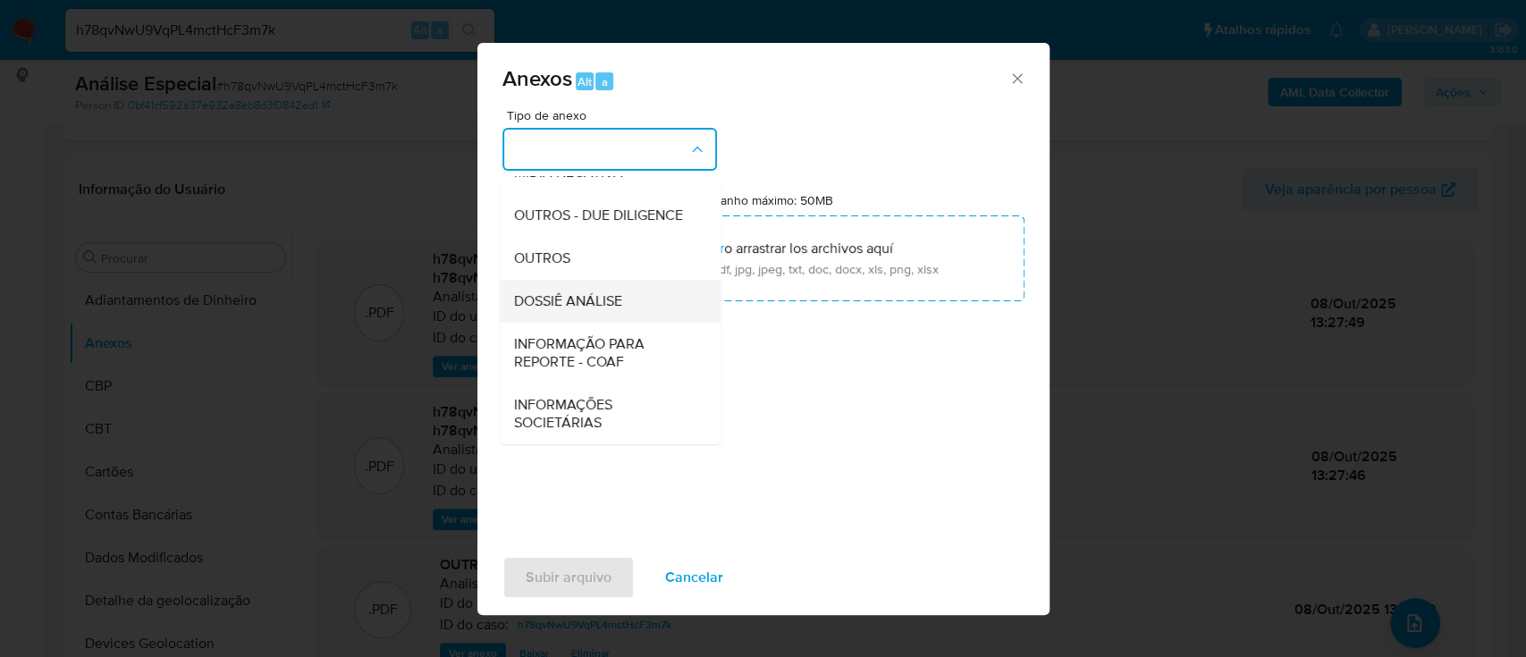
click at [618, 299] on span "DOSSIÊ ANÁLISE" at bounding box center [567, 301] width 108 height 18
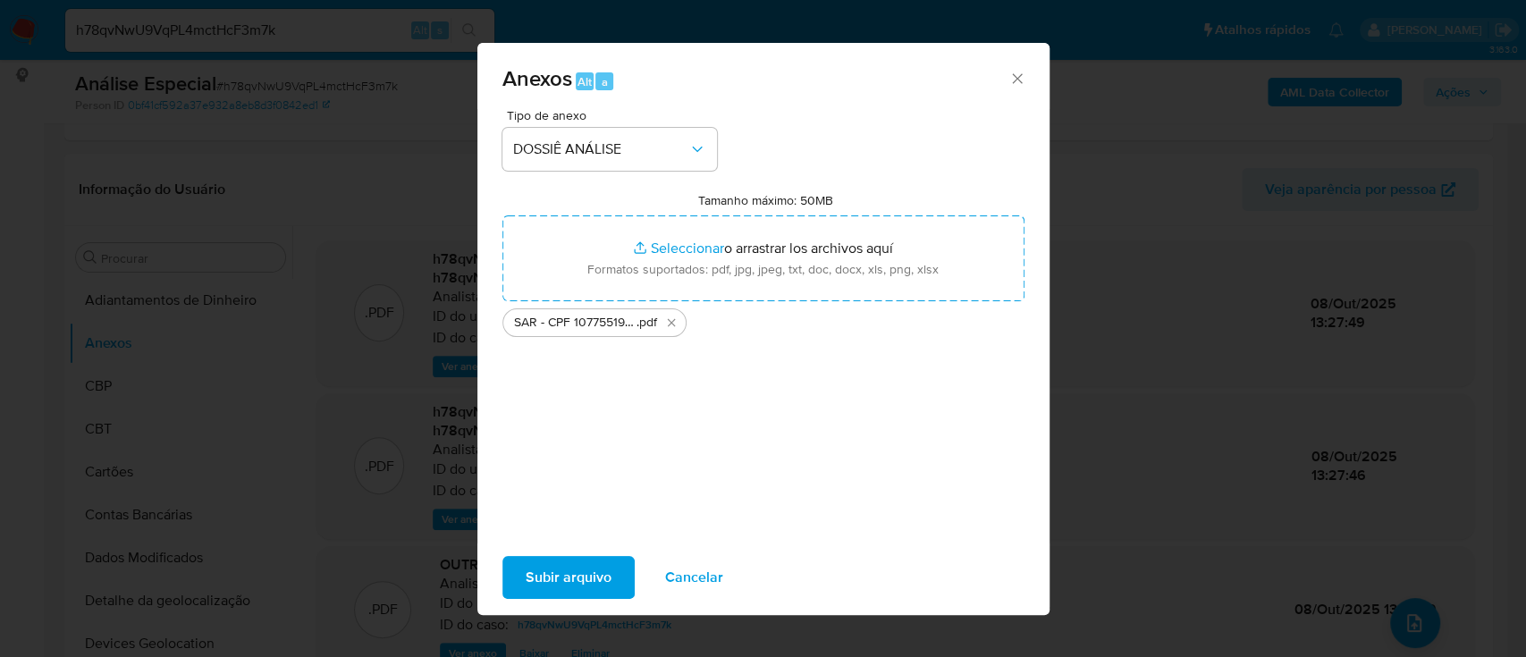
click at [517, 568] on button "Subir arquivo" at bounding box center [568, 577] width 132 height 43
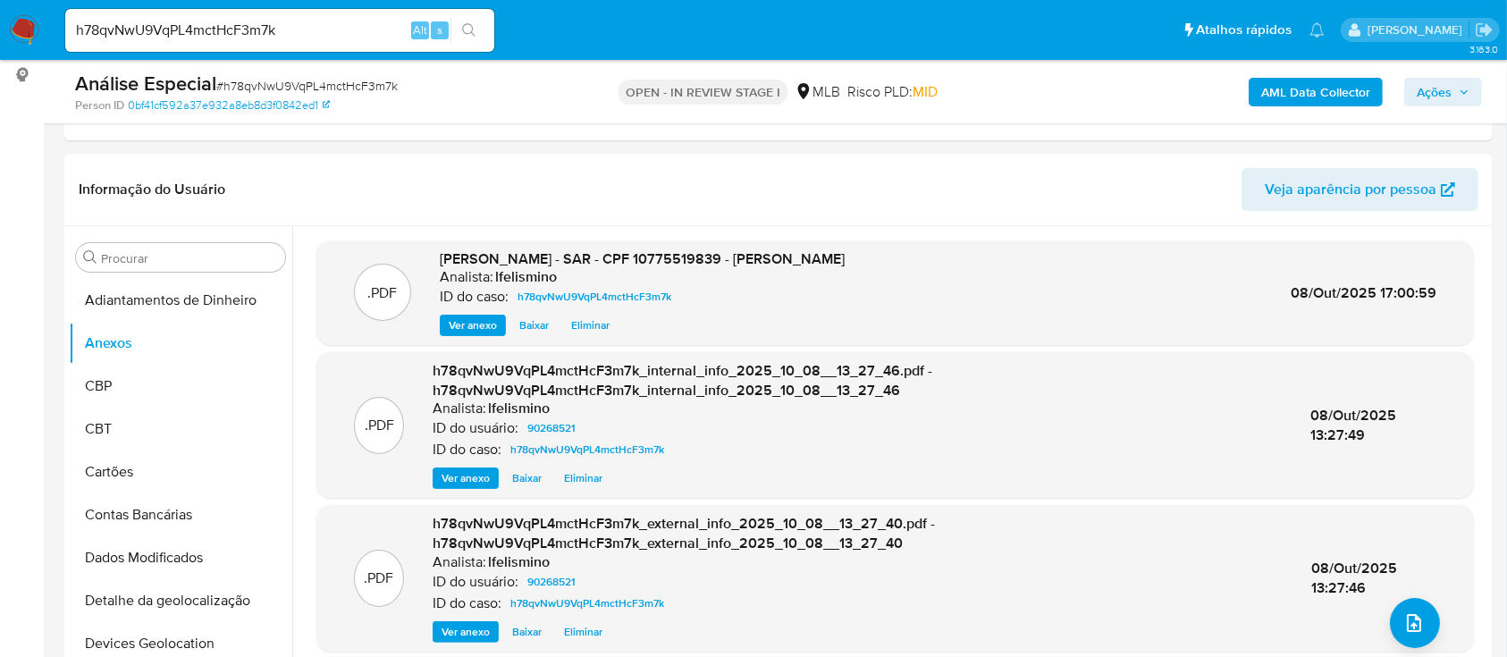
click at [1415, 84] on button "Ações" at bounding box center [1443, 92] width 78 height 29
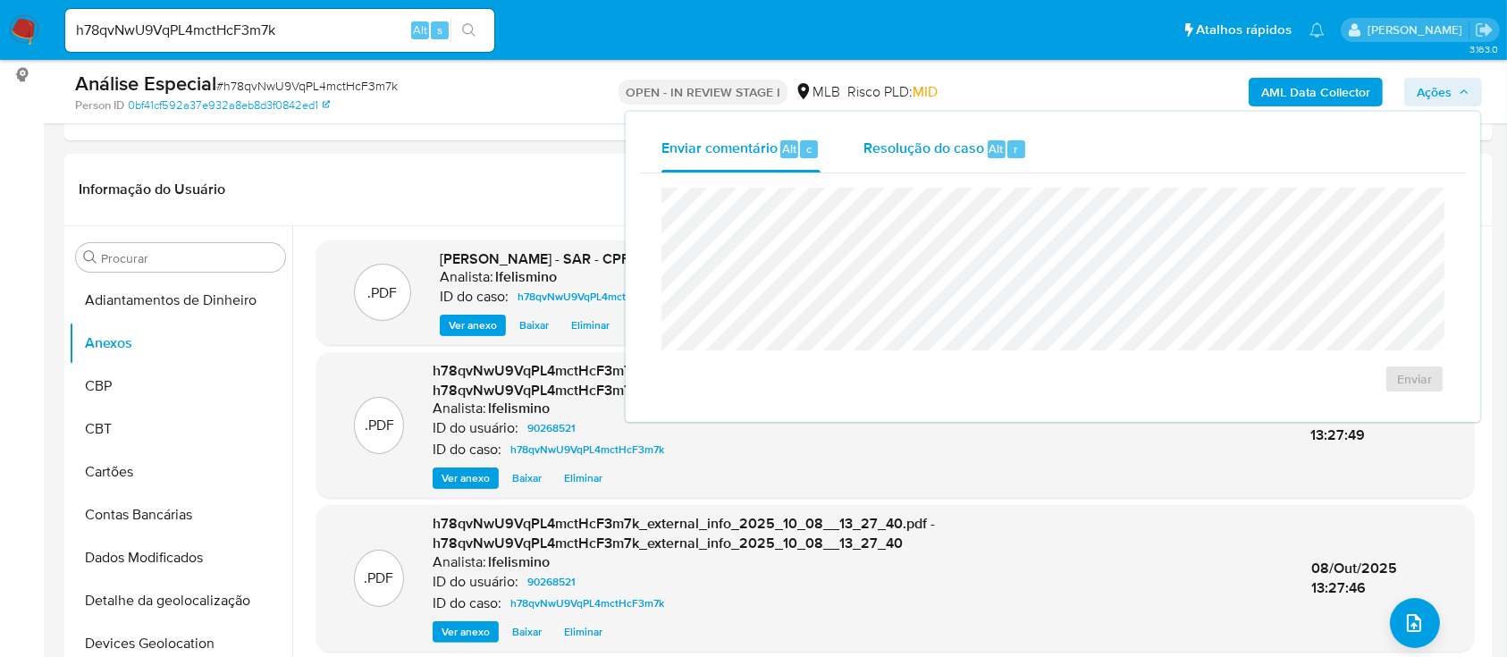
click at [944, 159] on div "Resolução do caso Alt r" at bounding box center [945, 149] width 164 height 46
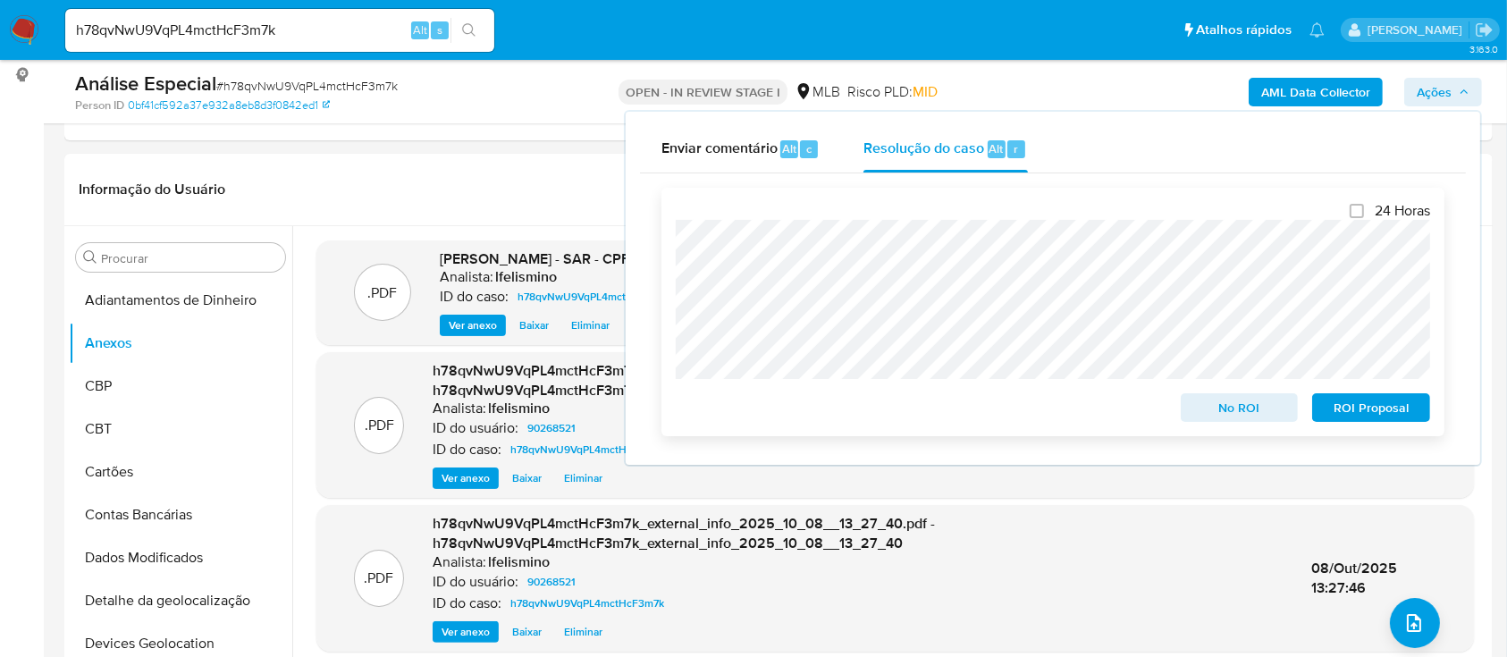
click at [1390, 417] on span "ROI Proposal" at bounding box center [1371, 407] width 93 height 25
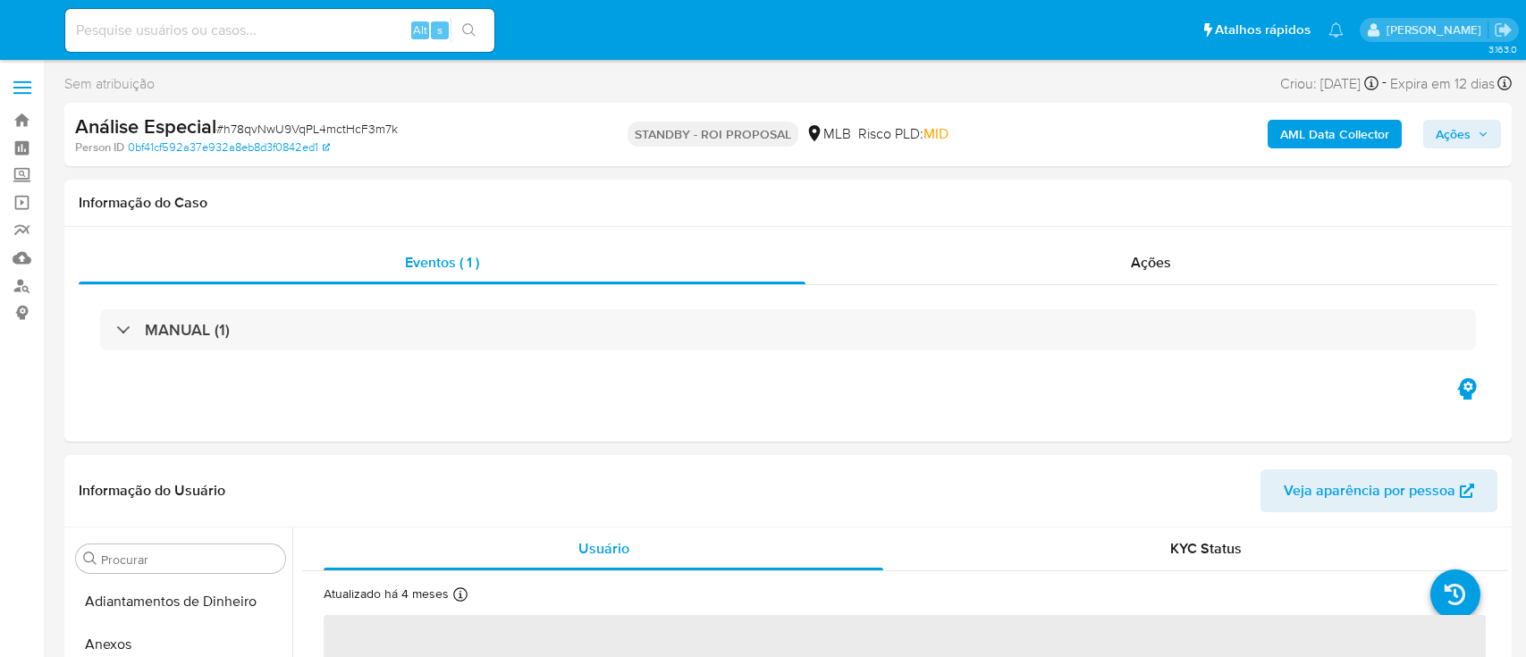
select select "10"
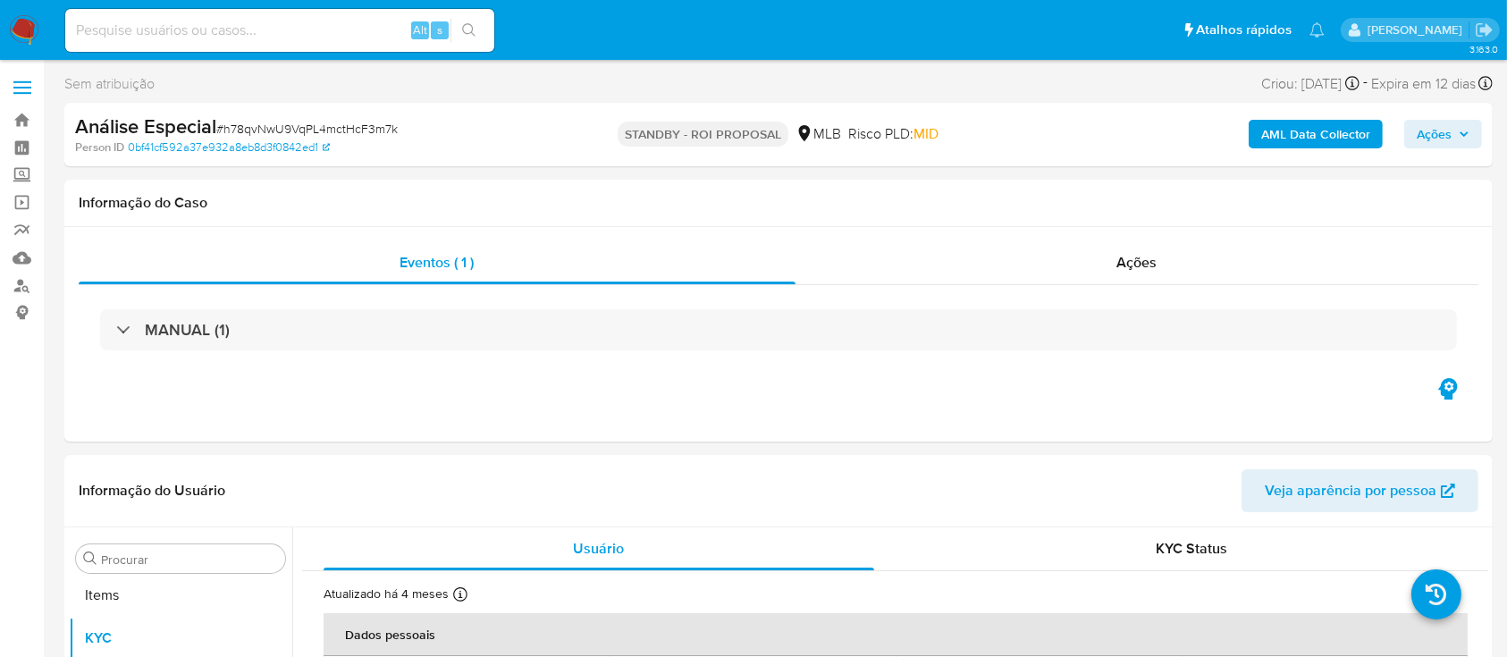
scroll to position [970, 0]
click at [264, 55] on nav "Pausado Ver notificaciones Alt s Atalhos rápidos Presiona las siguientes teclas…" at bounding box center [753, 30] width 1507 height 60
click at [287, 32] on input at bounding box center [279, 30] width 429 height 23
paste input "euOoldtuVl4czpaL0rKOKU8p"
type input "euOoldtuVl4czpaL0rKOKU8p"
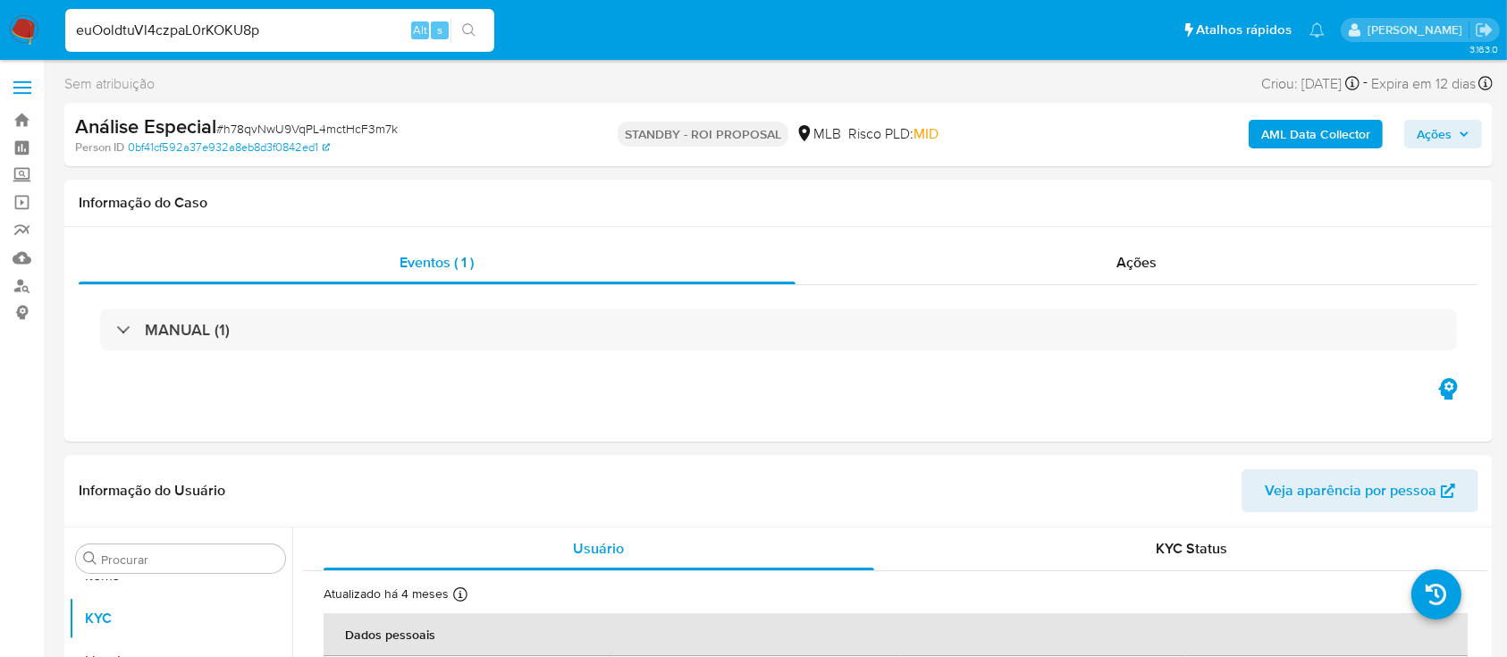
click at [471, 20] on button "search-icon" at bounding box center [468, 30] width 37 height 25
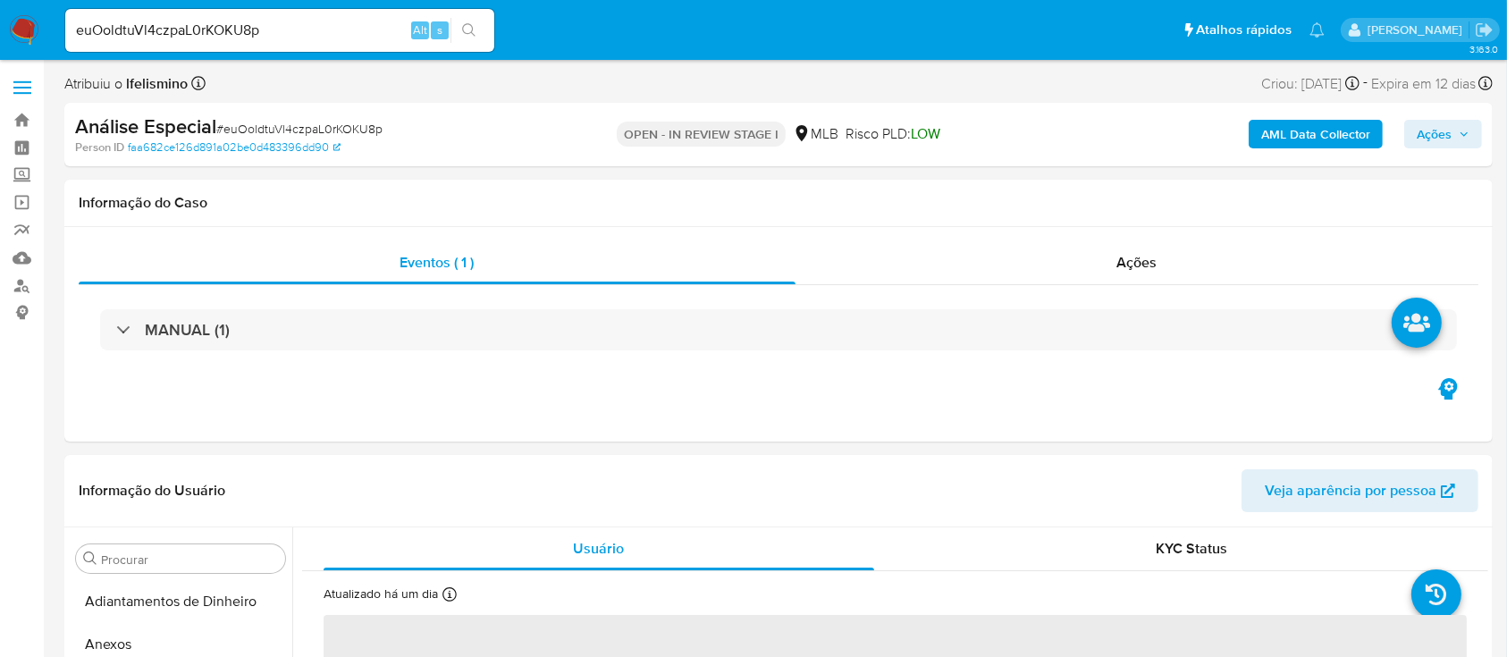
select select "10"
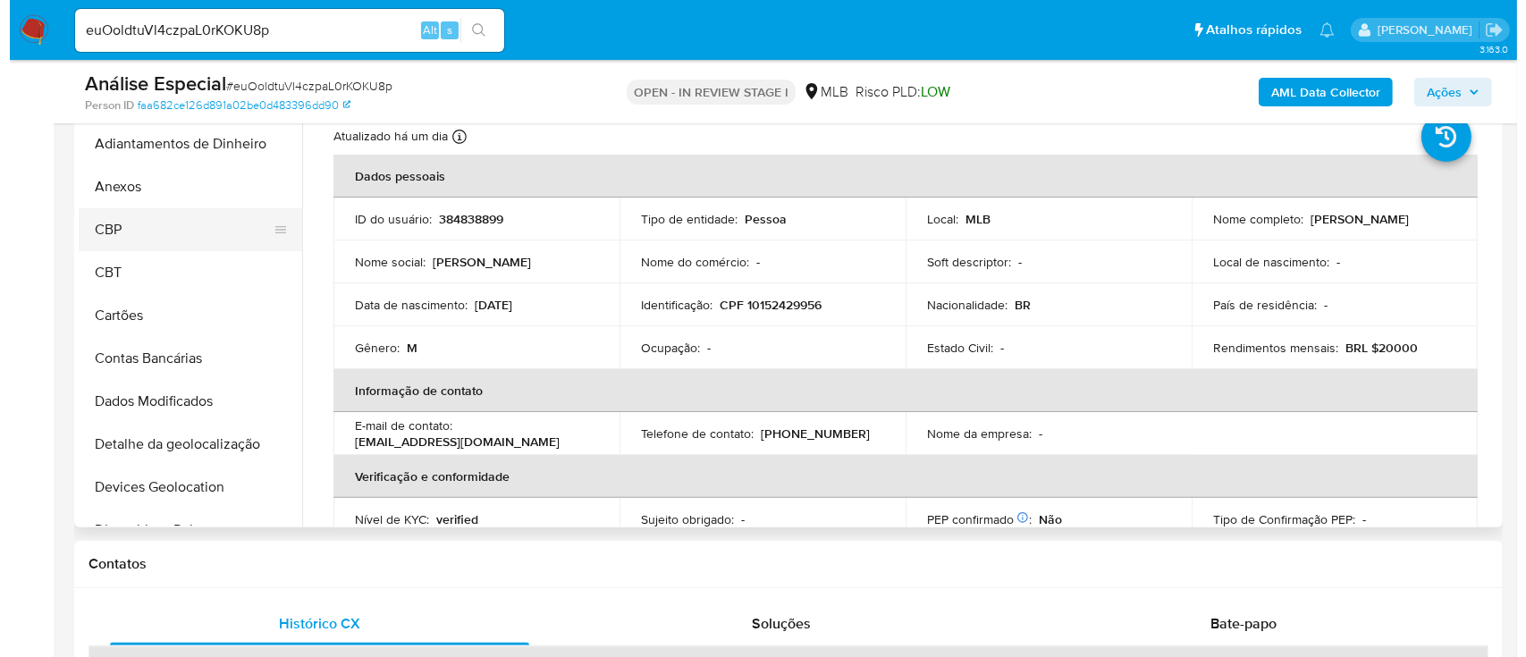
scroll to position [358, 0]
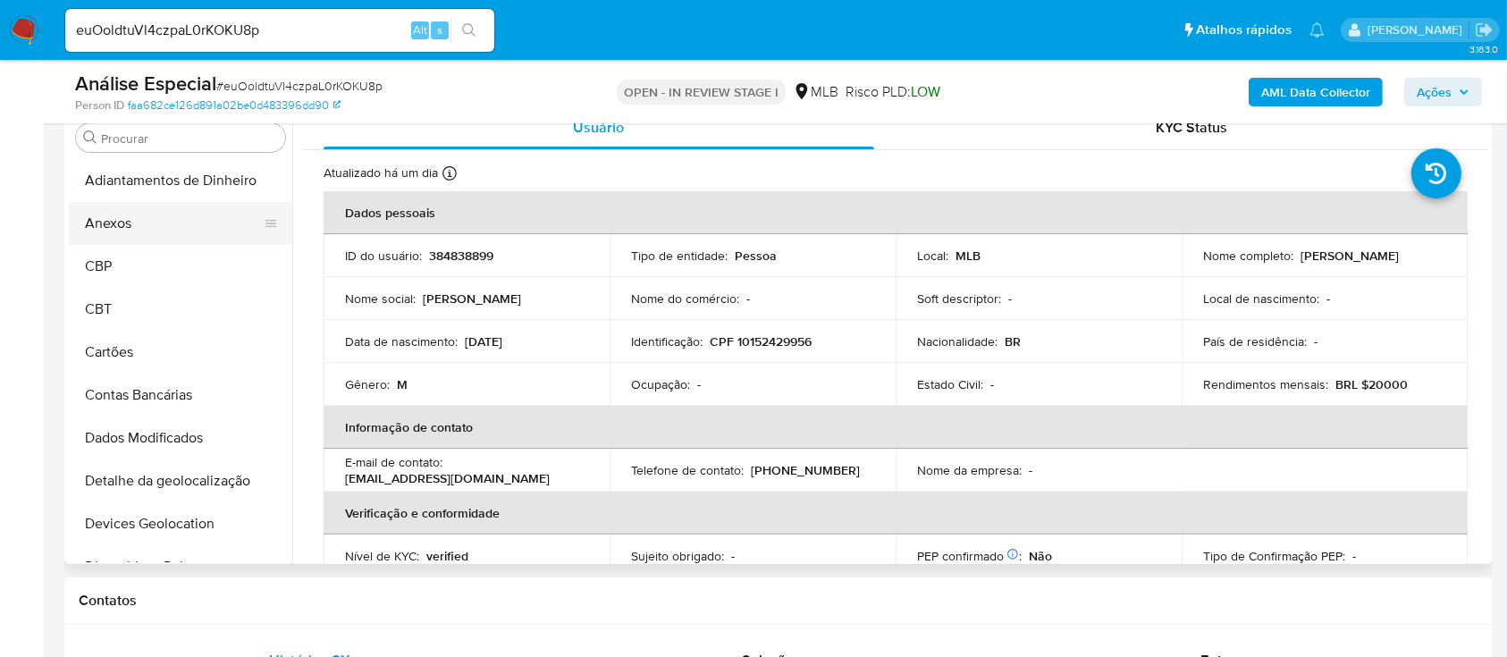
click at [206, 236] on button "Anexos" at bounding box center [173, 223] width 209 height 43
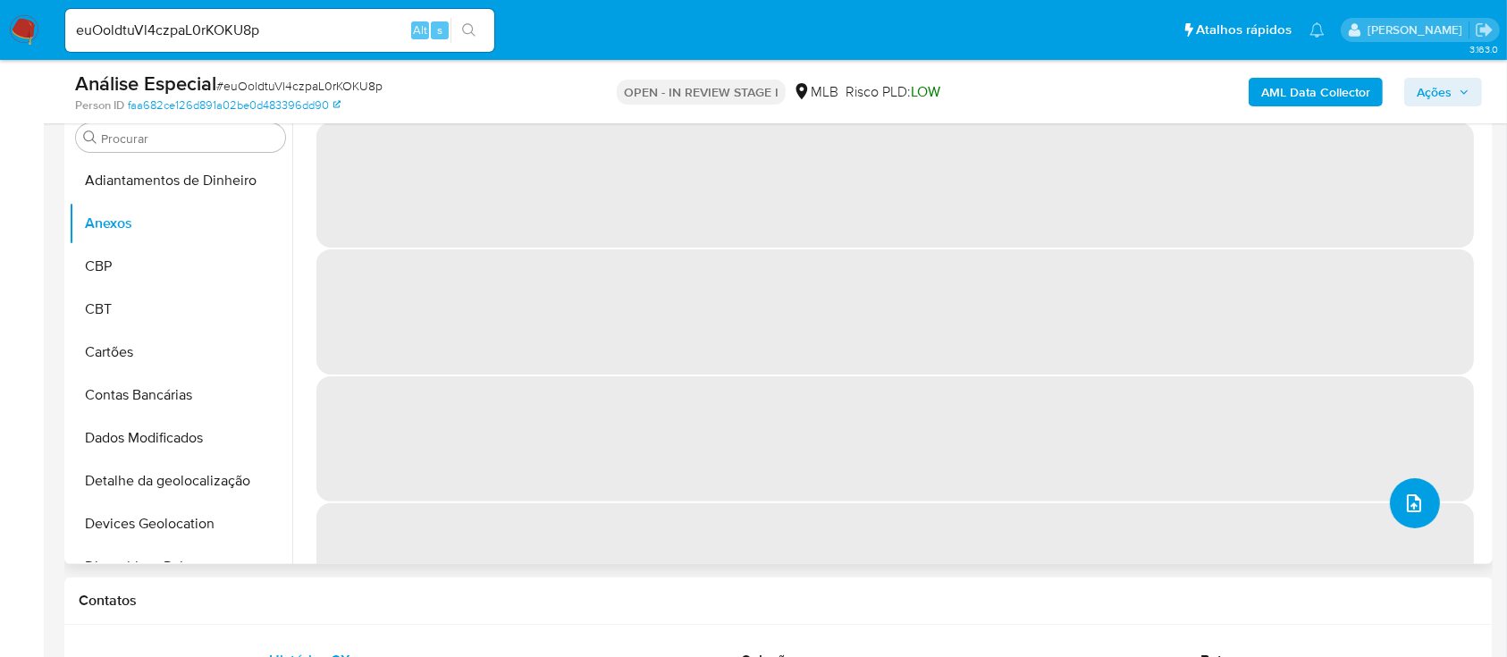
click at [1403, 509] on icon "upload-file" at bounding box center [1413, 502] width 21 height 21
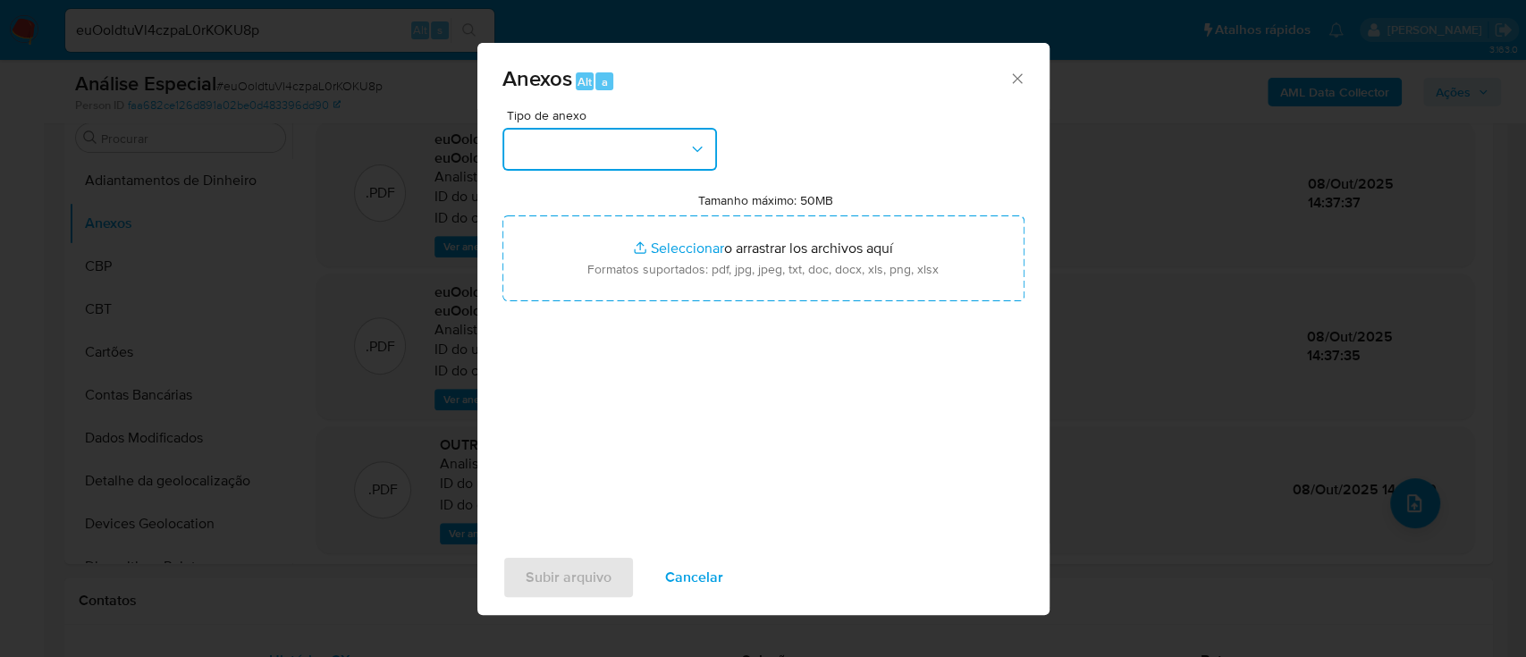
click at [572, 151] on button "button" at bounding box center [609, 149] width 215 height 43
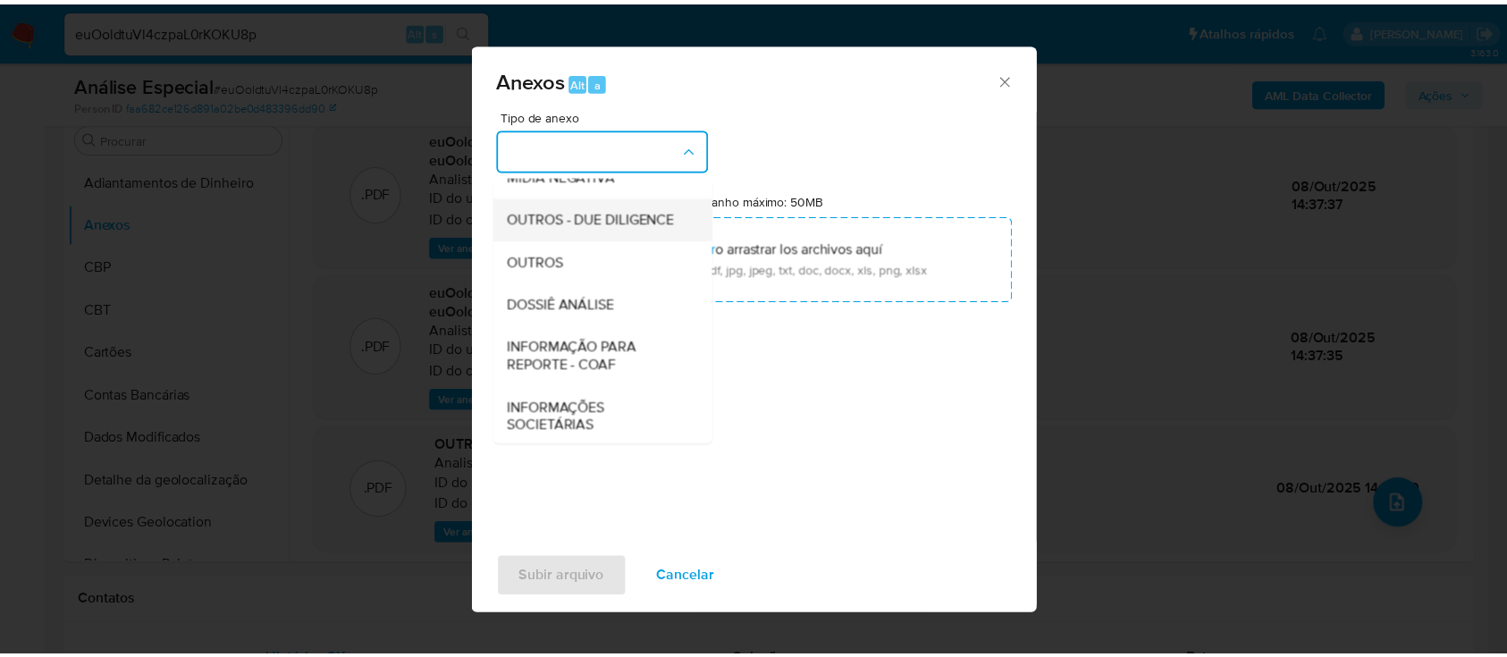
scroll to position [238, 0]
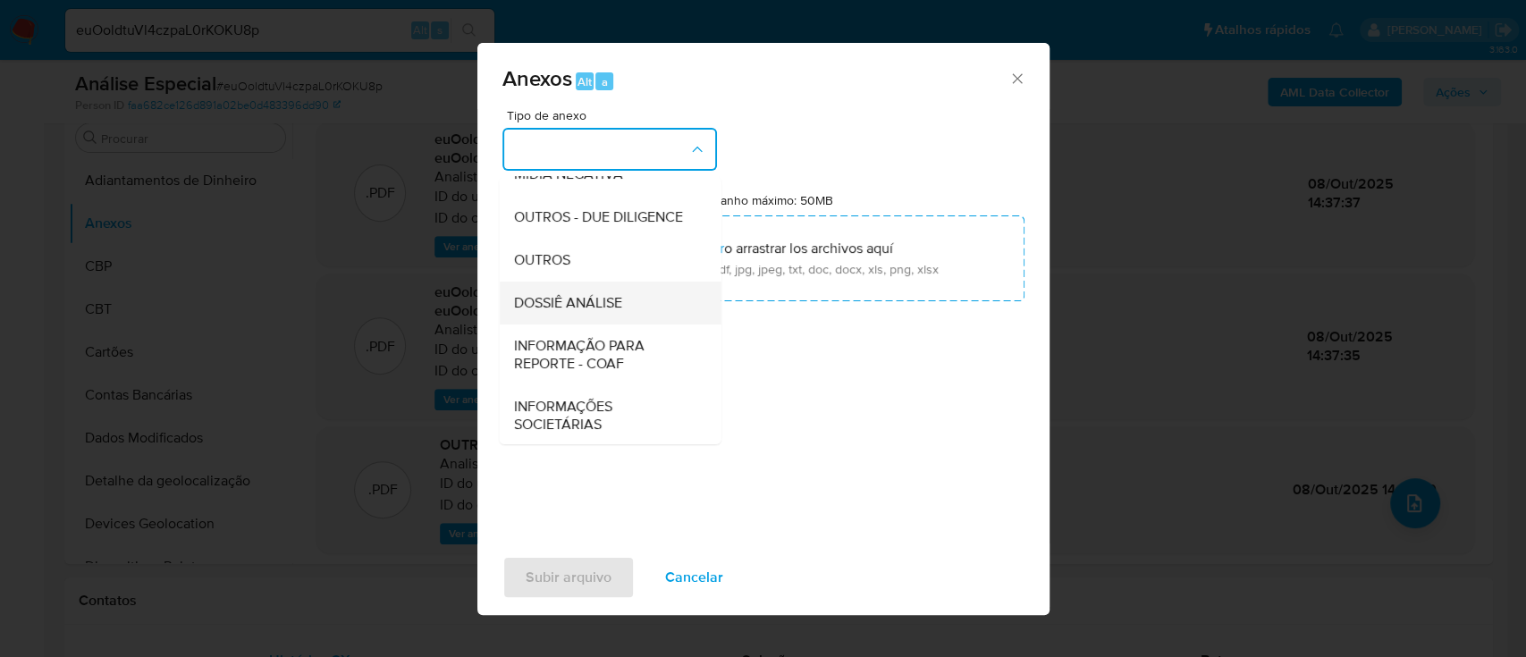
click at [577, 312] on span "DOSSIÊ ANÁLISE" at bounding box center [567, 303] width 108 height 18
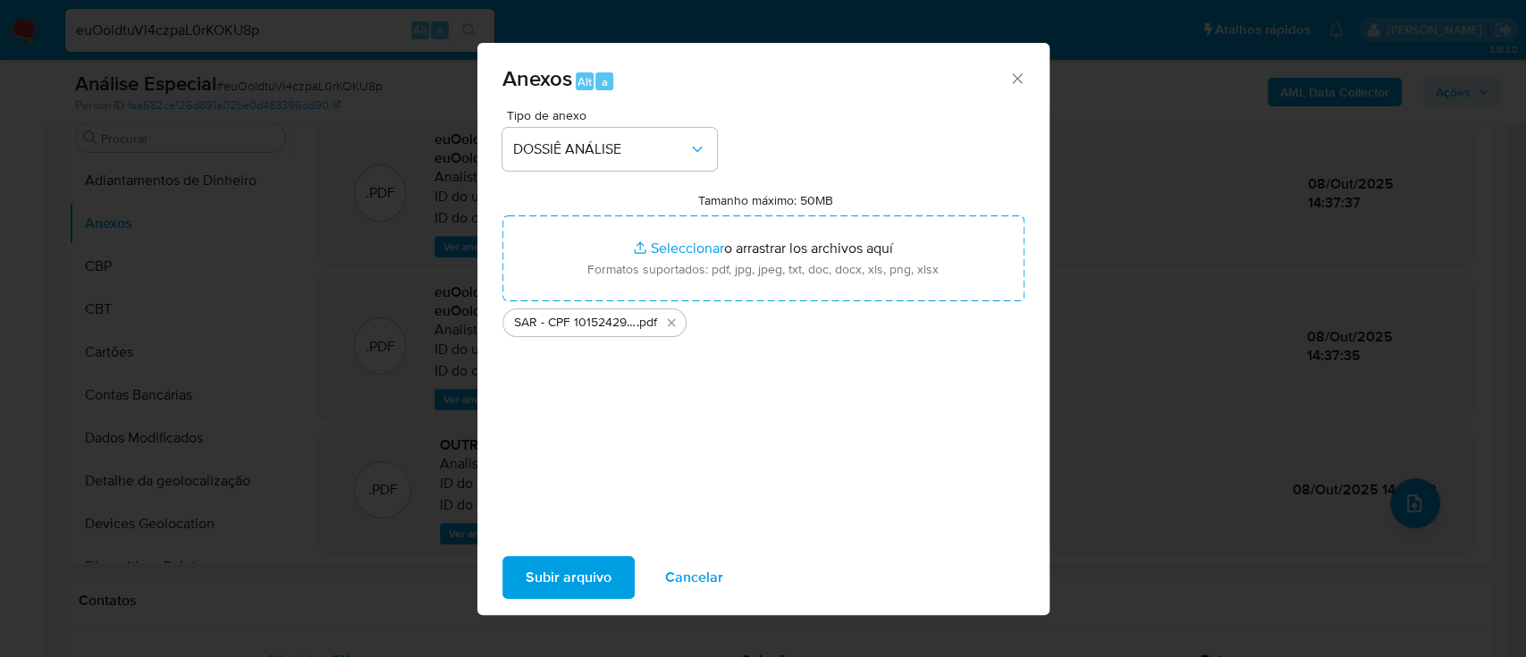
click at [585, 583] on span "Subir arquivo" at bounding box center [569, 577] width 86 height 39
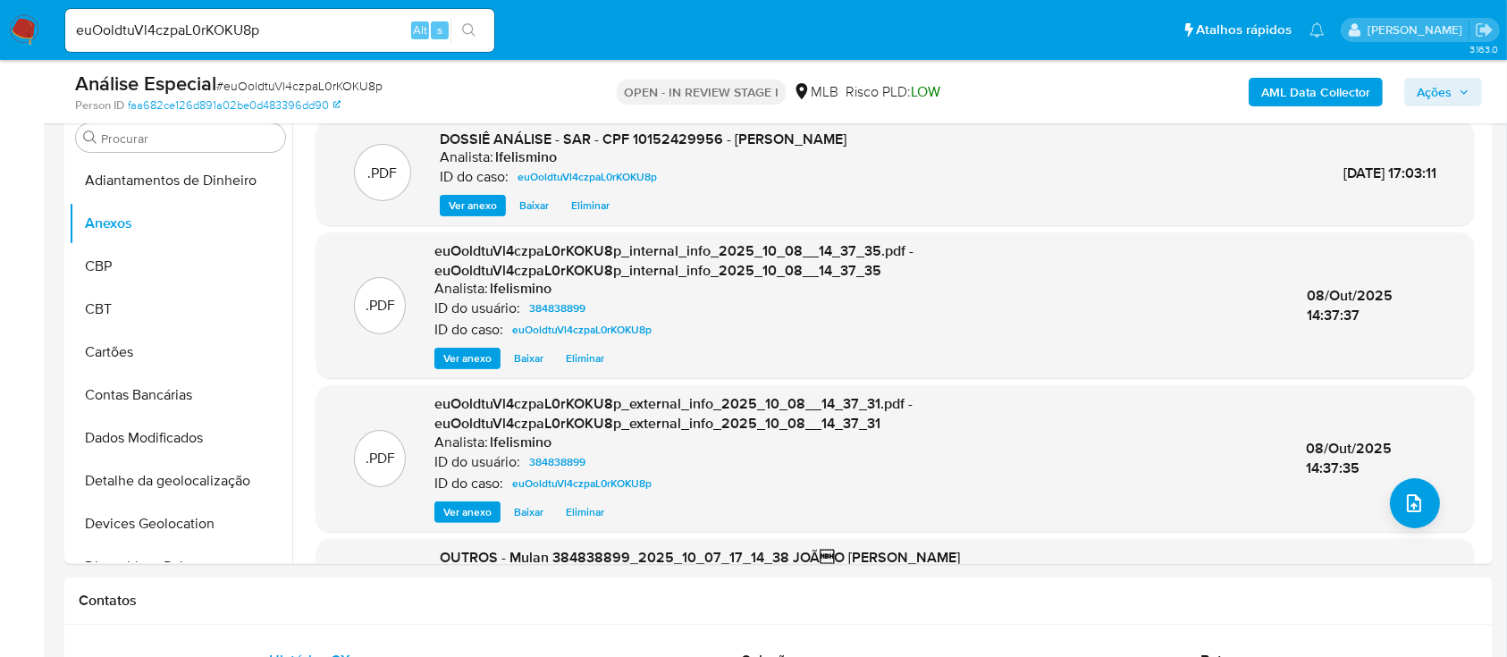
click at [1447, 96] on span "Ações" at bounding box center [1434, 92] width 35 height 29
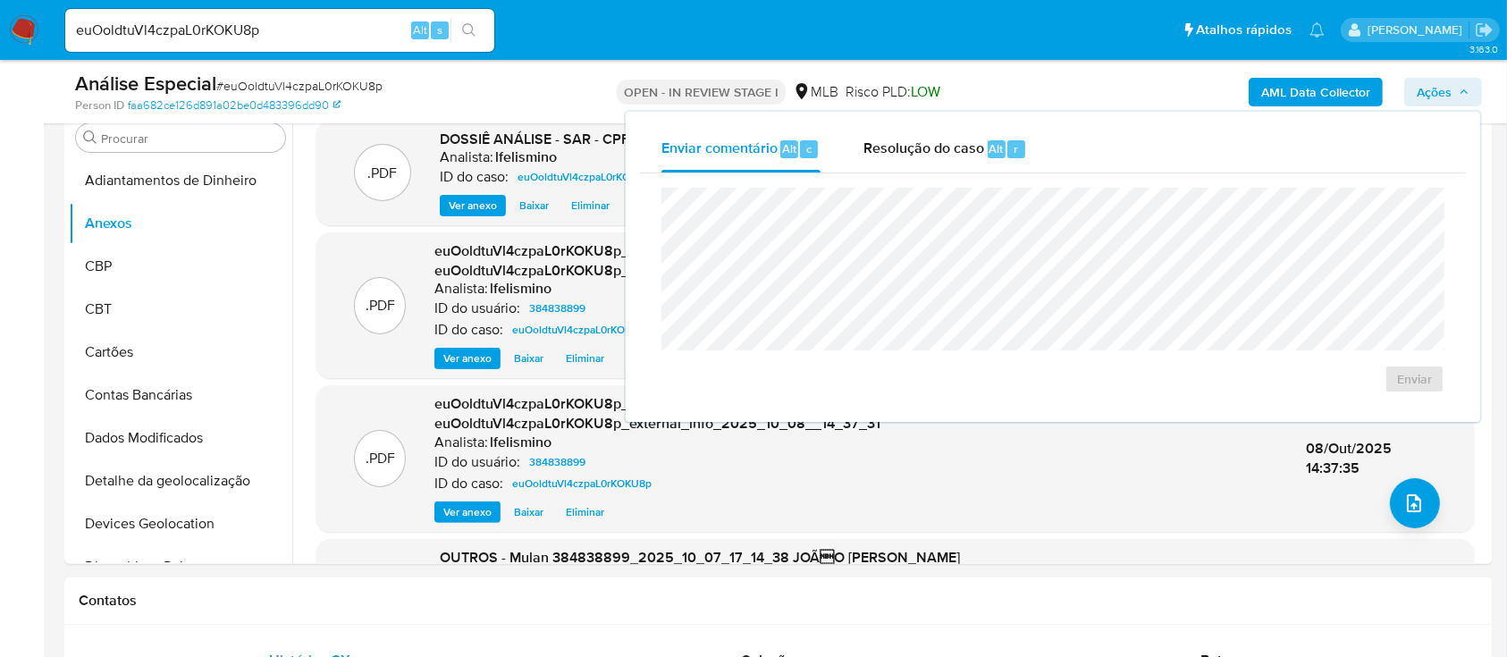
drag, startPoint x: 961, startPoint y: 137, endPoint x: 951, endPoint y: 175, distance: 39.7
click at [961, 138] on div "Resolução do caso Alt r" at bounding box center [945, 149] width 164 height 46
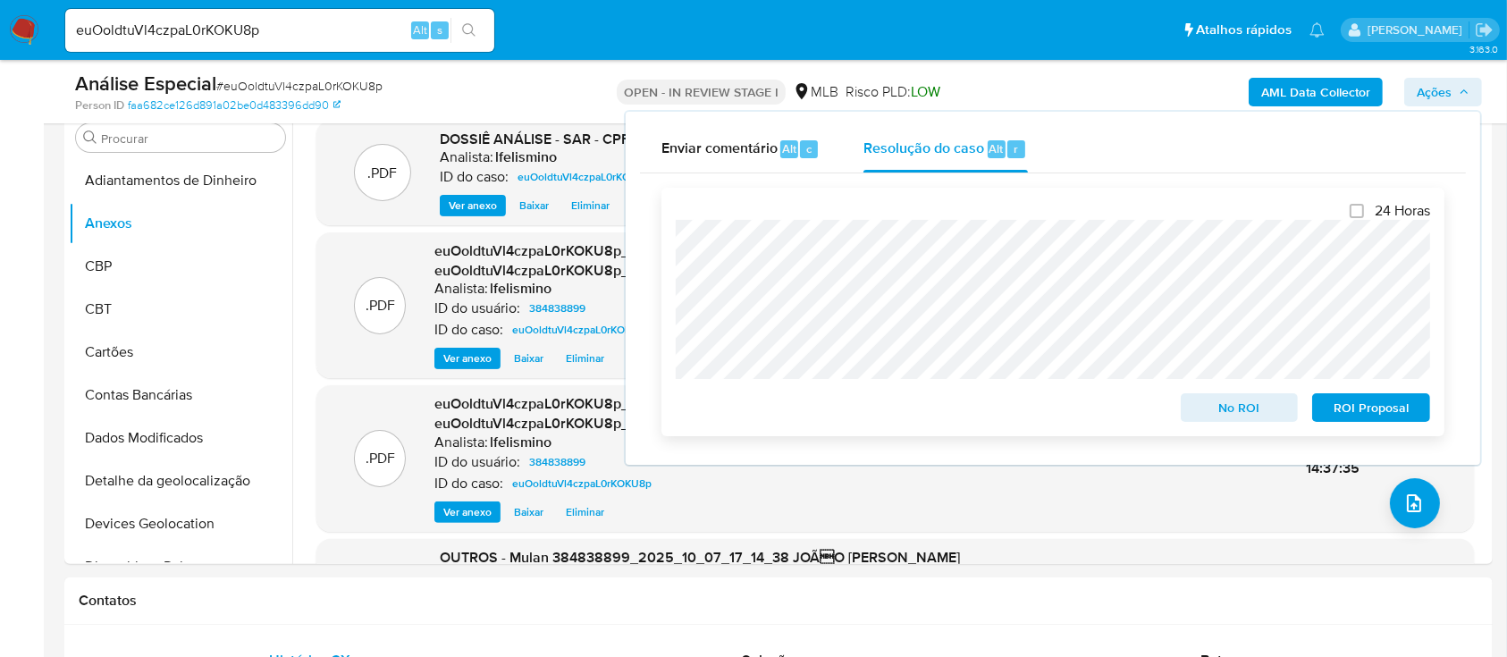
click at [1336, 409] on span "ROI Proposal" at bounding box center [1371, 407] width 93 height 25
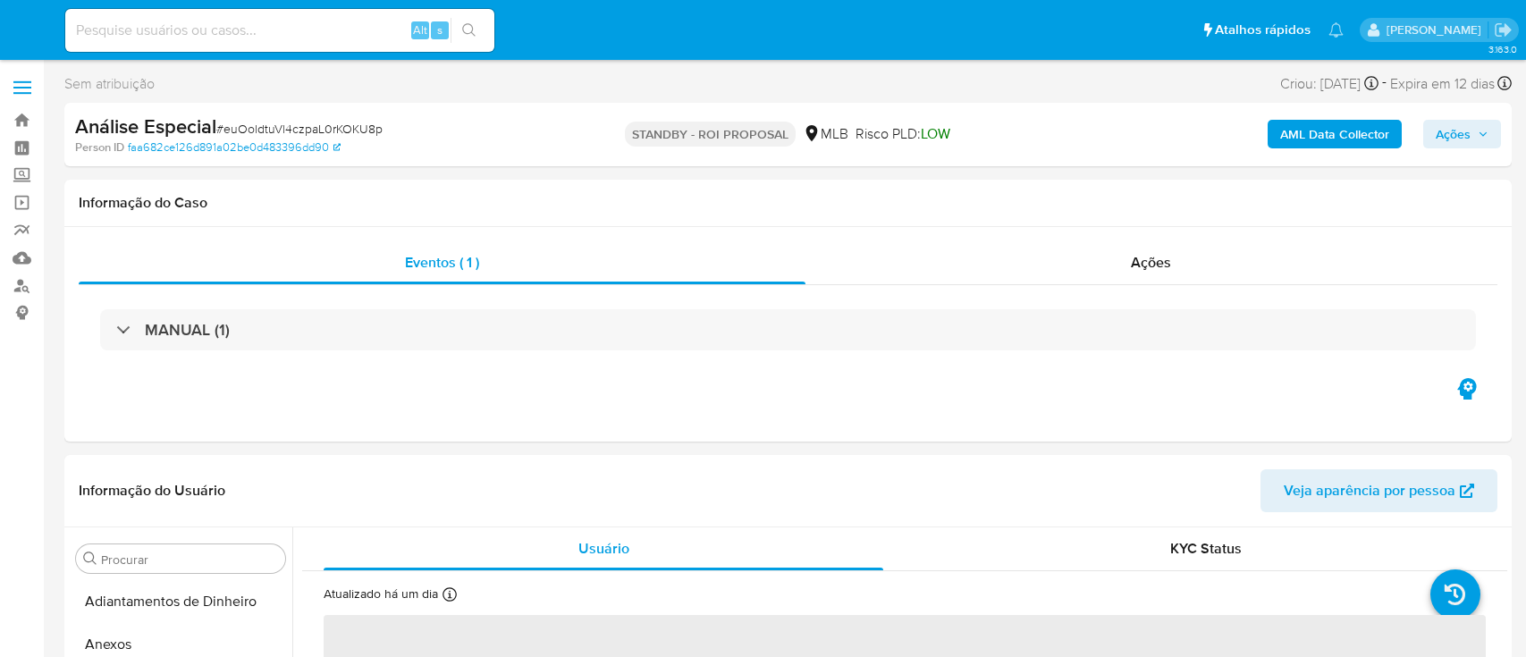
select select "10"
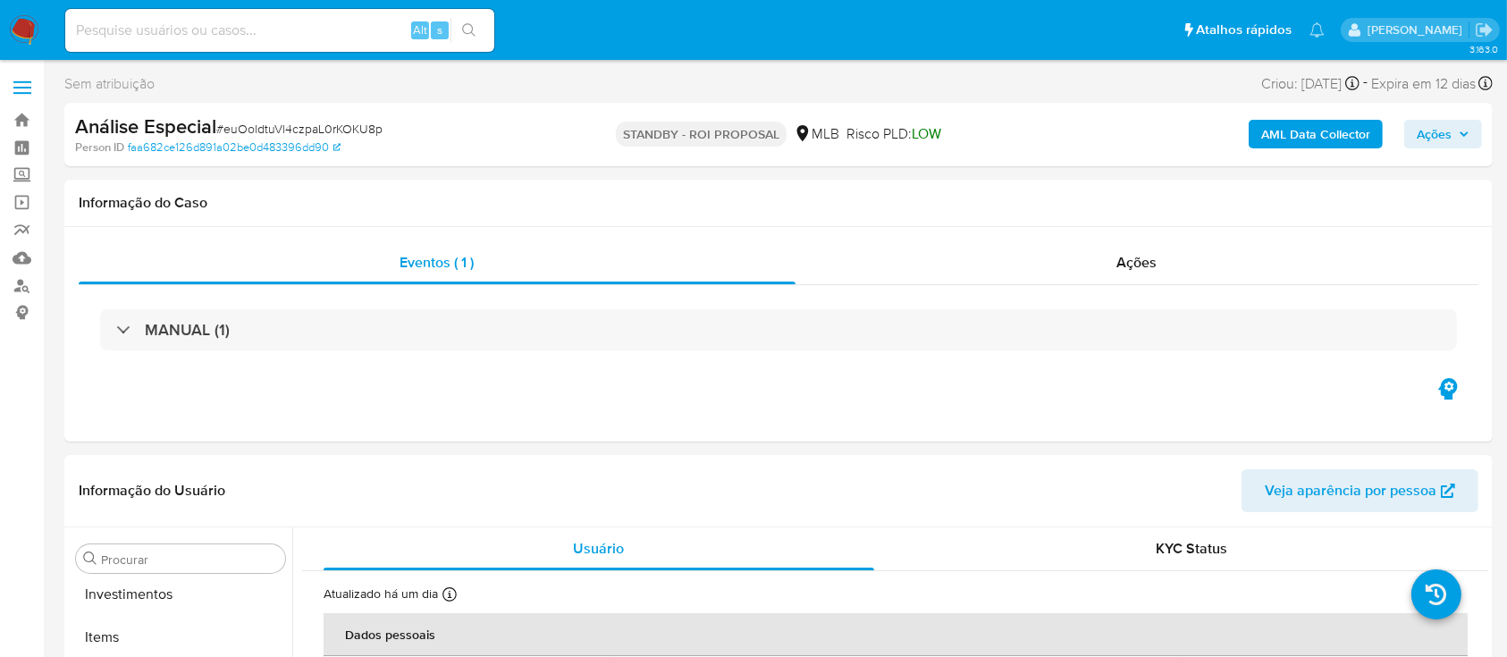
scroll to position [970, 0]
paste input "1qPpy0x1M9joRRiCZ7pd4wBp"
type input "1qPpy0x1M9joRRiCZ7pd4wBp"
click at [476, 26] on button "search-icon" at bounding box center [468, 30] width 37 height 25
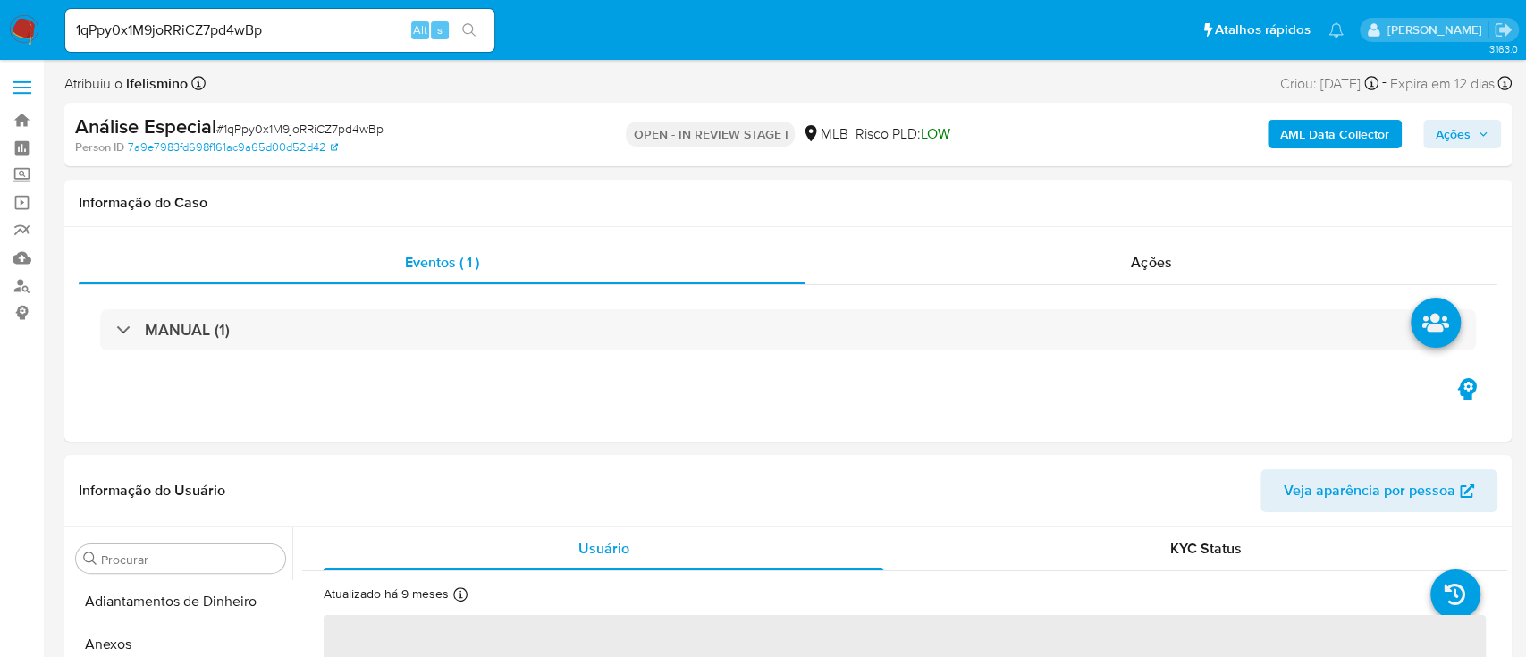
select select "10"
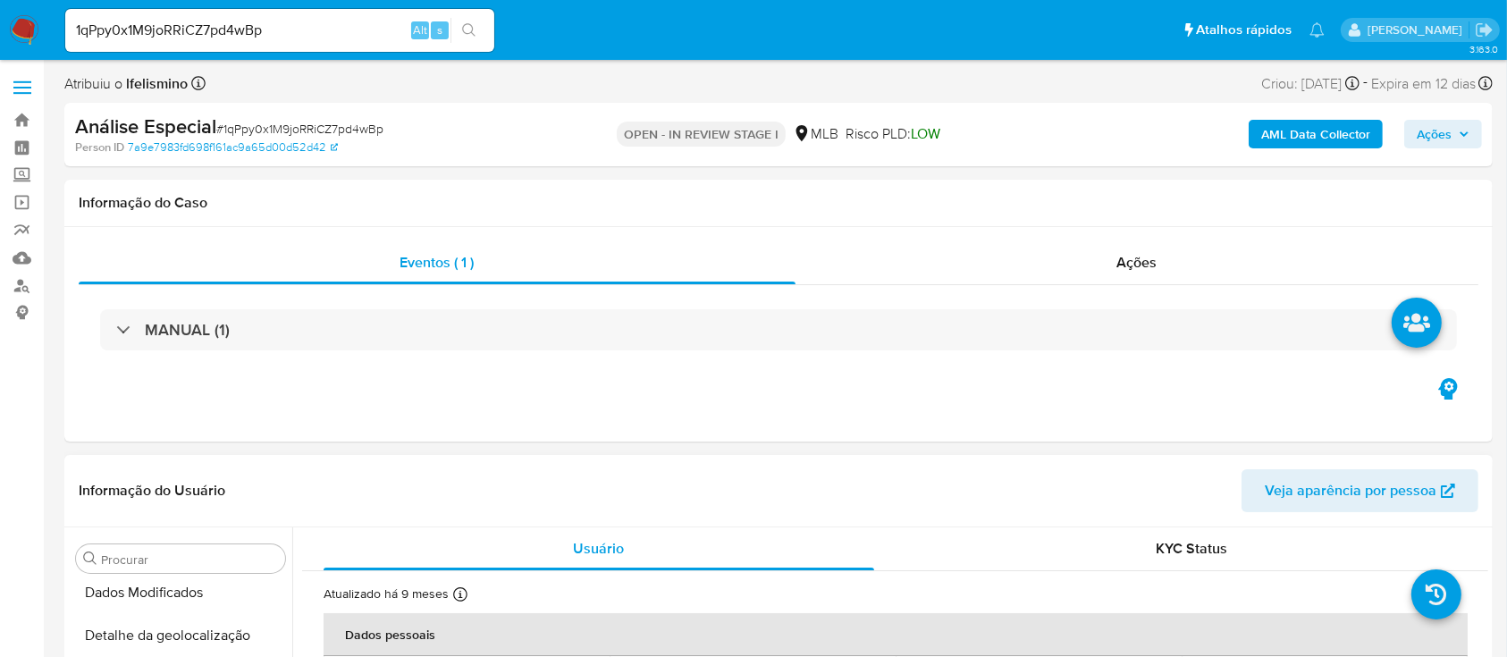
scroll to position [16, 0]
click at [165, 614] on button "Anexos" at bounding box center [173, 628] width 209 height 43
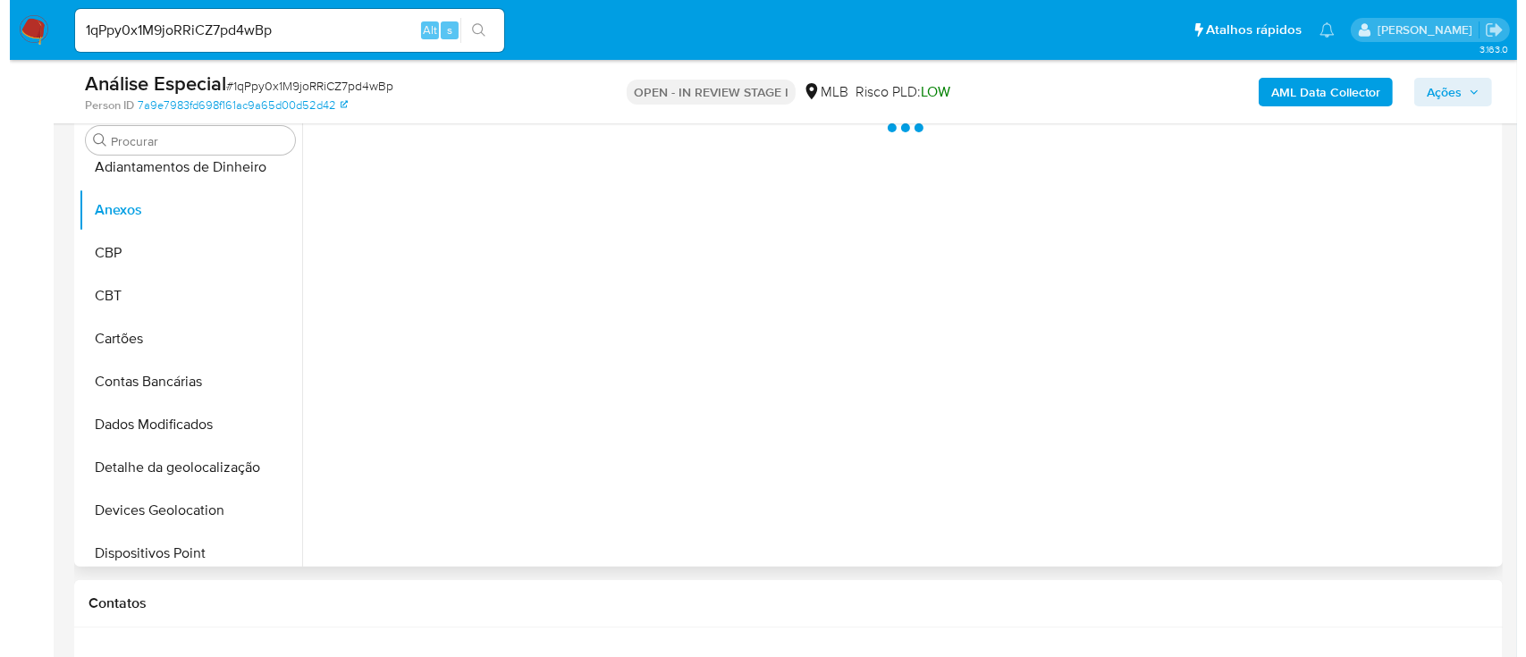
scroll to position [358, 0]
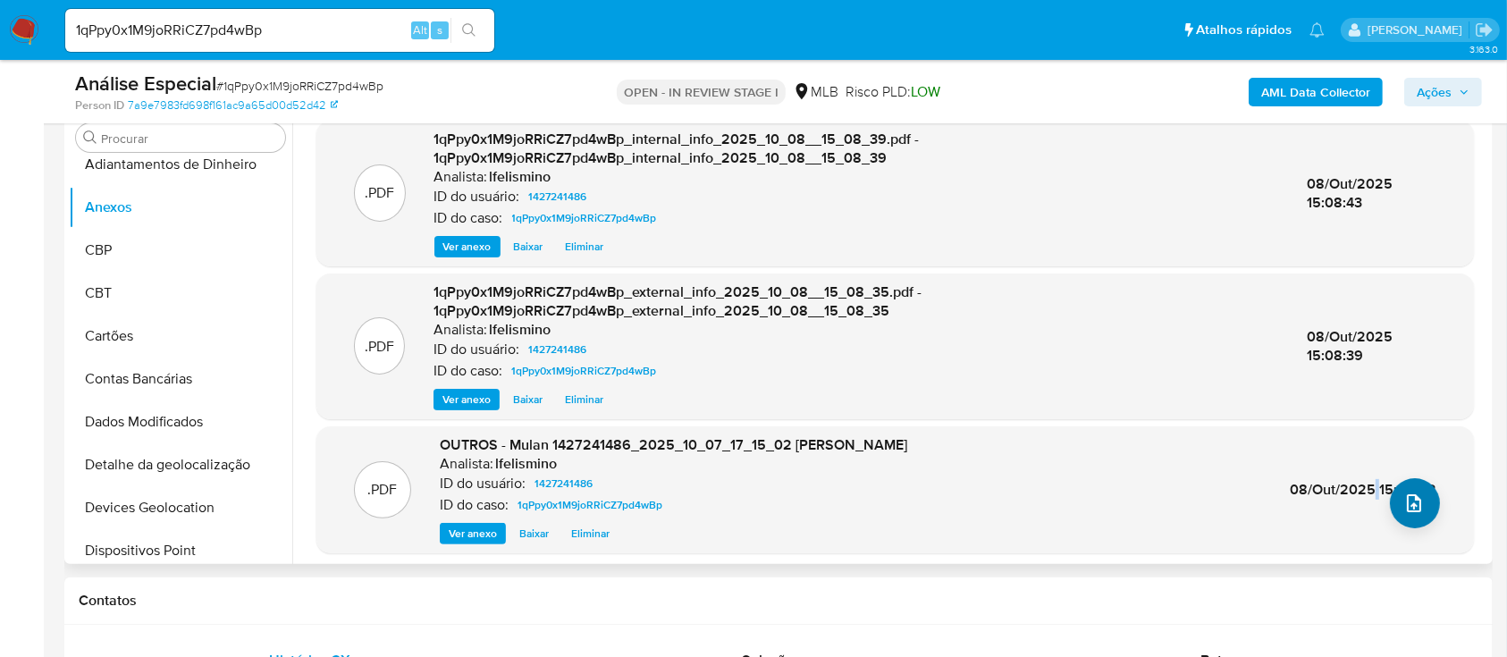
drag, startPoint x: 1372, startPoint y: 484, endPoint x: 1400, endPoint y: 509, distance: 36.7
click at [1374, 484] on span "08/Out/2025 15:08:22" at bounding box center [1363, 489] width 147 height 21
click at [1403, 509] on icon "upload-file" at bounding box center [1413, 502] width 21 height 21
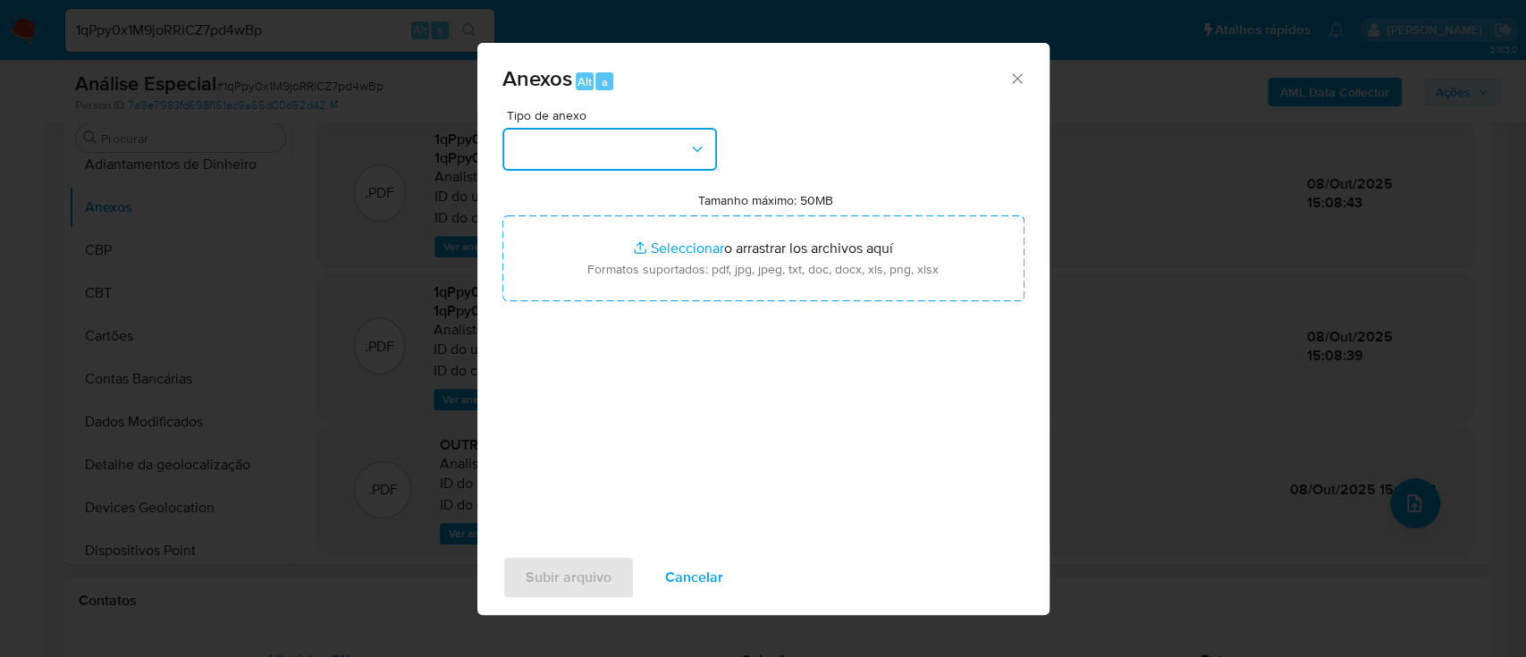
click at [619, 162] on button "button" at bounding box center [609, 149] width 215 height 43
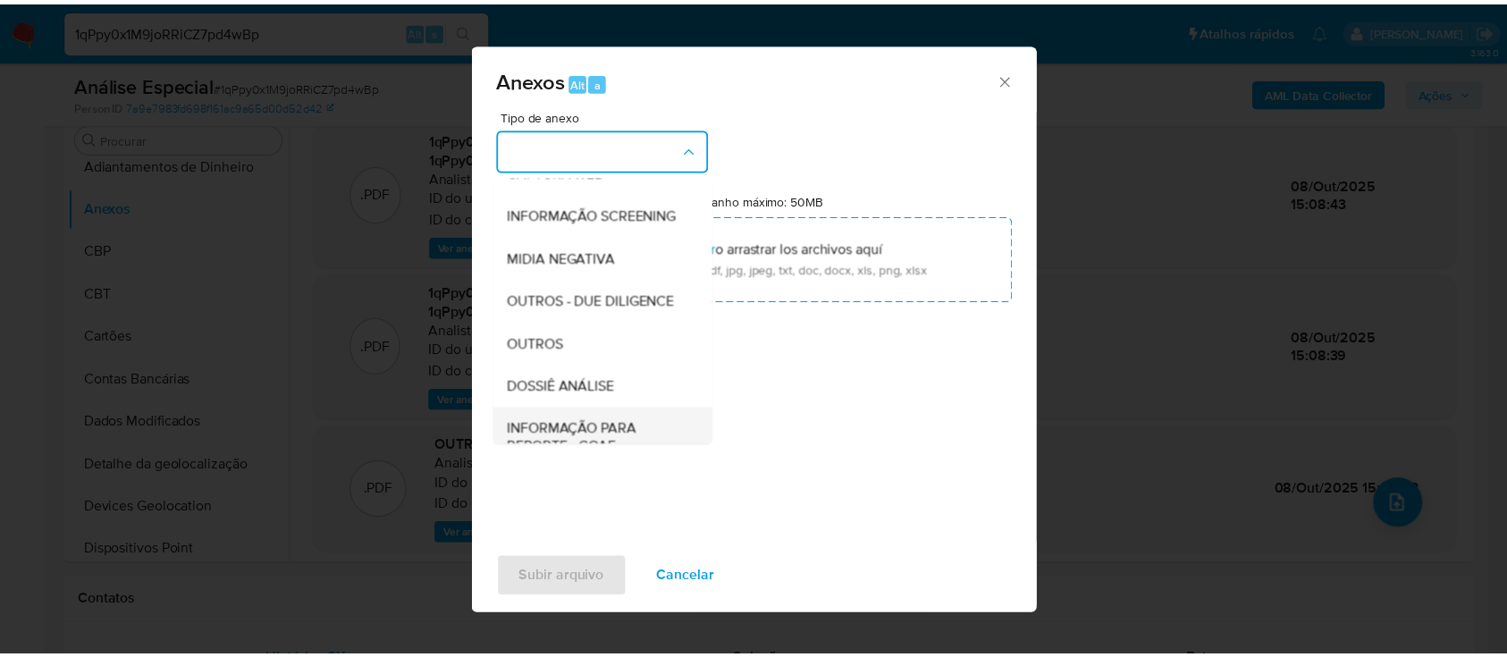
scroll to position [274, 0]
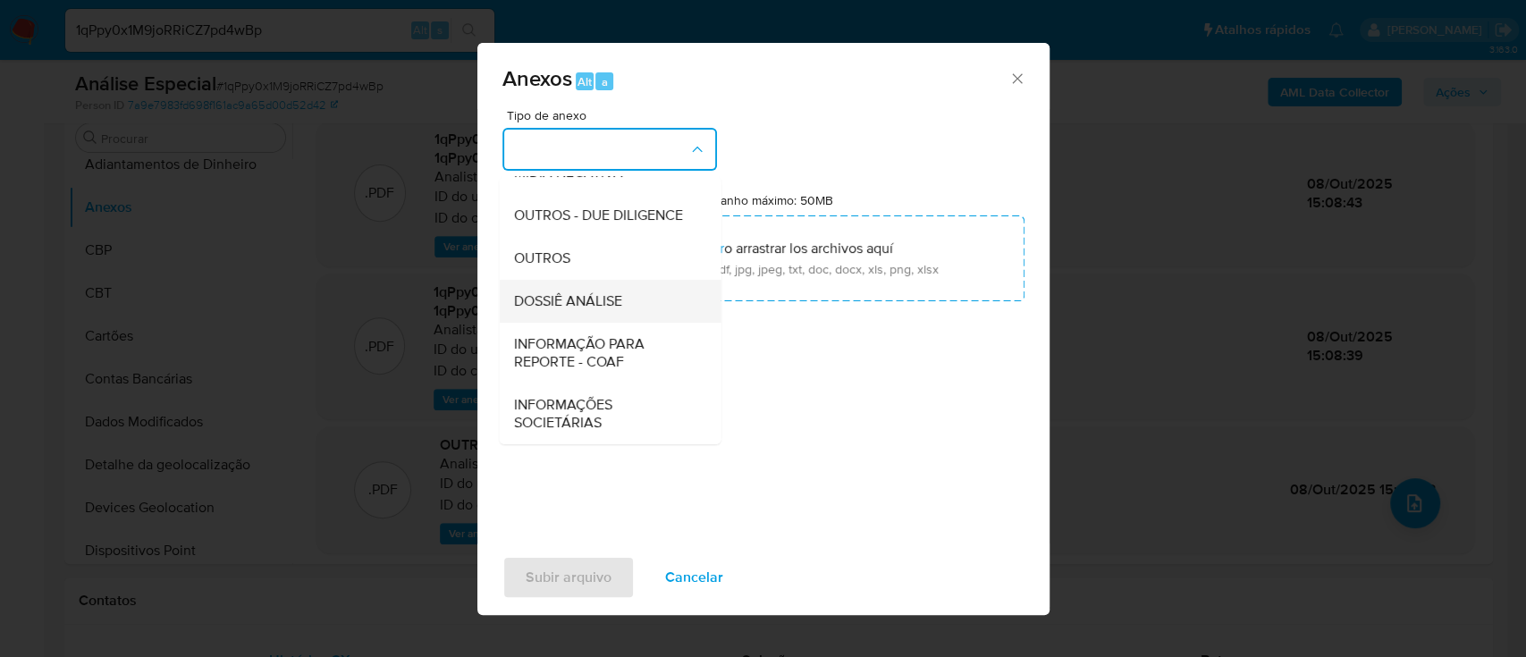
click at [591, 310] on span "DOSSIÊ ANÁLISE" at bounding box center [567, 301] width 108 height 18
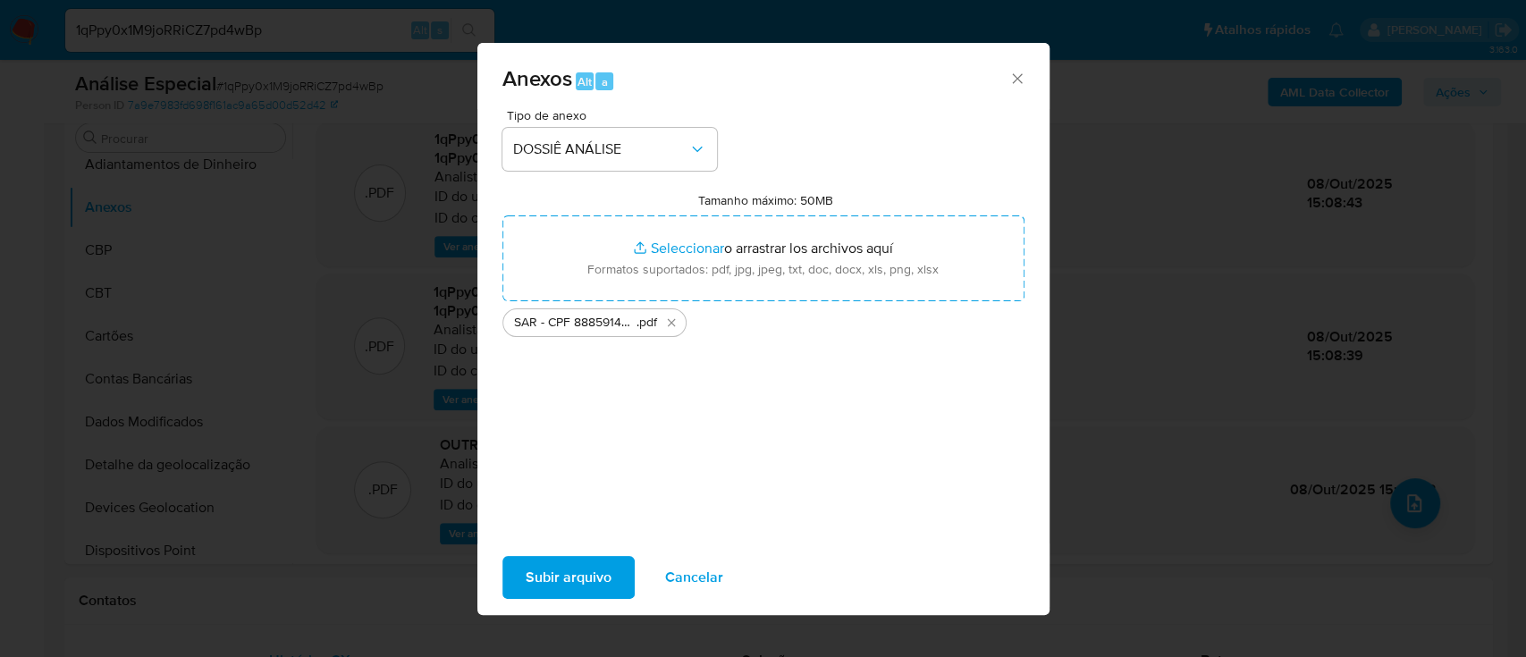
click at [583, 566] on span "Subir arquivo" at bounding box center [569, 577] width 86 height 39
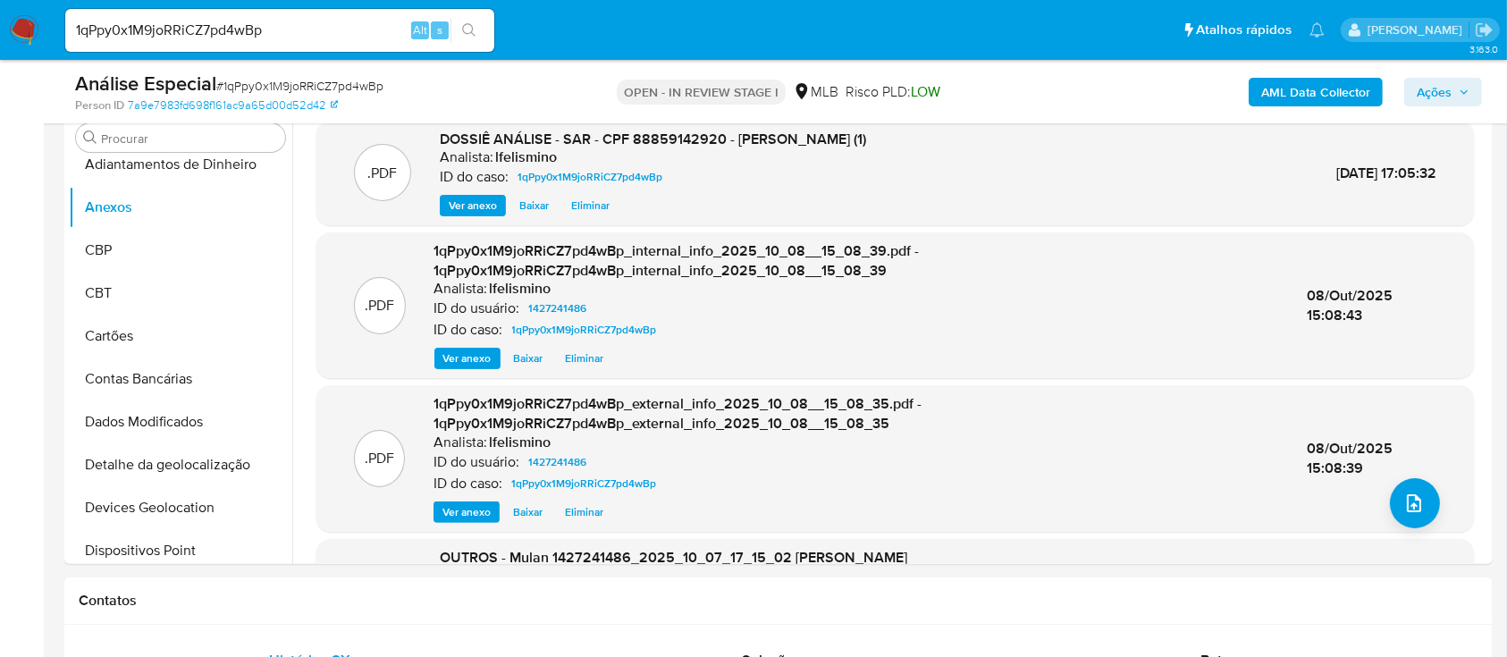
click at [1427, 79] on span "Ações" at bounding box center [1434, 92] width 35 height 29
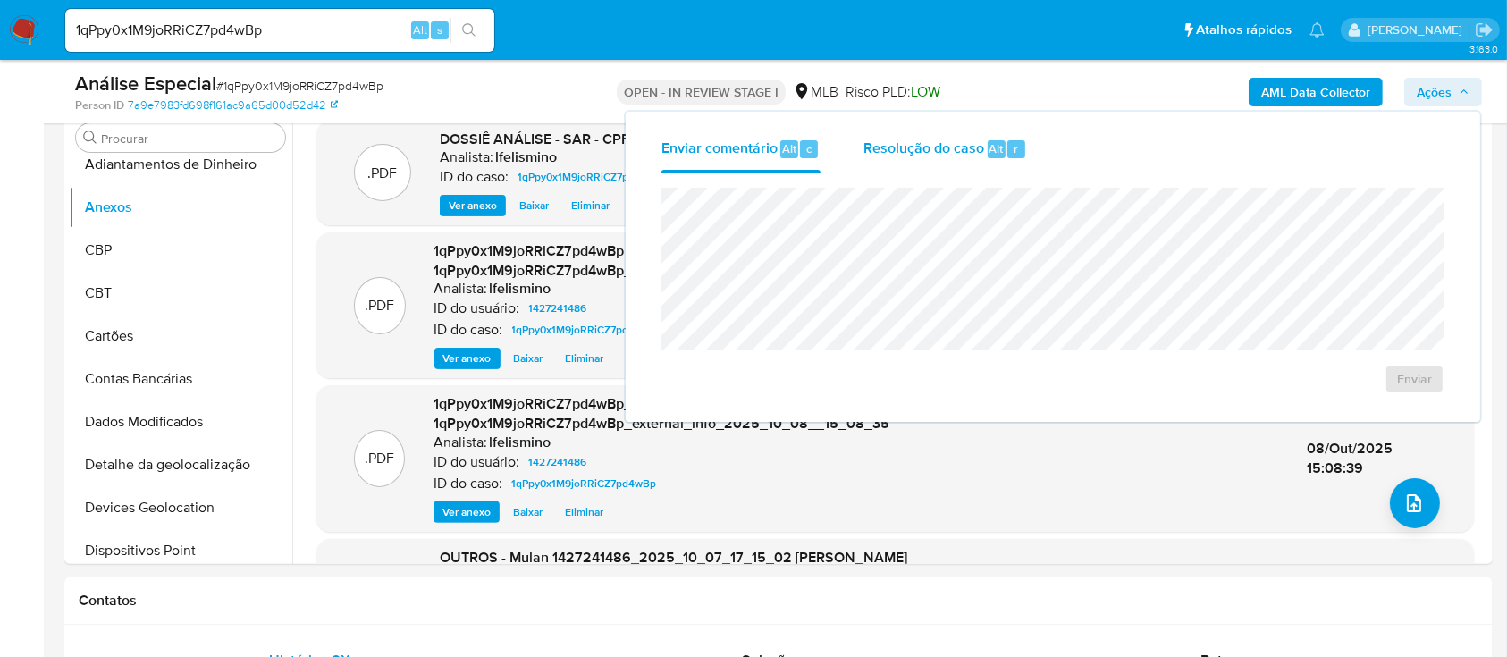
click at [938, 130] on div "Resolução do caso Alt r" at bounding box center [945, 149] width 164 height 46
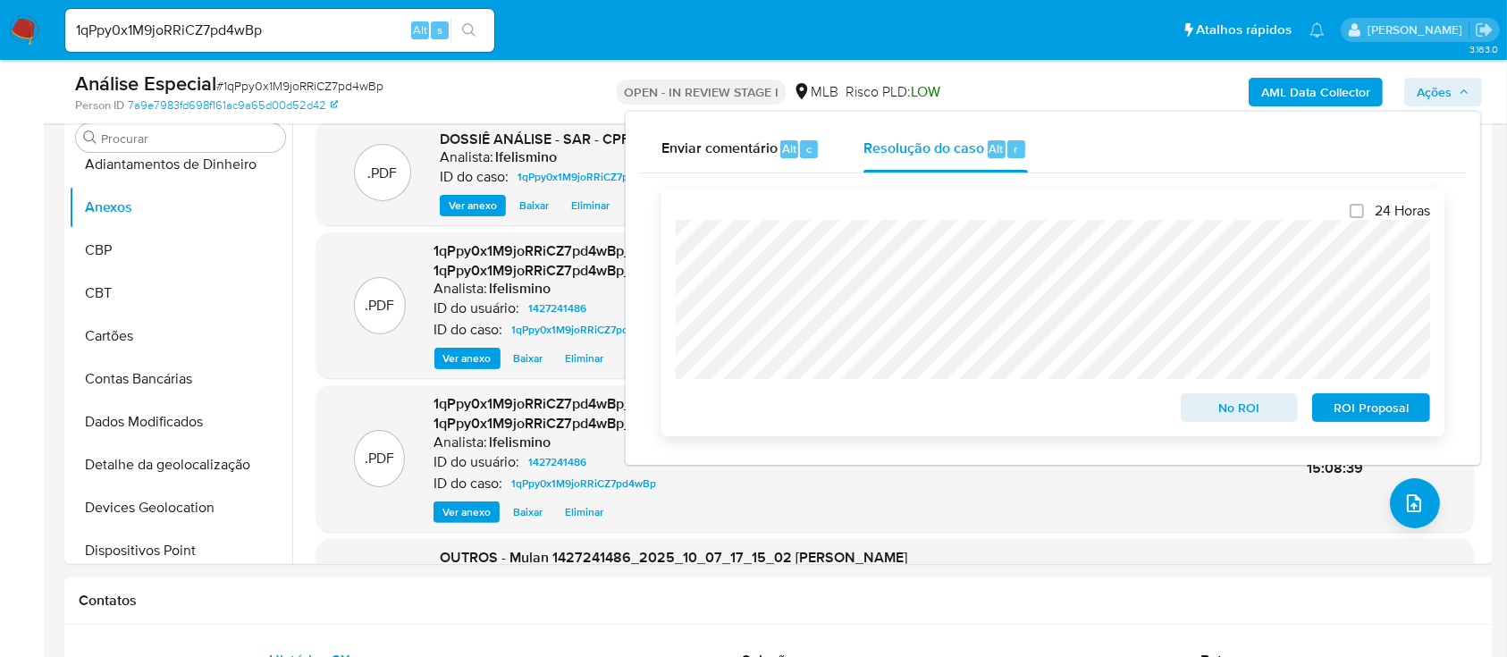
click at [1387, 405] on span "ROI Proposal" at bounding box center [1371, 407] width 93 height 25
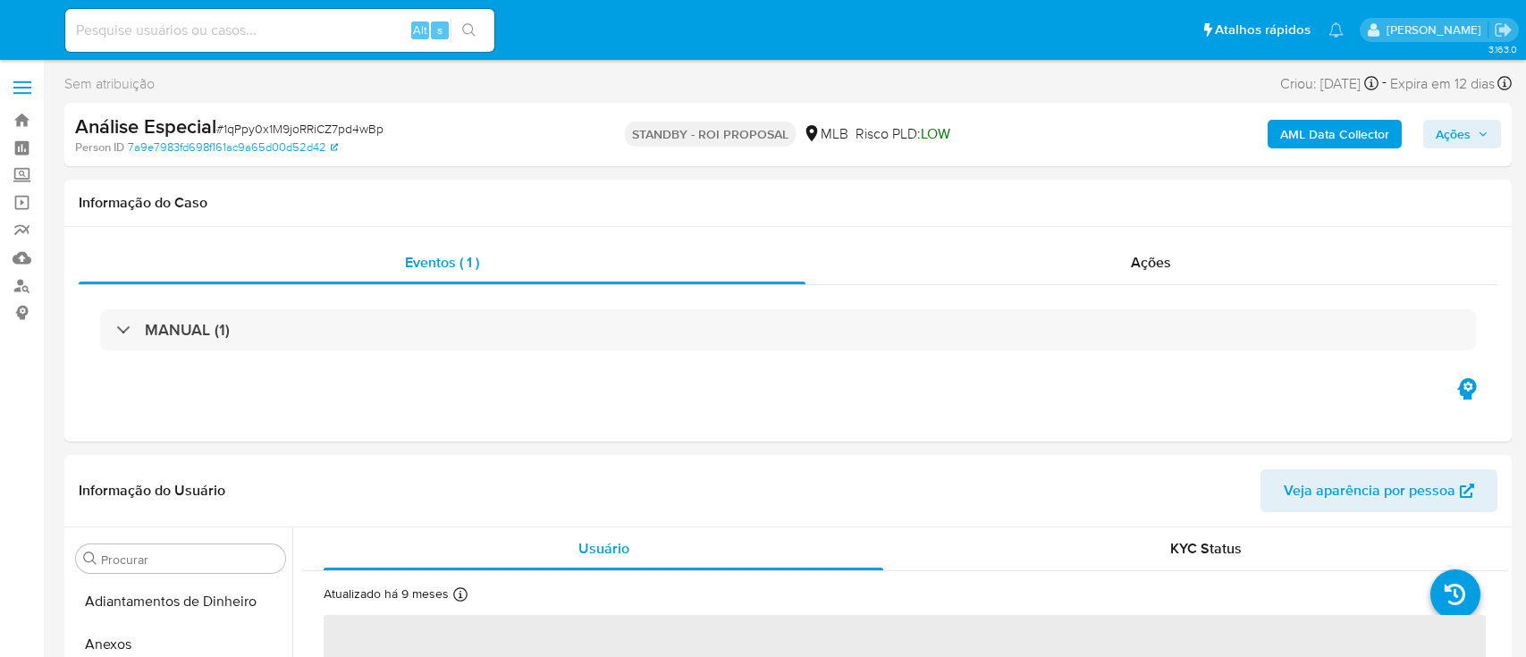
select select "10"
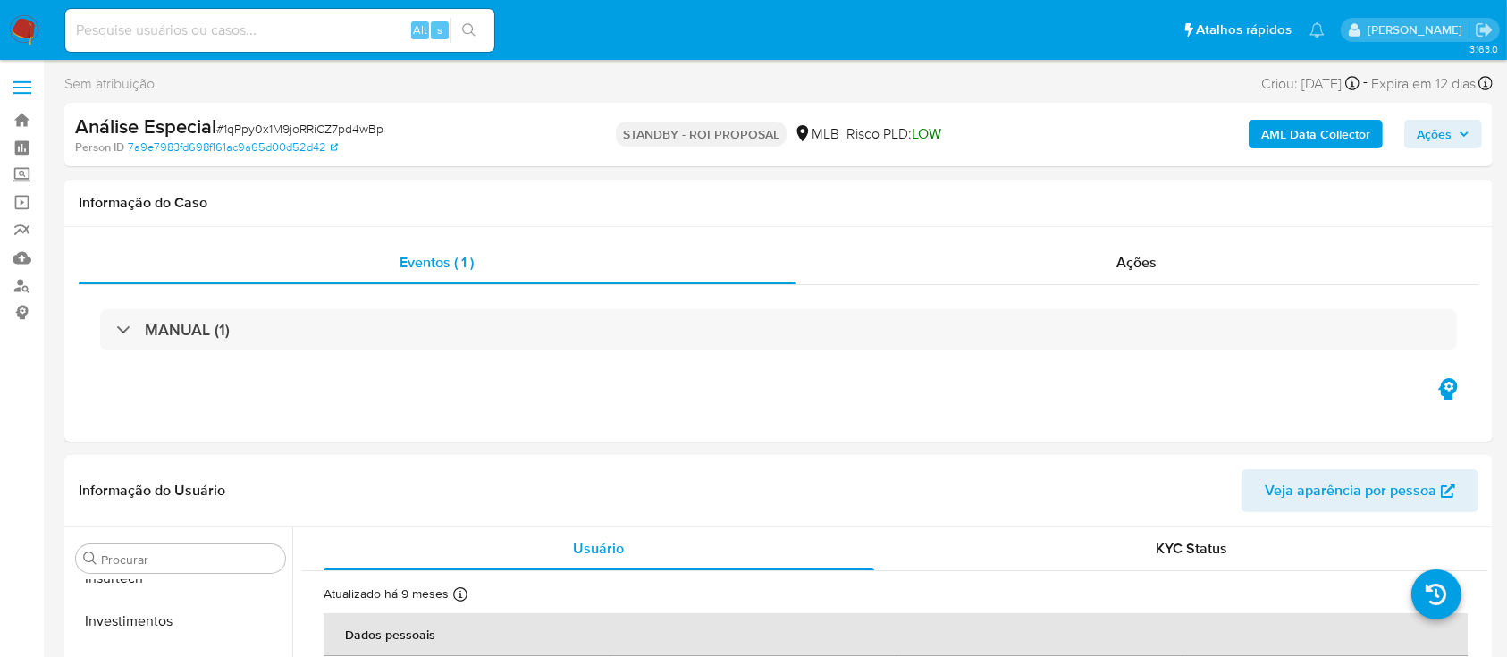
scroll to position [970, 0]
